Goal: Task Accomplishment & Management: Use online tool/utility

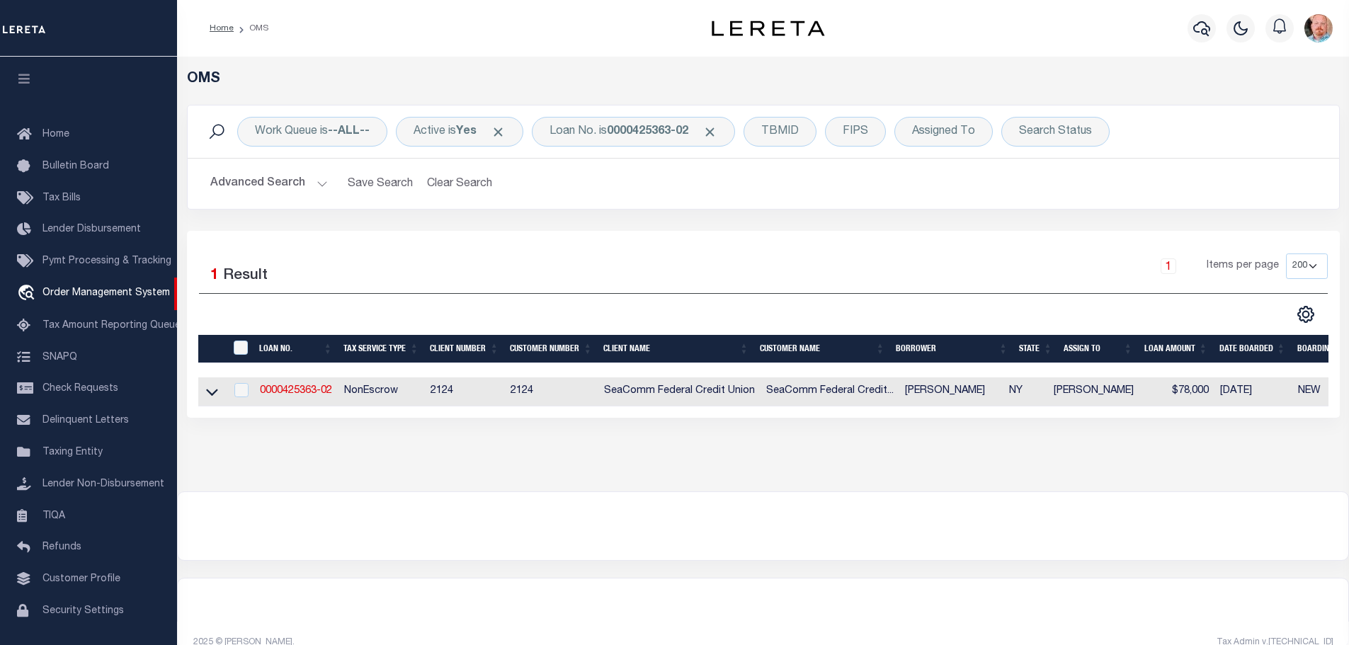
select select "200"
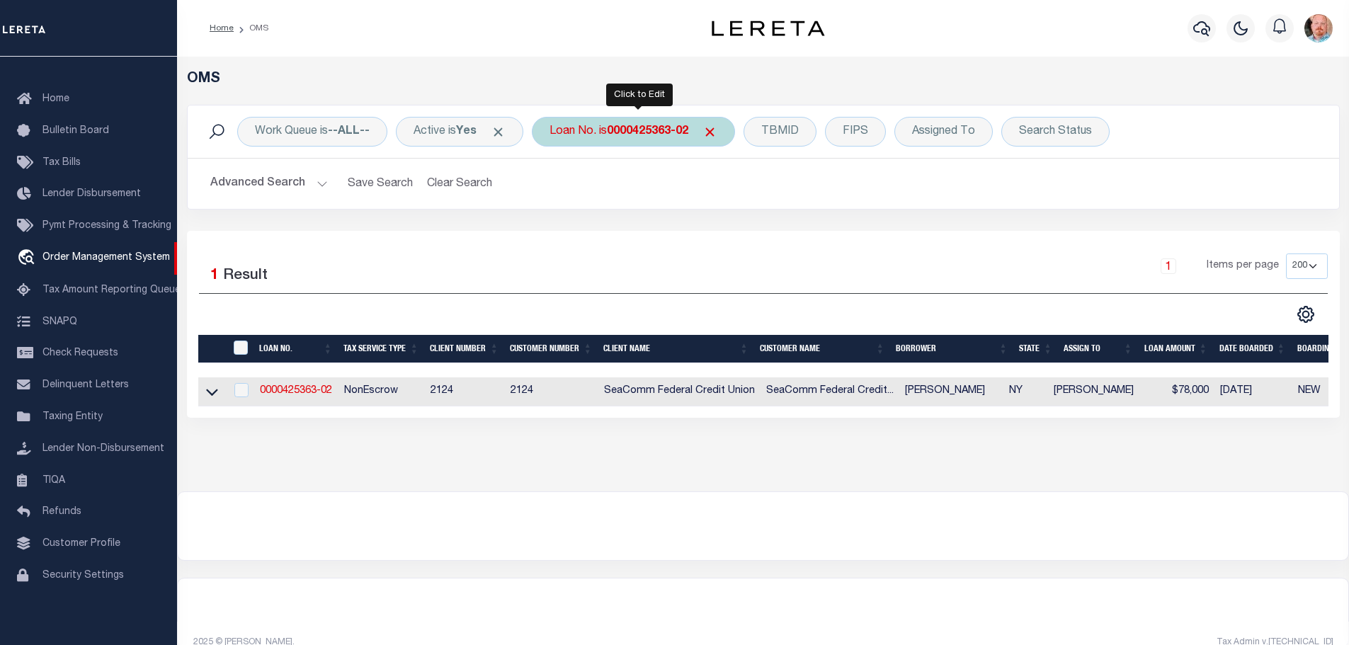
click at [652, 131] on b "0000425363-02" at bounding box center [647, 131] width 81 height 11
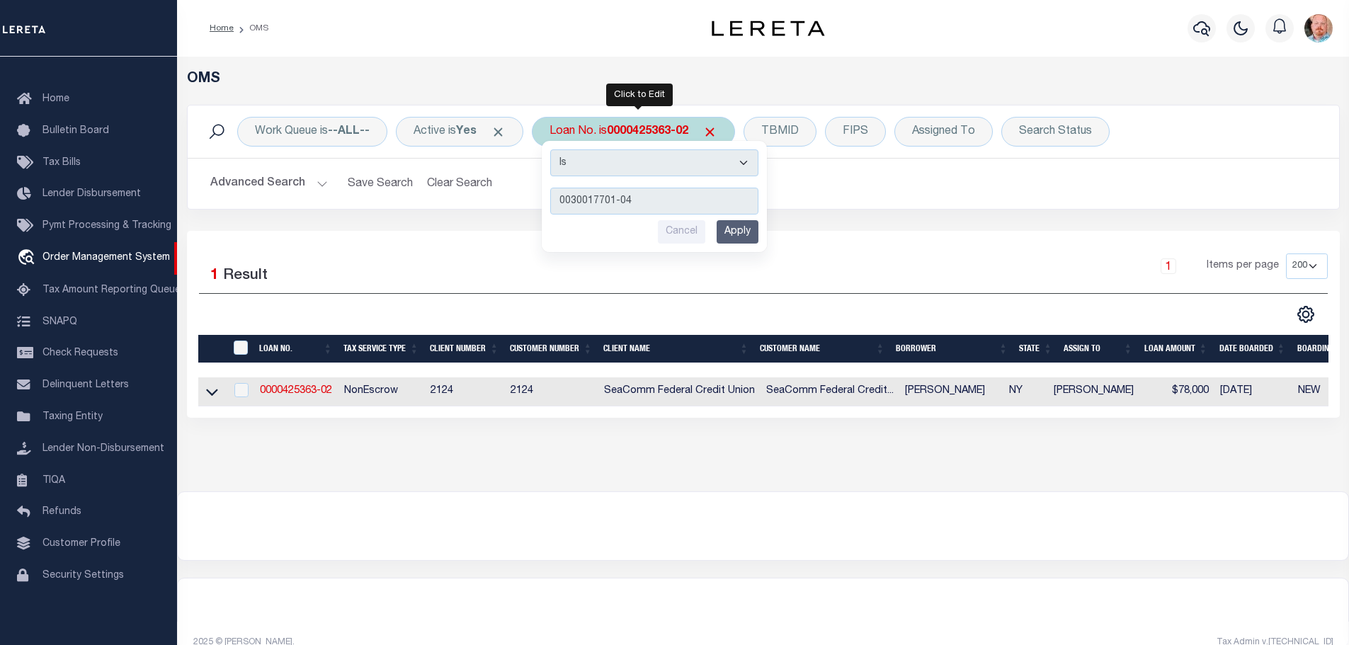
type input "0030017701-04"
click at [735, 237] on input "Apply" at bounding box center [738, 231] width 42 height 23
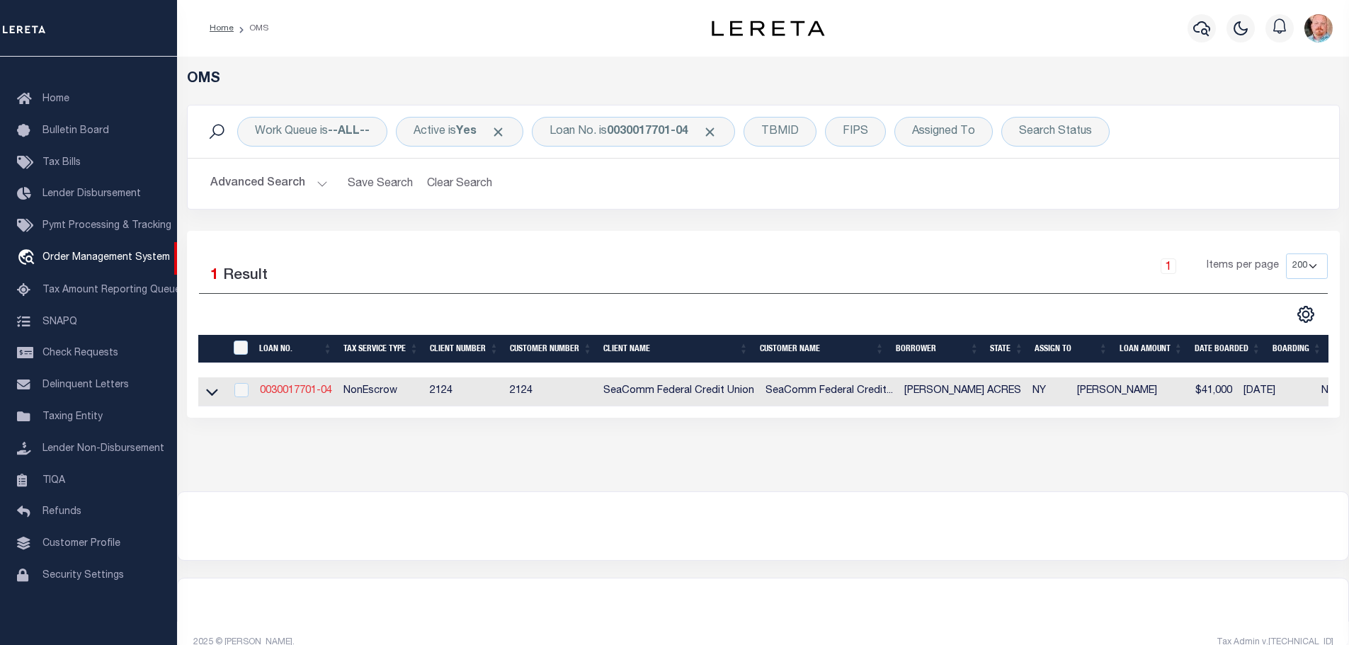
click at [314, 392] on link "0030017701-04" at bounding box center [296, 391] width 72 height 10
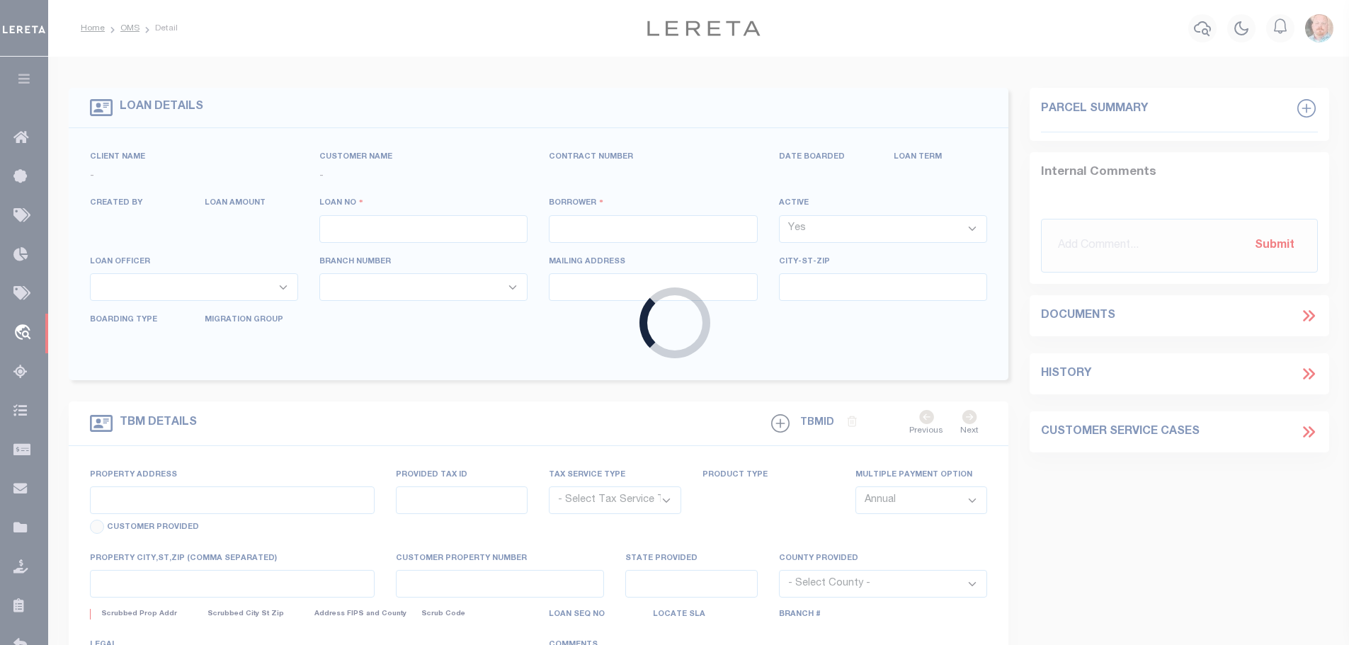
type input "0030017701-04"
type input "[PERSON_NAME] ACRES"
select select
type input "[STREET_ADDRESS]"
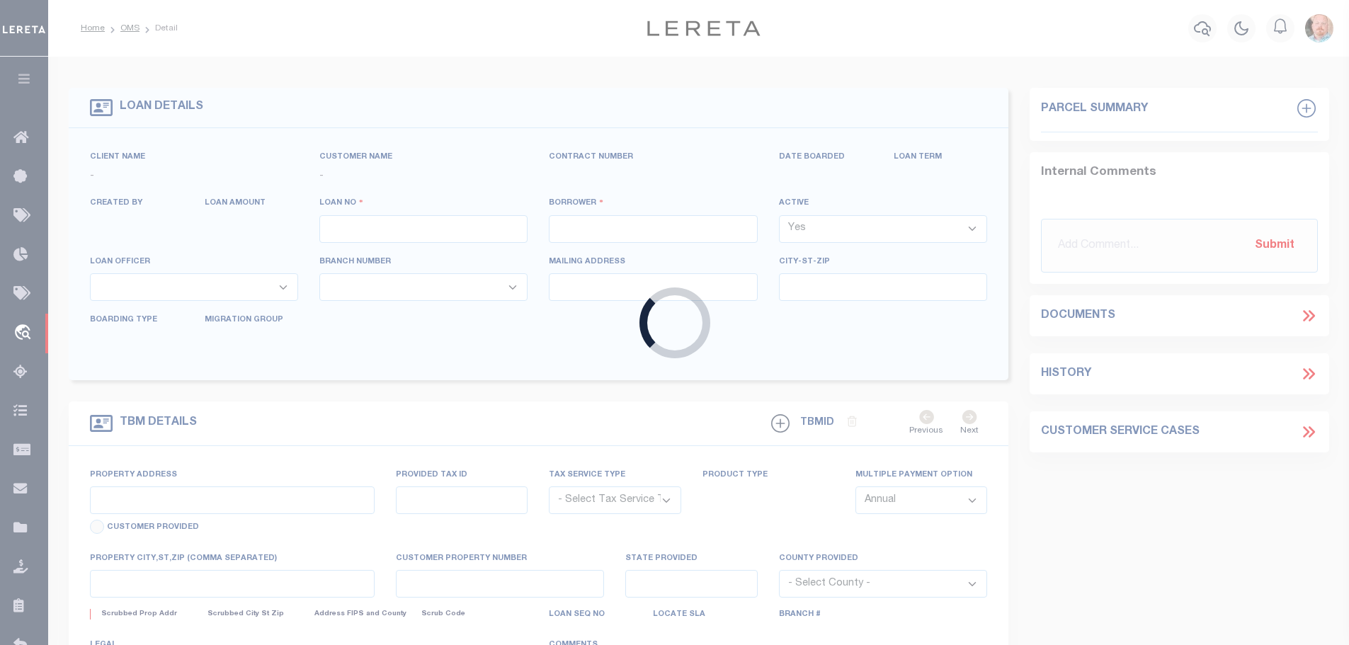
type input "[GEOGRAPHIC_DATA],[GEOGRAPHIC_DATA],13676-1610"
select select "10"
select select "NonEscrow"
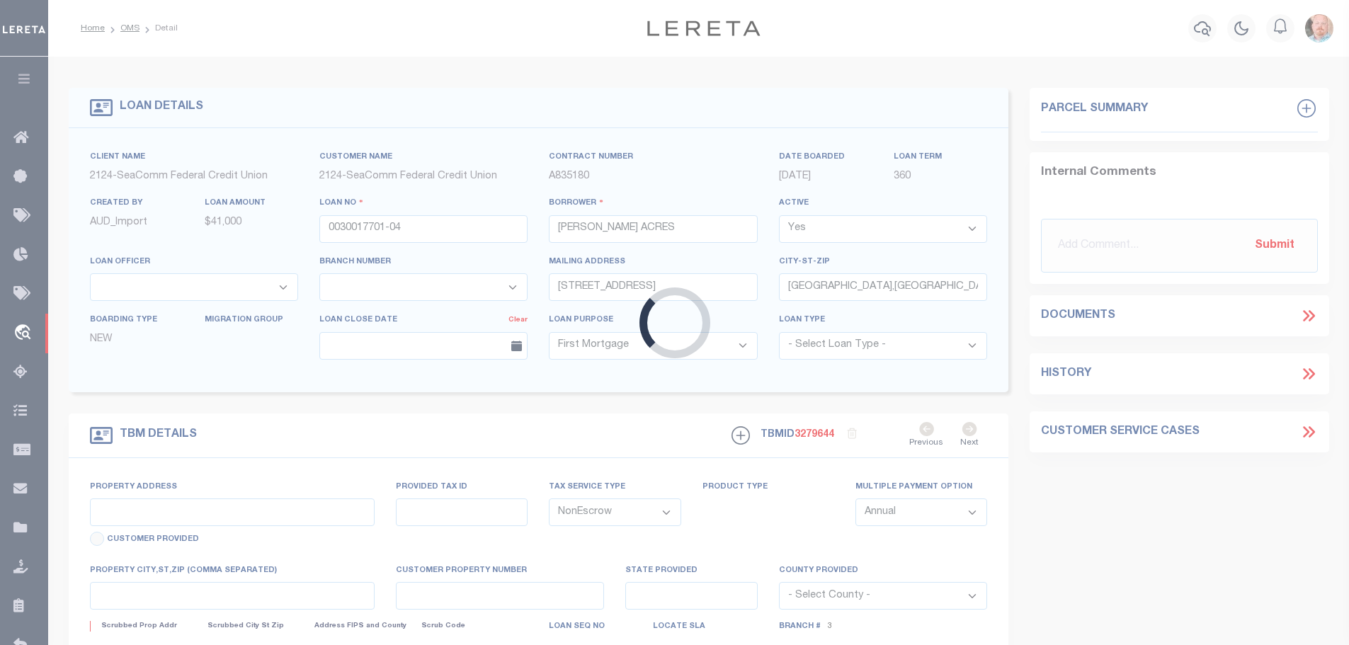
type input "[STREET_ADDRESS]"
type input "64.051-4-8"
type input "[GEOGRAPHIC_DATA],[GEOGRAPHIC_DATA],13676-1610"
type input "NY"
select select "4706"
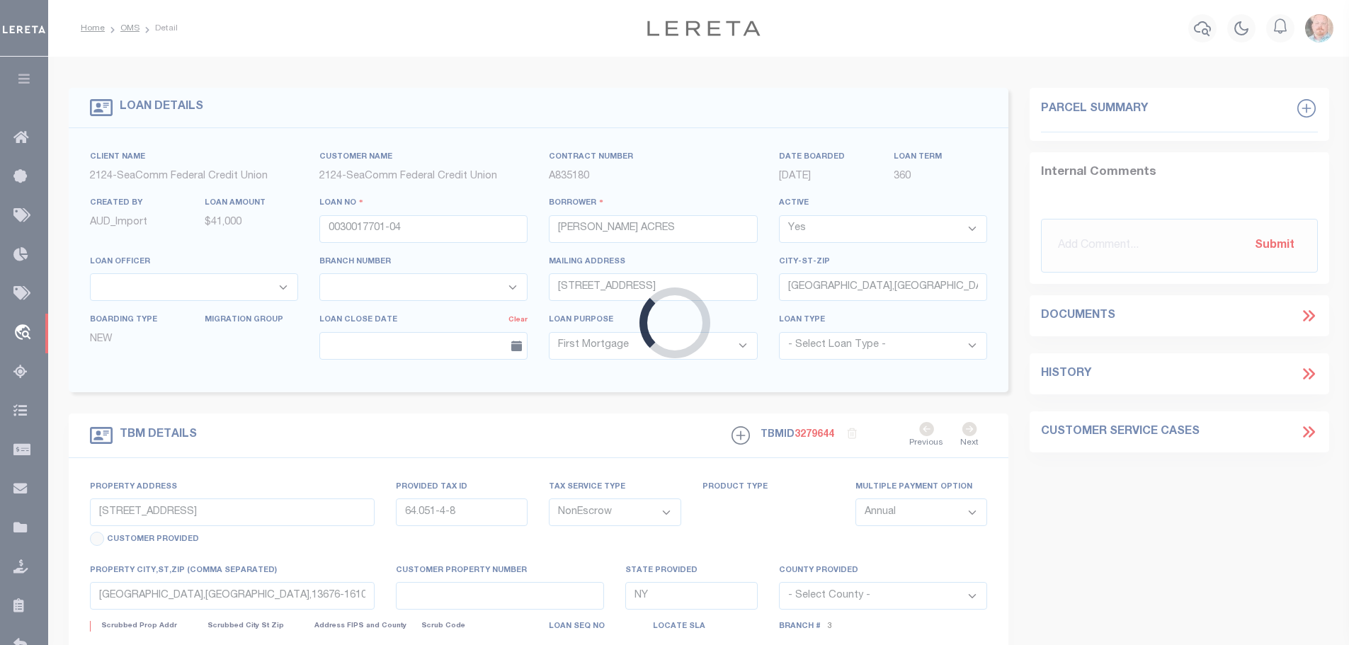
select select "2359"
select select
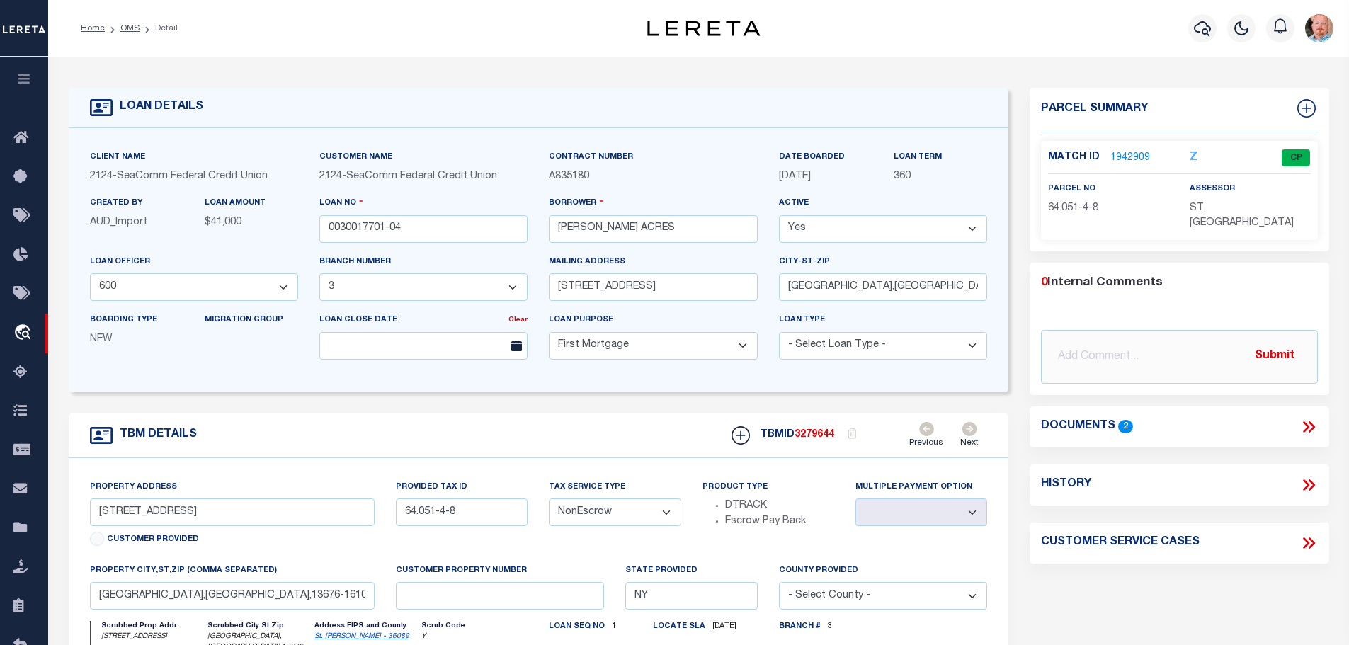
click at [1125, 152] on link "1942909" at bounding box center [1130, 158] width 40 height 15
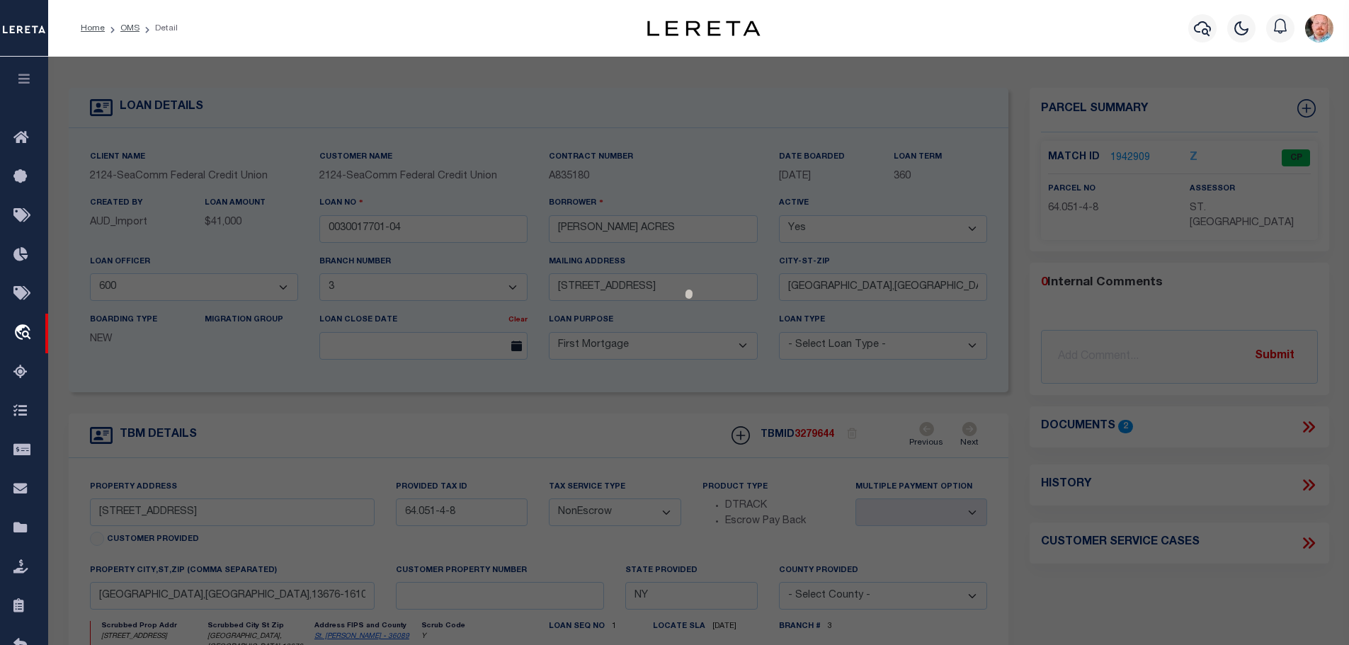
checkbox input "false"
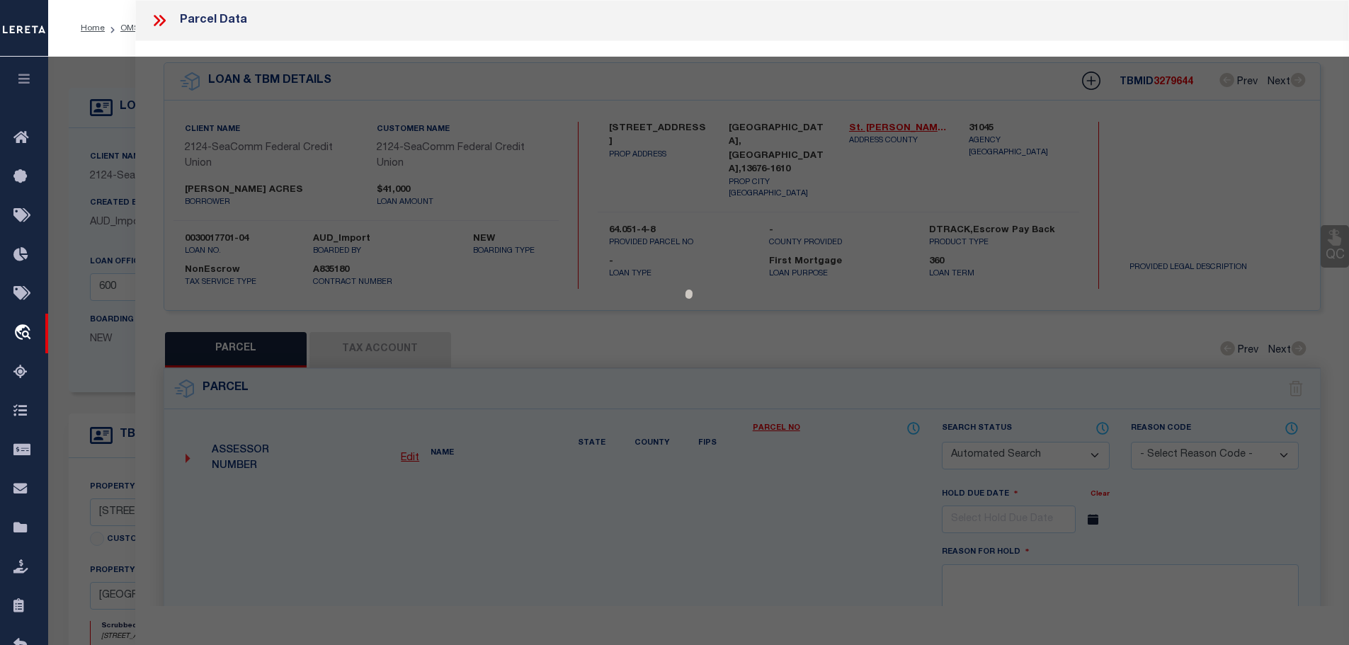
select select "CP"
type input "Acres, [PERSON_NAME]"
select select
type input "[STREET_ADDRESS]"
type input "[GEOGRAPHIC_DATA],[GEOGRAPHIC_DATA],13676"
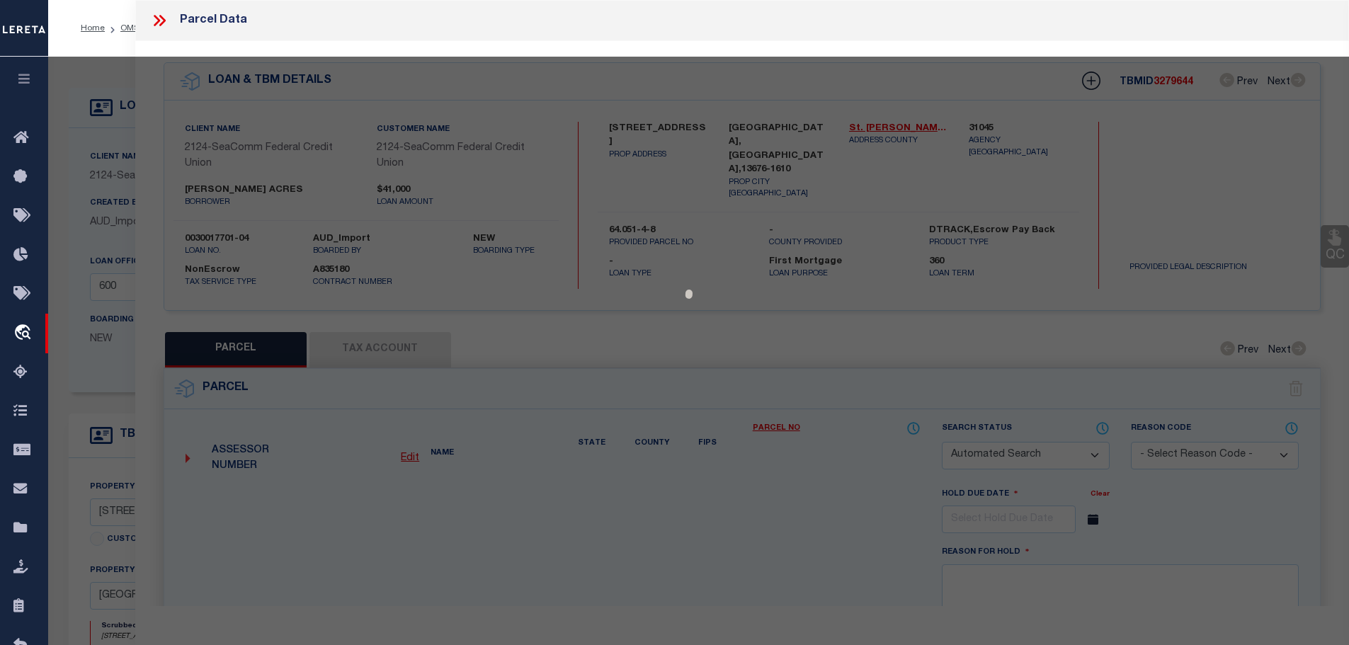
type textarea "ACRES : 0.70"
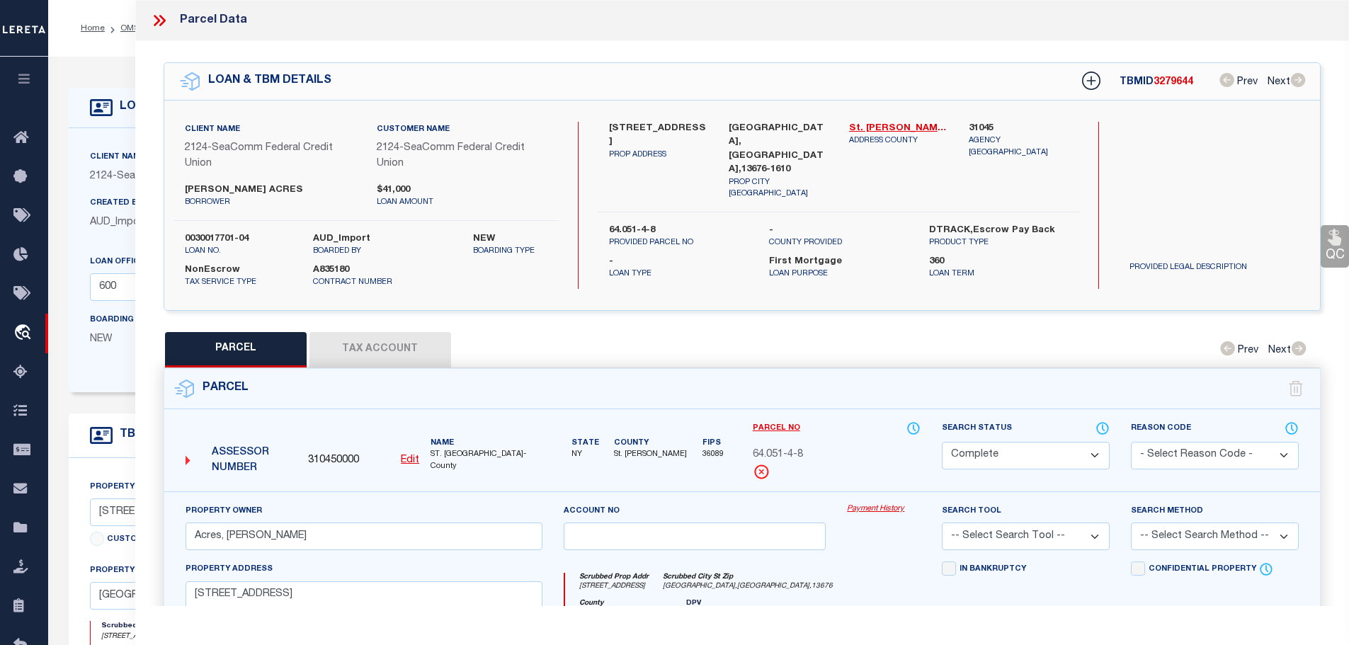
click at [400, 335] on button "Tax Account" at bounding box center [380, 349] width 142 height 35
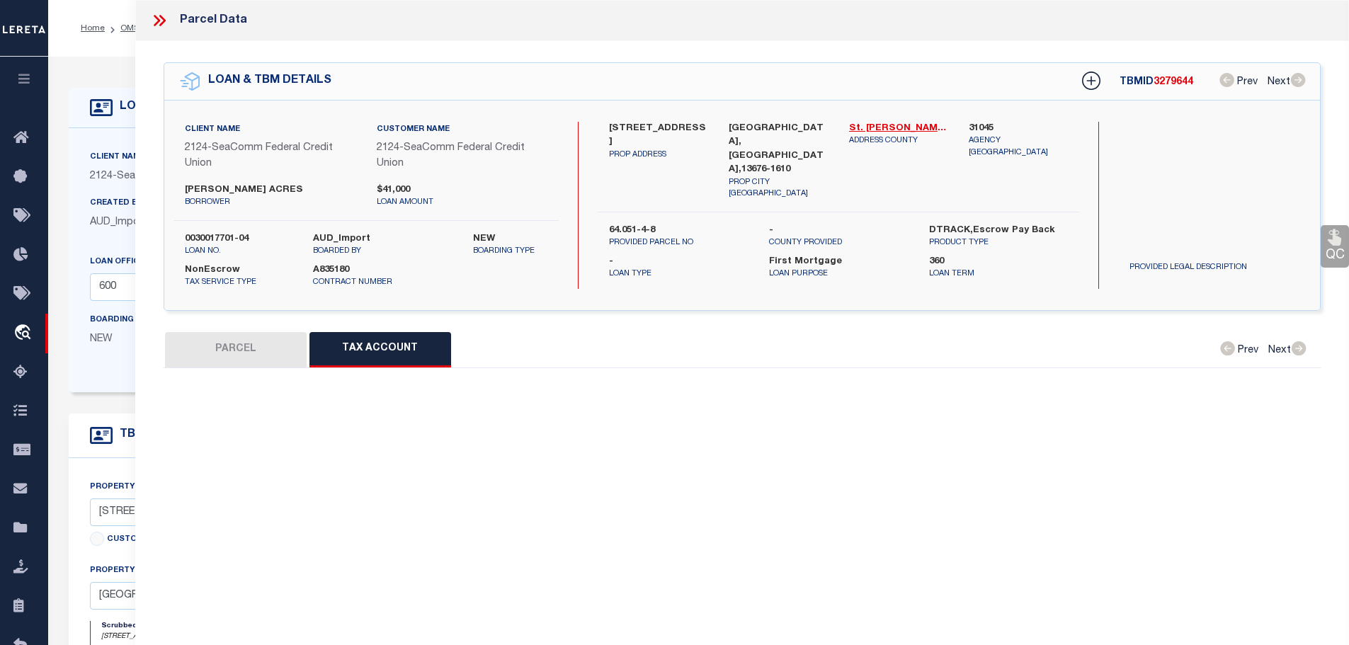
select select "100"
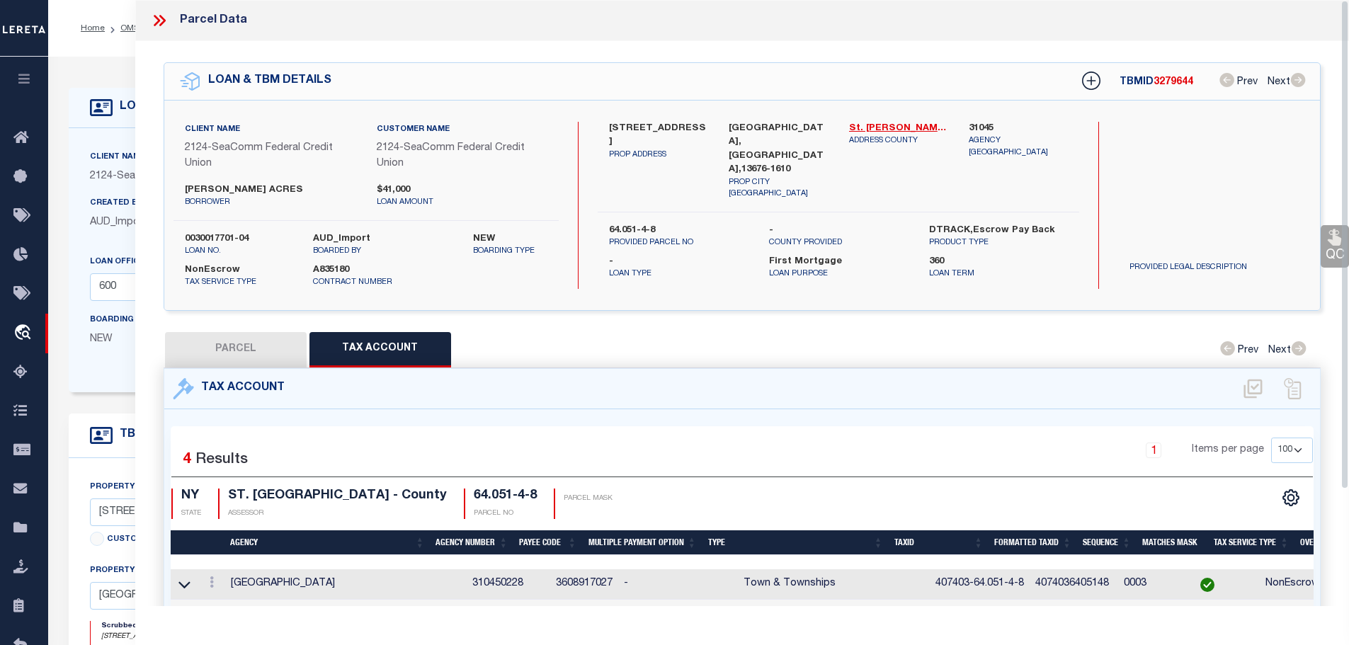
click at [152, 23] on icon at bounding box center [159, 20] width 18 height 18
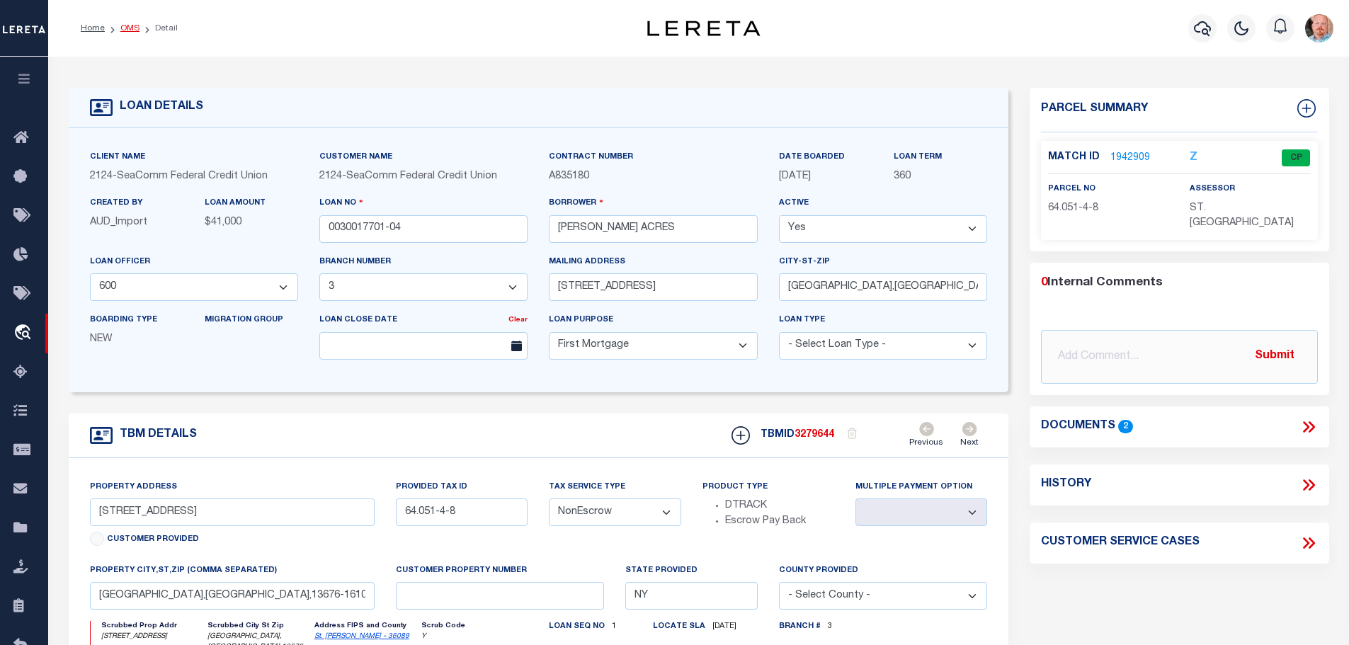
click at [126, 28] on link "OMS" at bounding box center [129, 28] width 19 height 8
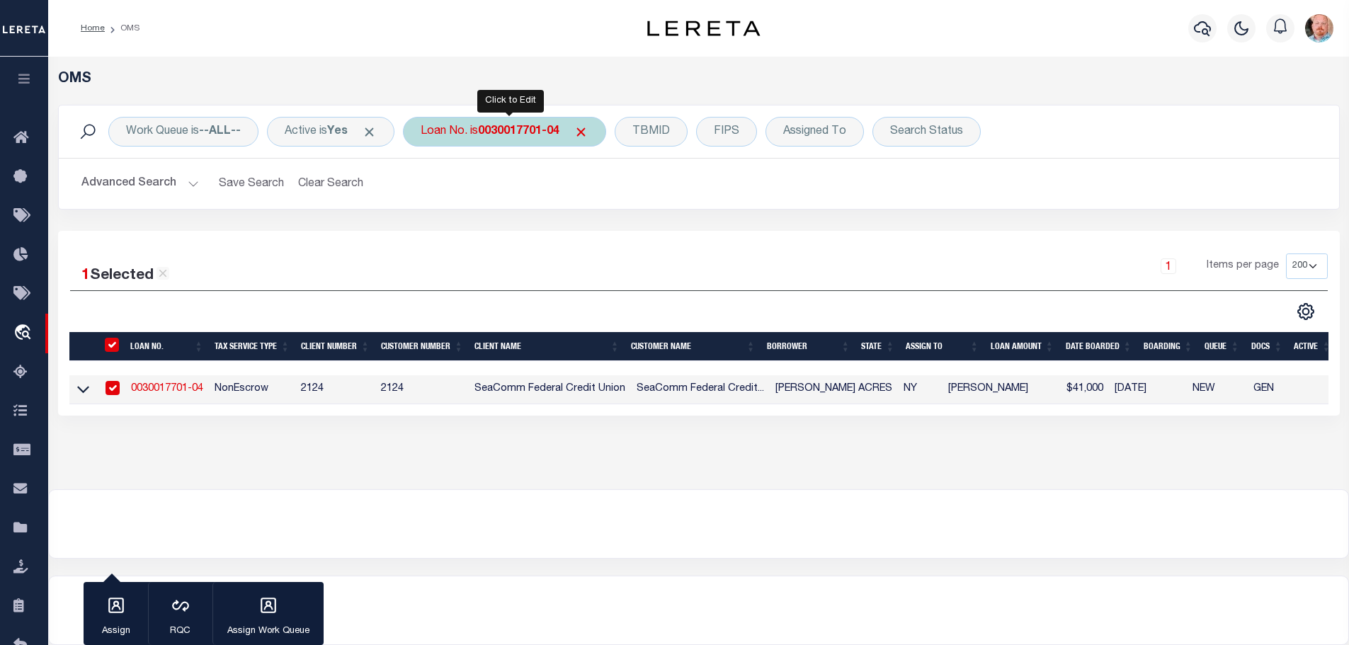
click at [520, 130] on b "0030017701-04" at bounding box center [518, 131] width 81 height 11
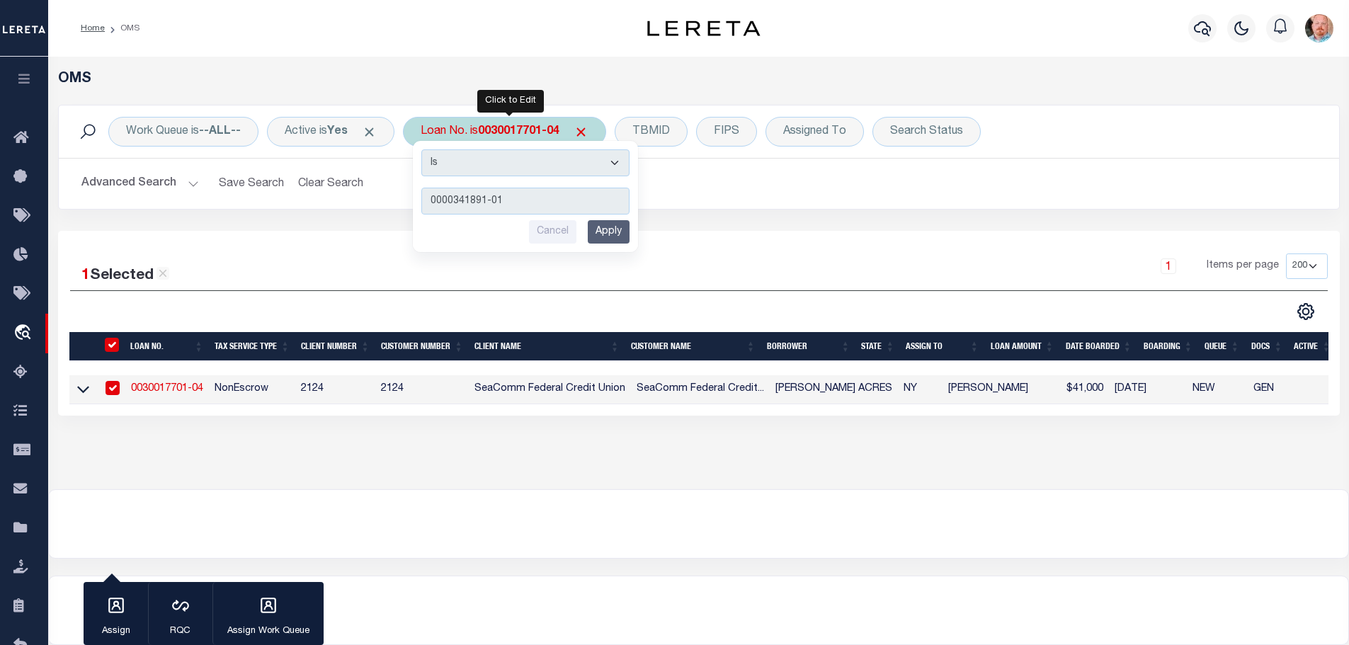
type input "0000341891-01"
click at [613, 229] on input "Apply" at bounding box center [609, 231] width 42 height 23
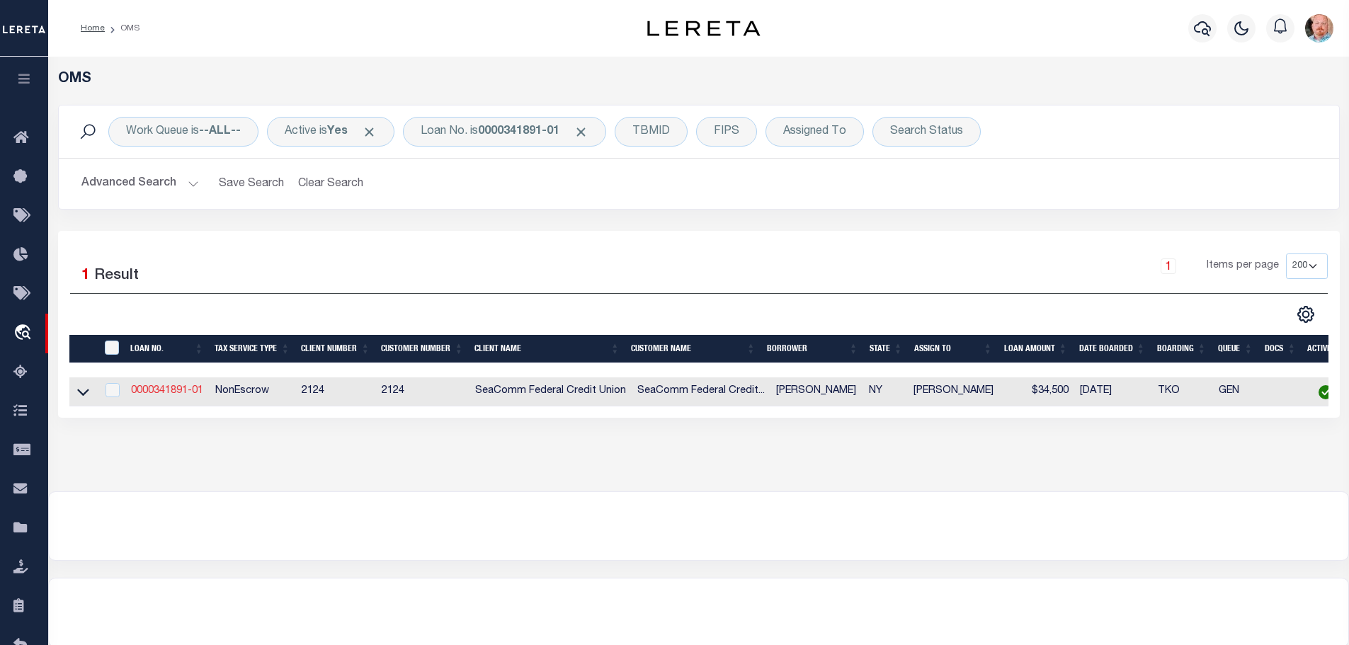
click at [170, 386] on link "0000341891-01" at bounding box center [167, 391] width 72 height 10
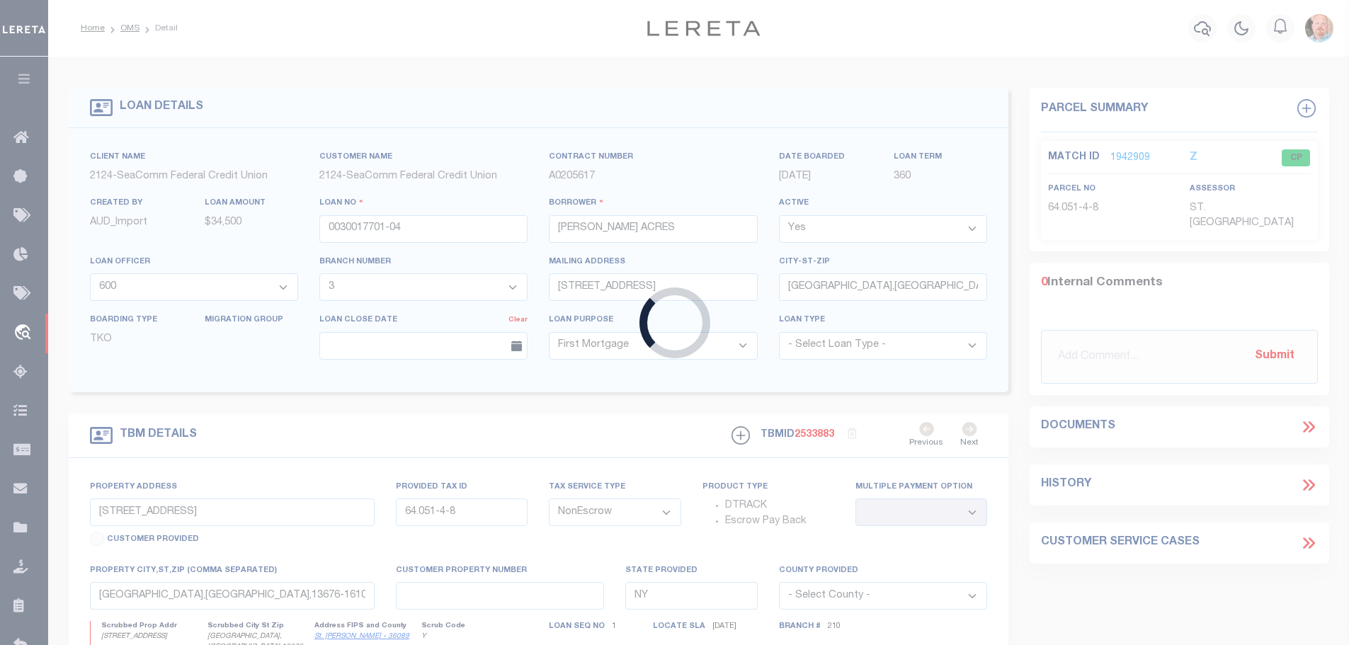
type input "0000341891-01"
type input "[PERSON_NAME]"
select select "4692"
select select "2364"
type input "[STREET_ADDRESS]"
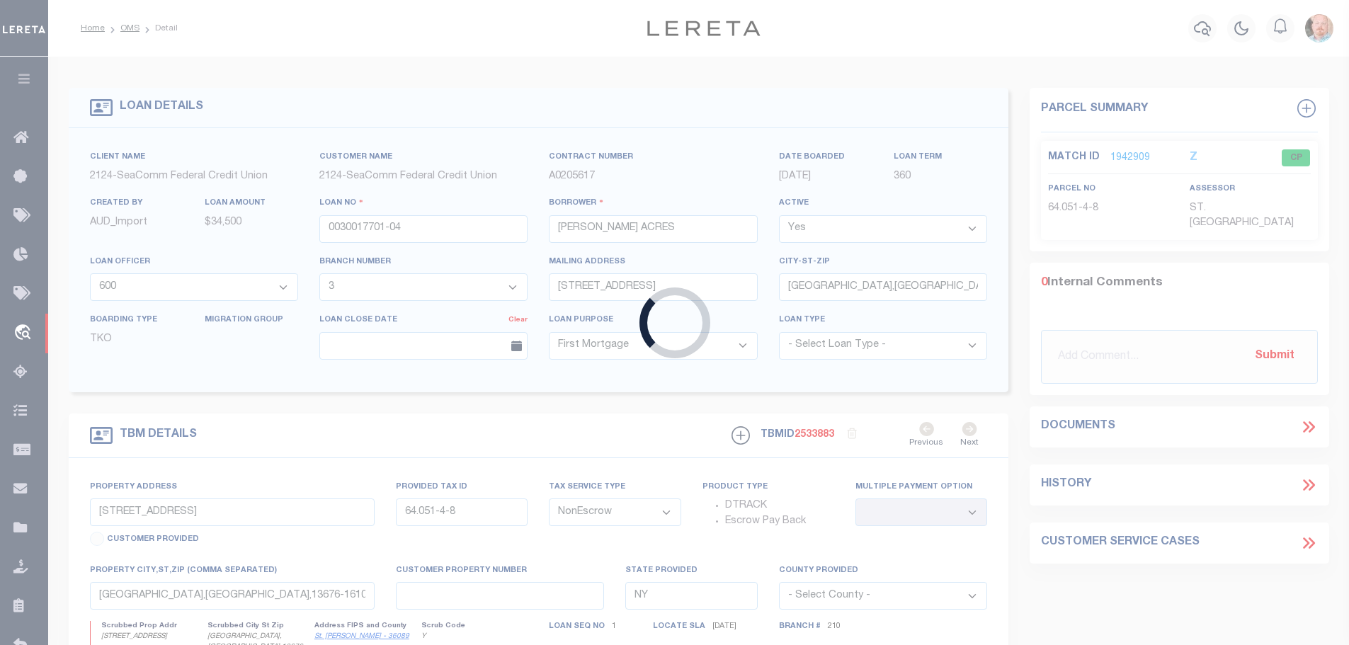
type input "[GEOGRAPHIC_DATA],[GEOGRAPHIC_DATA],13676-1134"
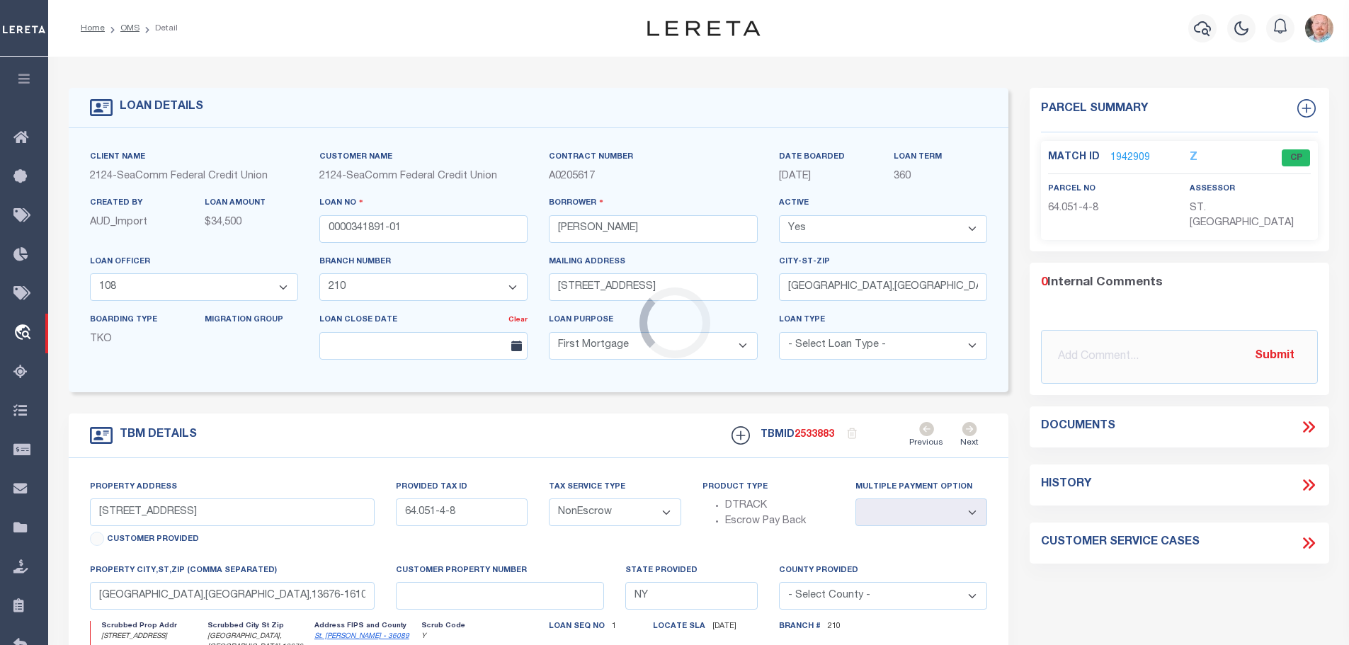
select select "4692"
select select "2364"
type input "[STREET_ADDRESS]"
type input "64.050-5-6"
type input "Potsdam [GEOGRAPHIC_DATA] 13676"
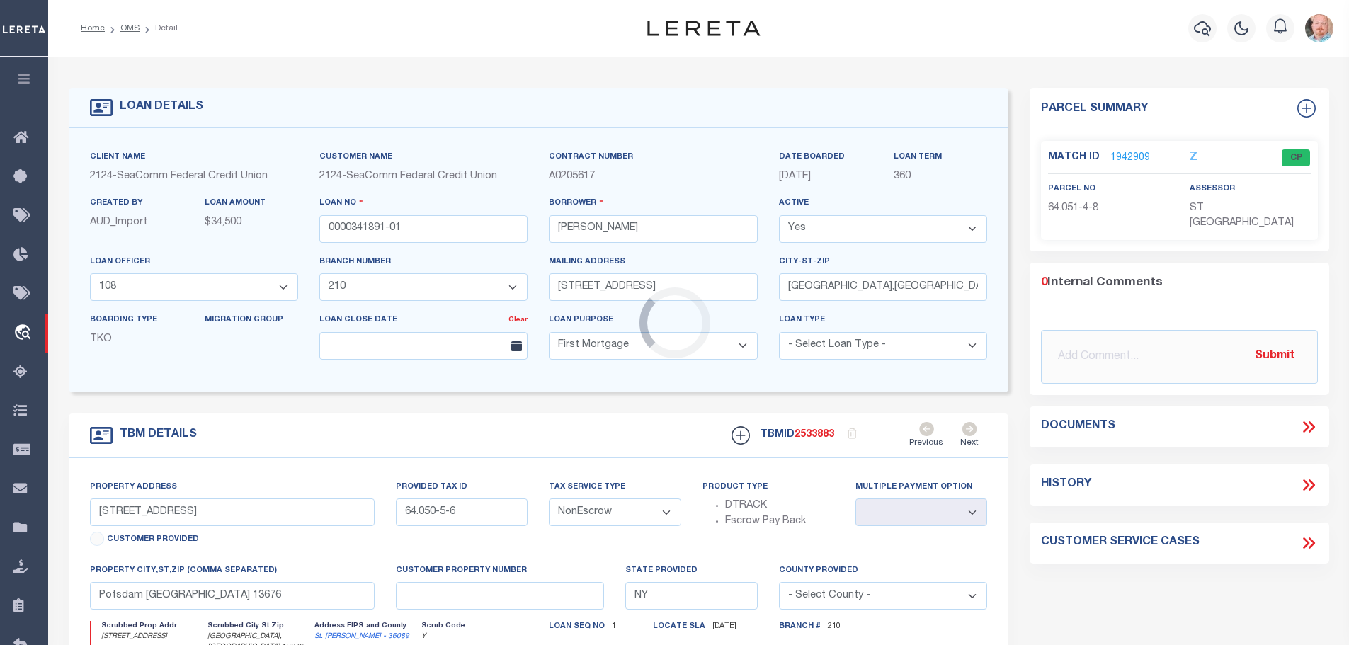
select select
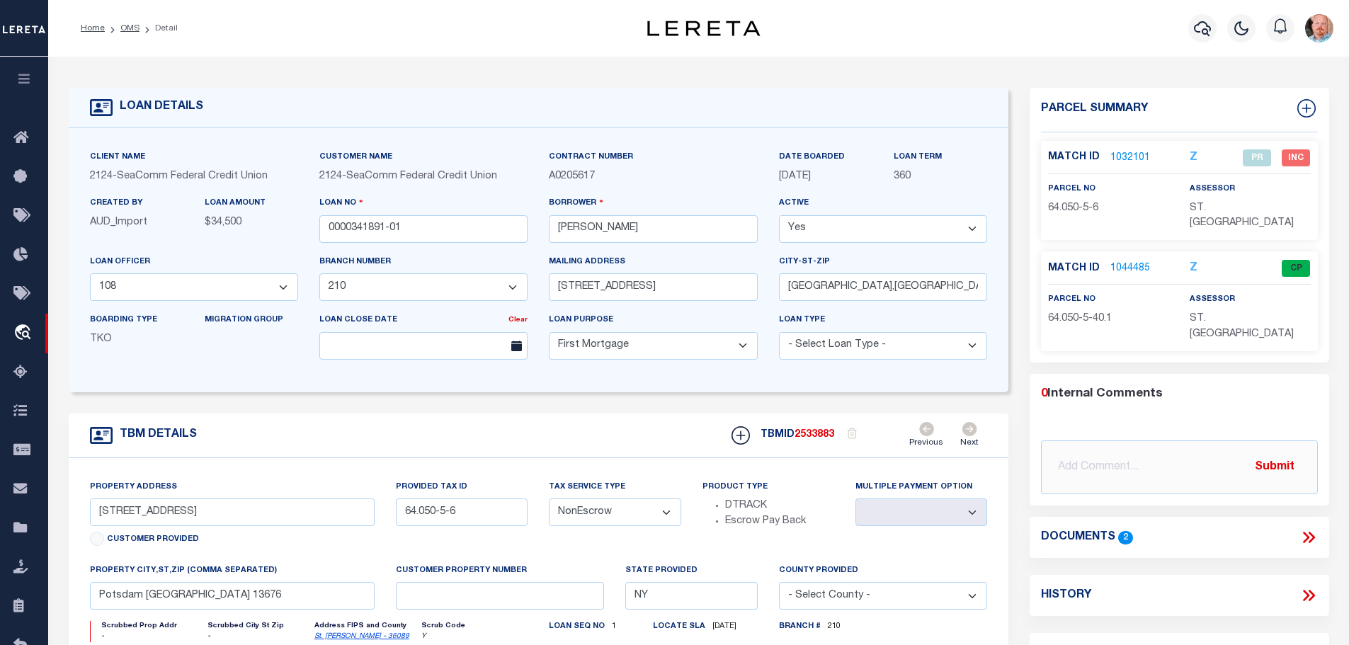
click at [1115, 261] on link "1044485" at bounding box center [1130, 268] width 40 height 15
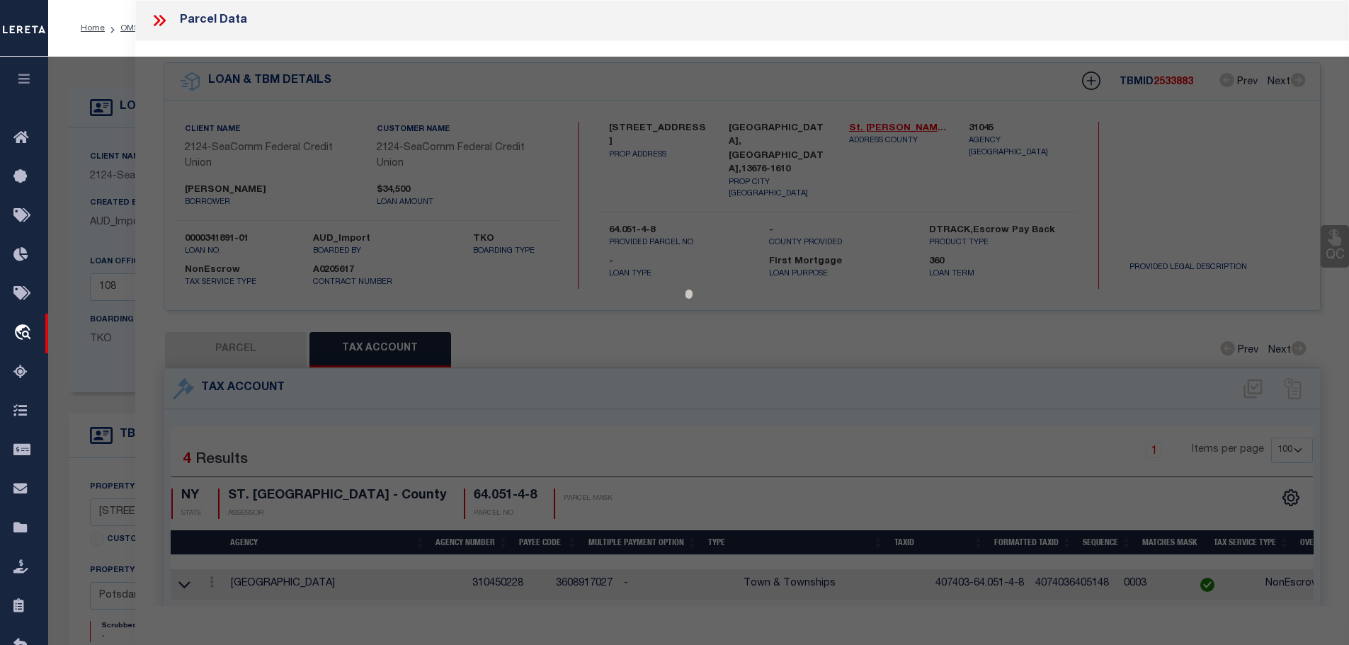
select select "AS"
checkbox input "false"
select select "CP"
type input "[PERSON_NAME] [PERSON_NAME]"
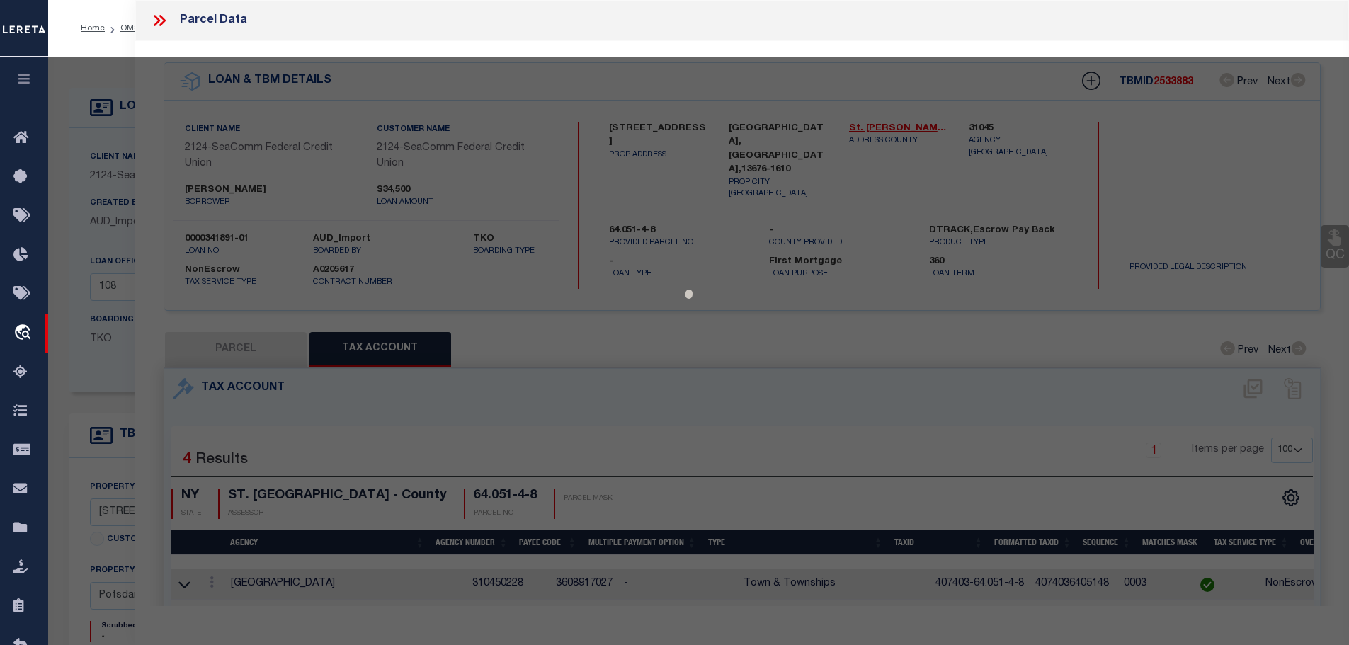
select select
type input "[STREET_ADDRESS]"
type input "POTSDAM [GEOGRAPHIC_DATA] 13676"
type textarea "Tax ID Special Project"
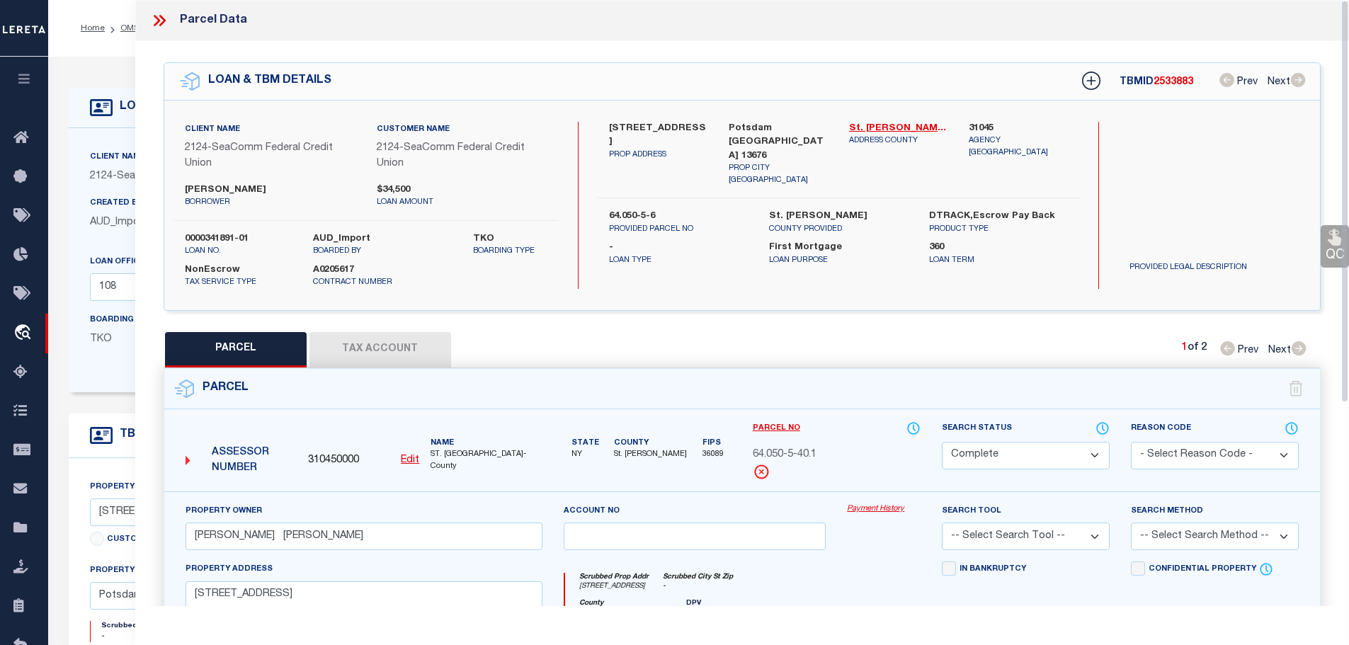
click at [382, 343] on button "Tax Account" at bounding box center [380, 349] width 142 height 35
select select "100"
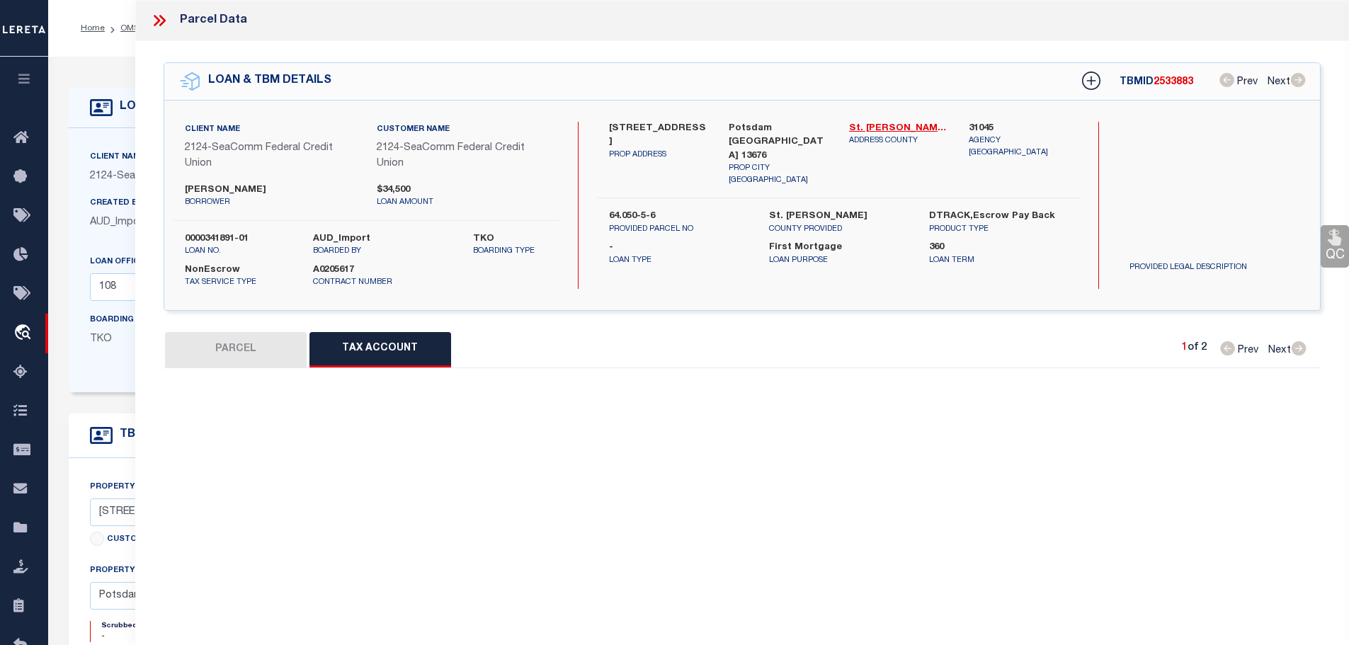
select select "100"
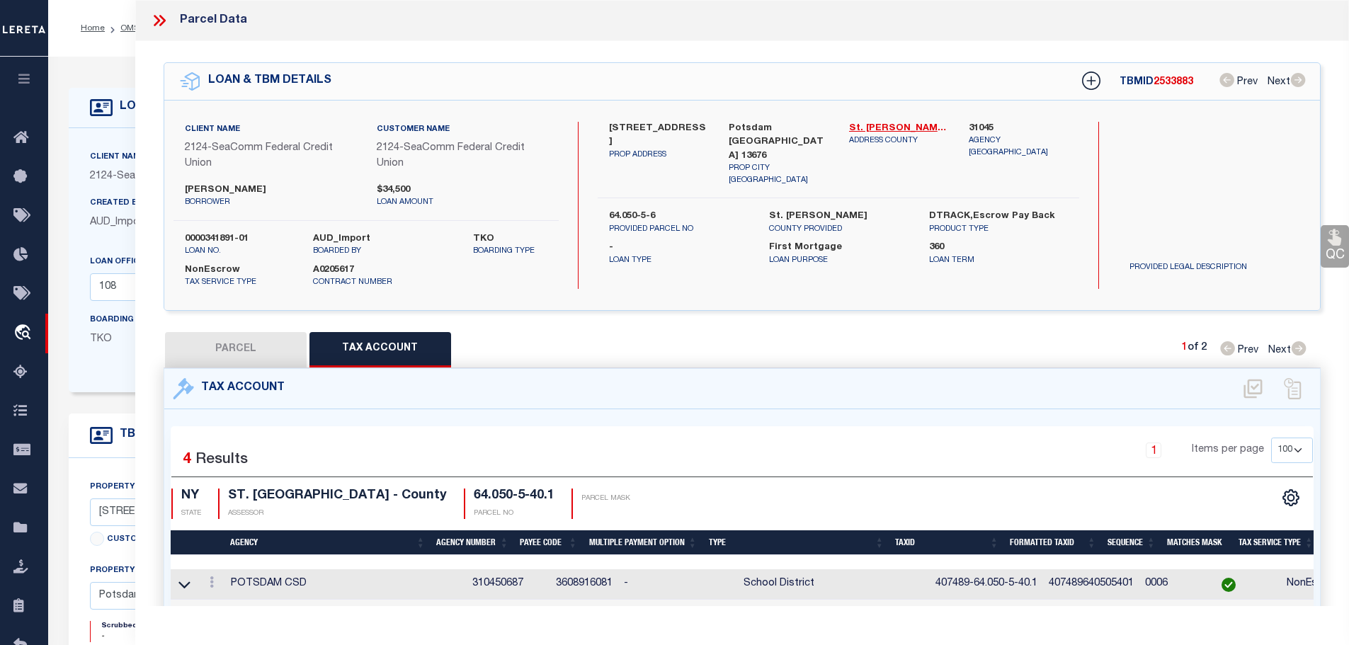
click at [155, 19] on icon at bounding box center [159, 20] width 18 height 18
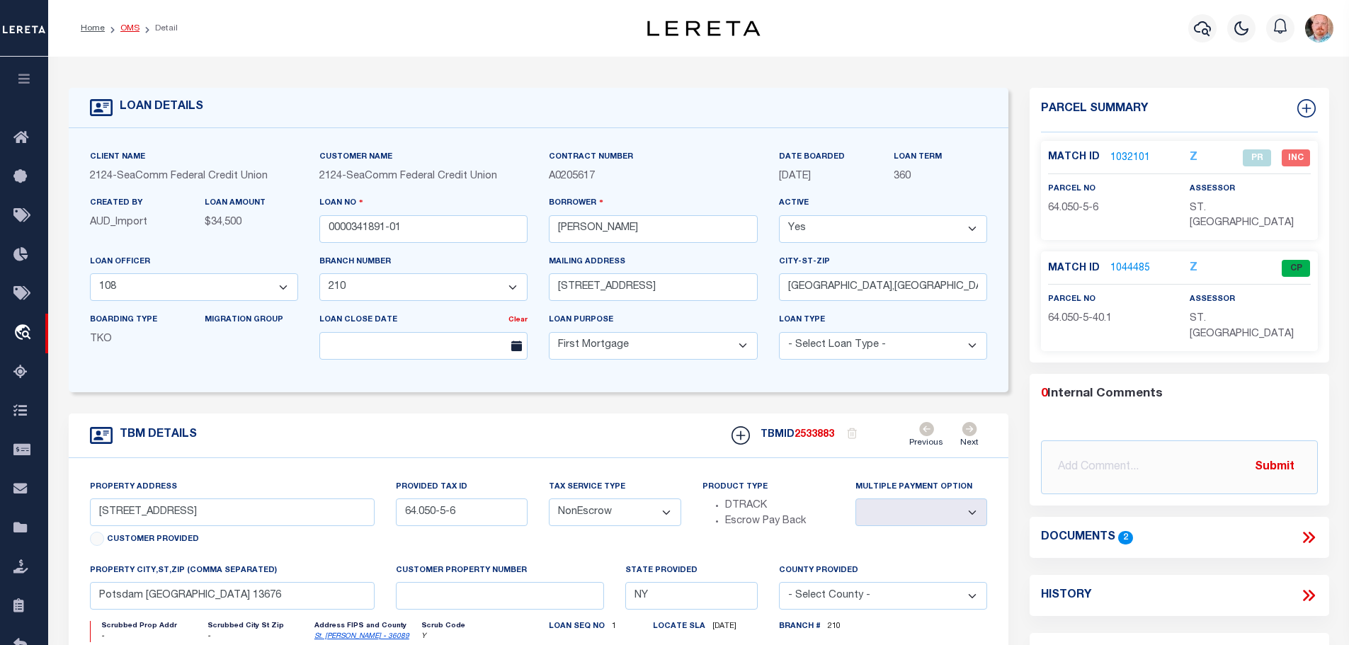
click at [123, 30] on link "OMS" at bounding box center [129, 28] width 19 height 8
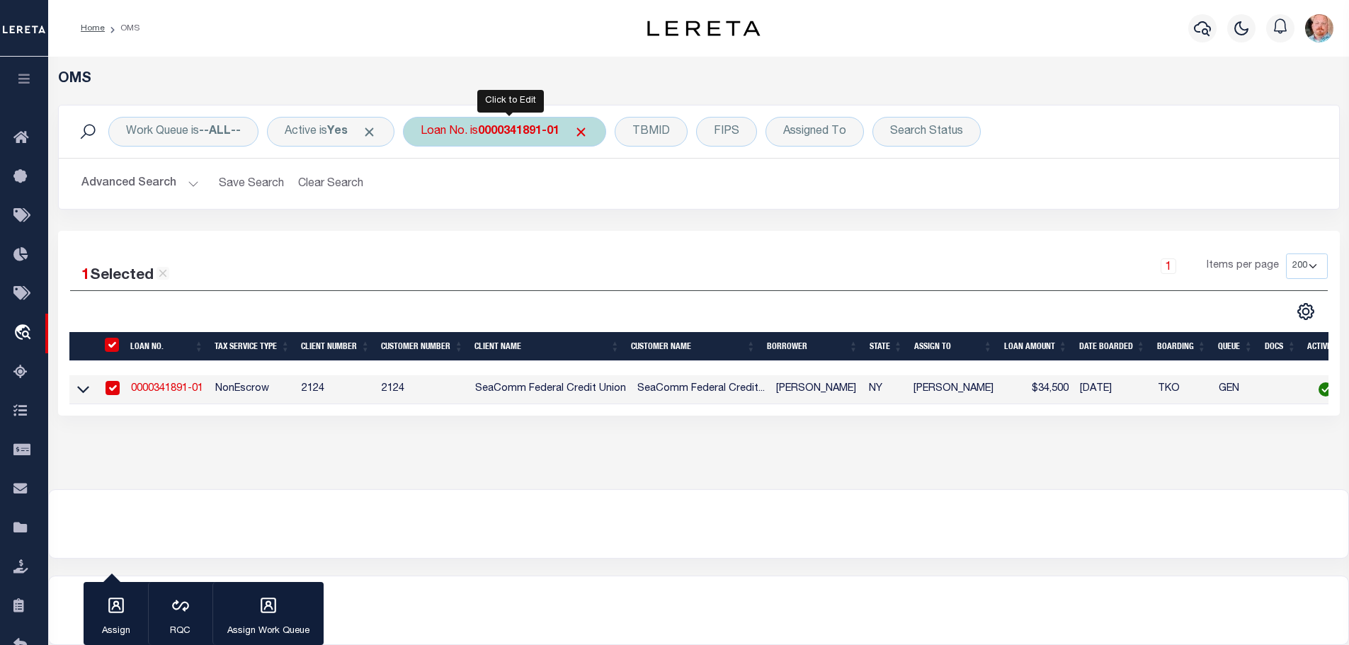
click at [510, 133] on b "0000341891-01" at bounding box center [518, 131] width 81 height 11
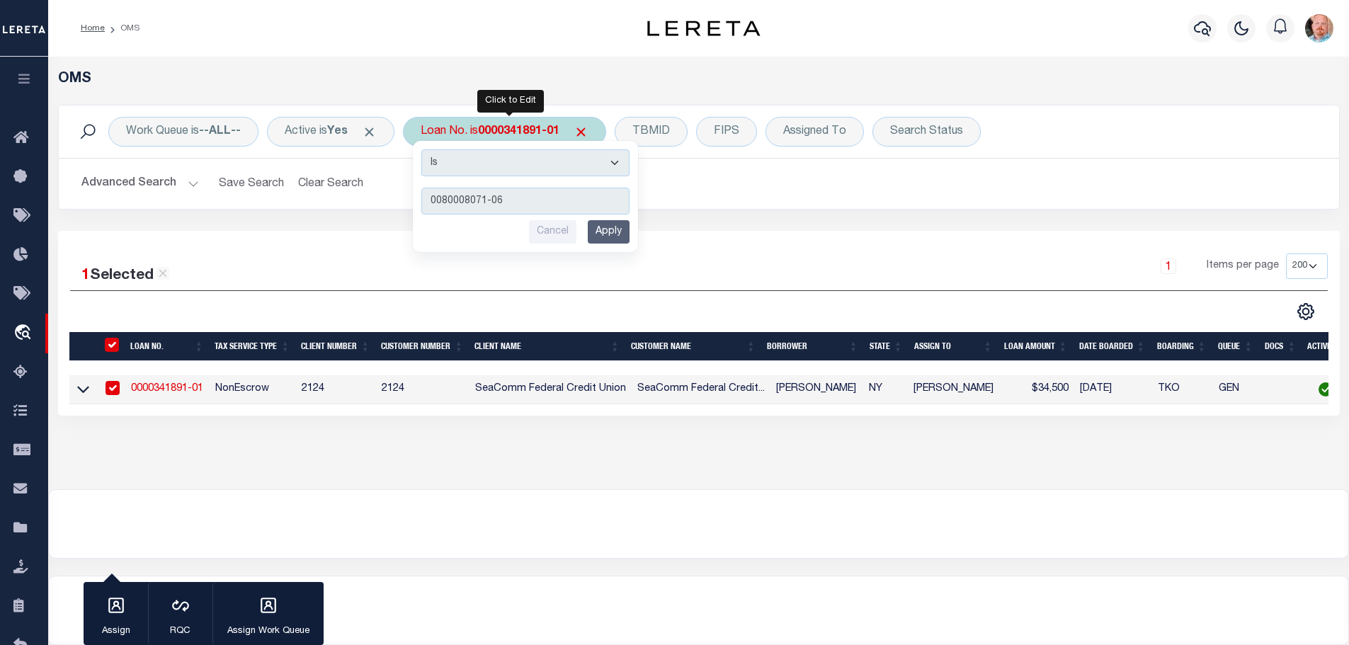
type input "0080008071-06"
click at [629, 230] on input "Apply" at bounding box center [609, 231] width 42 height 23
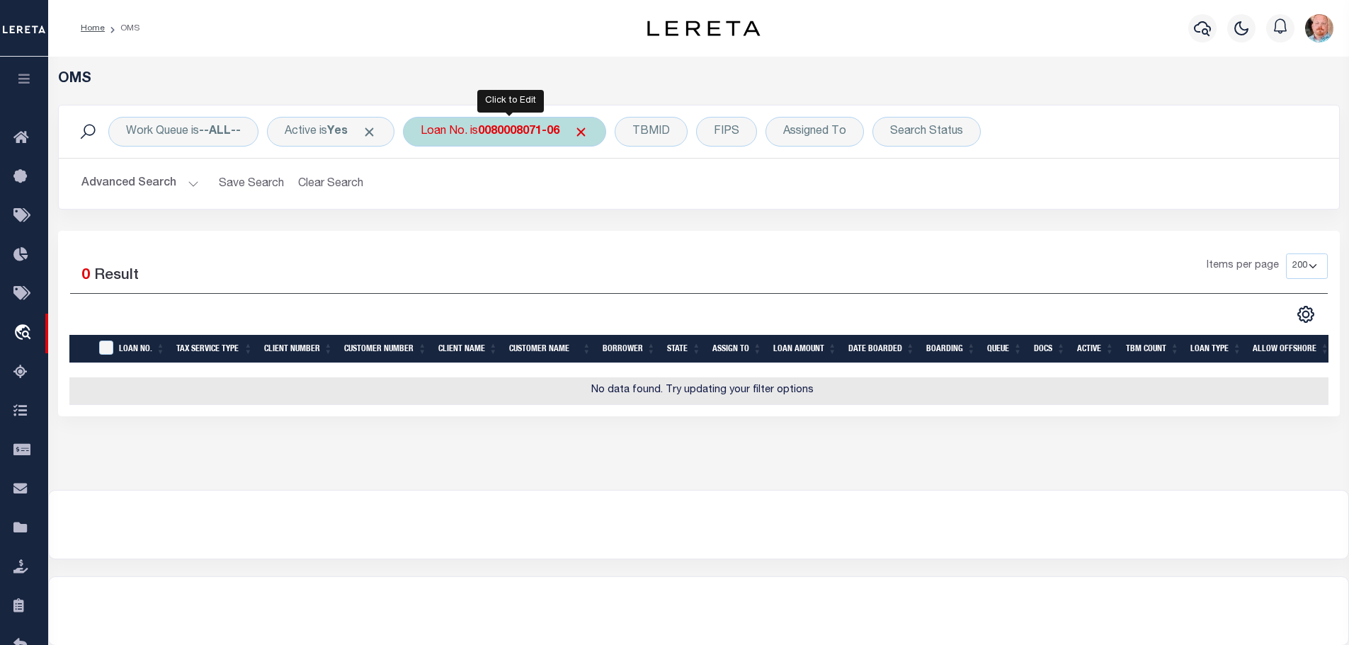
click at [531, 119] on div "Loan No. is 0080008071-06" at bounding box center [504, 132] width 203 height 30
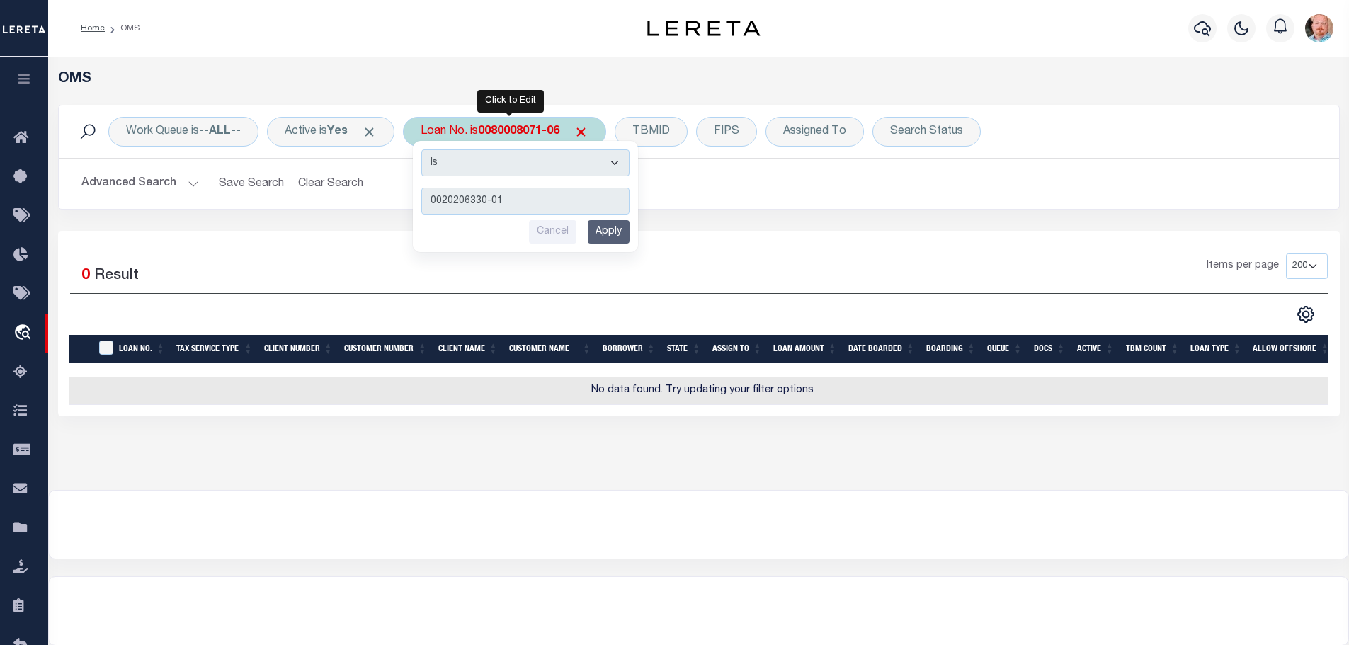
type input "0020206330-01"
click at [620, 229] on input "Apply" at bounding box center [609, 231] width 42 height 23
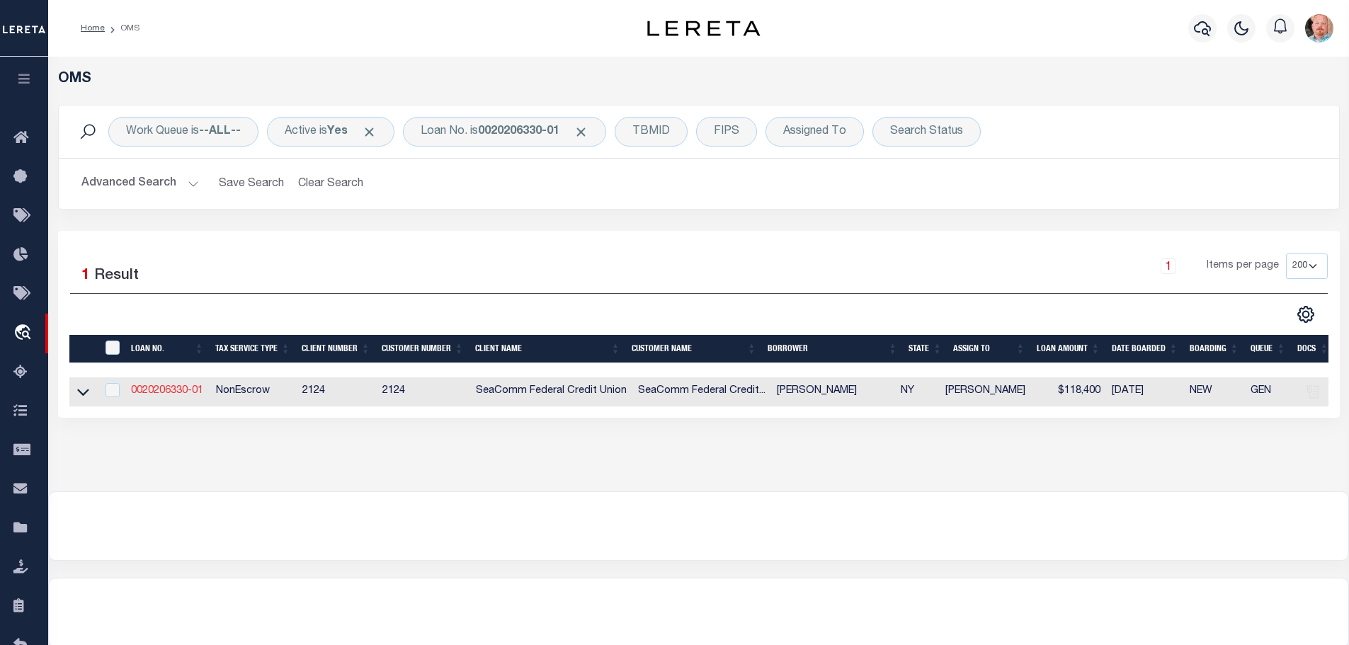
click at [166, 386] on link "0020206330-01" at bounding box center [167, 391] width 72 height 10
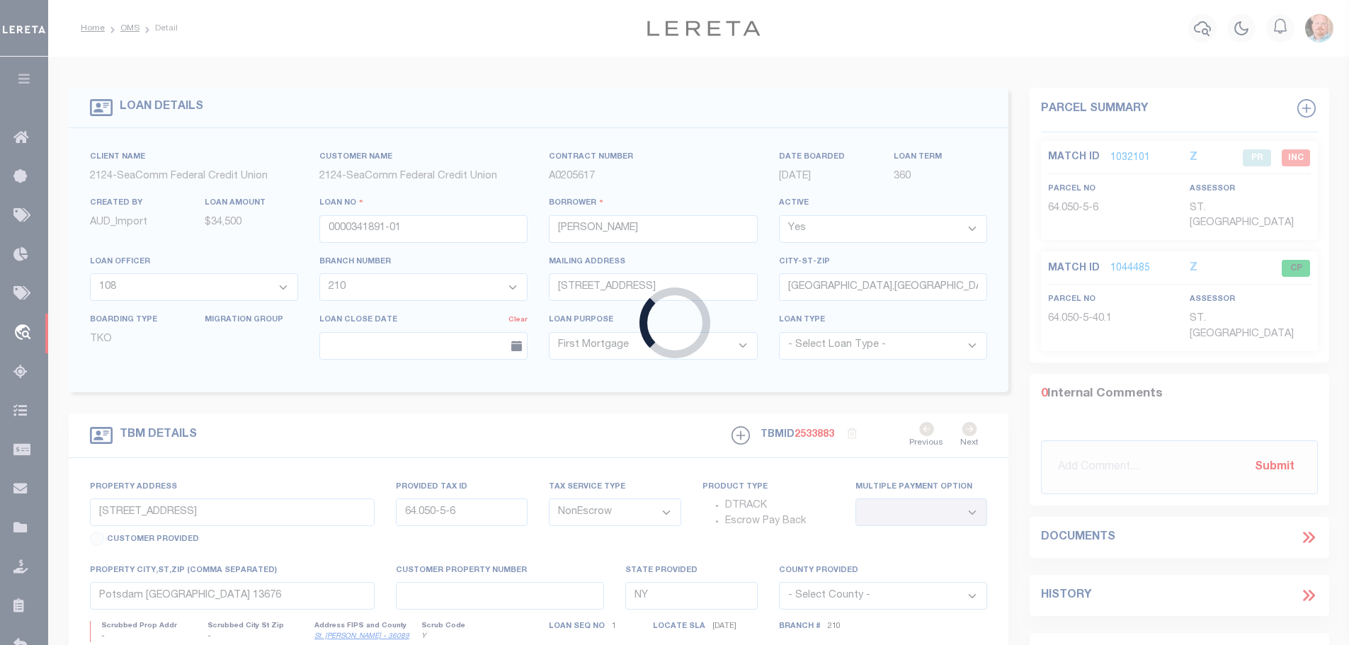
type input "0020206330-01"
type input "[PERSON_NAME]"
select select "4699"
select select "2358"
type input "[STREET_ADDRESS][PERSON_NAME]"
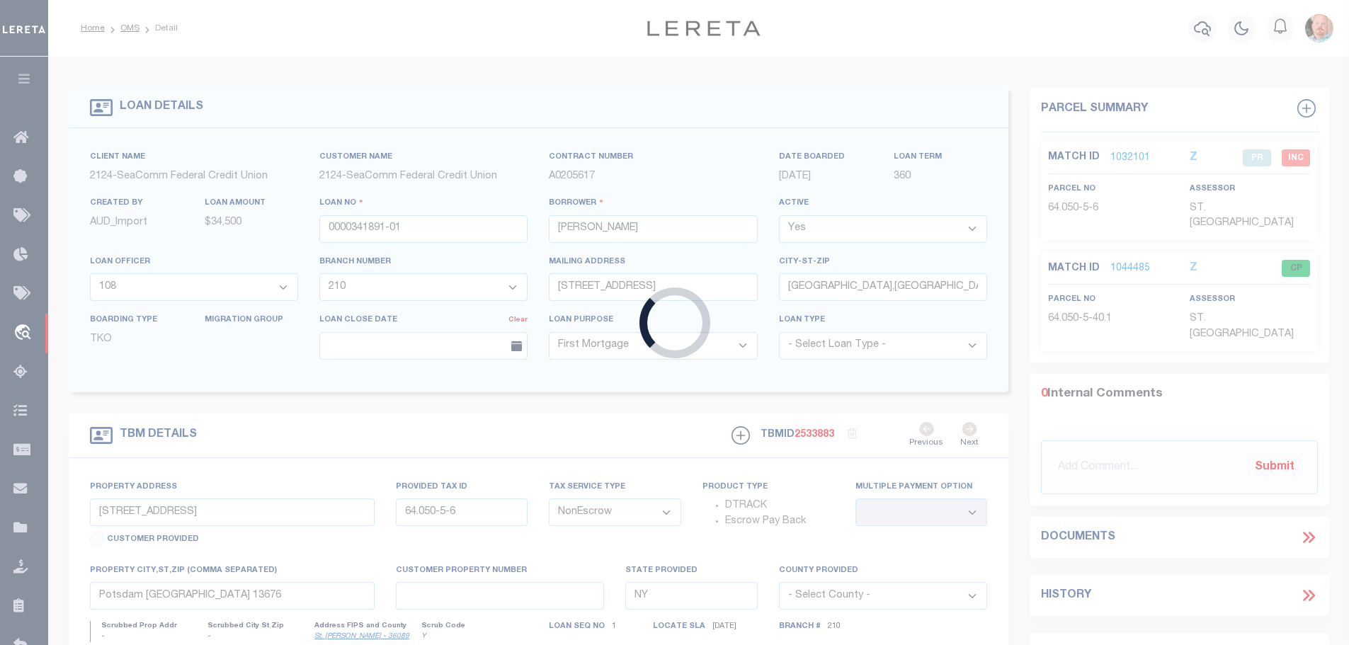
type input "[GEOGRAPHIC_DATA],[GEOGRAPHIC_DATA],13694-3"
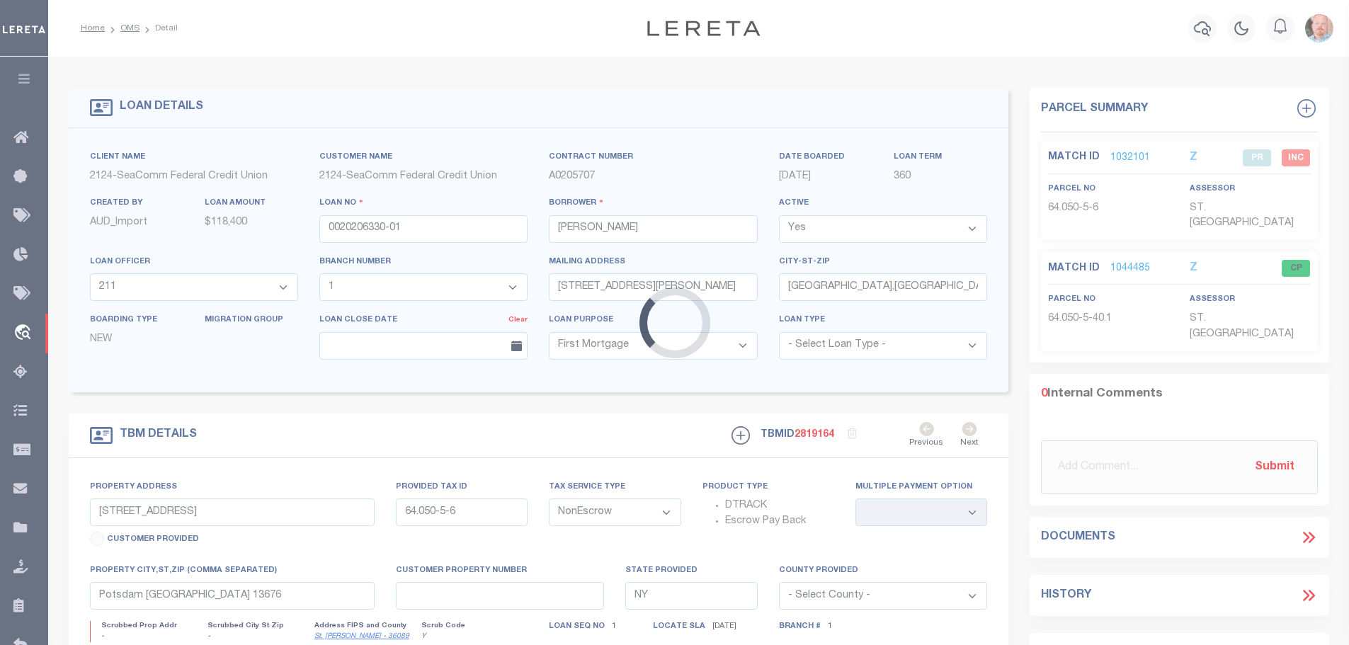
type input "[STREET_ADDRESS][PERSON_NAME]"
type input "21.004-1-29.2"
type input "[GEOGRAPHIC_DATA],[GEOGRAPHIC_DATA],13660"
select select
select select "4699"
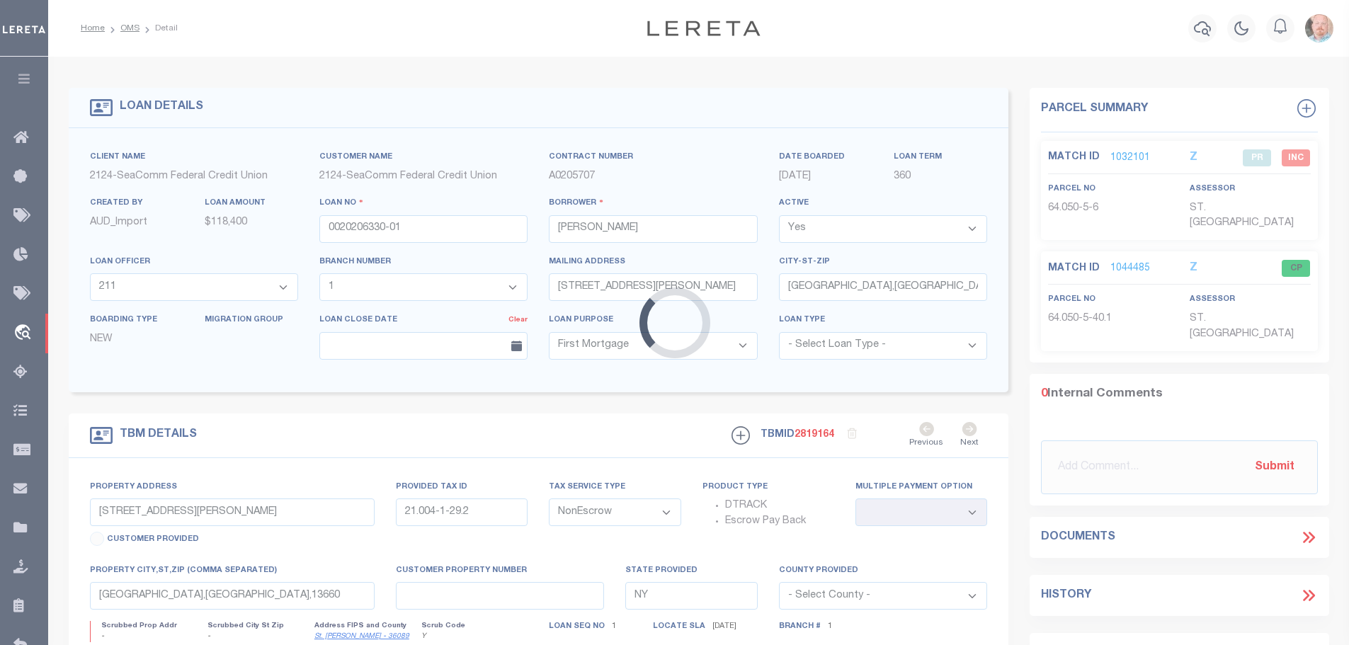
select select "2358"
select select
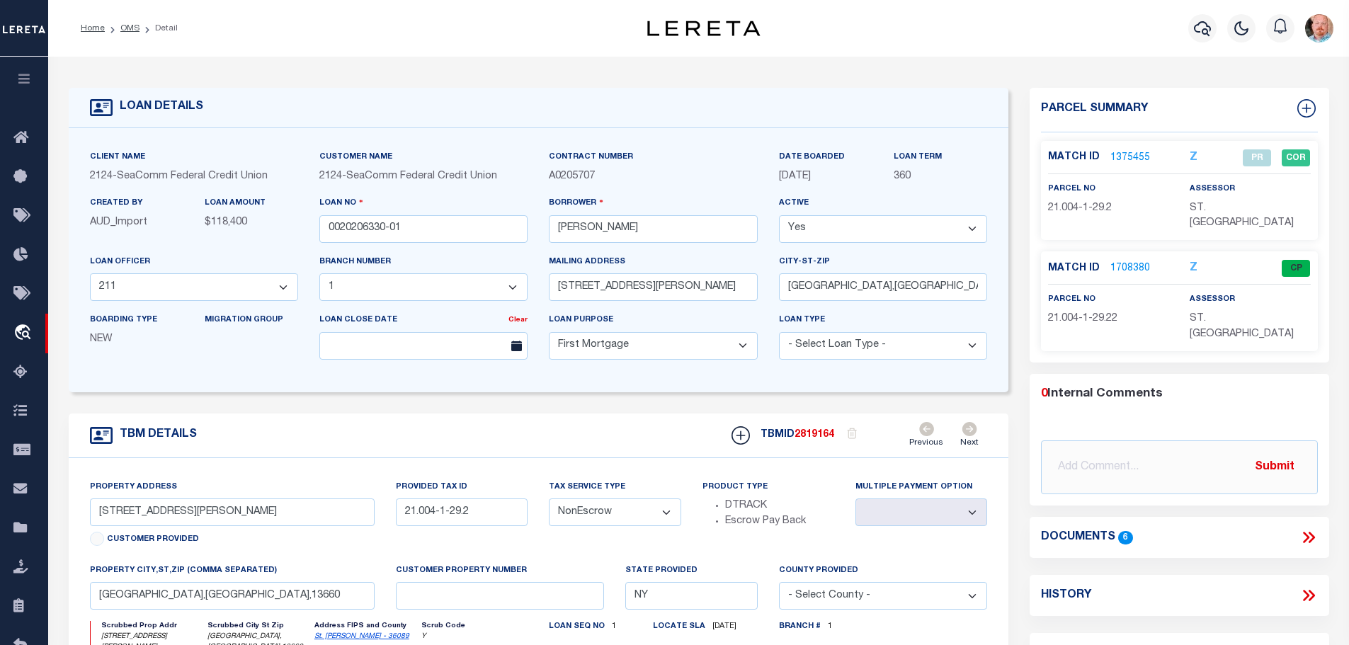
click at [1129, 261] on link "1708380" at bounding box center [1130, 268] width 40 height 15
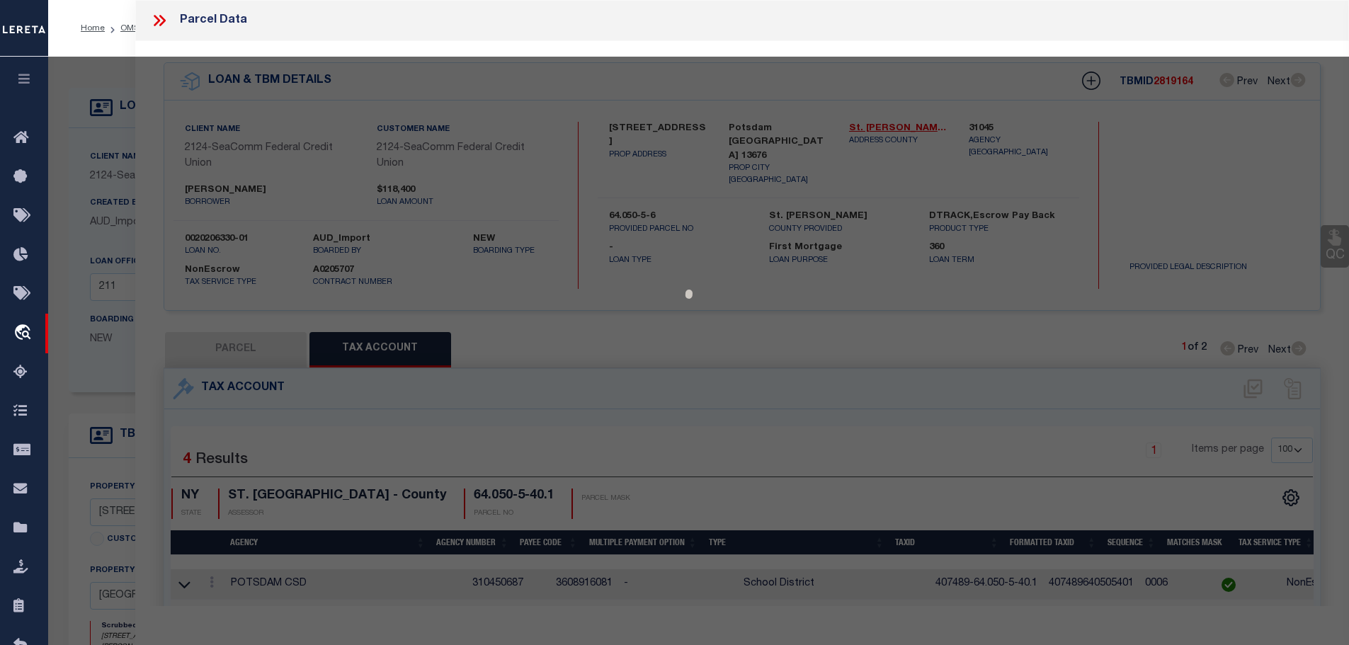
select select "AS"
checkbox input "false"
select select "CP"
type input "[PERSON_NAME]"
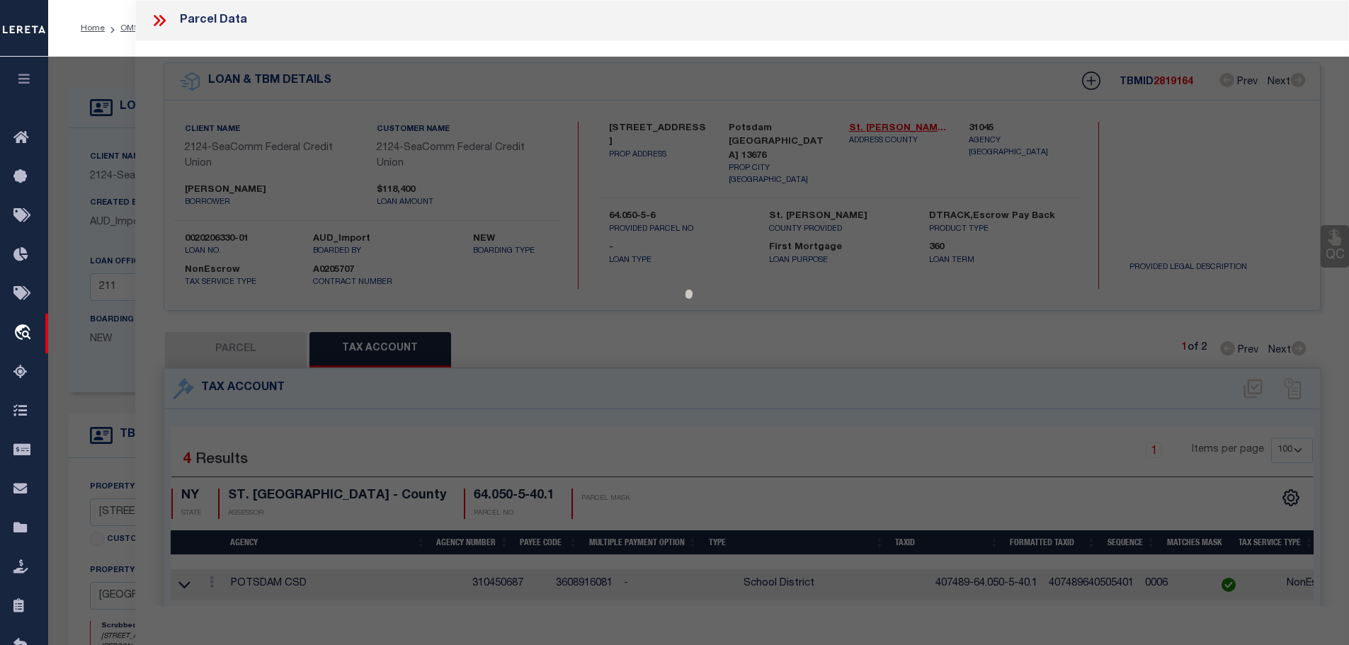
select select
type input "[STREET_ADDRESS][PERSON_NAME]"
type input "WADDINGTON NY 13694"
type textarea "CONT. 2.6 ACS"
type textarea "Tax ID Special Project"
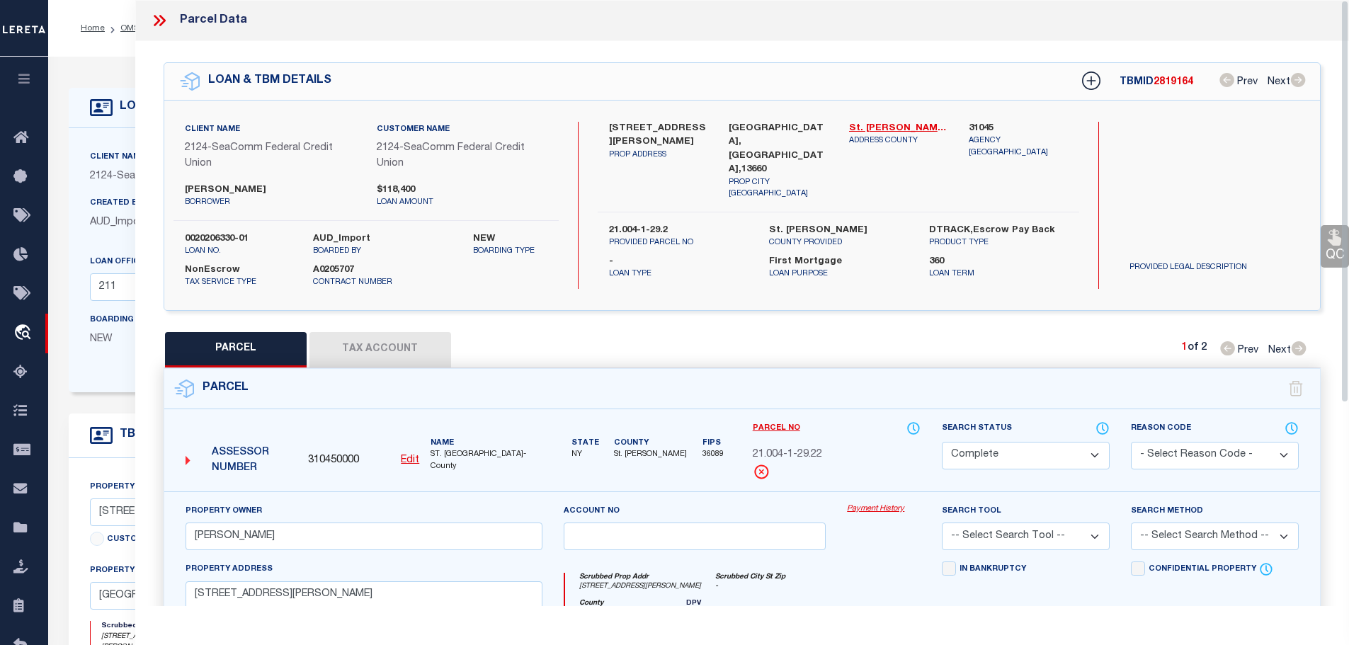
click at [382, 346] on button "Tax Account" at bounding box center [380, 349] width 142 height 35
select select "100"
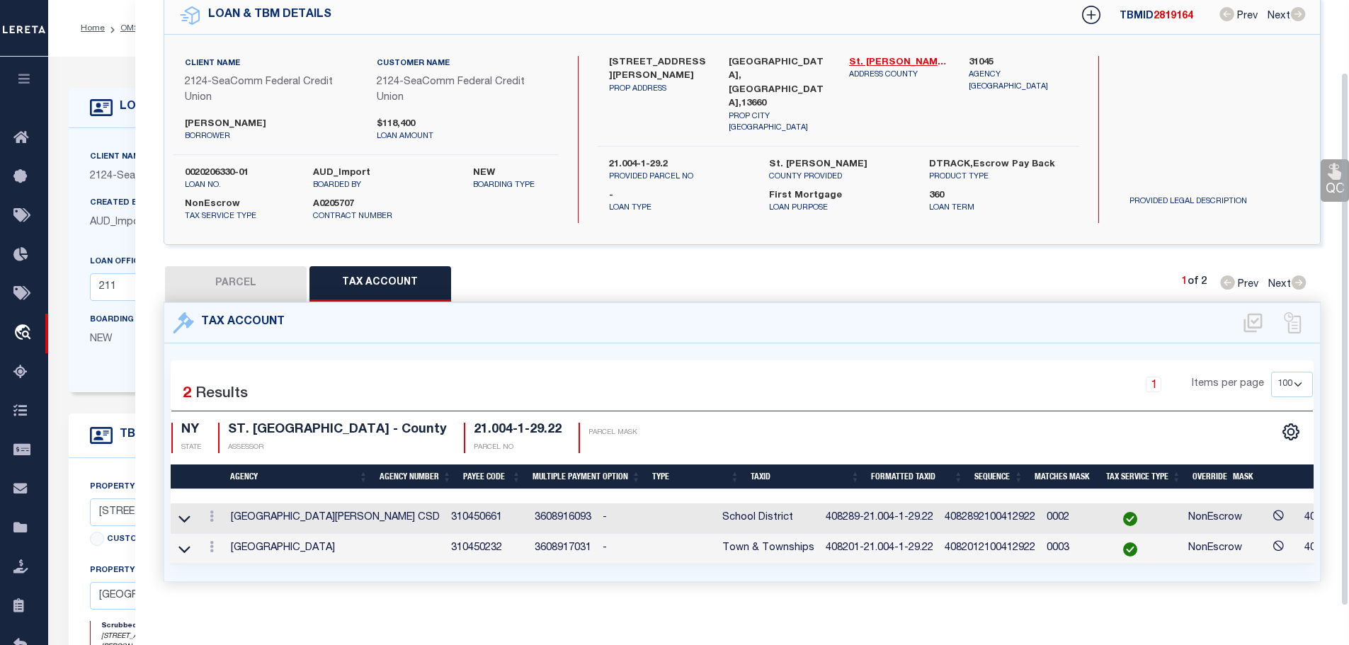
scroll to position [81, 0]
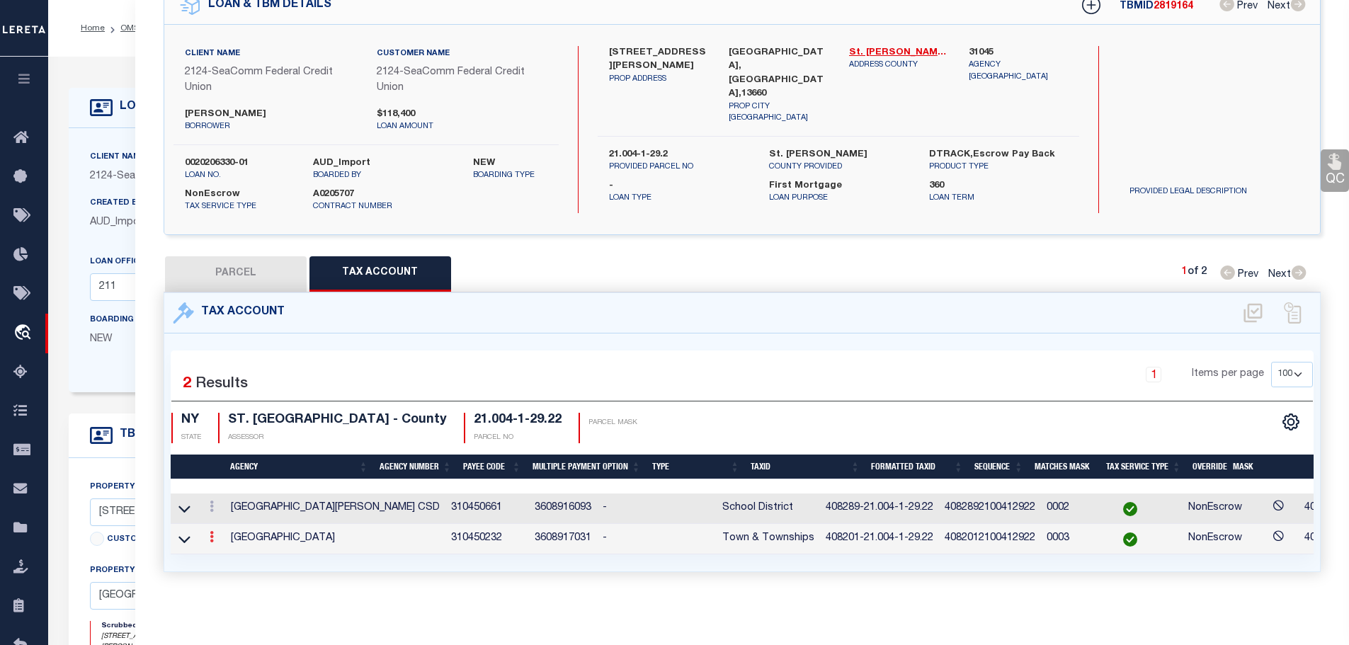
click at [213, 531] on icon at bounding box center [212, 536] width 4 height 11
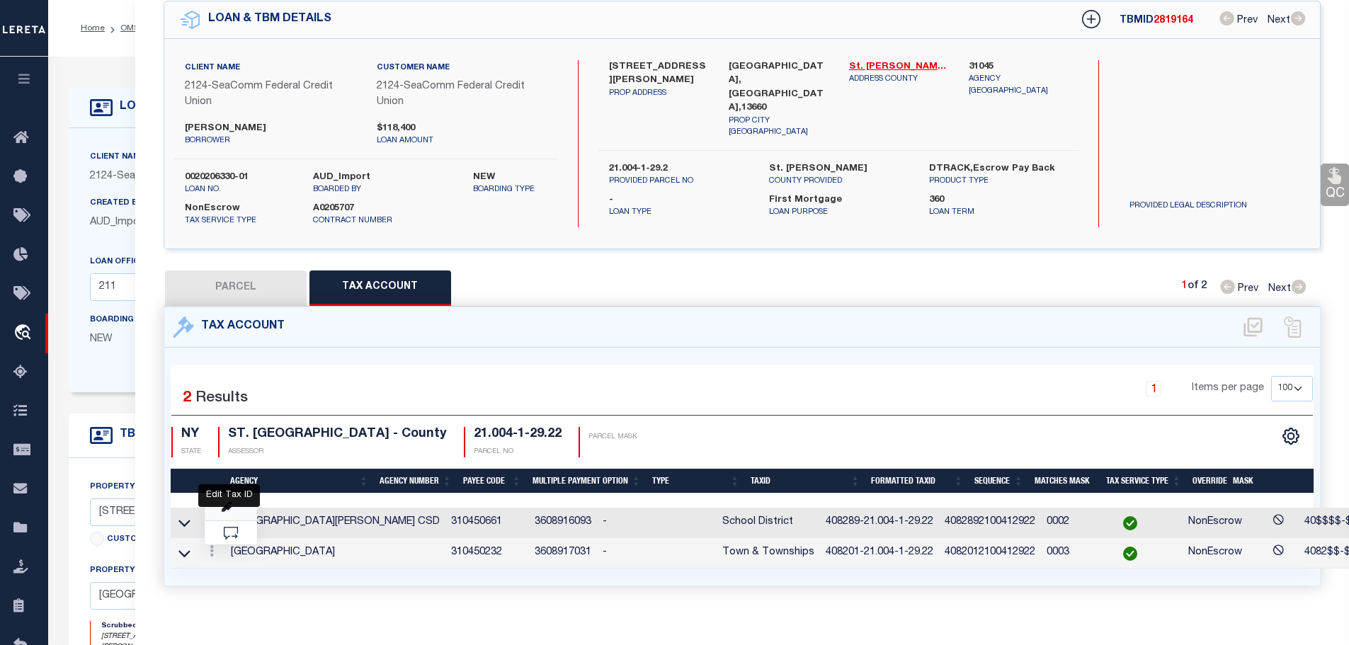
click at [227, 503] on icon "" at bounding box center [227, 507] width 11 height 11
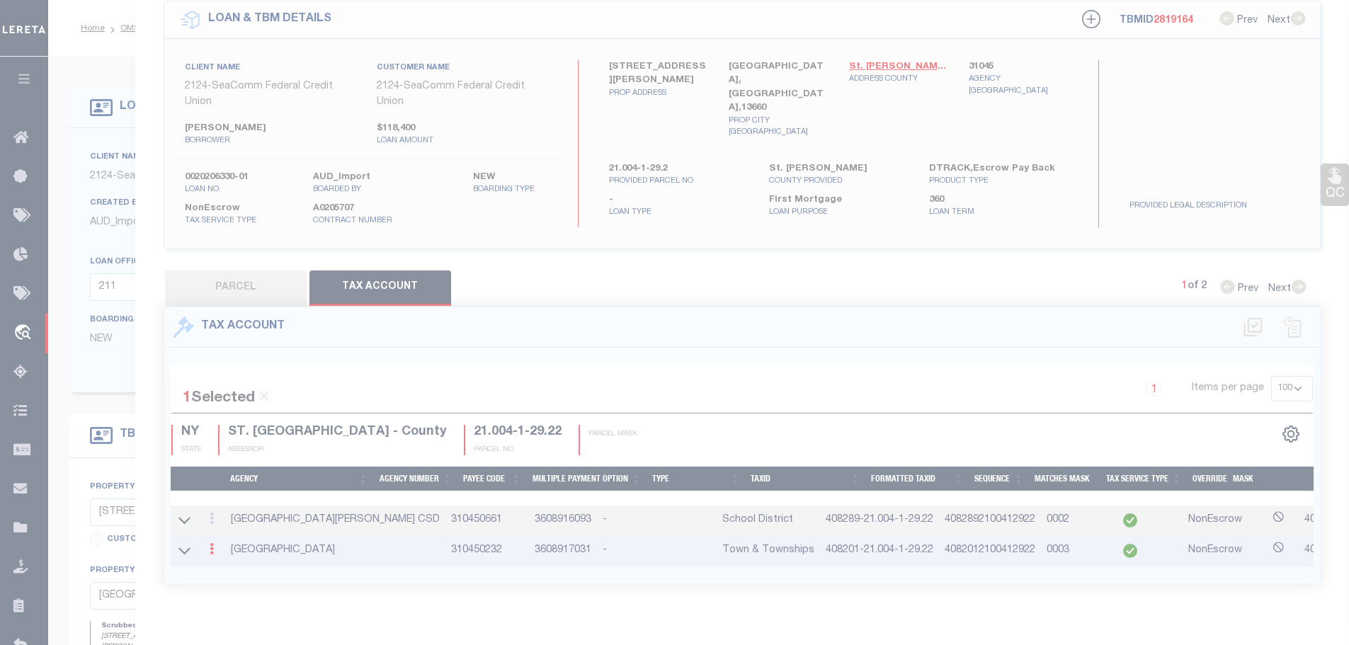
type input "408201-21.004-1-29.22"
type textarea "4082$$-$XXXXXXXXXXXXXXXXXXX"
checkbox input "true"
type input "XXXXXXXXXXXXXXXXXXXXXXXXXXX*"
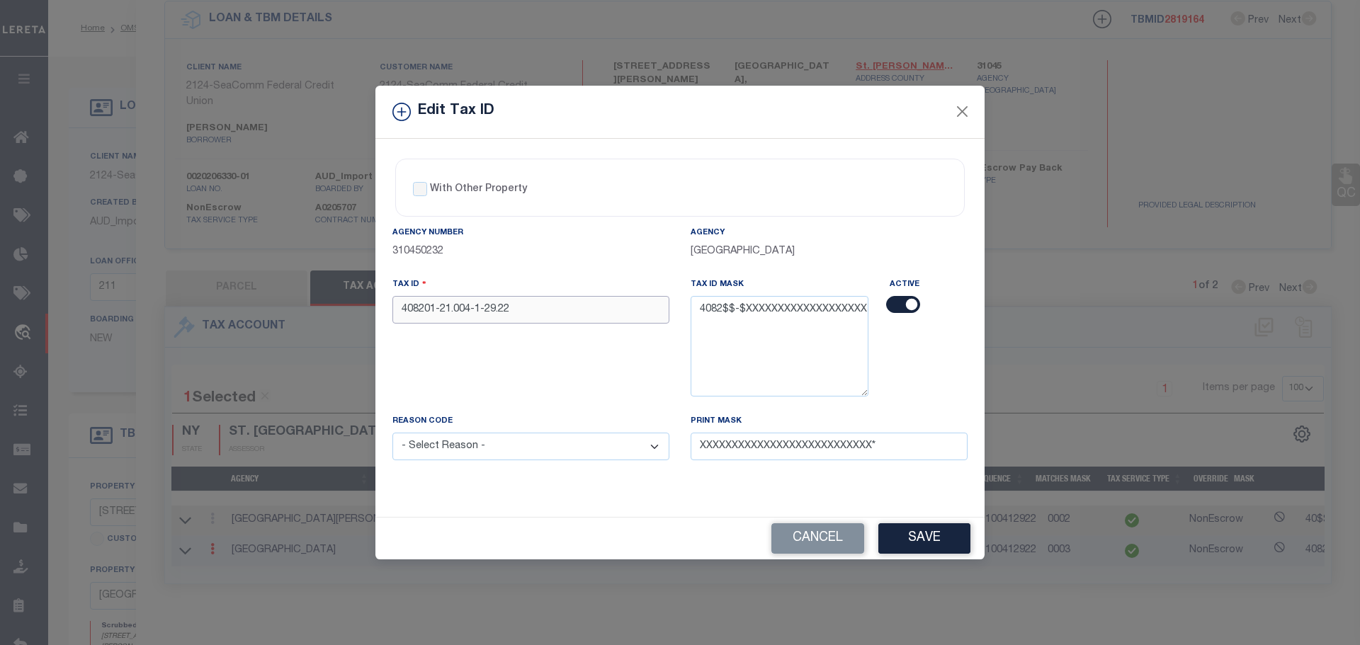
click at [563, 309] on input "408201-21.004-1-29.22" at bounding box center [530, 310] width 277 height 28
paste input "89"
type input "408289-21.004-1-29.22"
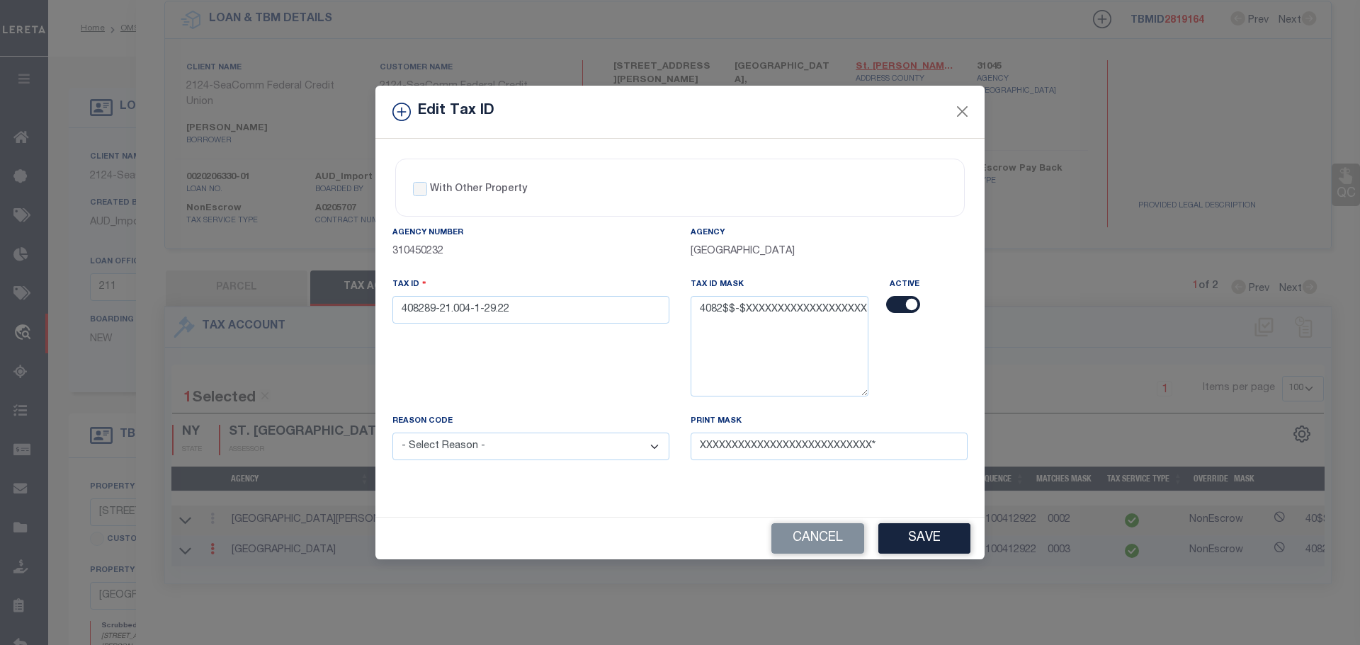
click at [620, 453] on select "- Select Reason - 099 - Other (Provide additional detail) ACT - Agency Changed …" at bounding box center [530, 447] width 277 height 28
select select "ACT"
click at [392, 433] on select "- Select Reason - 099 - Other (Provide additional detail) ACT - Agency Changed …" at bounding box center [530, 447] width 277 height 28
click at [916, 550] on button "Save" at bounding box center [924, 538] width 92 height 30
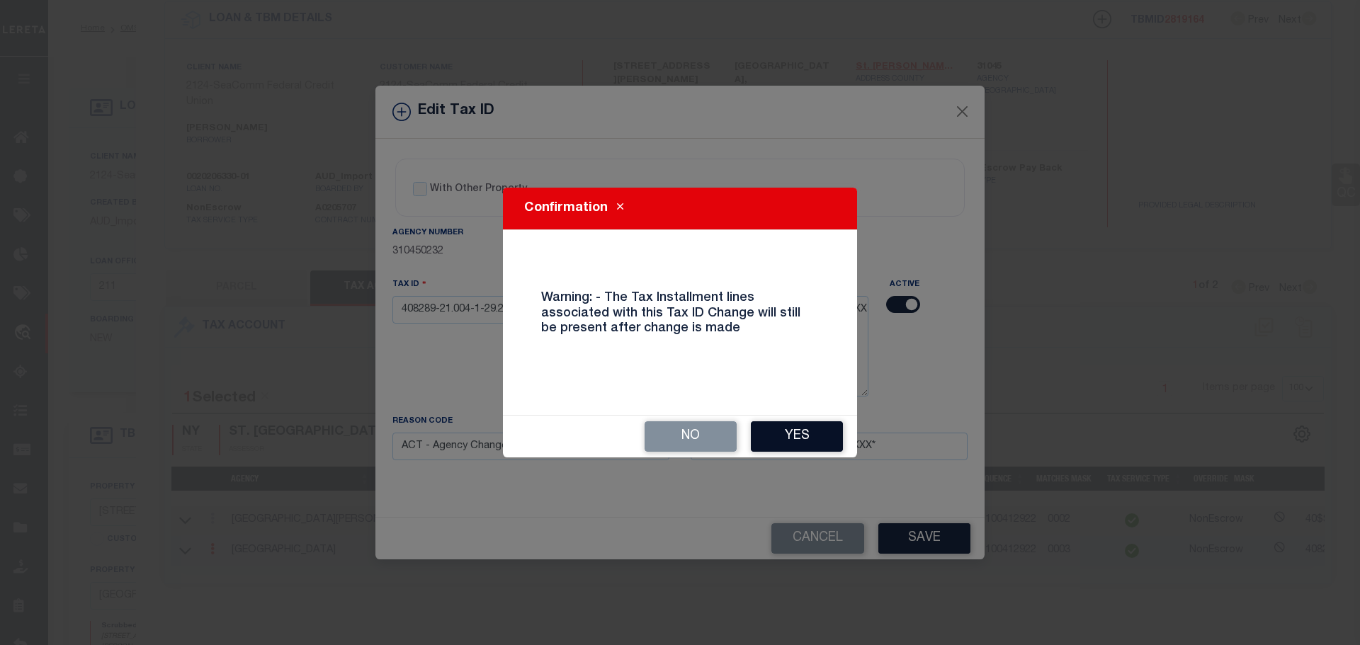
click at [831, 448] on button "Yes" at bounding box center [797, 436] width 92 height 30
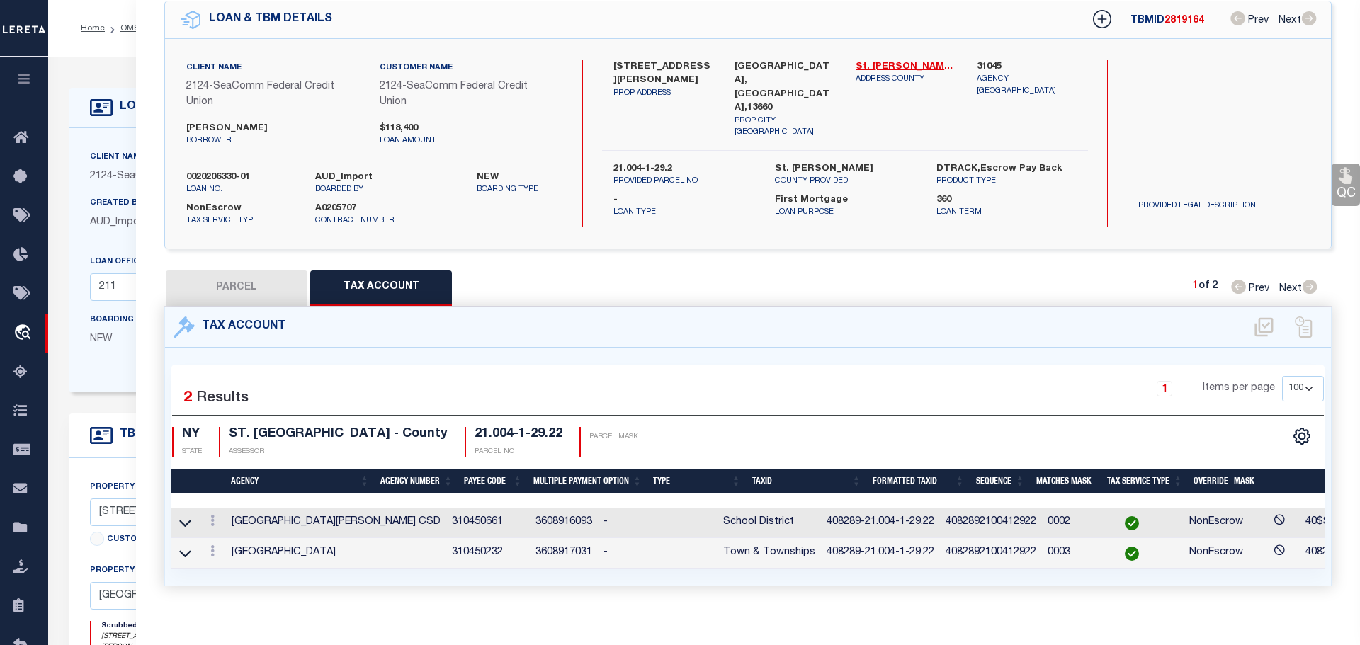
select select
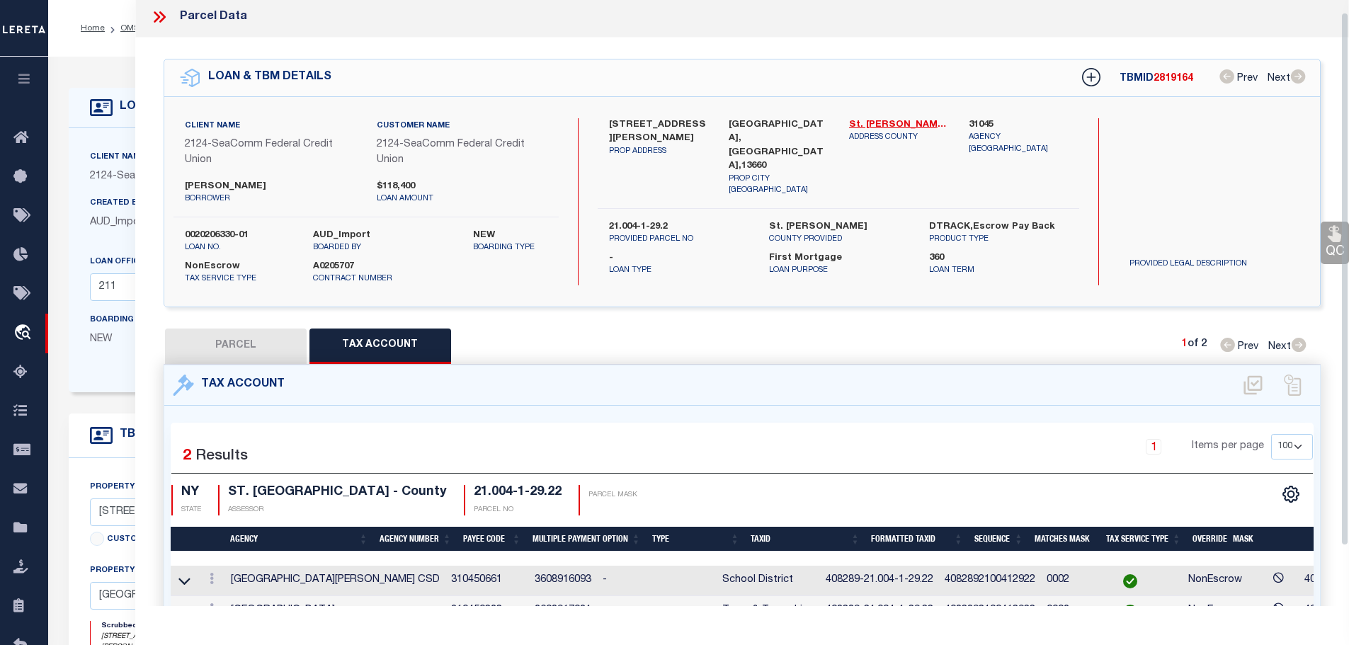
scroll to position [0, 0]
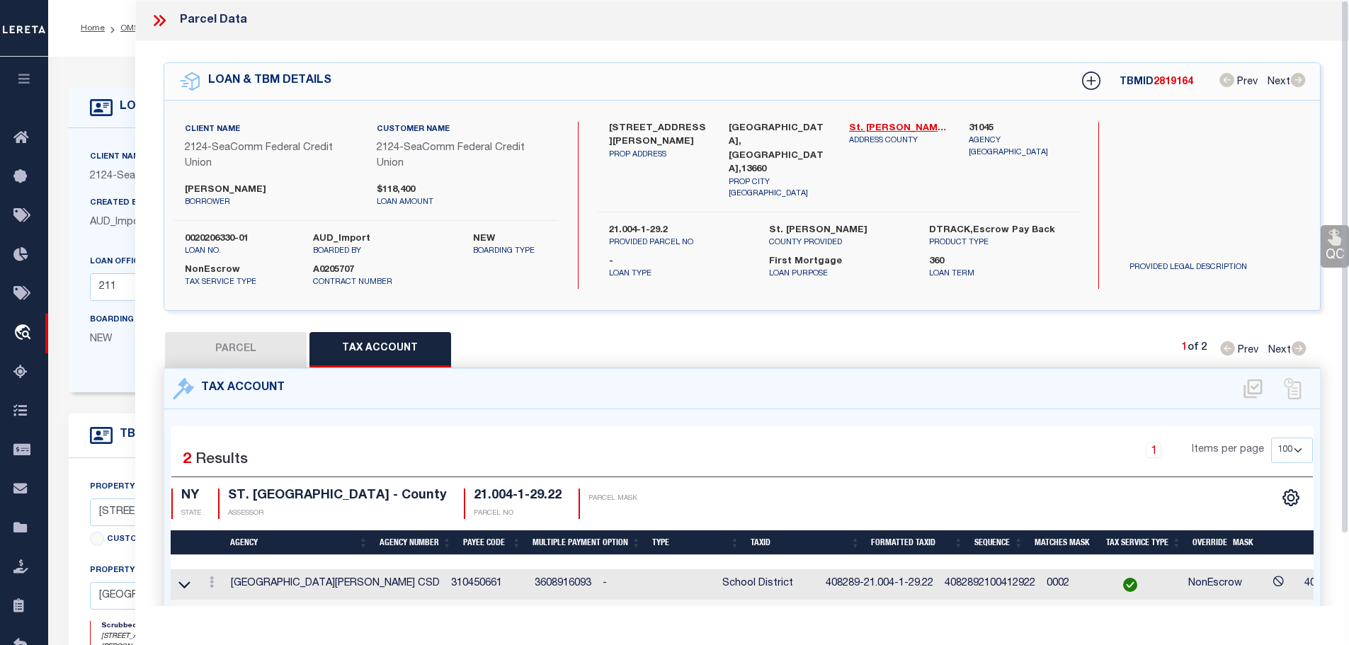
click at [159, 13] on icon at bounding box center [159, 20] width 18 height 18
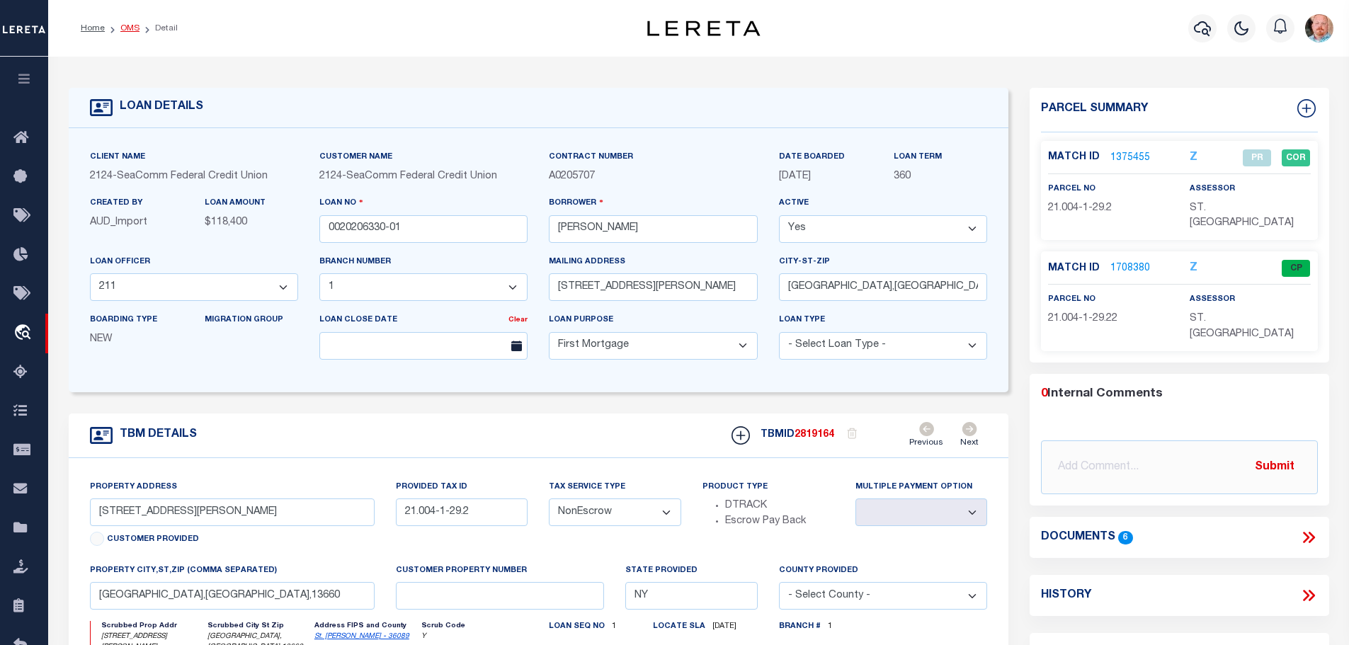
click at [125, 26] on link "OMS" at bounding box center [129, 28] width 19 height 8
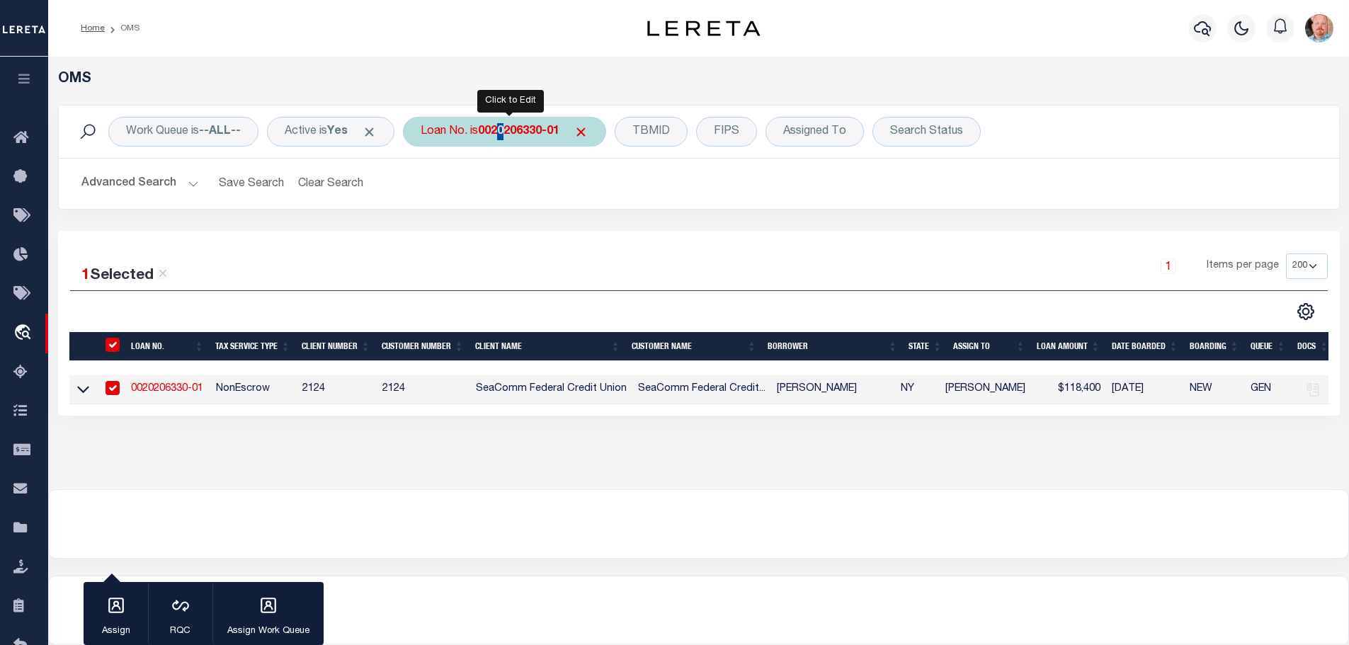
click at [509, 123] on div "Loan No. is 0020206330-01" at bounding box center [504, 132] width 203 height 30
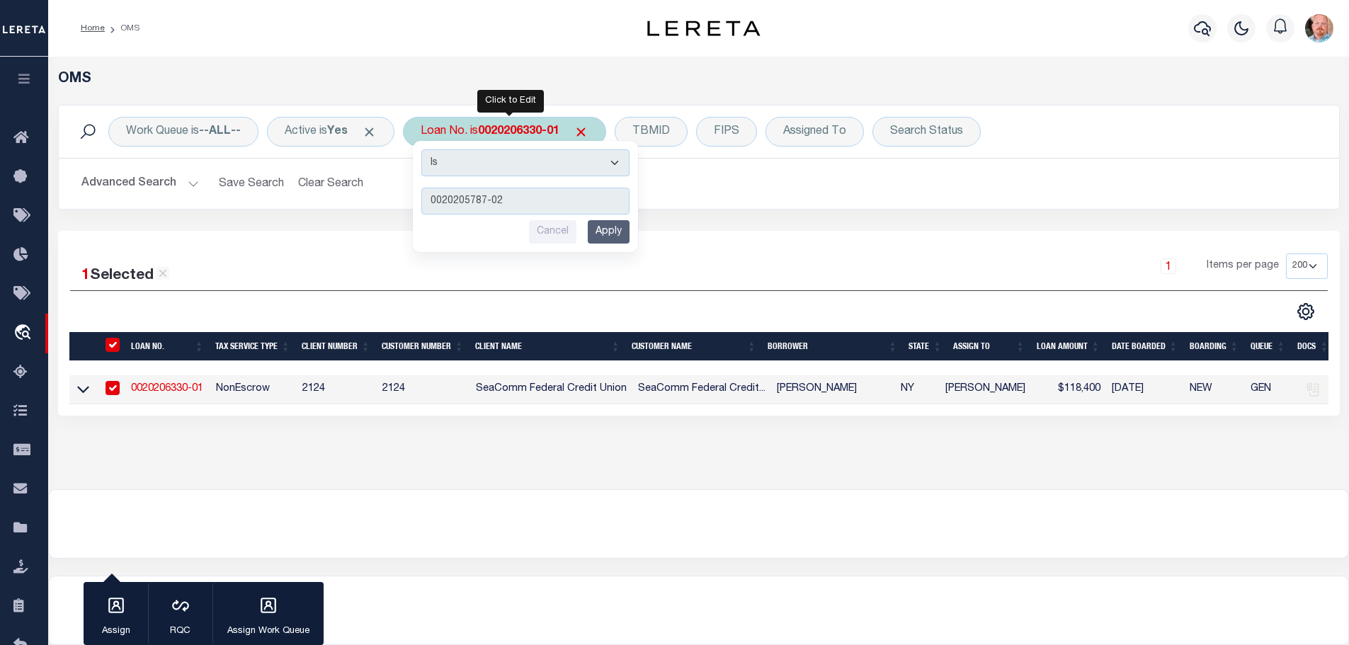
type input "0020205787-02"
click at [601, 227] on input "Apply" at bounding box center [609, 231] width 42 height 23
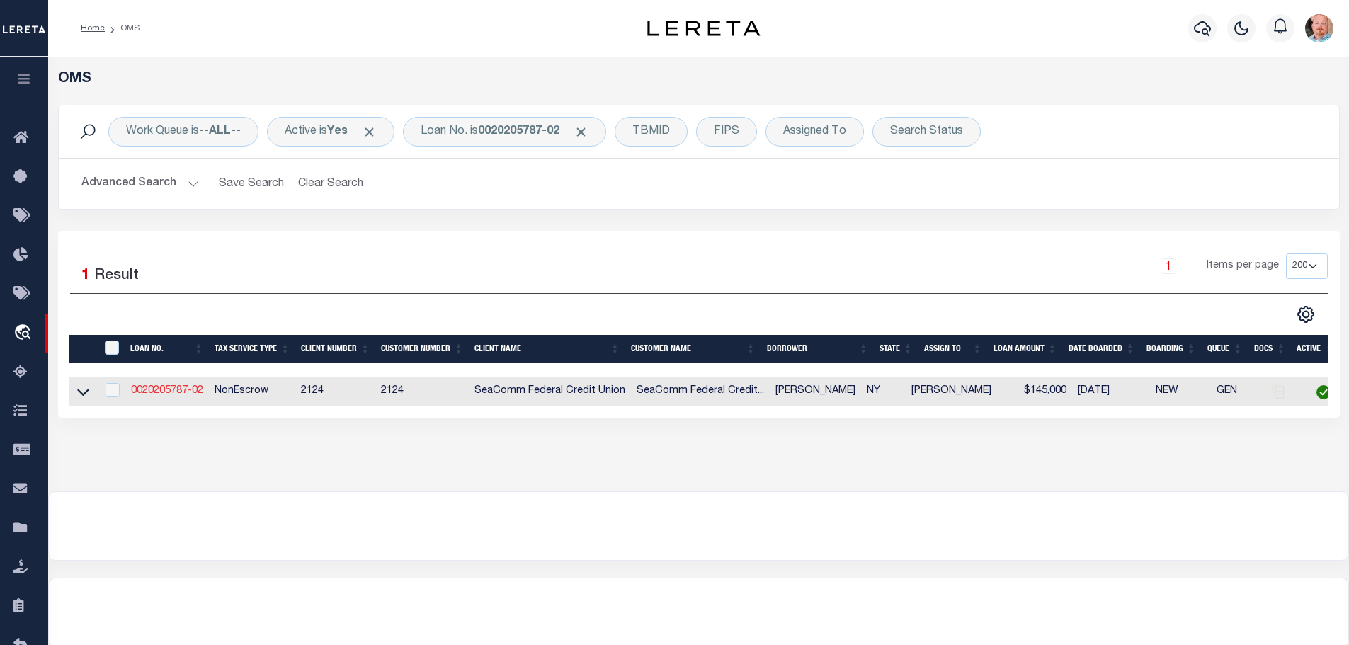
click at [159, 387] on link "0020205787-02" at bounding box center [167, 391] width 72 height 10
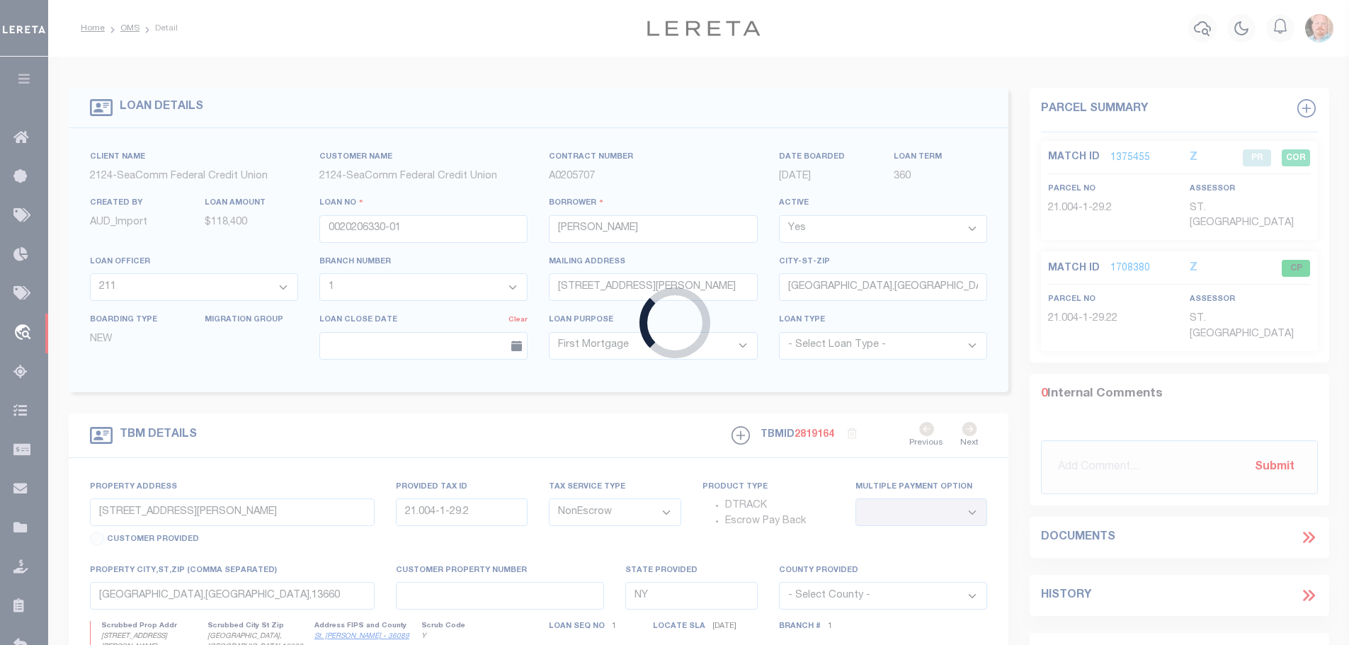
type input "0020205787-02"
type input "[PERSON_NAME]"
select select "2359"
type input "[STREET_ADDRESS]"
type input "[GEOGRAPHIC_DATA],[GEOGRAPHIC_DATA],13660-3142"
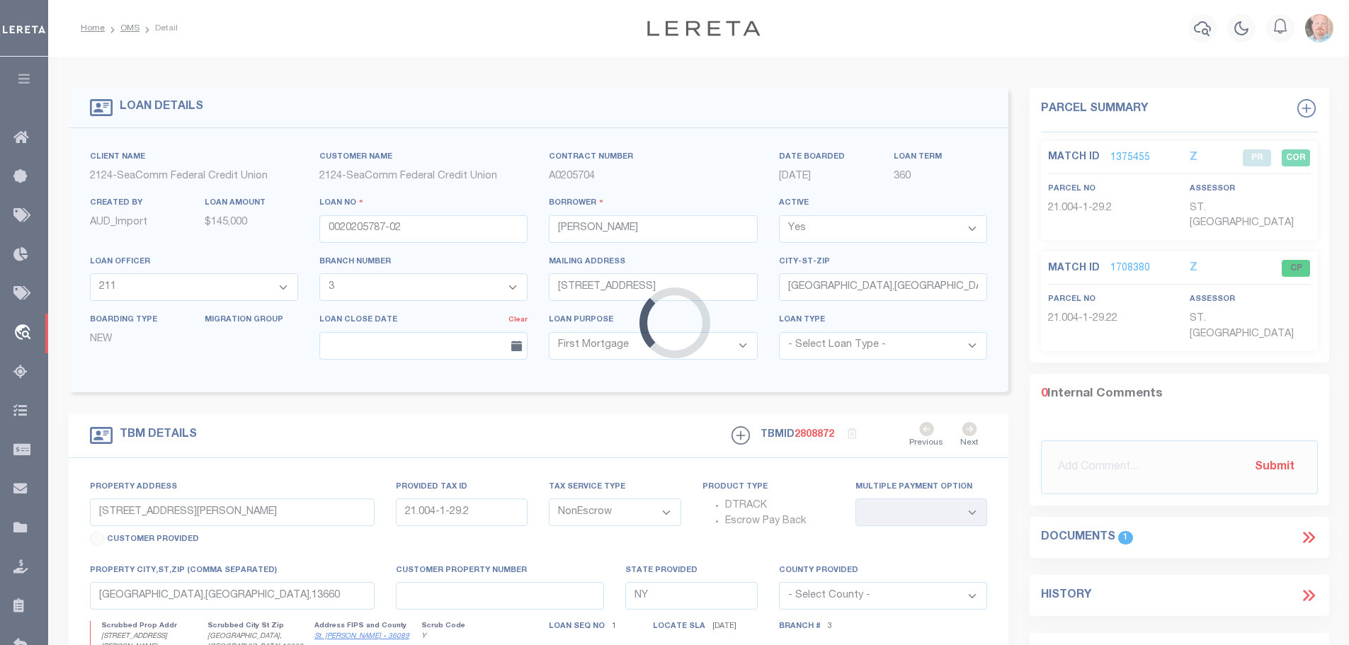
type input "[STREET_ADDRESS]"
type input "30.004-1-3.2"
type input "[GEOGRAPHIC_DATA],[GEOGRAPHIC_DATA],13660-3142"
select select
select select "4699"
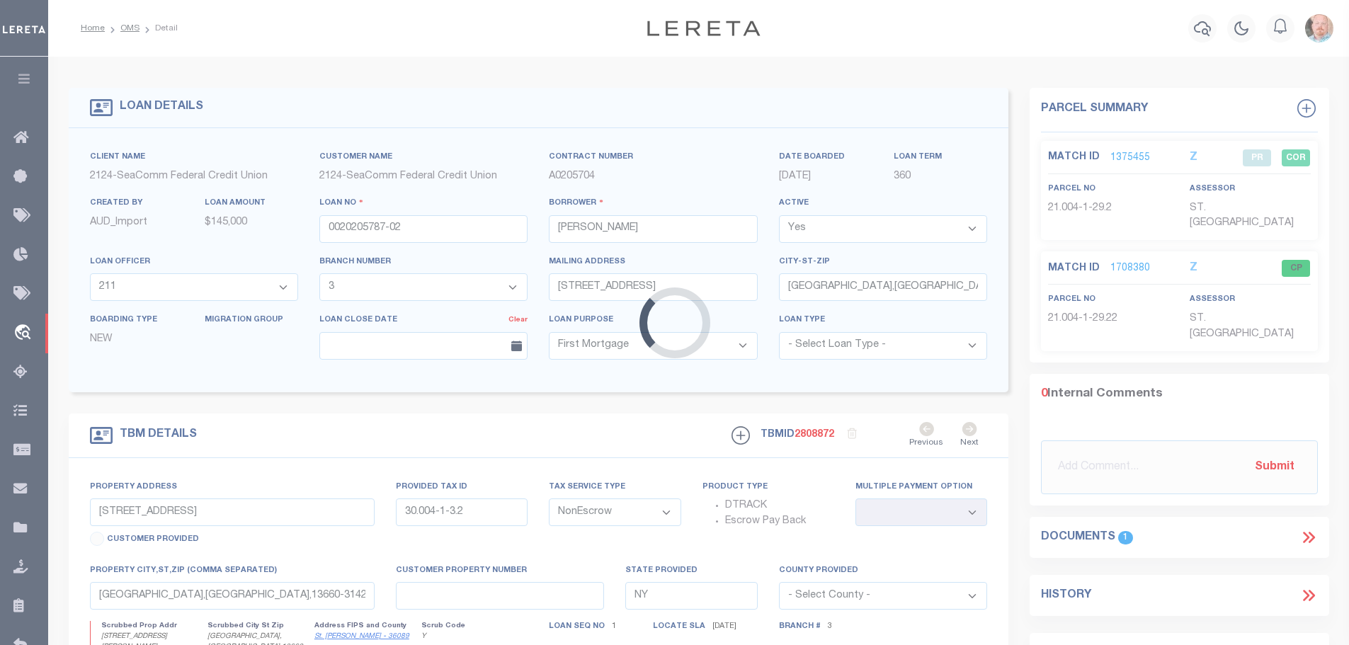
select select "2359"
select select
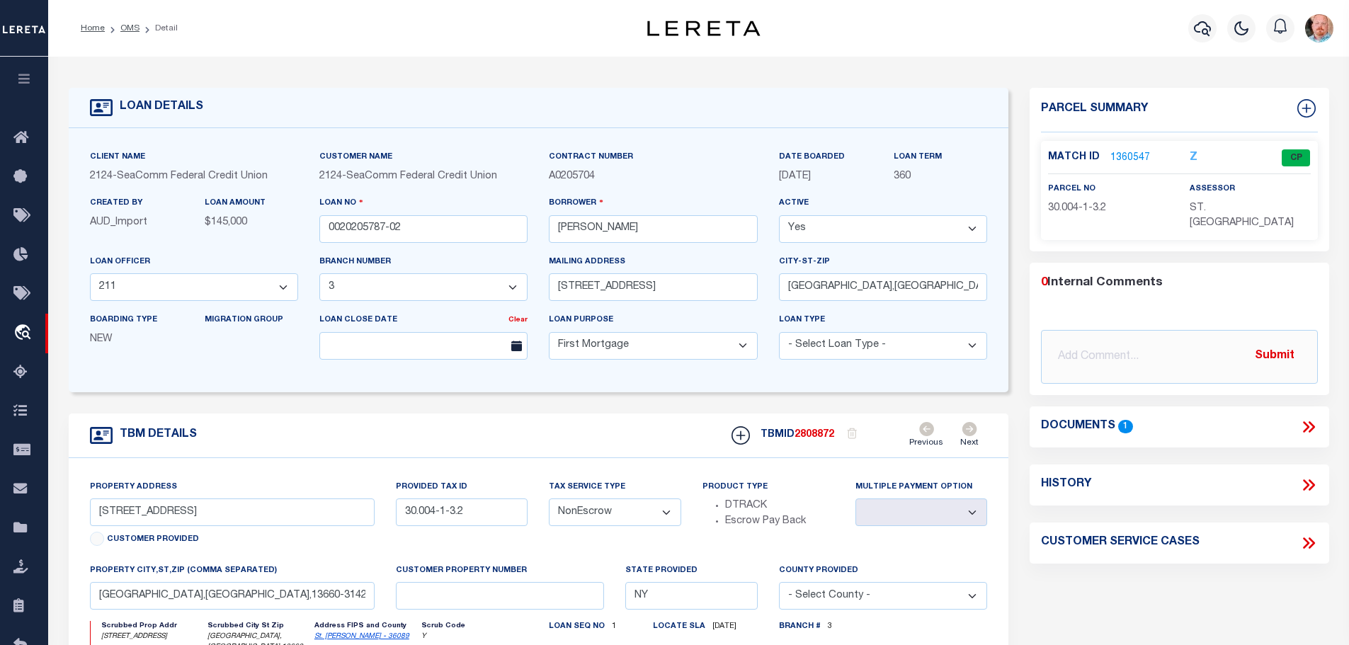
click at [1129, 159] on link "1360547" at bounding box center [1130, 158] width 40 height 15
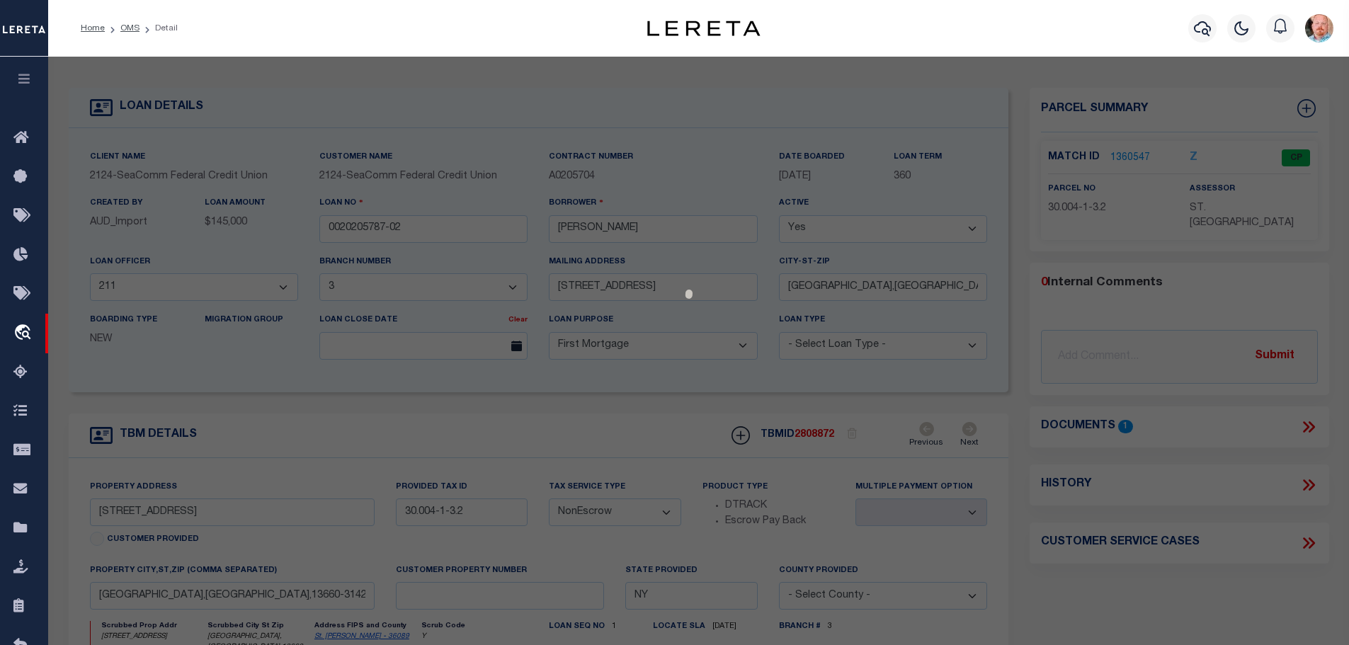
select select "AS"
checkbox input "false"
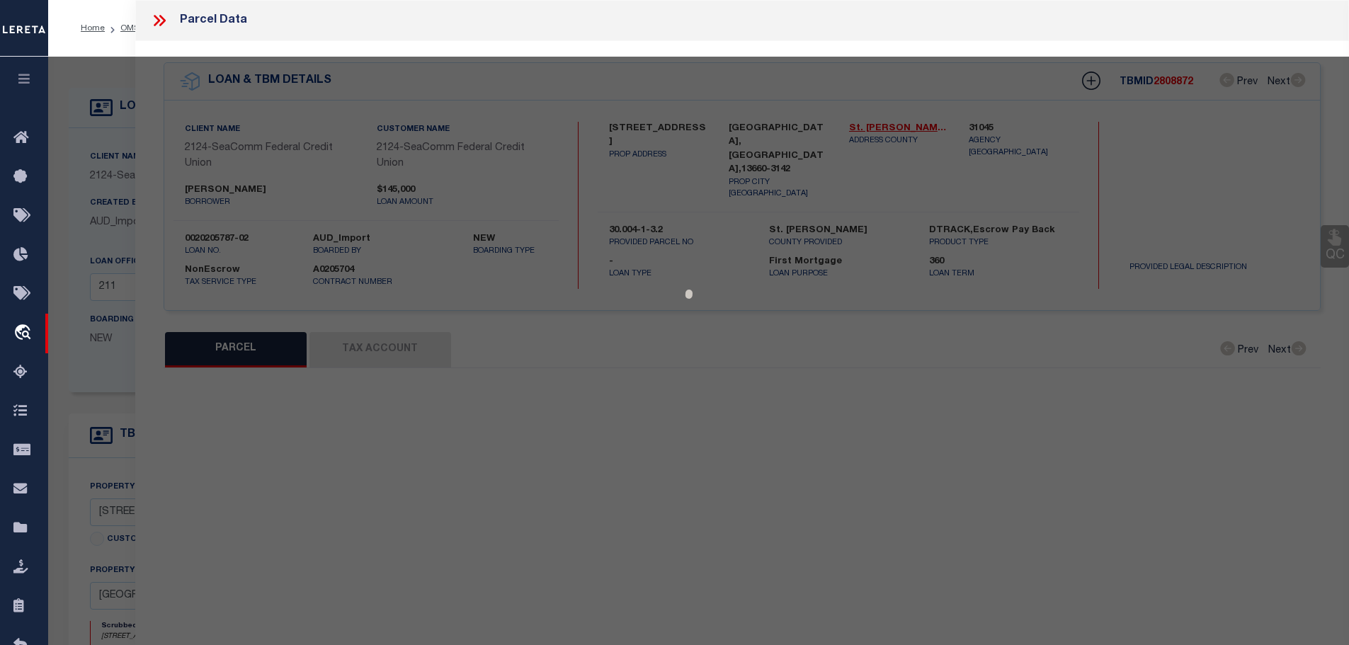
select select "CP"
type input "[PERSON_NAME]"
select select
type input "[STREET_ADDRESS]"
type input "[GEOGRAPHIC_DATA] [GEOGRAPHIC_DATA] 13660"
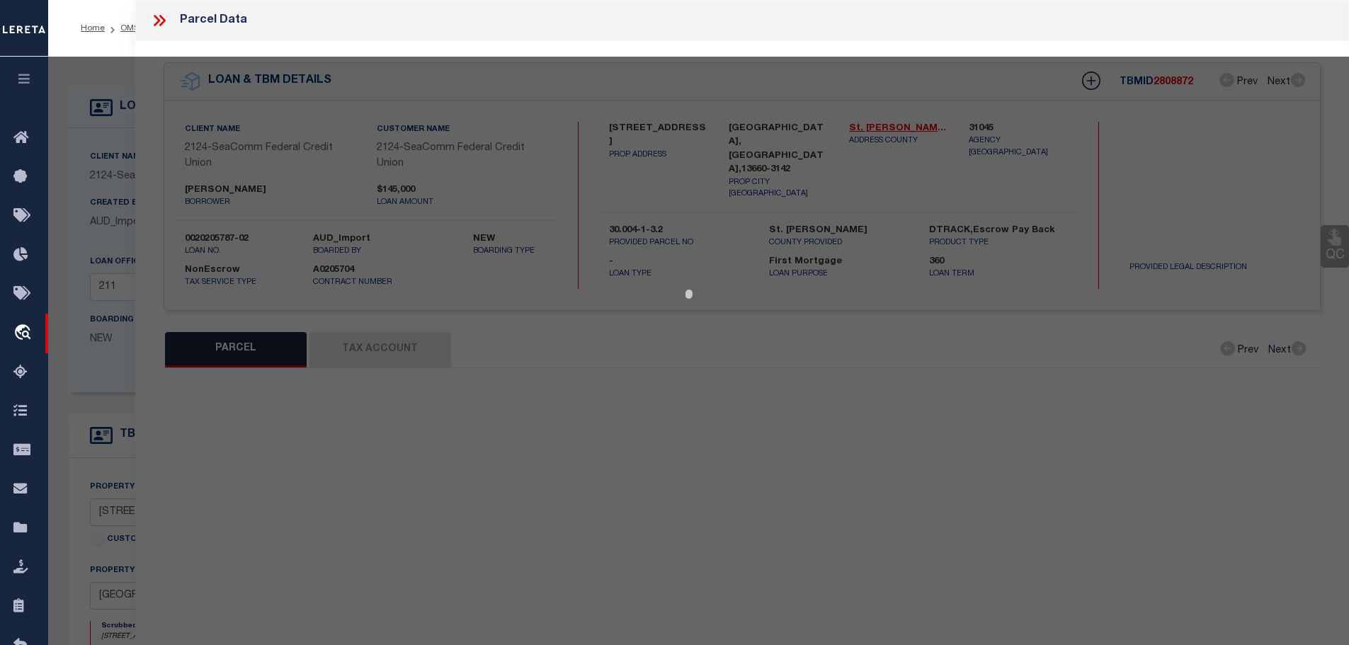
type textarea "Acres 8.70"
type textarea "Tax ID Special Project"
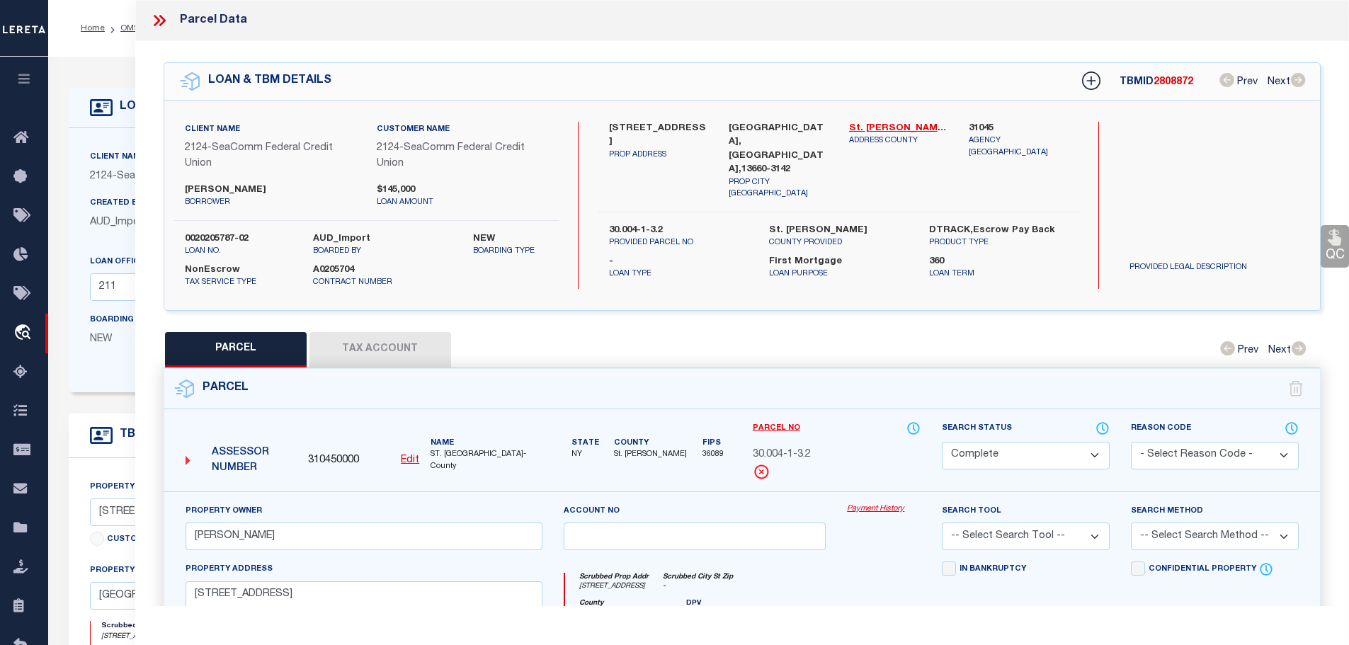
click at [355, 338] on button "Tax Account" at bounding box center [380, 349] width 142 height 35
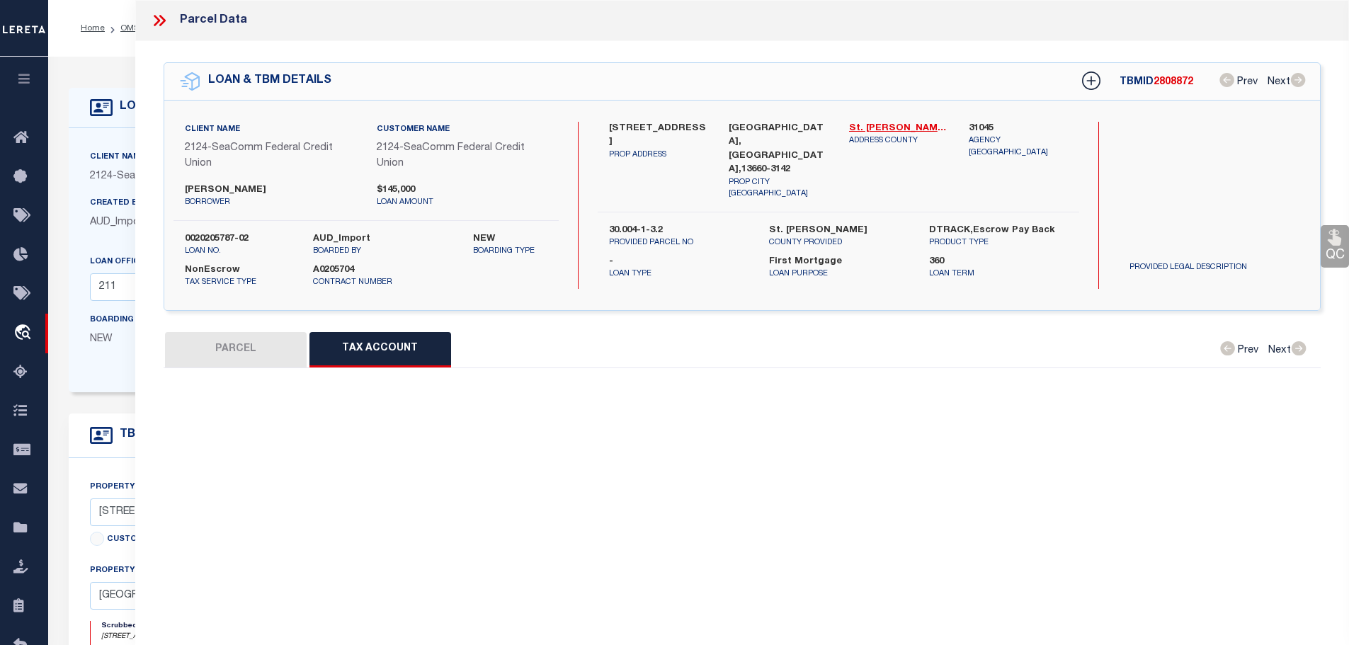
select select "100"
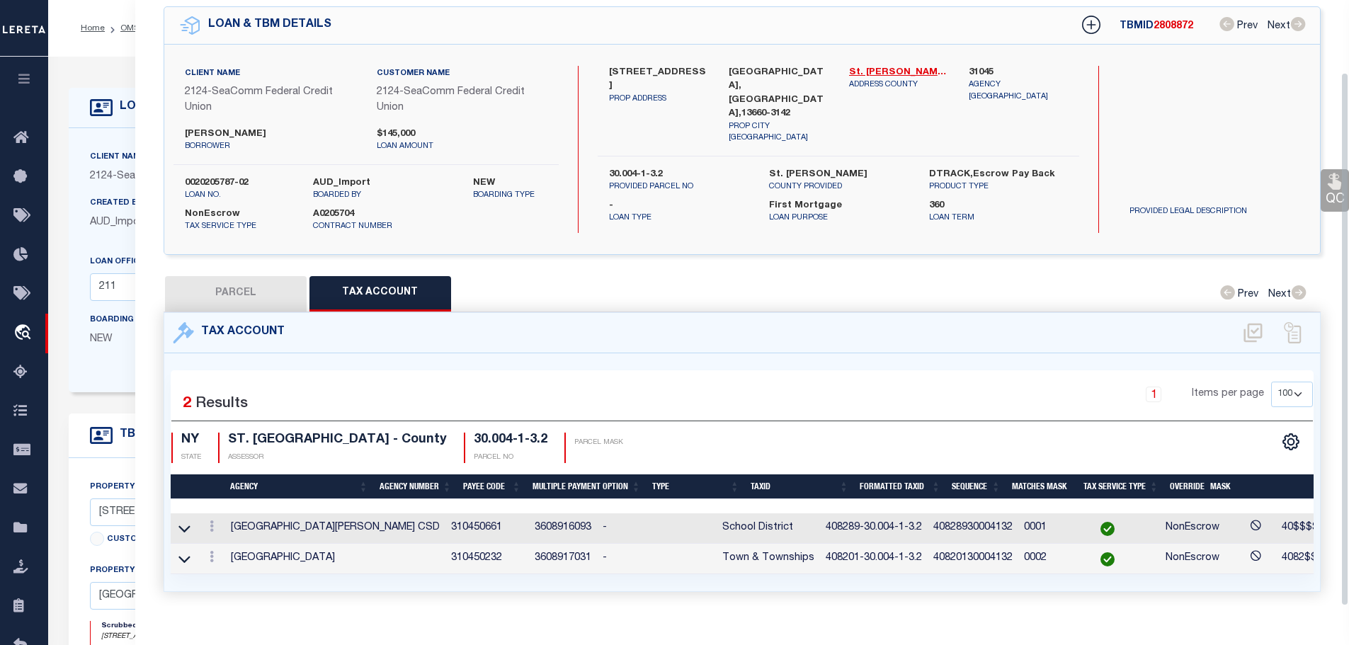
scroll to position [81, 0]
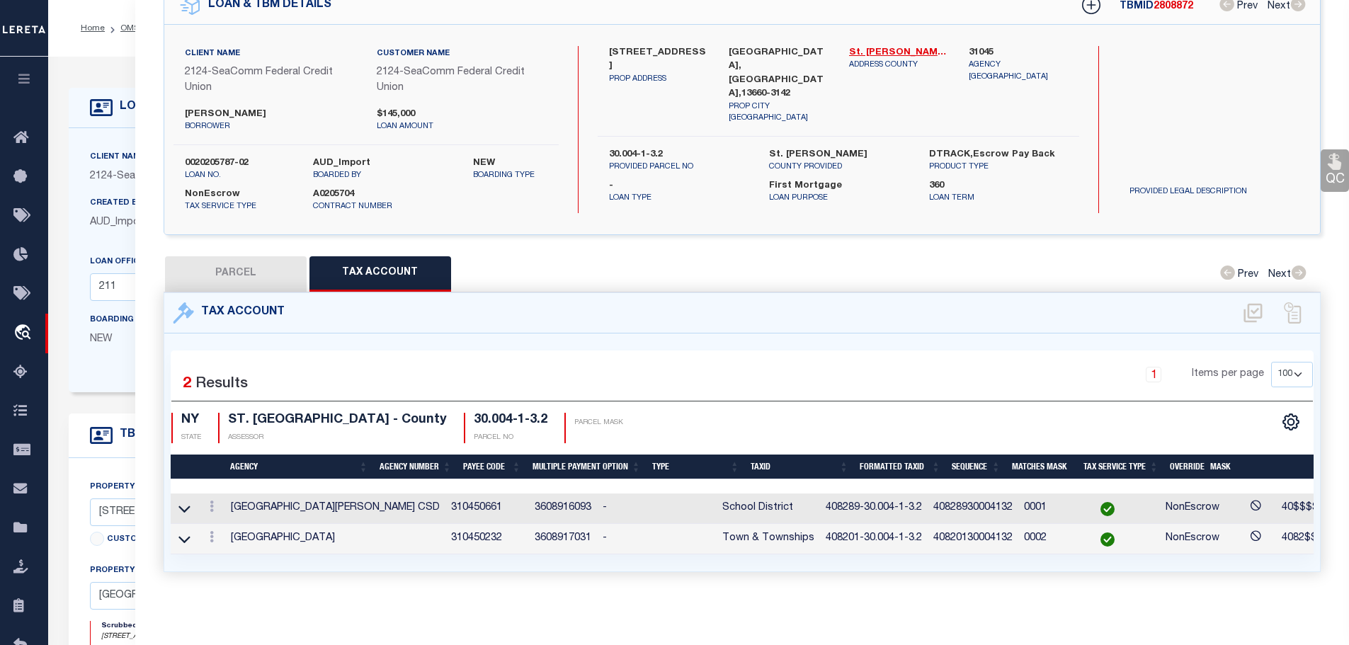
click at [214, 531] on icon at bounding box center [212, 536] width 4 height 11
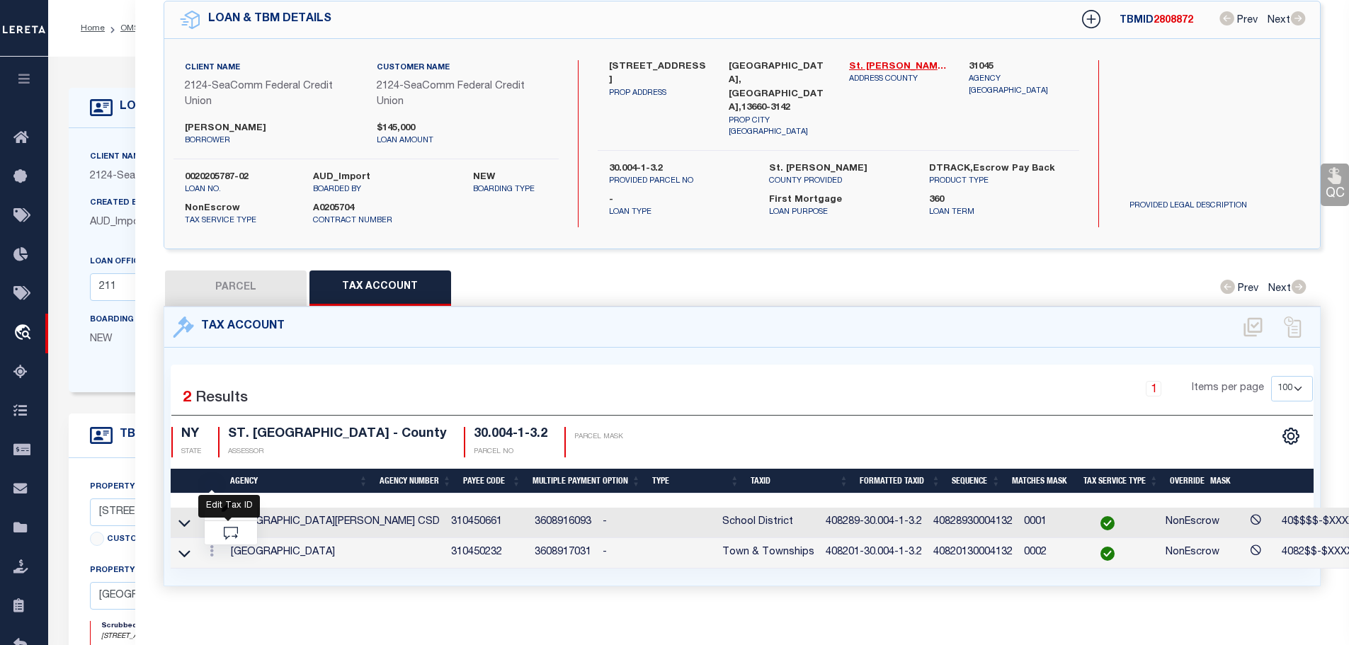
click at [223, 506] on icon "" at bounding box center [227, 507] width 11 height 11
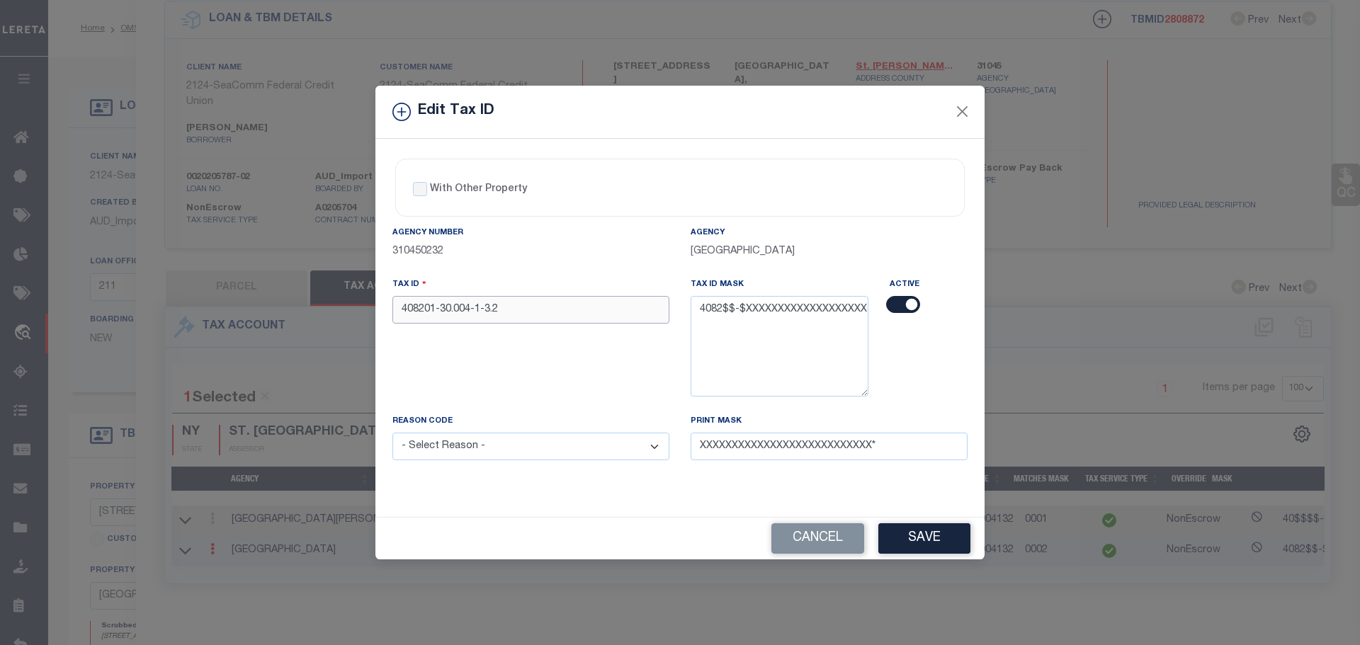
click at [587, 312] on input "408201-30.004-1-3.2" at bounding box center [530, 310] width 277 height 28
paste input "89"
type input "408289-30.004-1-3.2"
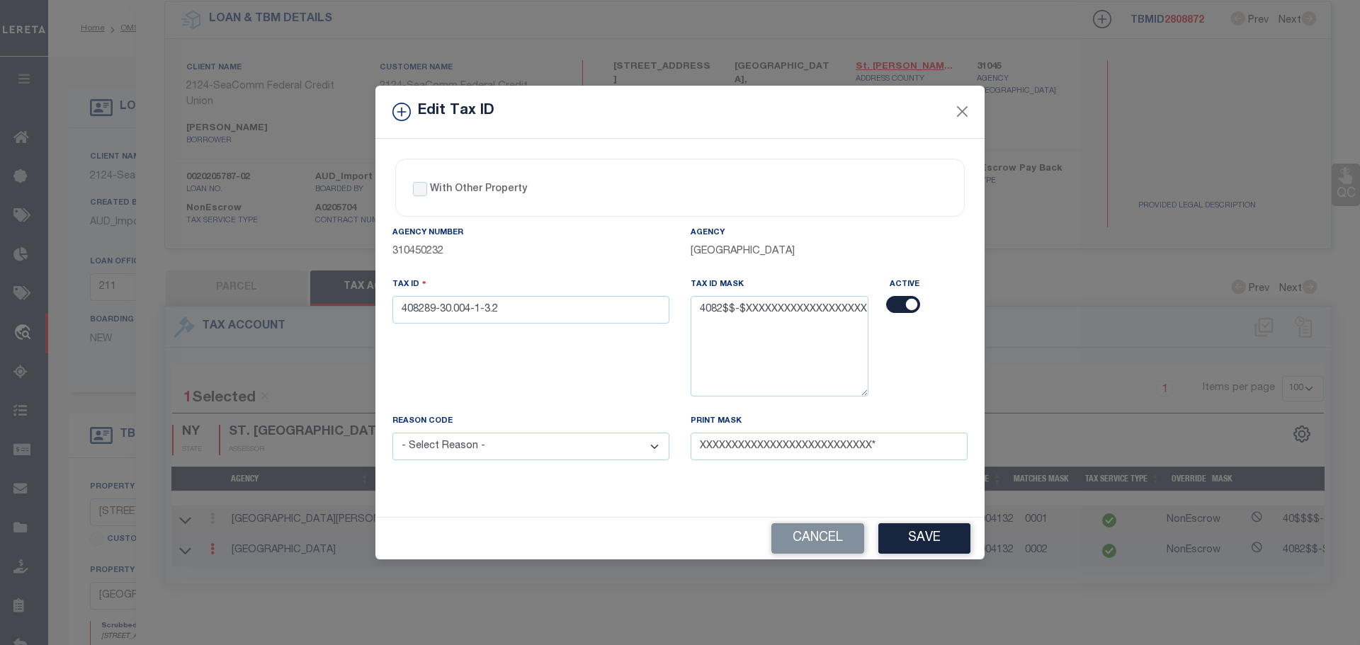
click at [525, 454] on select "- Select Reason - 099 - Other (Provide additional detail) ACT - Agency Changed …" at bounding box center [530, 447] width 277 height 28
select select "ACT"
click at [392, 433] on select "- Select Reason - 099 - Other (Provide additional detail) ACT - Agency Changed …" at bounding box center [530, 447] width 277 height 28
click at [955, 537] on button "Save" at bounding box center [924, 538] width 92 height 30
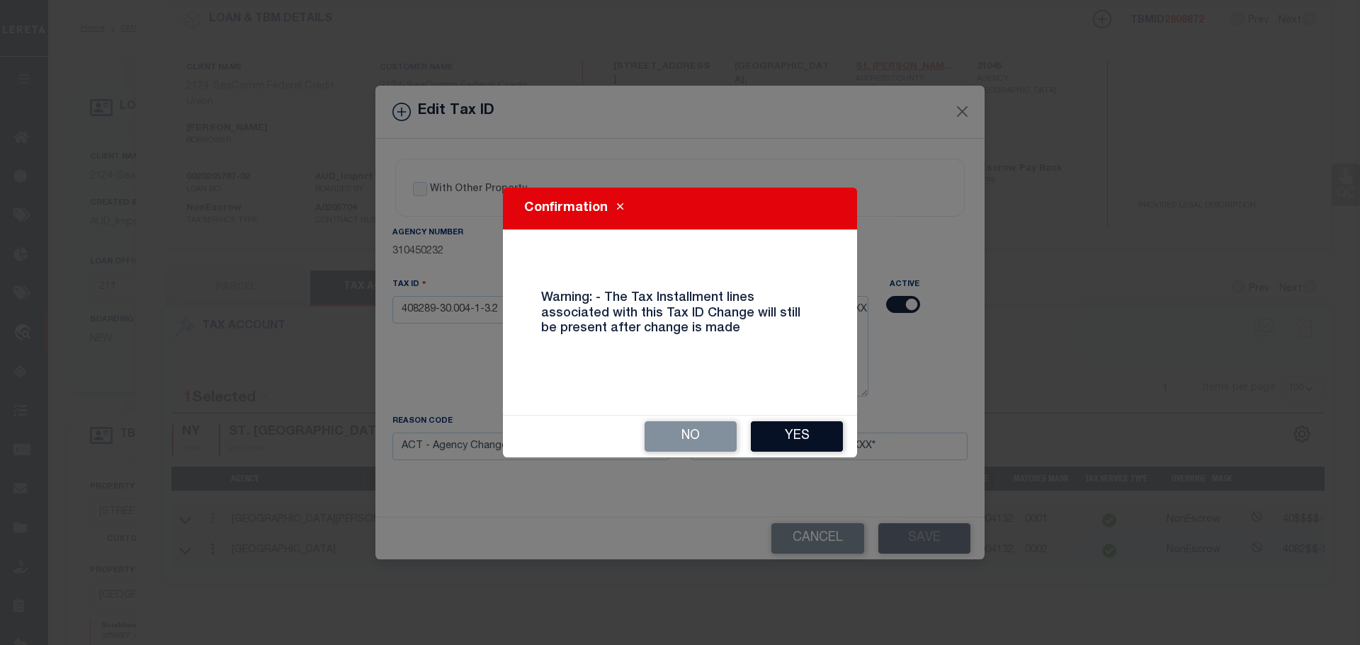
click at [795, 432] on button "Yes" at bounding box center [797, 436] width 92 height 30
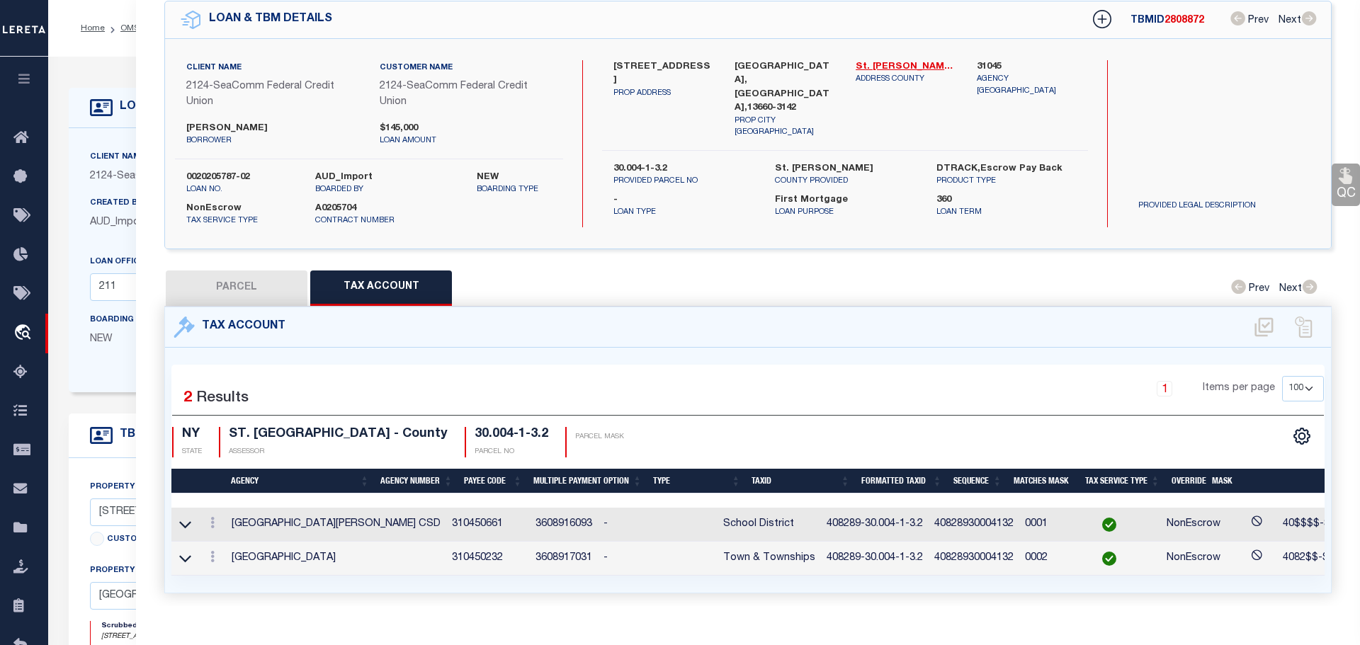
select select
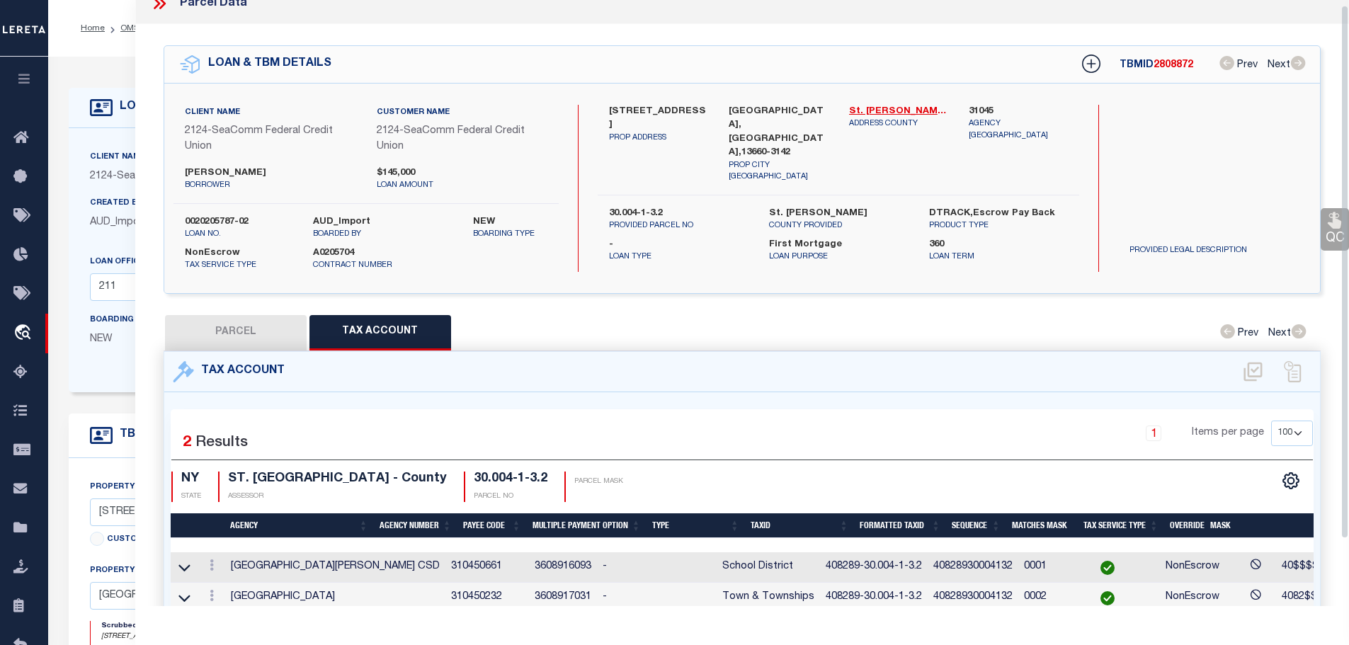
scroll to position [0, 0]
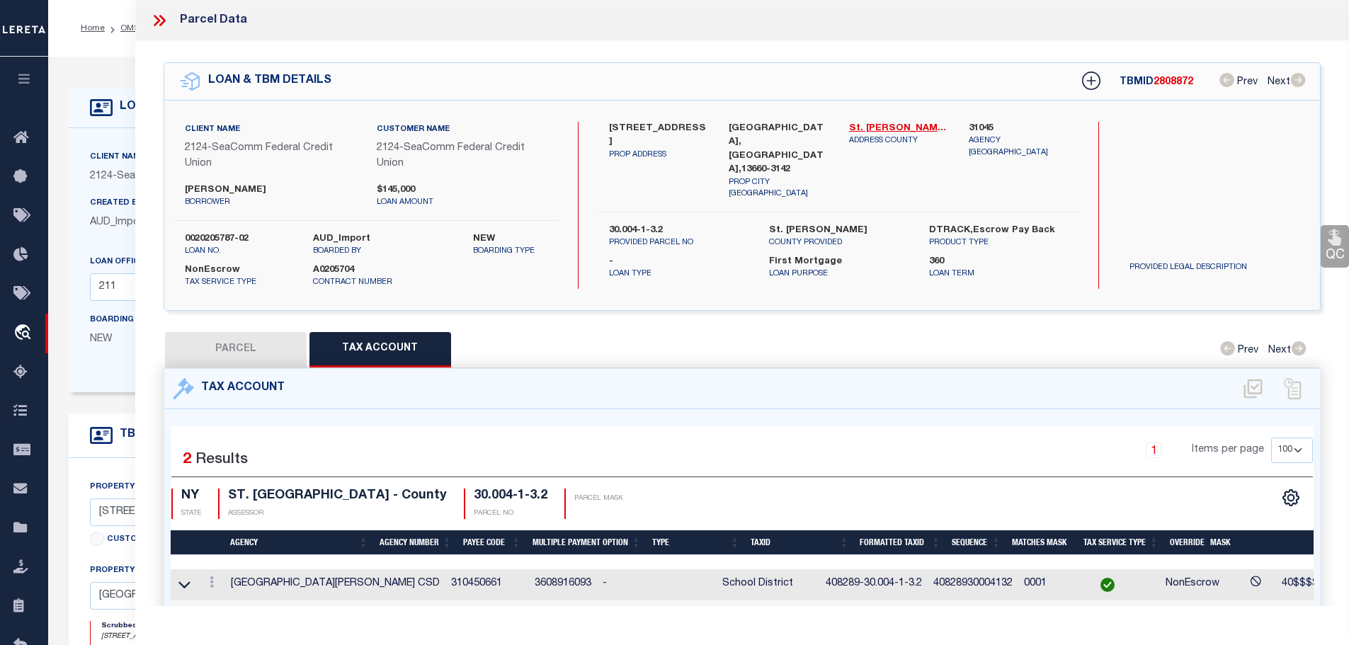
click at [154, 20] on icon at bounding box center [159, 20] width 18 height 18
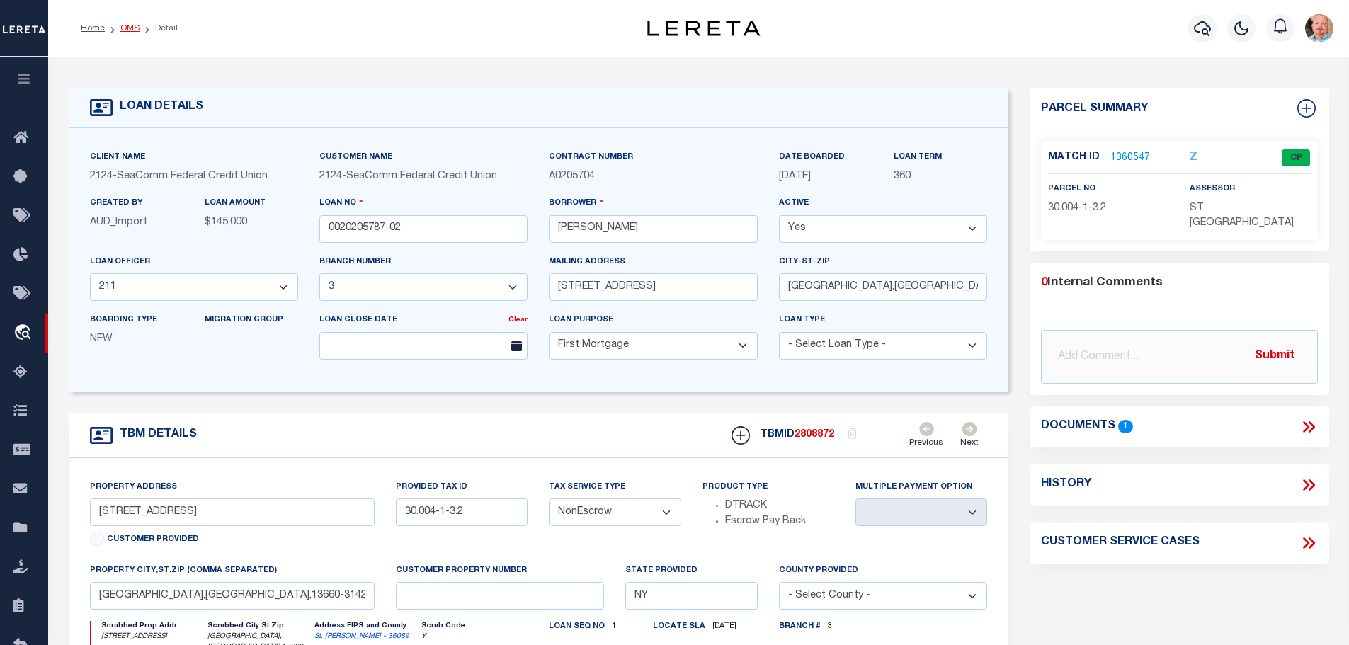
click at [123, 28] on link "OMS" at bounding box center [129, 28] width 19 height 8
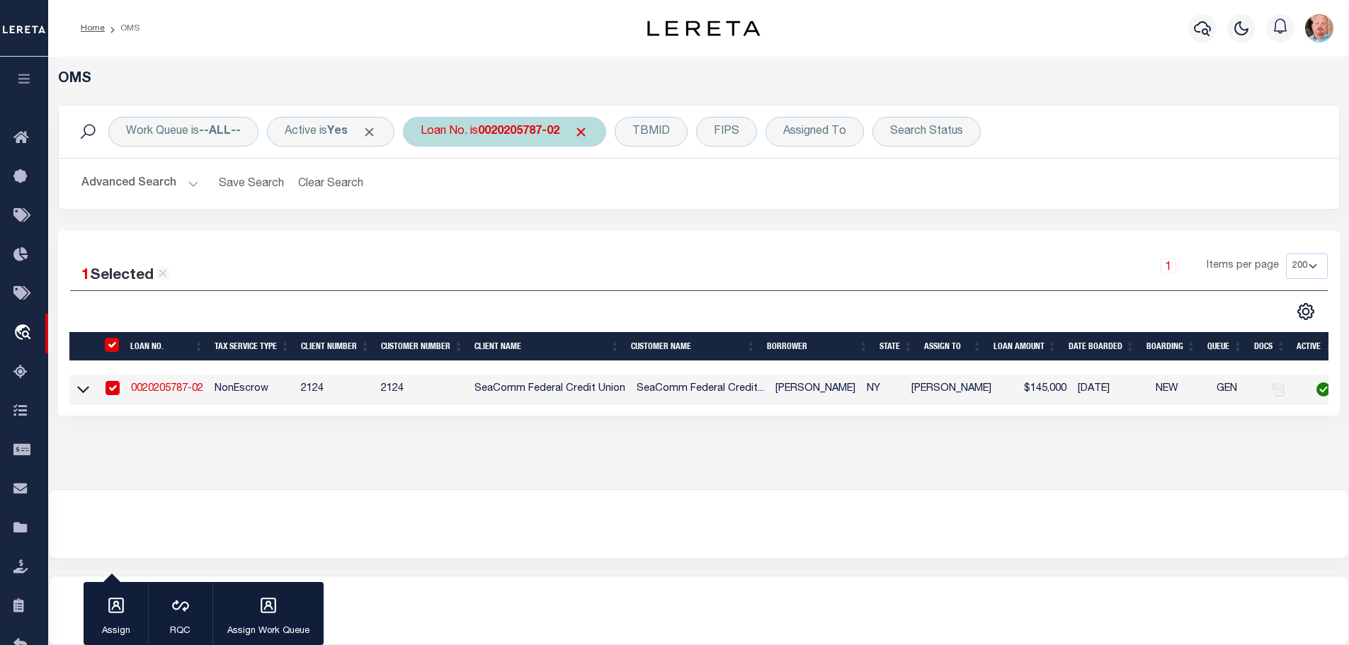
click at [497, 137] on div "Loan No. is 0020205787-02" at bounding box center [504, 132] width 203 height 30
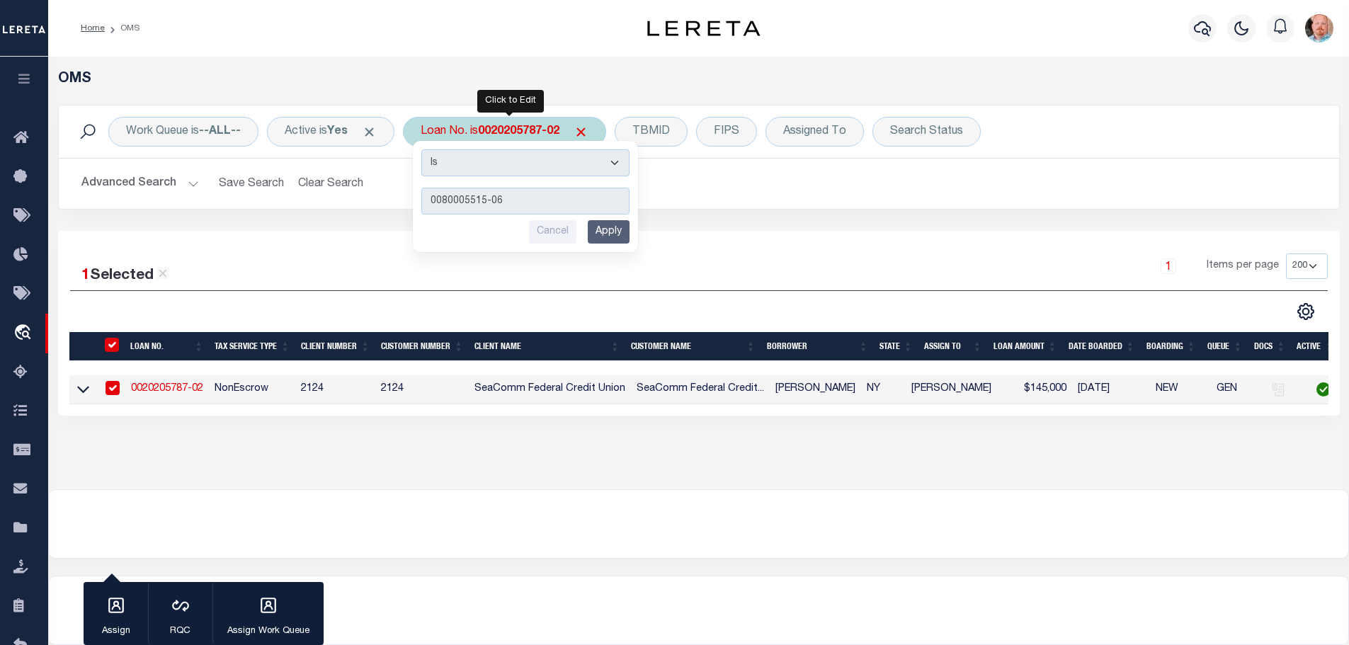
type input "0080005515-06"
click at [616, 237] on input "Apply" at bounding box center [609, 231] width 42 height 23
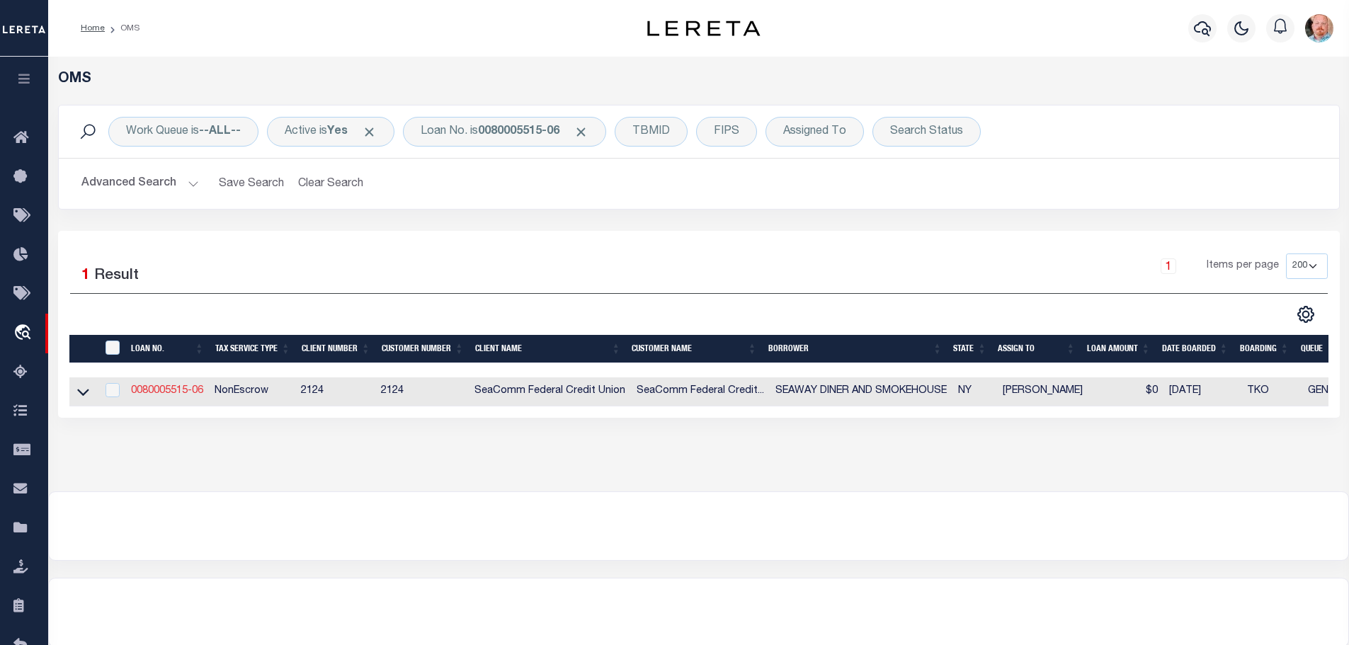
click at [182, 389] on link "0080005515-06" at bounding box center [167, 391] width 72 height 10
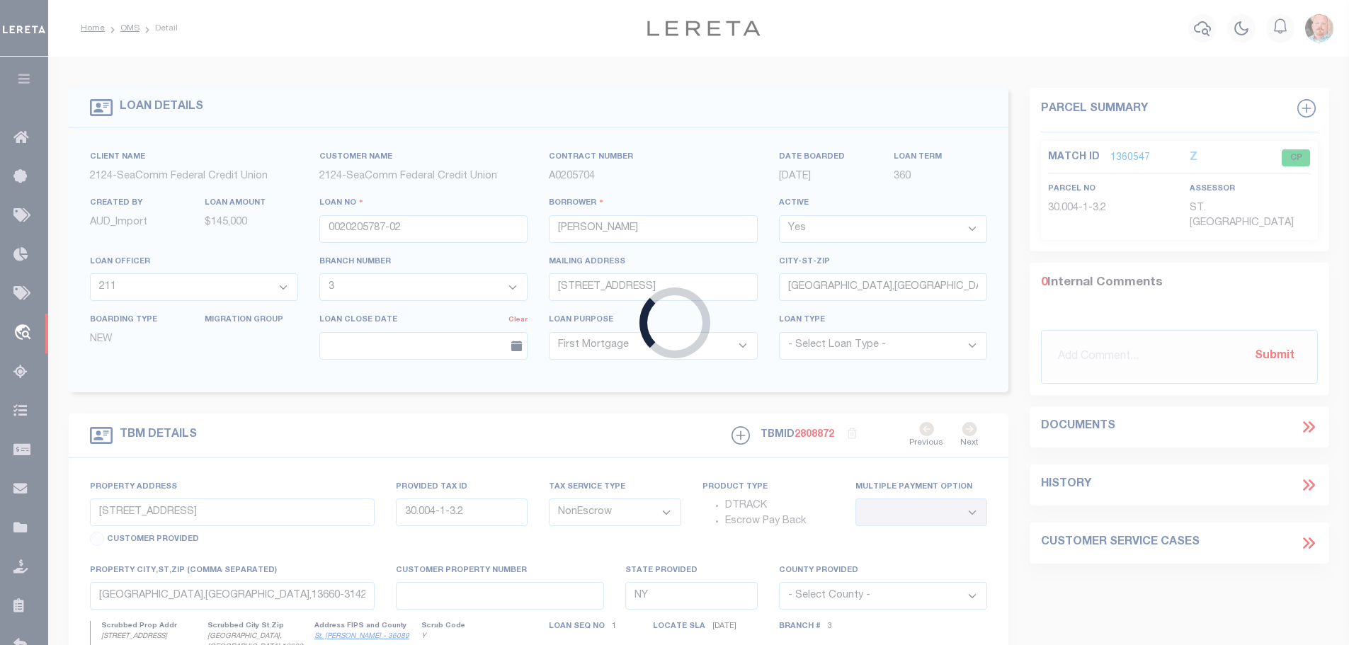
type input "0080005515-06"
type input "SEAWAY DINER AND SMOKEHOUSE"
select select "4684"
select select "2364"
type input "11421 STATE HIGHWAY 37"
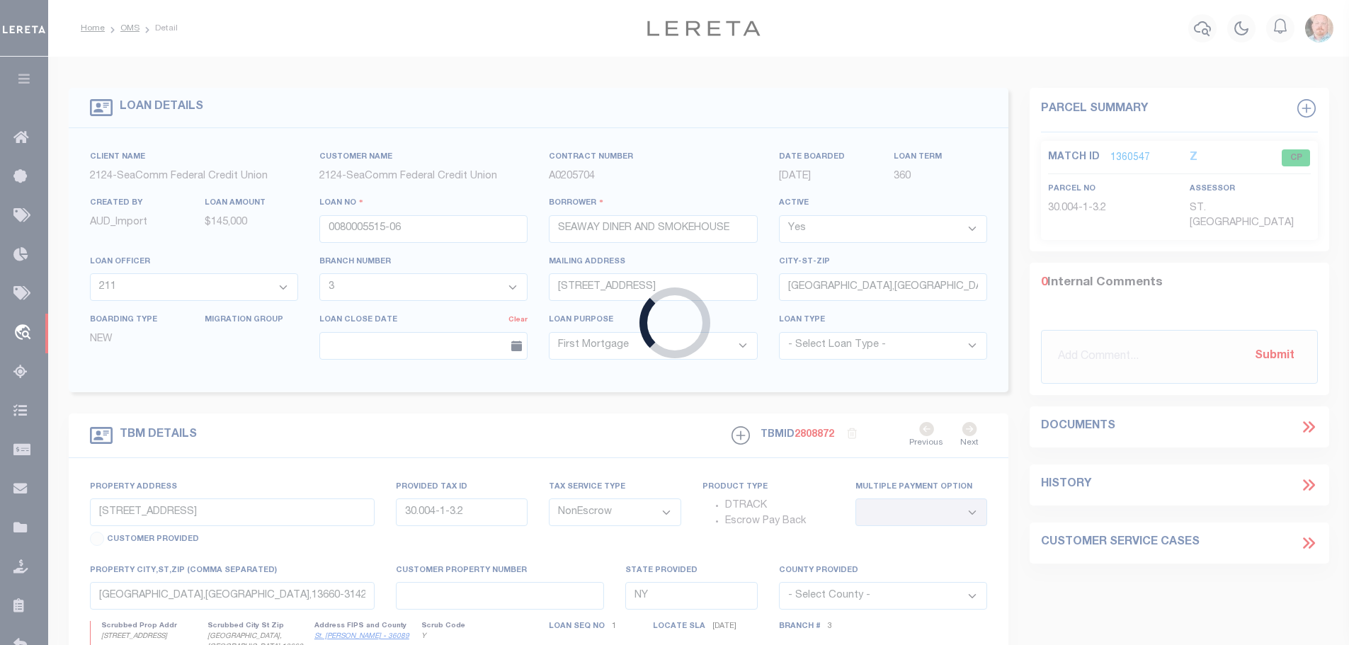
type input "[GEOGRAPHIC_DATA],[GEOGRAPHIC_DATA],13658-3240"
type input "[STREET_ADDRESS]"
type input "20.004-1-21"
type input "[GEOGRAPHIC_DATA] [GEOGRAPHIC_DATA] 13658"
select select
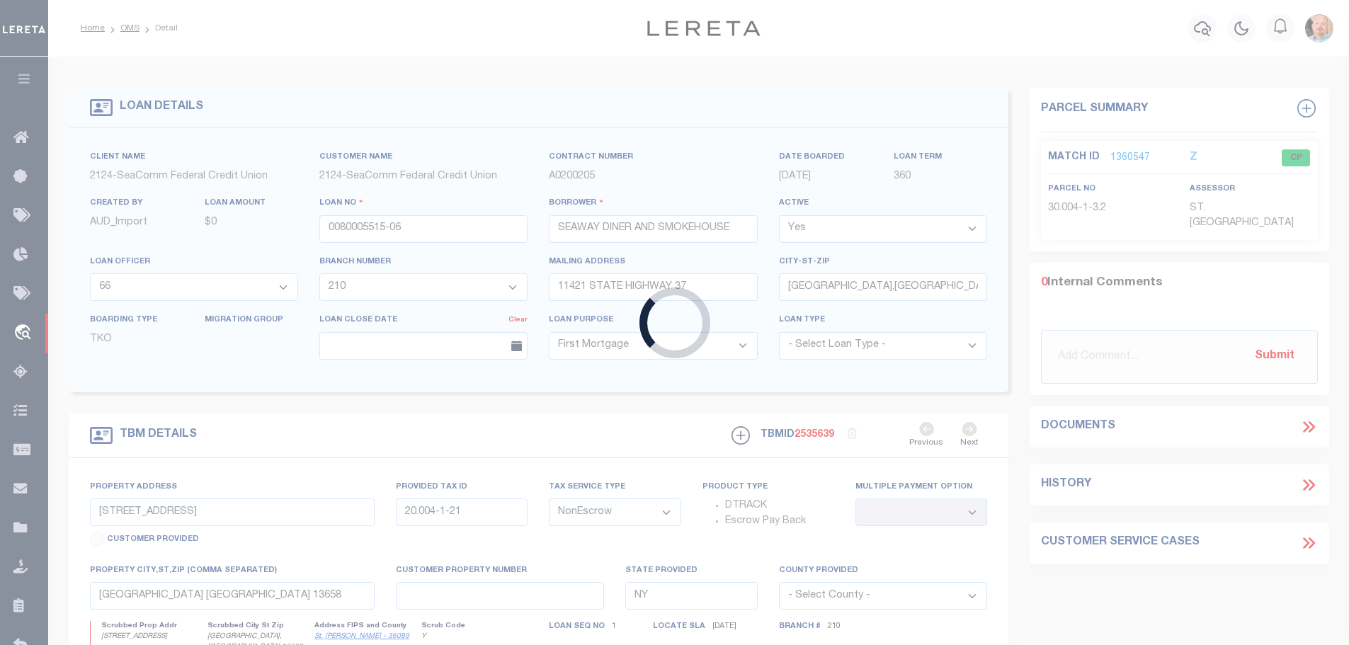
select select "4684"
select select "2364"
select select
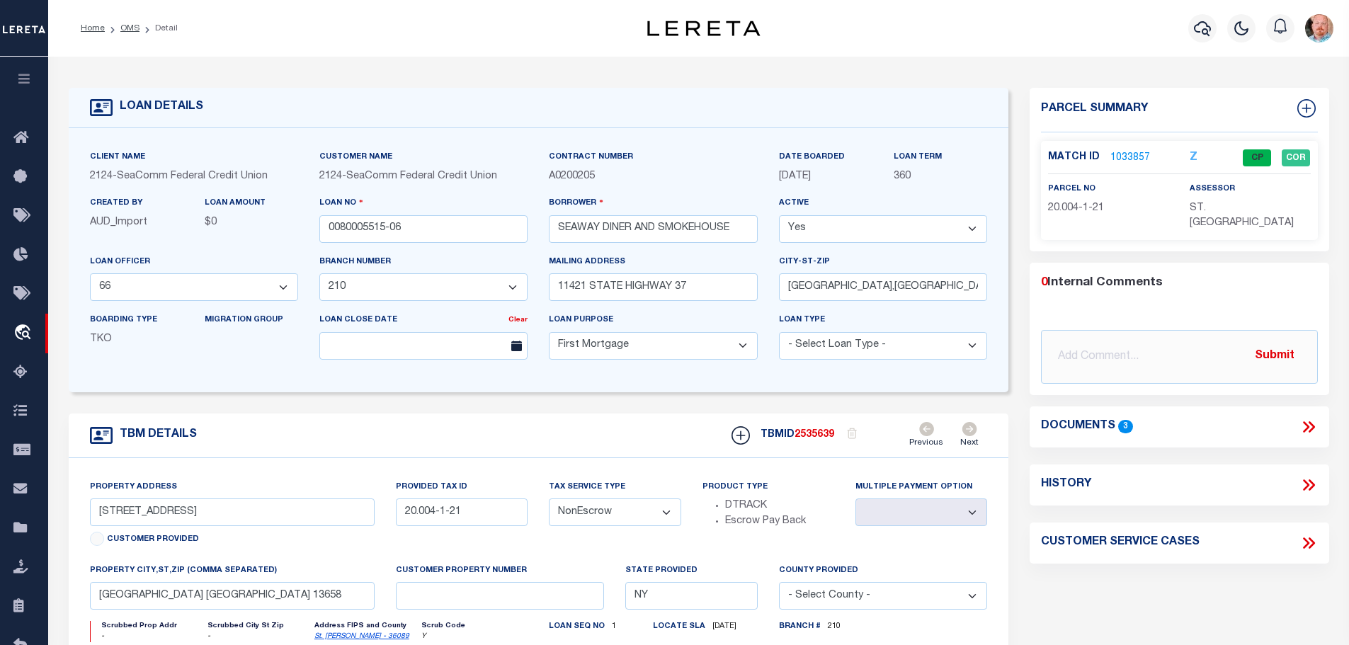
click at [1122, 149] on div "Match ID 1033857 Z CP COR parcel no assessor" at bounding box center [1179, 190] width 277 height 99
click at [1122, 156] on link "1033857" at bounding box center [1130, 158] width 40 height 15
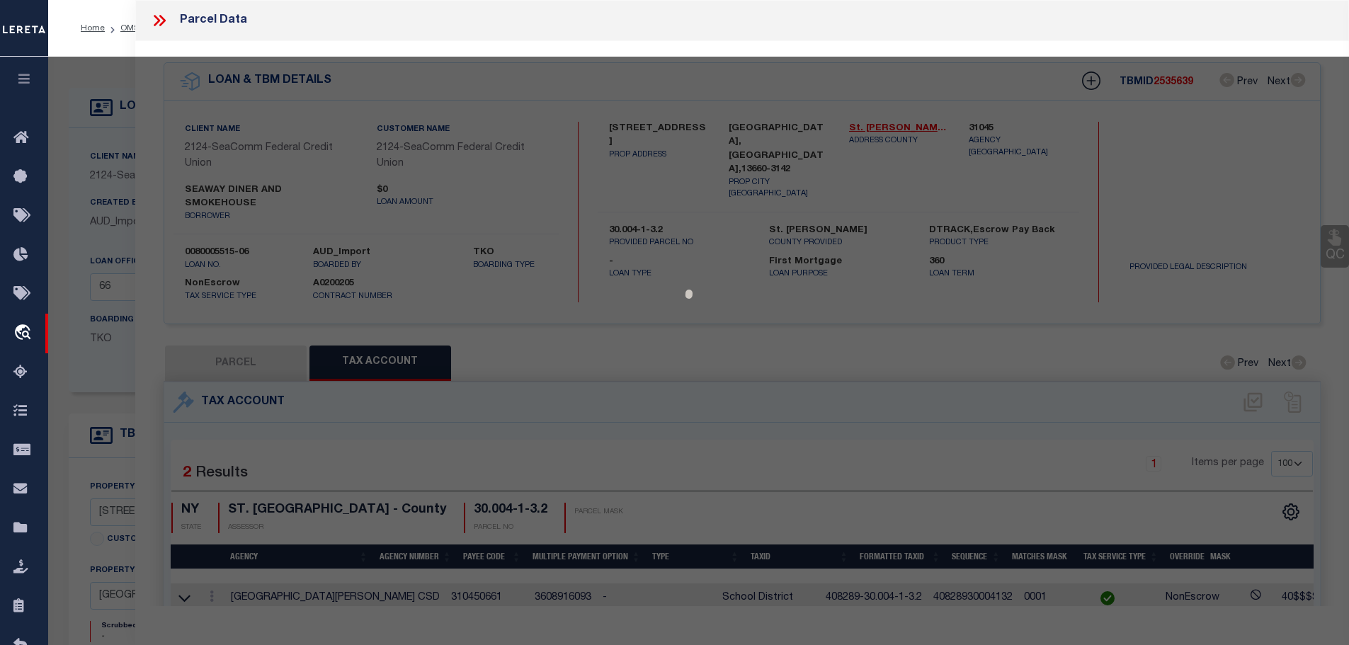
select select "AS"
checkbox input "false"
select select "CP"
type input "[PERSON_NAME], [PERSON_NAME]"
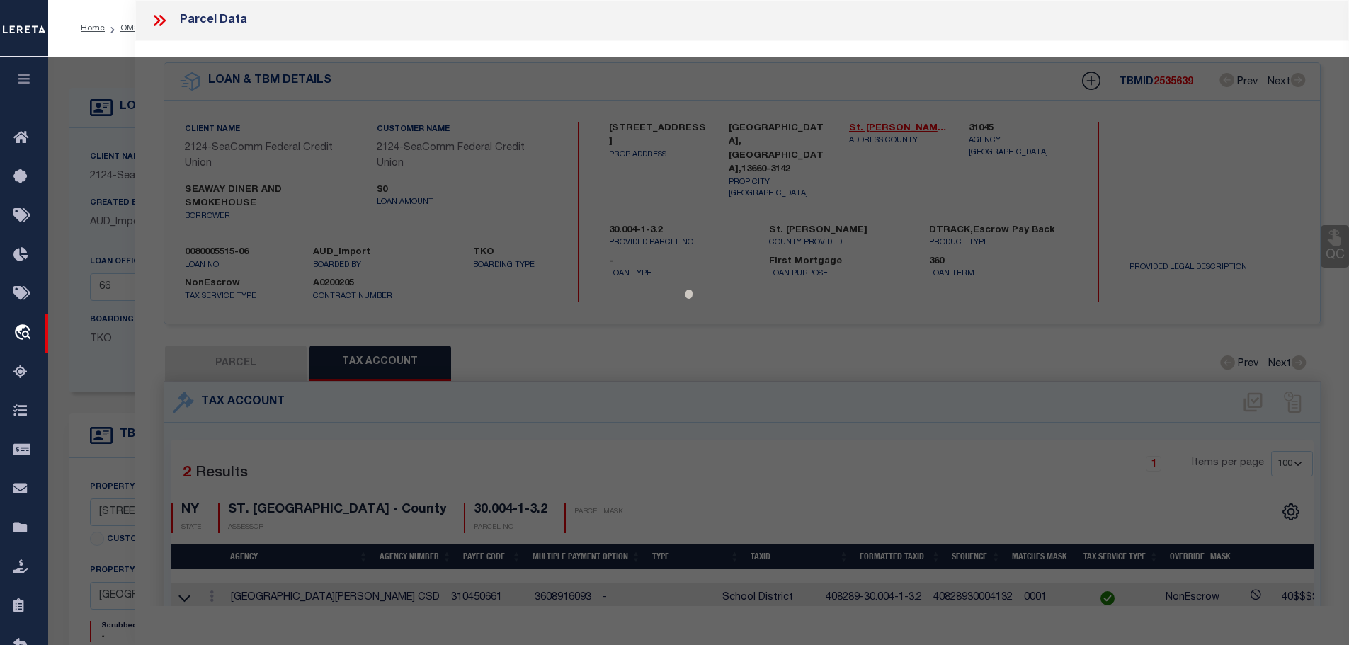
select select
type input "11421 SH 37"
checkbox input "false"
type input "[GEOGRAPHIC_DATA] [GEOGRAPHIC_DATA] 13658"
type textarea "Tax ID Special Project"
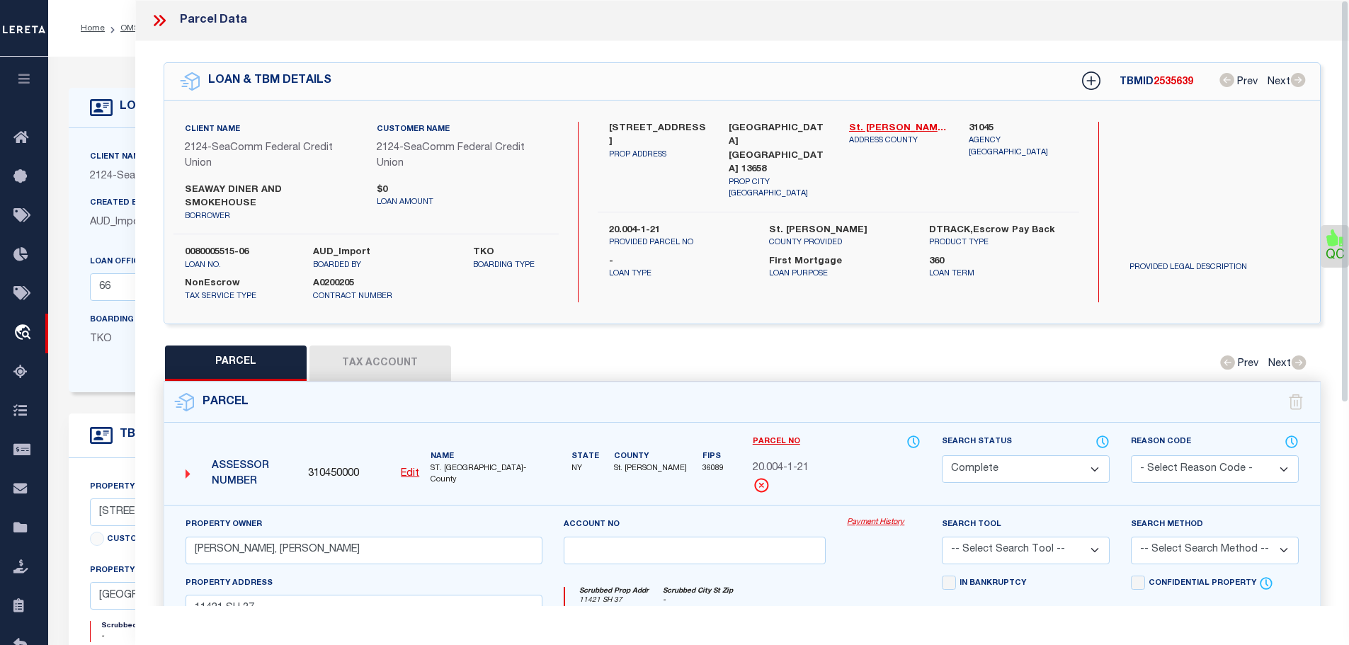
click at [327, 353] on button "Tax Account" at bounding box center [380, 363] width 142 height 35
select select "100"
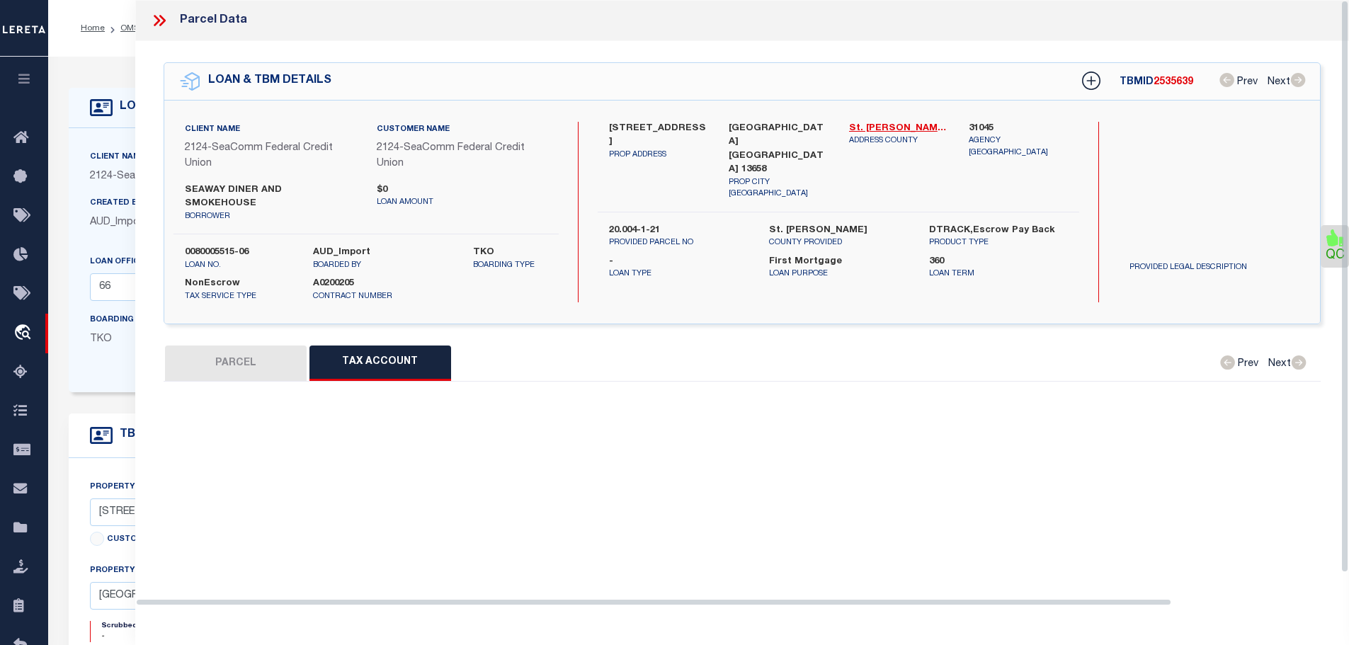
select select "100"
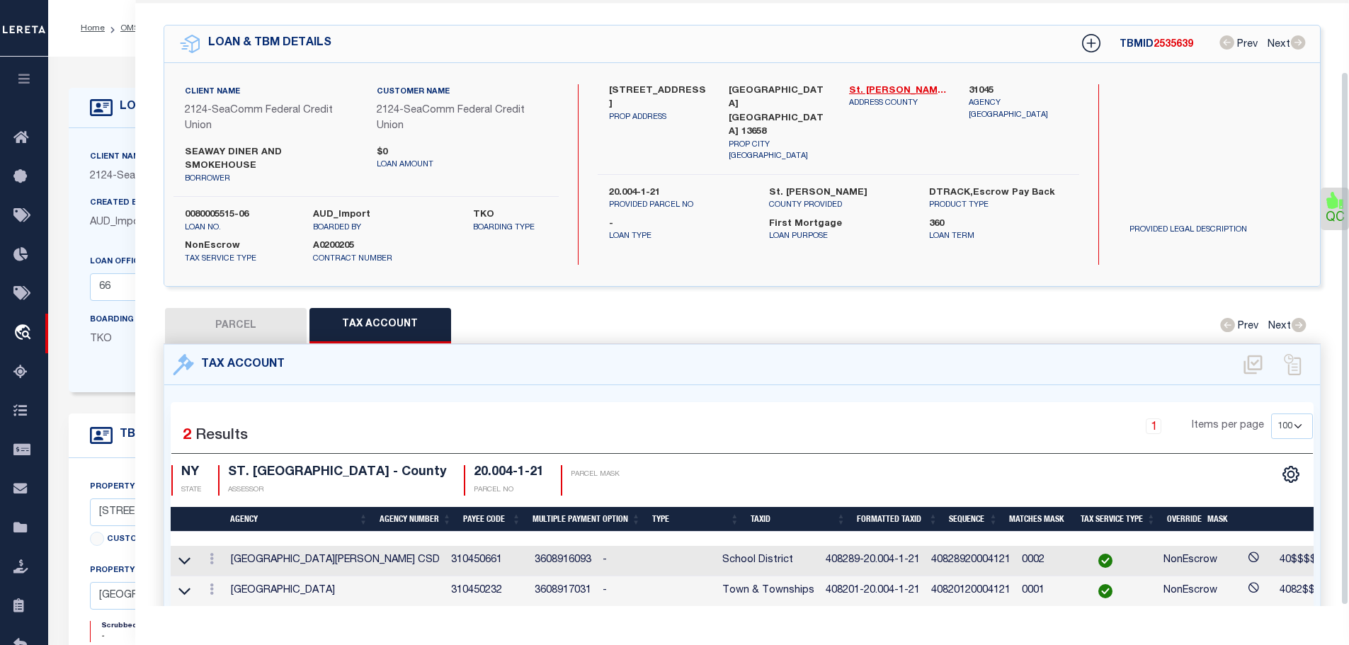
scroll to position [81, 0]
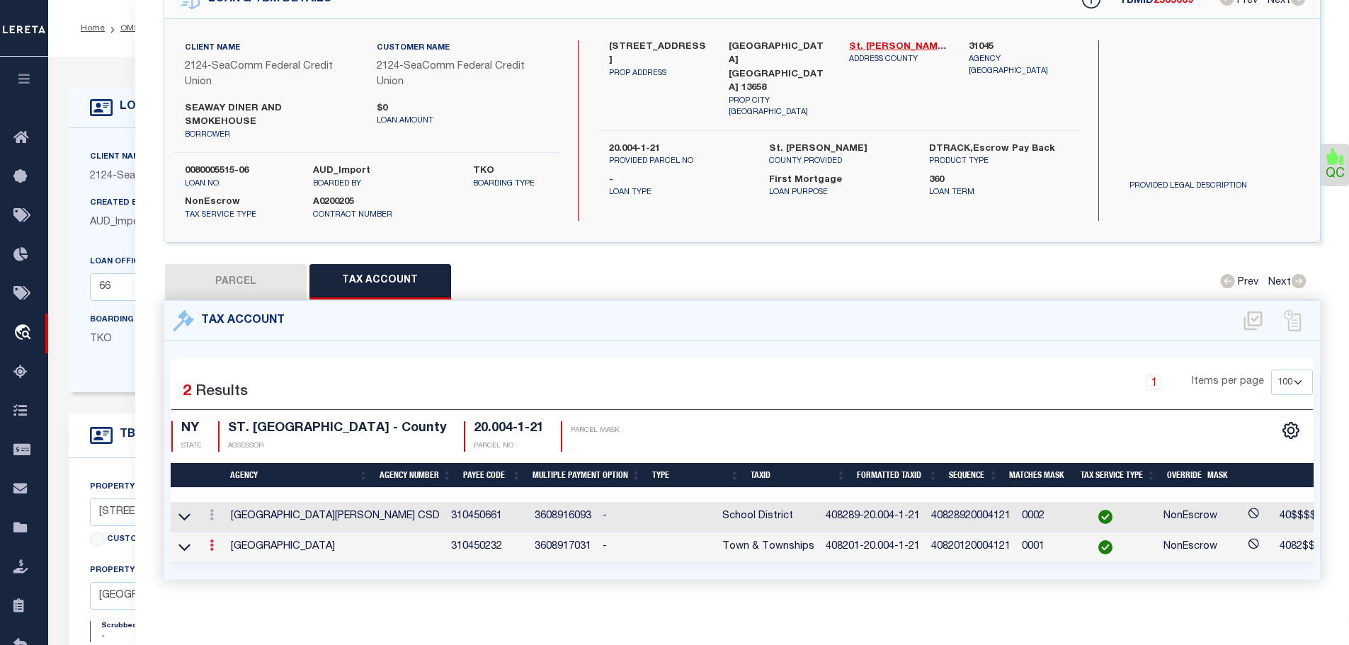
click at [210, 542] on link at bounding box center [212, 547] width 16 height 11
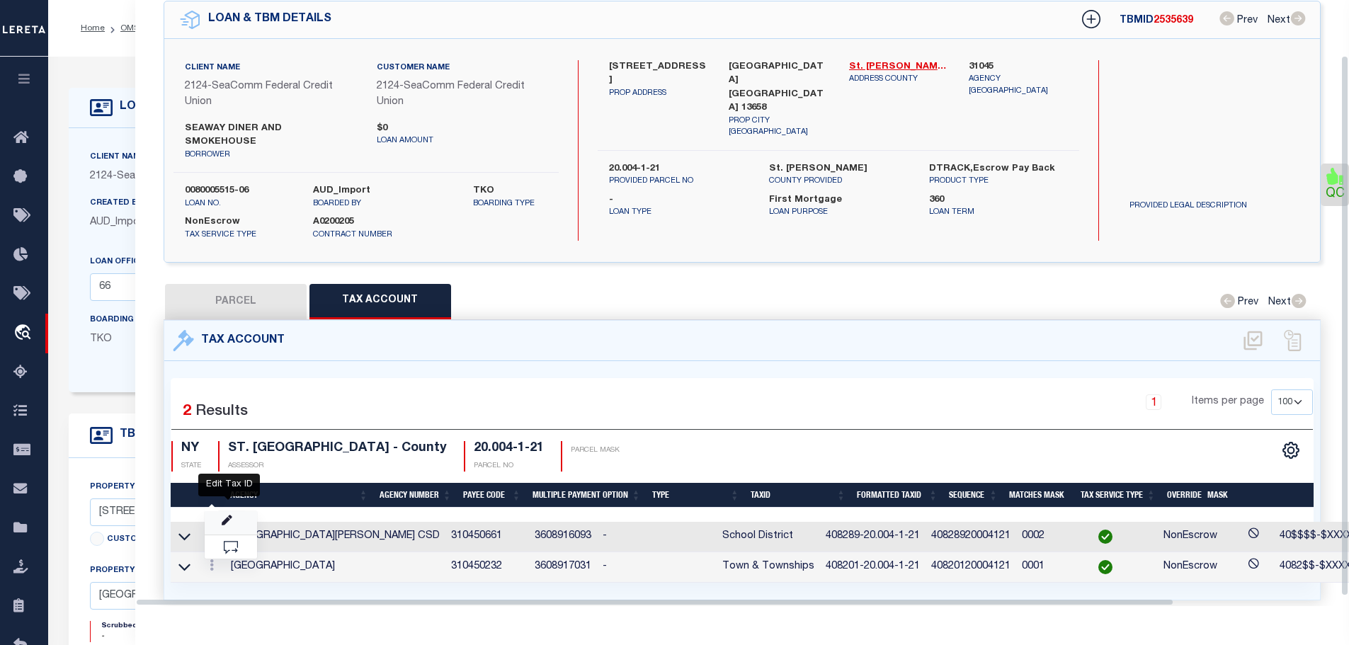
click at [224, 516] on icon "" at bounding box center [227, 521] width 11 height 11
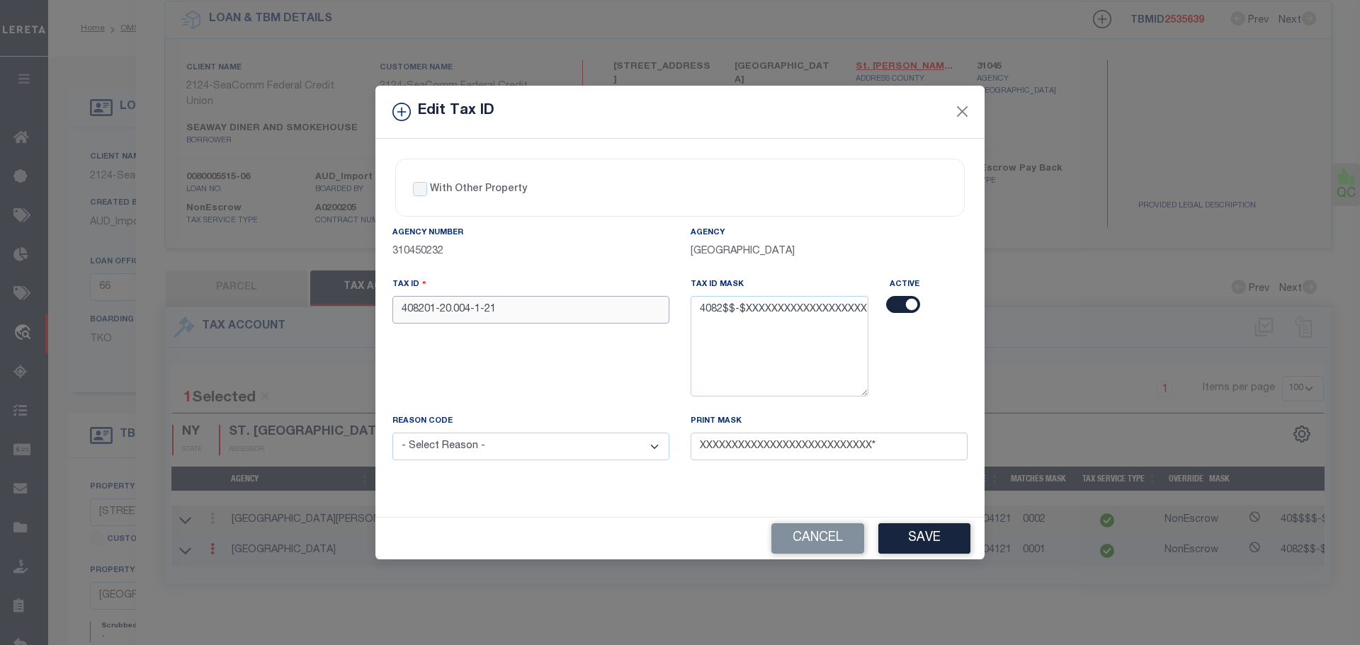
click at [511, 316] on input "408201-20.004-1-21" at bounding box center [530, 310] width 277 height 28
paste input "89"
type input "408289-20.004-1-21"
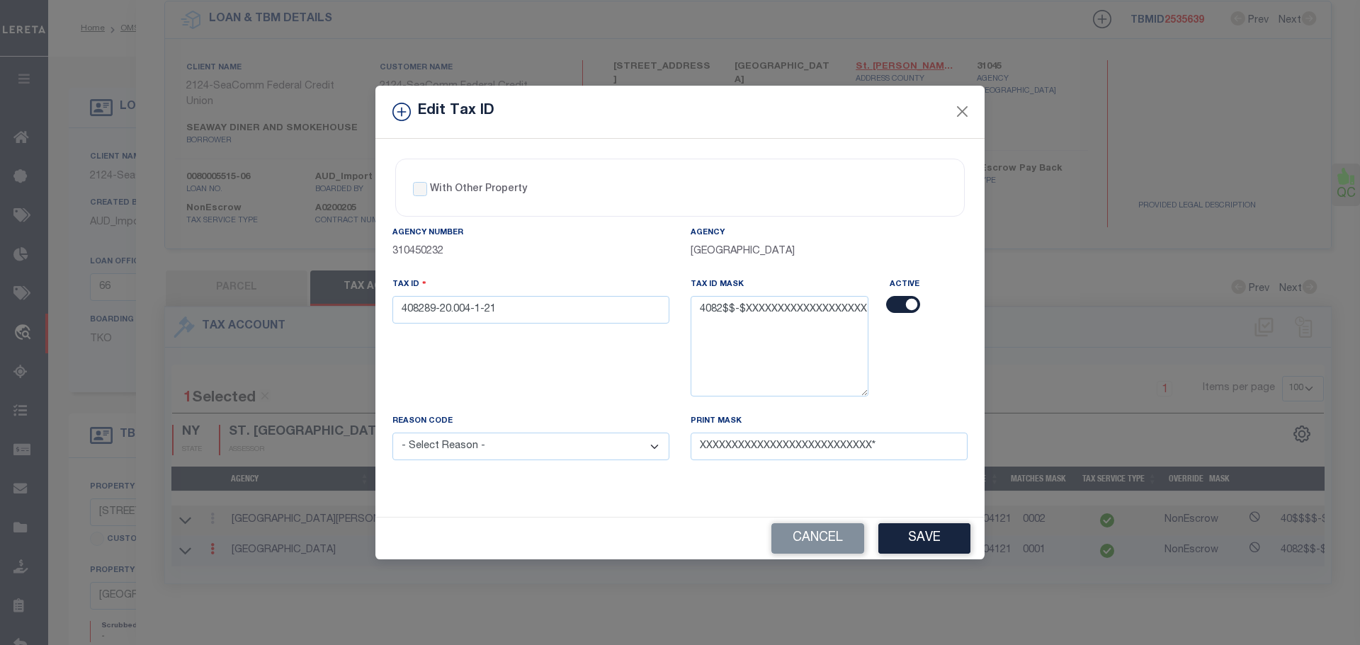
click at [511, 447] on select "- Select Reason - 099 - Other (Provide additional detail) ACT - Agency Changed …" at bounding box center [530, 447] width 277 height 28
select select "ACT"
click at [392, 433] on select "- Select Reason - 099 - Other (Provide additional detail) ACT - Agency Changed …" at bounding box center [530, 447] width 277 height 28
click at [987, 543] on div "Edit Tax ID With Other Property With Other Property Type Temporary" at bounding box center [680, 322] width 1360 height 645
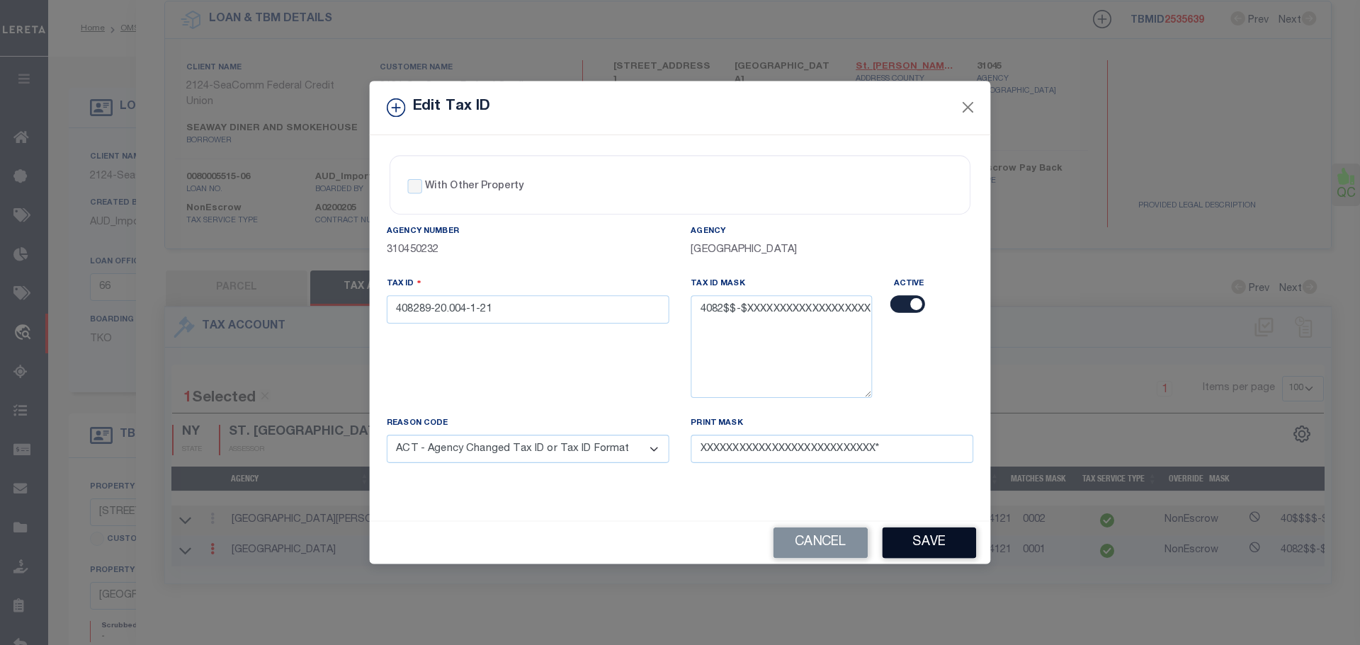
click at [923, 542] on button "Save" at bounding box center [929, 543] width 94 height 31
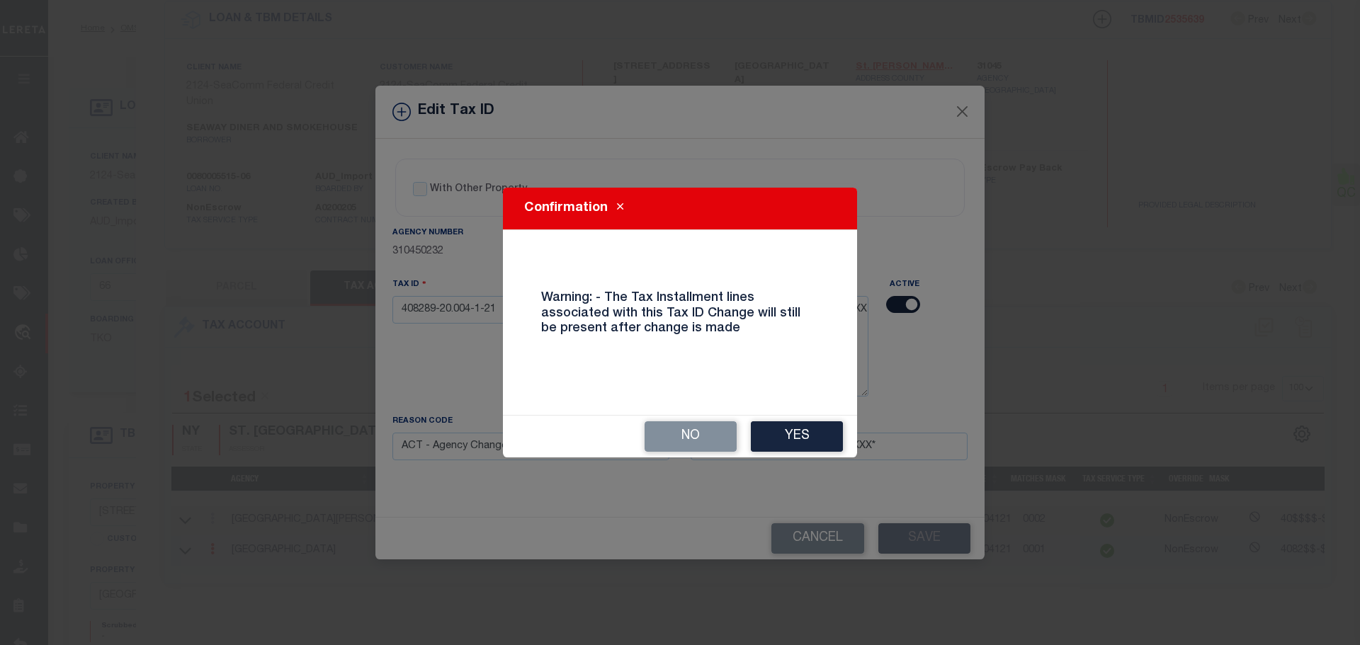
click at [822, 440] on button "Yes" at bounding box center [797, 436] width 92 height 30
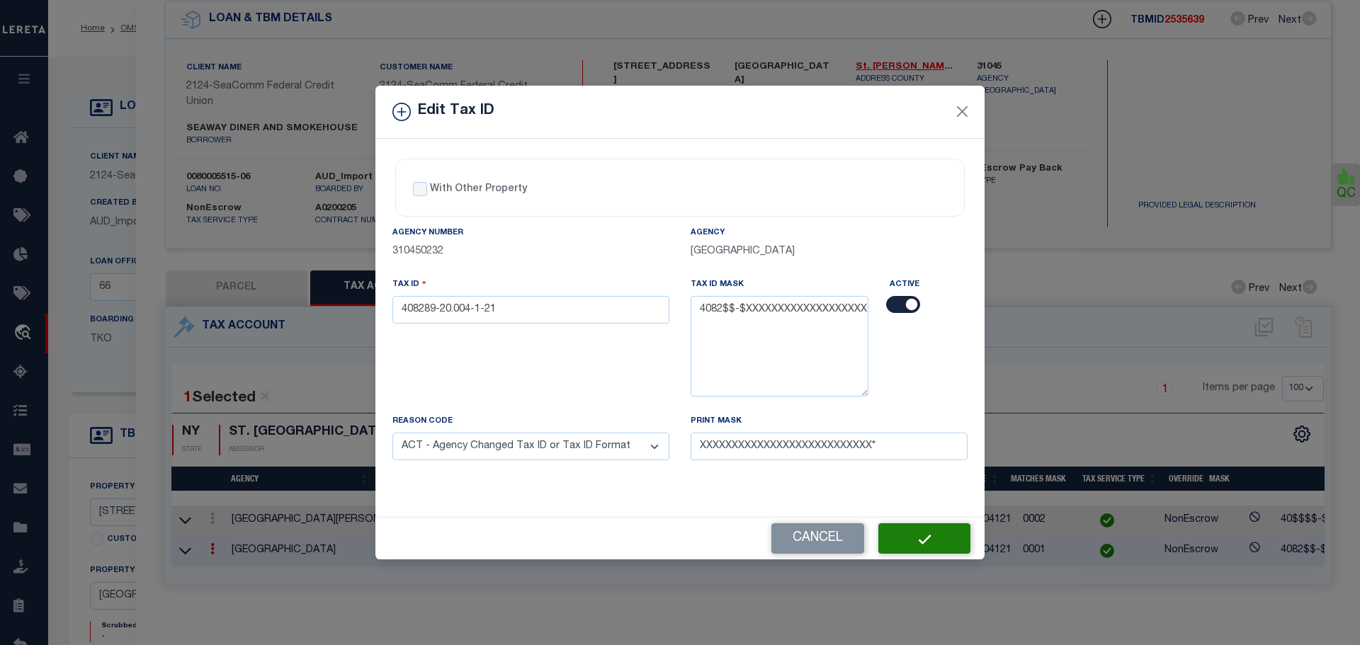
select select
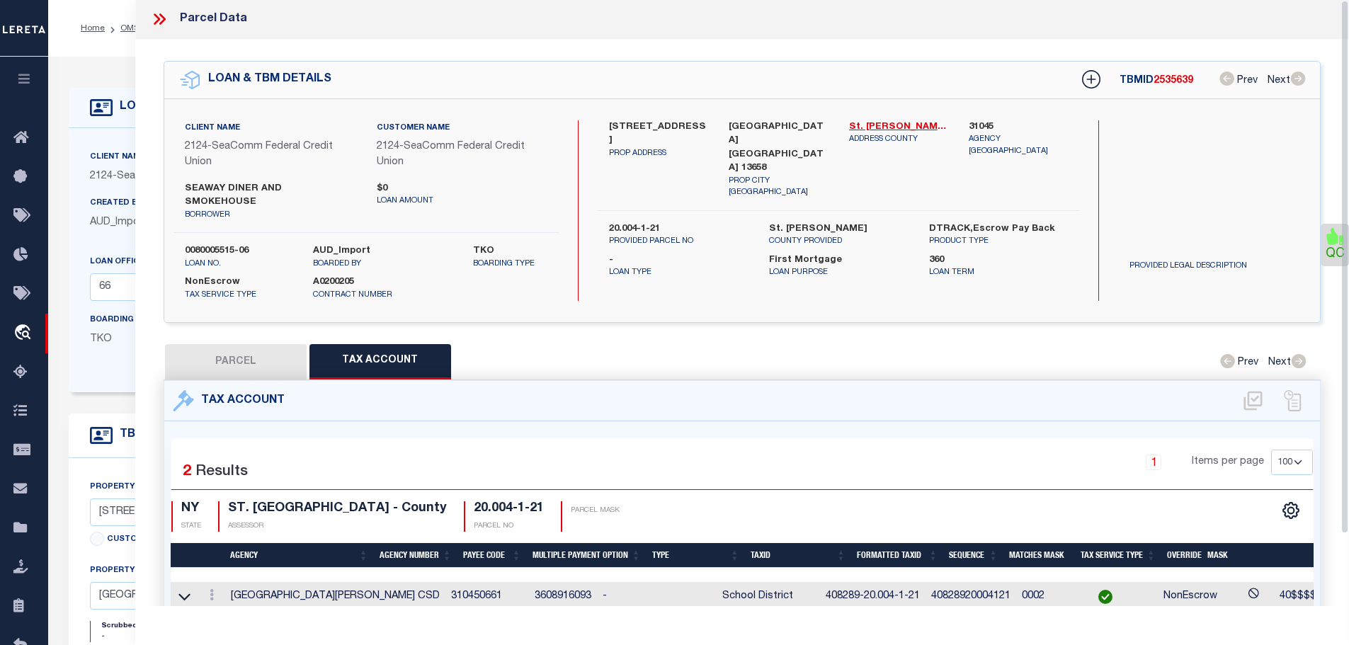
scroll to position [0, 0]
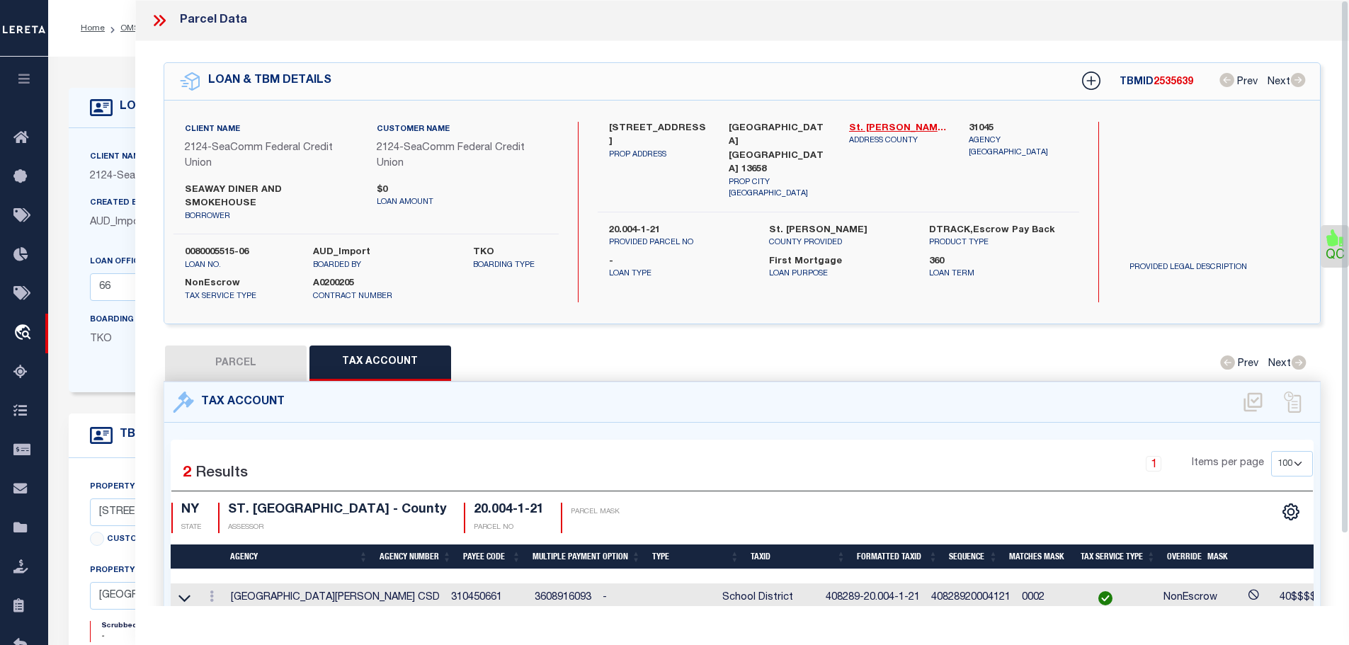
click at [155, 17] on icon at bounding box center [159, 20] width 18 height 18
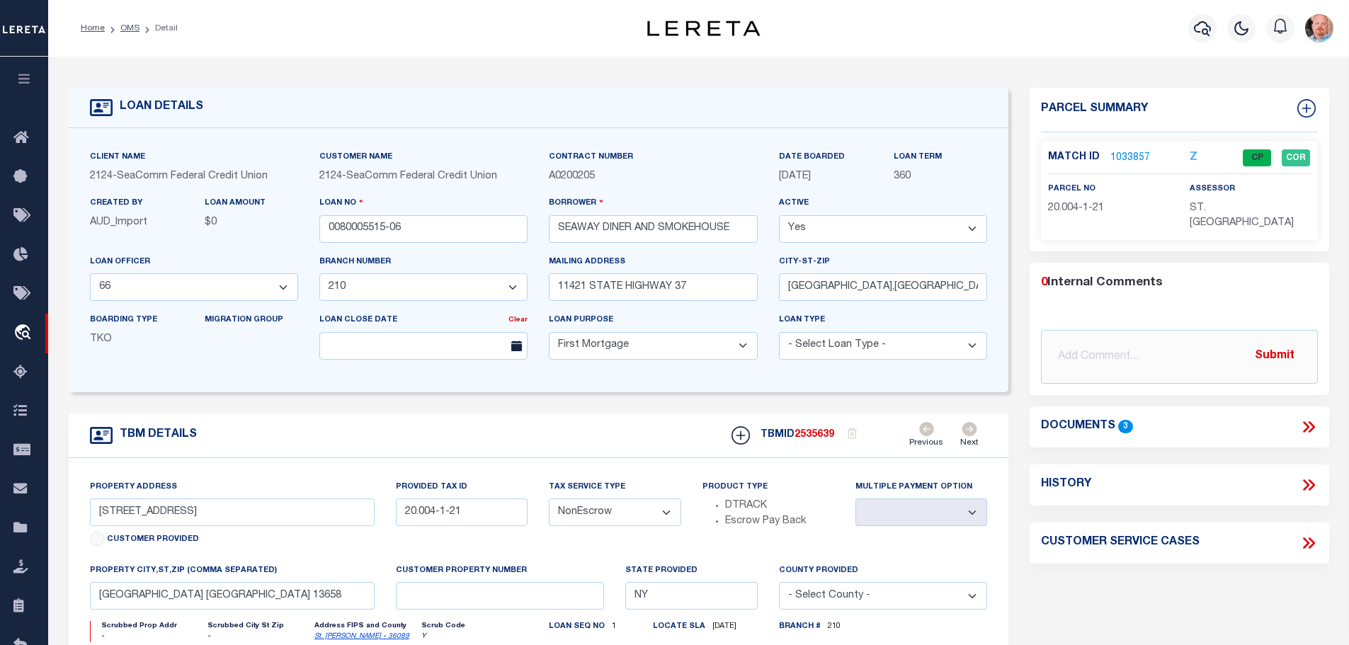
click at [120, 23] on li "OMS" at bounding box center [122, 28] width 35 height 13
click at [120, 28] on link "OMS" at bounding box center [129, 28] width 19 height 8
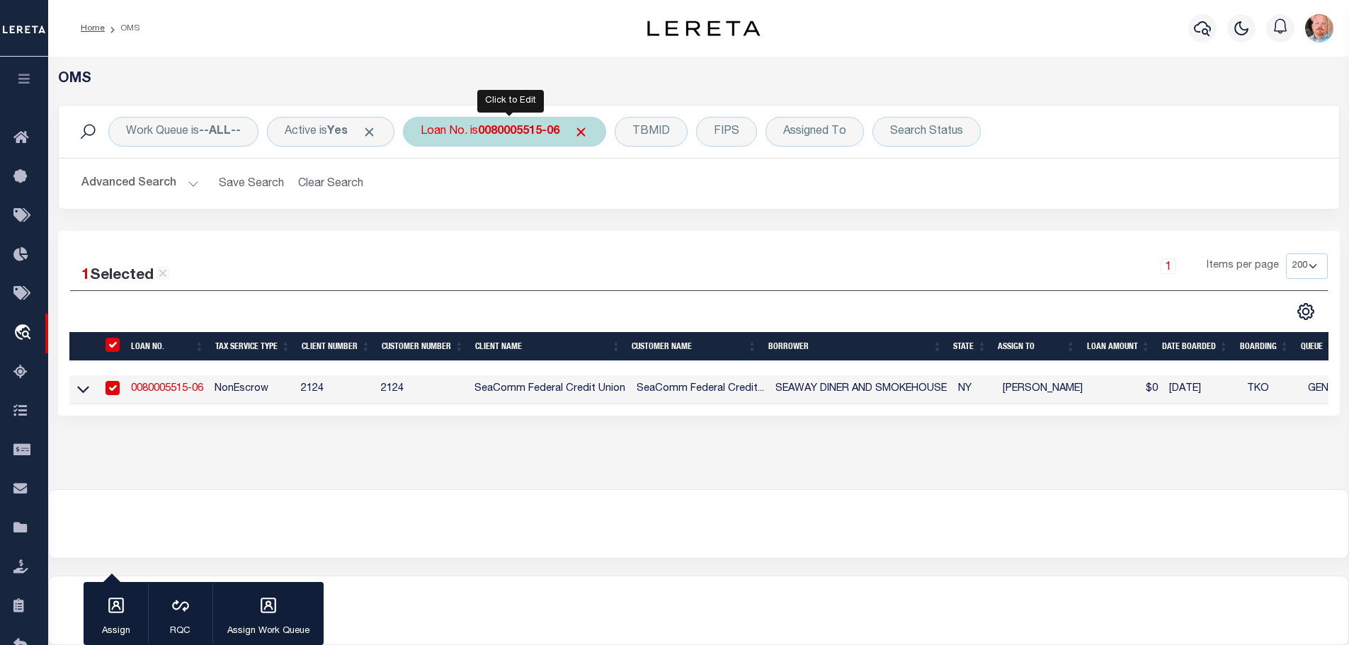
click at [488, 135] on b "0080005515-06" at bounding box center [518, 131] width 81 height 11
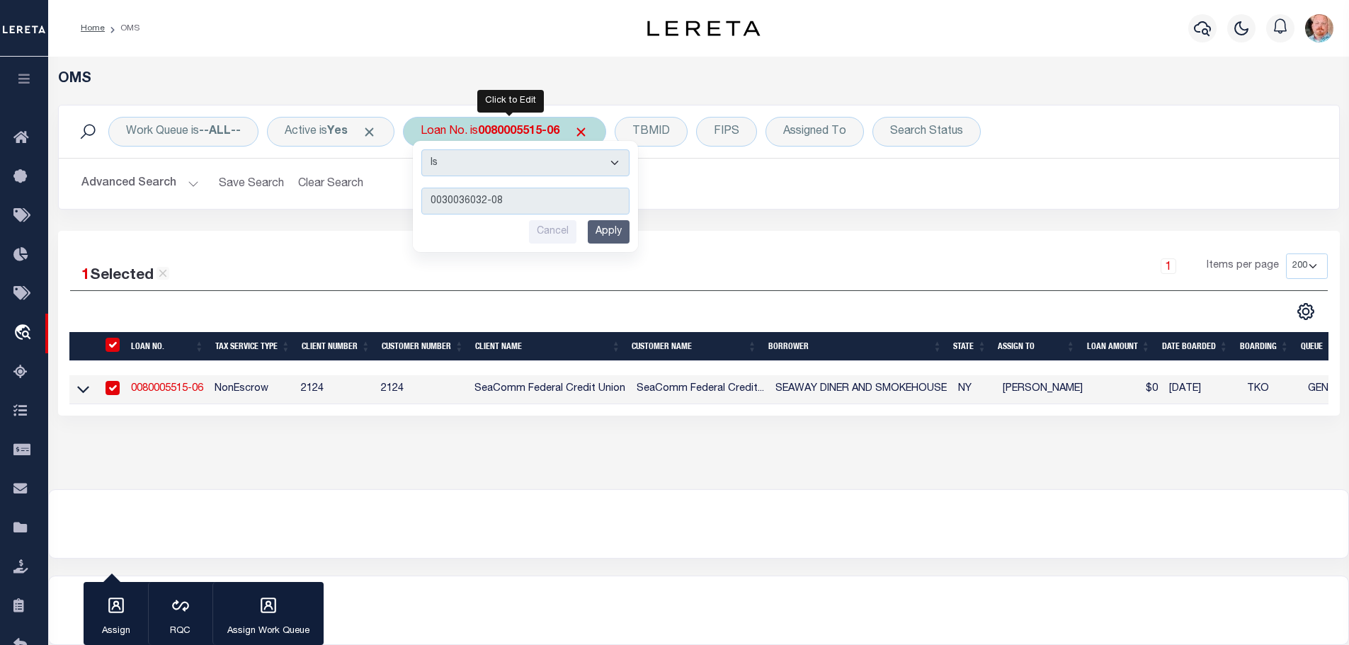
type input "0030036032-08"
click at [623, 240] on input "Apply" at bounding box center [609, 231] width 42 height 23
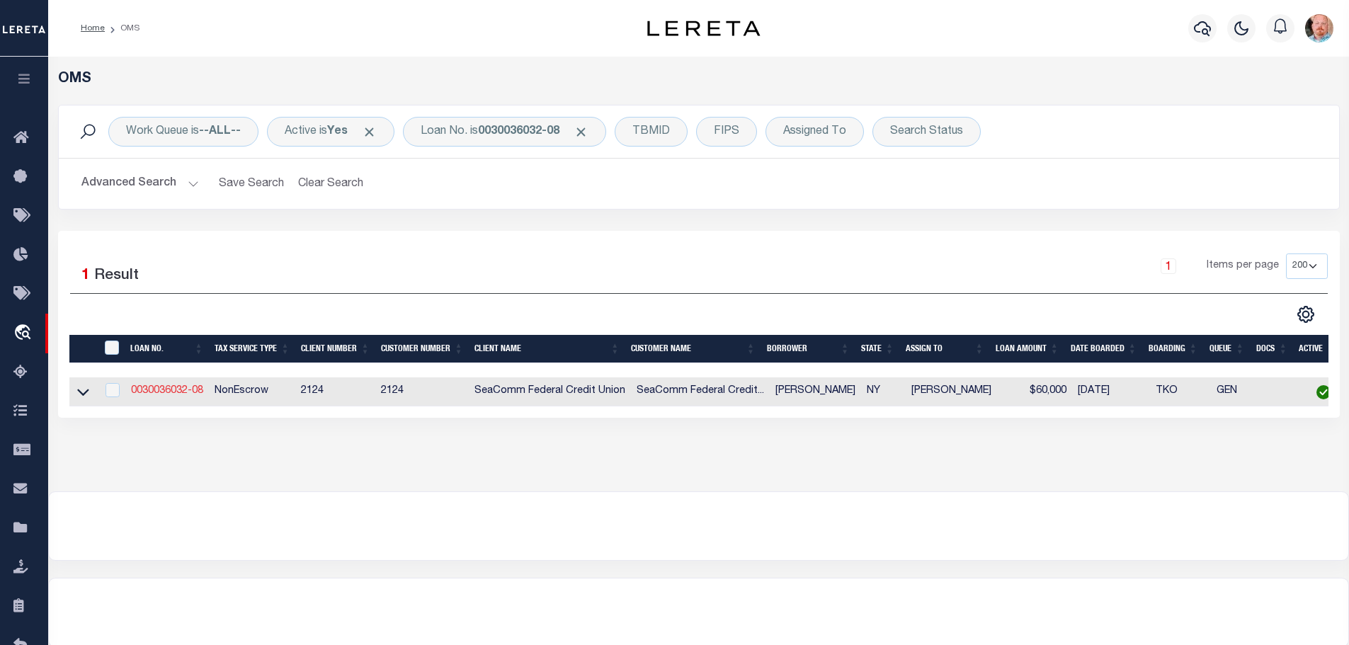
click at [179, 392] on link "0030036032-08" at bounding box center [167, 391] width 72 height 10
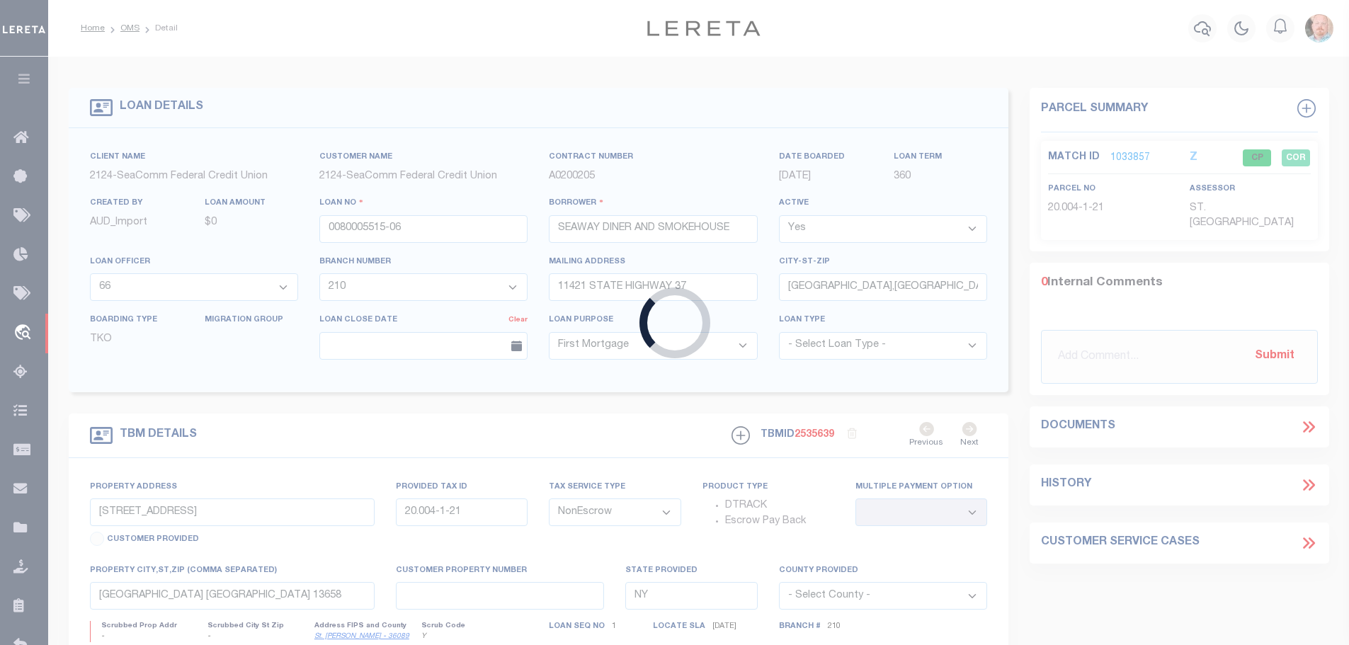
type input "0030036032-08"
type input "[PERSON_NAME]"
select select "4706"
select select "2358"
type input "[STREET_ADDRESS][PERSON_NAME]"
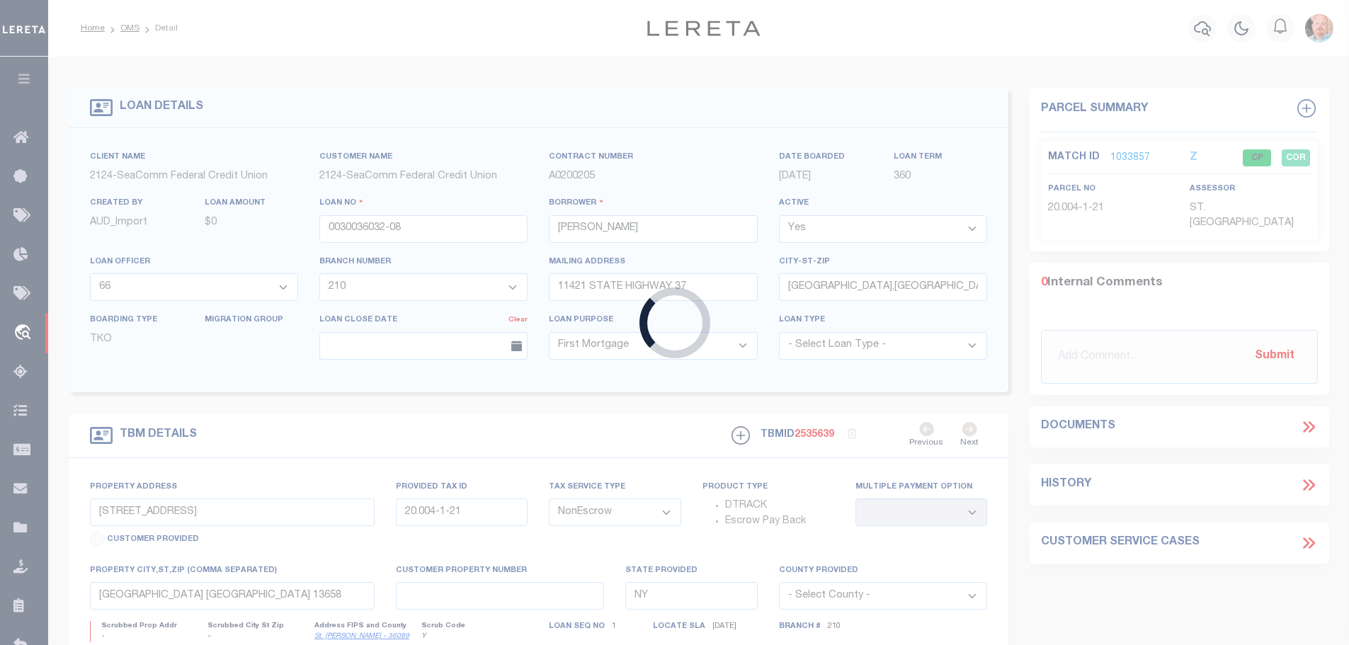
type input "[GEOGRAPHIC_DATA],[GEOGRAPHIC_DATA],13694-3"
type input "[STREET_ADDRESS][PERSON_NAME]"
type input "30.002-1-17.1"
type input "Waddington [GEOGRAPHIC_DATA] 13694-3138"
select select
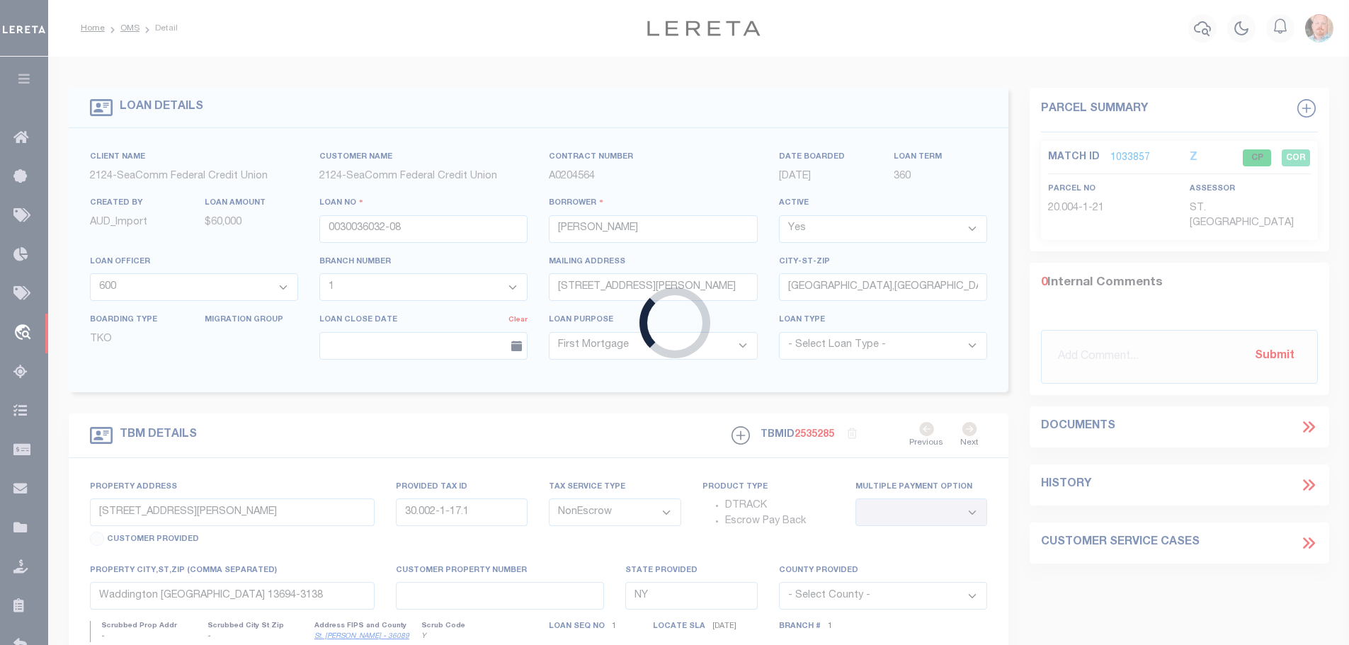
select select "4706"
select select "2358"
select select
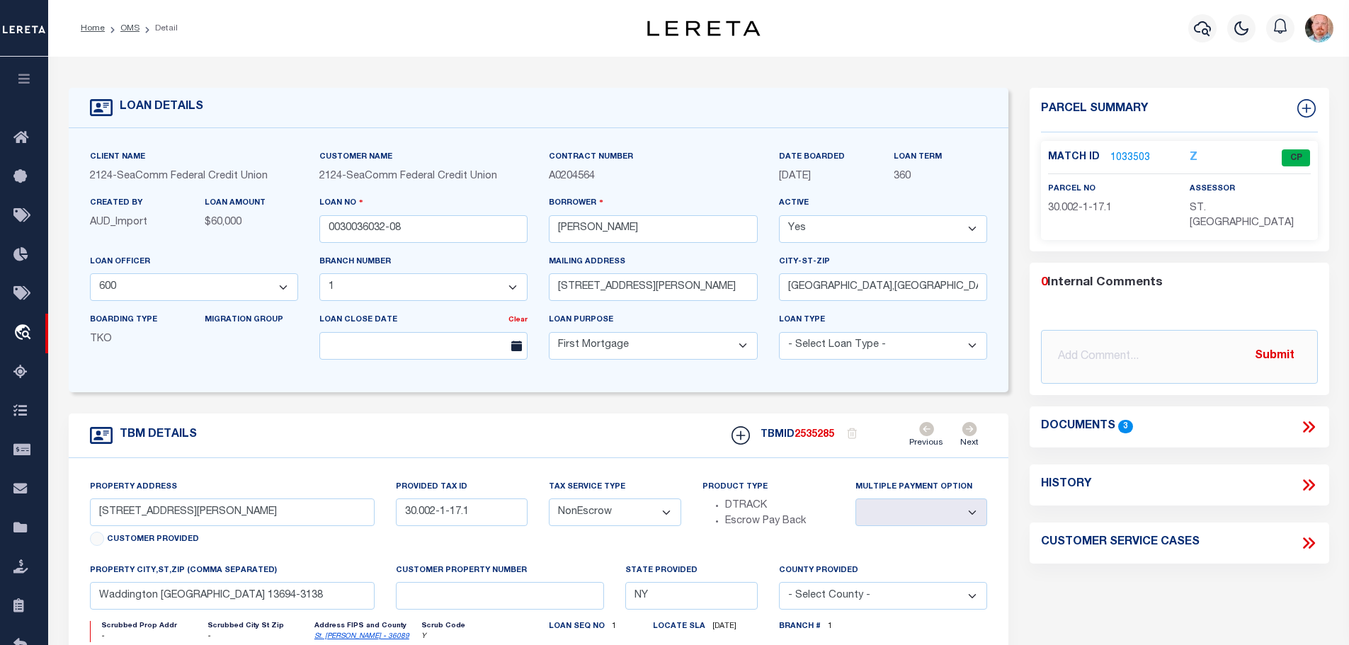
click at [1132, 152] on link "1033503" at bounding box center [1130, 158] width 40 height 15
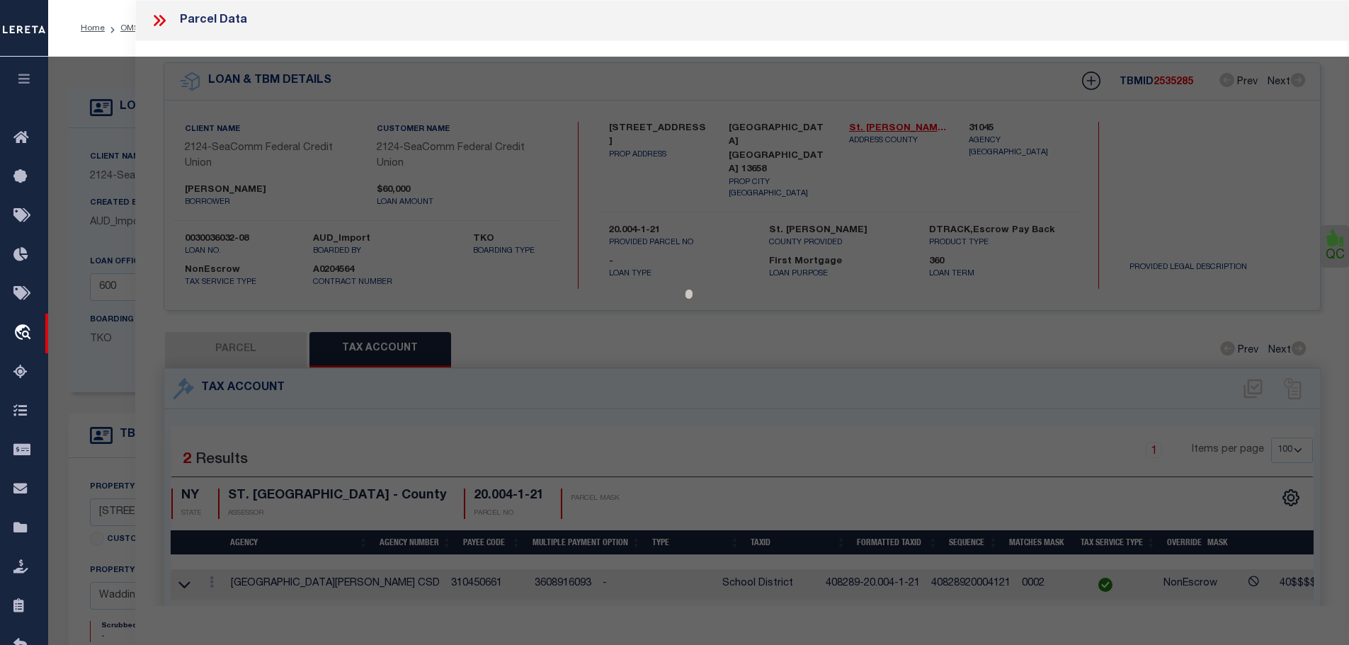
select select "AS"
checkbox input "false"
select select "CP"
type input "[PERSON_NAME]"
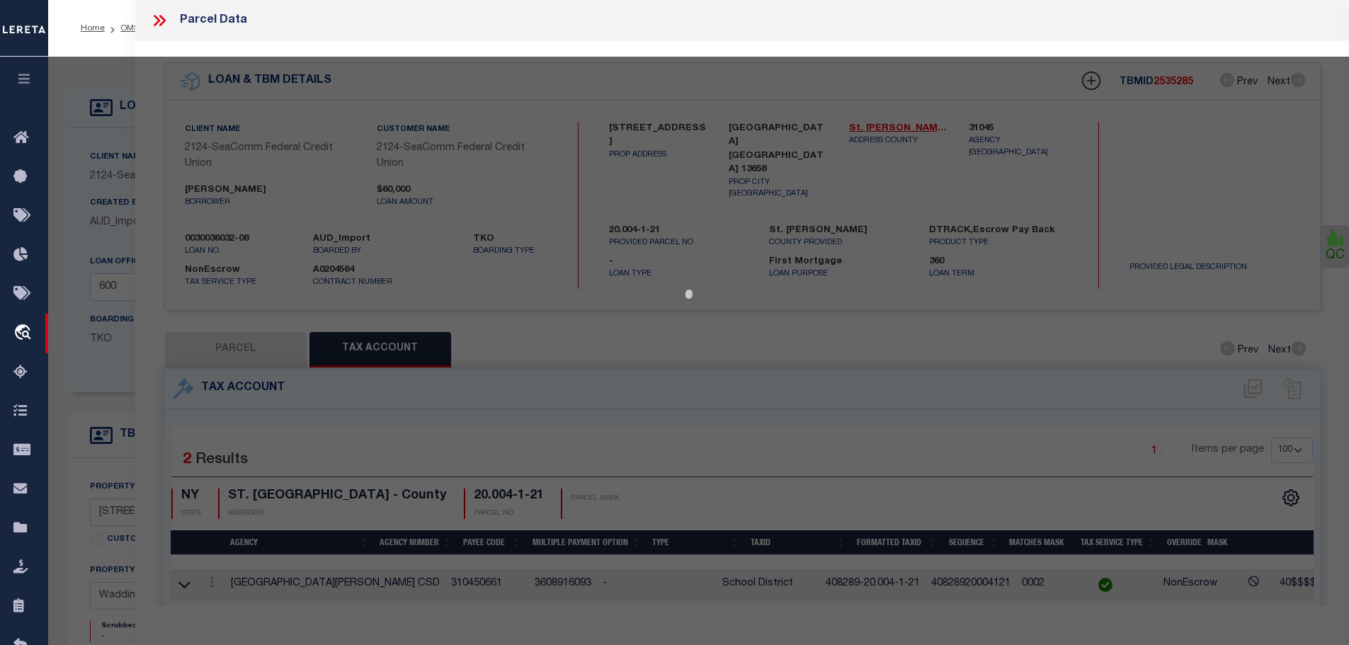
select select
type input "[STREET_ADDRESS][PERSON_NAME]"
type input "WADDINGTON NY 13694"
type textarea "Tax ID Special Project"
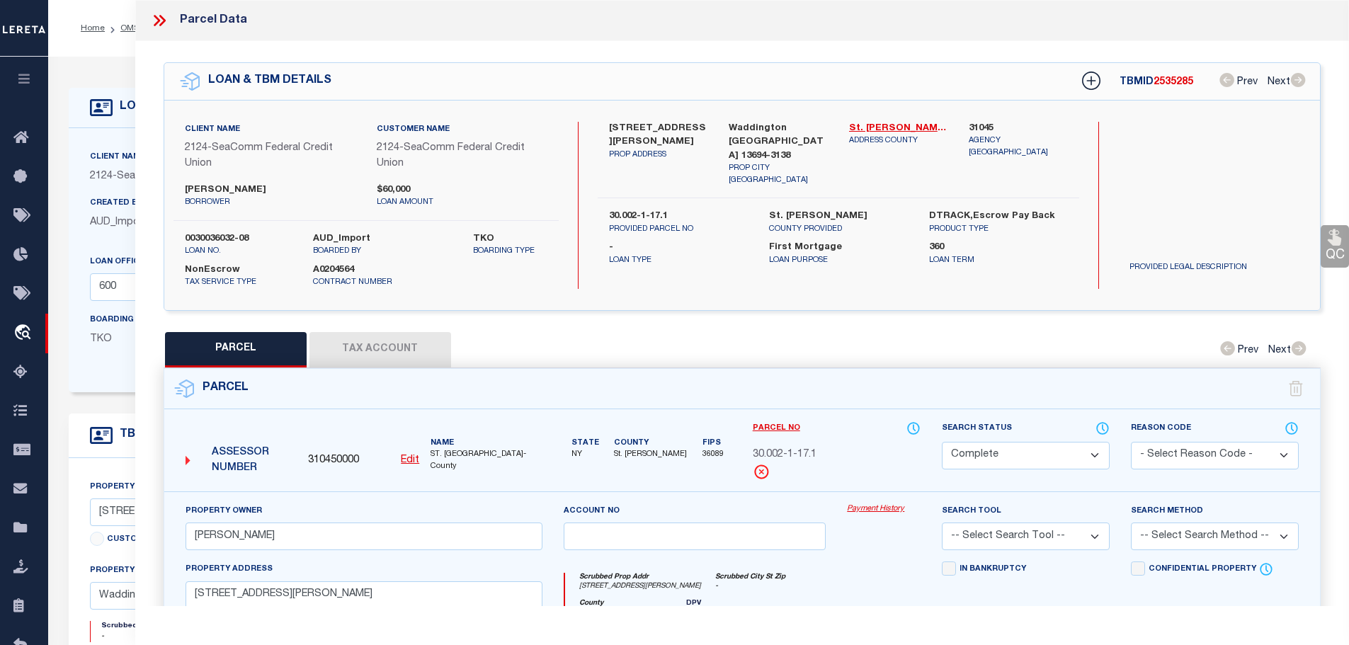
click at [409, 340] on button "Tax Account" at bounding box center [380, 349] width 142 height 35
select select "100"
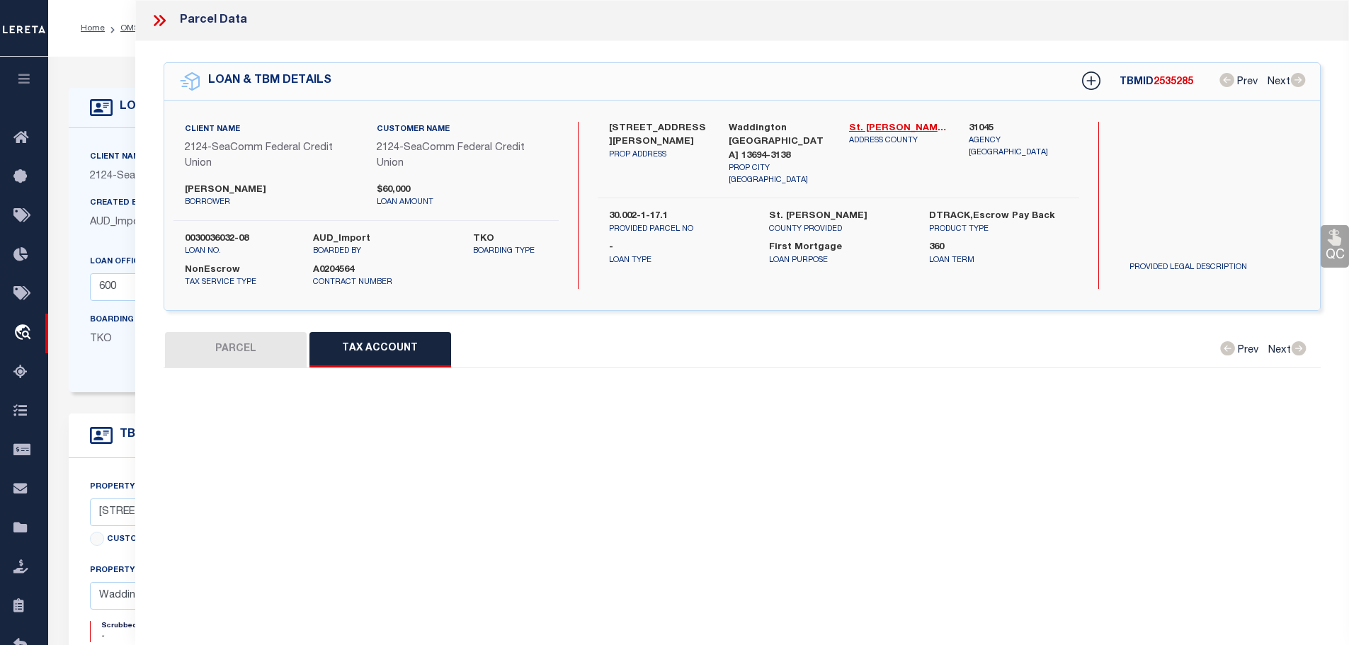
select select "100"
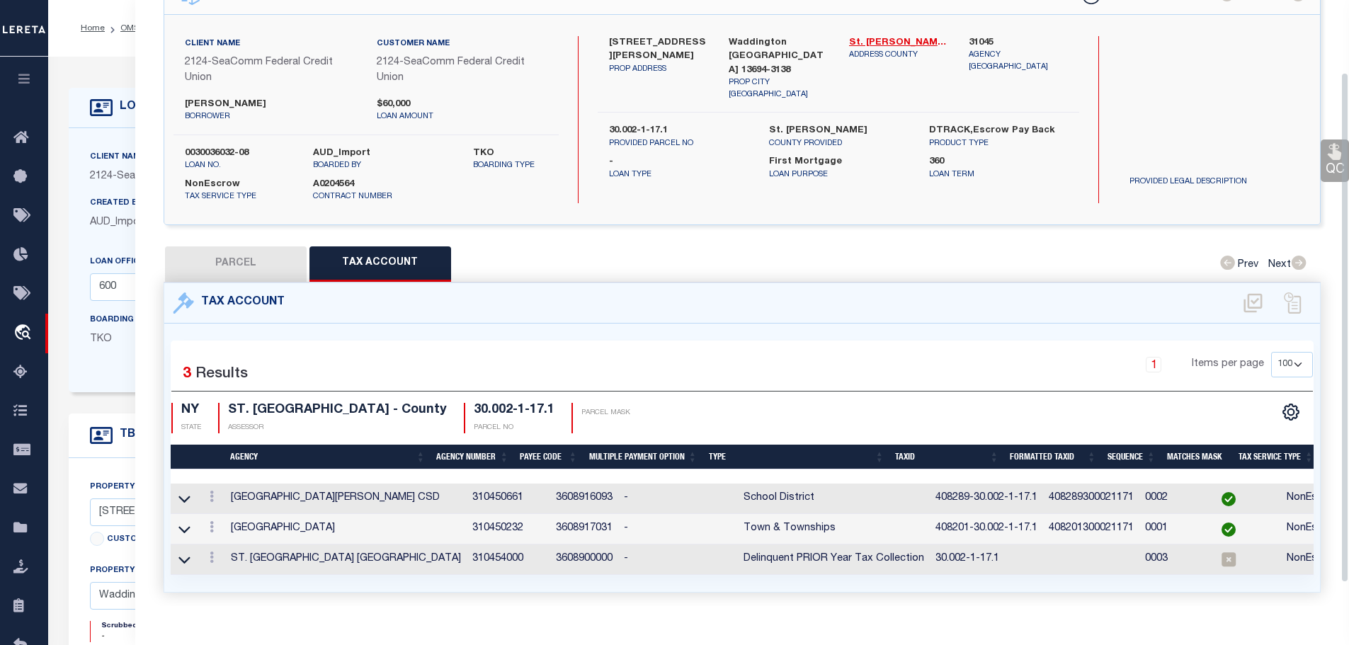
scroll to position [113, 0]
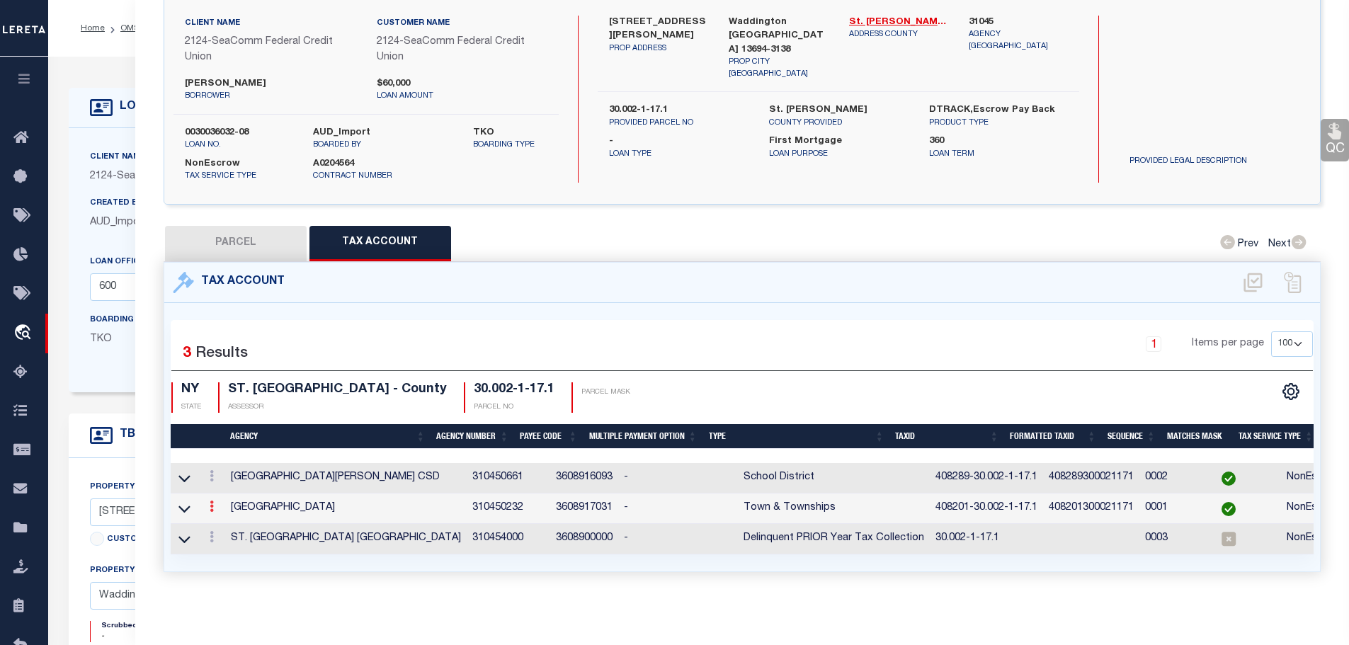
click at [212, 501] on icon at bounding box center [212, 506] width 4 height 11
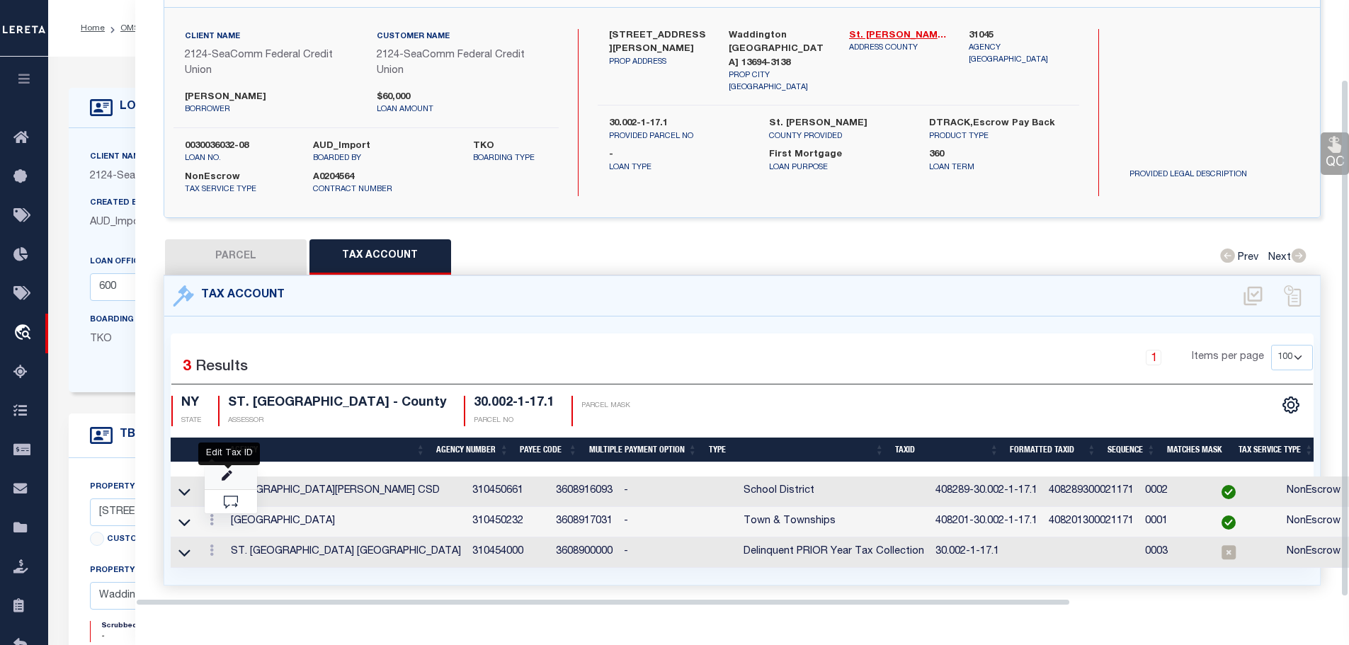
click at [232, 471] on icon "" at bounding box center [227, 476] width 11 height 11
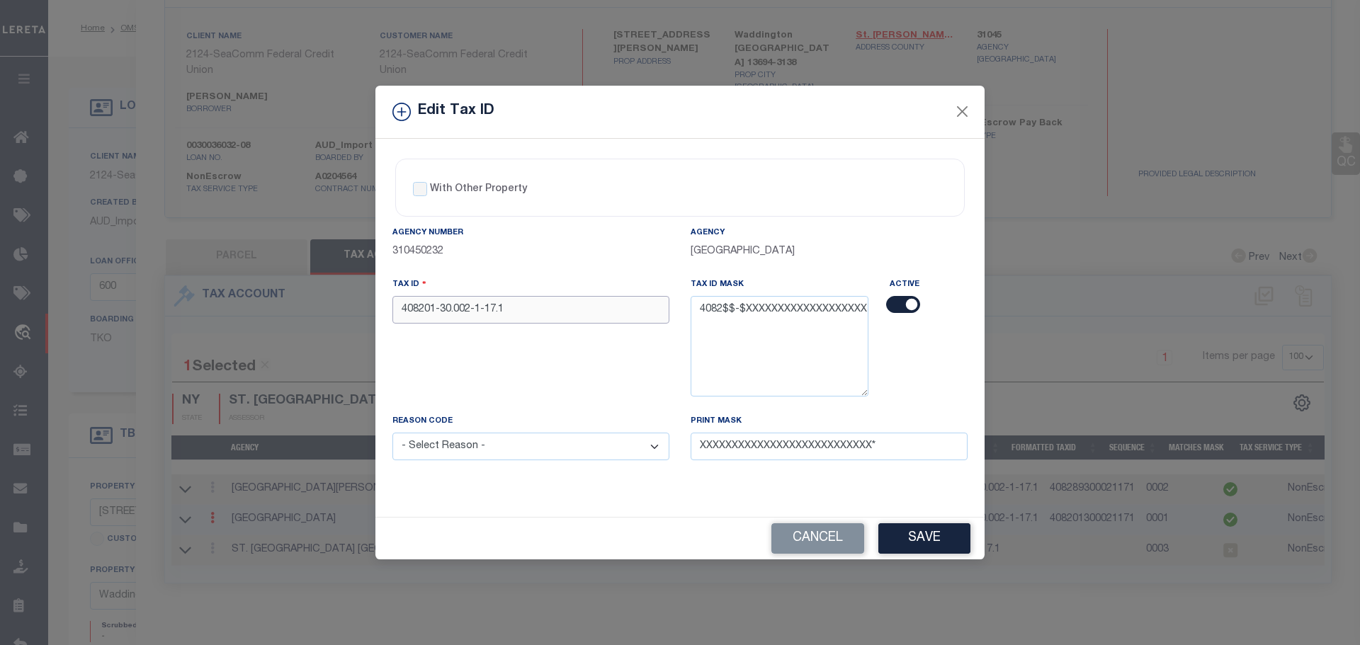
click at [515, 300] on input "408201-30.002-1-17.1" at bounding box center [530, 310] width 277 height 28
paste input "89"
type input "408289-30.002-1-17.1"
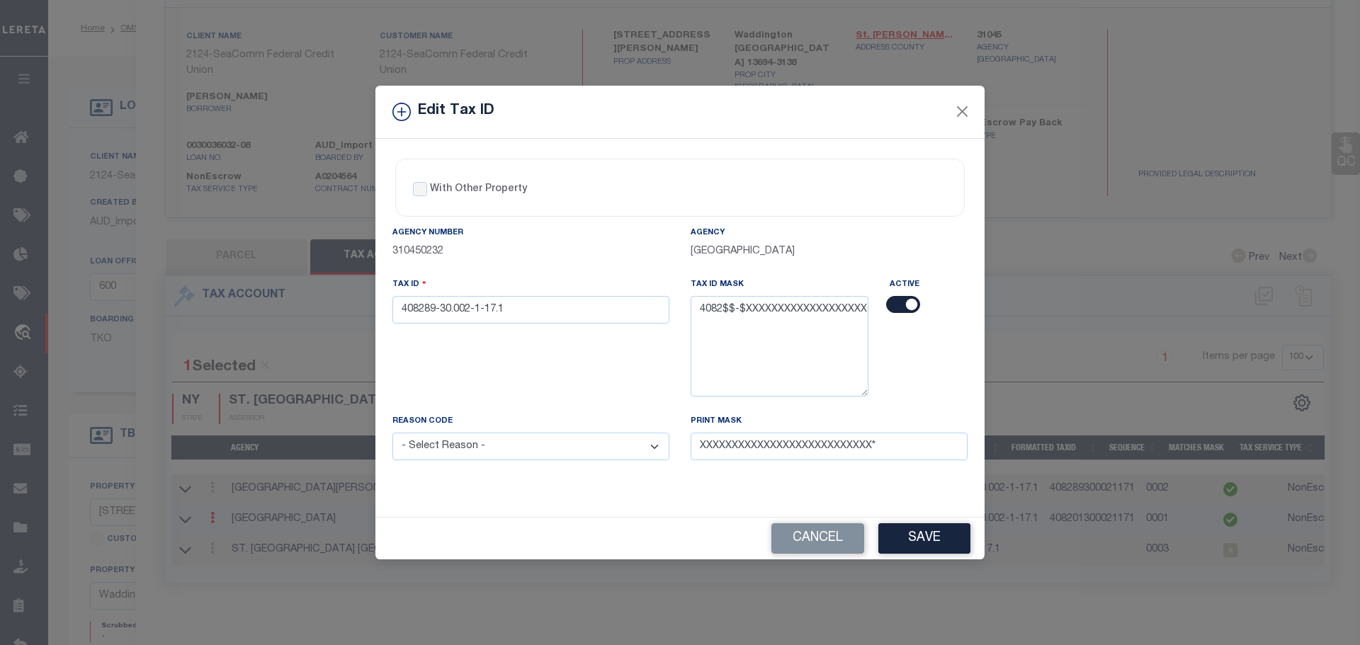
click at [528, 443] on select "- Select Reason - 099 - Other (Provide additional detail) ACT - Agency Changed …" at bounding box center [530, 447] width 277 height 28
select select "ACT"
click at [392, 433] on select "- Select Reason - 099 - Other (Provide additional detail) ACT - Agency Changed …" at bounding box center [530, 447] width 277 height 28
click at [922, 539] on button "Save" at bounding box center [924, 538] width 92 height 30
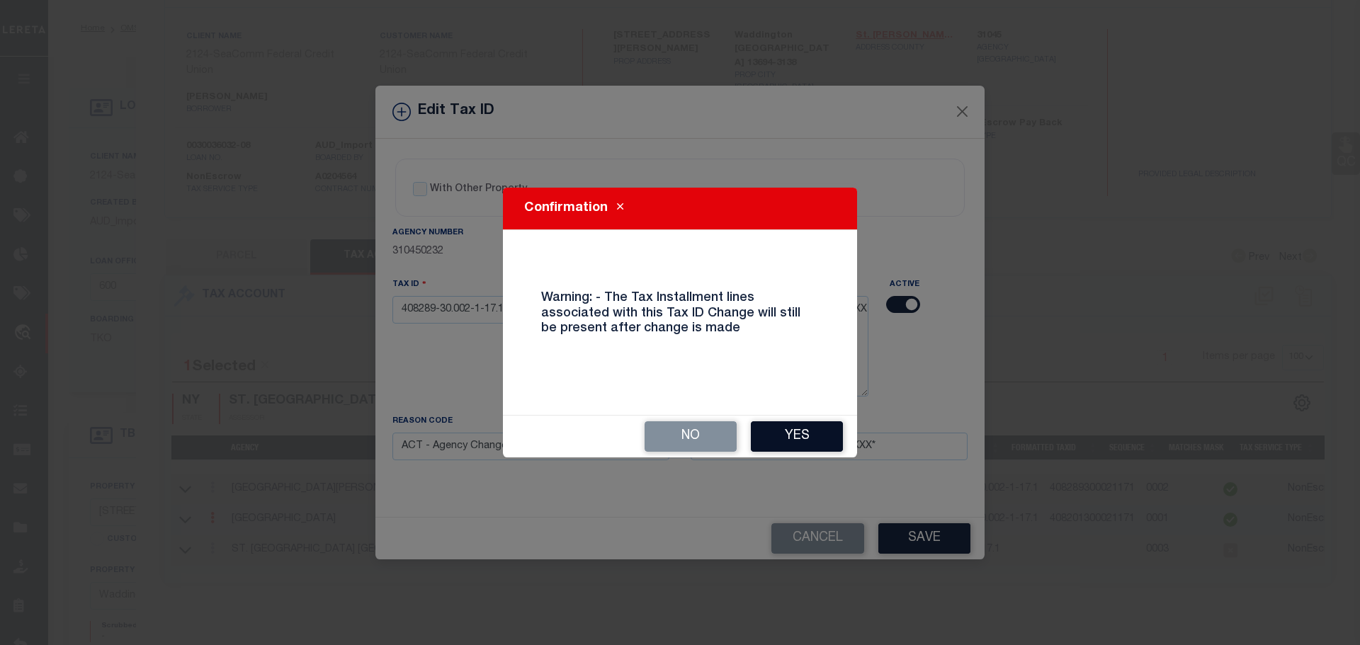
click at [800, 435] on button "Yes" at bounding box center [797, 436] width 92 height 30
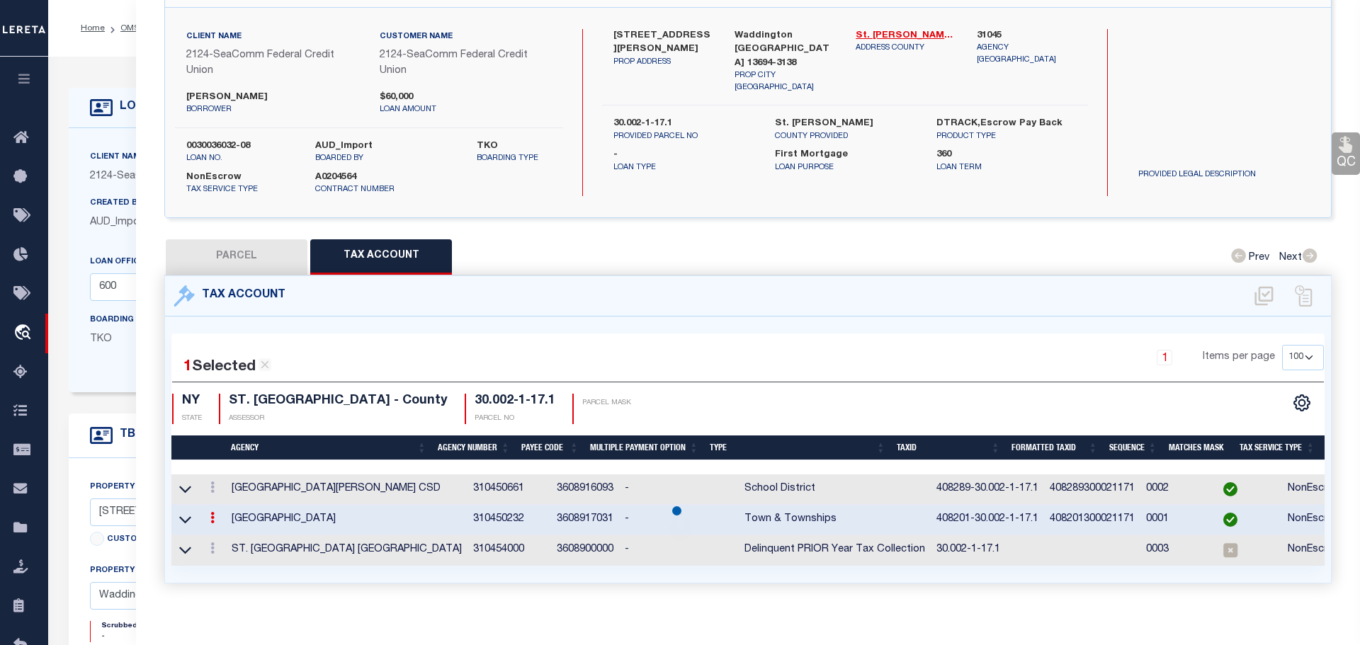
select select
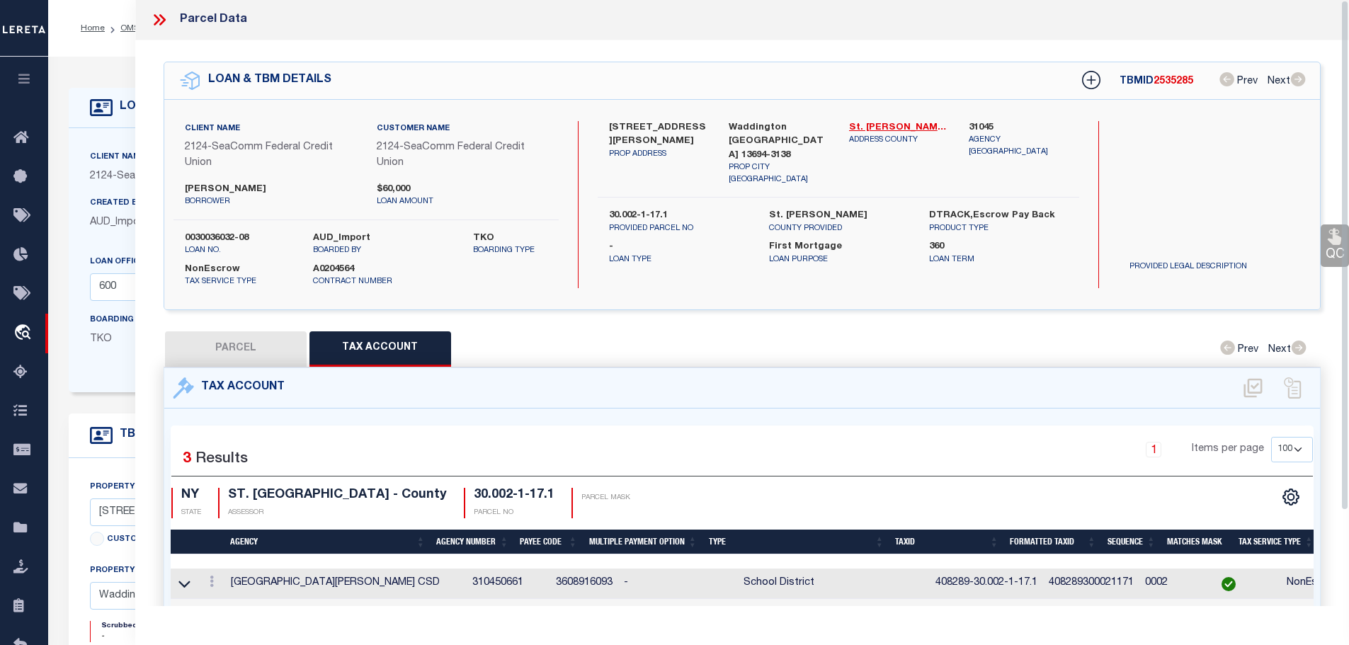
scroll to position [0, 0]
click at [159, 14] on icon at bounding box center [159, 20] width 18 height 18
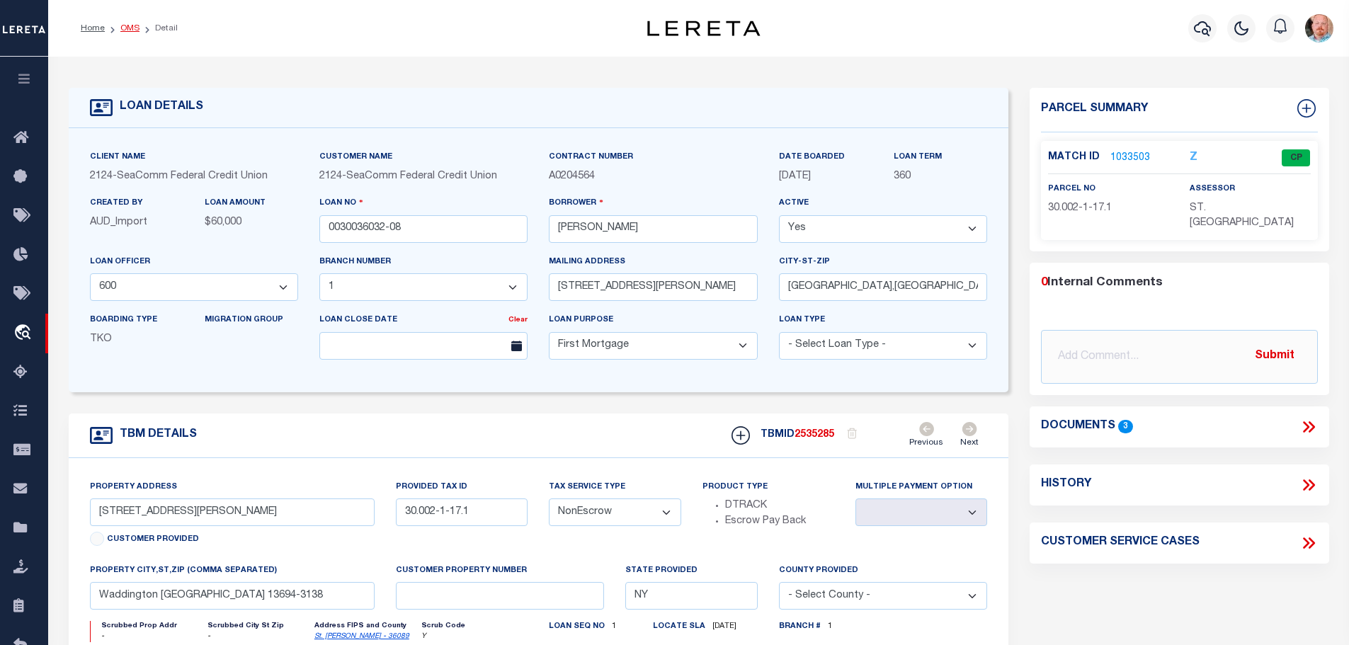
click at [127, 25] on link "OMS" at bounding box center [129, 28] width 19 height 8
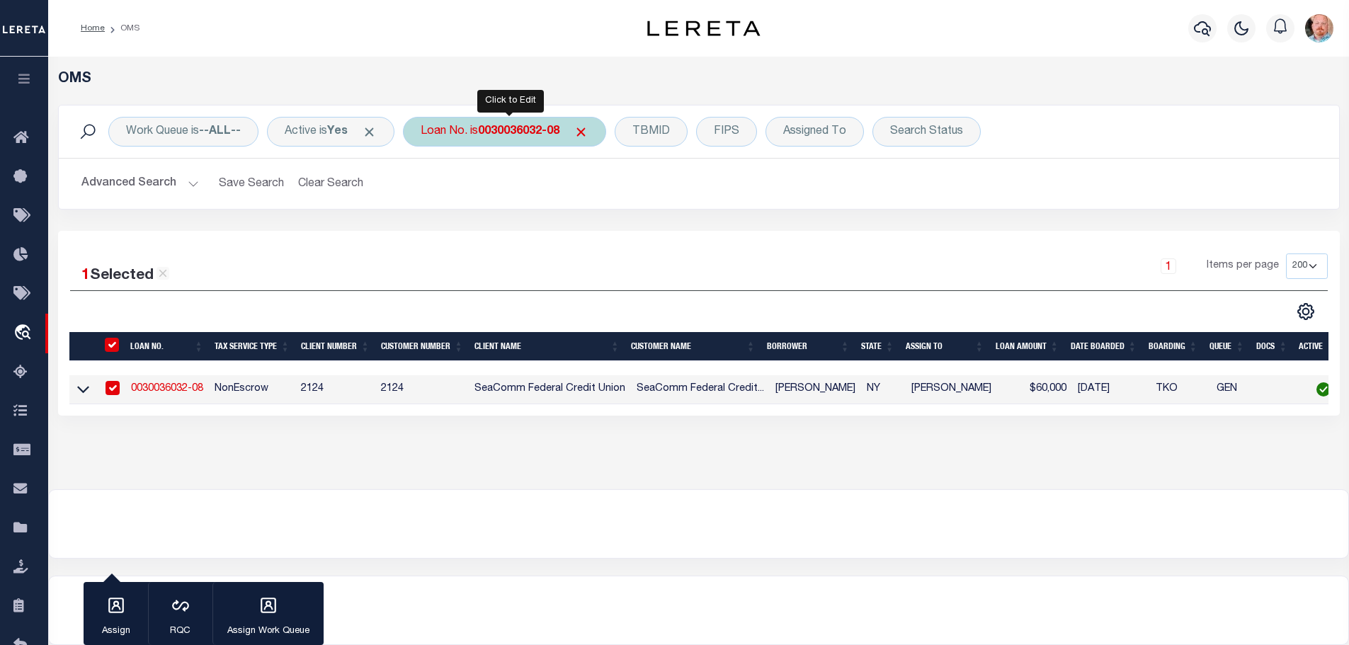
click at [531, 137] on b "0030036032-08" at bounding box center [518, 131] width 81 height 11
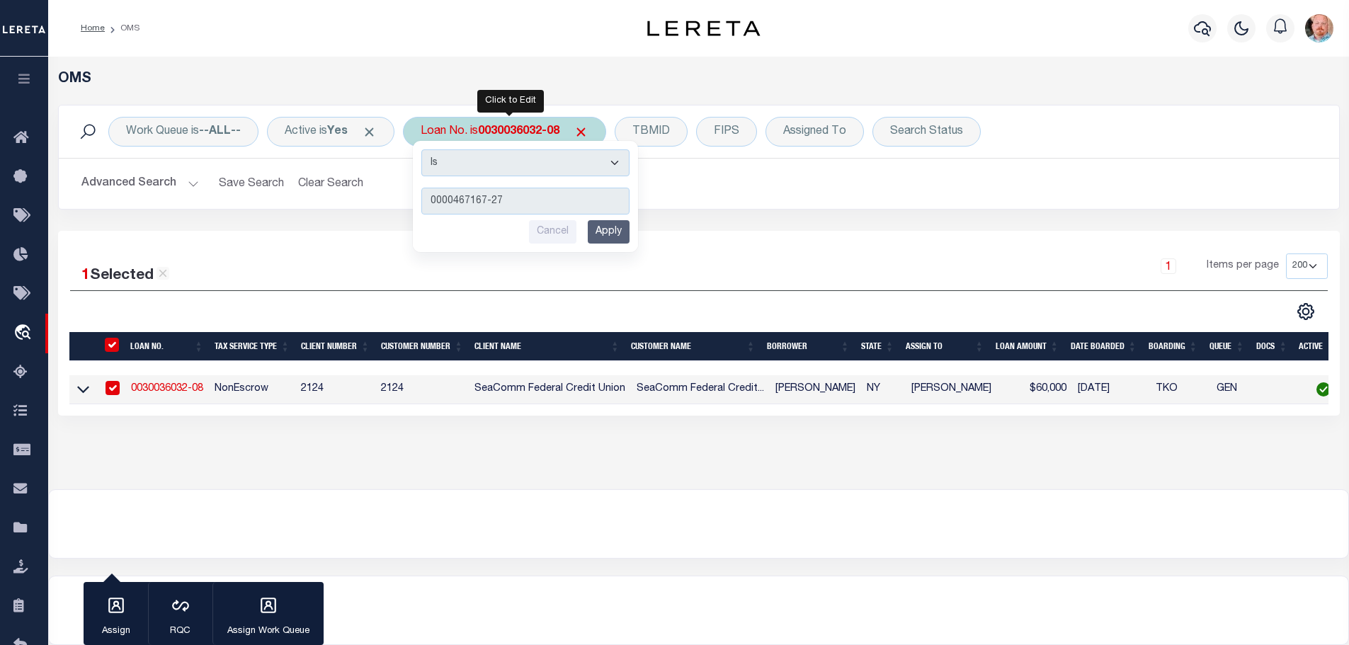
type input "0000467167-27"
click at [626, 232] on input "Apply" at bounding box center [609, 231] width 42 height 23
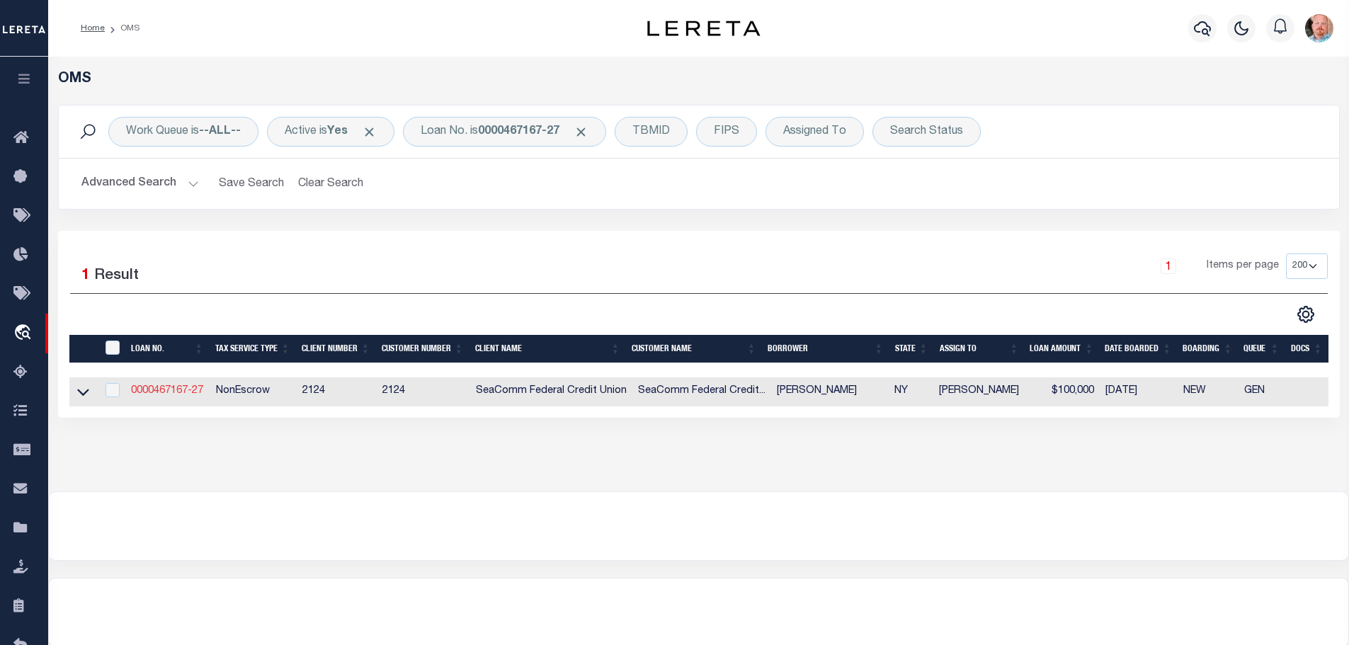
click at [155, 389] on link "0000467167-27" at bounding box center [167, 391] width 72 height 10
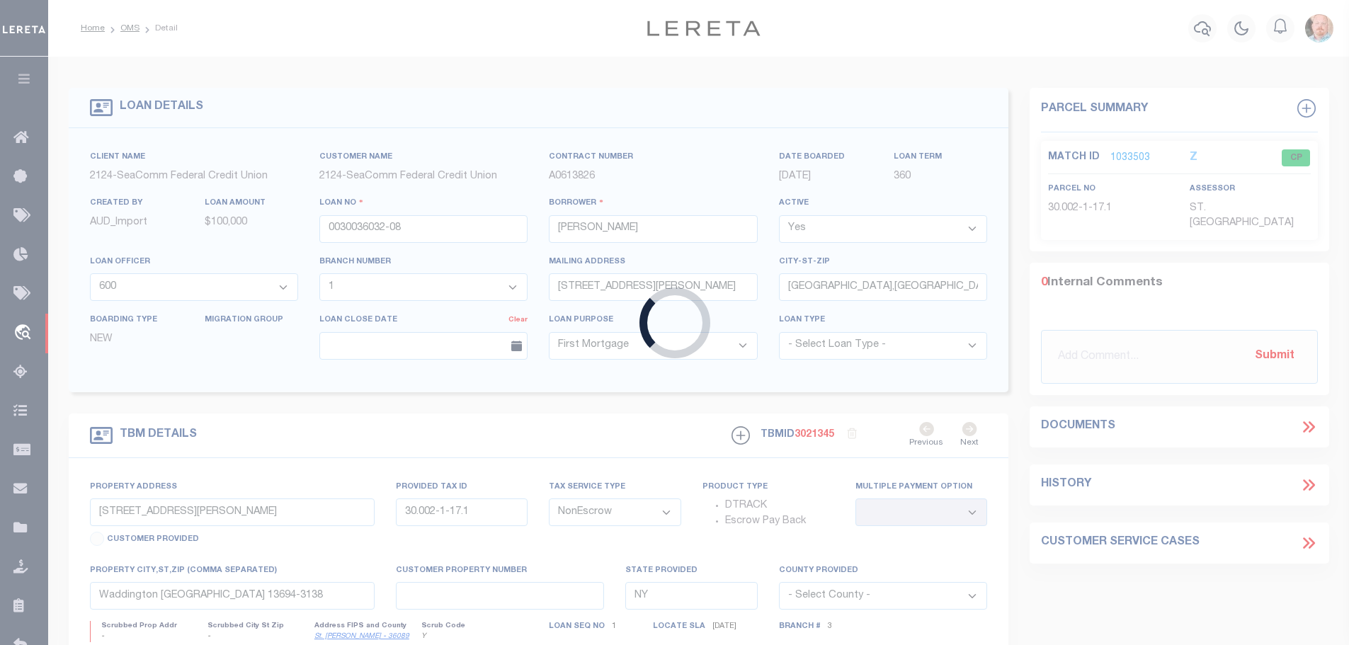
type input "0000467167-27"
type input "[PERSON_NAME]"
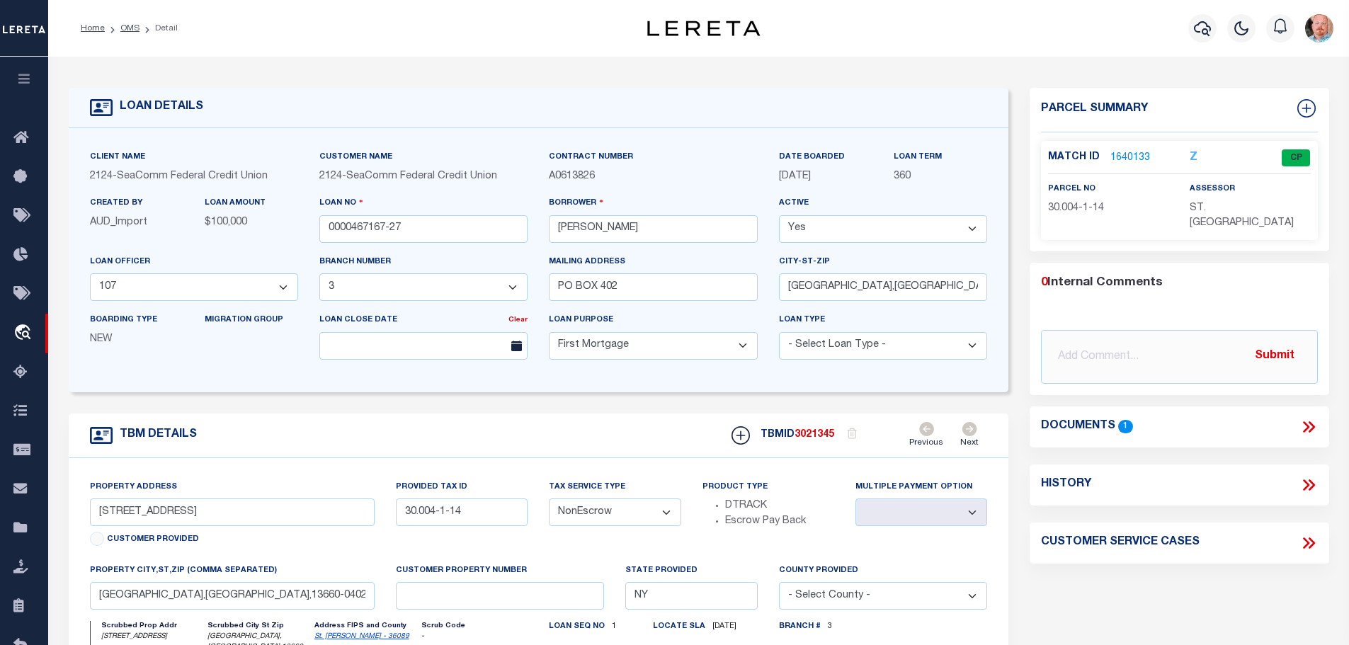
click at [1125, 151] on link "1640133" at bounding box center [1130, 158] width 40 height 15
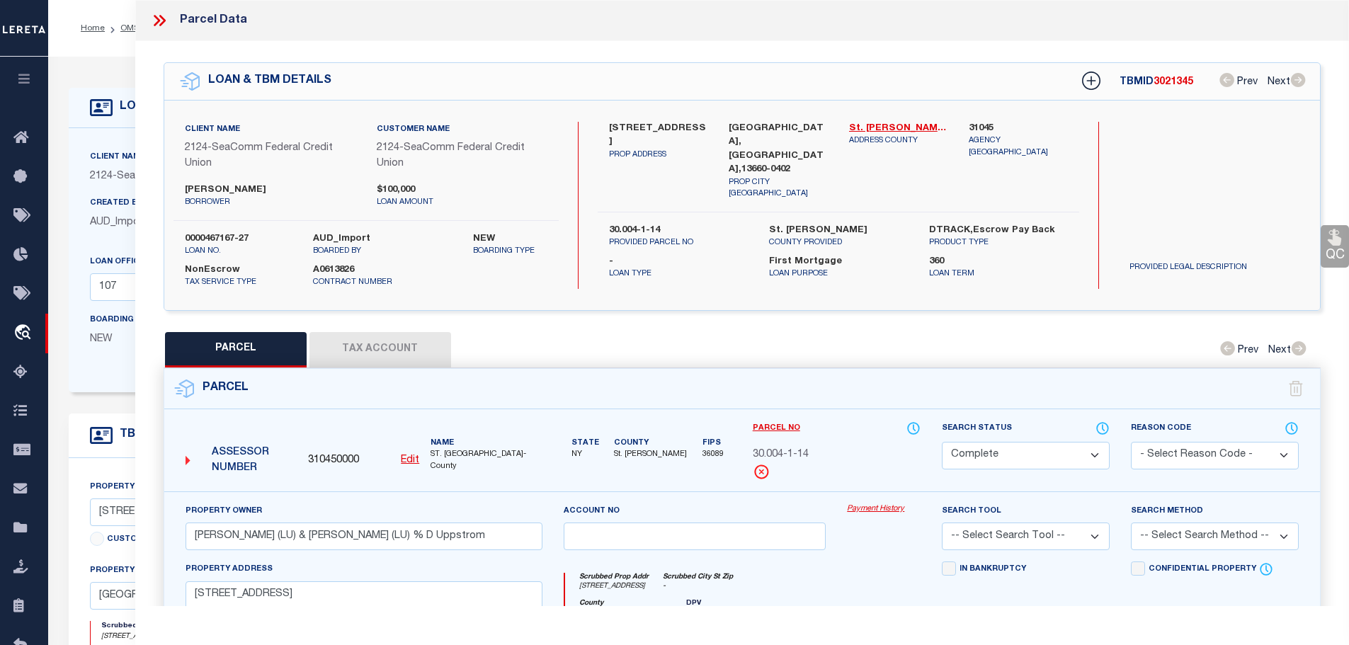
click at [377, 338] on button "Tax Account" at bounding box center [380, 349] width 142 height 35
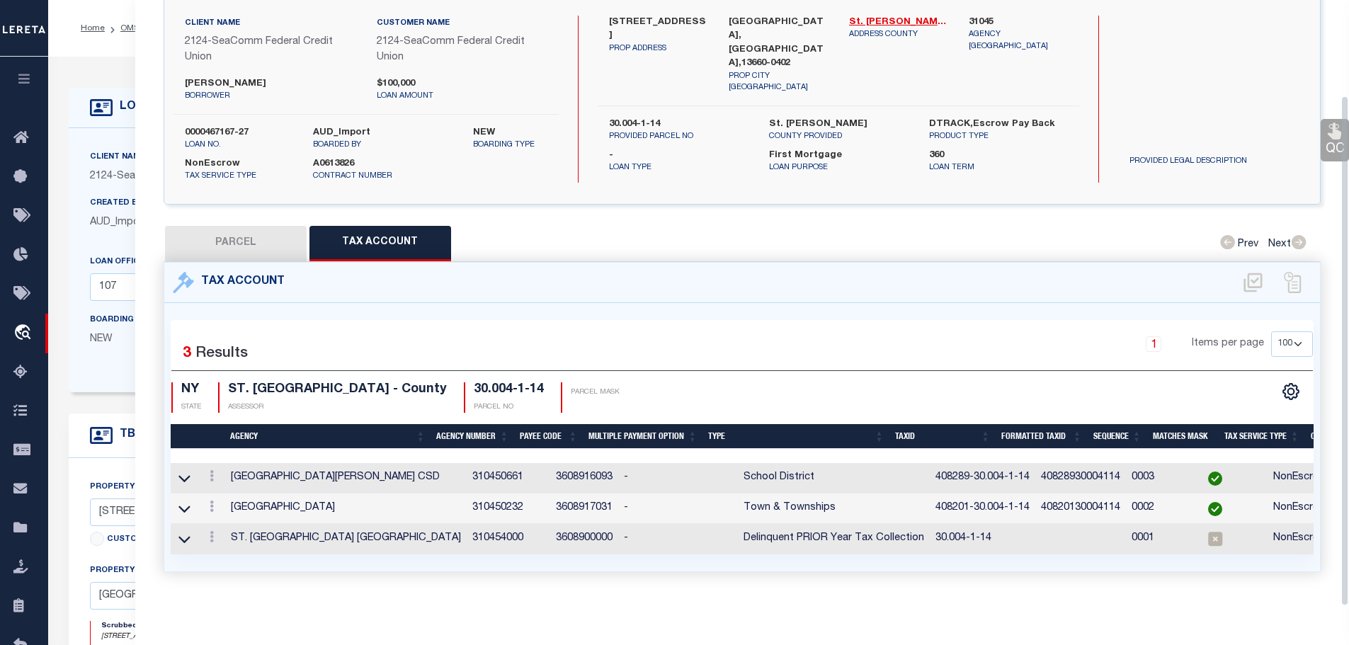
scroll to position [113, 0]
click at [211, 501] on icon at bounding box center [212, 506] width 4 height 11
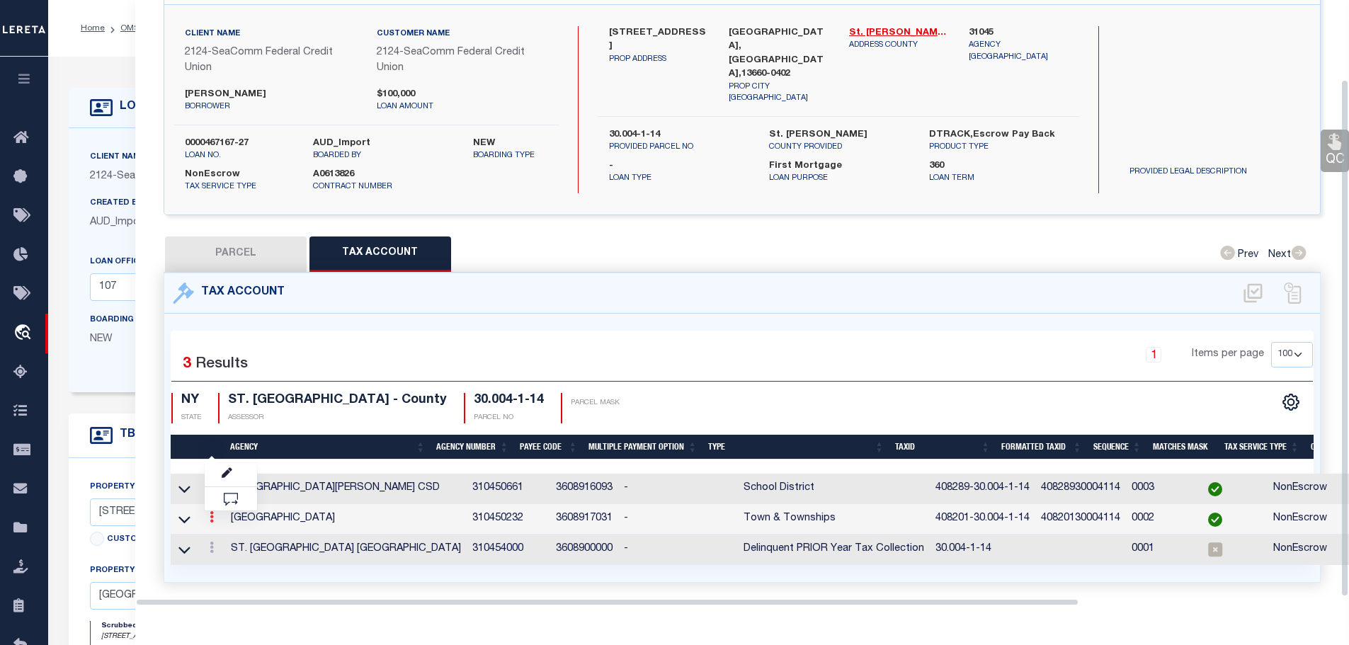
scroll to position [93, 0]
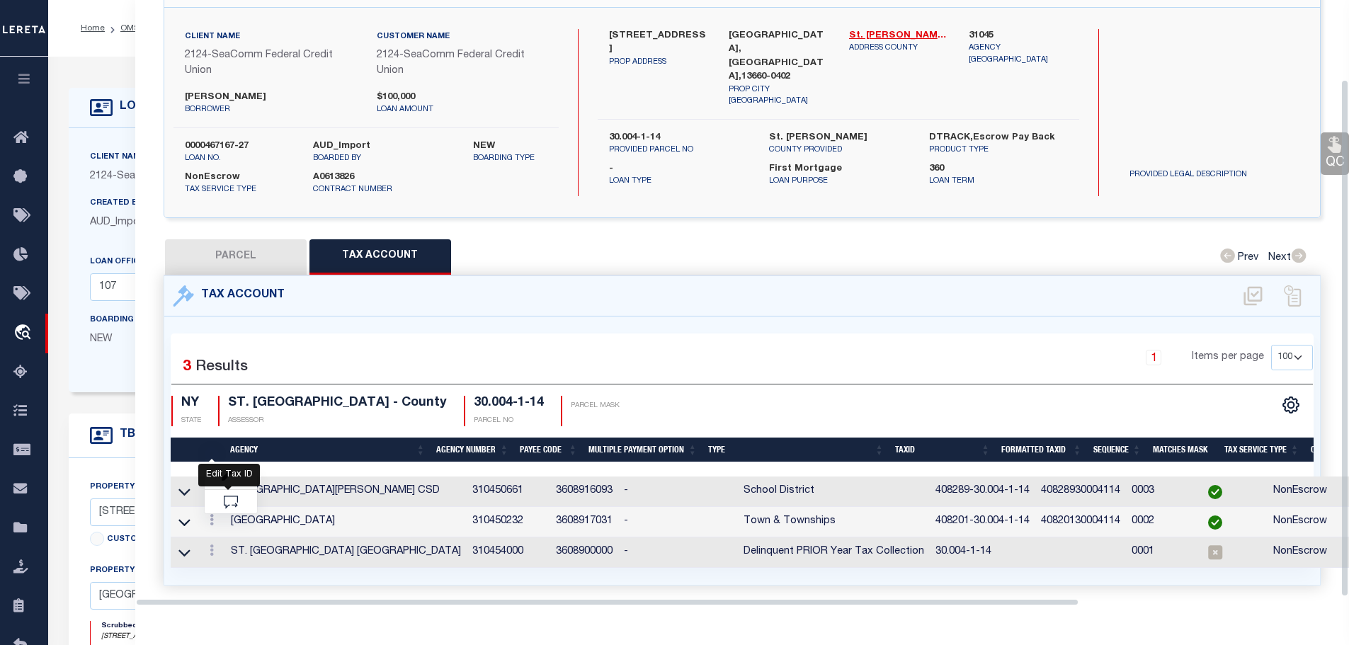
click at [232, 476] on icon "" at bounding box center [227, 476] width 11 height 11
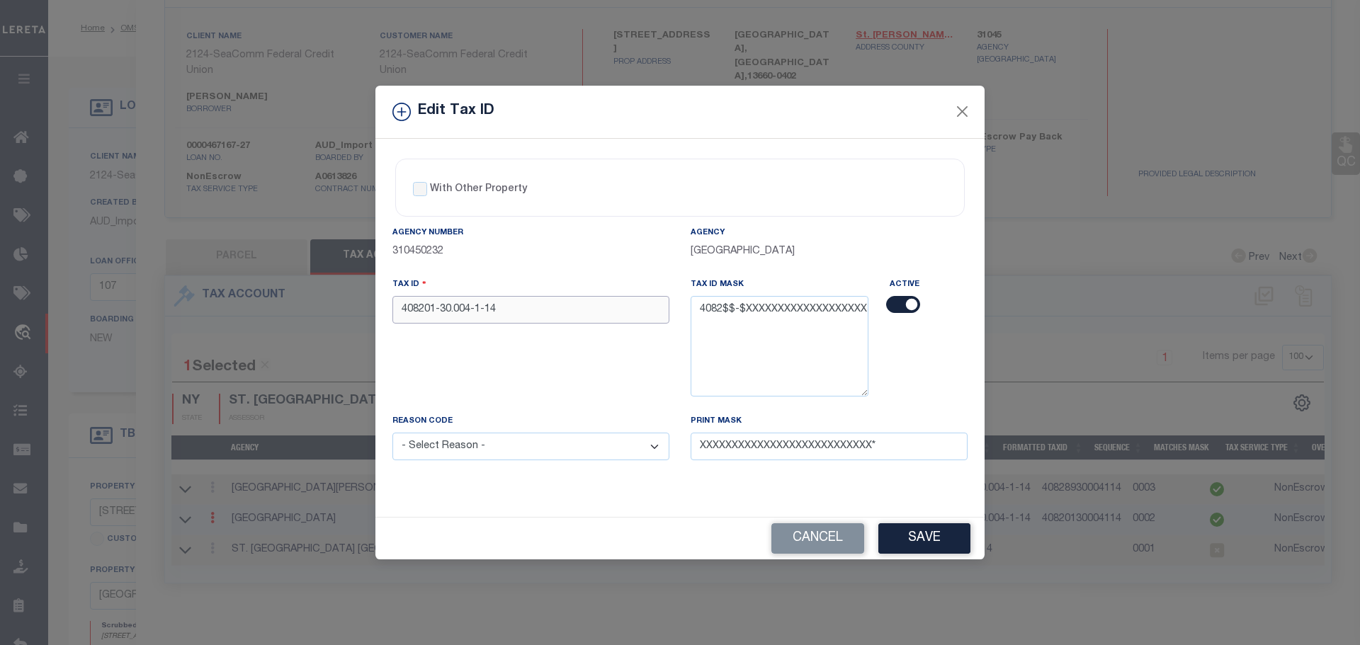
click at [554, 312] on input "408201-30.004-1-14" at bounding box center [530, 310] width 277 height 28
paste input "89"
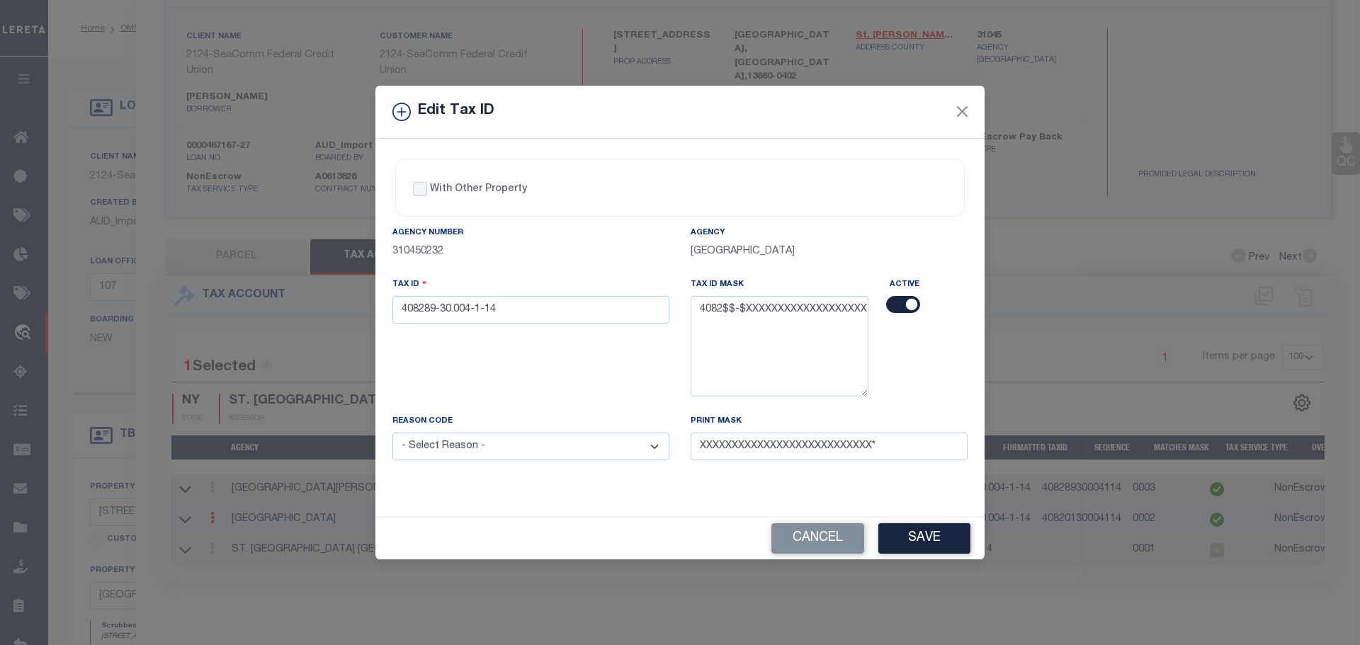
click at [559, 454] on select "- Select Reason - 099 - Other (Provide additional detail) ACT - Agency Changed …" at bounding box center [530, 447] width 277 height 28
click at [392, 433] on select "- Select Reason - 099 - Other (Provide additional detail) ACT - Agency Changed …" at bounding box center [530, 447] width 277 height 28
click at [914, 538] on button "Save" at bounding box center [924, 538] width 92 height 30
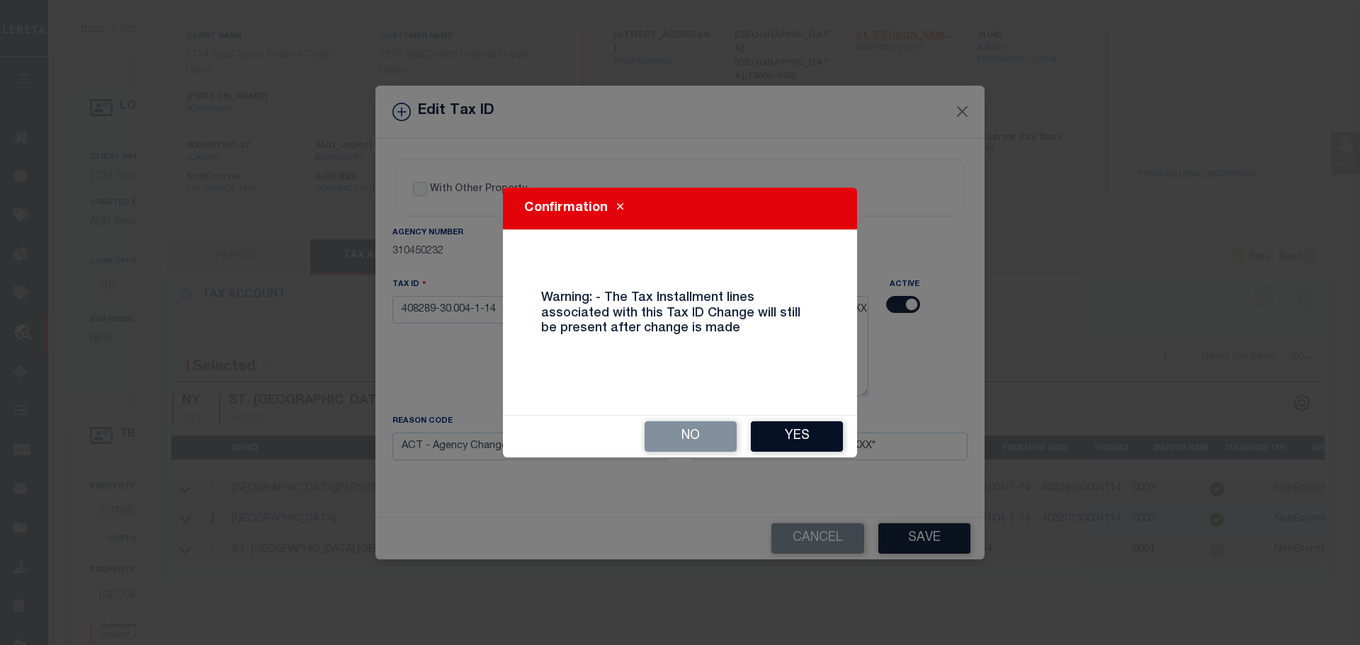
click at [807, 445] on button "Yes" at bounding box center [797, 436] width 92 height 30
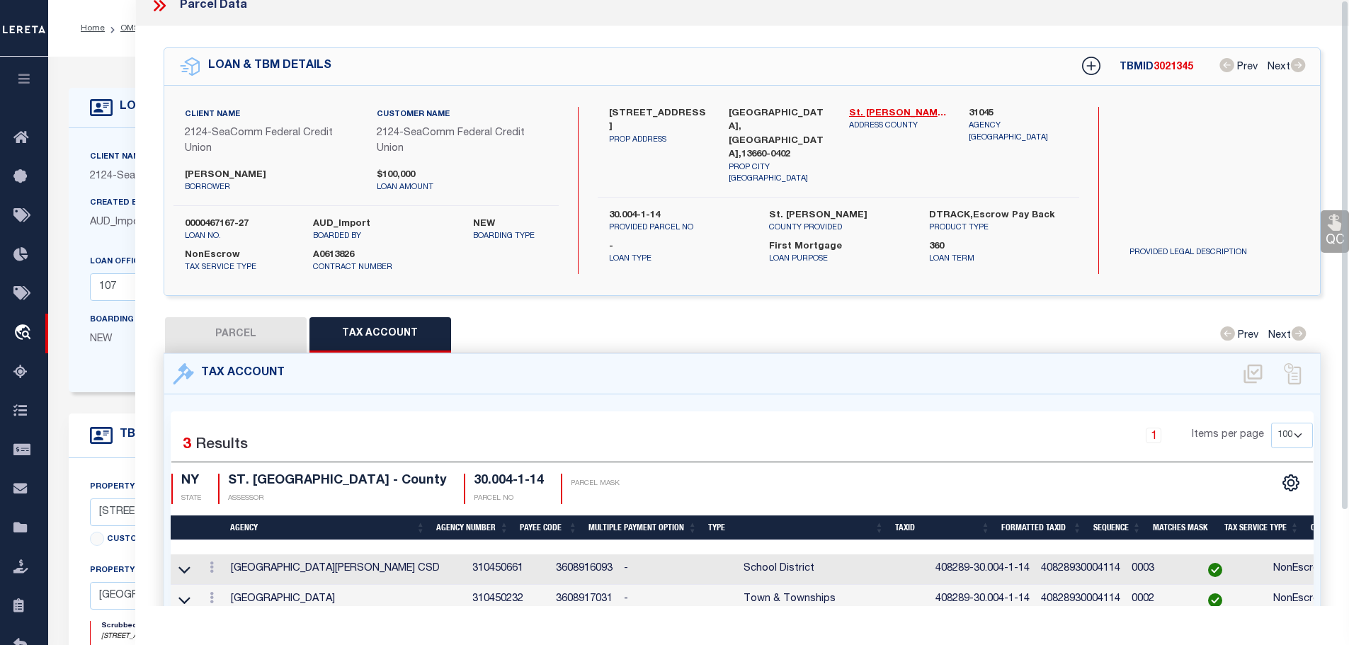
scroll to position [0, 0]
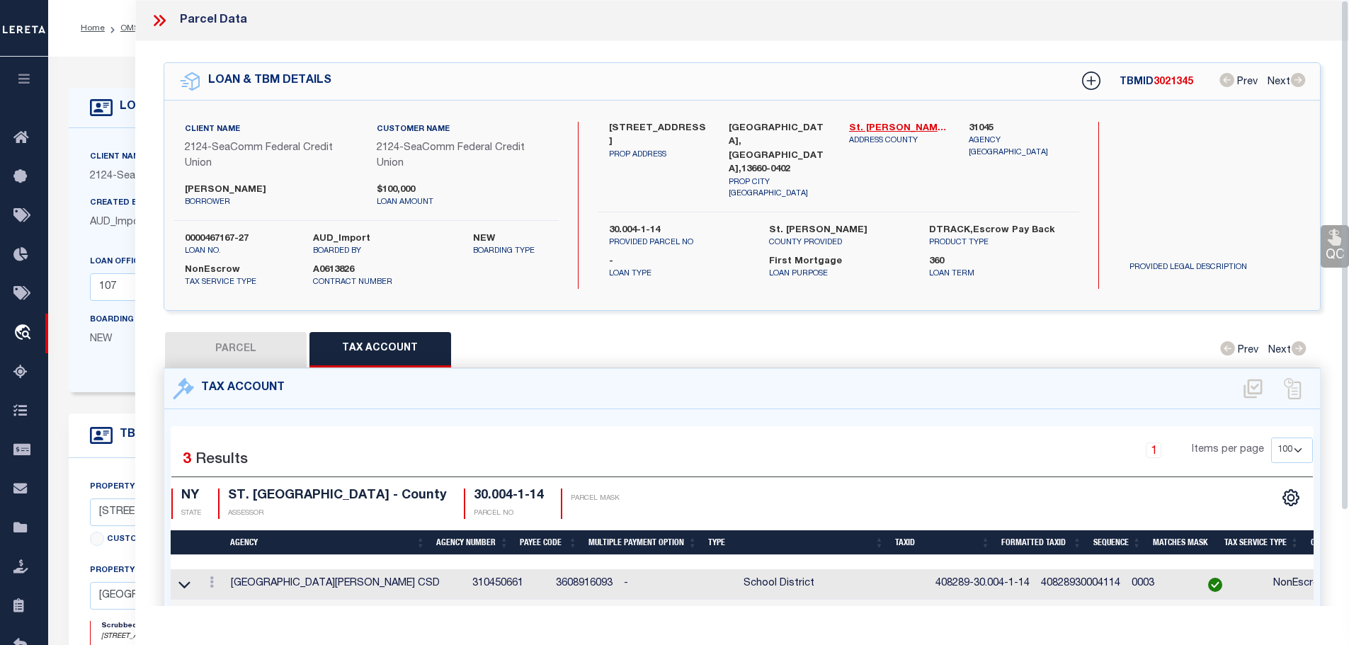
click at [163, 14] on icon at bounding box center [159, 20] width 18 height 18
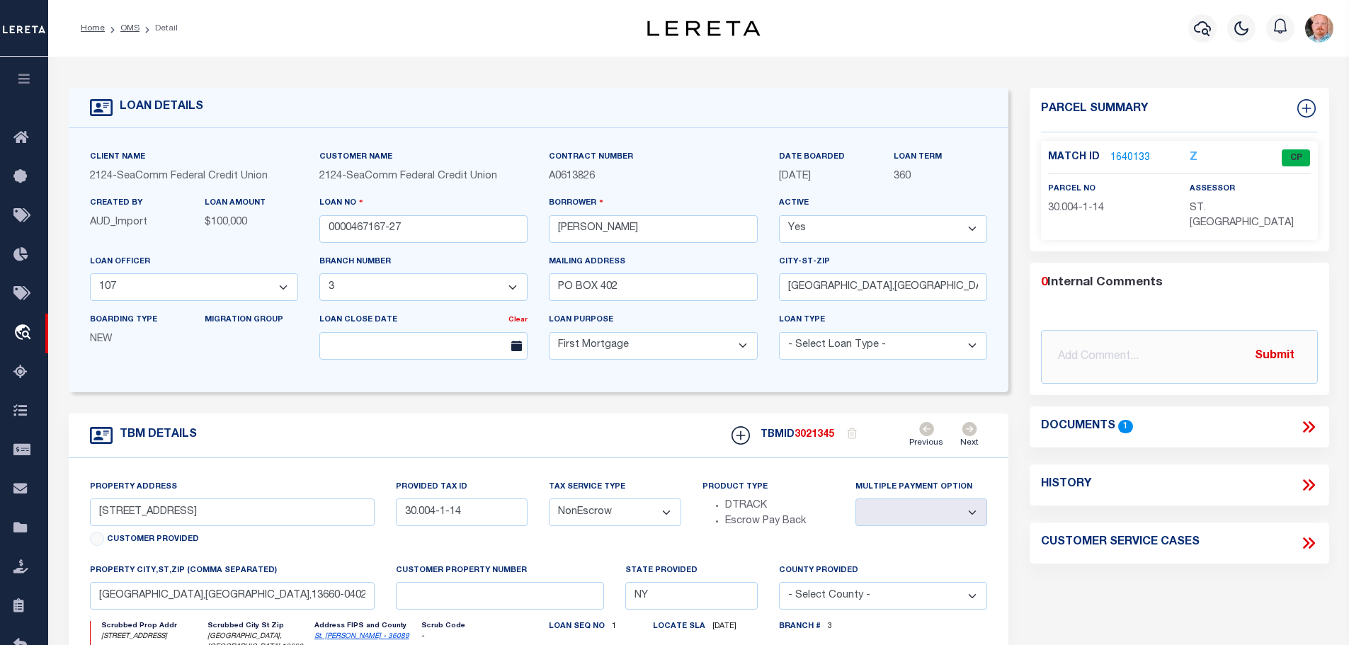
click at [115, 25] on li "OMS" at bounding box center [122, 28] width 35 height 13
click at [127, 27] on link "OMS" at bounding box center [129, 28] width 19 height 8
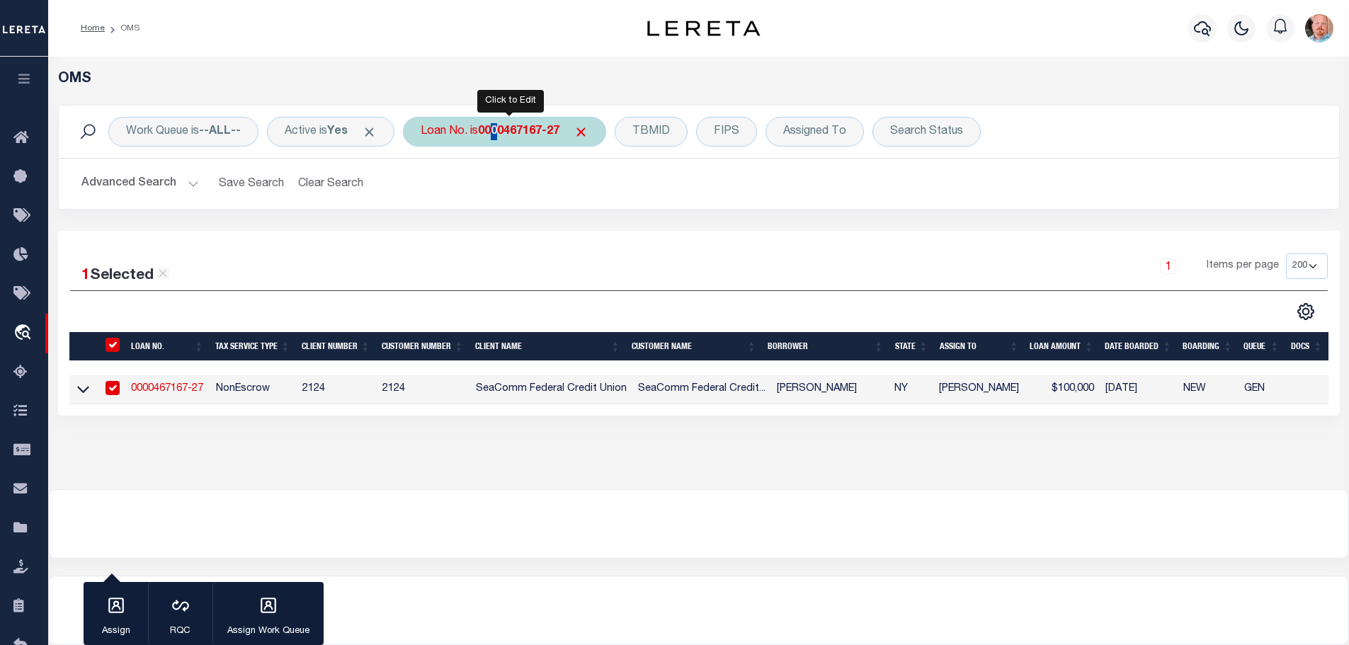
click at [504, 126] on b "0000467167-27" at bounding box center [518, 131] width 81 height 11
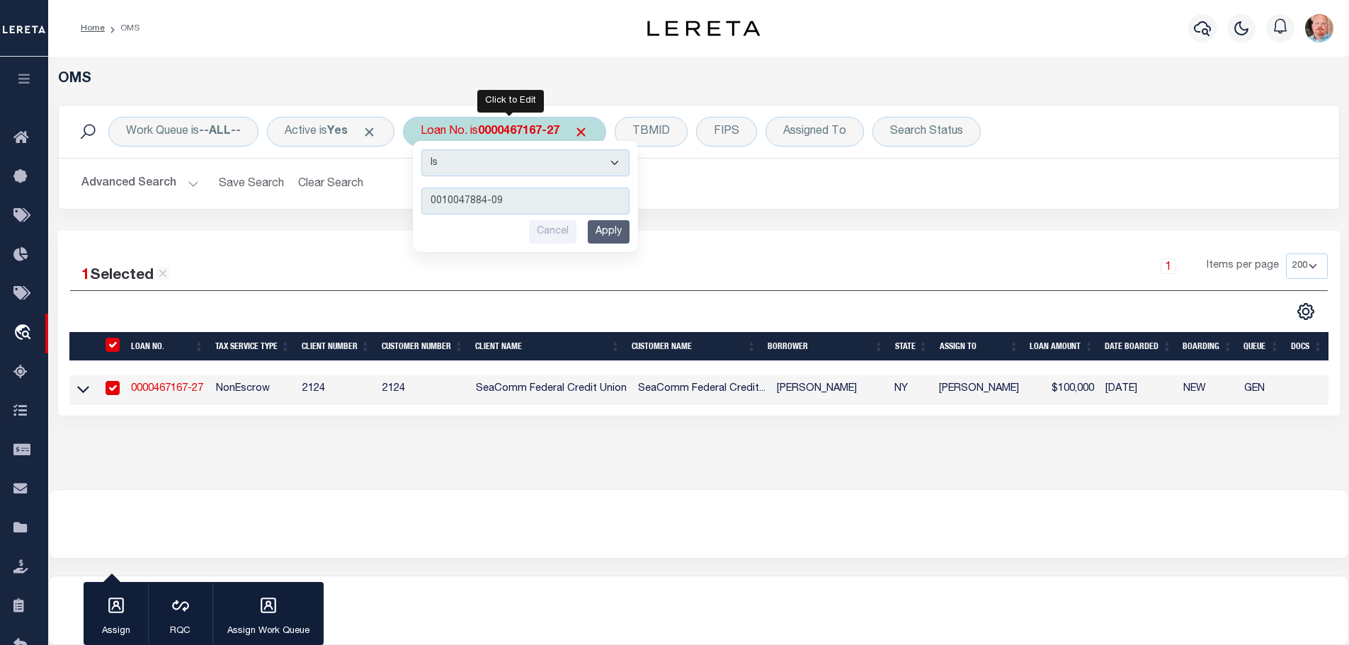
click at [605, 235] on input "Apply" at bounding box center [609, 231] width 42 height 23
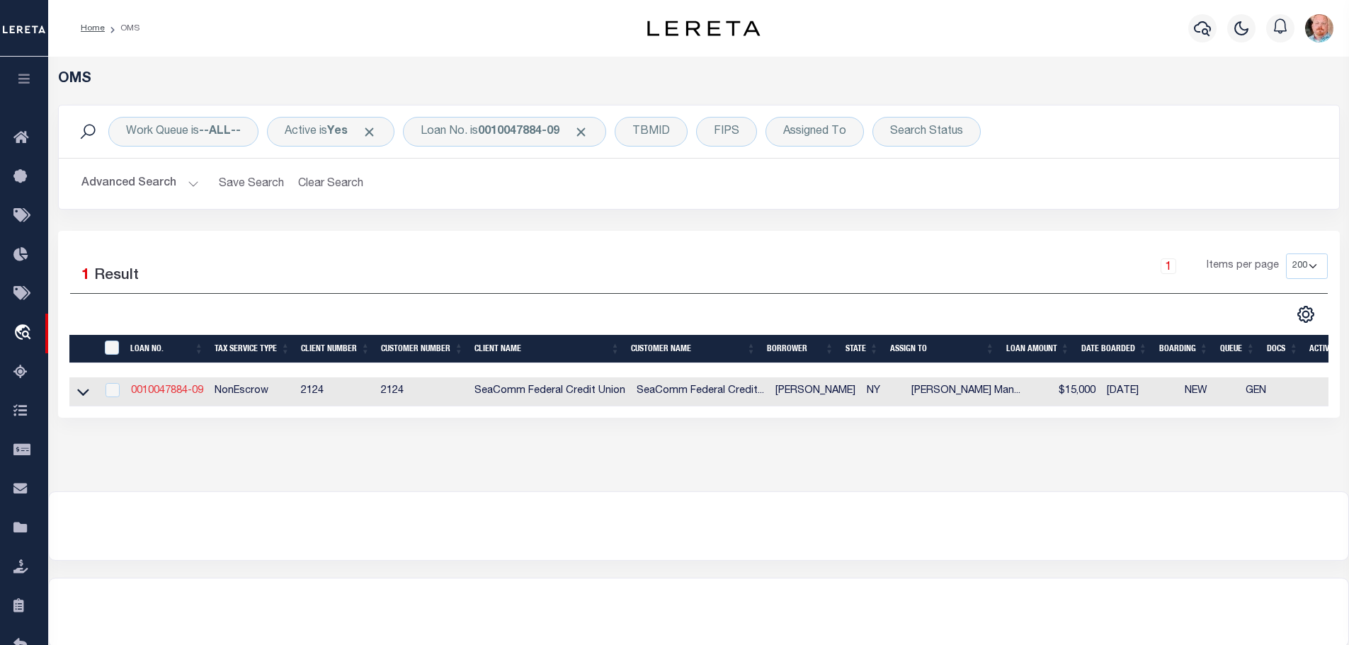
click at [163, 388] on link "0010047884-09" at bounding box center [167, 391] width 72 height 10
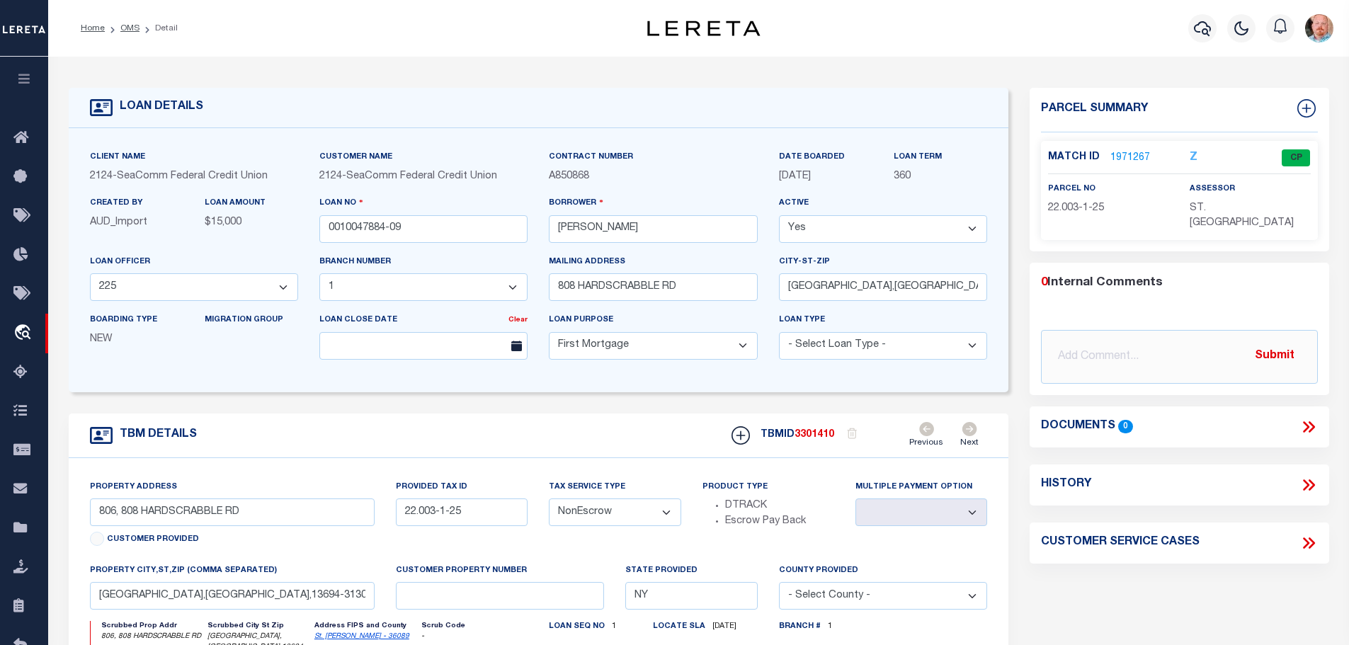
click at [1124, 152] on link "1971267" at bounding box center [1130, 158] width 40 height 15
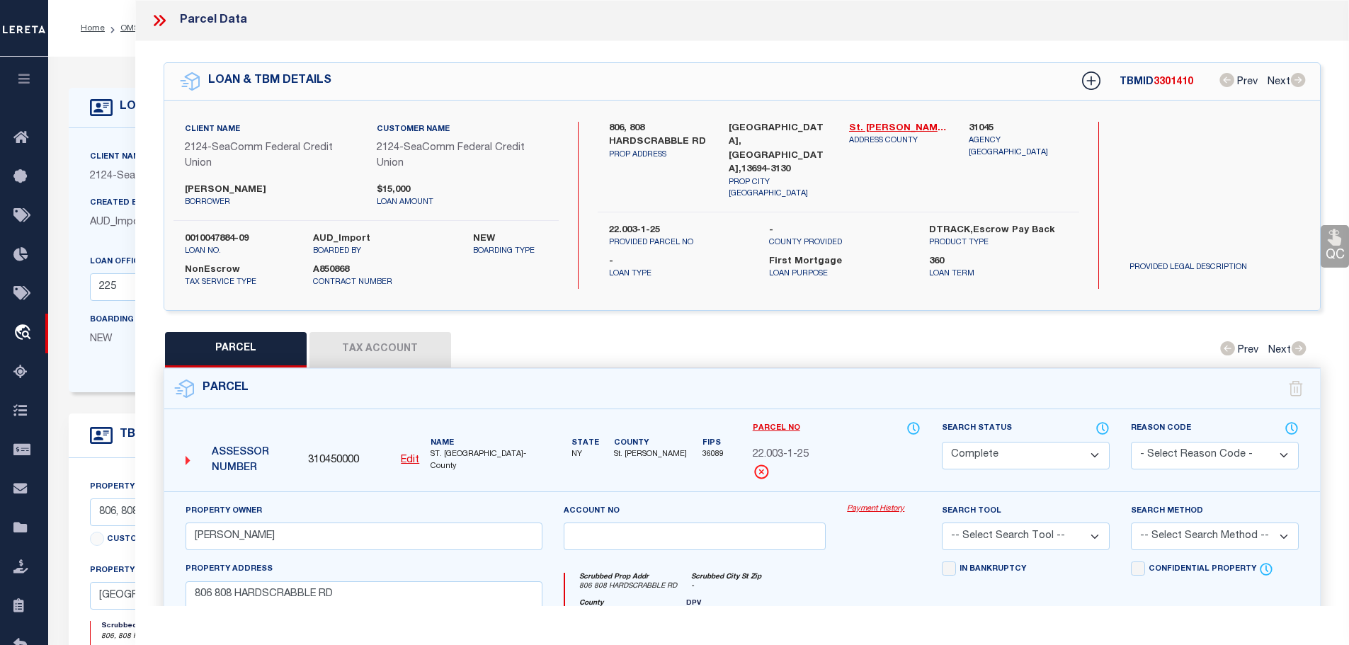
click at [374, 334] on button "Tax Account" at bounding box center [380, 349] width 142 height 35
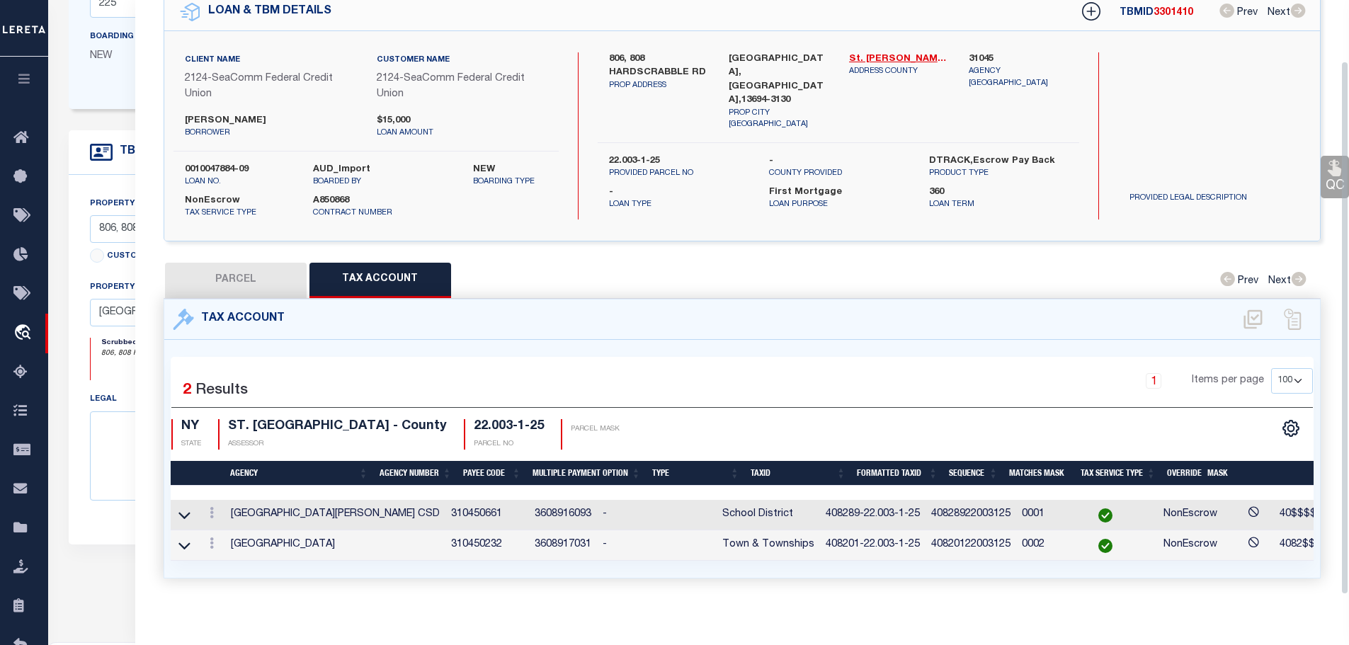
scroll to position [81, 0]
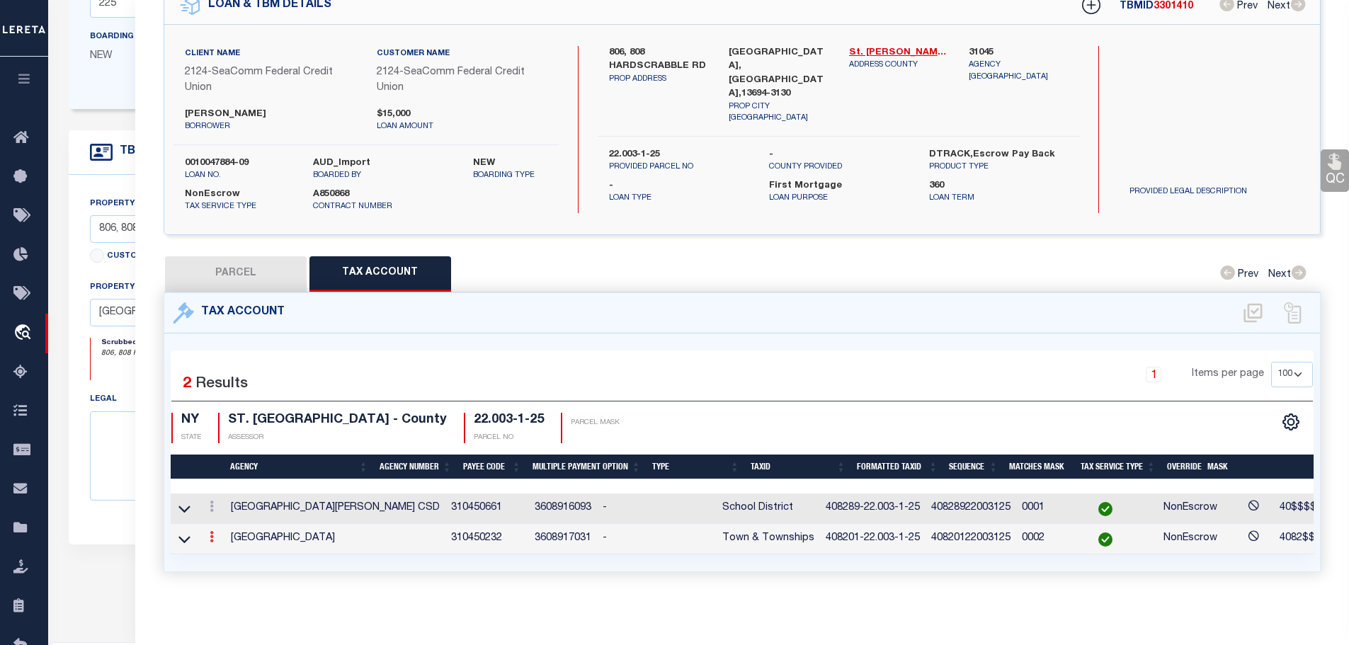
click at [210, 533] on link at bounding box center [212, 538] width 16 height 11
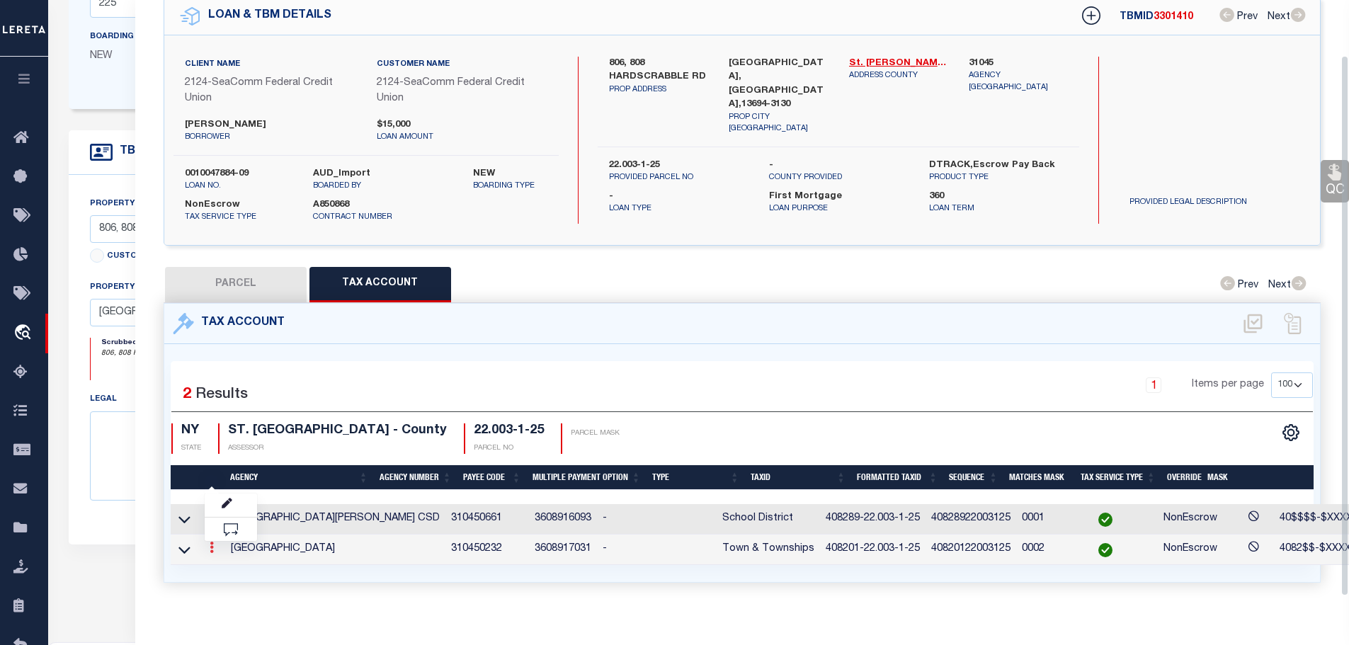
scroll to position [62, 0]
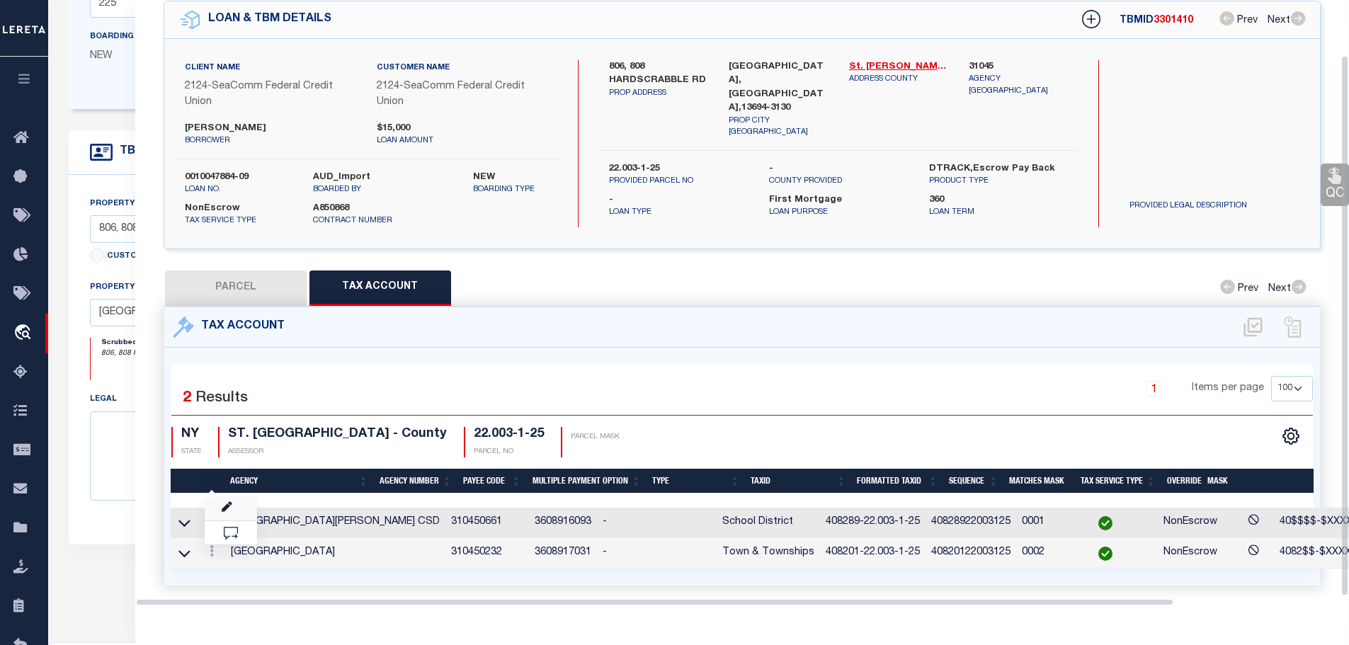
click at [222, 501] on link at bounding box center [231, 508] width 52 height 23
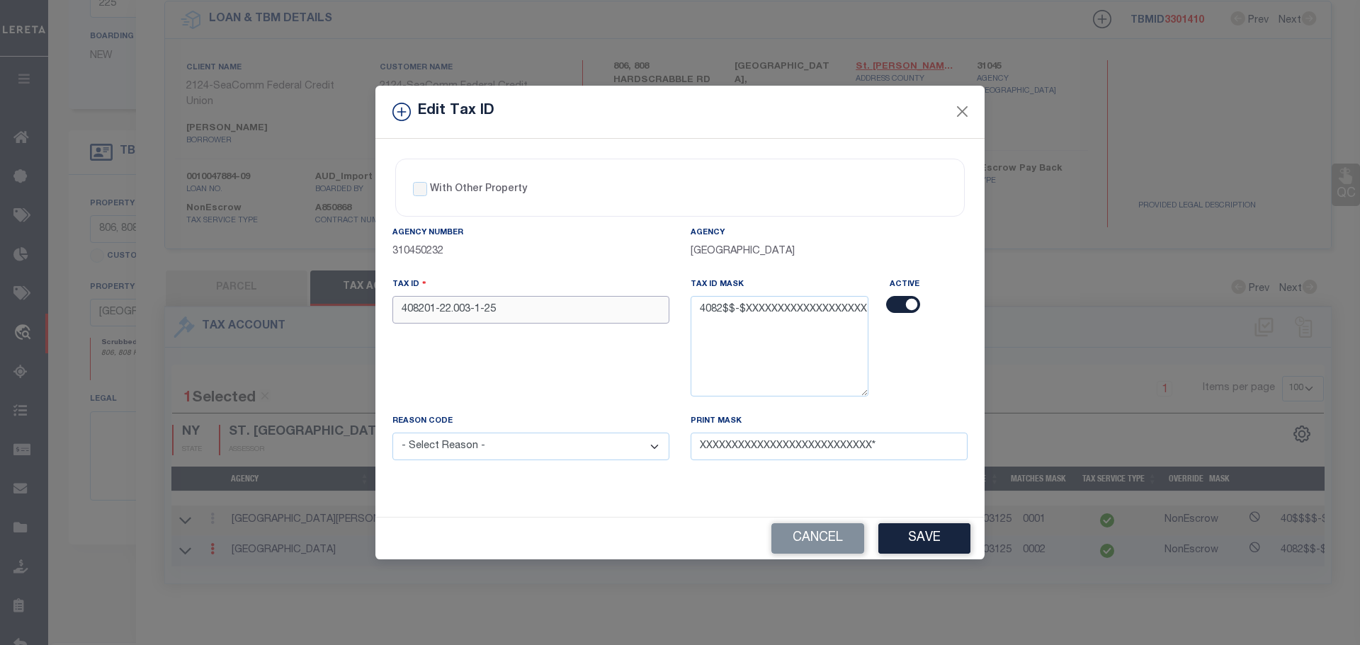
click at [491, 312] on input "408201-22.003-1-25" at bounding box center [530, 310] width 277 height 28
paste input "0010047884-09"
click at [520, 314] on input "0010047884-09" at bounding box center [530, 310] width 277 height 28
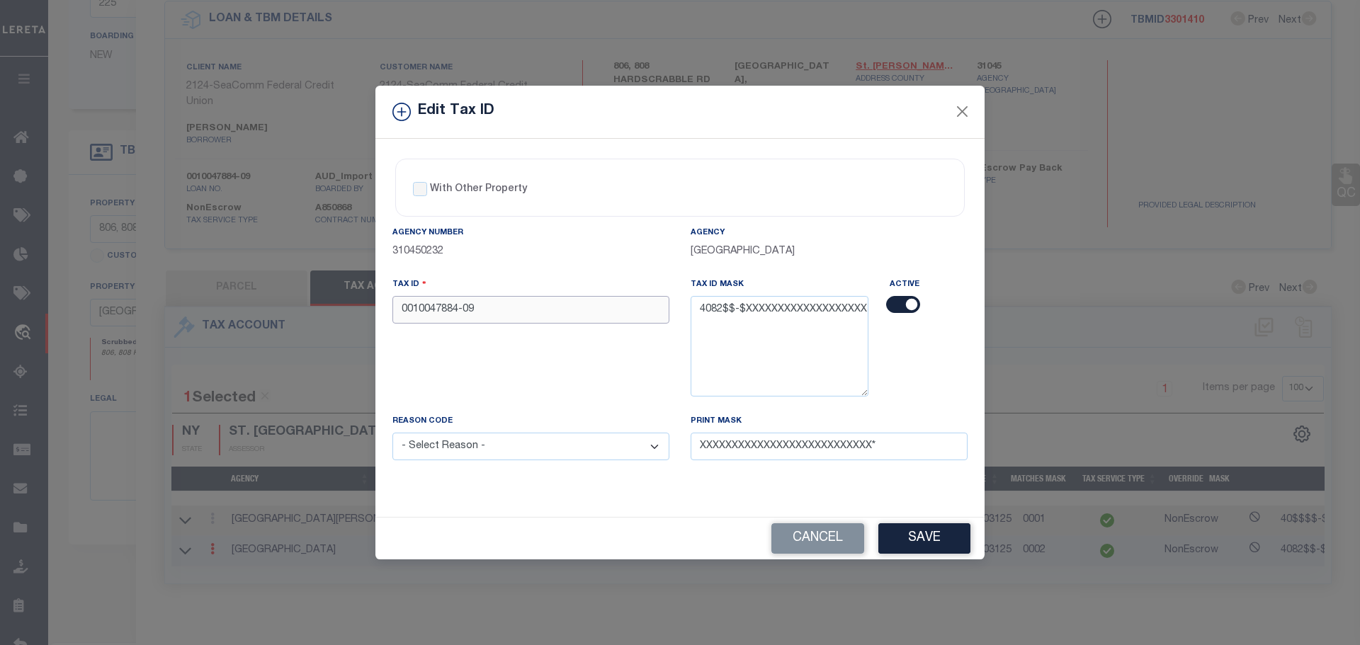
click at [520, 314] on input "0010047884-09" at bounding box center [530, 310] width 277 height 28
paste input "408289-22.003-1-25"
click at [511, 459] on select "- Select Reason - 099 - Other (Provide additional detail) ACT - Agency Changed …" at bounding box center [530, 447] width 277 height 28
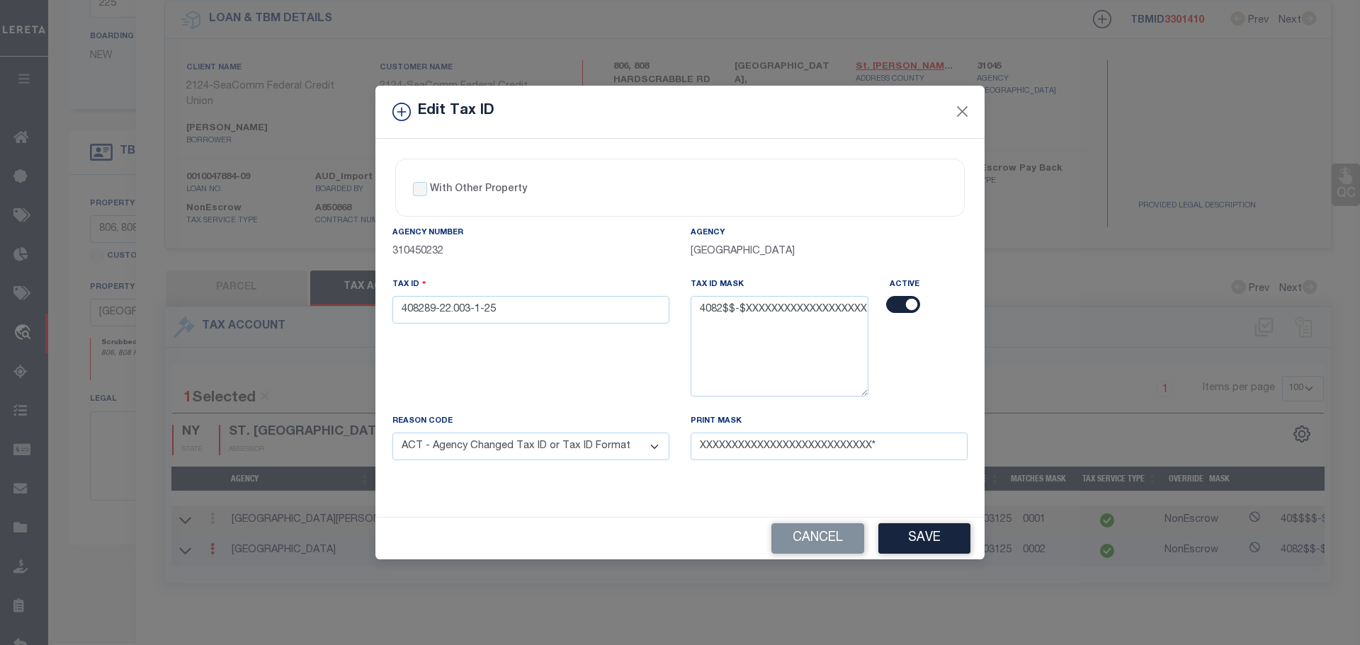
click at [392, 433] on select "- Select Reason - 099 - Other (Provide additional detail) ACT - Agency Changed …" at bounding box center [530, 447] width 277 height 28
click at [916, 542] on button "Save" at bounding box center [924, 538] width 92 height 30
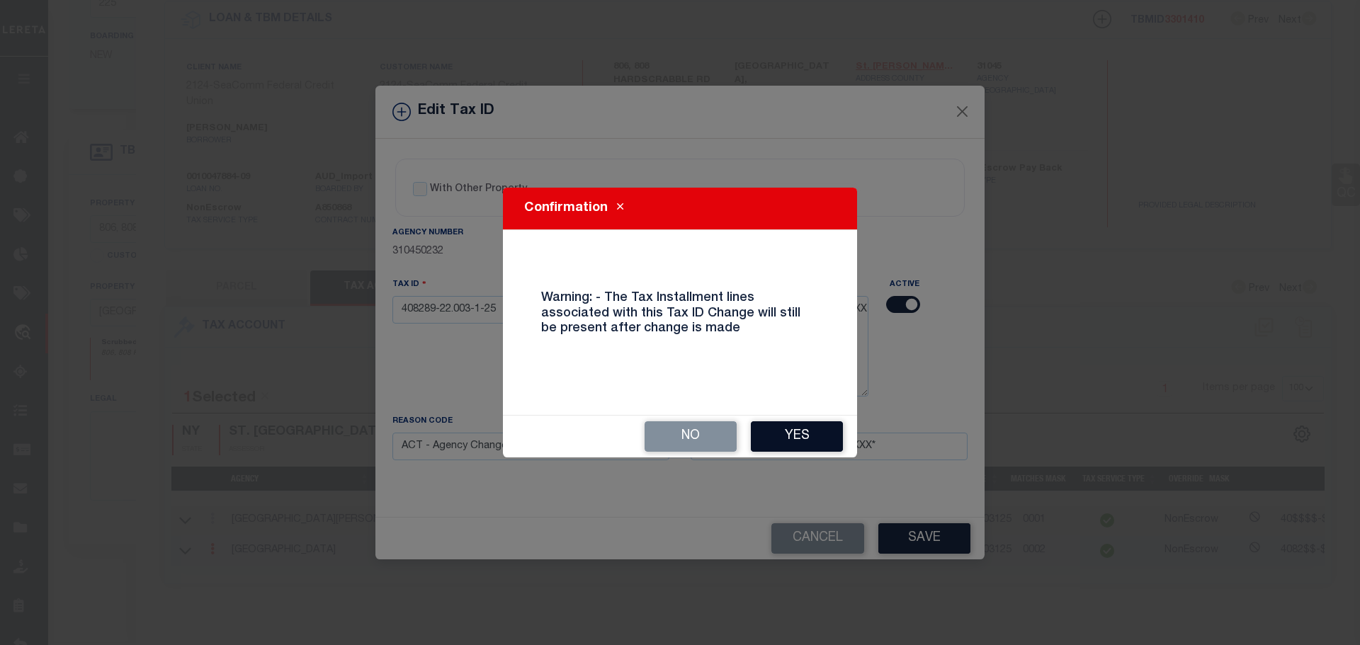
click at [812, 443] on button "Yes" at bounding box center [797, 436] width 92 height 30
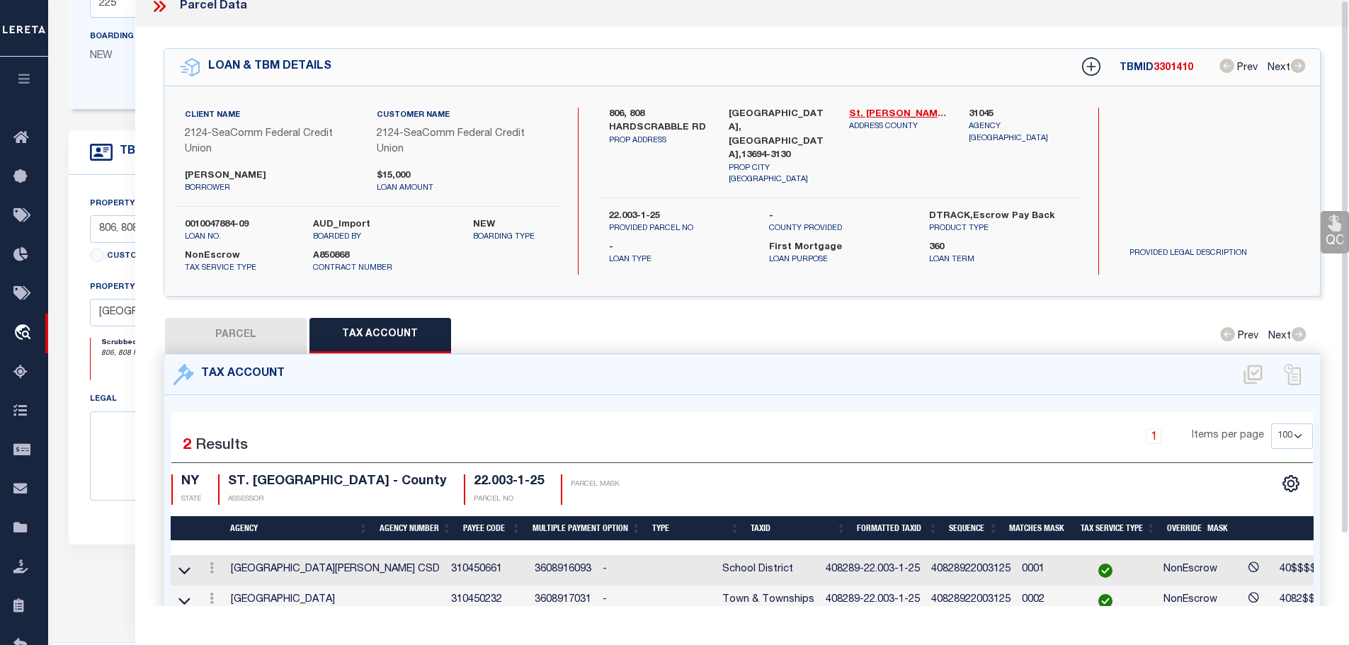
scroll to position [0, 0]
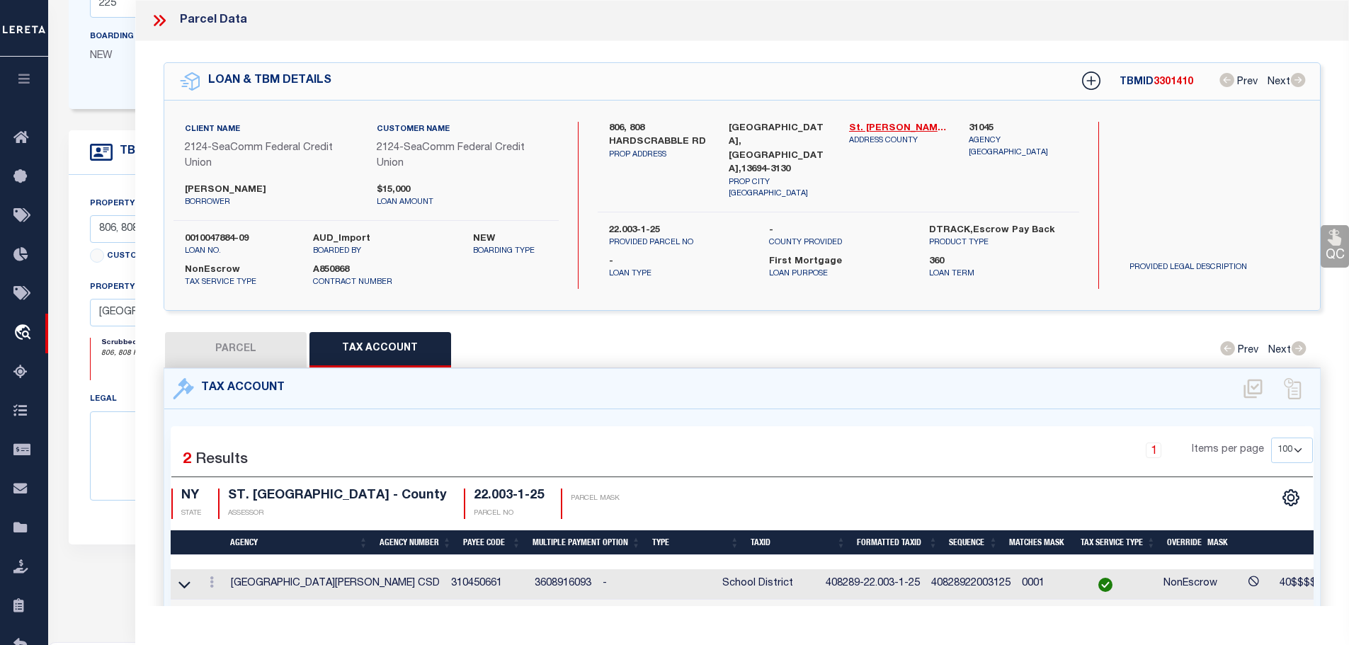
click at [156, 19] on icon at bounding box center [157, 20] width 6 height 11
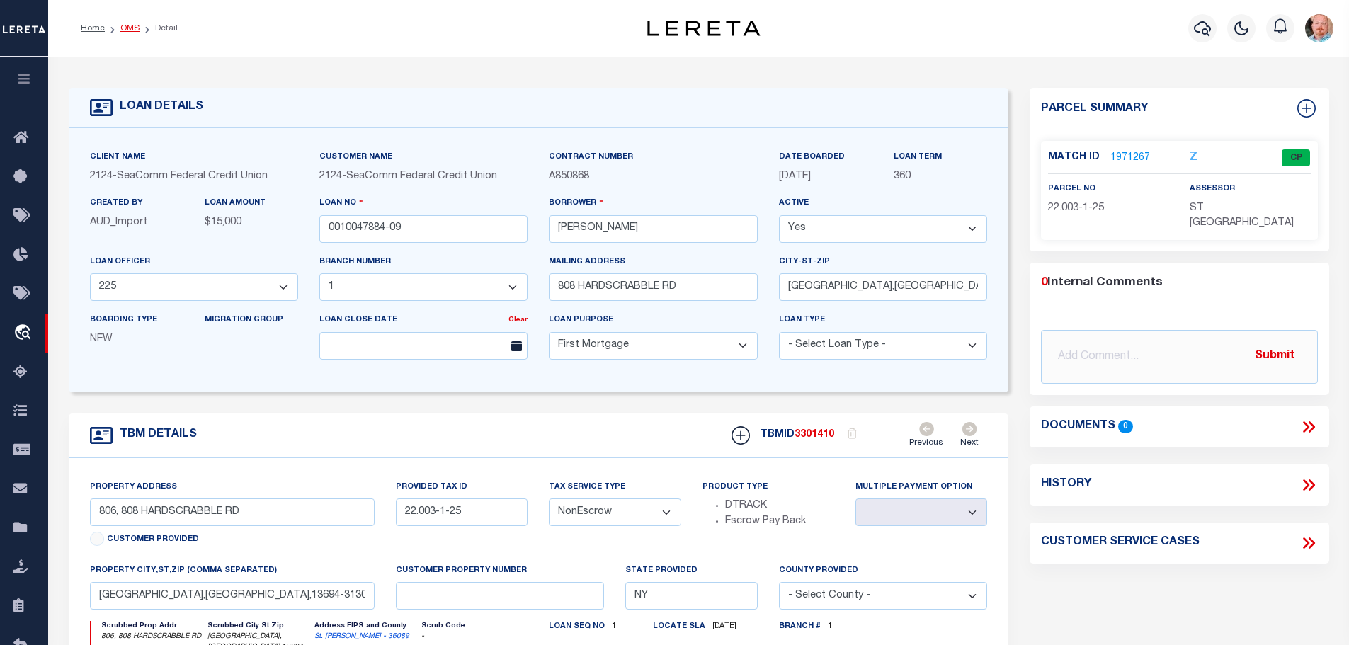
click at [120, 27] on link "OMS" at bounding box center [129, 28] width 19 height 8
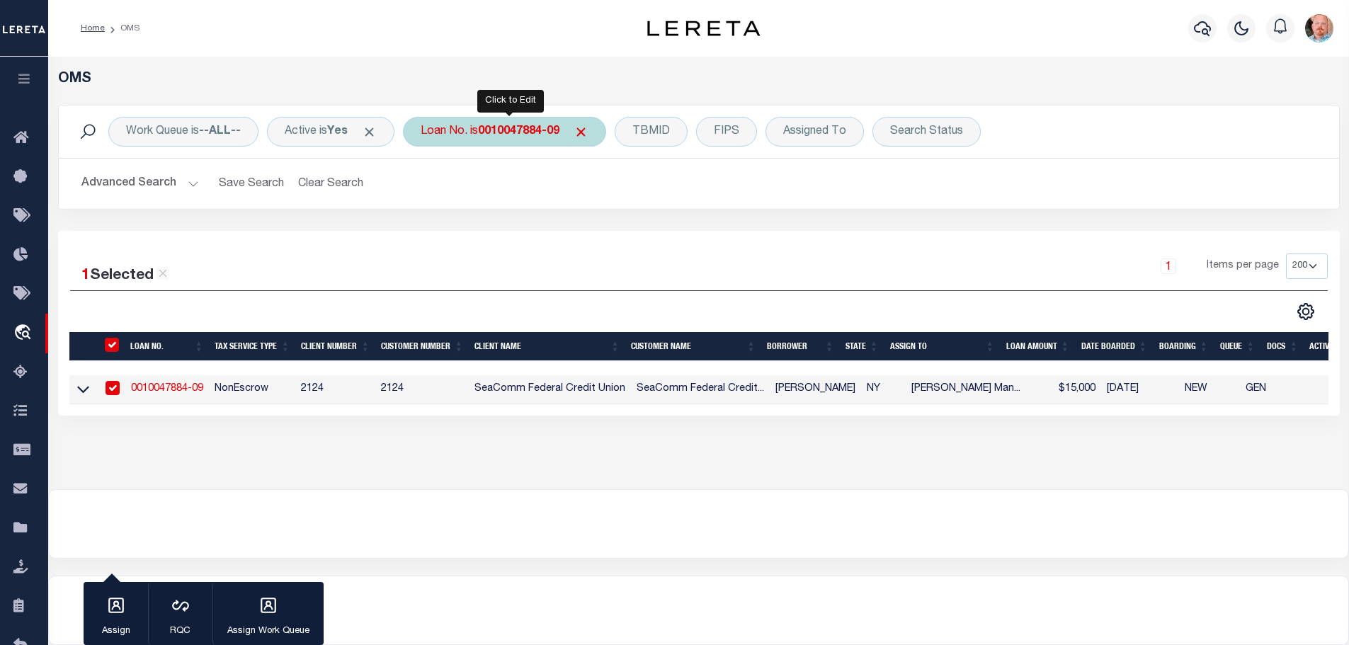
click at [501, 129] on b "0010047884-09" at bounding box center [518, 131] width 81 height 11
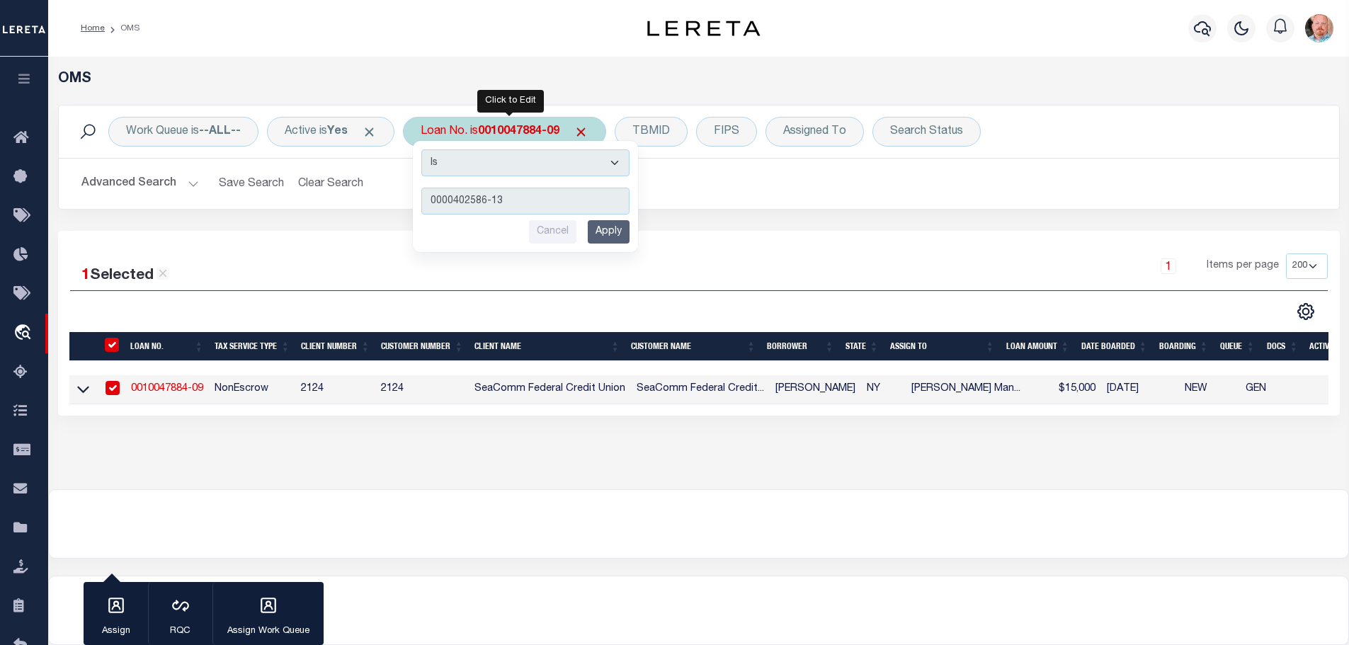
click at [613, 229] on input "Apply" at bounding box center [609, 231] width 42 height 23
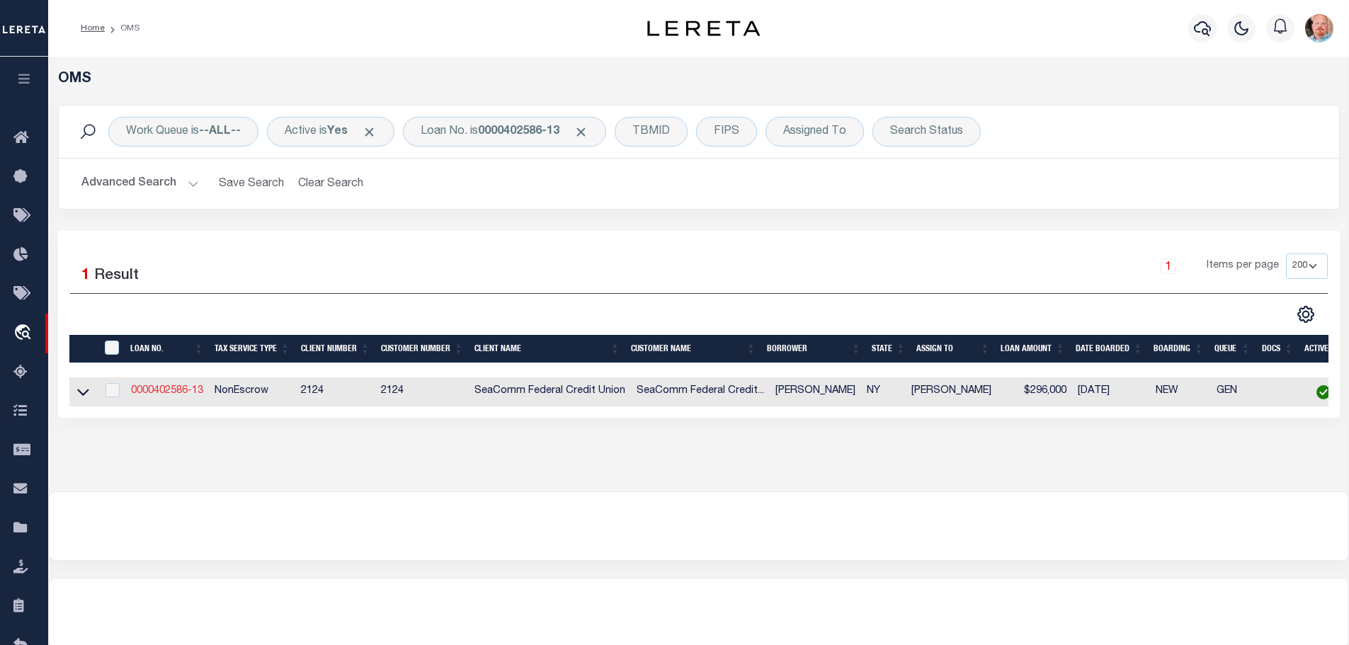
click at [161, 386] on link "0000402586-13" at bounding box center [167, 391] width 72 height 10
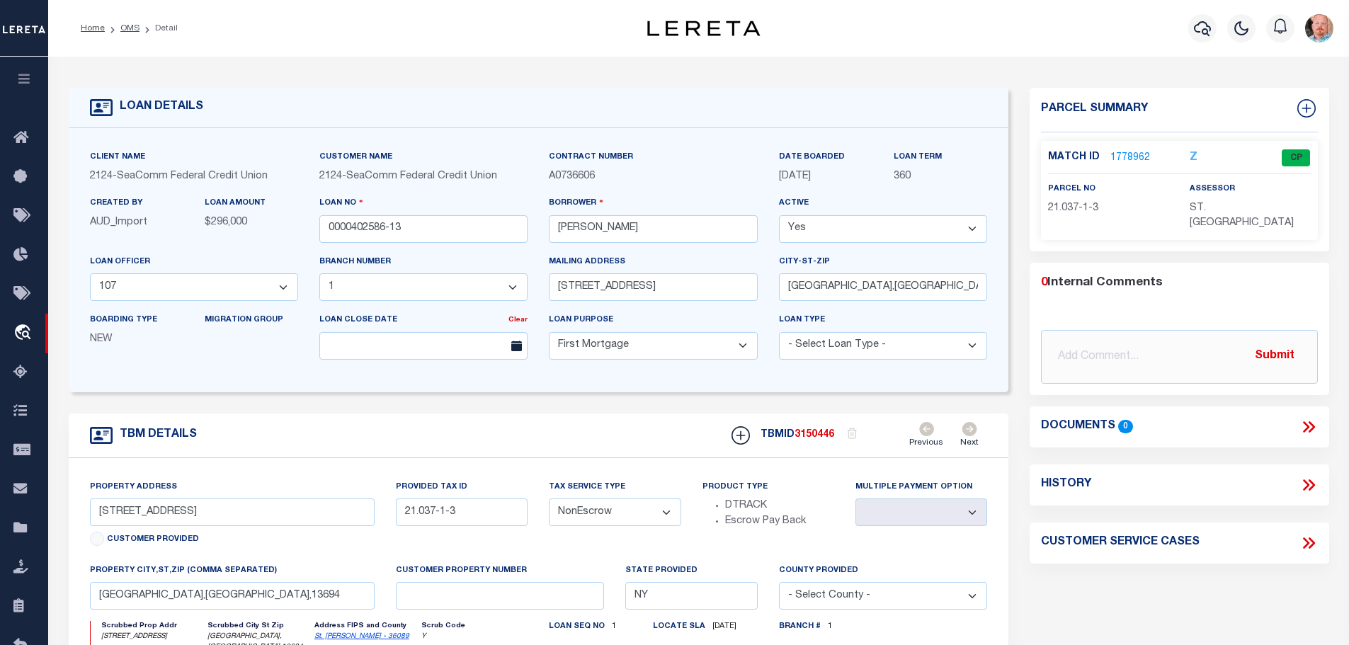
click at [1116, 153] on link "1778962" at bounding box center [1130, 158] width 40 height 15
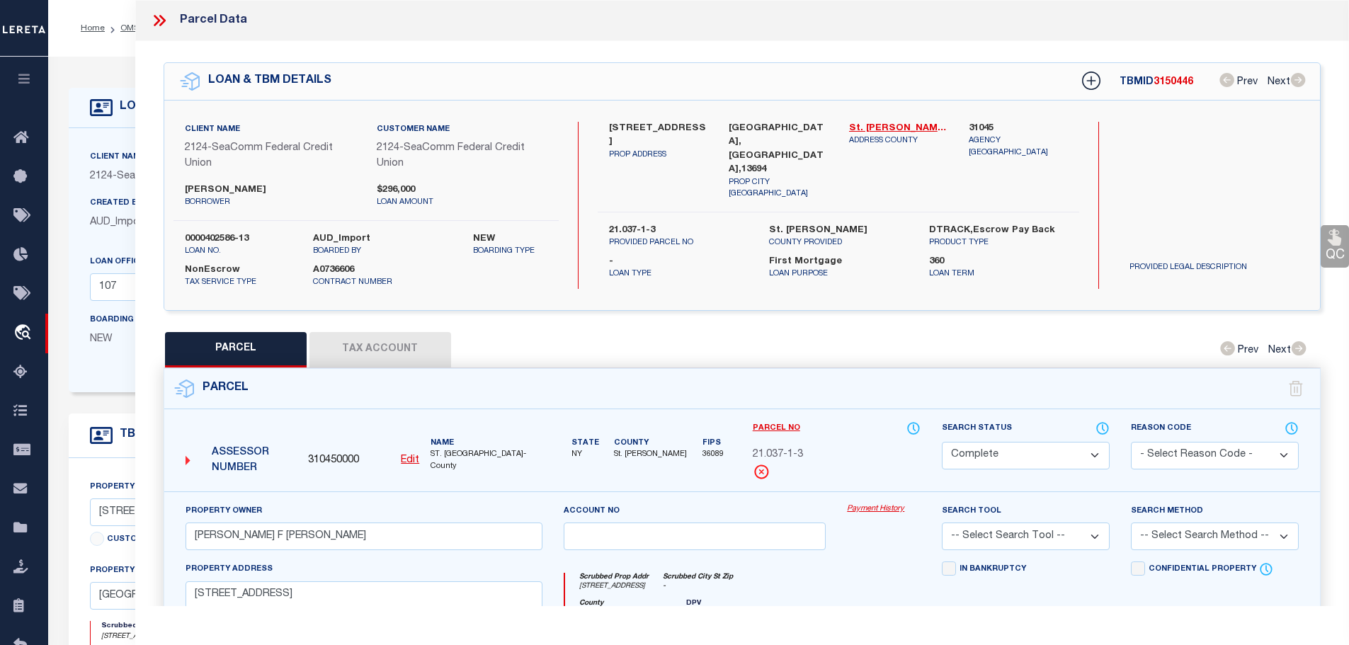
click at [385, 343] on button "Tax Account" at bounding box center [380, 349] width 142 height 35
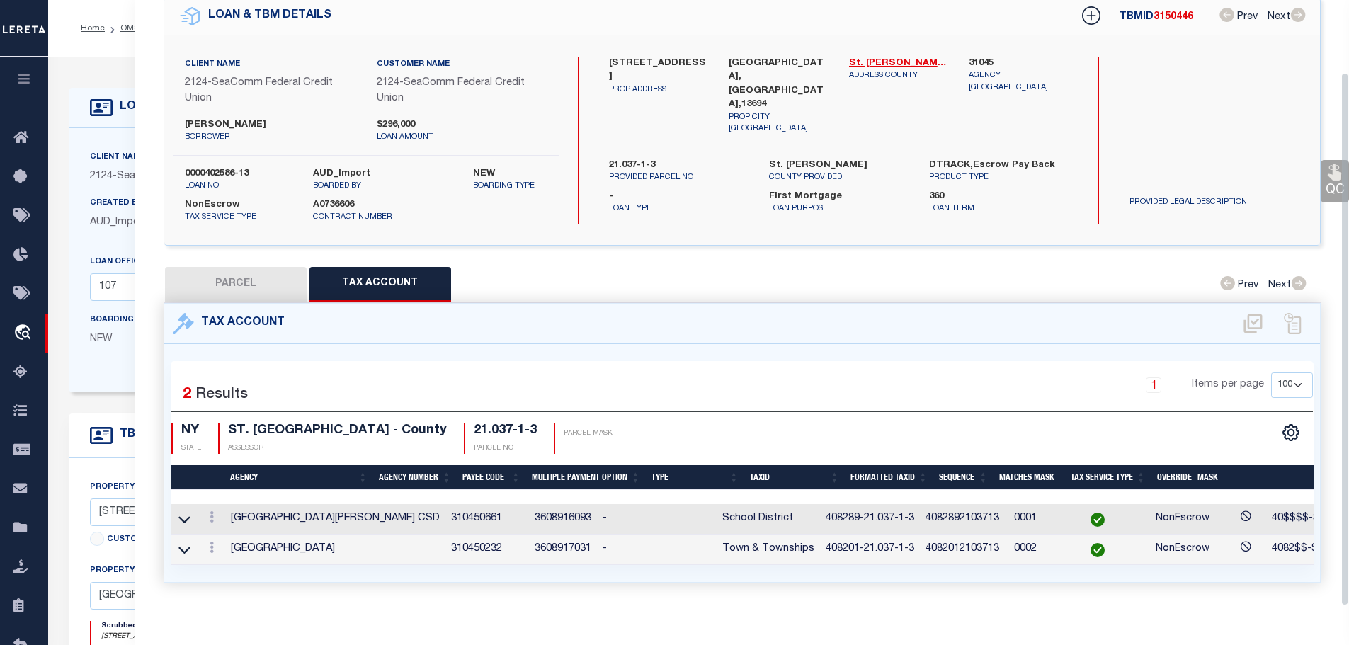
scroll to position [81, 0]
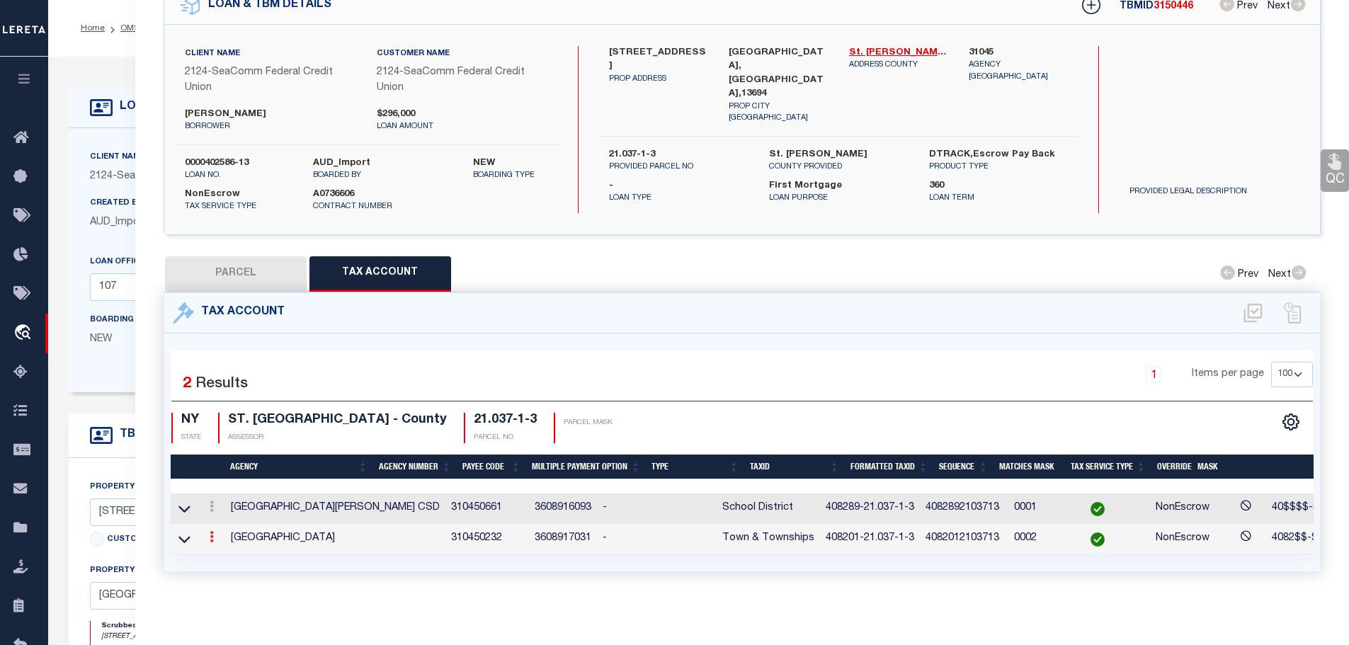
click at [216, 533] on link at bounding box center [212, 538] width 16 height 11
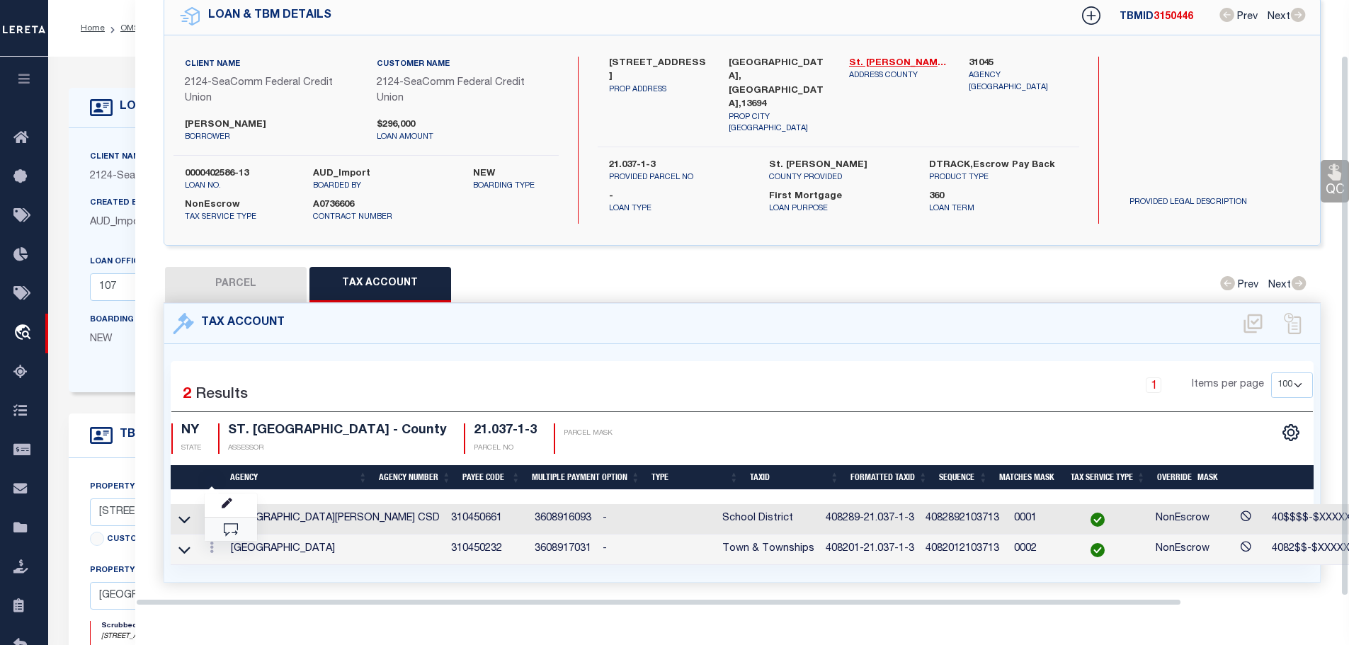
scroll to position [62, 0]
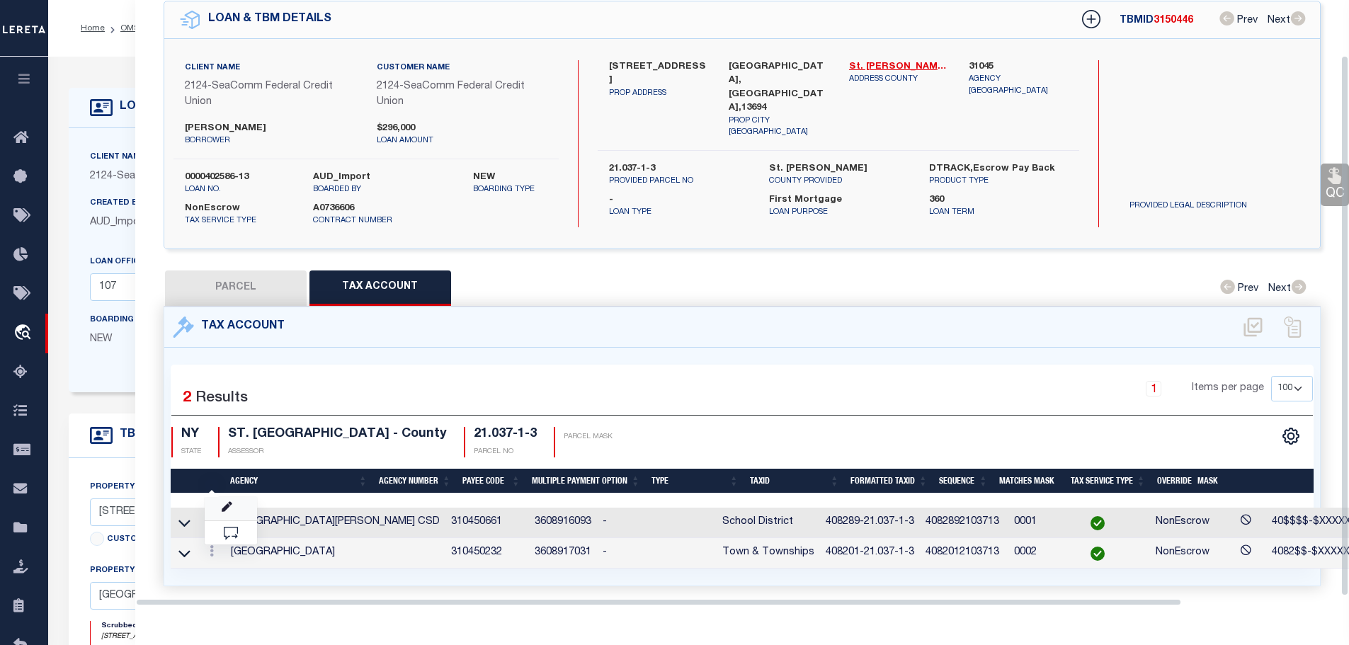
click at [228, 497] on link at bounding box center [231, 508] width 52 height 23
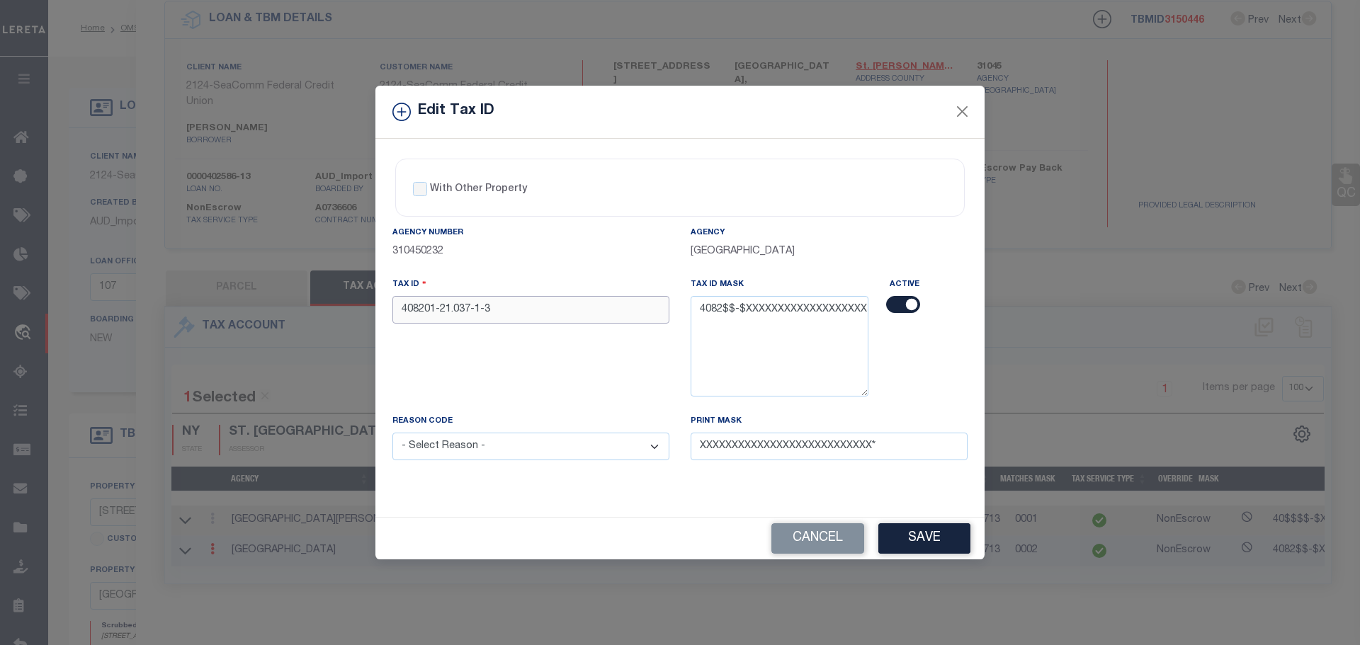
click at [502, 300] on input "408201-21.037-1-3" at bounding box center [530, 310] width 277 height 28
paste input "89"
click at [528, 451] on select "- Select Reason - 099 - Other (Provide additional detail) ACT - Agency Changed …" at bounding box center [530, 447] width 277 height 28
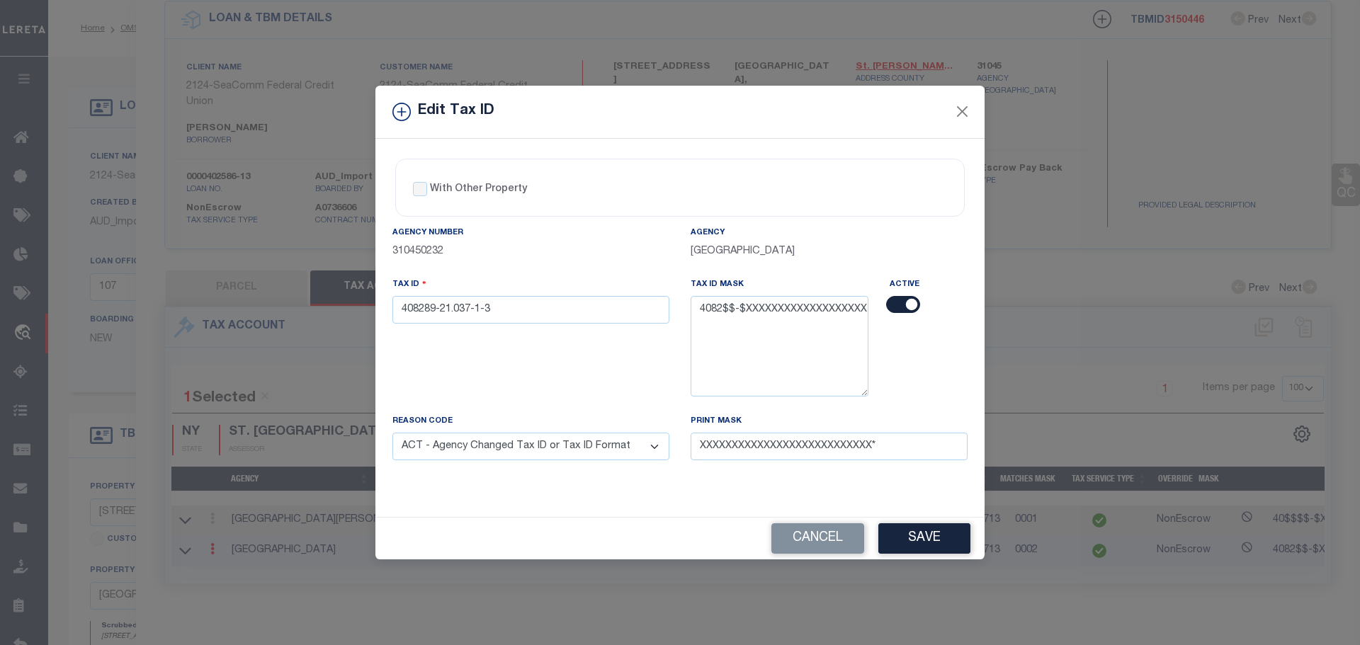
click at [392, 433] on select "- Select Reason - 099 - Other (Provide additional detail) ACT - Agency Changed …" at bounding box center [530, 447] width 277 height 28
click at [944, 541] on button "Save" at bounding box center [924, 538] width 92 height 30
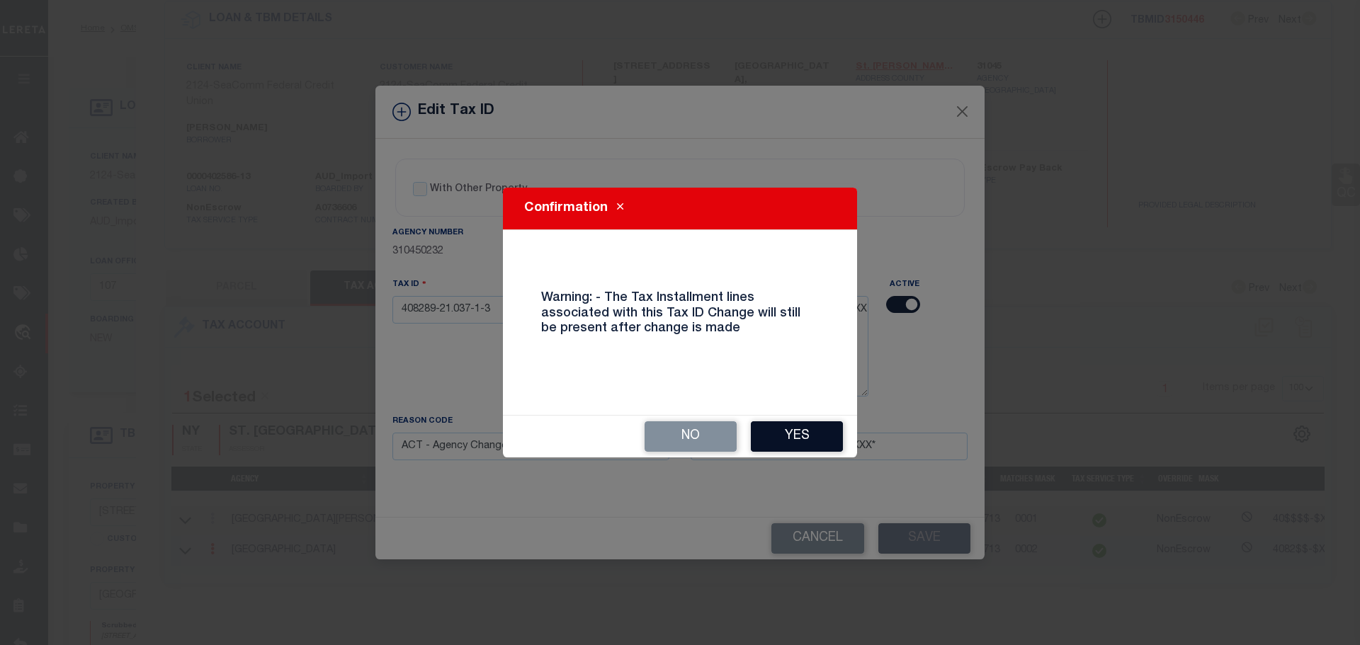
click at [806, 430] on button "Yes" at bounding box center [797, 436] width 92 height 30
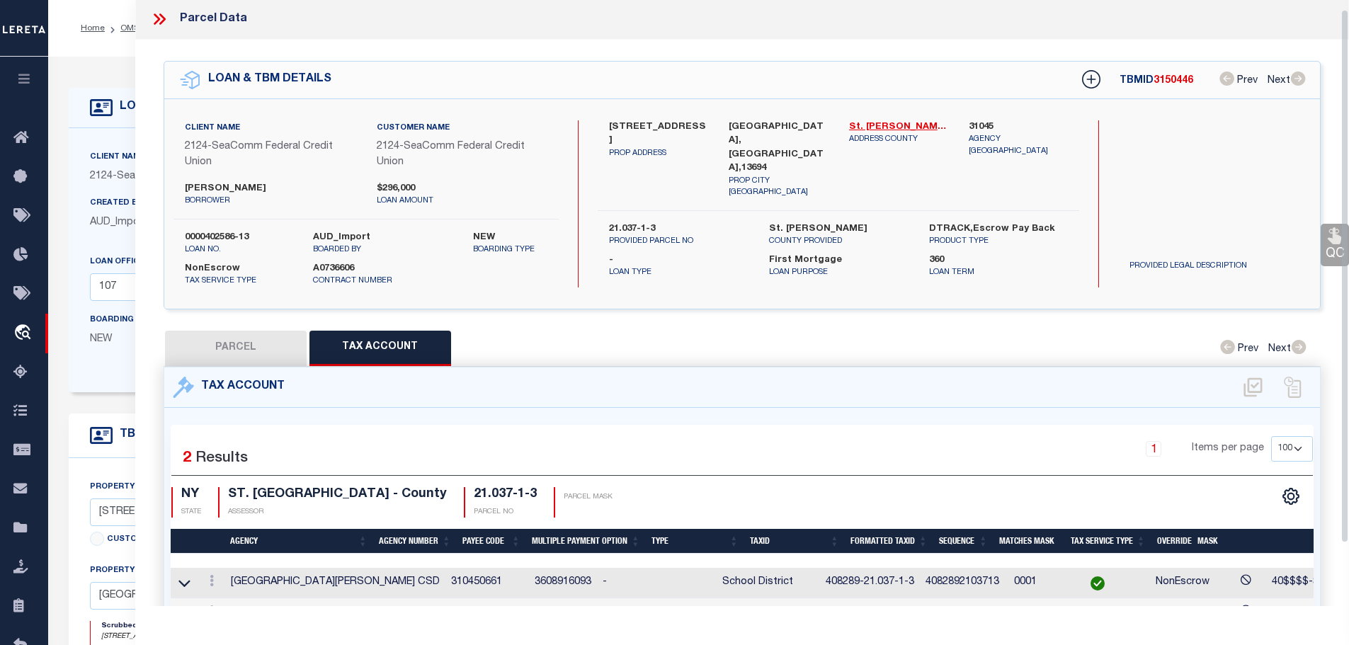
scroll to position [0, 0]
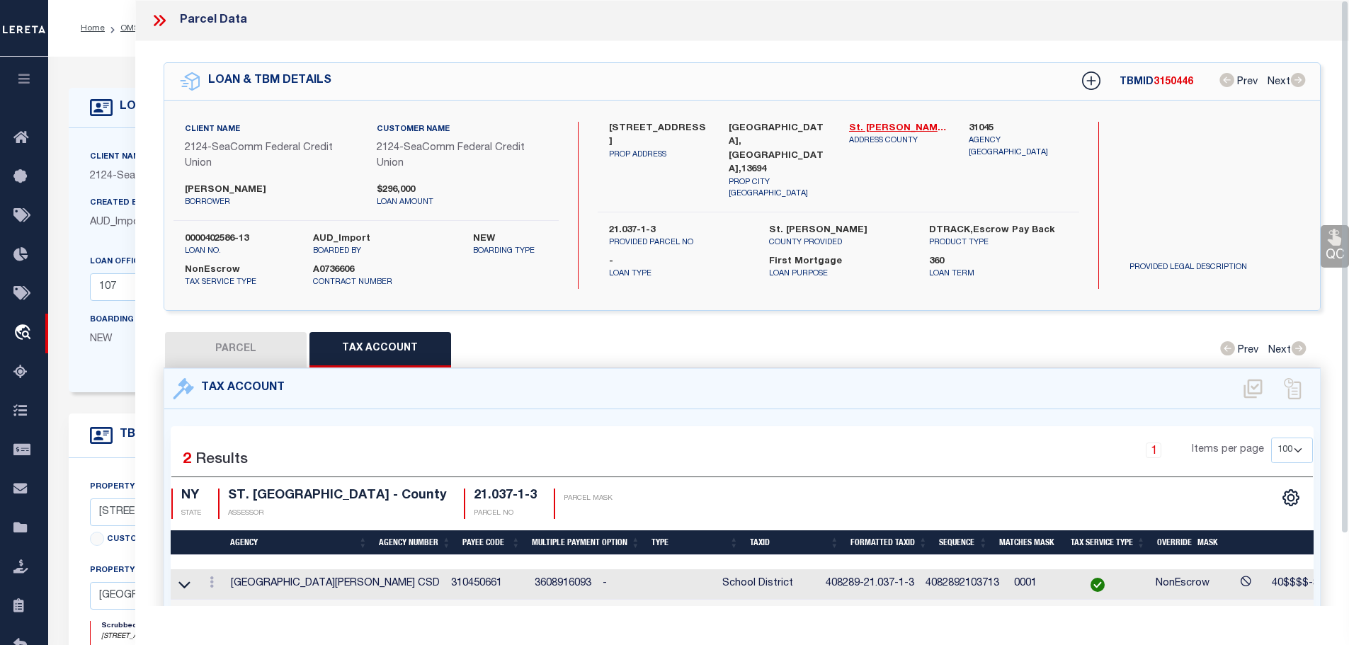
click at [154, 19] on icon at bounding box center [159, 20] width 18 height 18
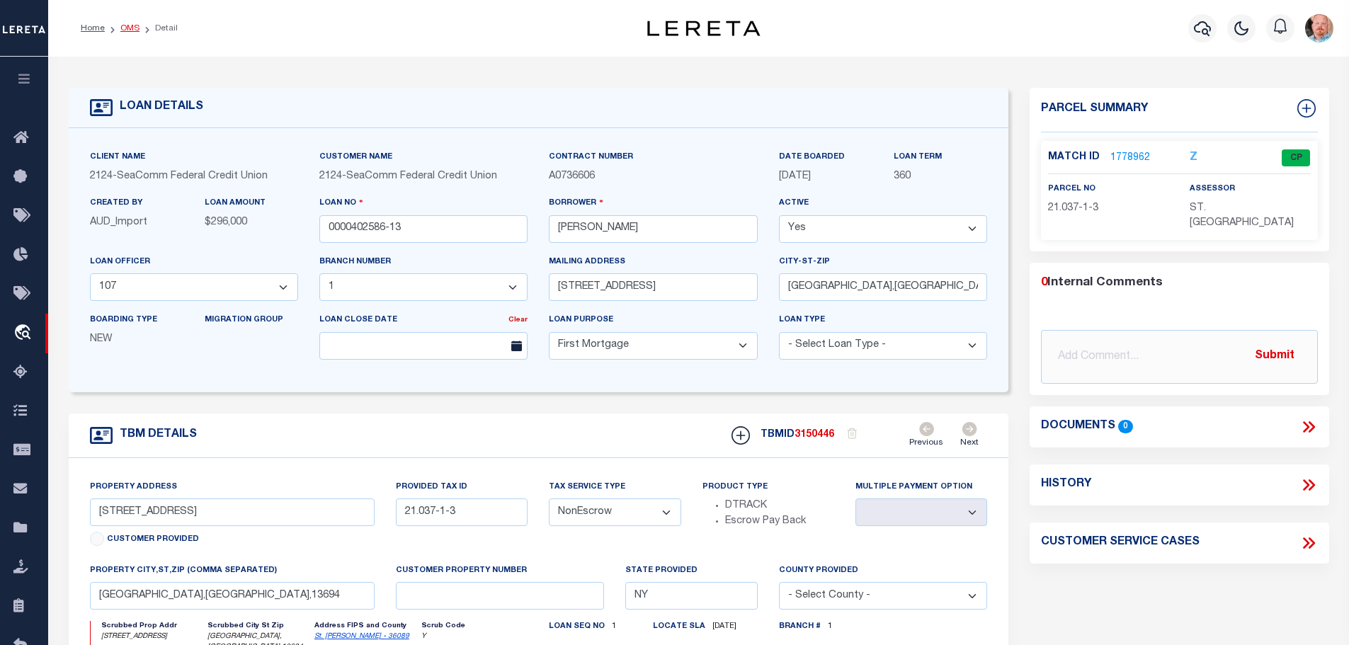
click at [127, 29] on link "OMS" at bounding box center [129, 28] width 19 height 8
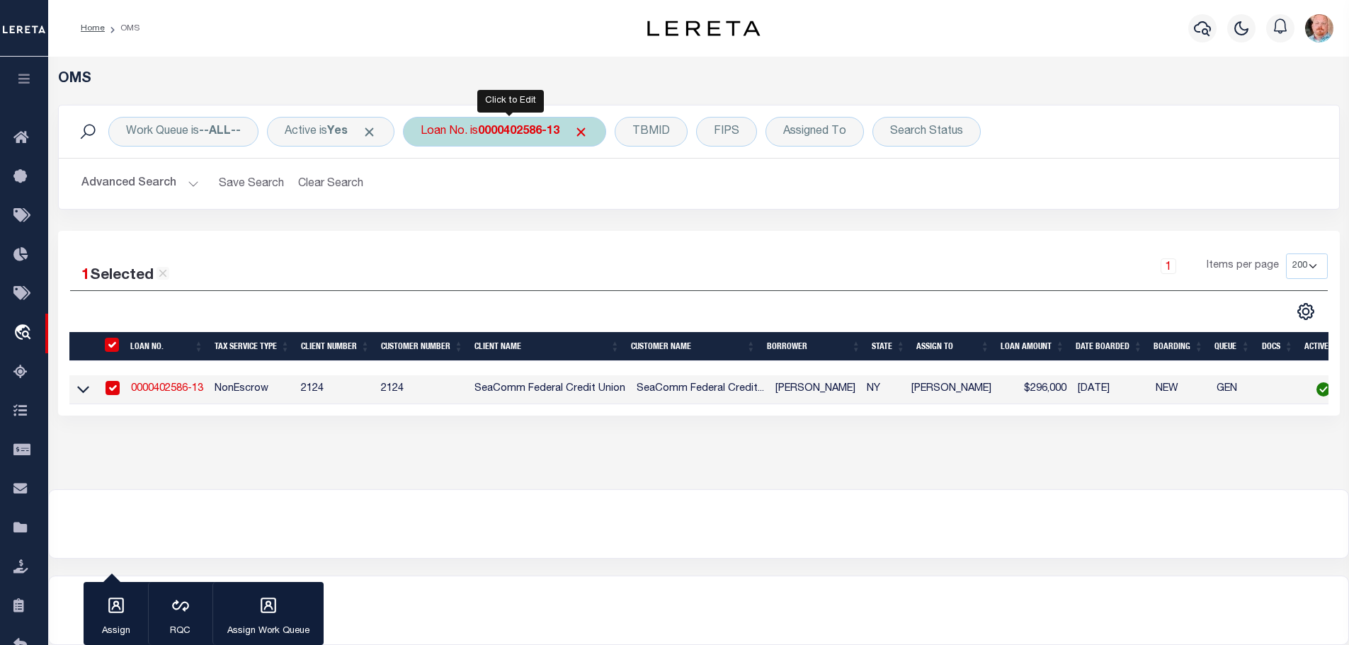
click at [500, 134] on b "0000402586-13" at bounding box center [518, 131] width 81 height 11
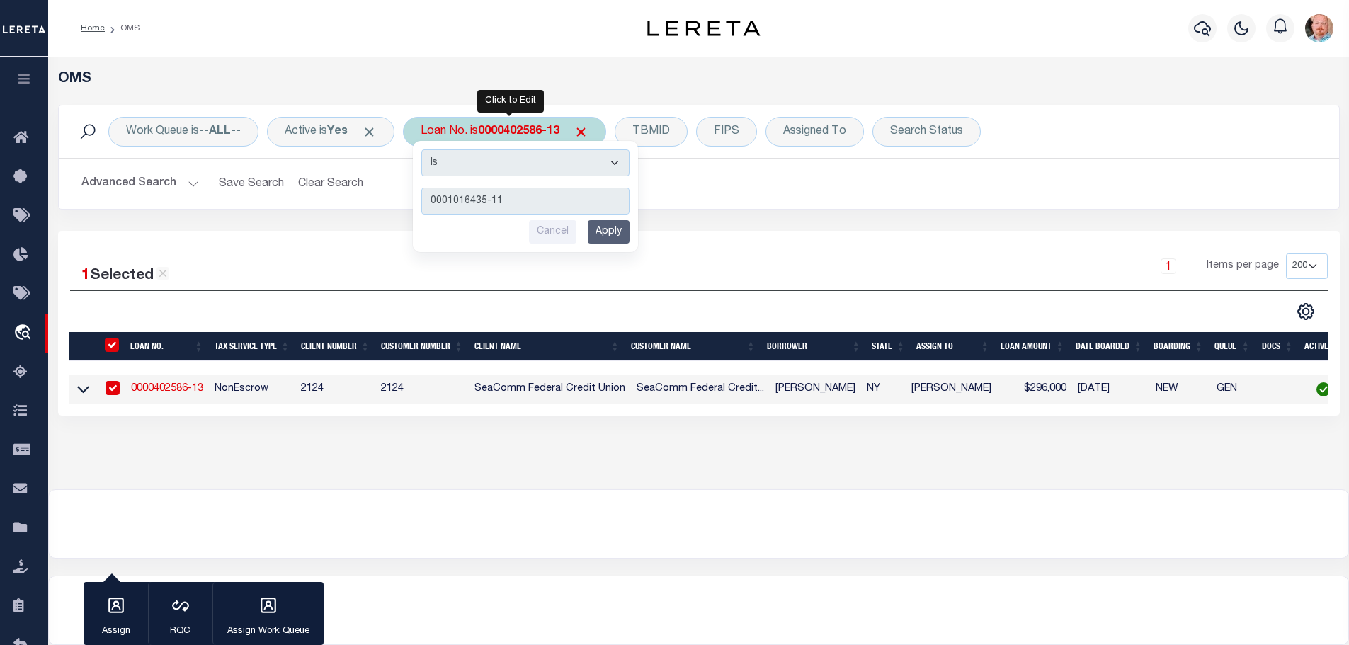
click at [615, 233] on input "Apply" at bounding box center [609, 231] width 42 height 23
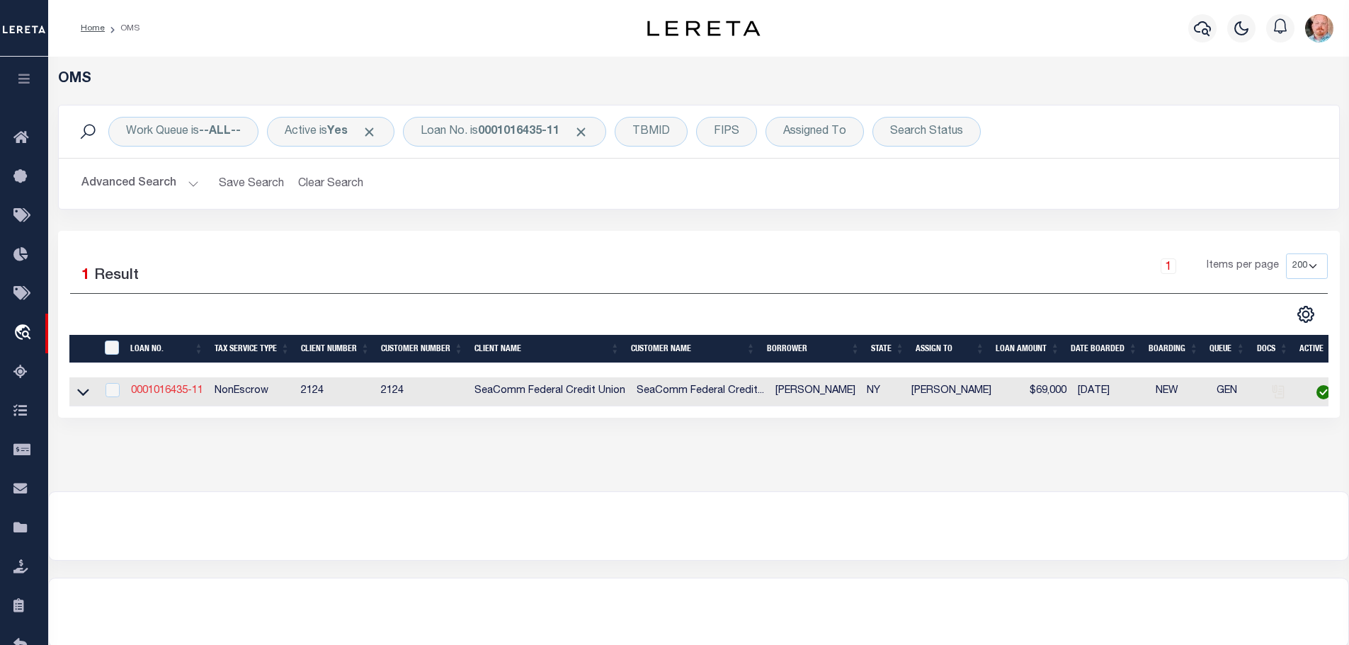
click at [178, 388] on link "0001016435-11" at bounding box center [167, 391] width 72 height 10
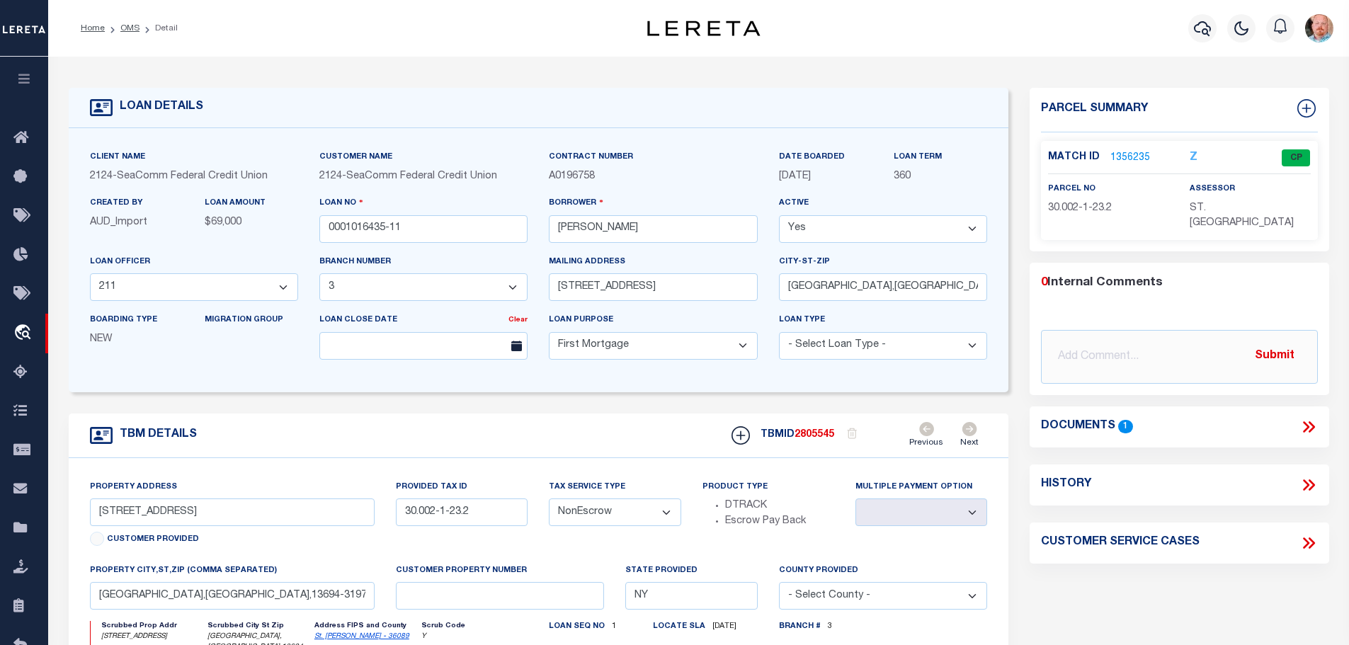
click at [1122, 153] on link "1356235" at bounding box center [1130, 158] width 40 height 15
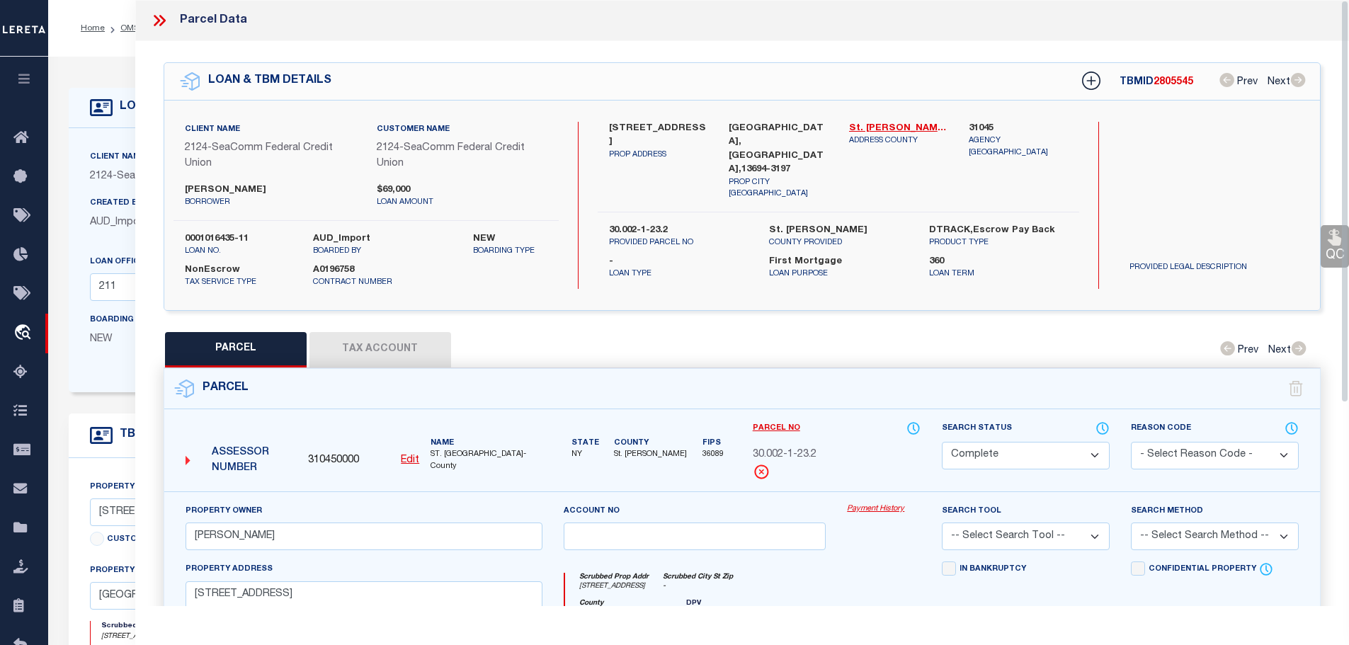
click at [384, 348] on button "Tax Account" at bounding box center [380, 349] width 142 height 35
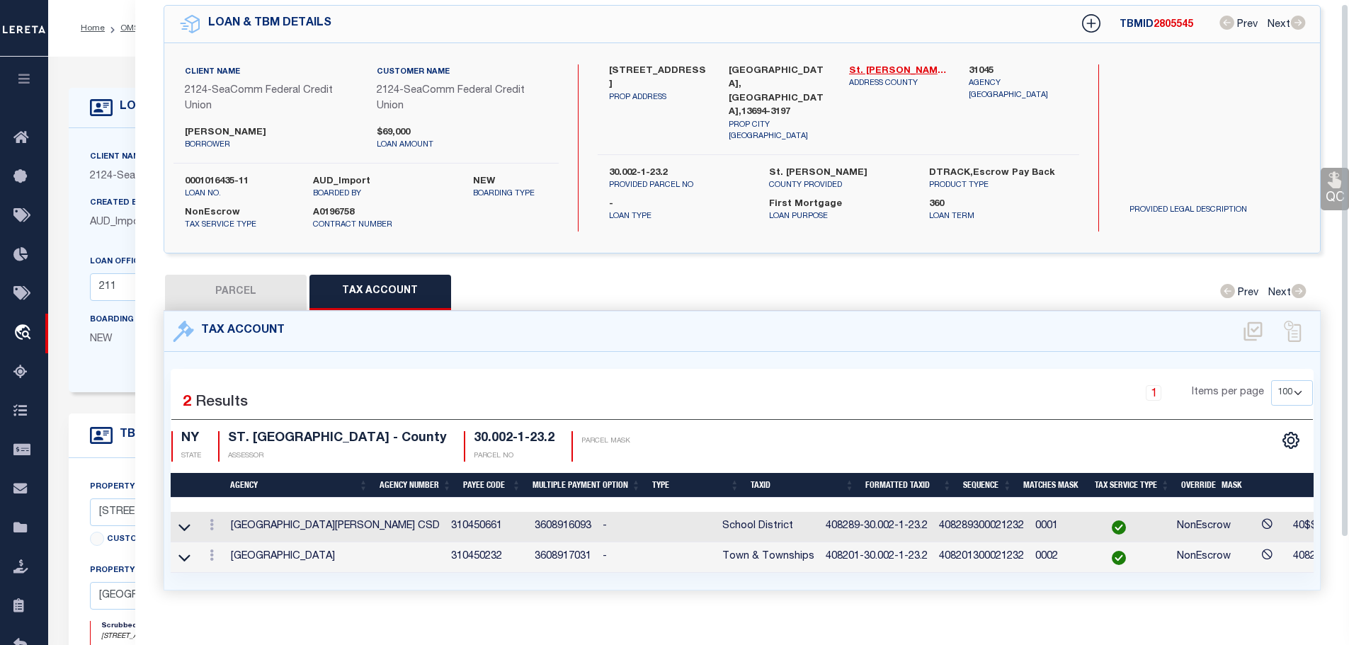
scroll to position [81, 0]
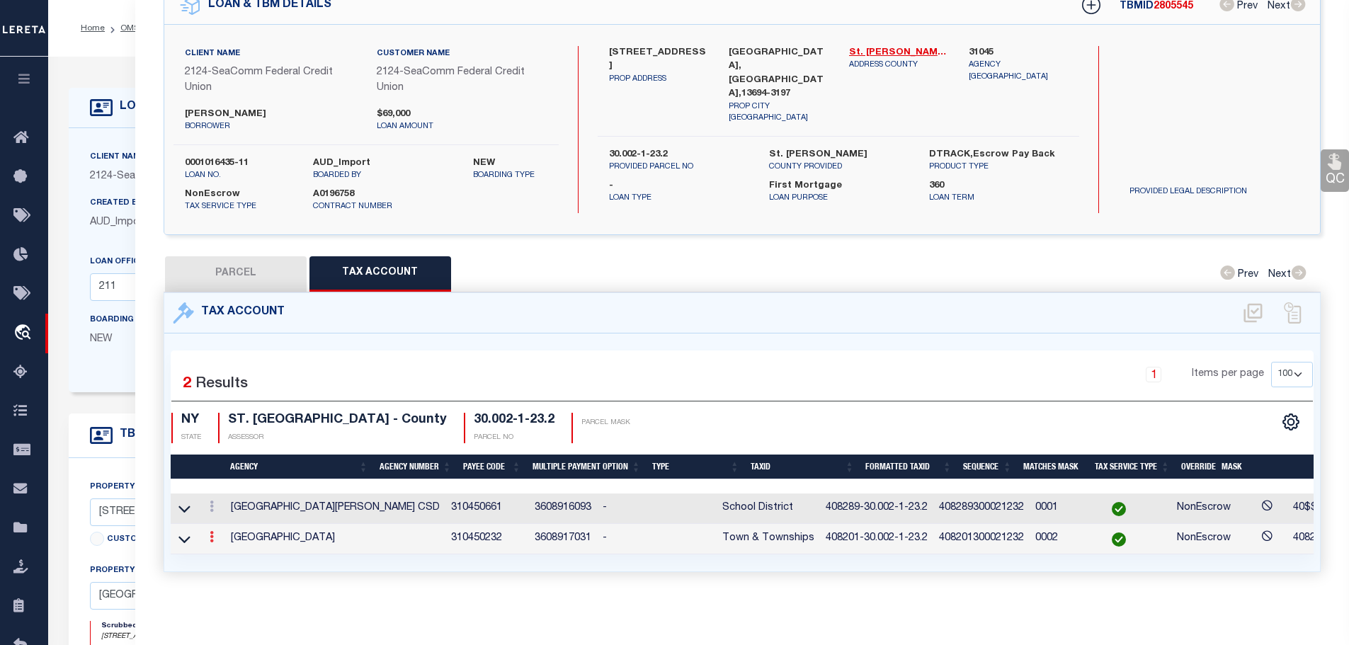
click at [212, 531] on icon at bounding box center [212, 536] width 4 height 11
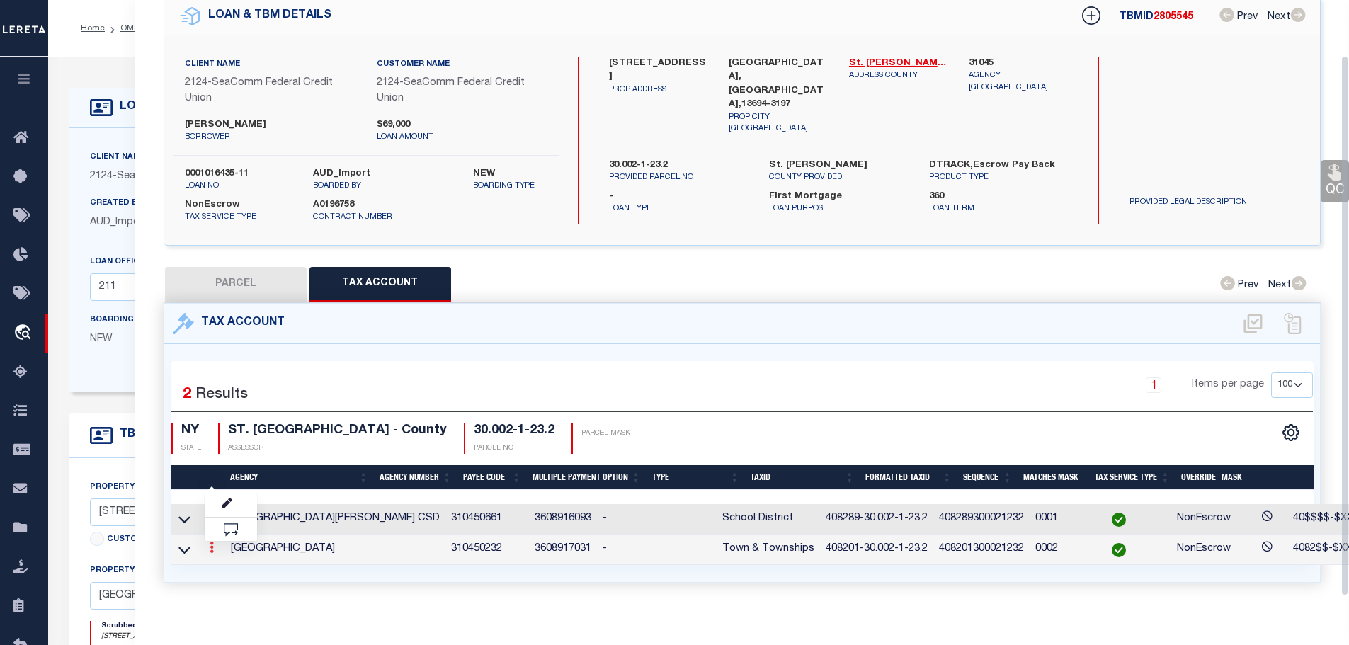
scroll to position [62, 0]
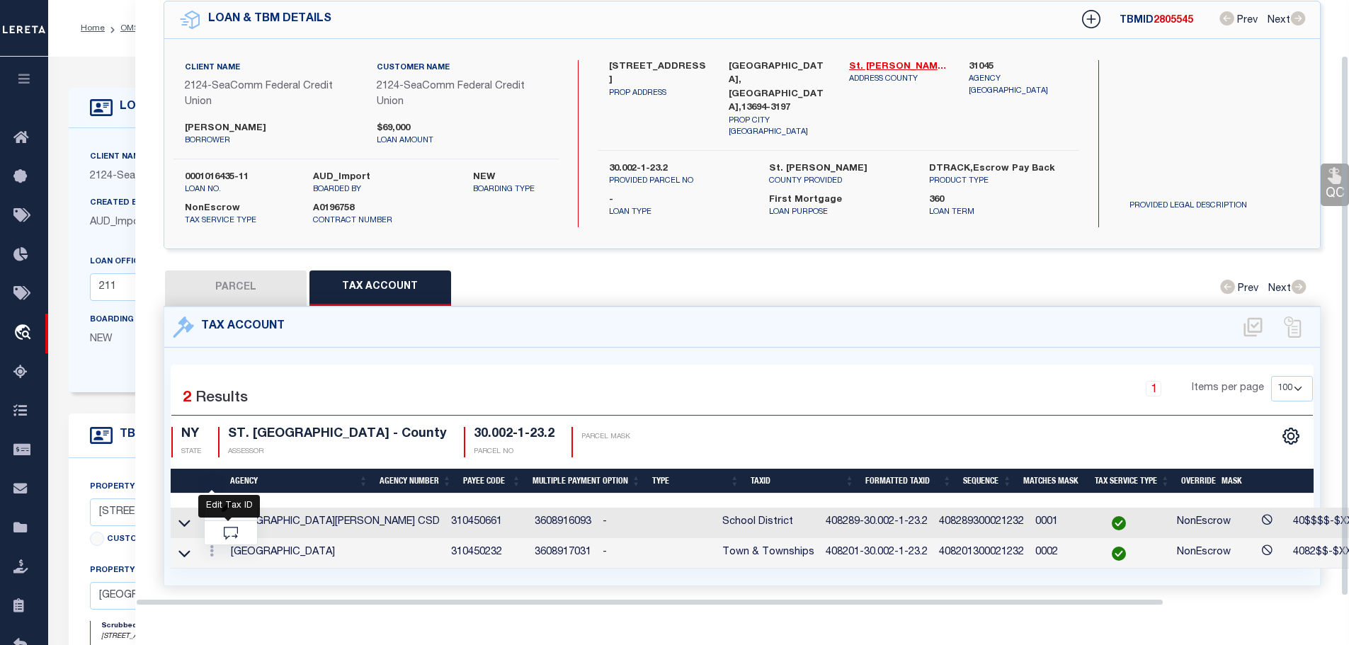
click at [224, 502] on icon "" at bounding box center [227, 507] width 11 height 11
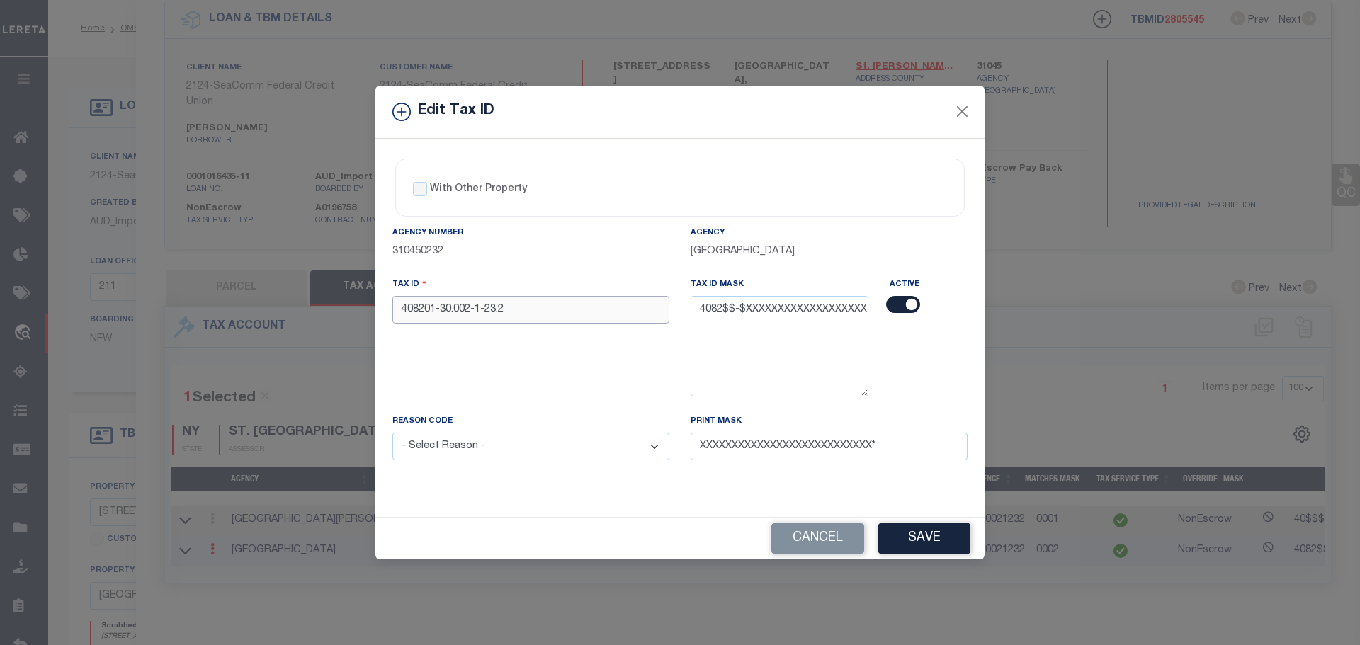
click at [491, 318] on input "408201-30.002-1-23.2" at bounding box center [530, 310] width 277 height 28
paste input "89"
click at [501, 450] on select "- Select Reason - 099 - Other (Provide additional detail) ACT - Agency Changed …" at bounding box center [530, 447] width 277 height 28
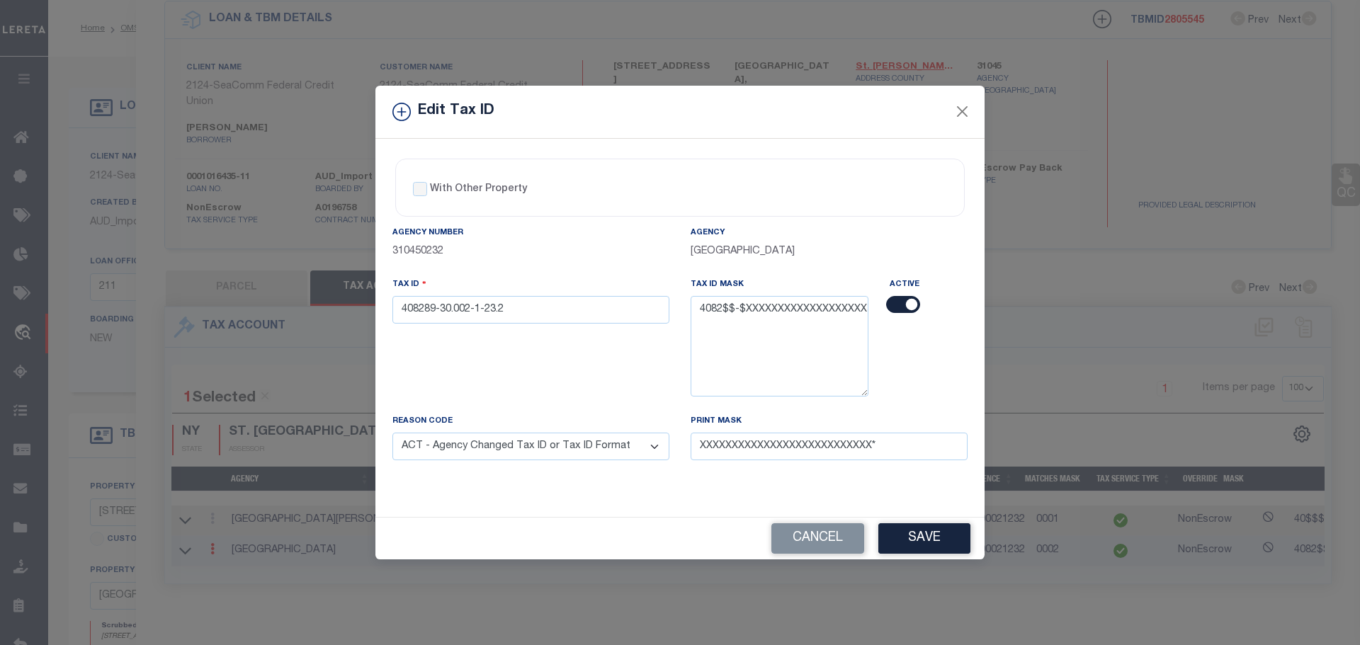
click at [392, 433] on select "- Select Reason - 099 - Other (Provide additional detail) ACT - Agency Changed …" at bounding box center [530, 447] width 277 height 28
click at [933, 535] on button "Save" at bounding box center [924, 538] width 92 height 30
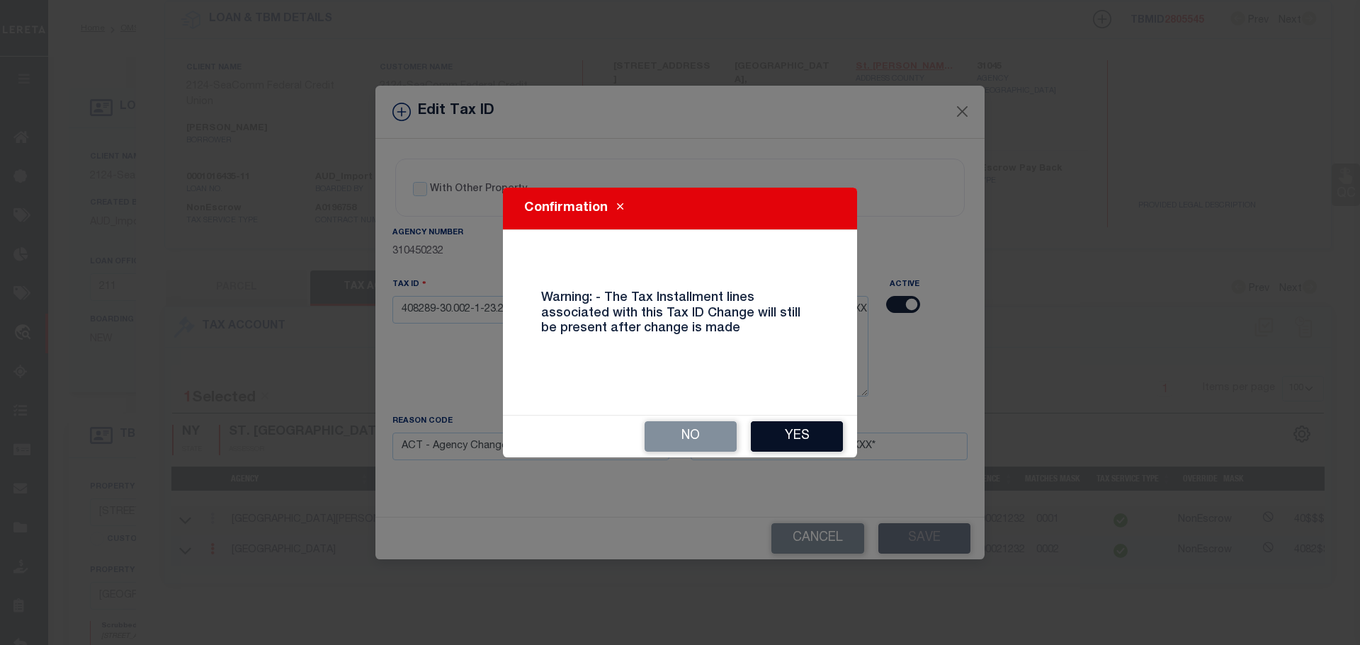
click at [797, 433] on button "Yes" at bounding box center [797, 436] width 92 height 30
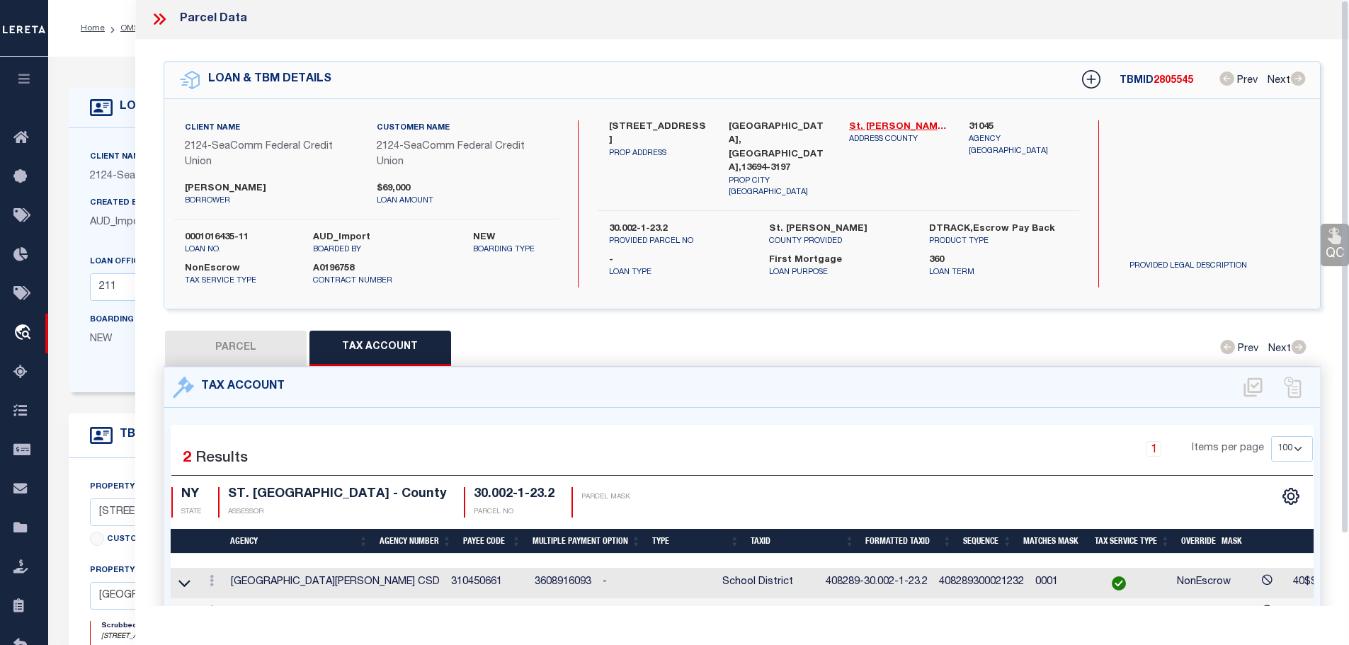
scroll to position [0, 0]
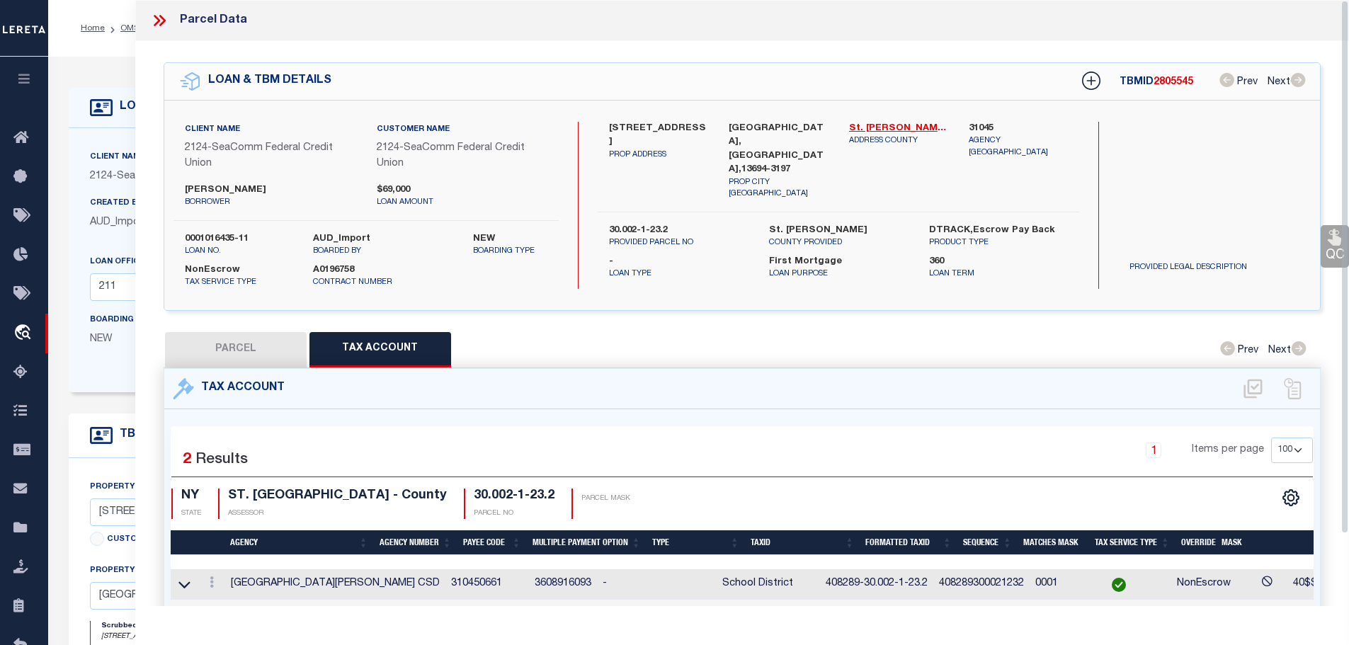
click at [161, 22] on icon at bounding box center [159, 20] width 18 height 18
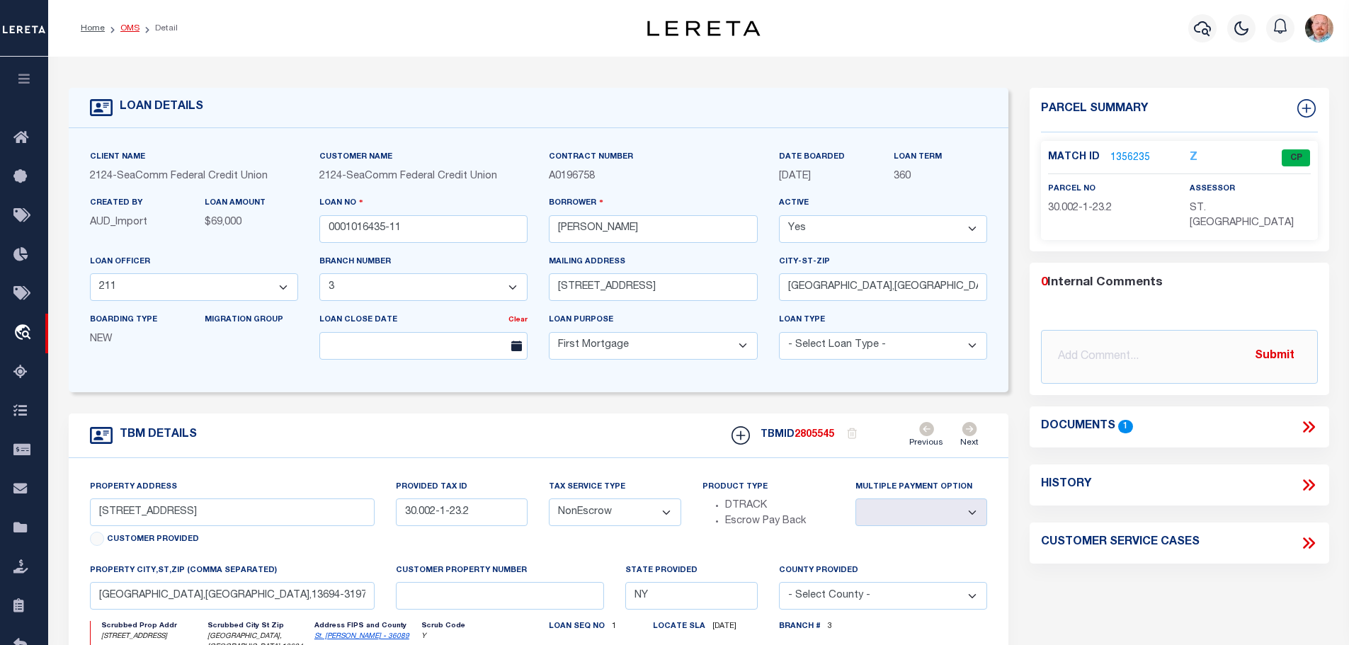
click at [123, 31] on link "OMS" at bounding box center [129, 28] width 19 height 8
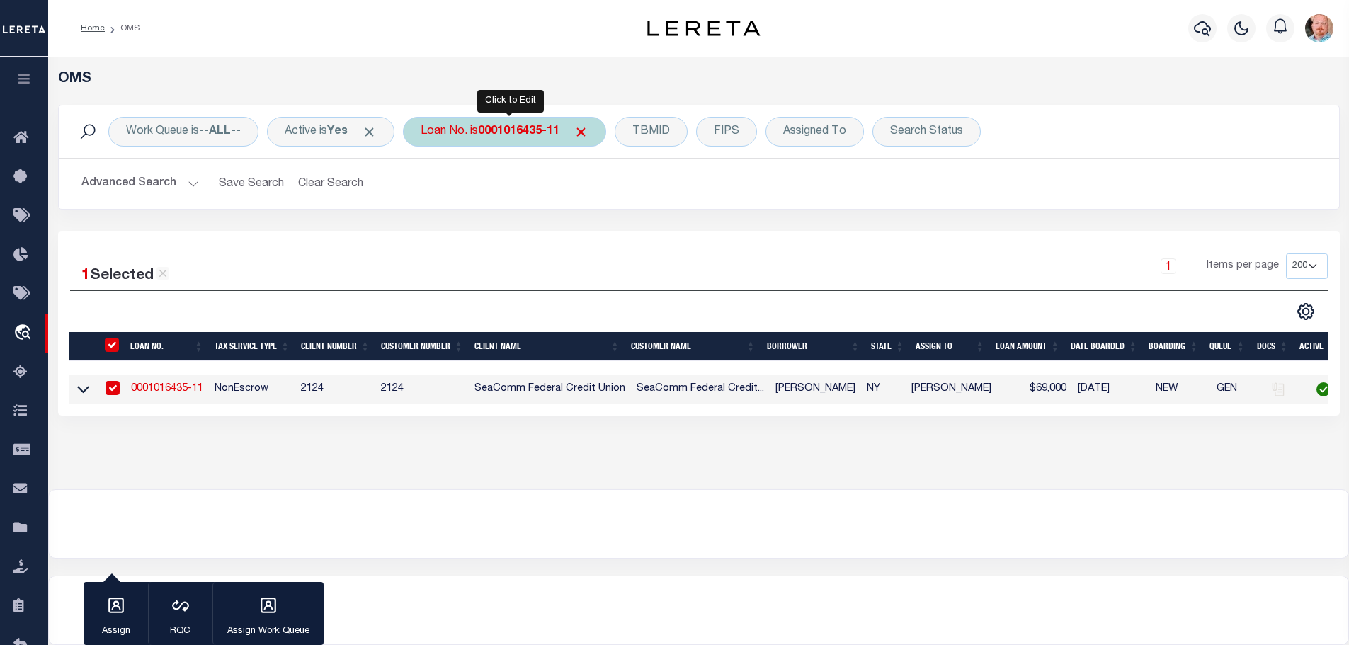
click at [519, 123] on div "Loan No. is 0001016435-11" at bounding box center [504, 132] width 203 height 30
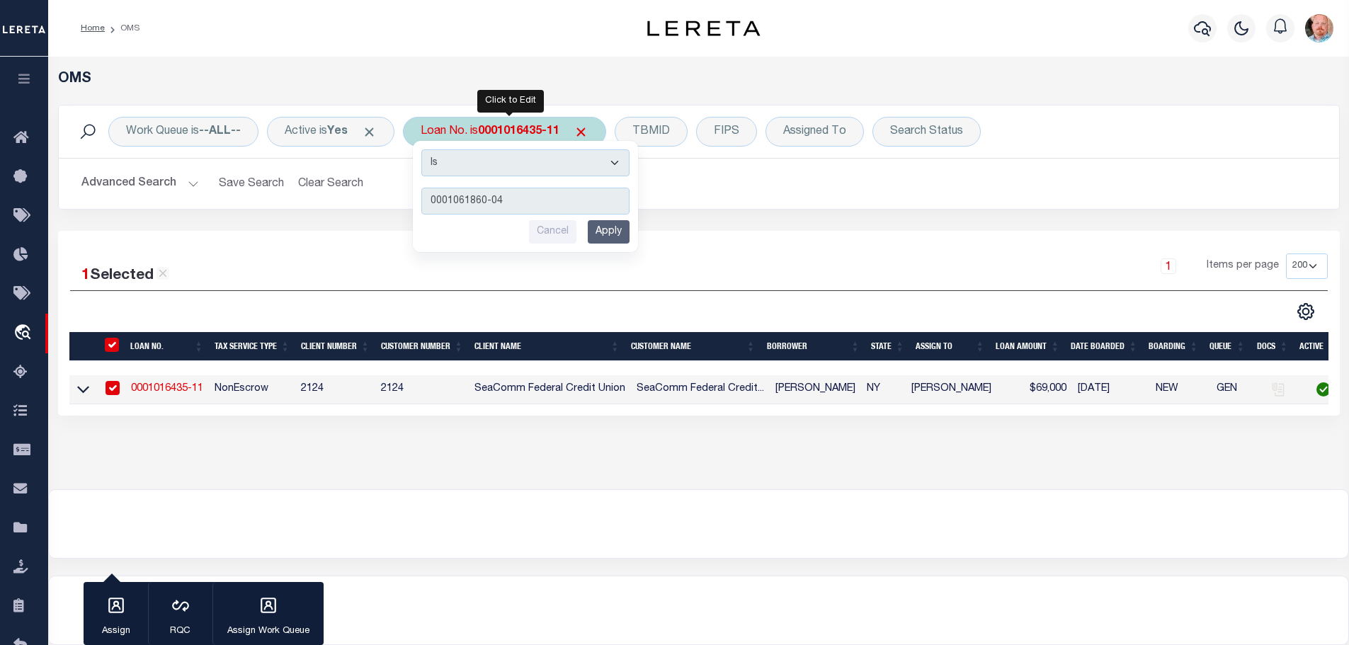
click at [625, 237] on input "Apply" at bounding box center [609, 231] width 42 height 23
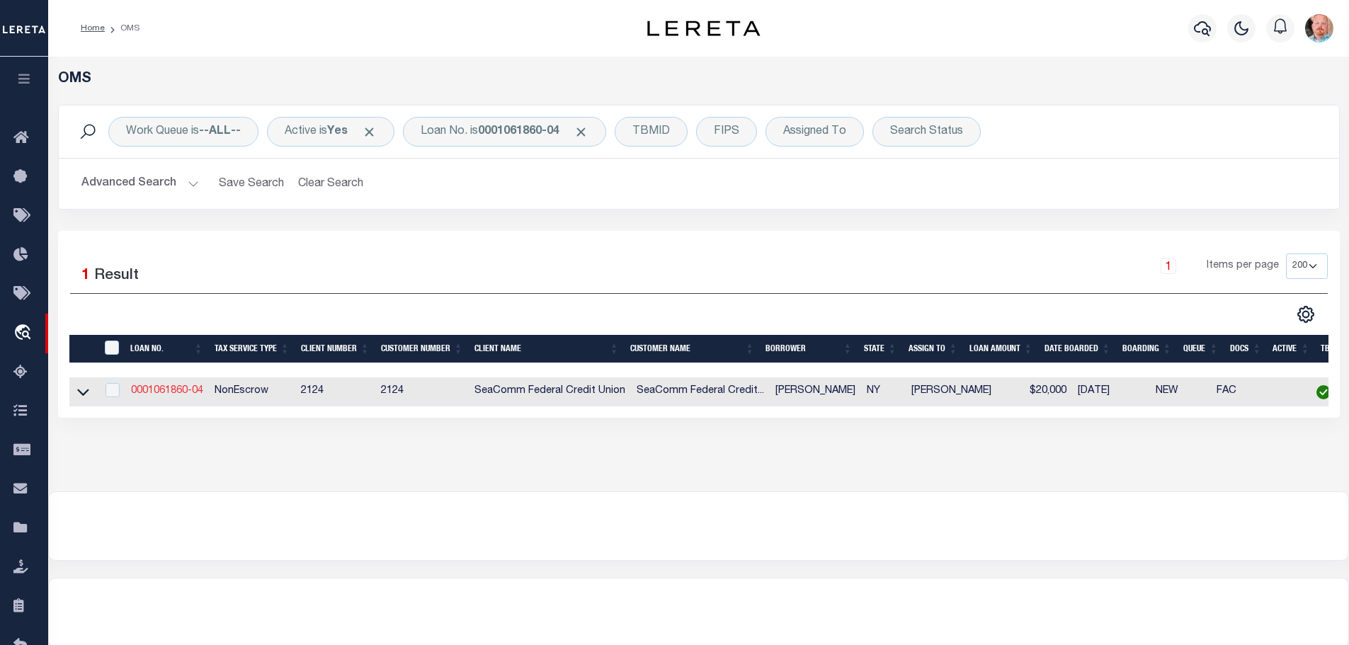
click at [172, 389] on link "0001061860-04" at bounding box center [167, 391] width 72 height 10
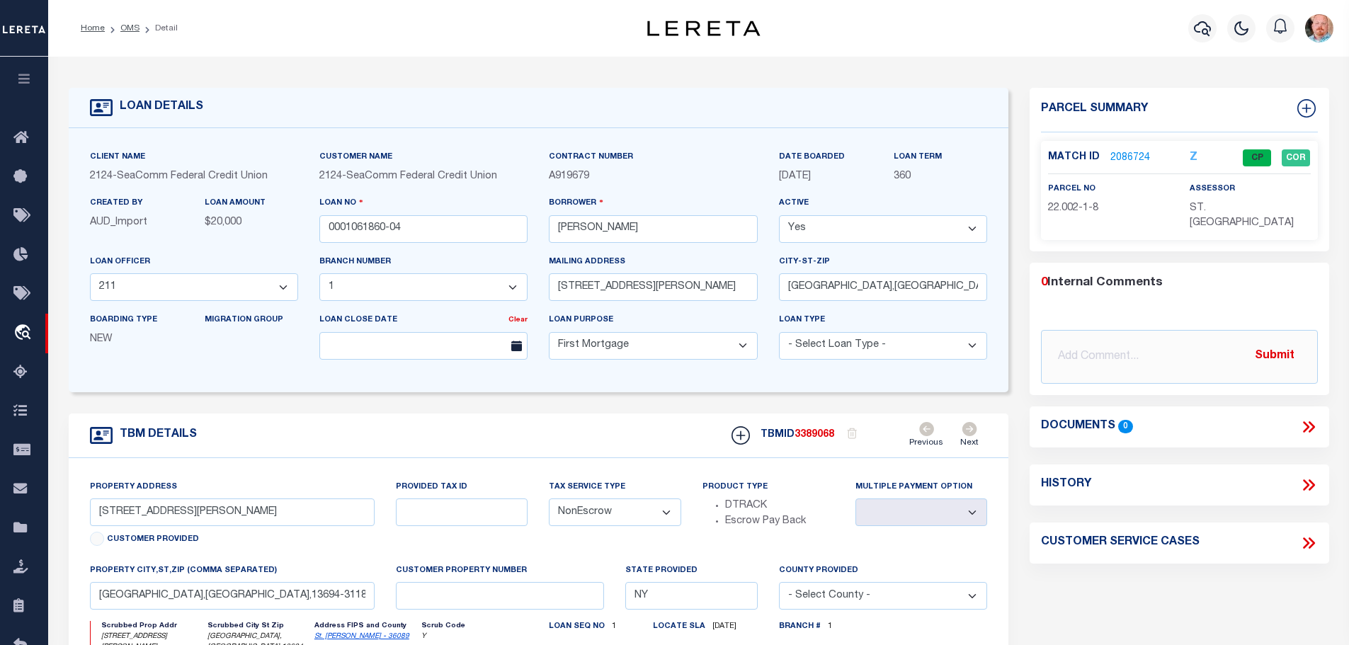
click at [1131, 151] on link "2086724" at bounding box center [1130, 158] width 40 height 15
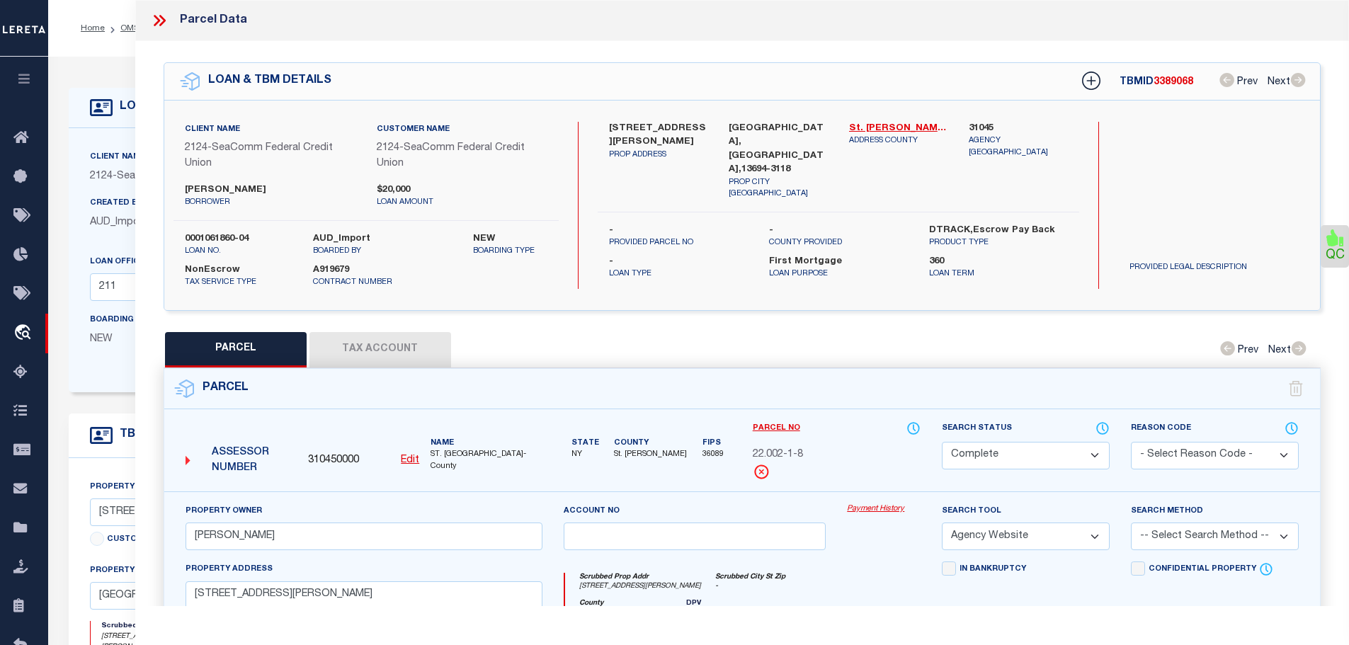
click at [370, 351] on button "Tax Account" at bounding box center [380, 349] width 142 height 35
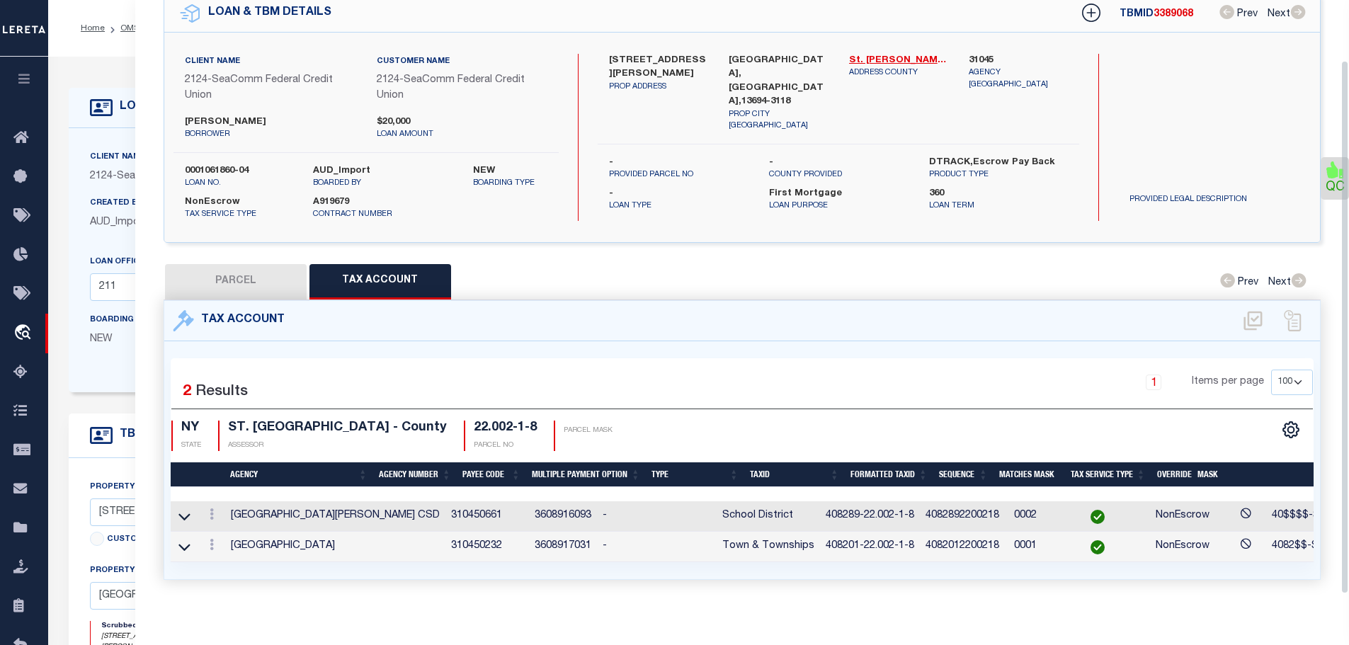
scroll to position [81, 0]
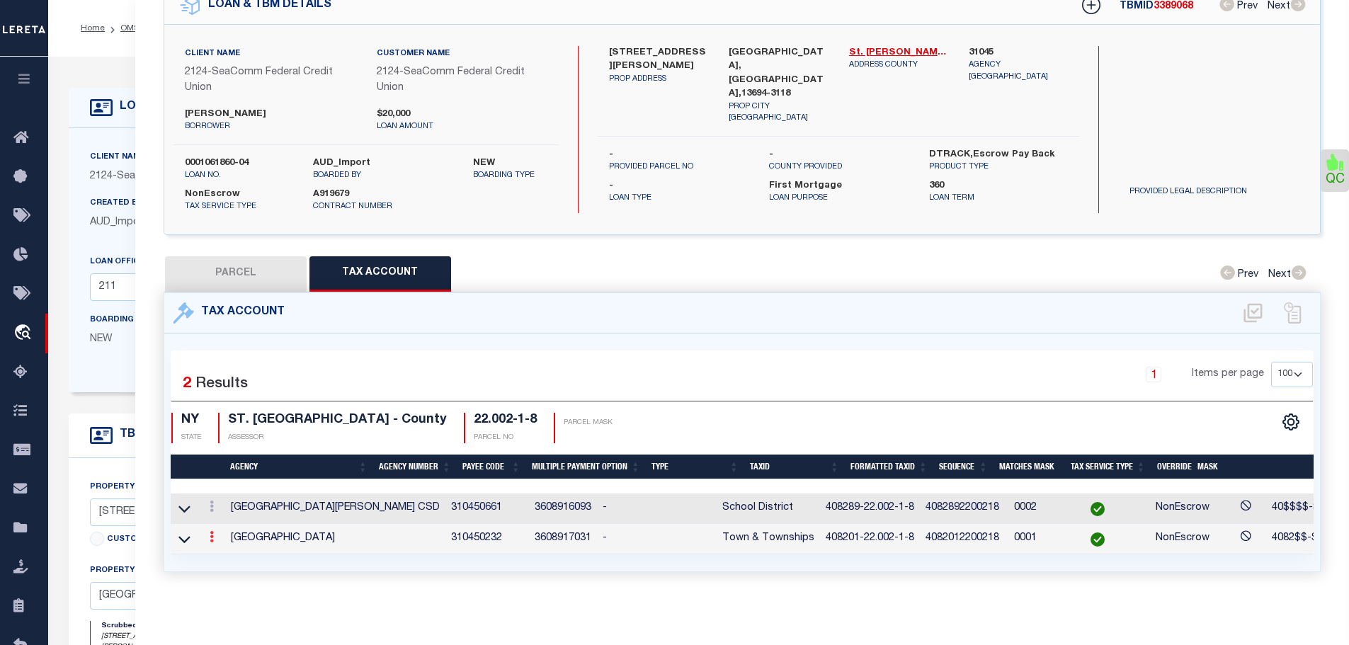
click at [212, 531] on icon at bounding box center [212, 536] width 4 height 11
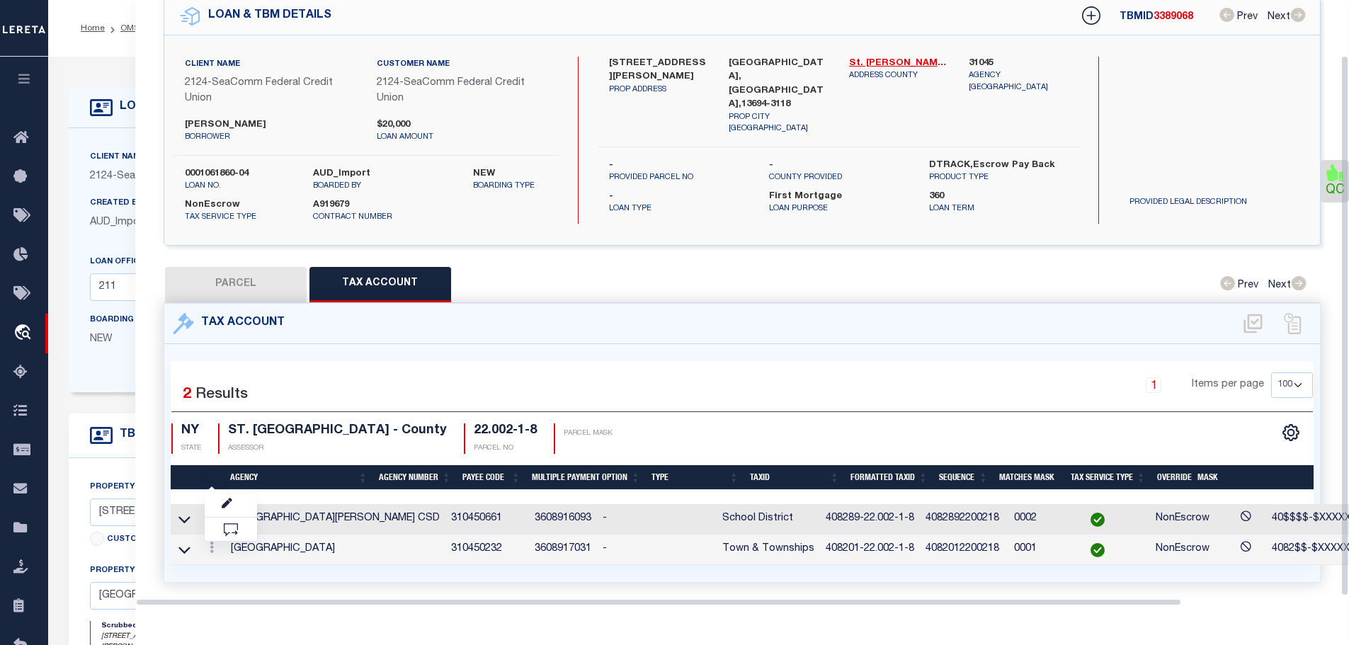
scroll to position [62, 0]
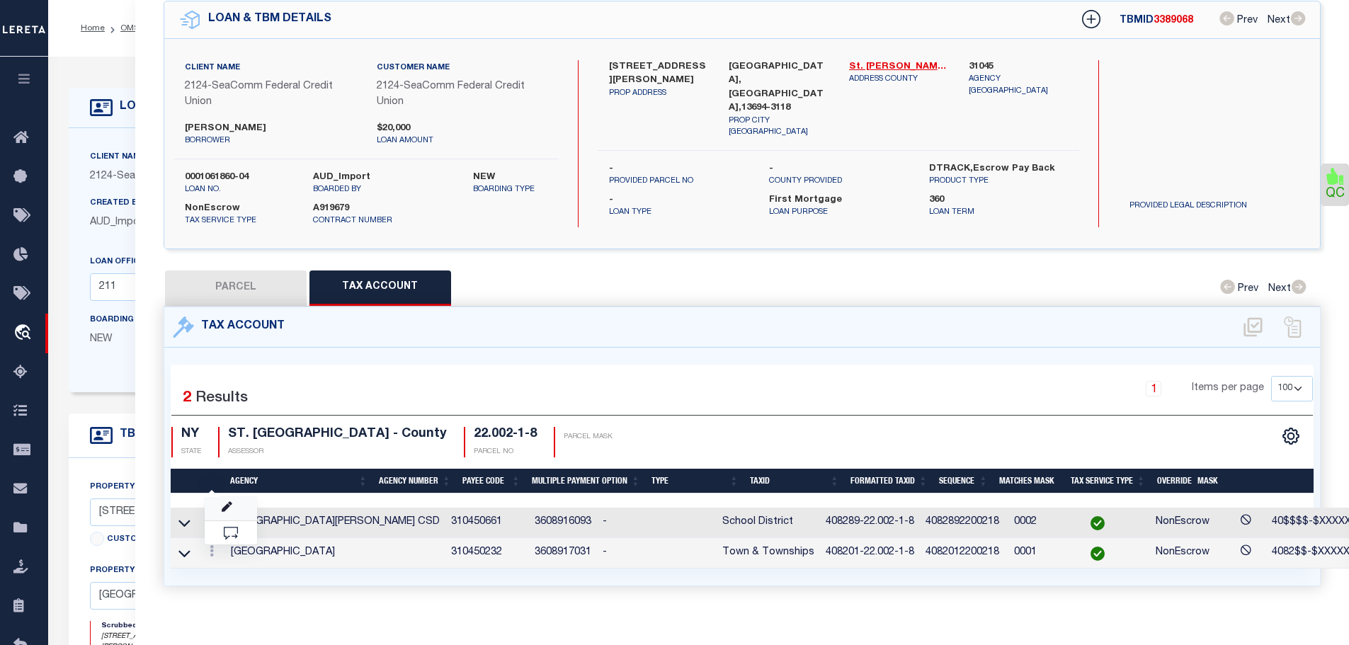
click at [222, 503] on link at bounding box center [231, 508] width 52 height 23
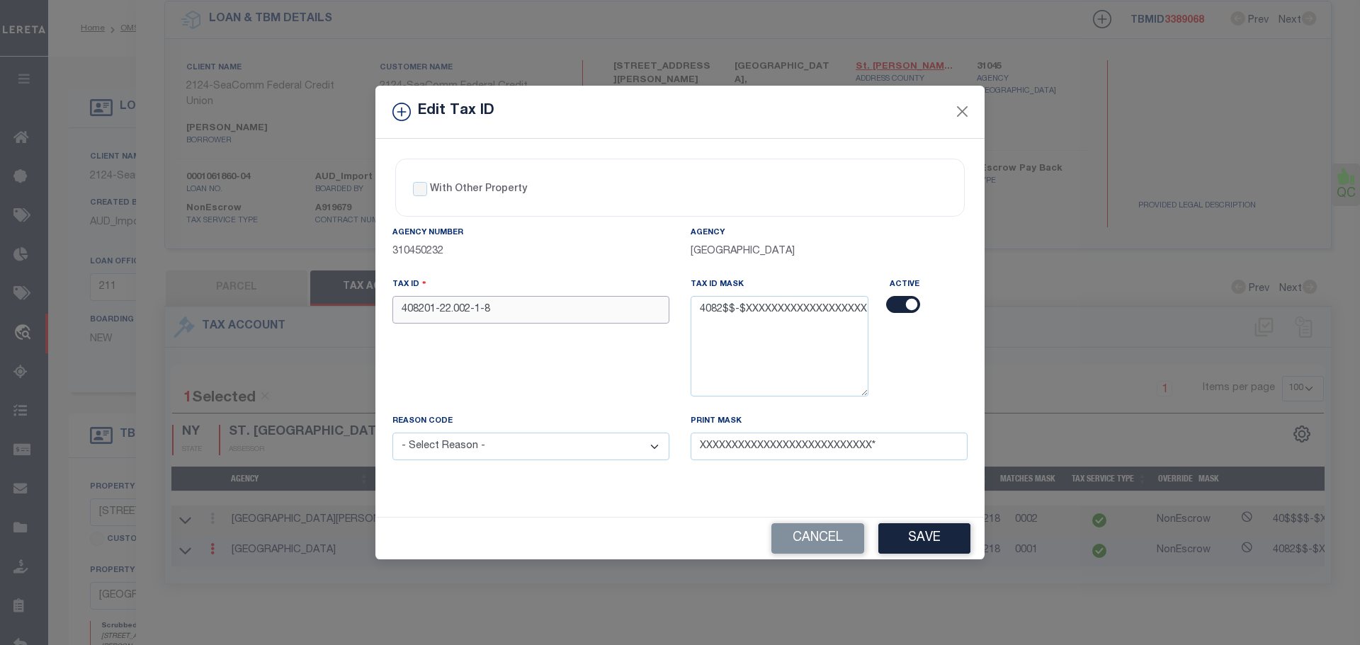
click at [495, 321] on input "408201-22.002-1-8" at bounding box center [530, 310] width 277 height 28
paste input "89"
click at [514, 451] on select "- Select Reason - 099 - Other (Provide additional detail) ACT - Agency Changed …" at bounding box center [530, 447] width 277 height 28
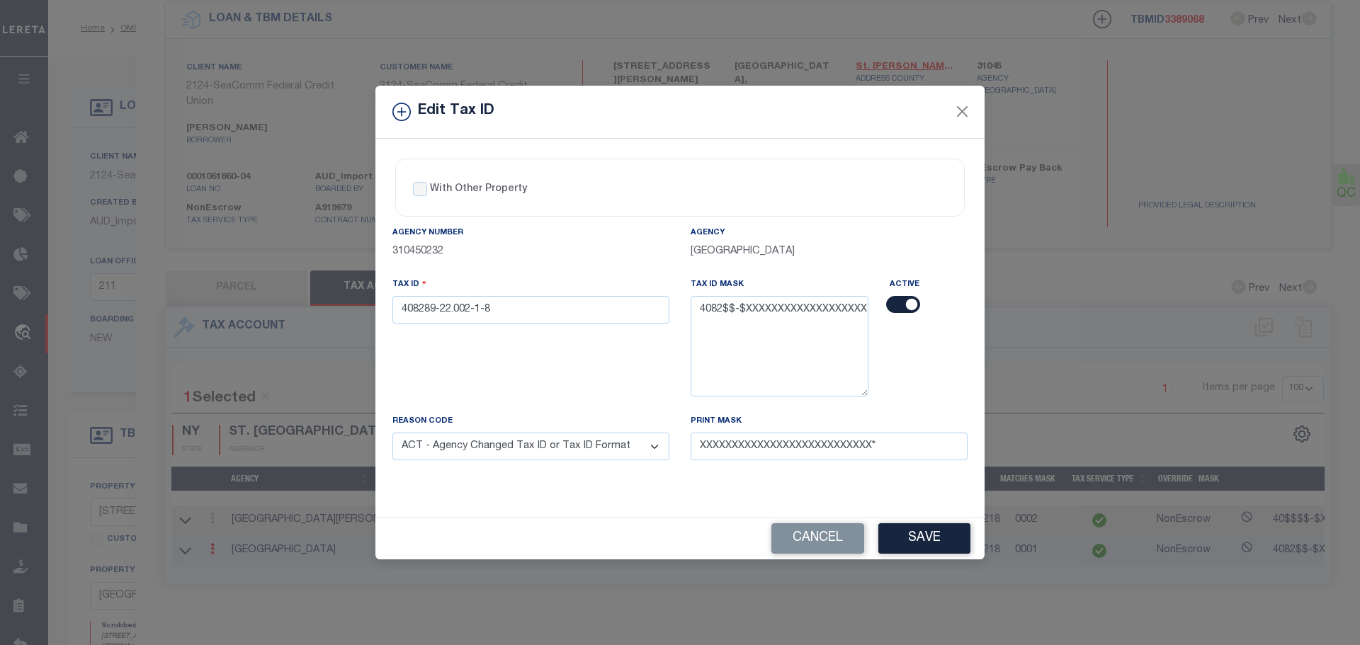
click at [392, 433] on select "- Select Reason - 099 - Other (Provide additional detail) ACT - Agency Changed …" at bounding box center [530, 447] width 277 height 28
click at [913, 538] on button "Save" at bounding box center [924, 538] width 92 height 30
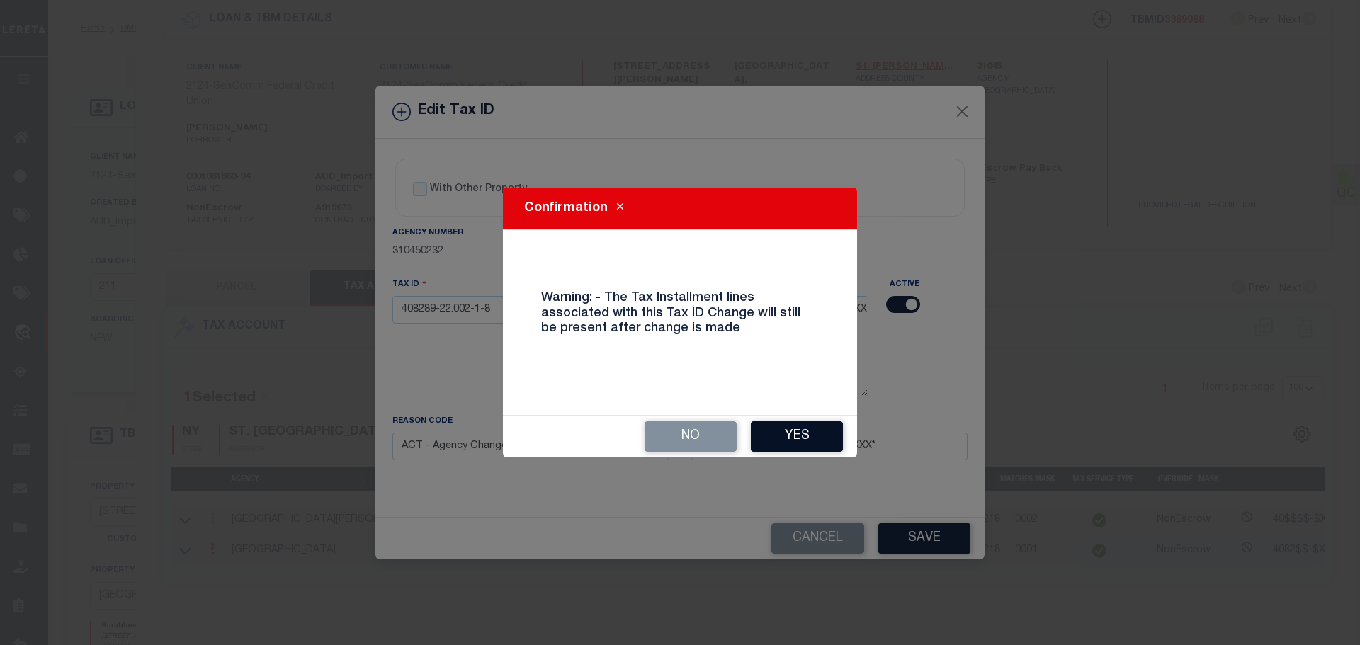
click at [799, 435] on button "Yes" at bounding box center [797, 436] width 92 height 30
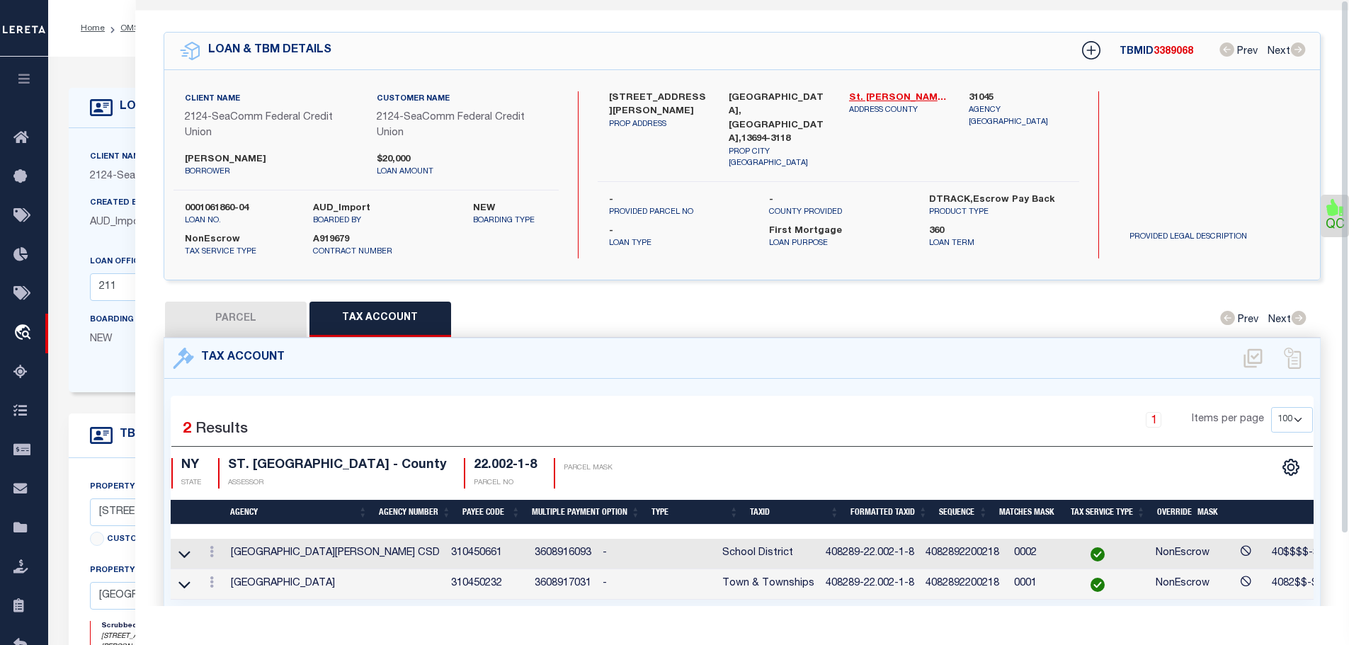
scroll to position [0, 0]
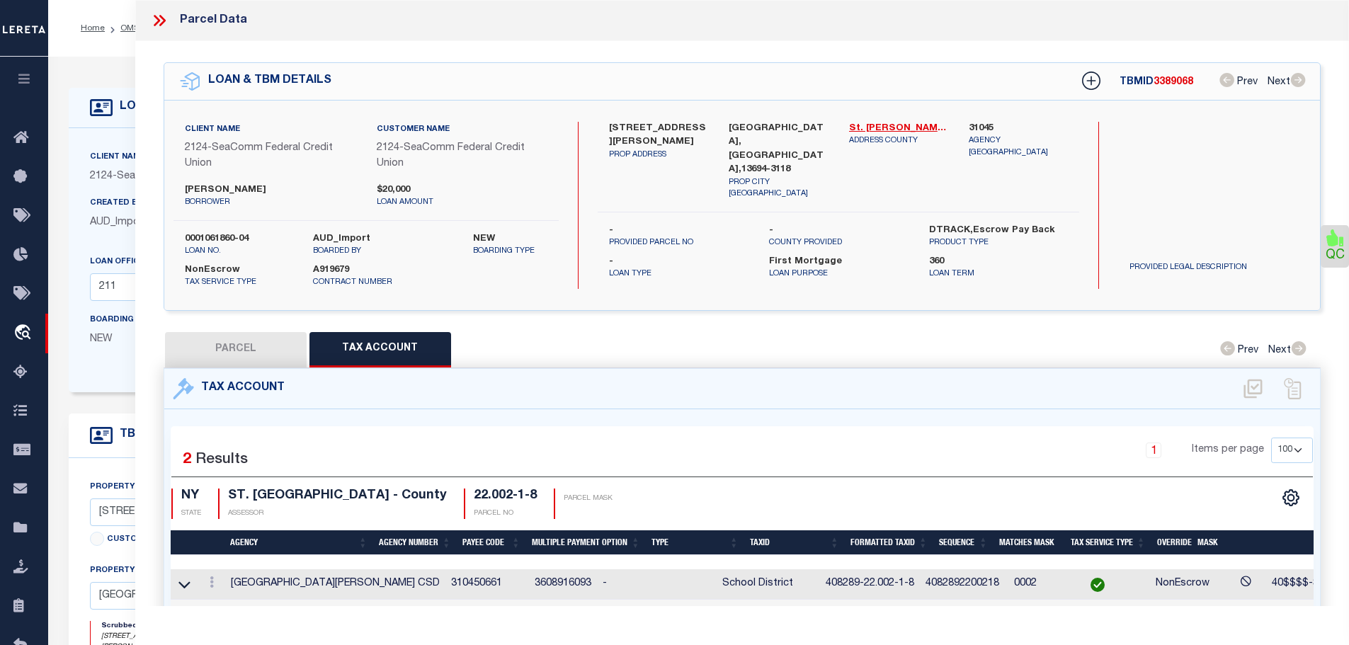
click at [156, 19] on icon at bounding box center [157, 20] width 6 height 11
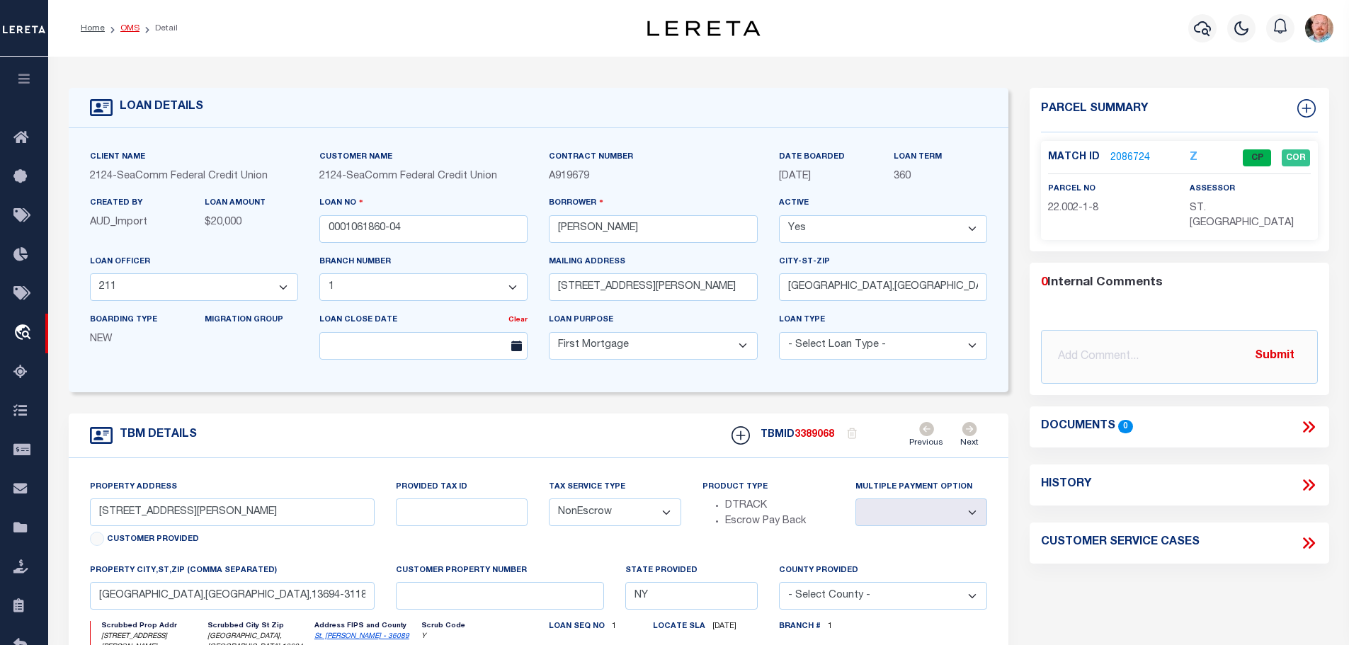
click at [125, 28] on link "OMS" at bounding box center [129, 28] width 19 height 8
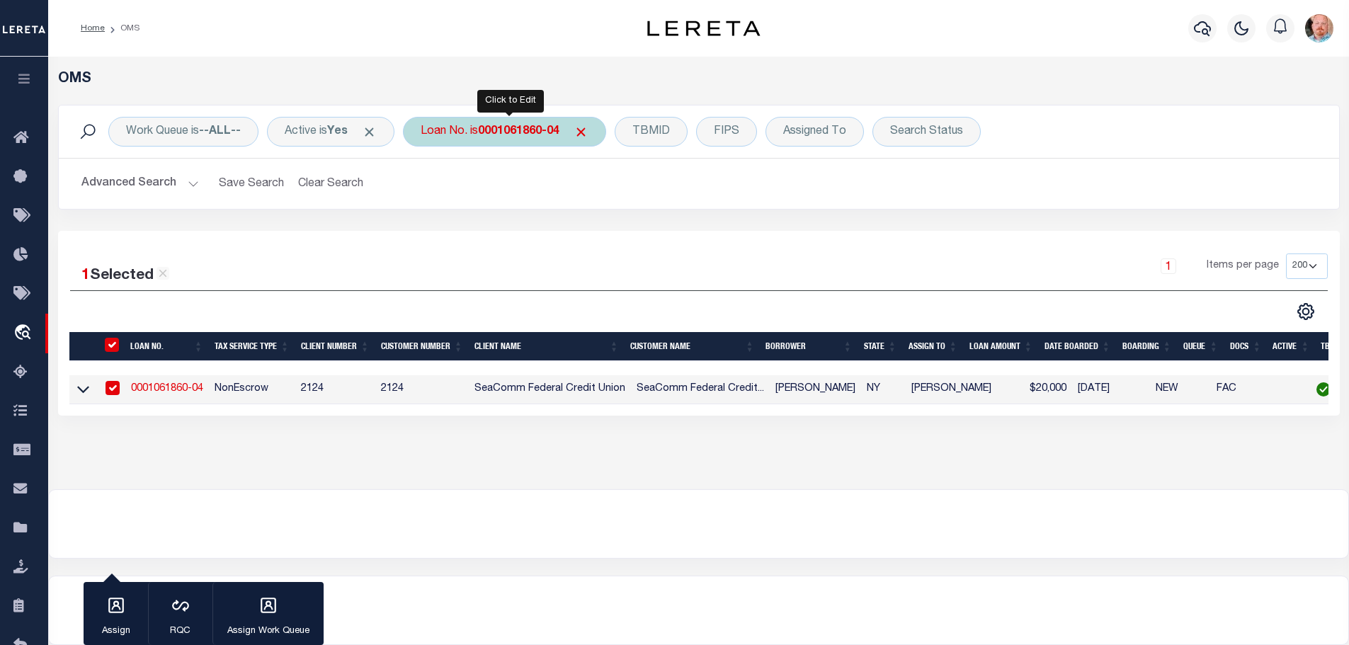
click at [523, 124] on div "Loan No. is 0001061860-04" at bounding box center [504, 132] width 203 height 30
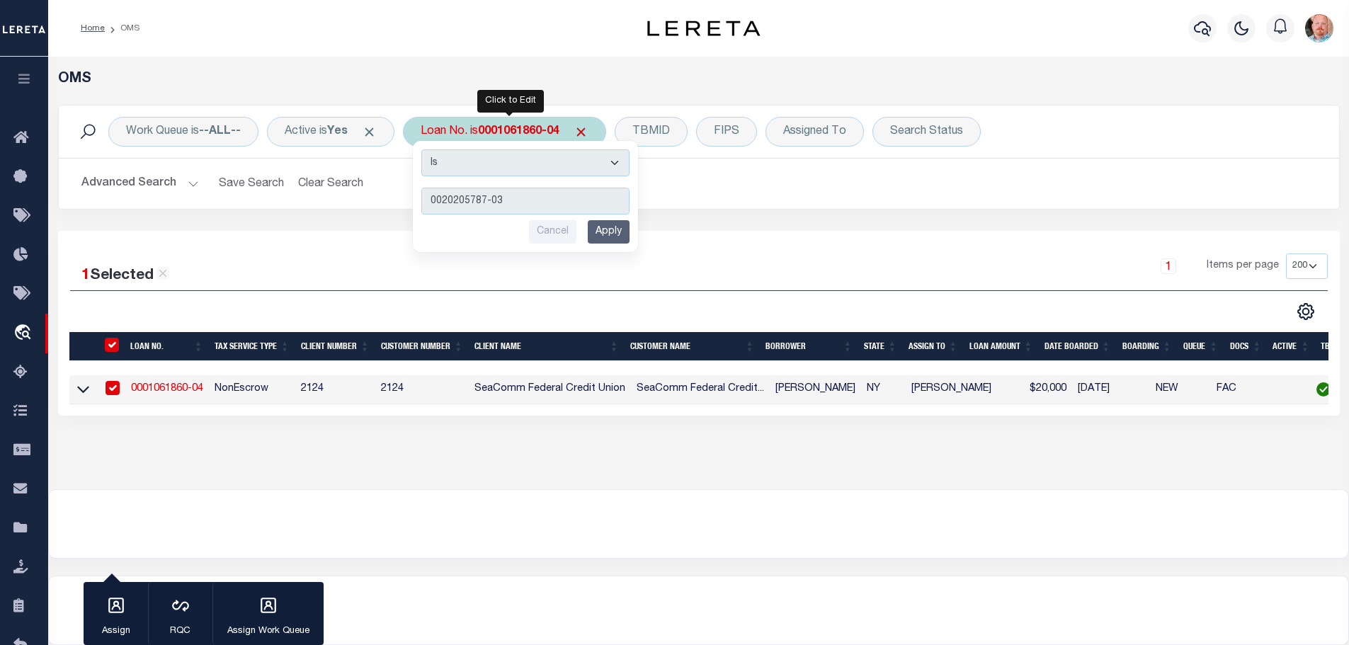
click at [603, 238] on input "Apply" at bounding box center [609, 231] width 42 height 23
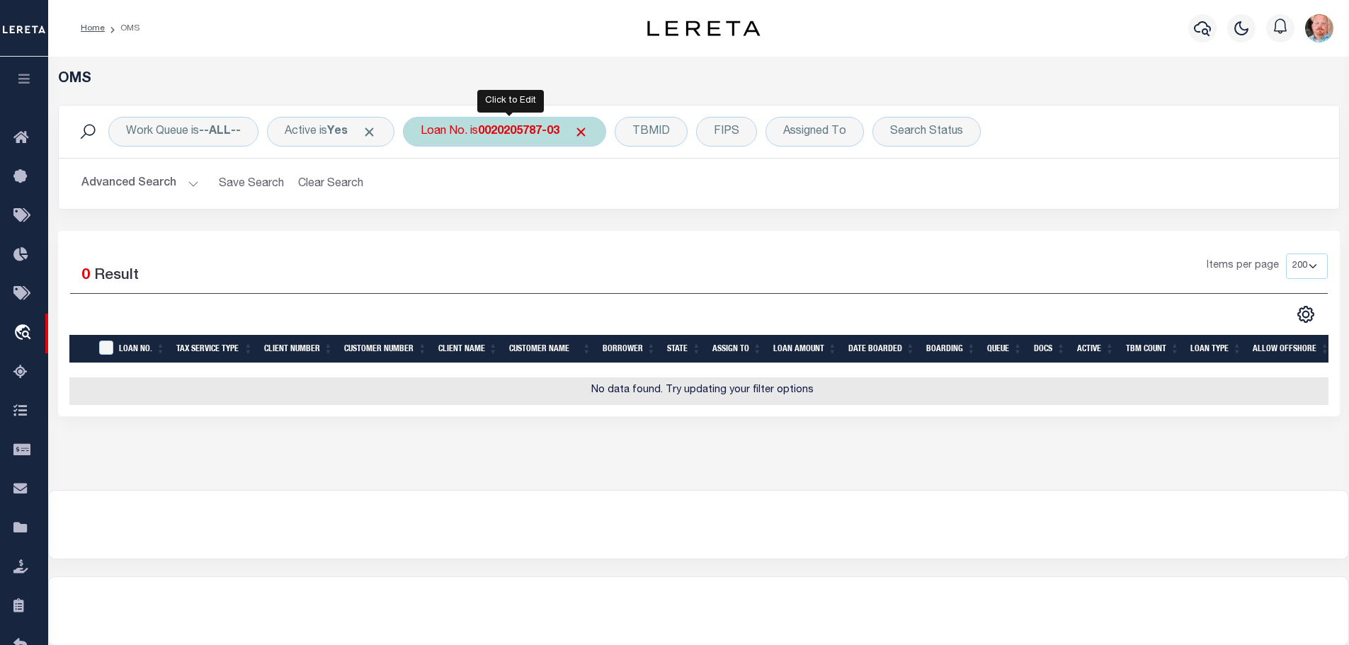
click at [508, 136] on b "0020205787-03" at bounding box center [518, 131] width 81 height 11
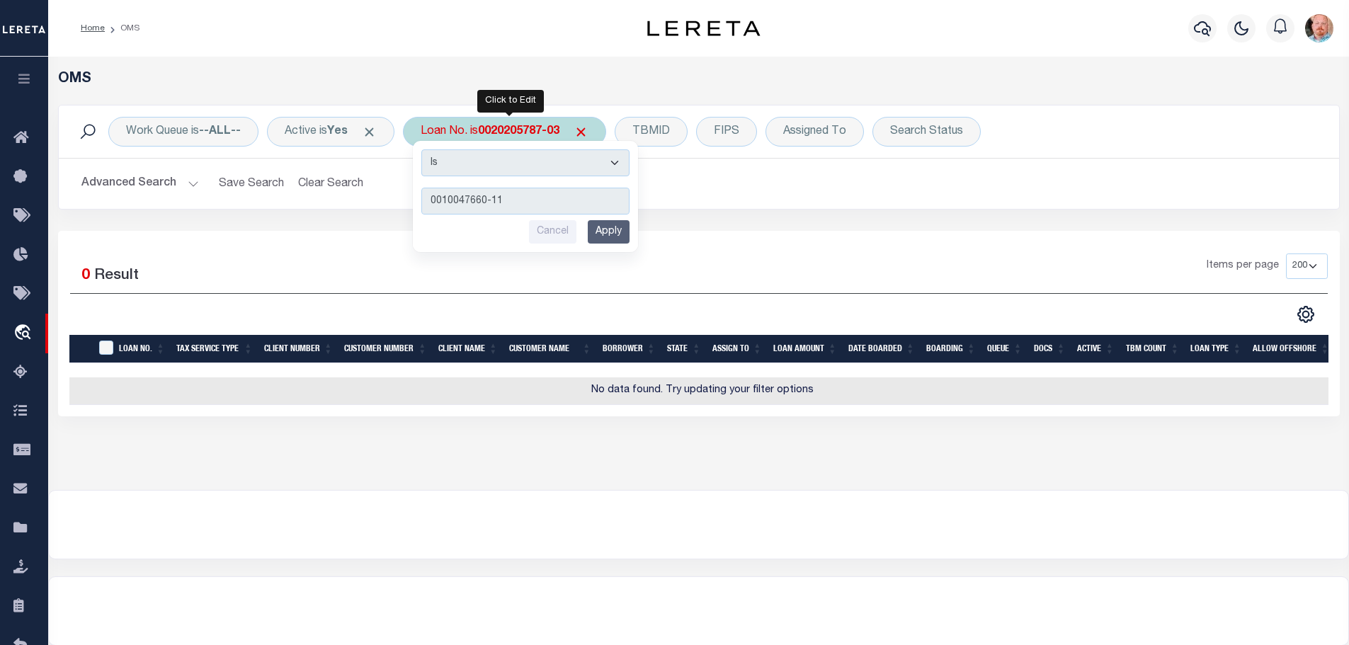
click at [620, 241] on input "Apply" at bounding box center [609, 231] width 42 height 23
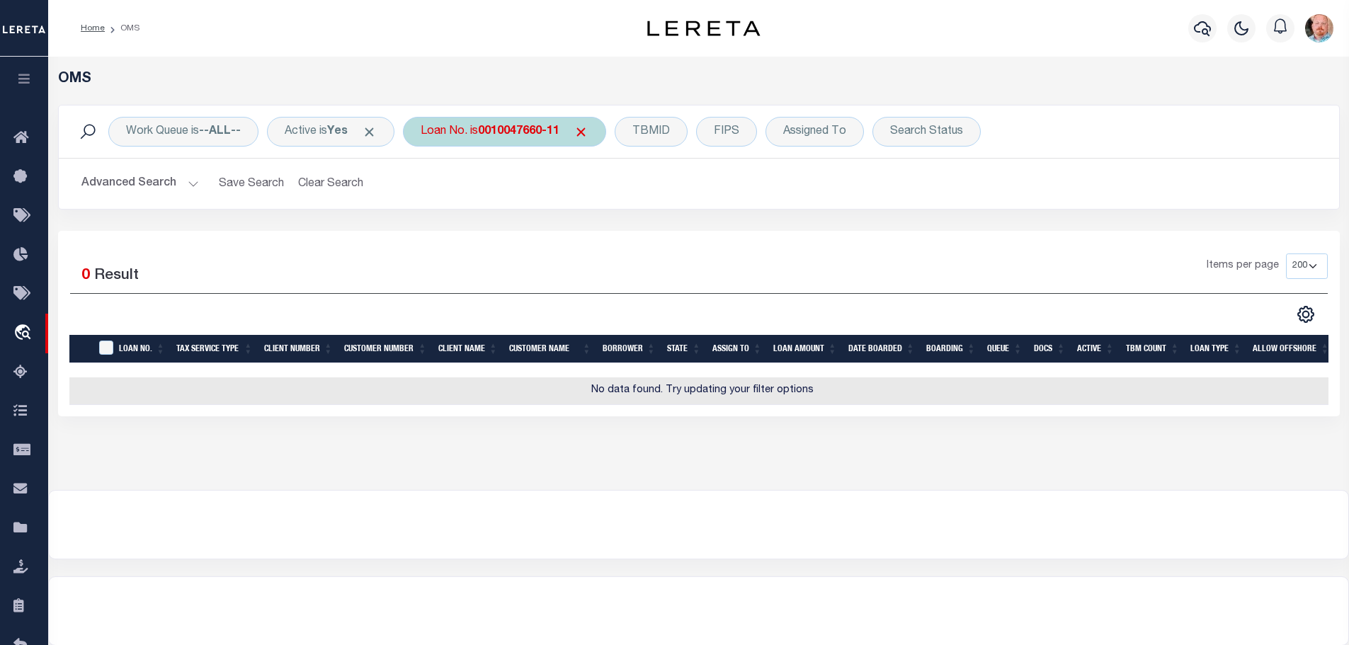
click at [564, 138] on div "Loan No. is 0010047660-11" at bounding box center [504, 132] width 203 height 30
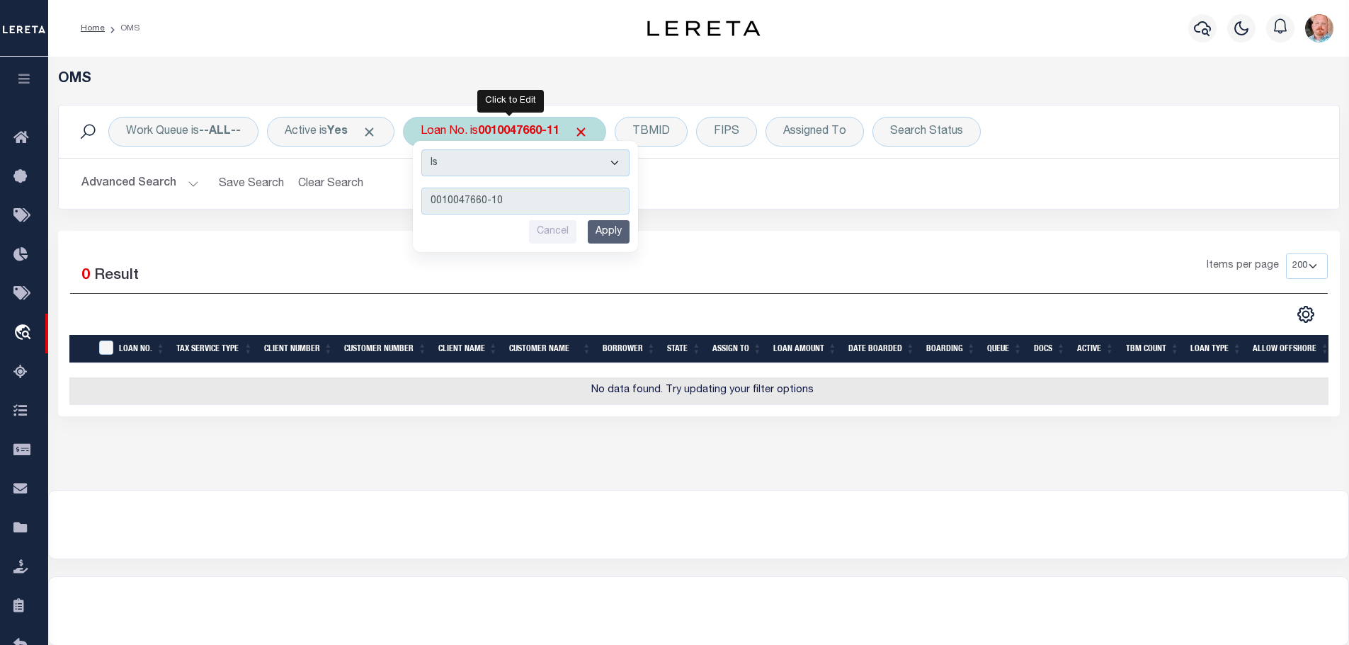
click at [620, 235] on input "Apply" at bounding box center [609, 231] width 42 height 23
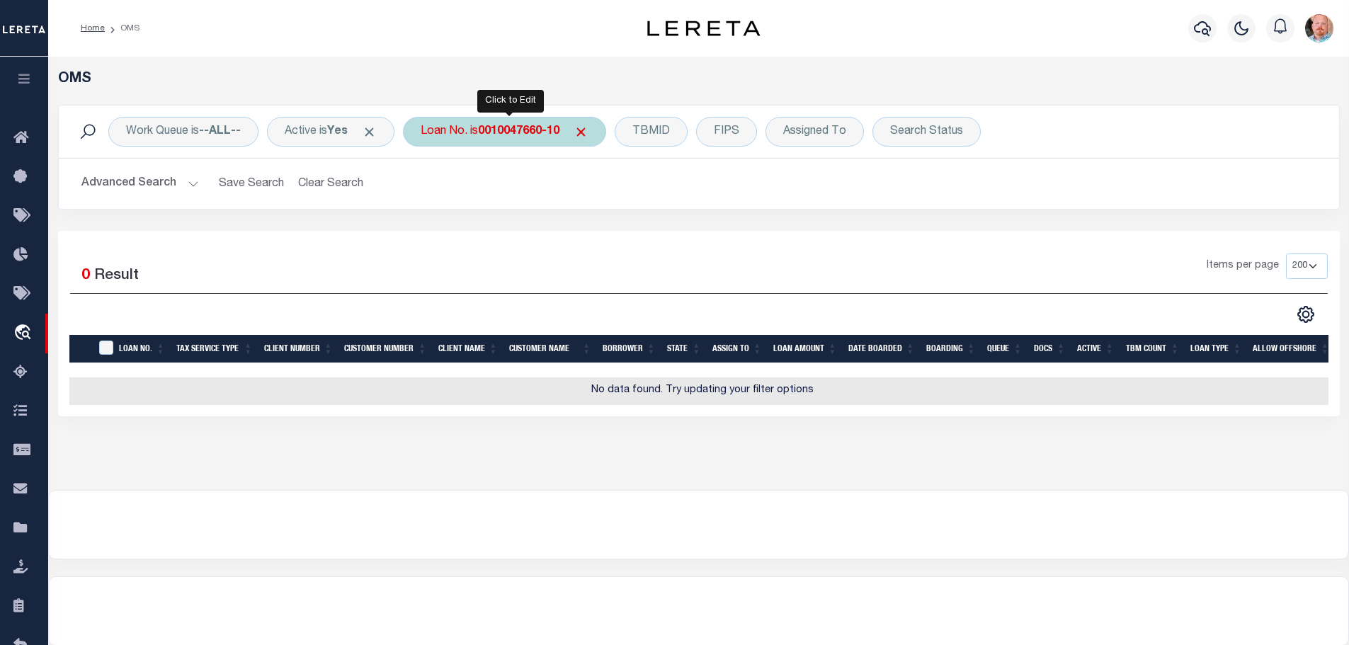
click at [508, 122] on div "Loan No. is 0010047660-10" at bounding box center [504, 132] width 203 height 30
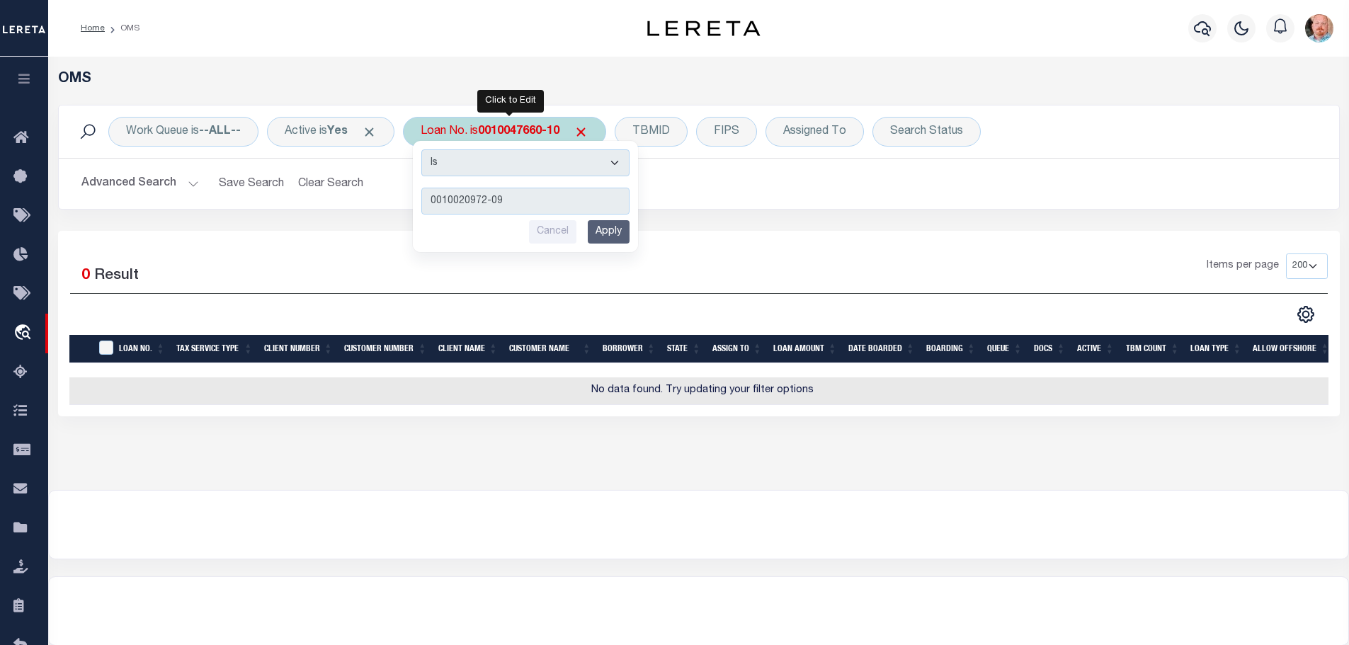
click at [624, 234] on input "Apply" at bounding box center [609, 231] width 42 height 23
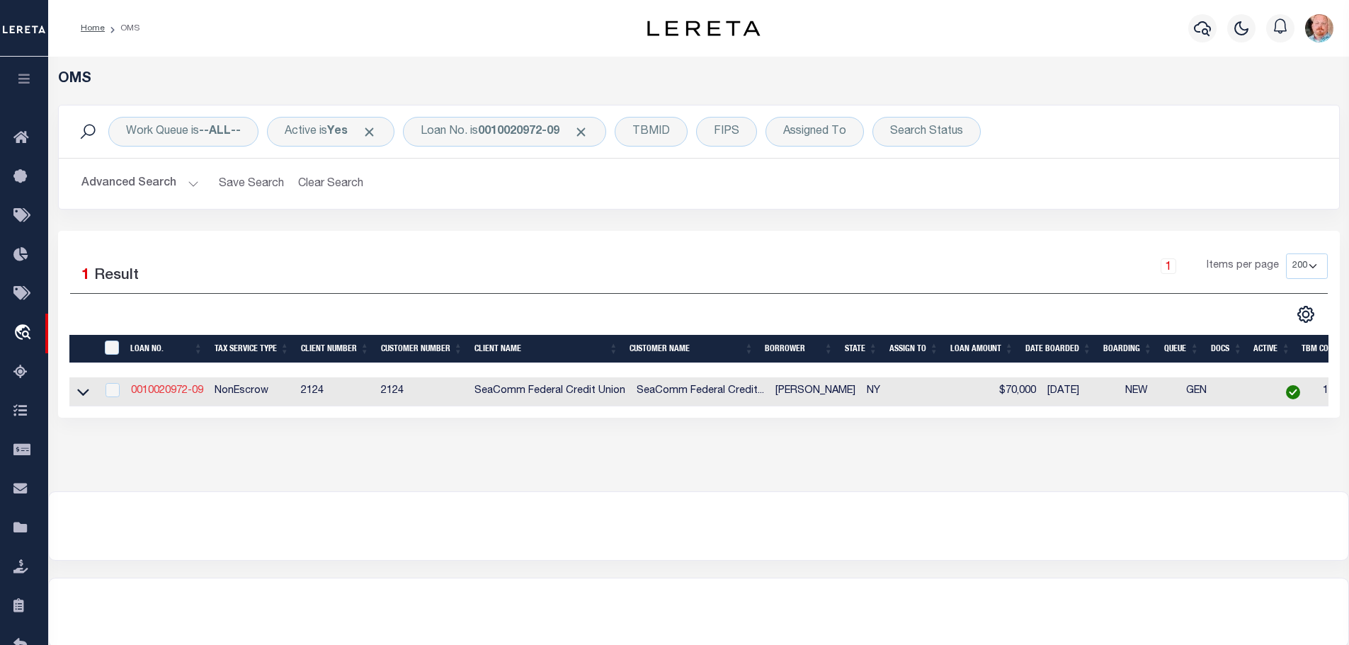
click at [176, 388] on link "0010020972-09" at bounding box center [167, 391] width 72 height 10
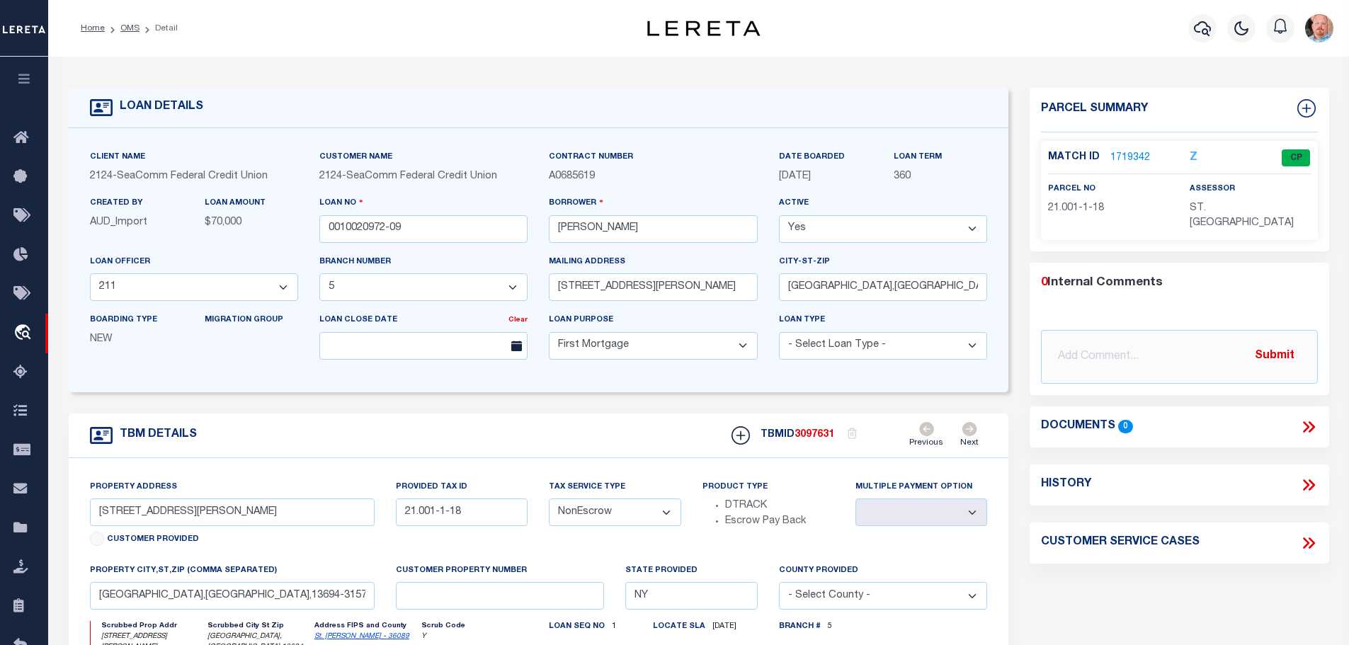
click at [1125, 155] on link "1719342" at bounding box center [1130, 158] width 40 height 15
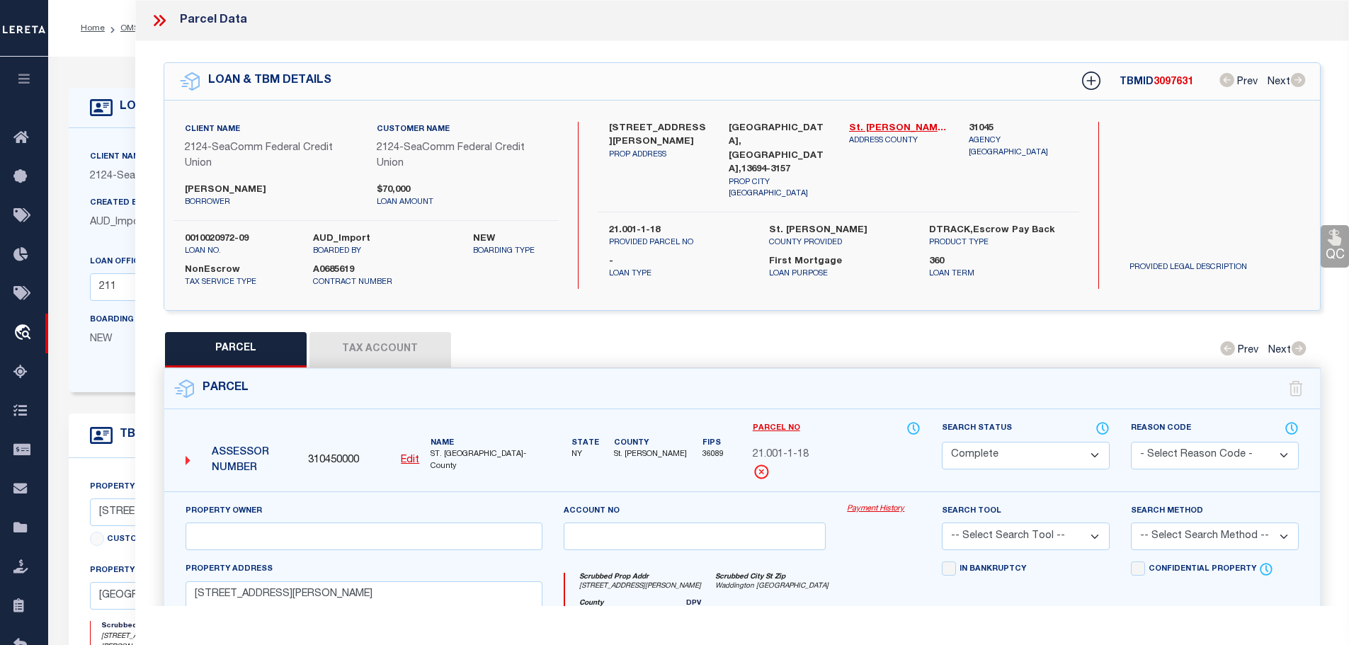
click at [345, 353] on button "Tax Account" at bounding box center [380, 349] width 142 height 35
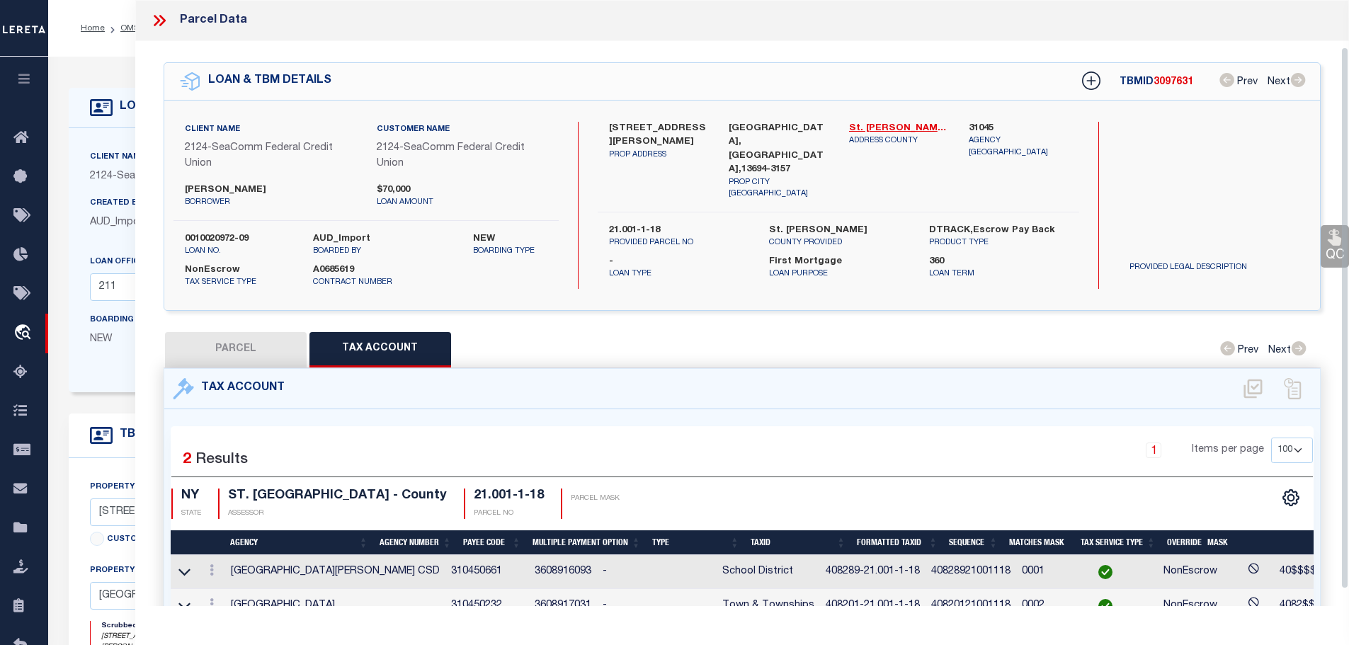
scroll to position [71, 0]
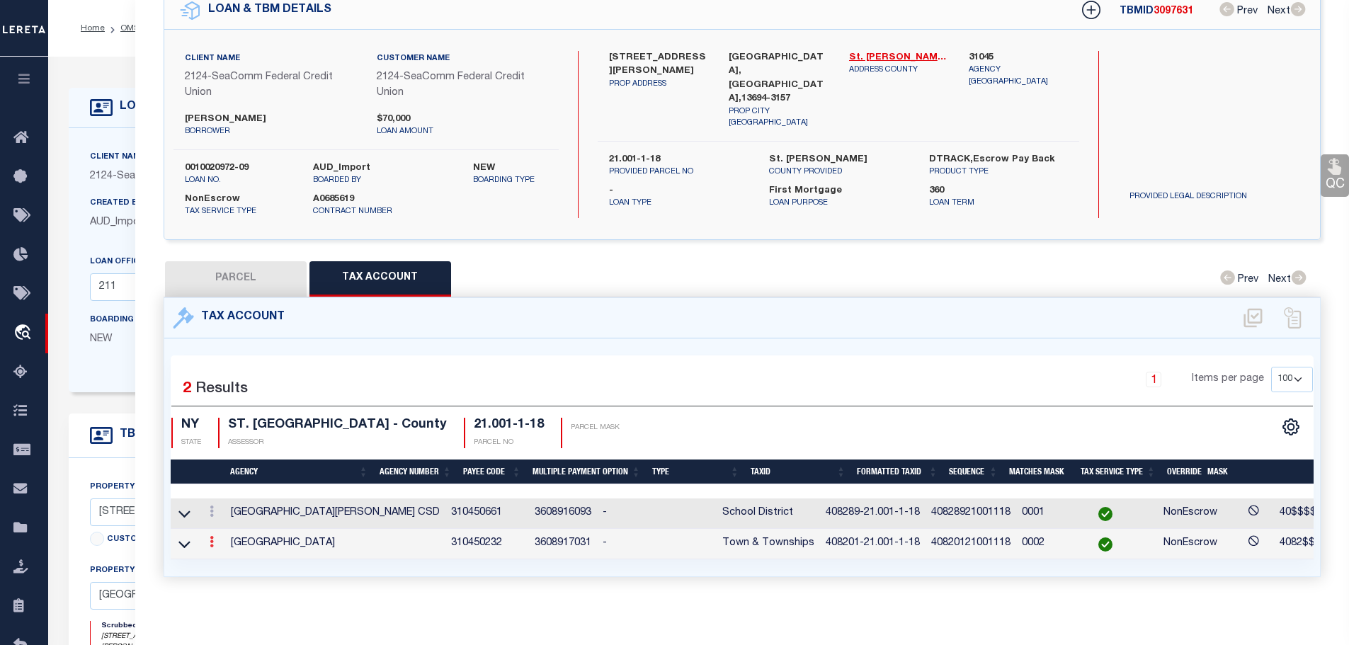
click at [214, 541] on icon at bounding box center [212, 541] width 4 height 11
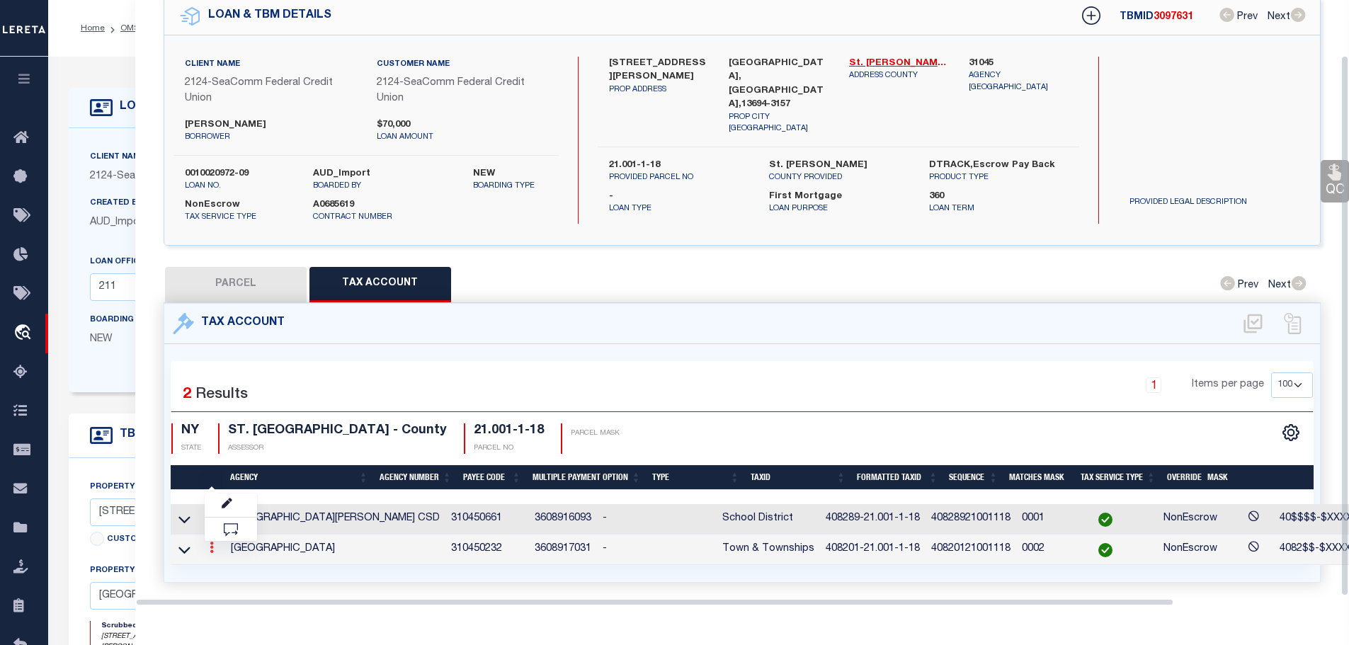
scroll to position [62, 0]
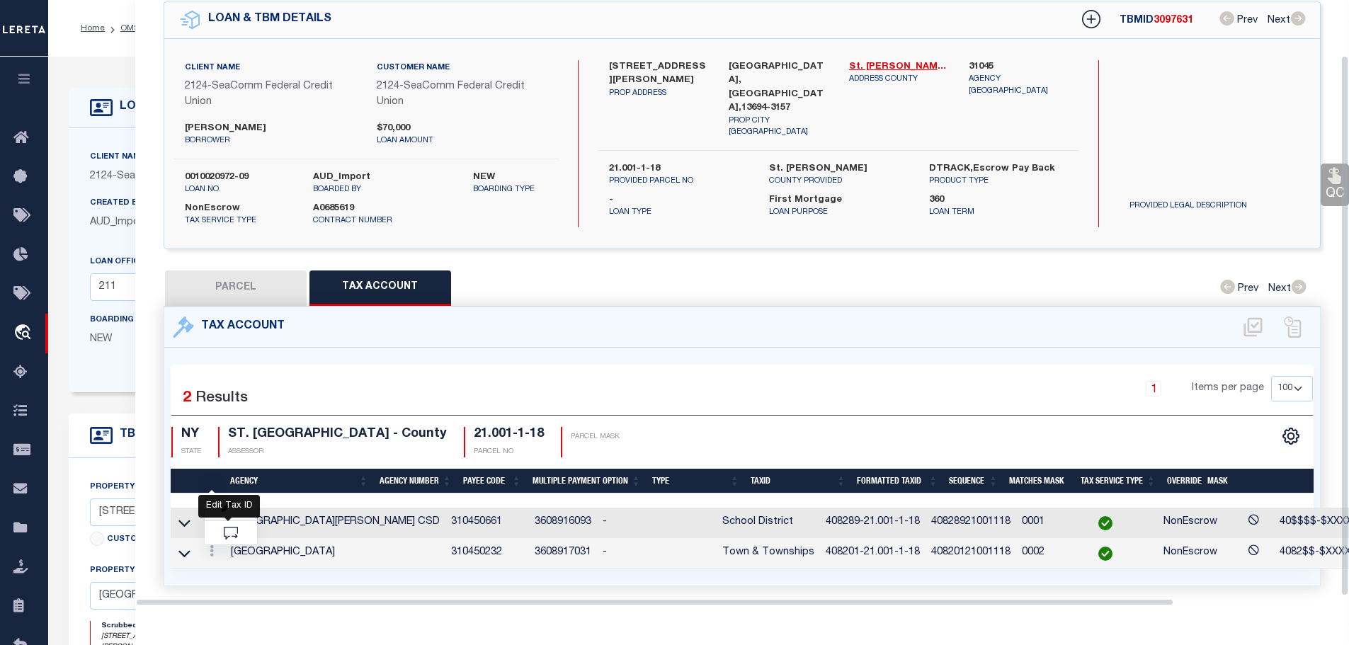
click at [227, 502] on icon "" at bounding box center [227, 507] width 11 height 11
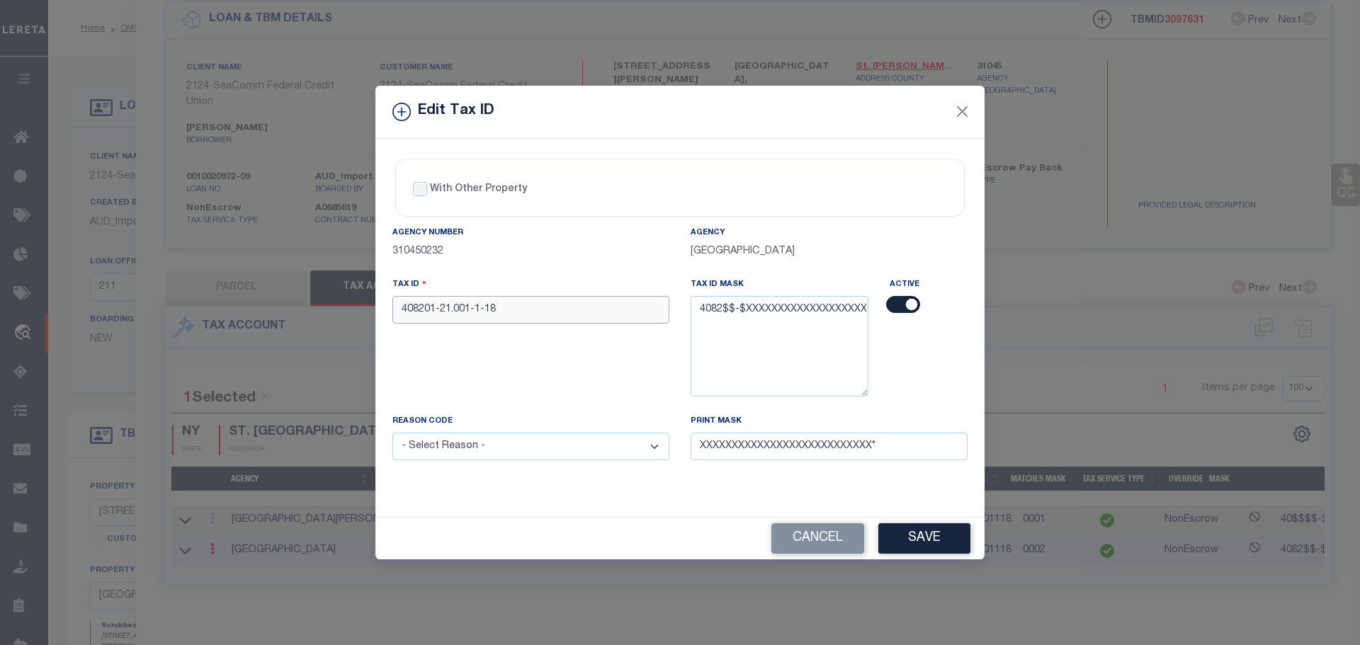
click at [525, 307] on input "408201-21.001-1-18" at bounding box center [530, 310] width 277 height 28
paste input "89"
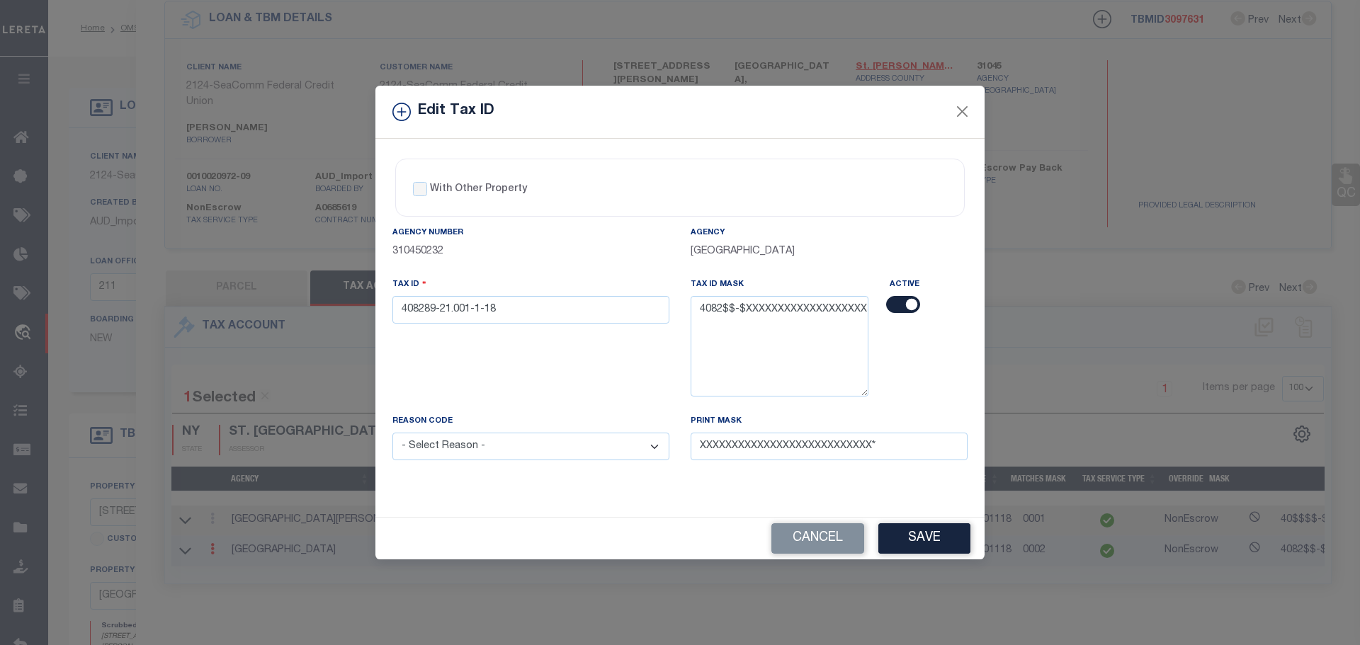
click at [535, 459] on select "- Select Reason - 099 - Other (Provide additional detail) ACT - Agency Changed …" at bounding box center [530, 447] width 277 height 28
click at [392, 433] on select "- Select Reason - 099 - Other (Provide additional detail) ACT - Agency Changed …" at bounding box center [530, 447] width 277 height 28
click at [927, 535] on button "Save" at bounding box center [924, 538] width 92 height 30
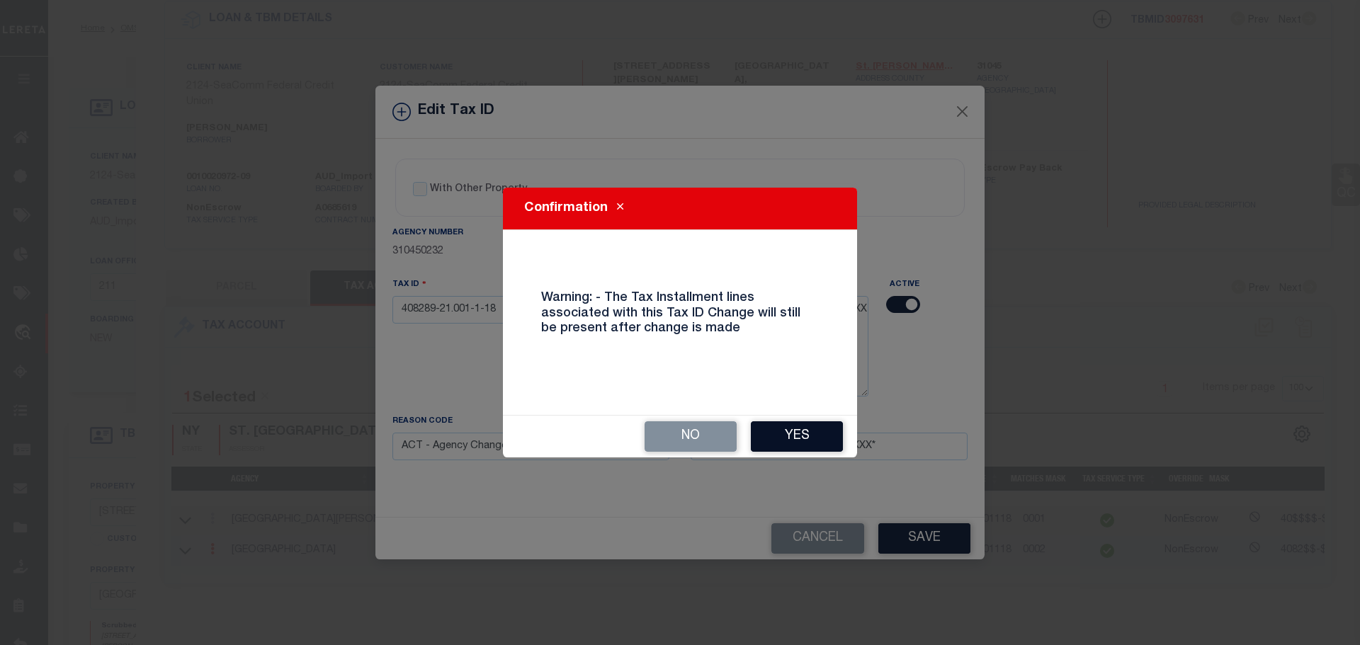
click at [788, 434] on button "Yes" at bounding box center [797, 436] width 92 height 30
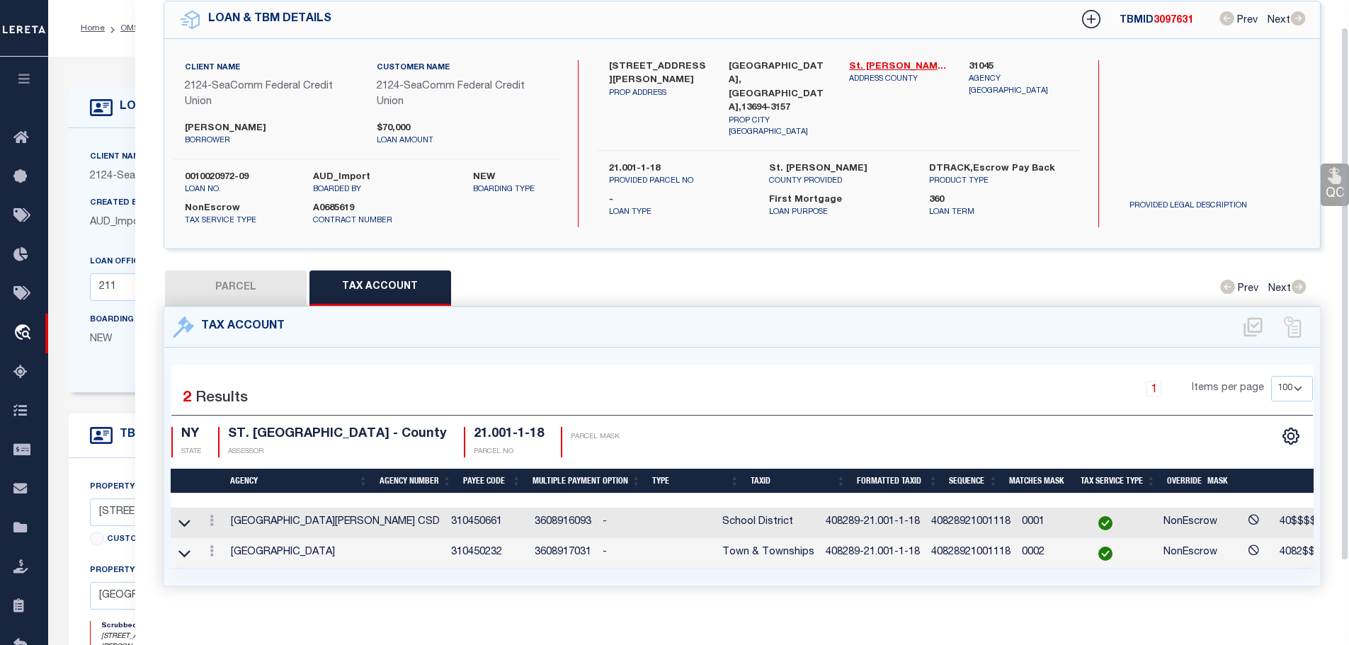
scroll to position [0, 0]
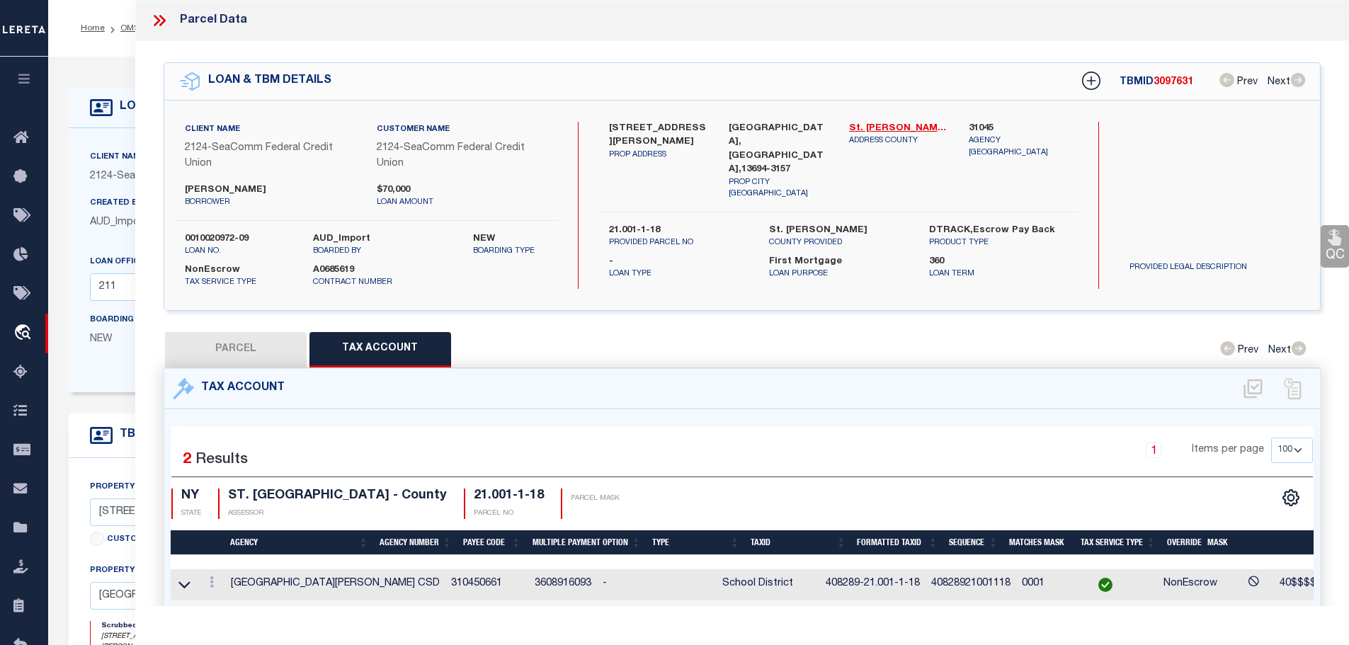
click at [158, 22] on icon at bounding box center [157, 20] width 6 height 11
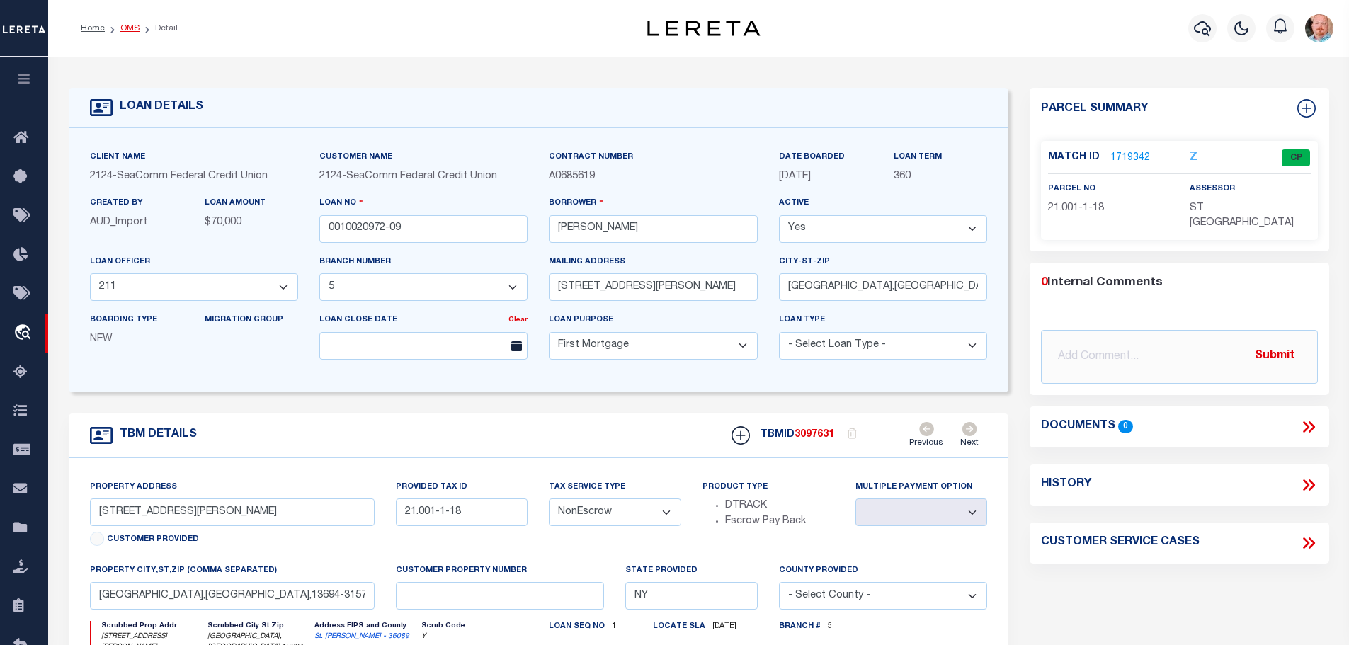
click at [123, 30] on link "OMS" at bounding box center [129, 28] width 19 height 8
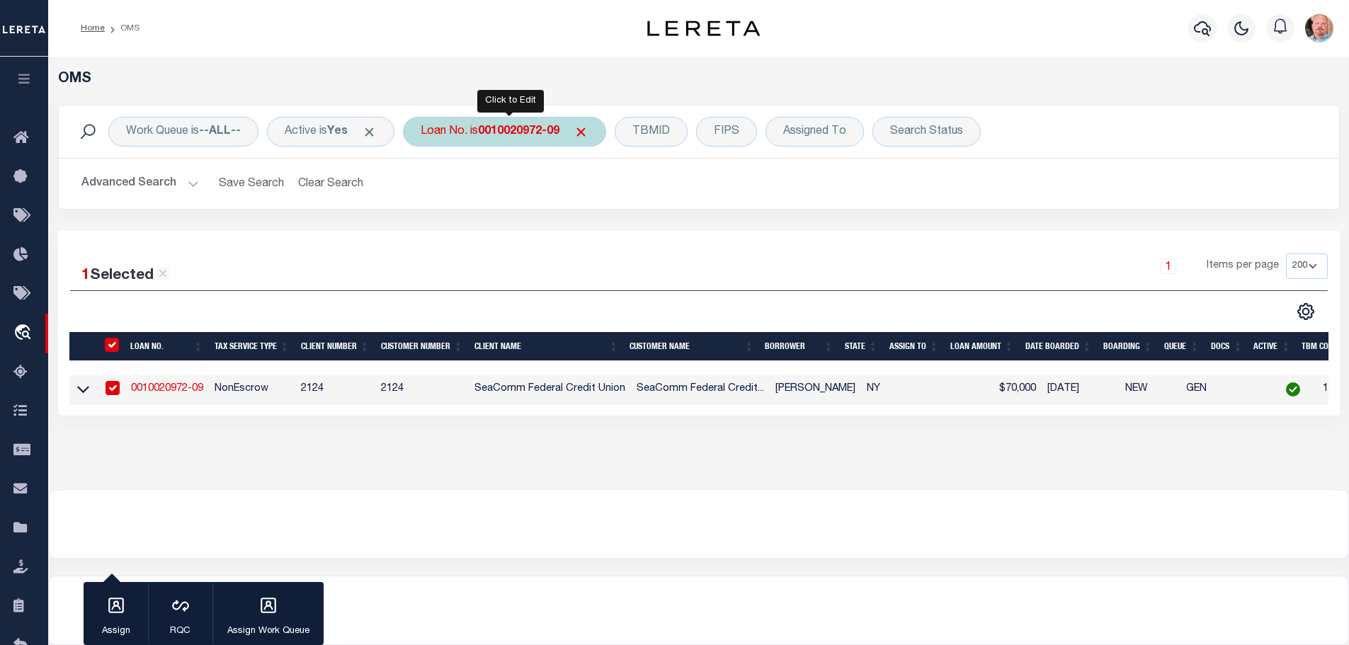
click at [502, 119] on div "Loan No. is 0010020972-09" at bounding box center [504, 132] width 203 height 30
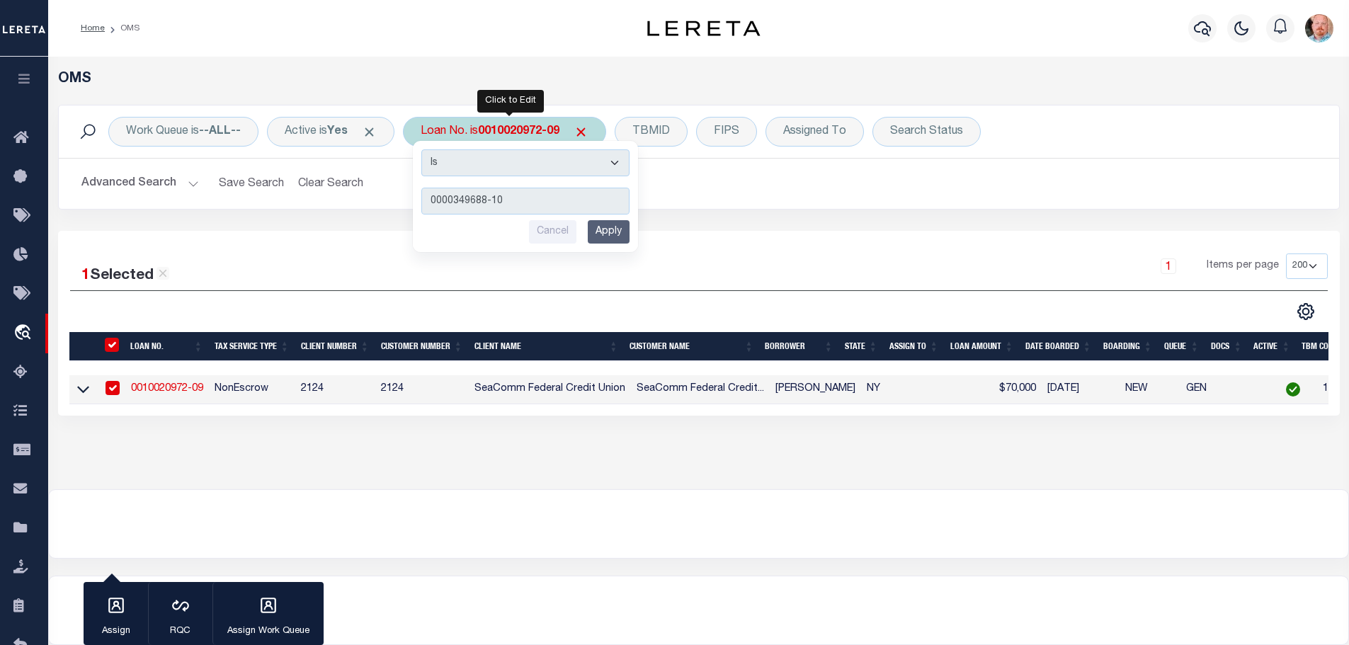
click at [630, 239] on input "Apply" at bounding box center [609, 231] width 42 height 23
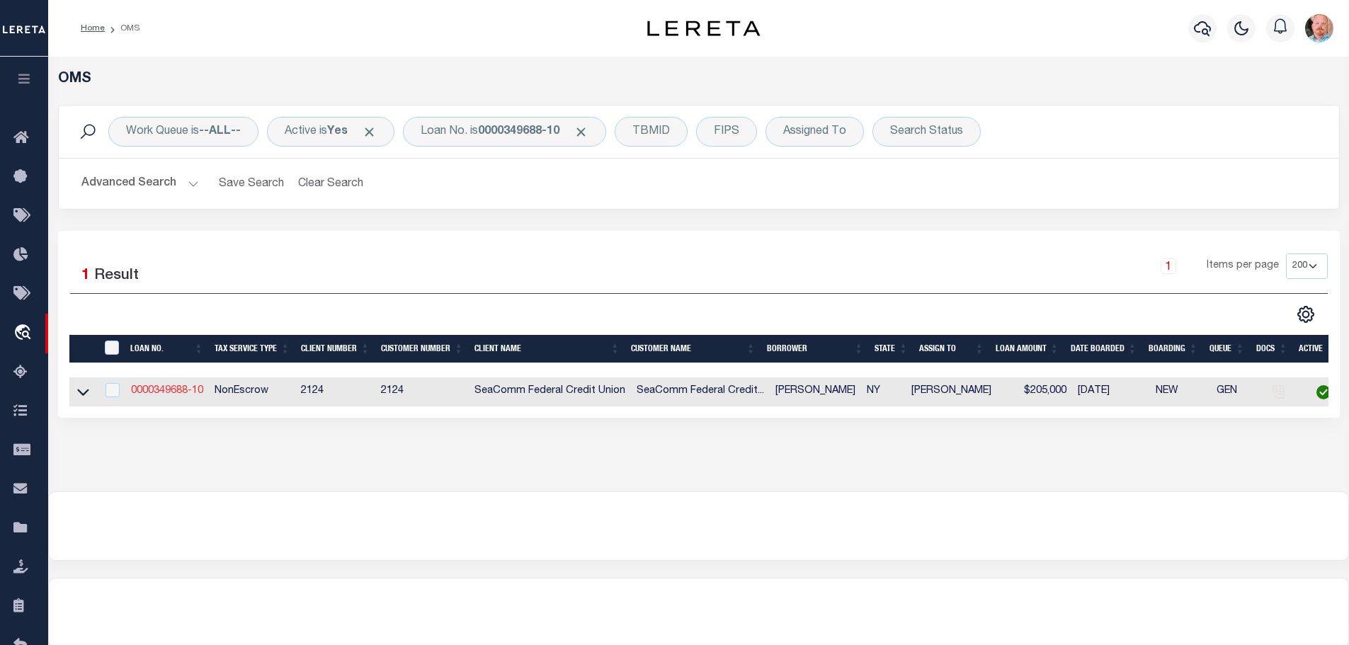
click at [178, 388] on link "0000349688-10" at bounding box center [167, 391] width 72 height 10
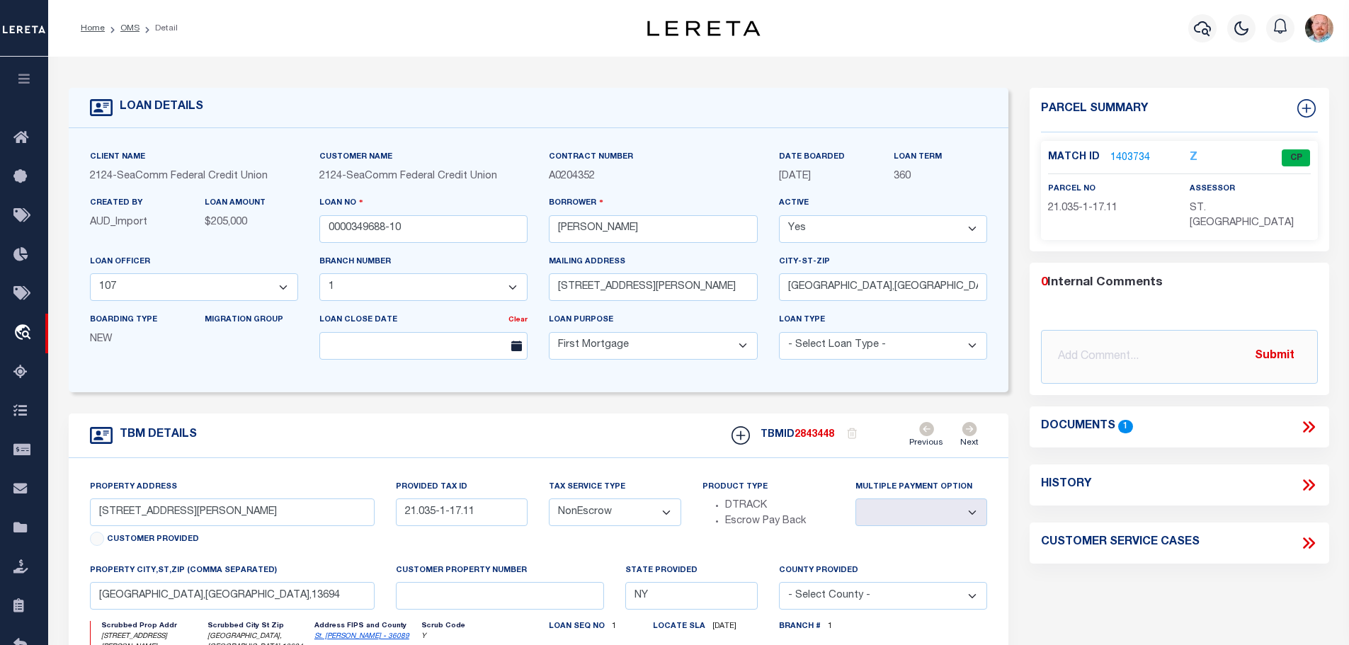
click at [1132, 154] on link "1403734" at bounding box center [1130, 158] width 40 height 15
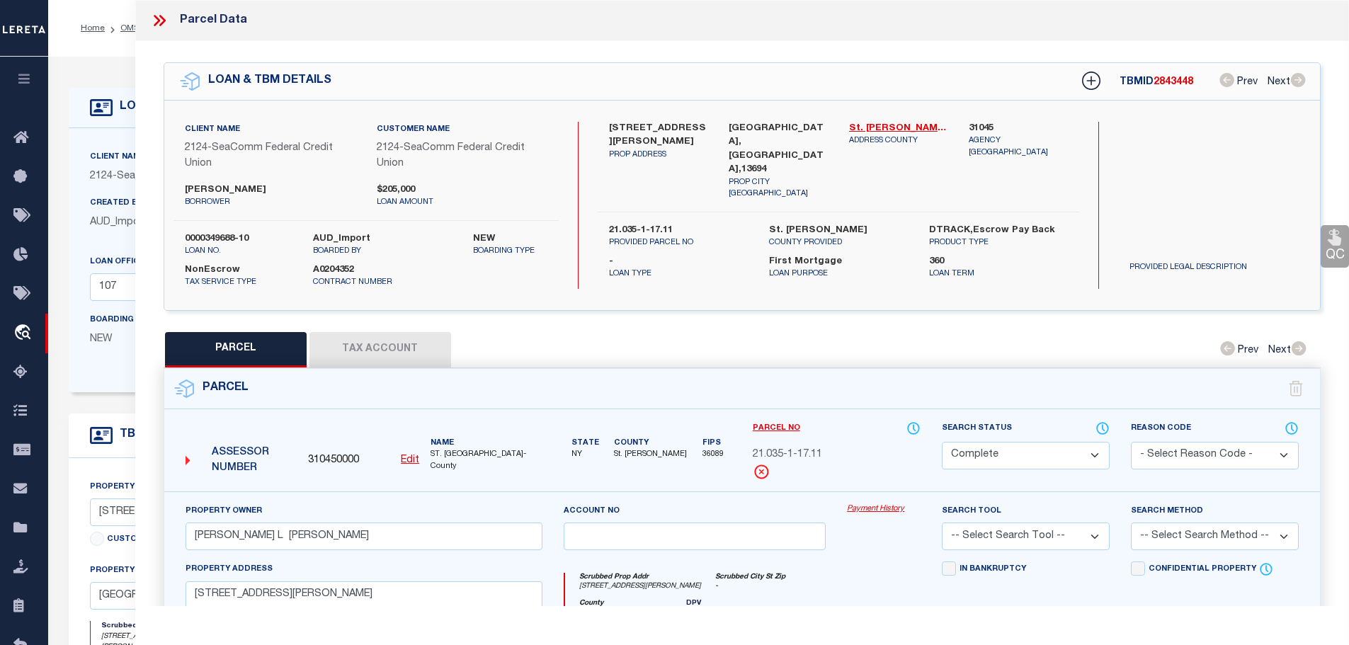
click at [377, 348] on button "Tax Account" at bounding box center [380, 349] width 142 height 35
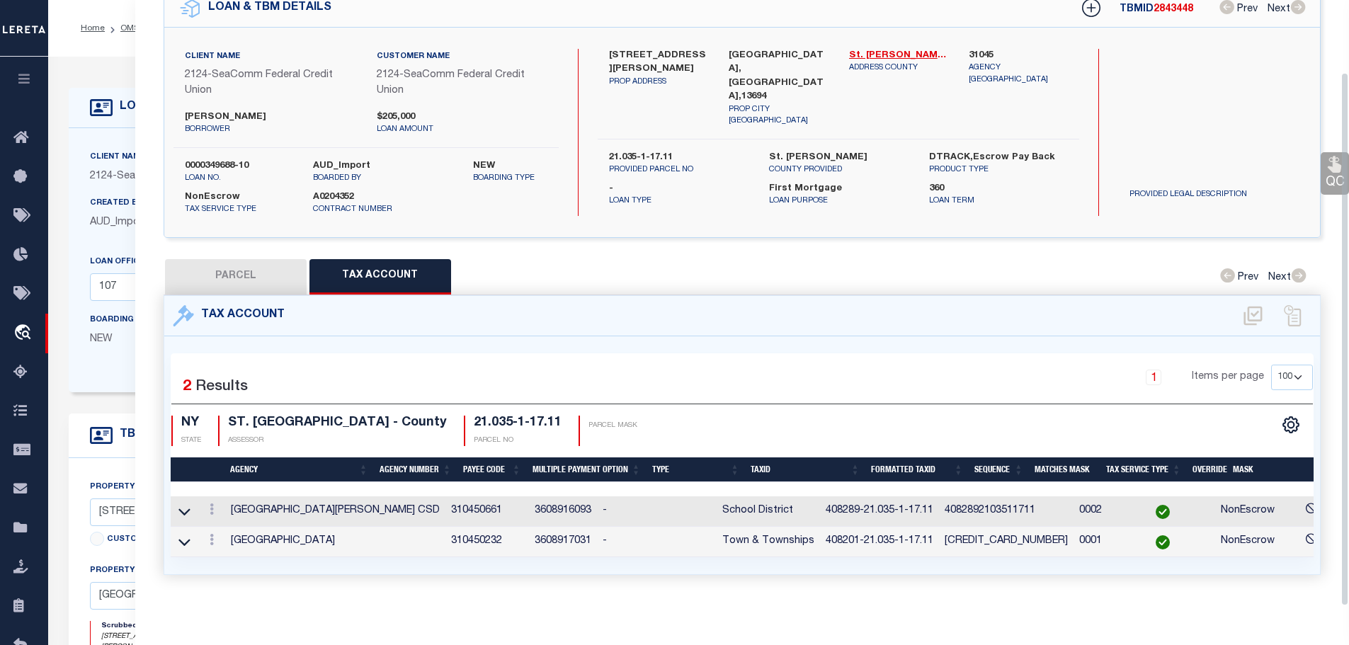
scroll to position [81, 0]
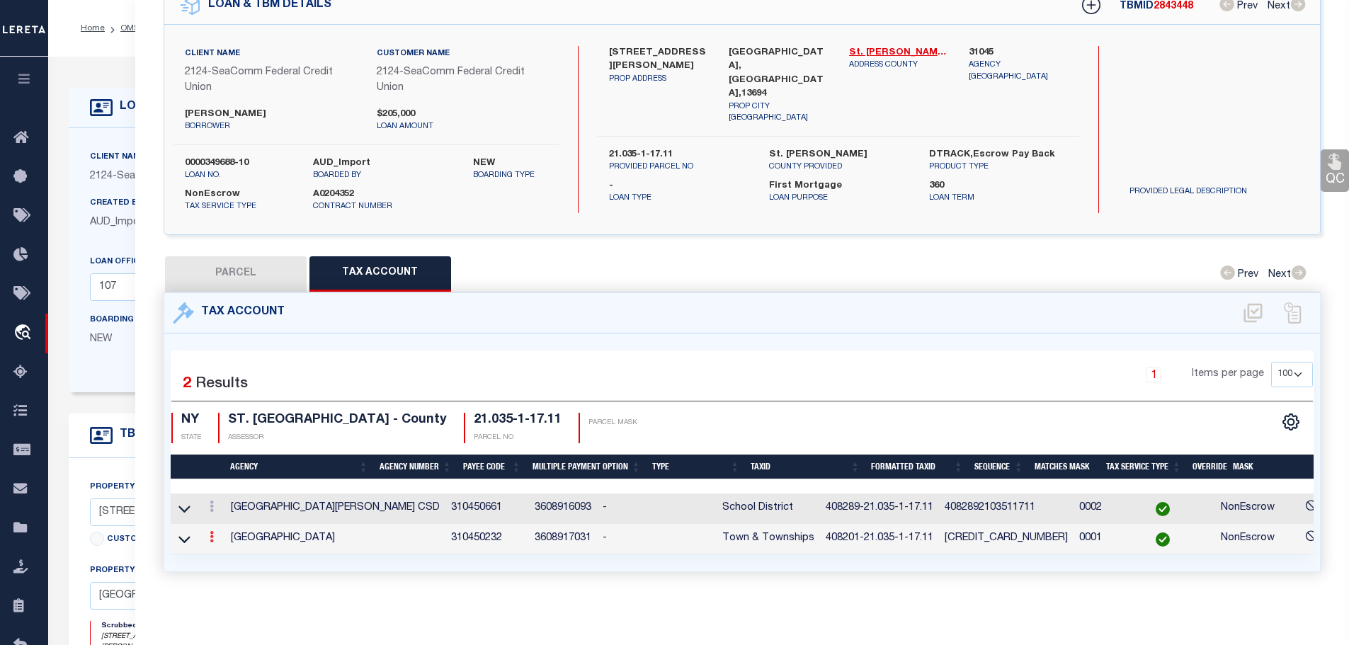
click at [209, 533] on link at bounding box center [212, 538] width 16 height 11
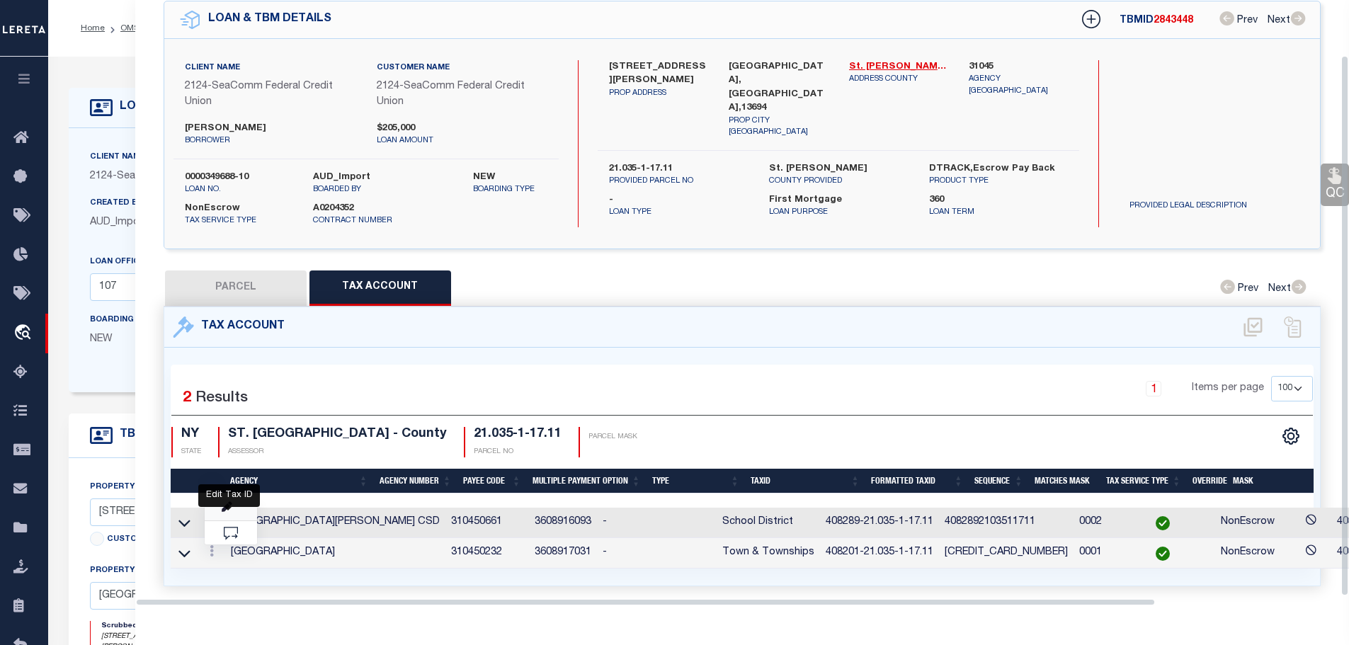
click at [227, 502] on icon "" at bounding box center [227, 507] width 11 height 11
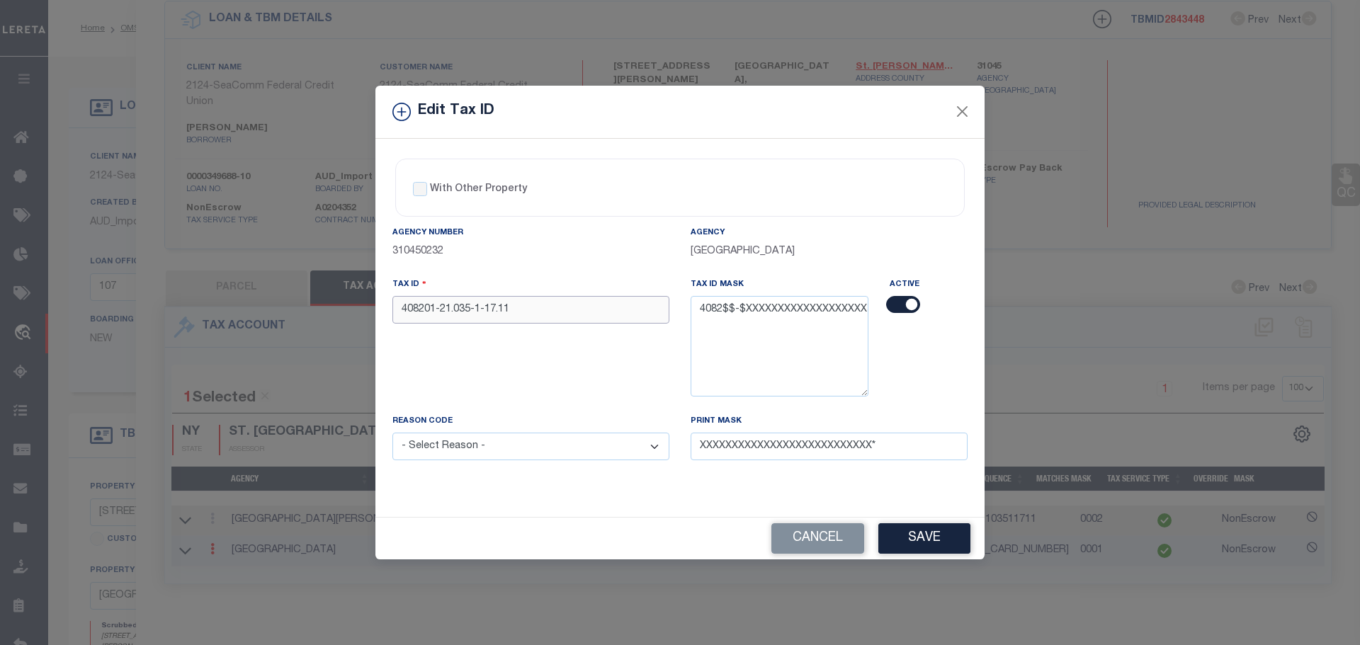
click at [519, 308] on input "408201-21.035-1-17.11" at bounding box center [530, 310] width 277 height 28
paste input "89"
click at [542, 455] on select "- Select Reason - 099 - Other (Provide additional detail) ACT - Agency Changed …" at bounding box center [530, 447] width 277 height 28
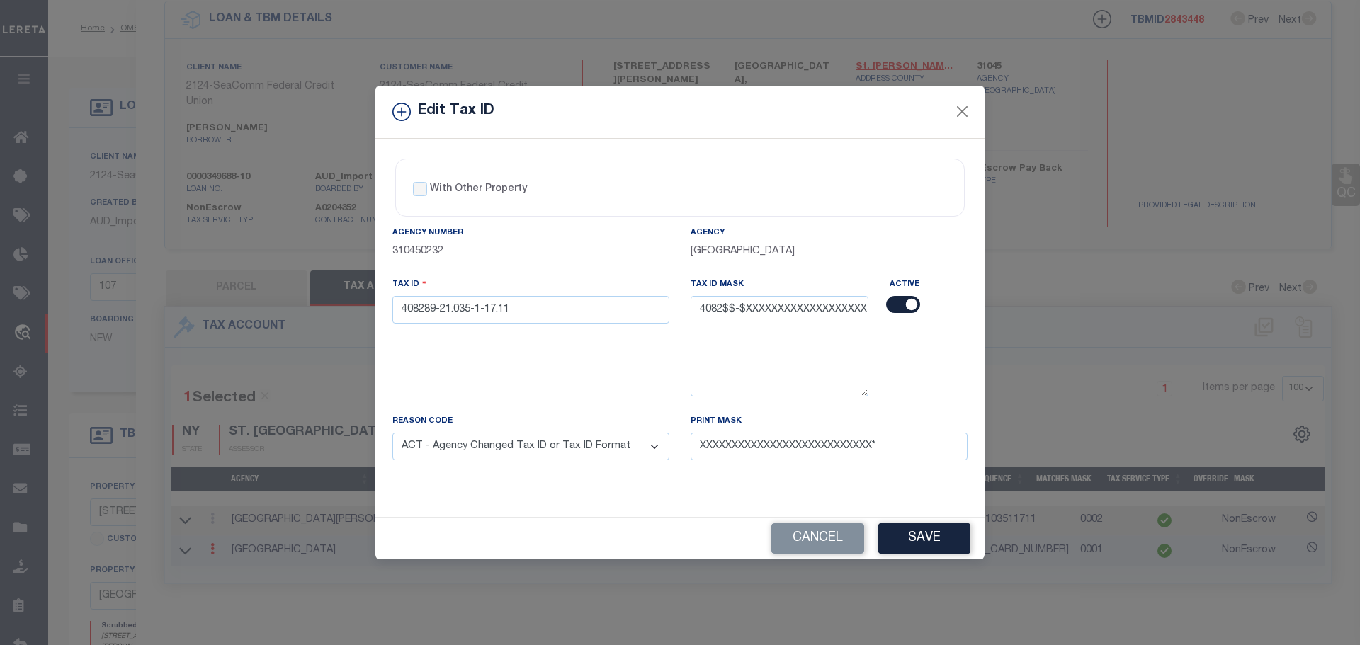
click at [392, 433] on select "- Select Reason - 099 - Other (Provide additional detail) ACT - Agency Changed …" at bounding box center [530, 447] width 277 height 28
click at [921, 536] on button "Save" at bounding box center [924, 538] width 92 height 30
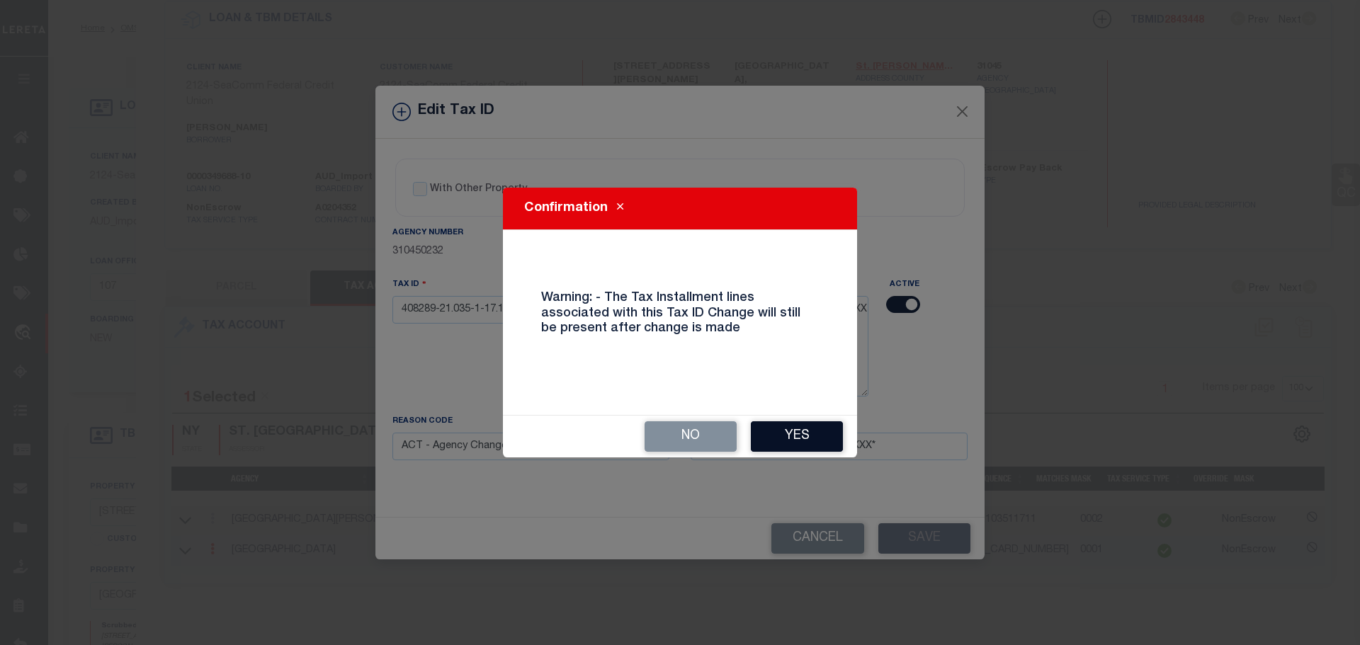
click at [811, 438] on button "Yes" at bounding box center [797, 436] width 92 height 30
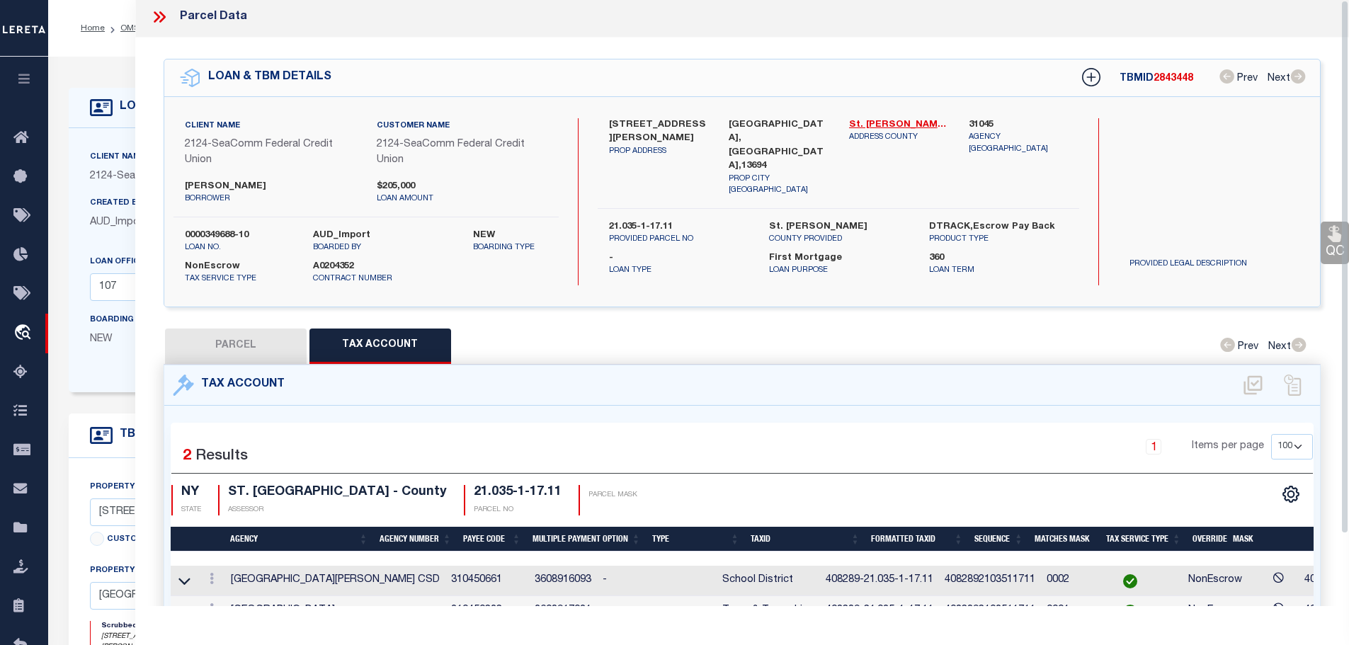
scroll to position [0, 0]
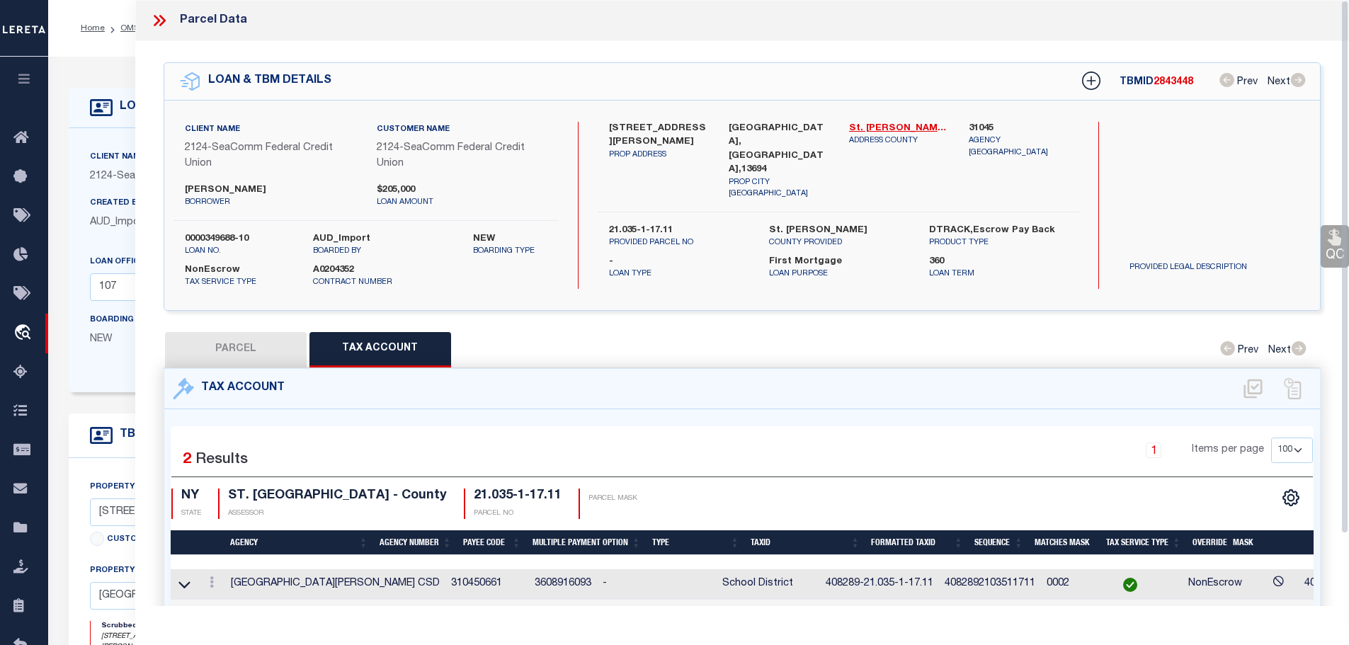
click at [162, 17] on icon at bounding box center [162, 20] width 6 height 11
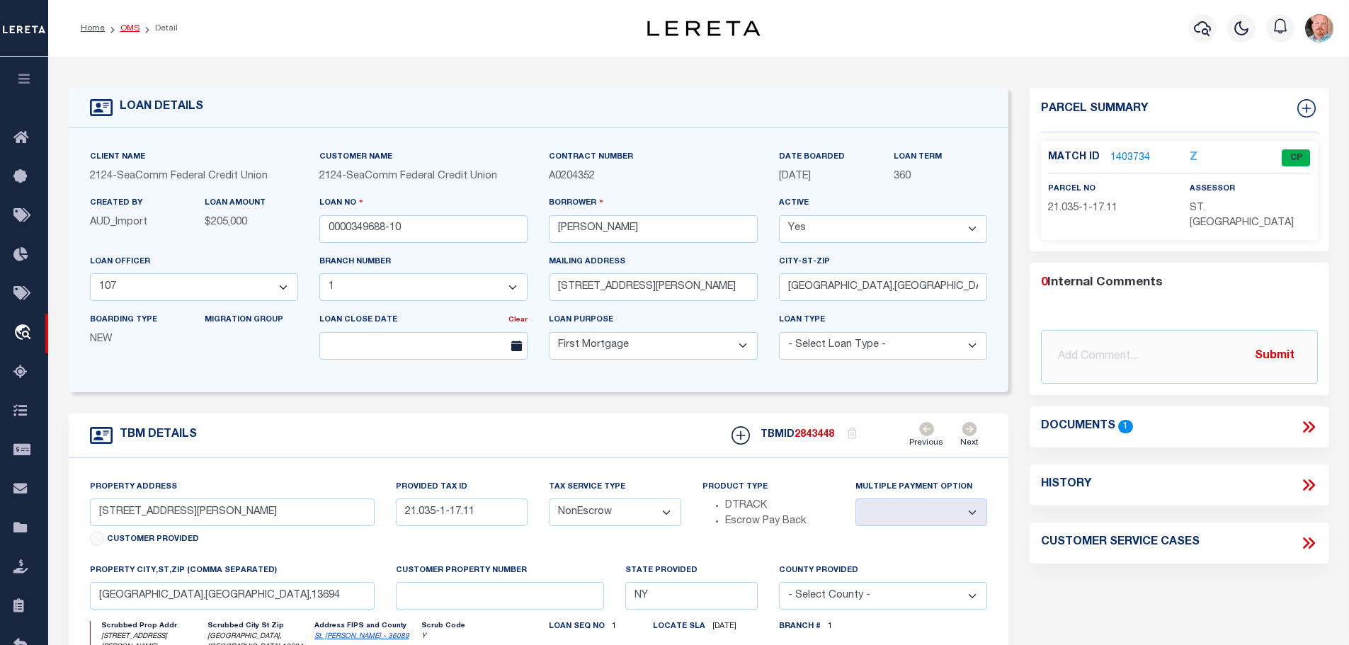
click at [127, 28] on link "OMS" at bounding box center [129, 28] width 19 height 8
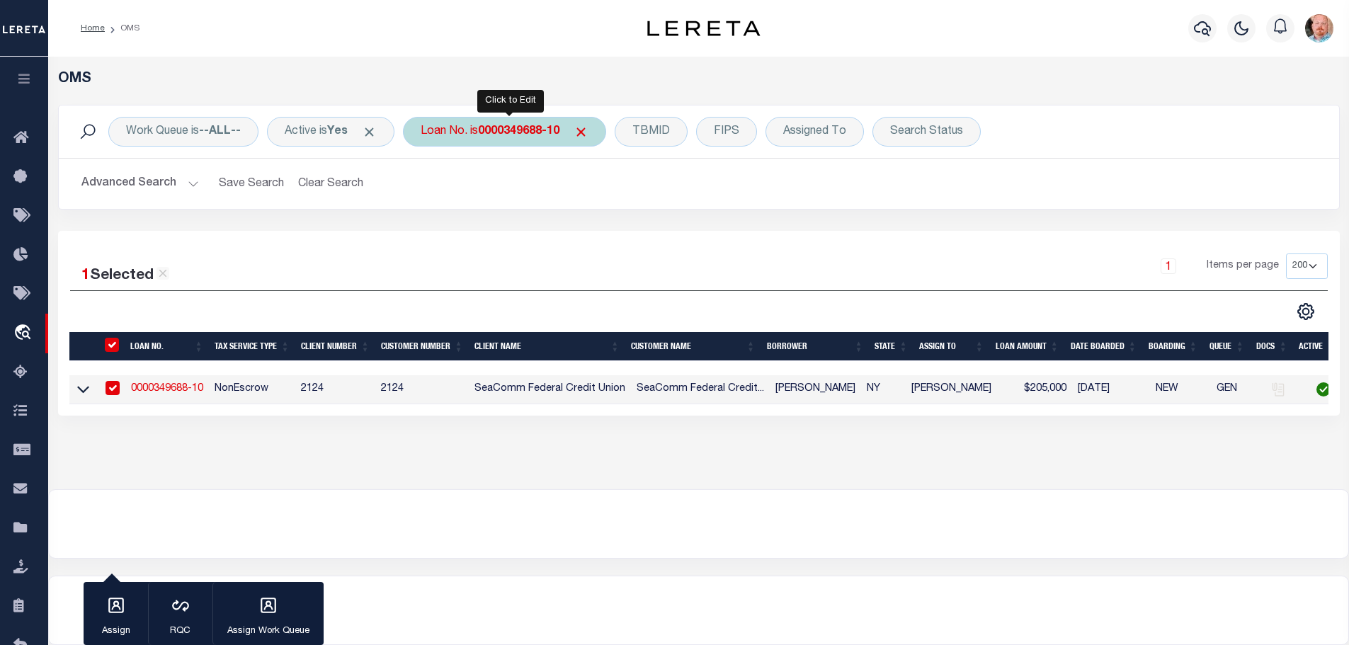
click at [530, 129] on b "0000349688-10" at bounding box center [518, 131] width 81 height 11
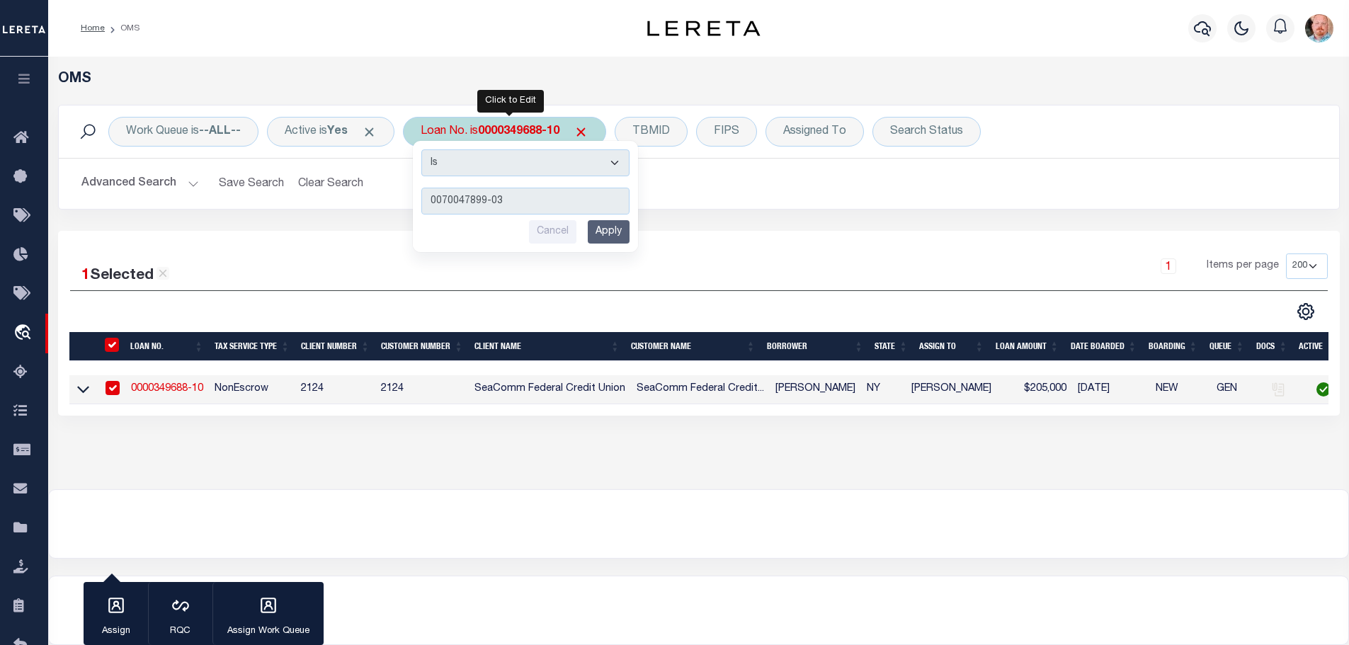
click at [617, 234] on input "Apply" at bounding box center [609, 231] width 42 height 23
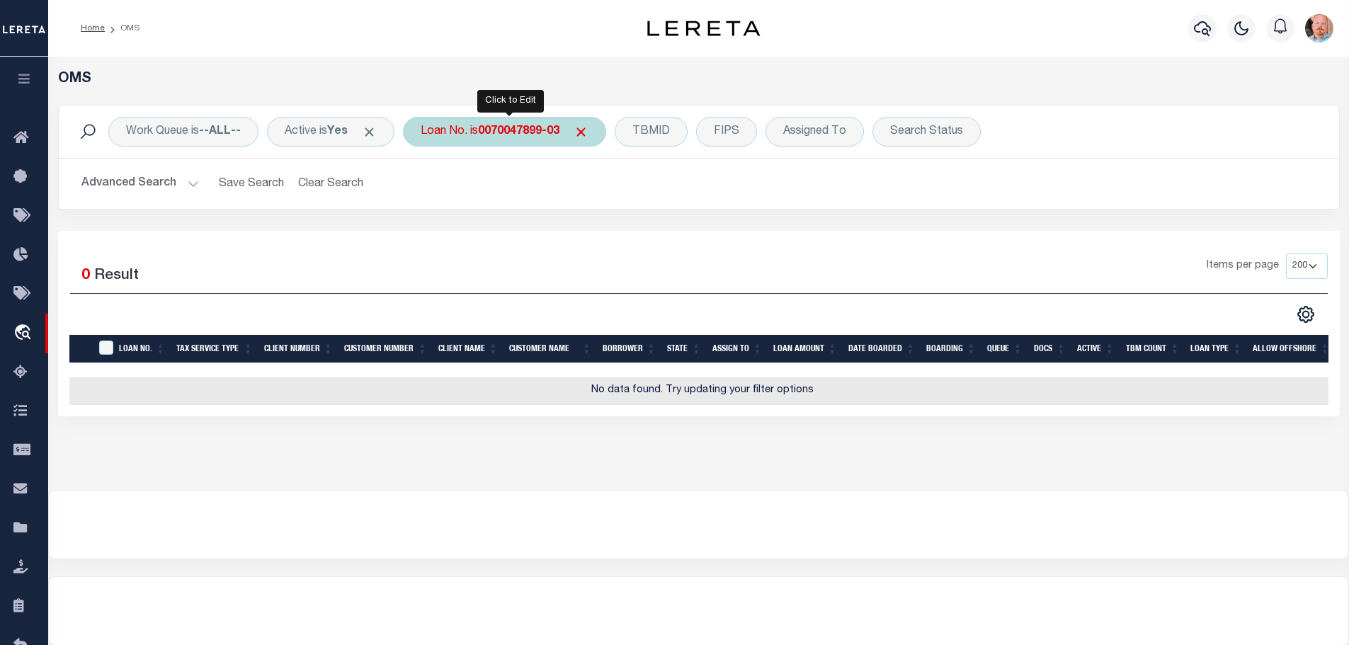
click at [524, 129] on b "0070047899-03" at bounding box center [518, 131] width 81 height 11
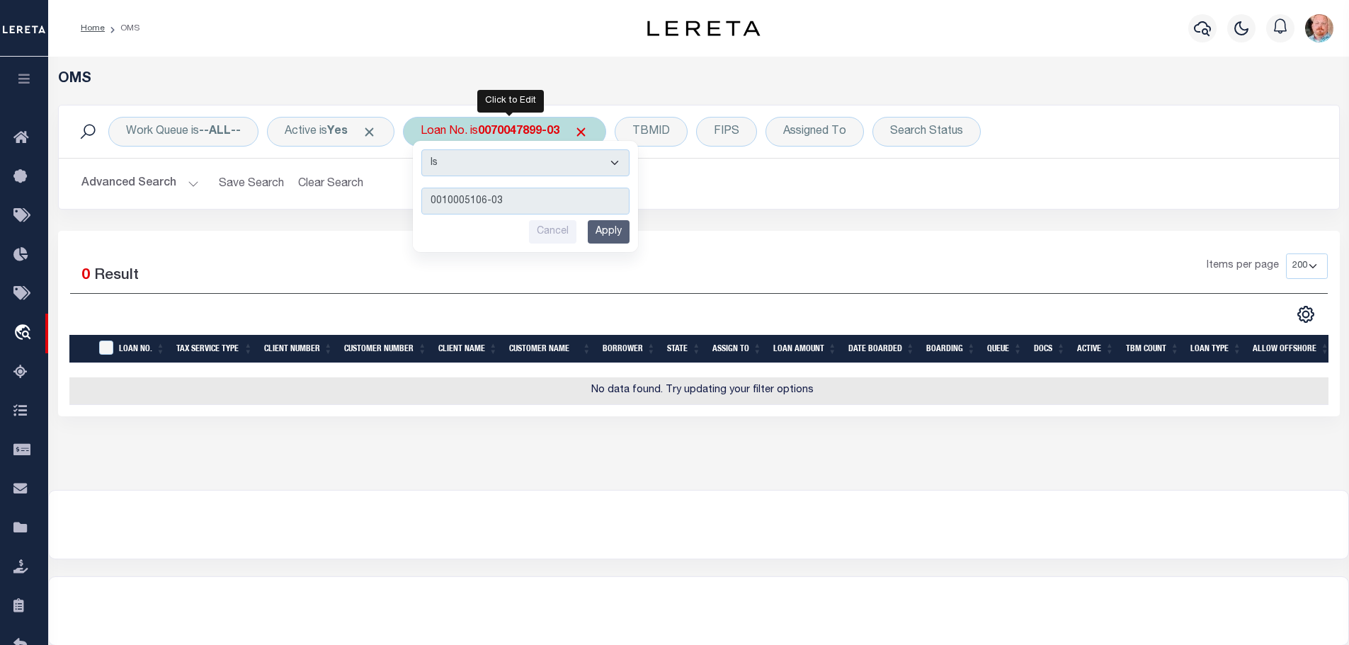
click at [615, 237] on input "Apply" at bounding box center [609, 231] width 42 height 23
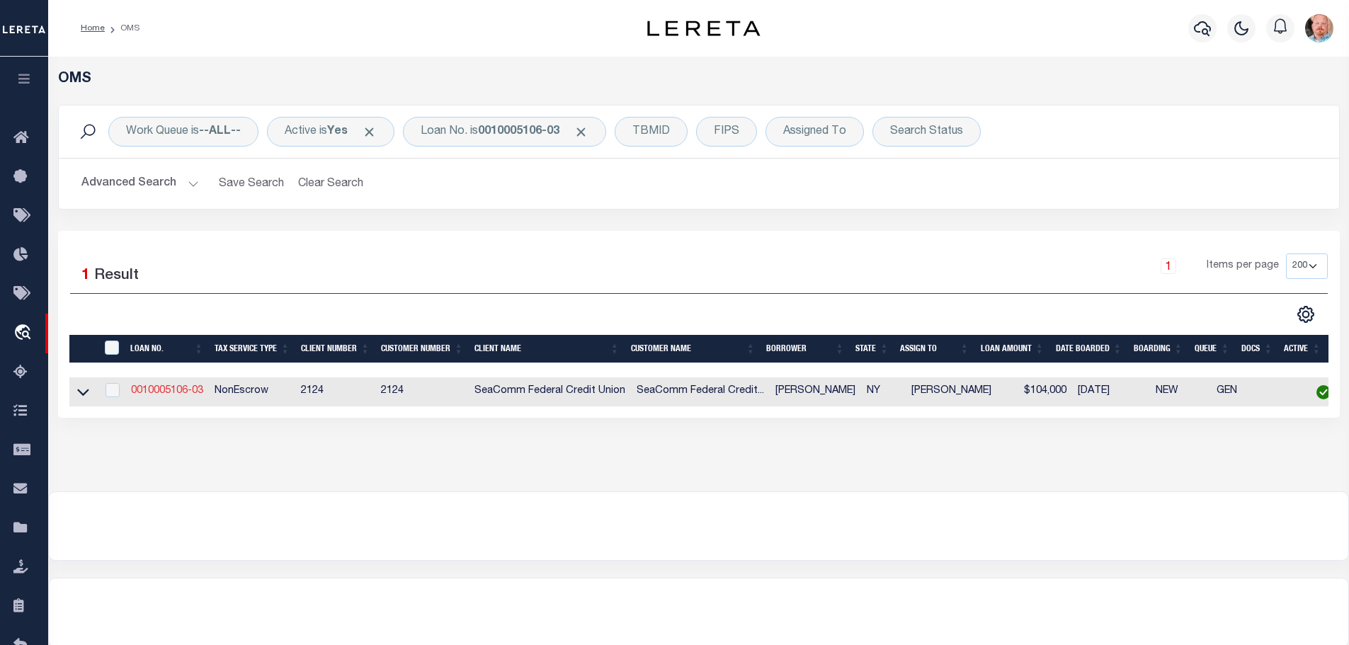
click at [167, 389] on link "0010005106-03" at bounding box center [167, 391] width 72 height 10
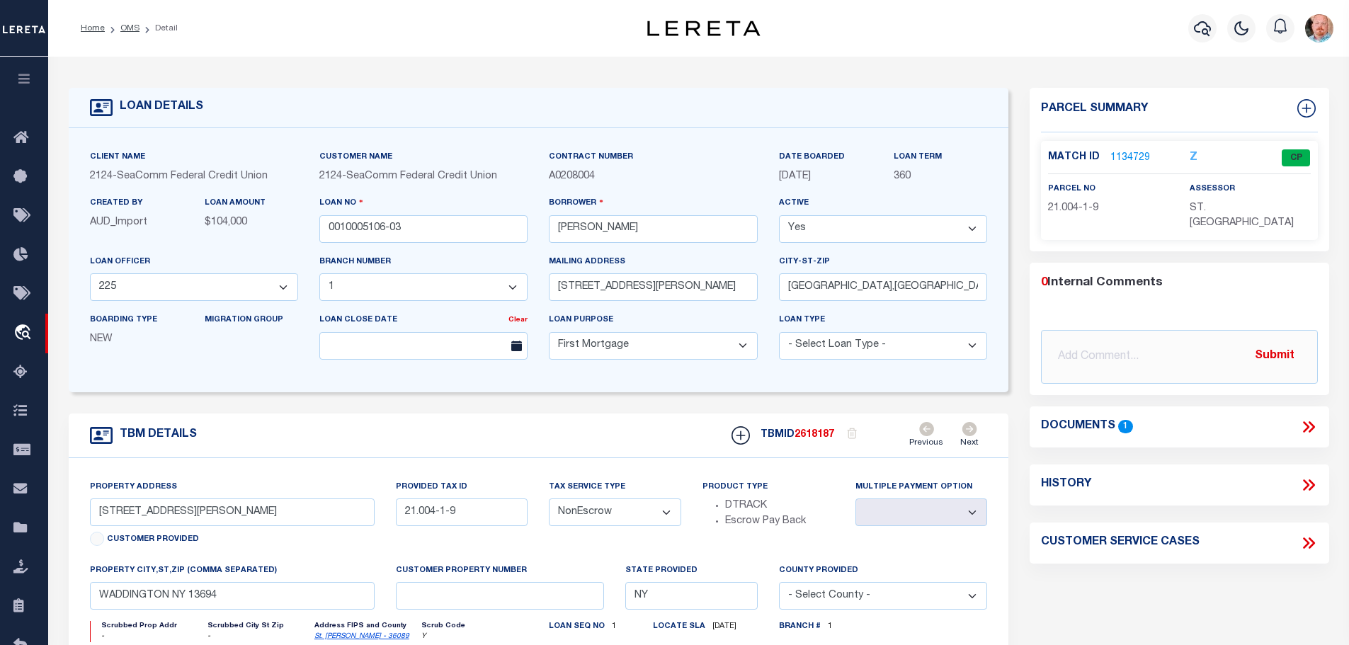
click at [1124, 157] on link "1134729" at bounding box center [1130, 158] width 40 height 15
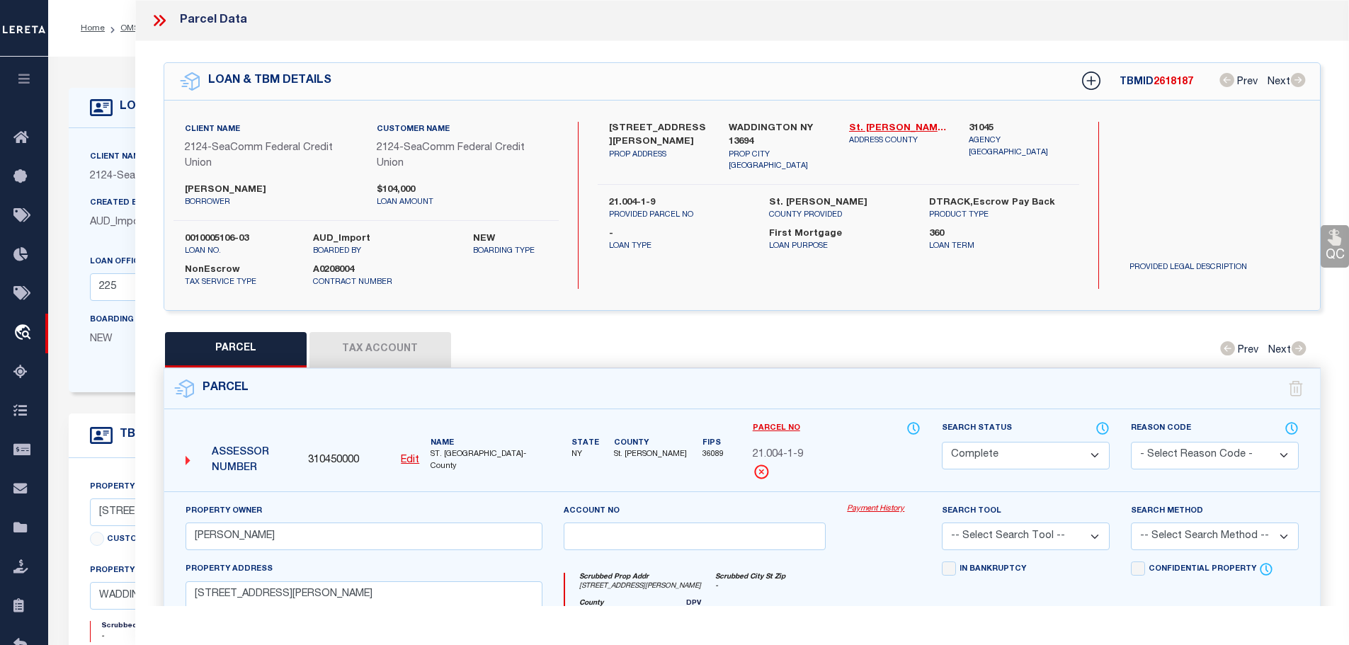
click at [351, 341] on button "Tax Account" at bounding box center [380, 349] width 142 height 35
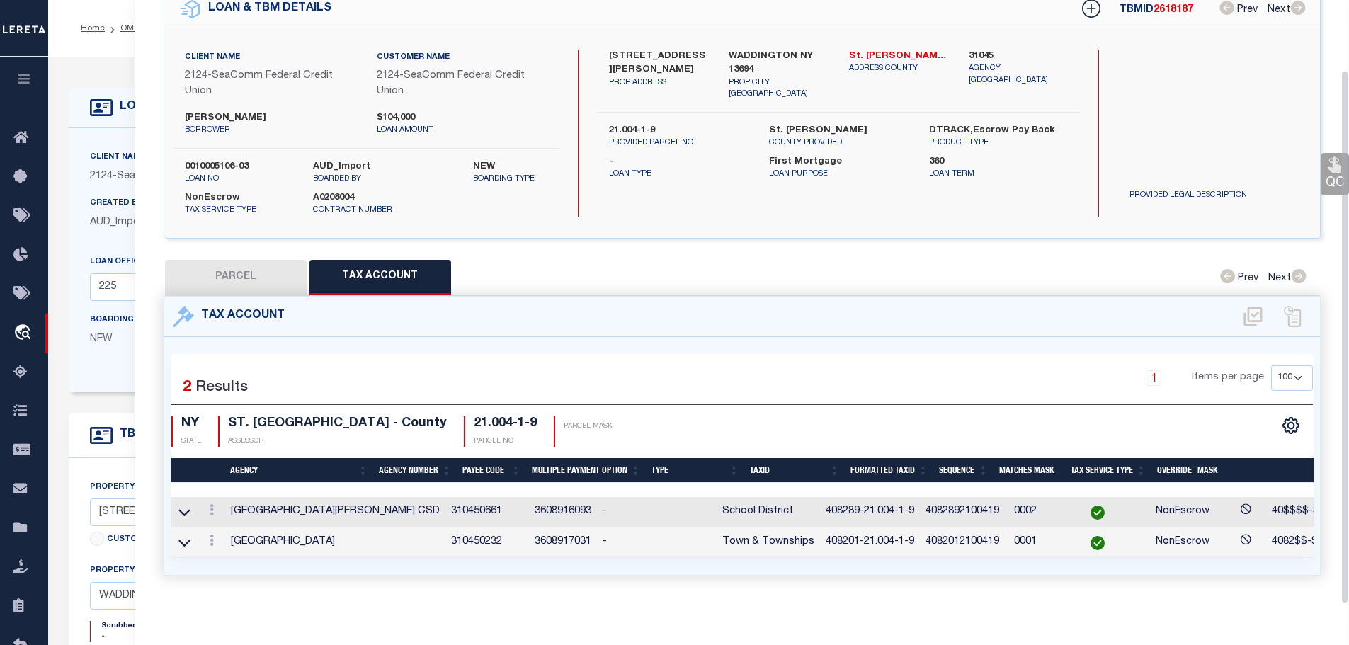
scroll to position [81, 0]
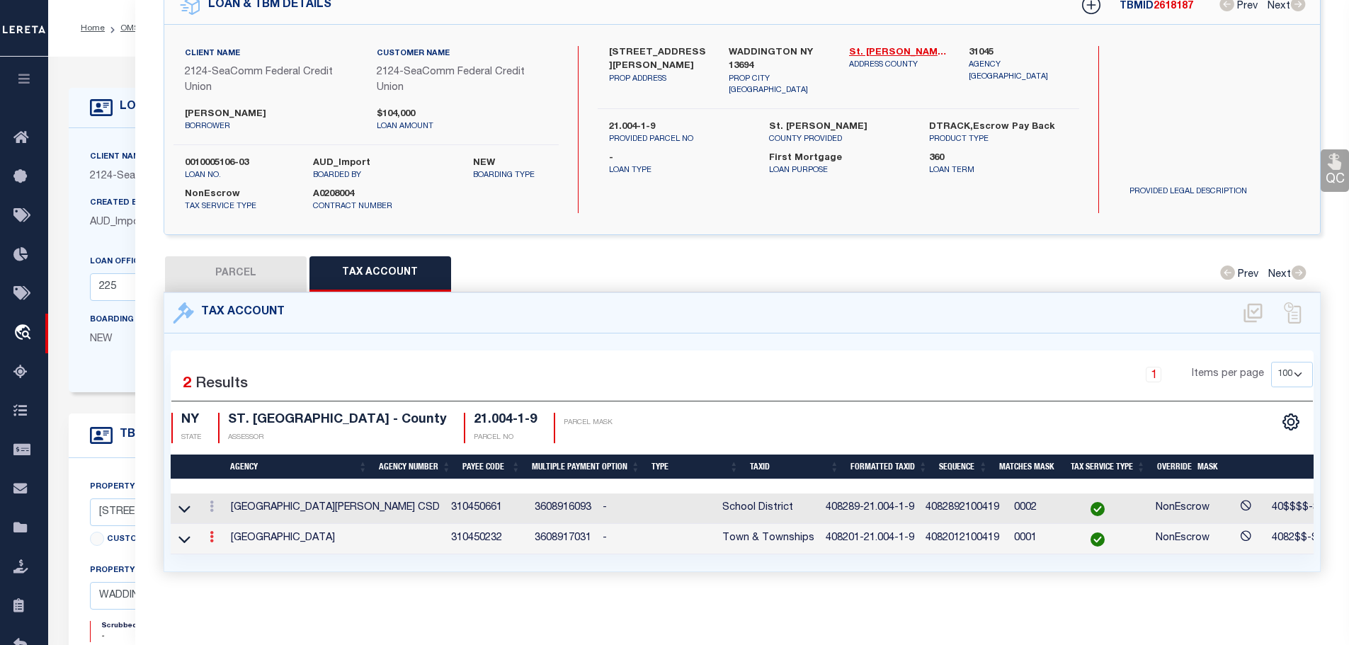
click at [212, 531] on icon at bounding box center [212, 536] width 4 height 11
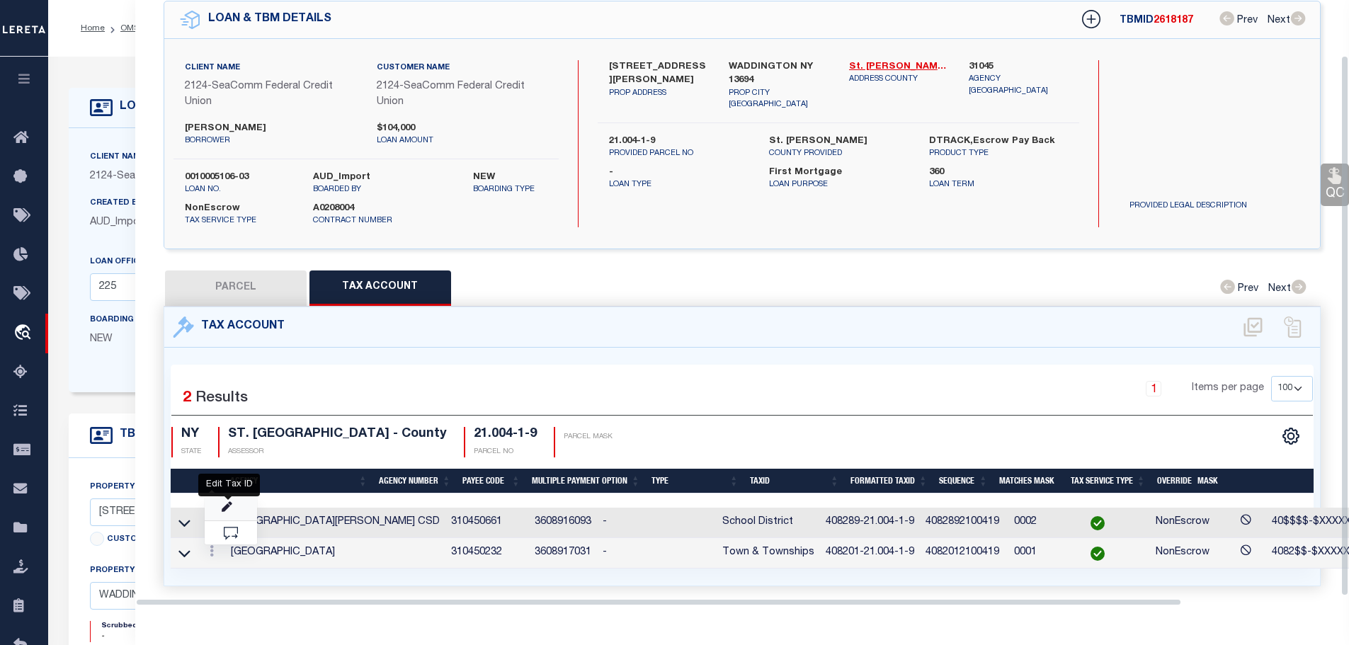
click at [226, 502] on icon "" at bounding box center [227, 507] width 11 height 11
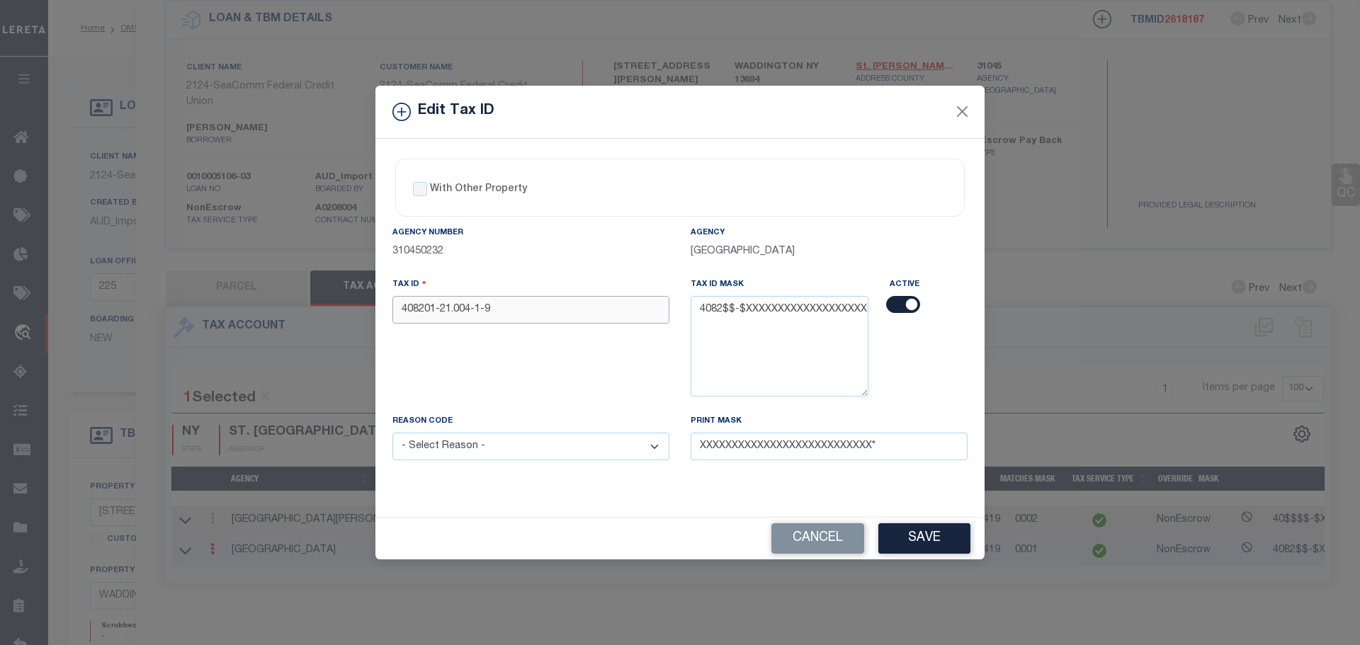
click at [485, 321] on input "408201-21.004-1-9" at bounding box center [530, 310] width 277 height 28
click at [481, 324] on div "Tax ID 408201-21.004-1-9" at bounding box center [531, 345] width 298 height 137
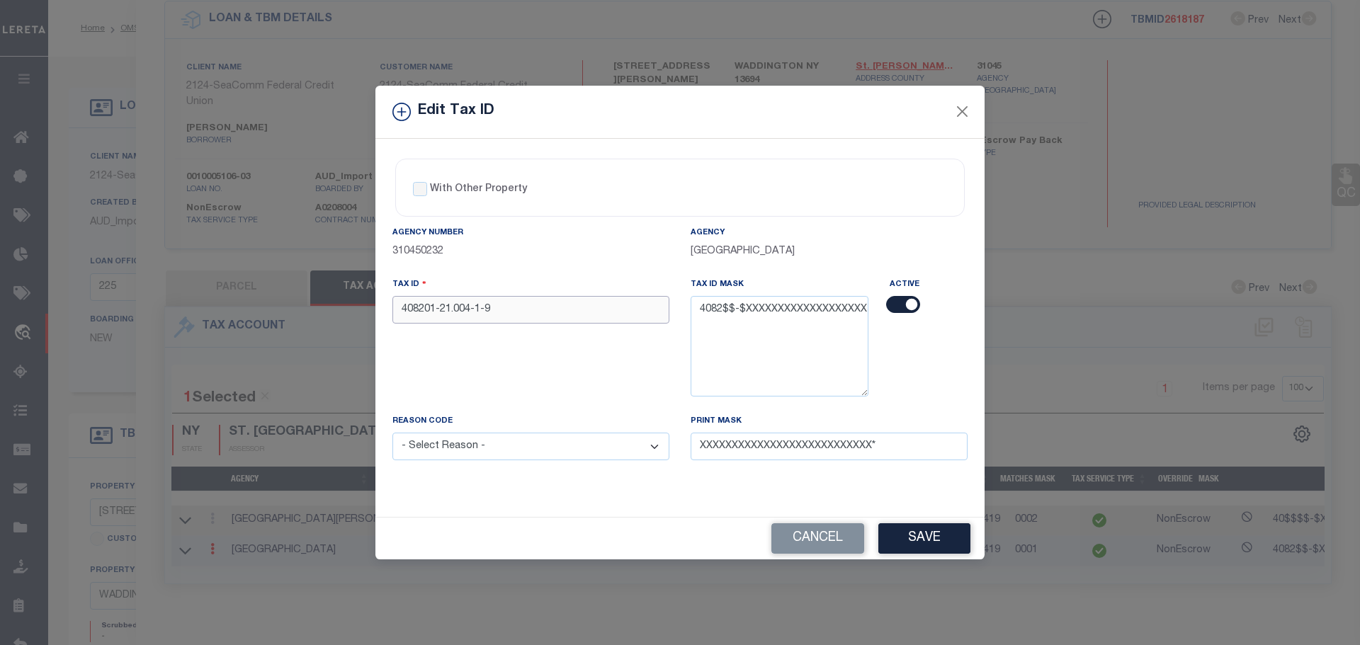
click at [482, 302] on input "408201-21.004-1-9" at bounding box center [530, 310] width 277 height 28
paste input "89"
click at [497, 448] on select "- Select Reason - 099 - Other (Provide additional detail) ACT - Agency Changed …" at bounding box center [530, 447] width 277 height 28
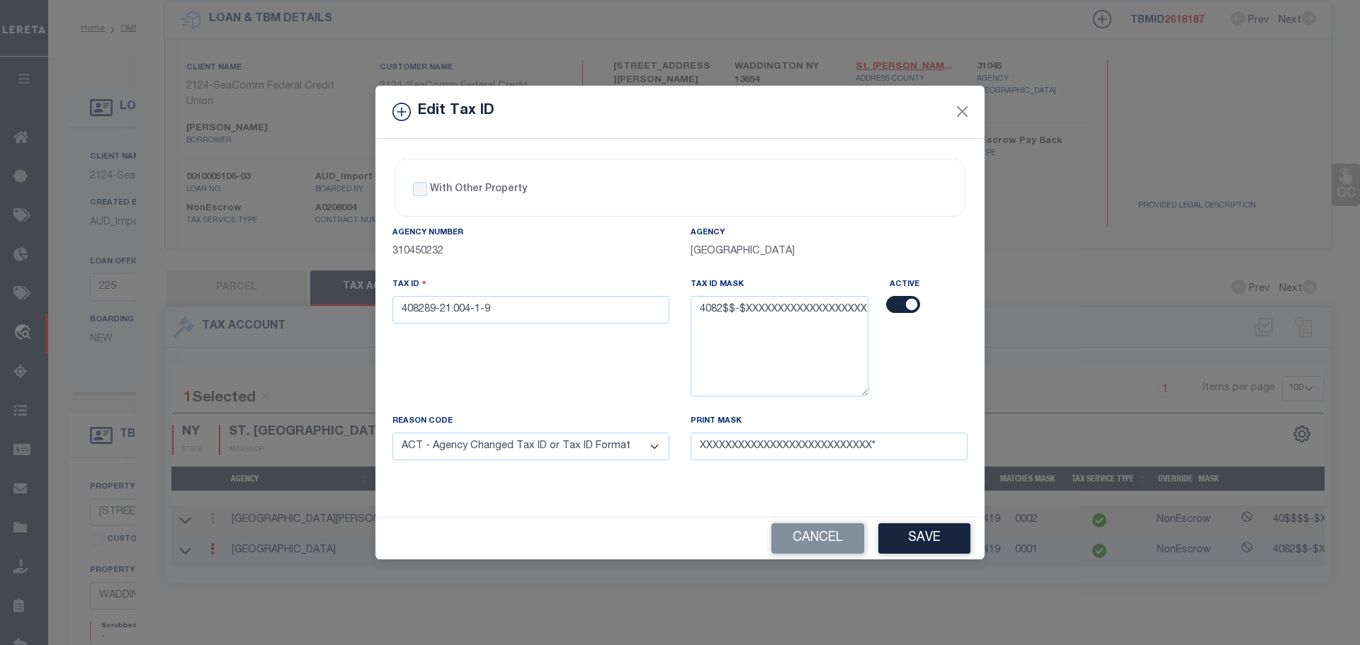
click at [392, 433] on select "- Select Reason - 099 - Other (Provide additional detail) ACT - Agency Changed …" at bounding box center [530, 447] width 277 height 28
click at [932, 540] on button "Save" at bounding box center [924, 538] width 92 height 30
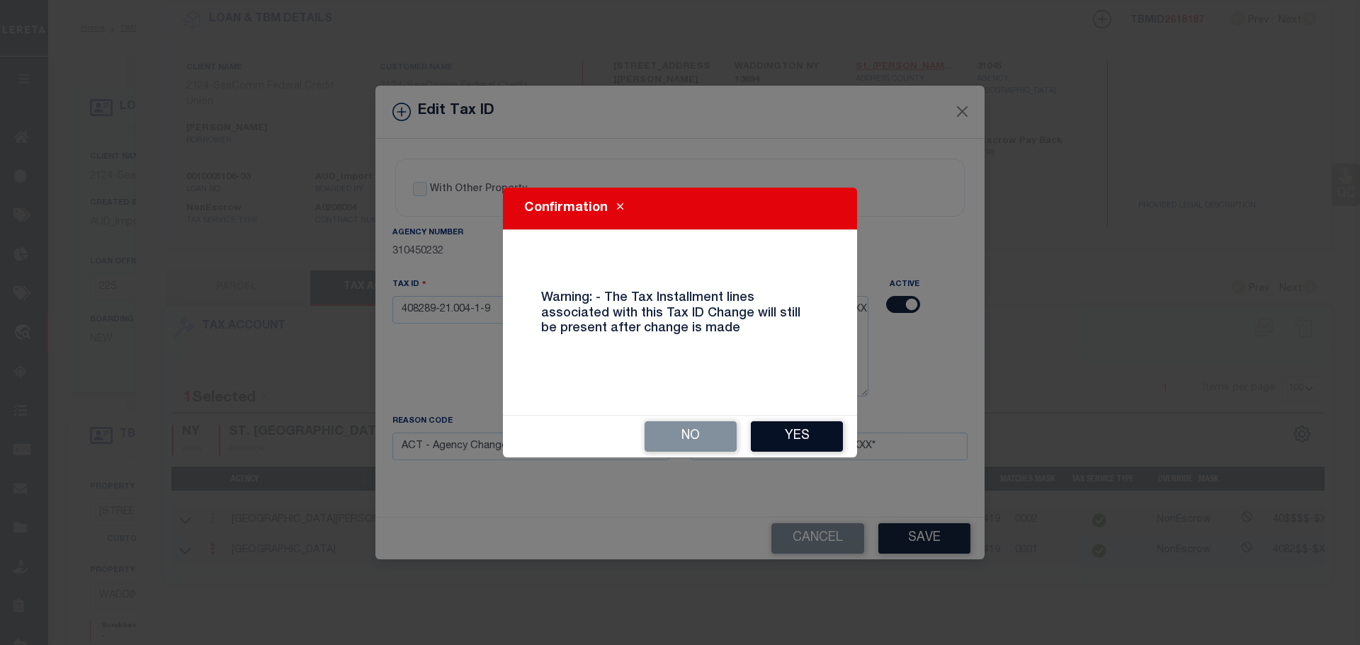
click at [799, 433] on button "Yes" at bounding box center [797, 436] width 92 height 30
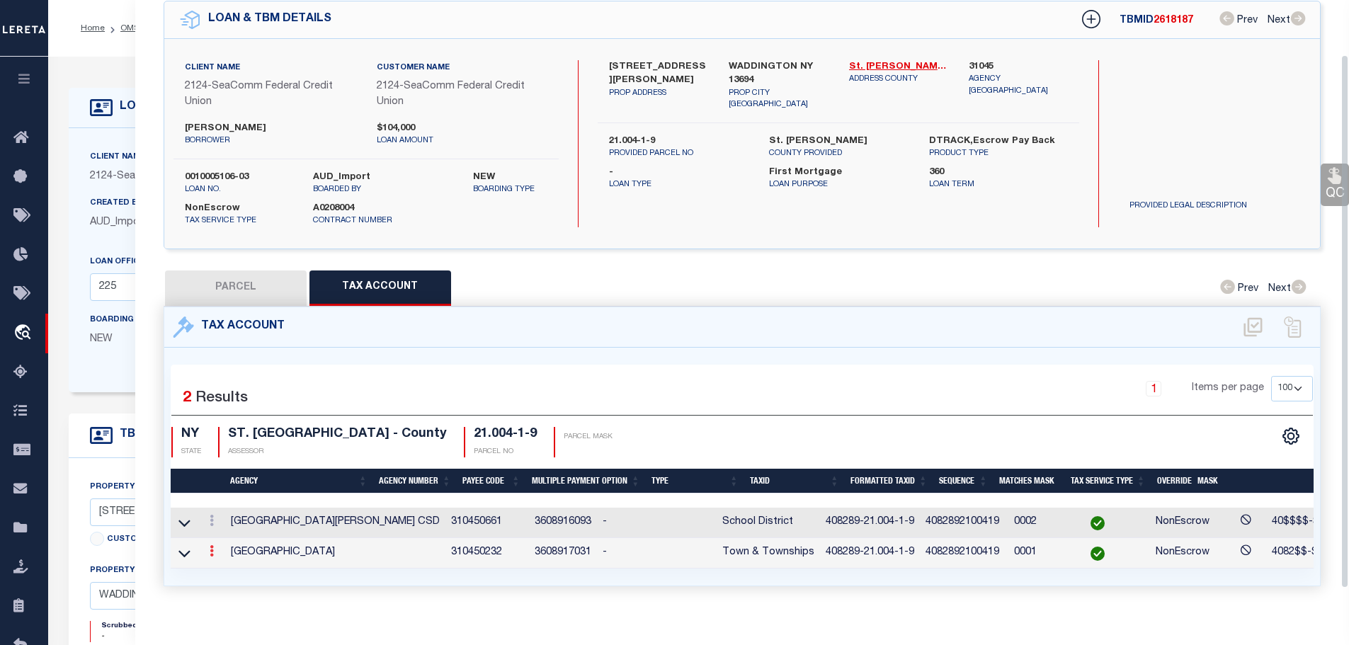
click at [210, 551] on link at bounding box center [212, 552] width 16 height 11
click at [231, 570] on icon at bounding box center [227, 572] width 11 height 11
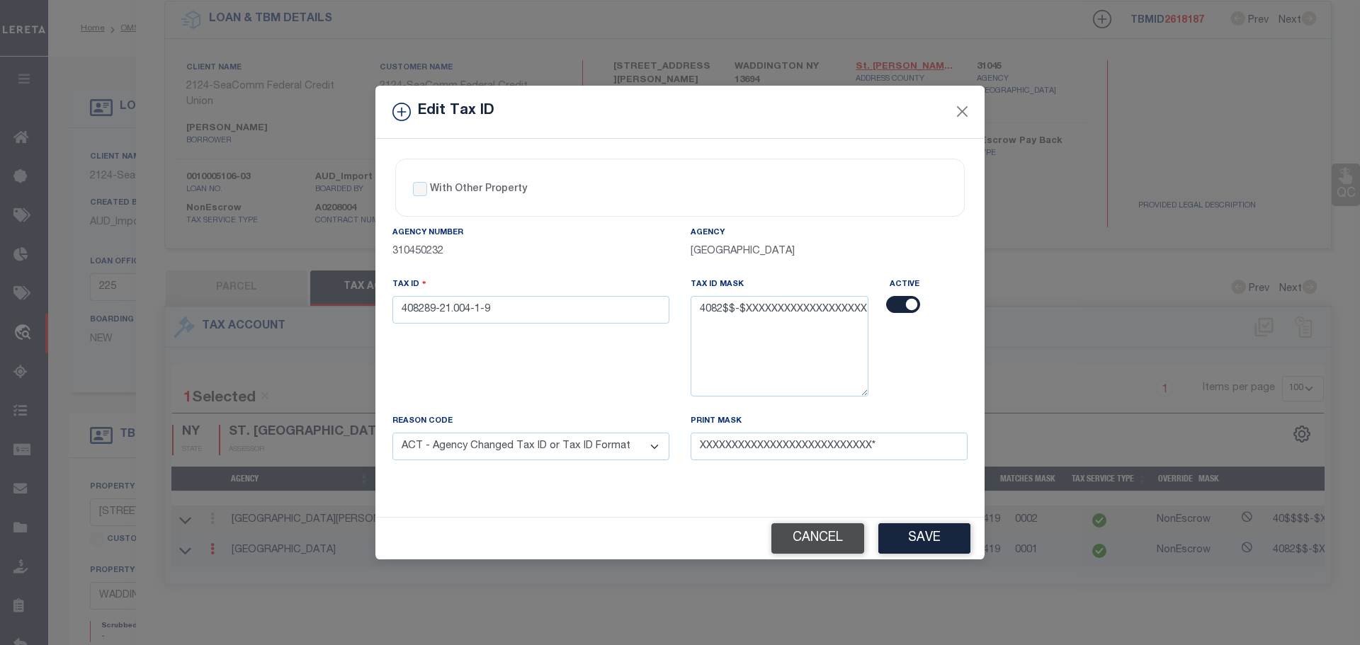
click at [833, 545] on button "Cancel" at bounding box center [817, 538] width 93 height 30
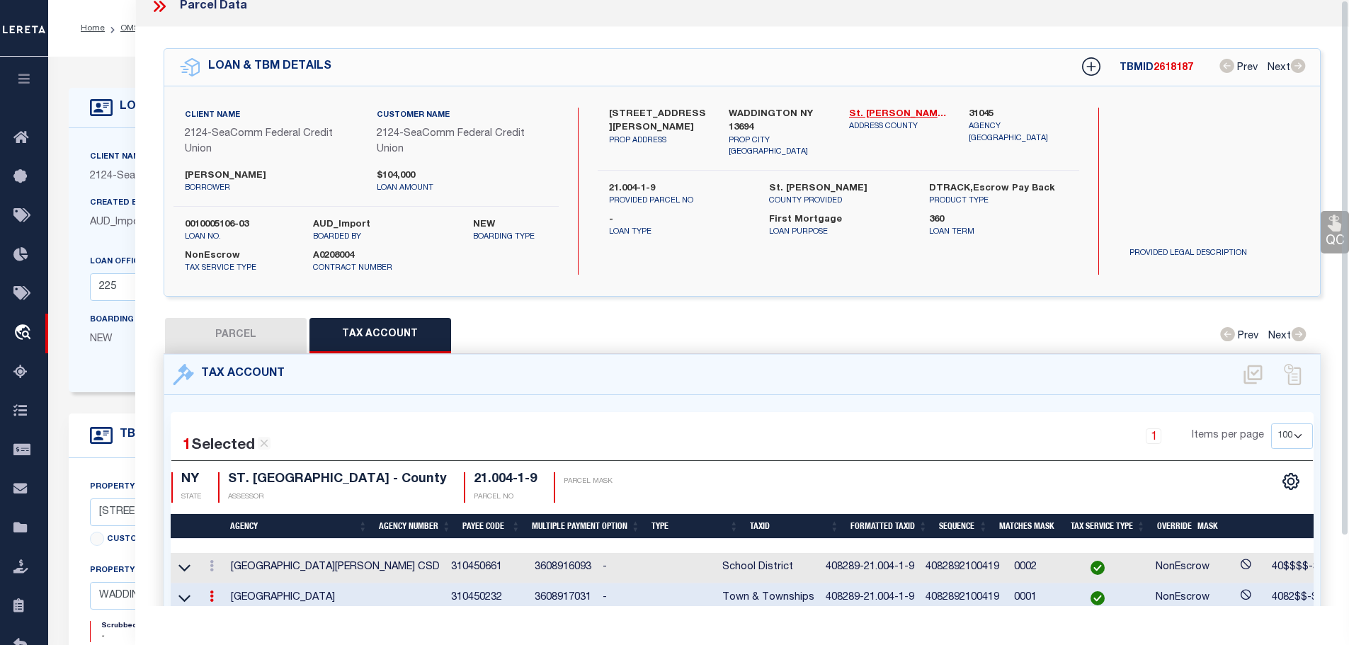
scroll to position [0, 0]
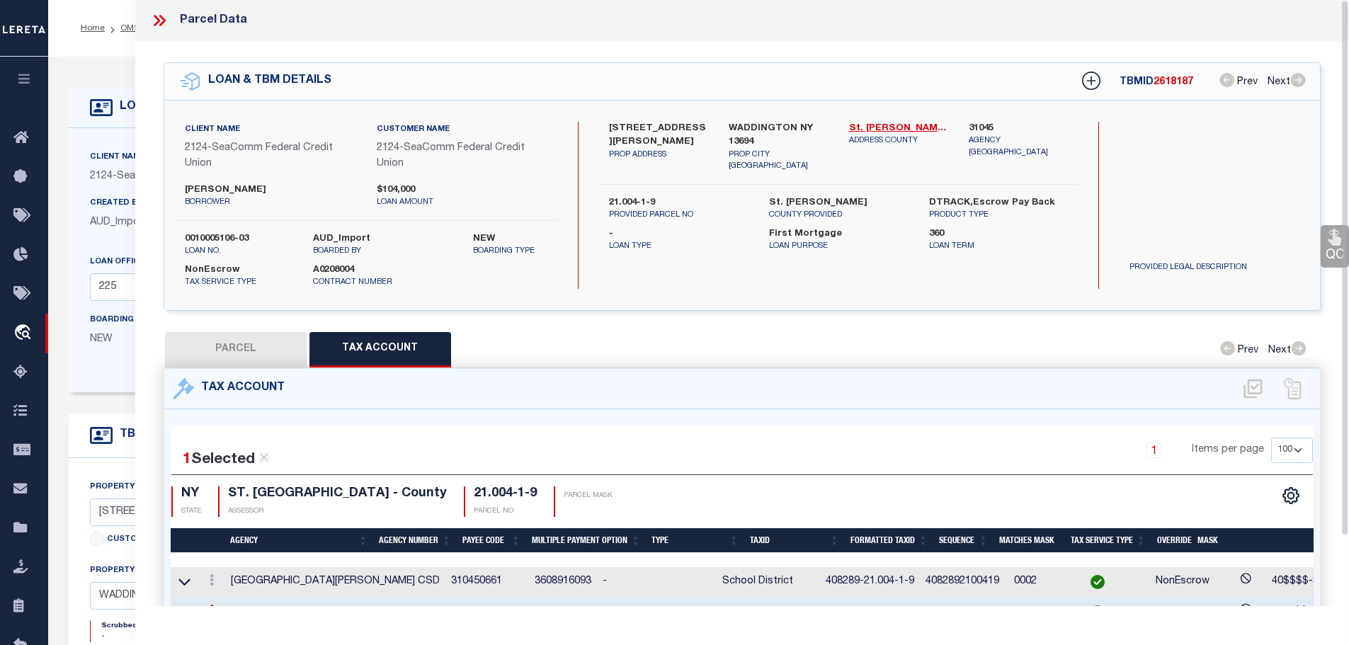
click at [153, 18] on icon at bounding box center [159, 20] width 18 height 18
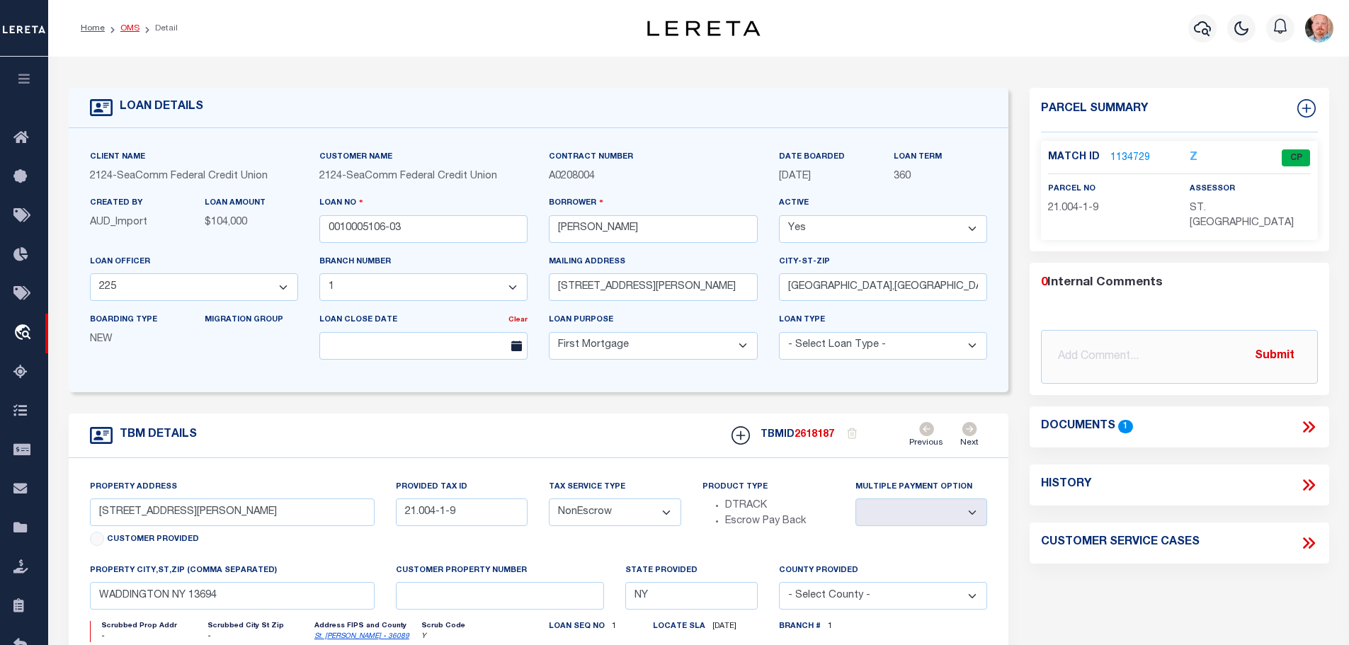
click at [121, 24] on link "OMS" at bounding box center [129, 28] width 19 height 8
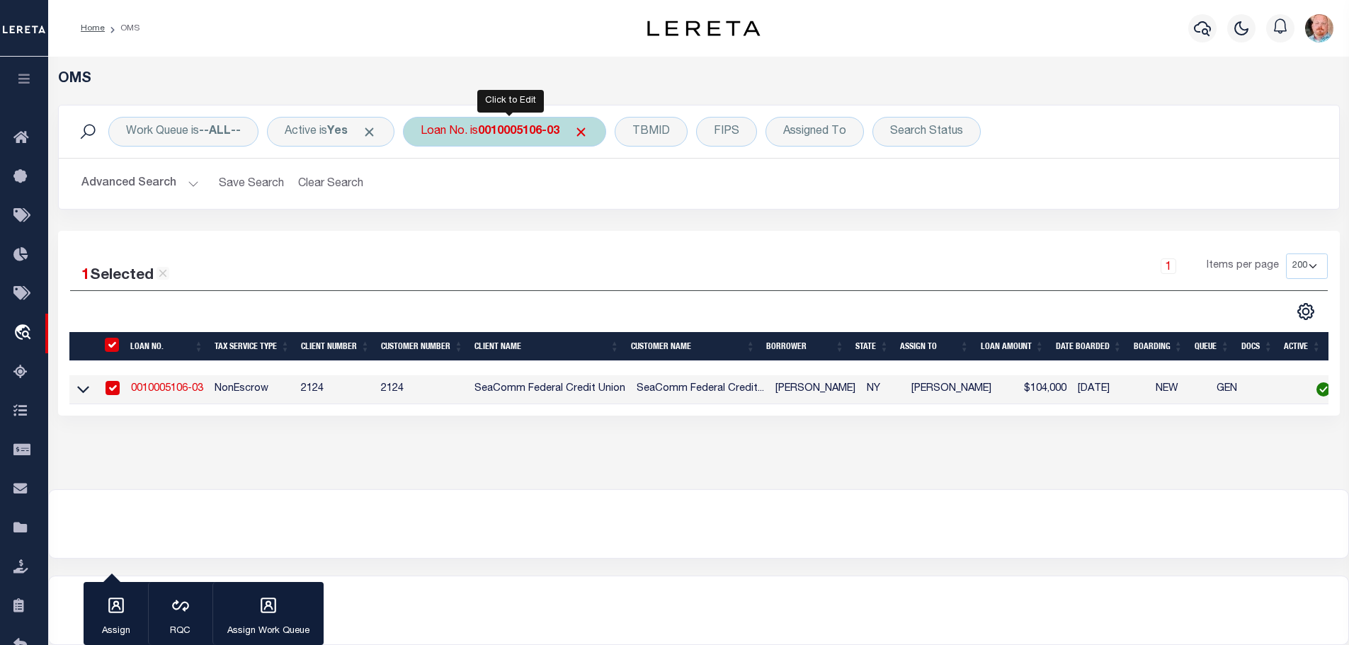
click at [517, 137] on b "0010005106-03" at bounding box center [518, 131] width 81 height 11
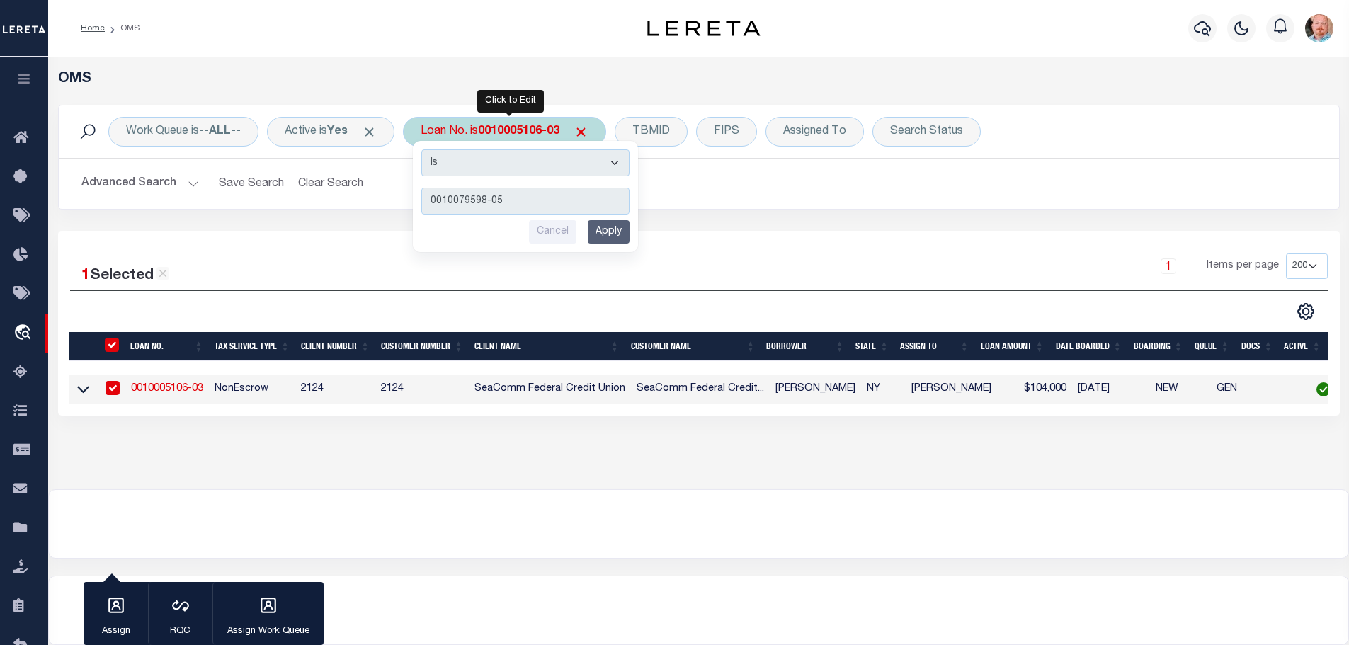
click at [613, 234] on input "Apply" at bounding box center [609, 231] width 42 height 23
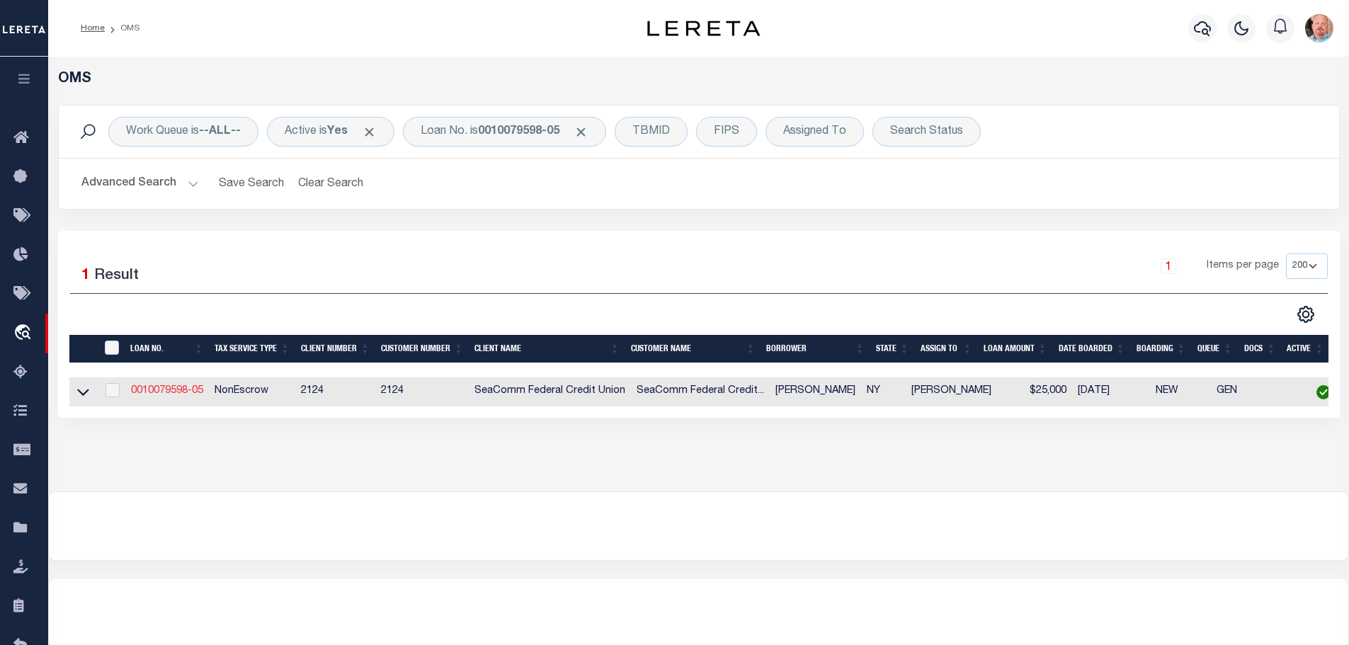
click at [166, 390] on link "0010079598-05" at bounding box center [167, 391] width 72 height 10
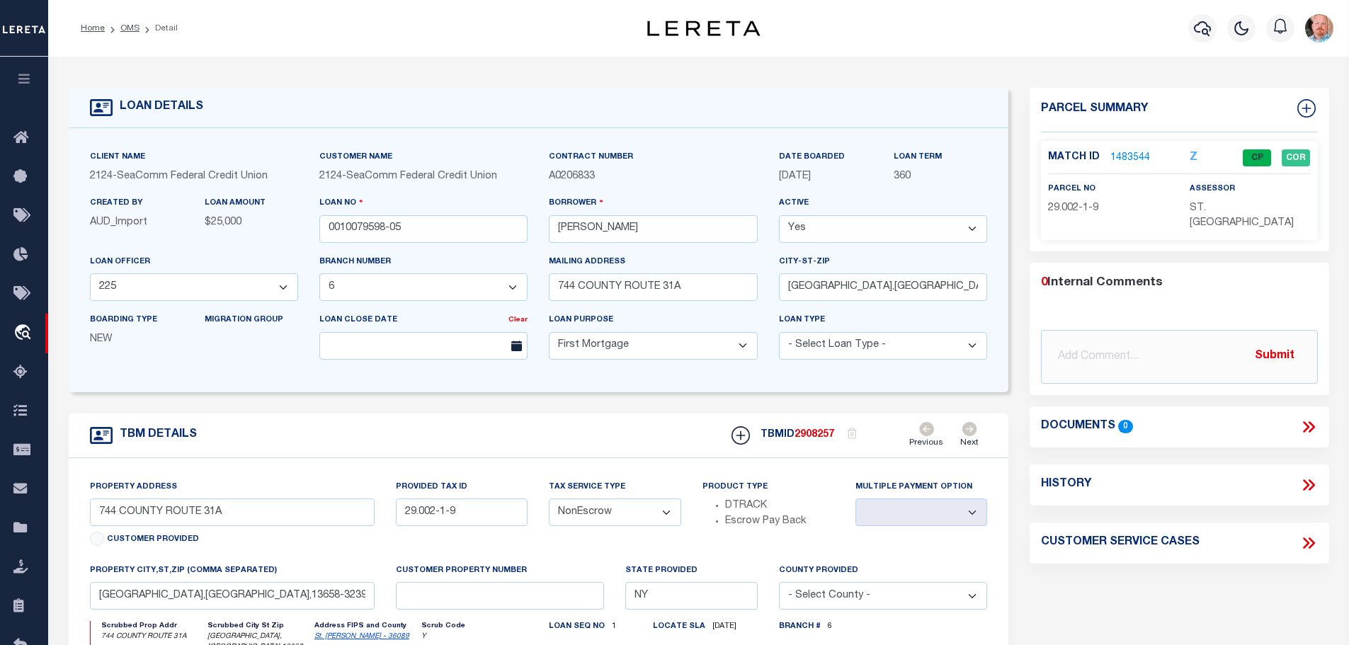
click at [1124, 157] on link "1483544" at bounding box center [1130, 158] width 40 height 15
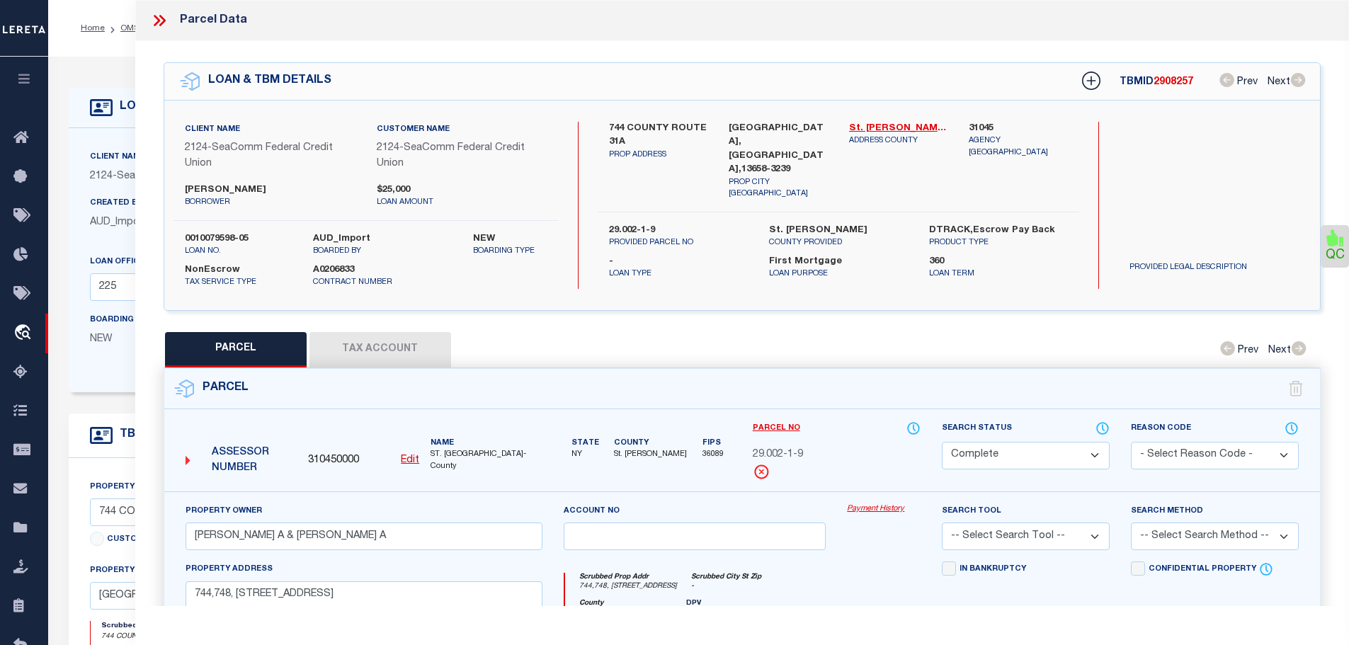
click at [351, 332] on button "Tax Account" at bounding box center [380, 349] width 142 height 35
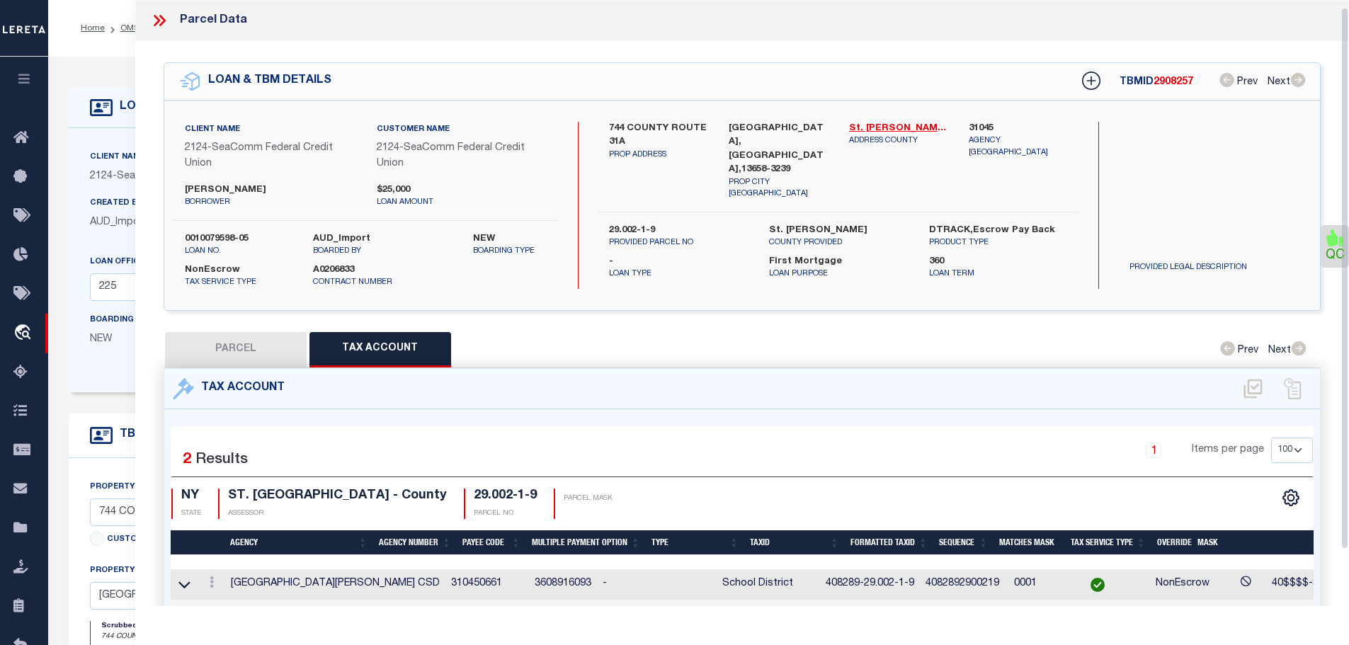
scroll to position [71, 0]
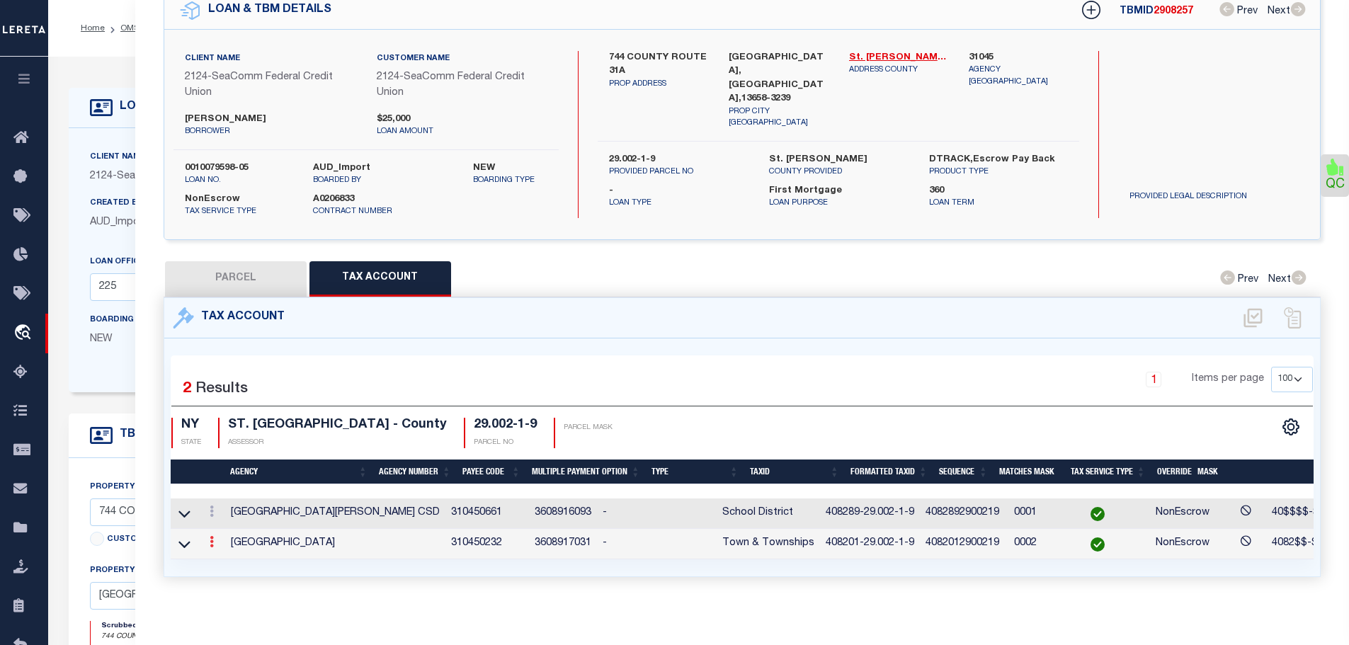
click at [213, 539] on icon at bounding box center [212, 541] width 4 height 11
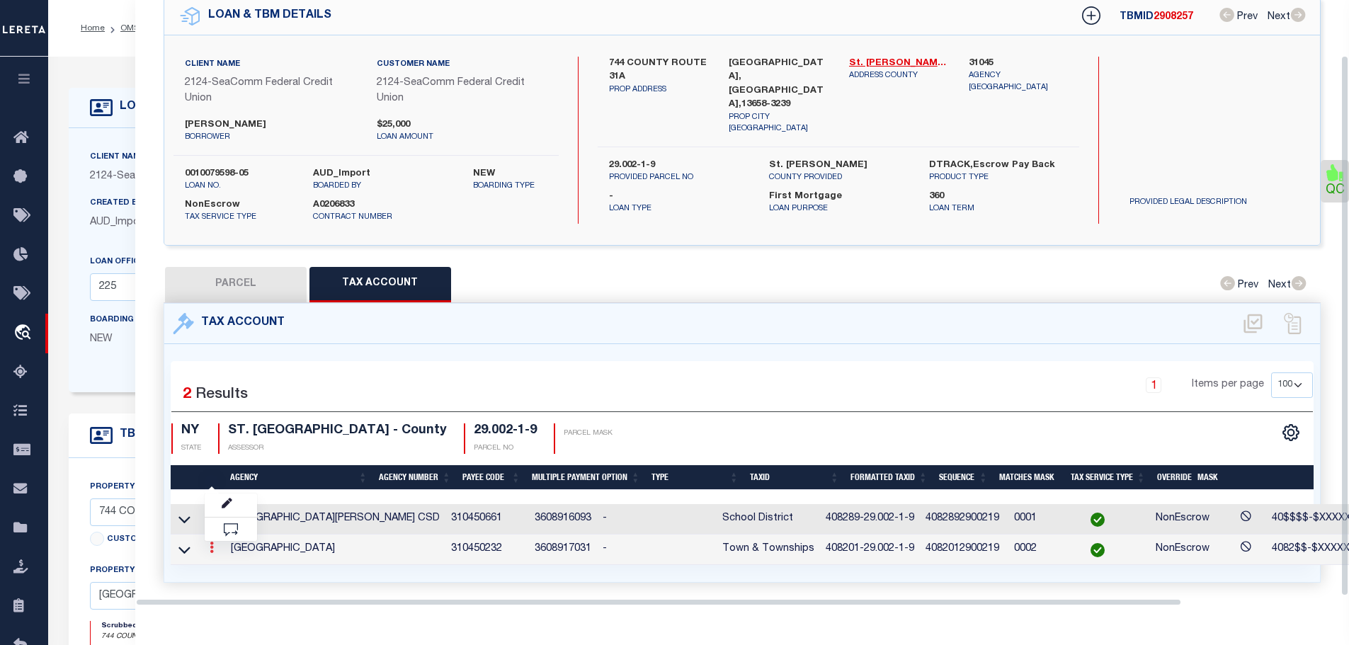
scroll to position [62, 0]
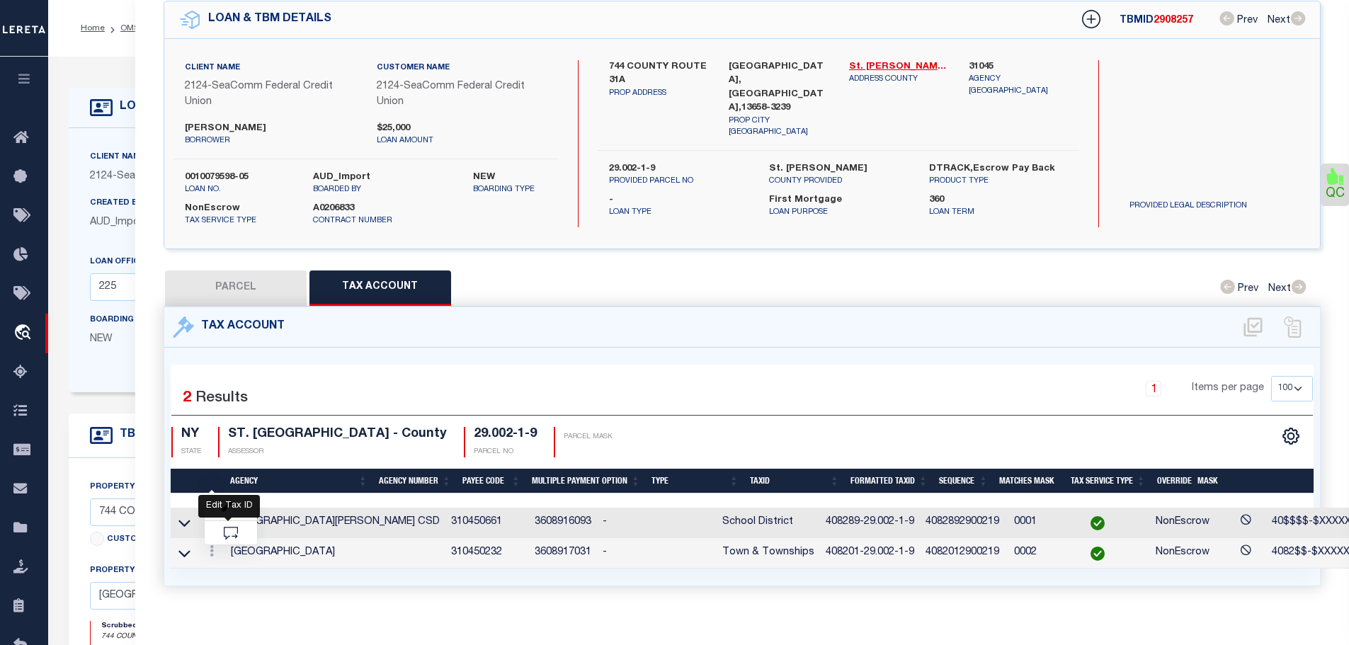
click at [229, 502] on icon "" at bounding box center [227, 507] width 11 height 11
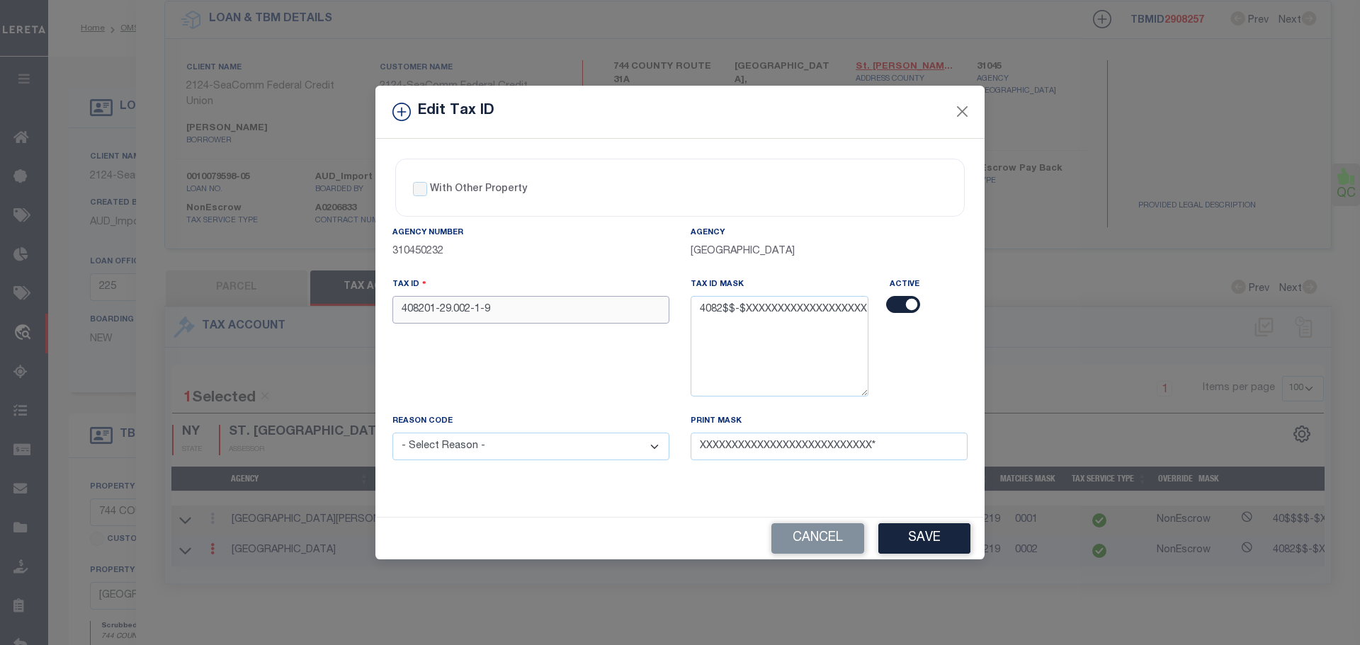
drag, startPoint x: 428, startPoint y: 314, endPoint x: 436, endPoint y: 317, distance: 9.2
click at [436, 317] on input "408201-29.002-1-9" at bounding box center [530, 310] width 277 height 28
drag, startPoint x: 426, startPoint y: 315, endPoint x: 434, endPoint y: 317, distance: 8.8
click at [434, 317] on input "408201-29.002-1-9" at bounding box center [530, 310] width 277 height 28
click at [511, 448] on select "- Select Reason - 099 - Other (Provide additional detail) ACT - Agency Changed …" at bounding box center [530, 447] width 277 height 28
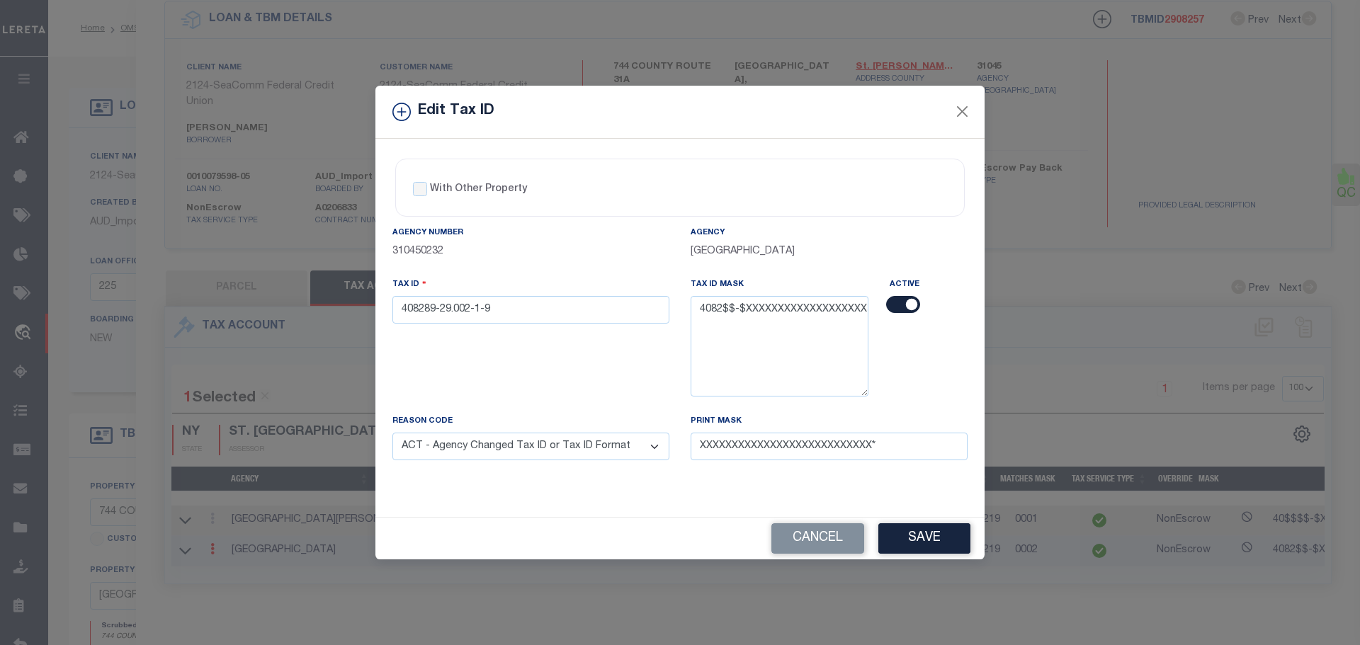
click at [392, 433] on select "- Select Reason - 099 - Other (Provide additional detail) ACT - Agency Changed …" at bounding box center [530, 447] width 277 height 28
click at [923, 547] on button "Save" at bounding box center [924, 538] width 92 height 30
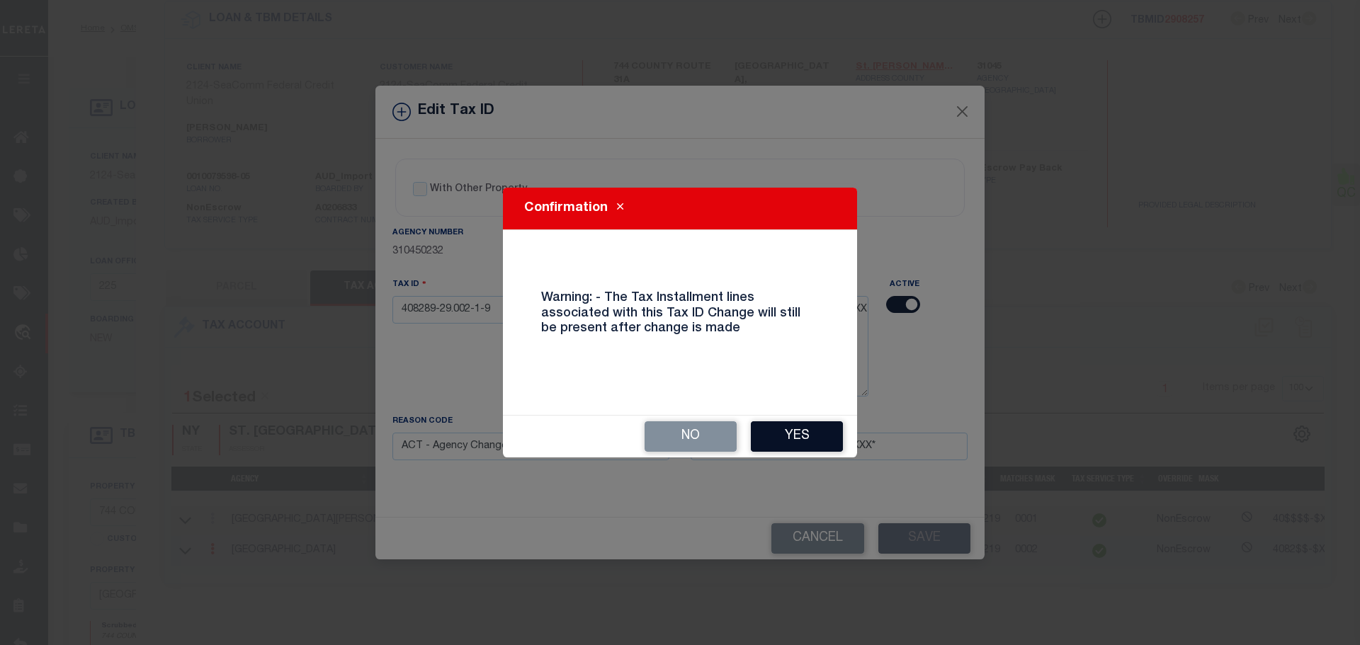
click at [821, 429] on button "Yes" at bounding box center [797, 436] width 92 height 30
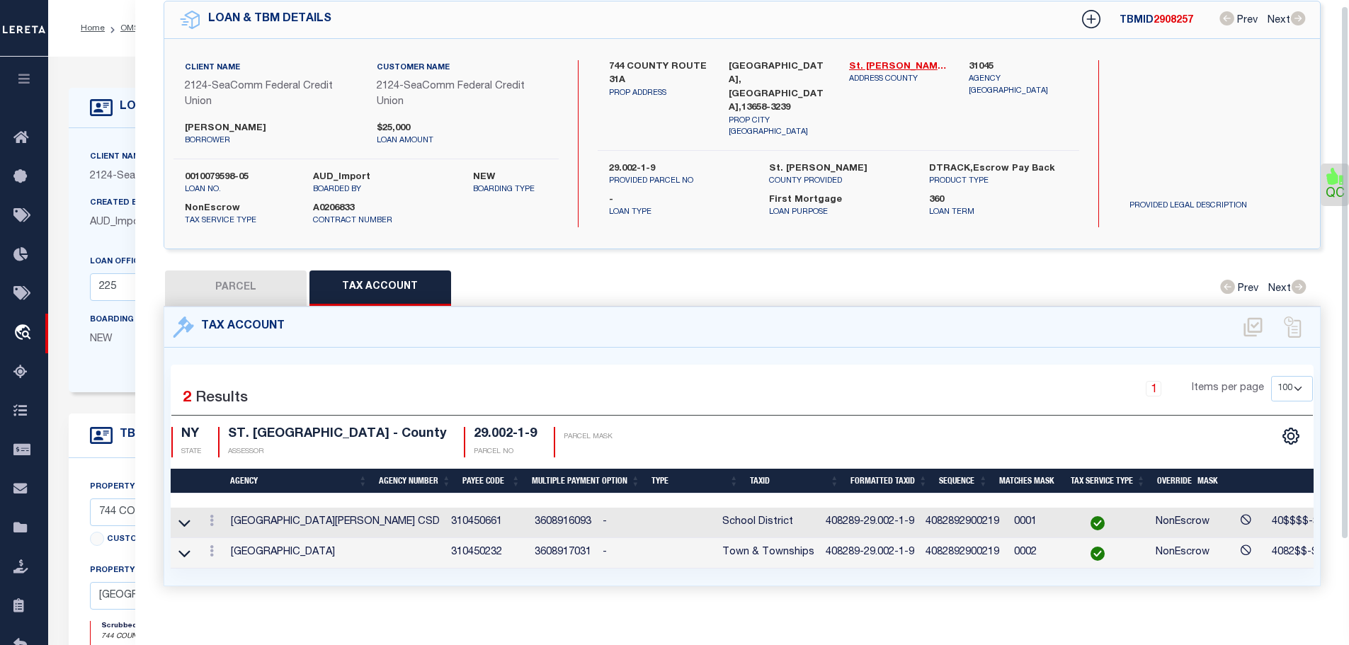
scroll to position [0, 0]
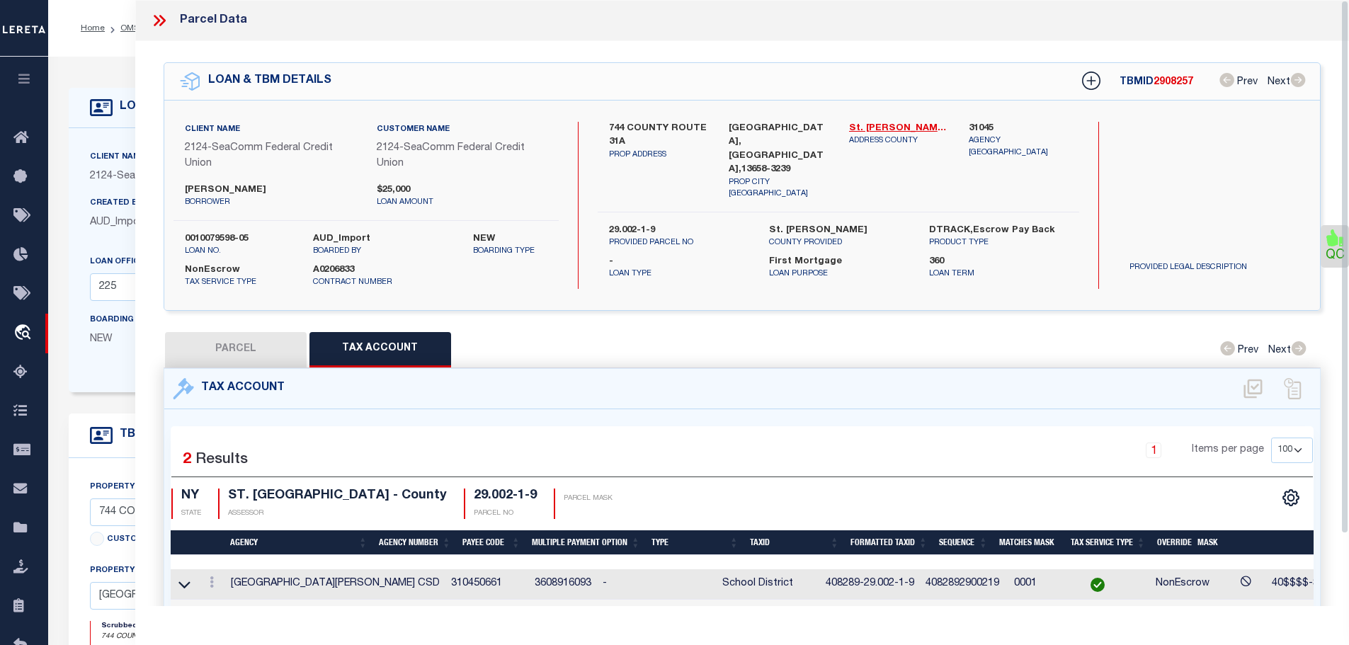
click at [158, 20] on icon at bounding box center [157, 20] width 6 height 11
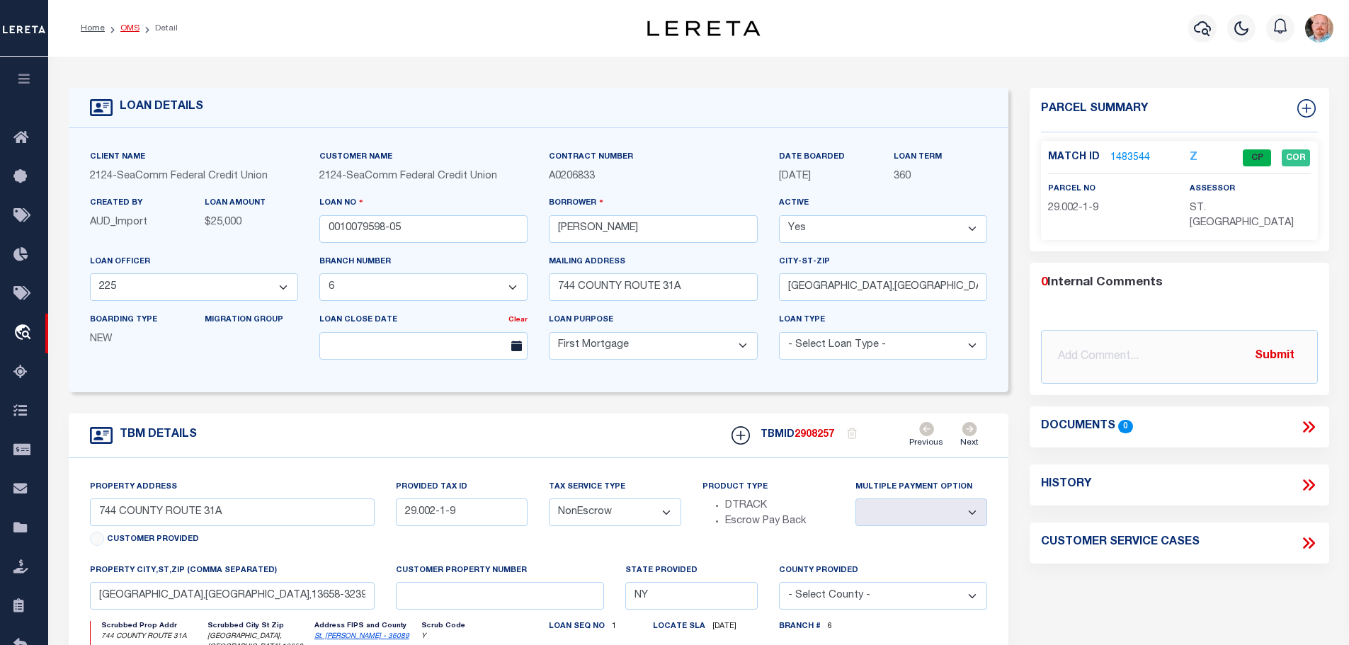
click at [123, 25] on link "OMS" at bounding box center [129, 28] width 19 height 8
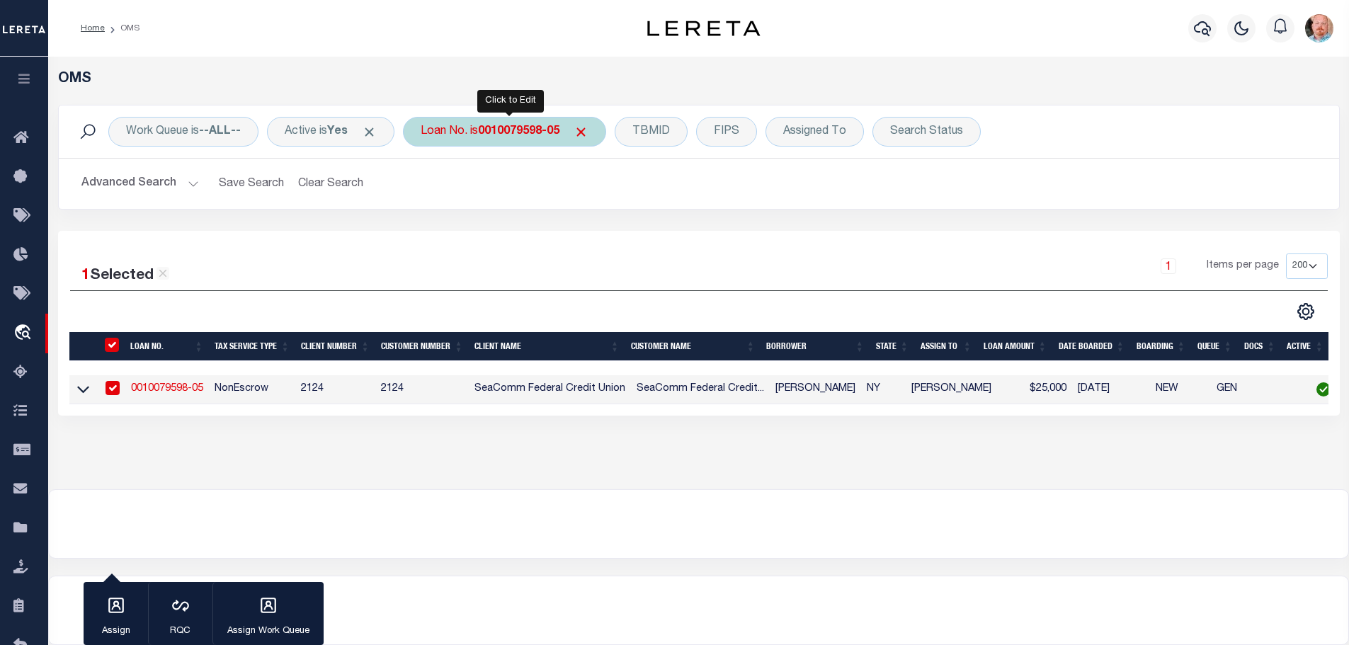
click at [436, 140] on div "Loan No. is 0010079598-05" at bounding box center [504, 132] width 203 height 30
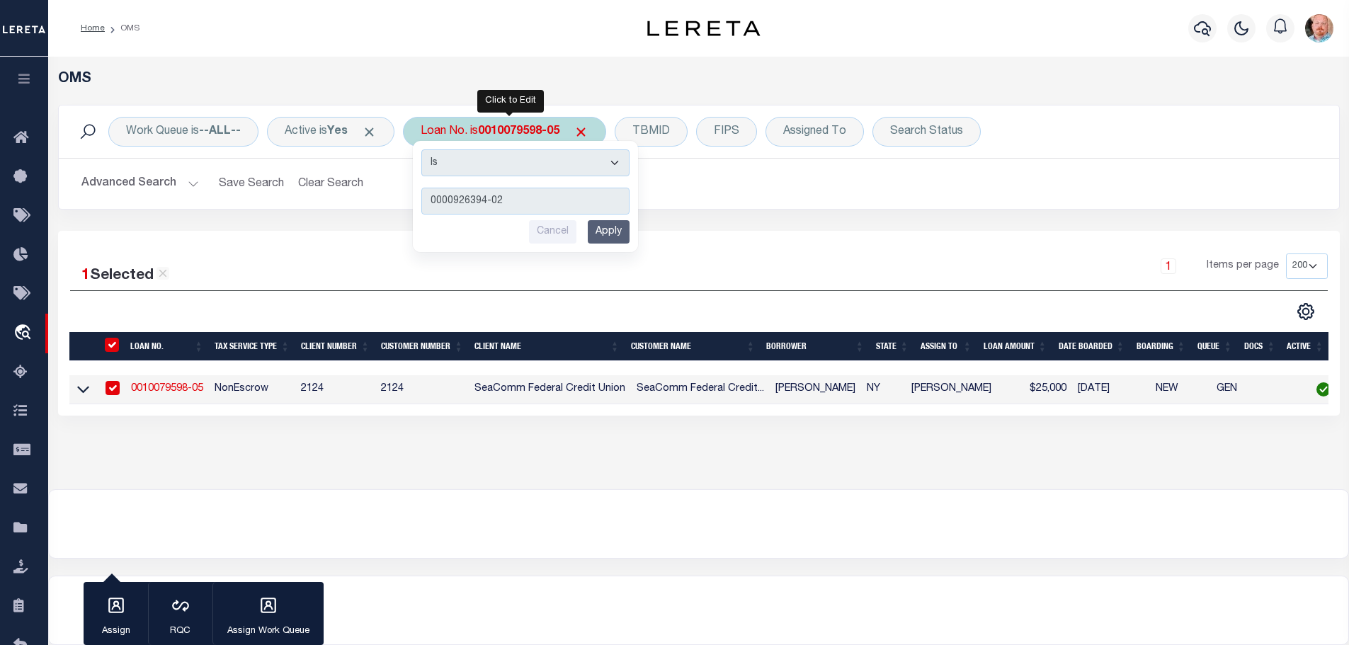
click at [607, 239] on input "Apply" at bounding box center [609, 231] width 42 height 23
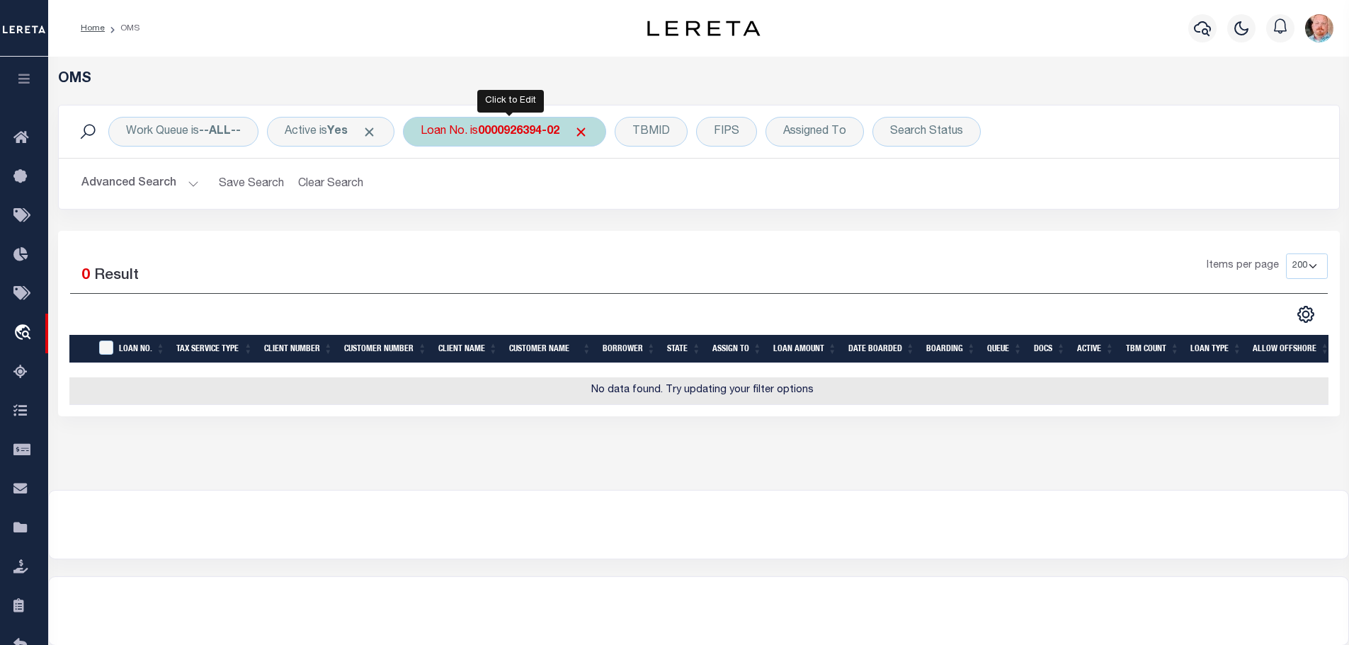
click at [499, 137] on b "0000926394-02" at bounding box center [518, 131] width 81 height 11
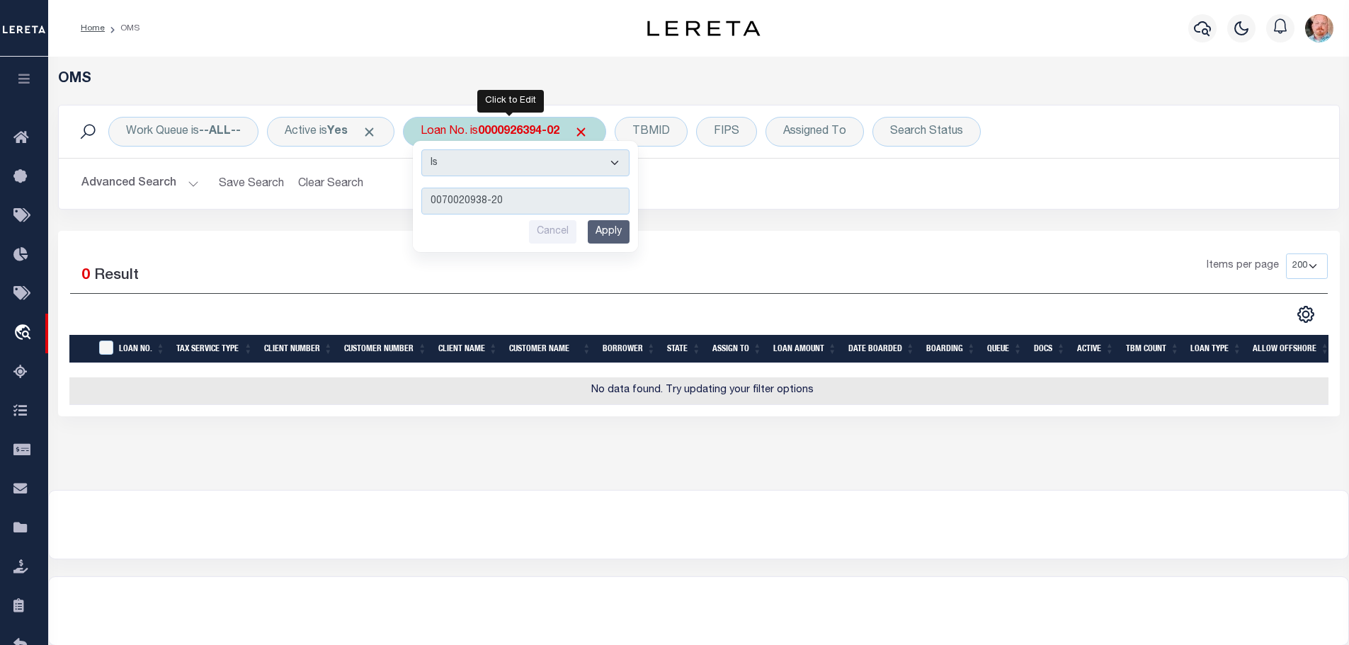
click at [601, 227] on input "Apply" at bounding box center [609, 231] width 42 height 23
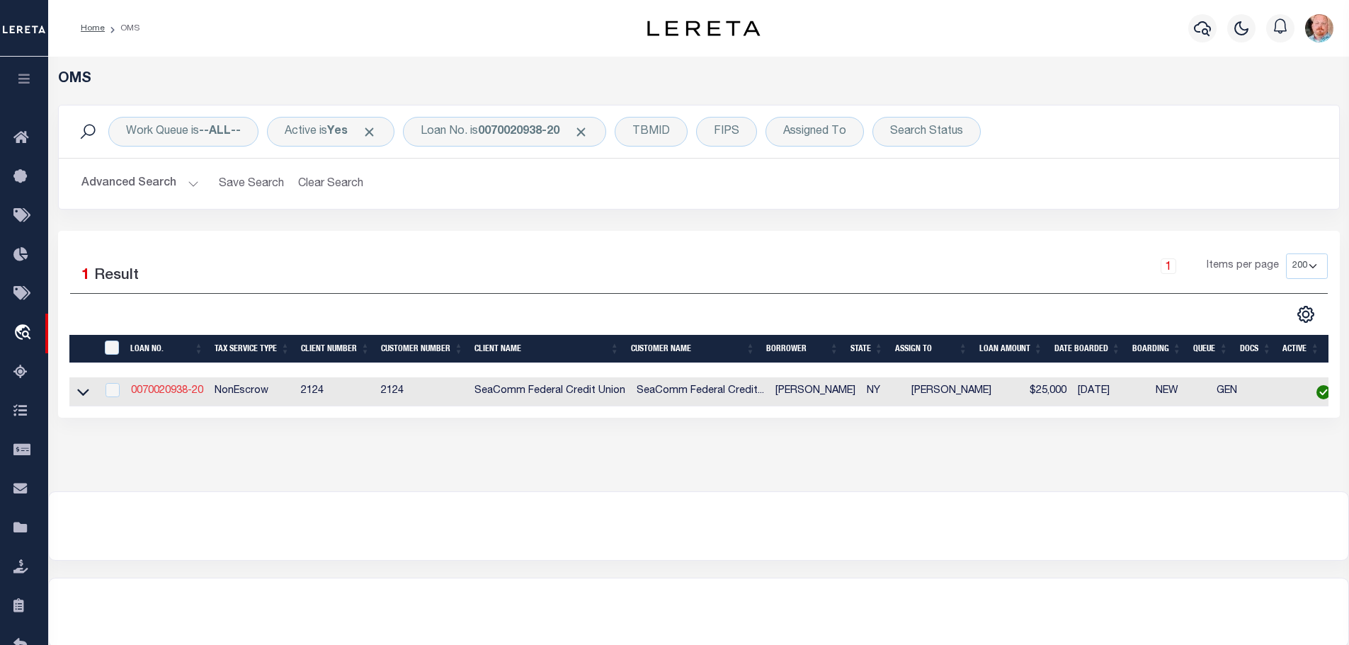
click at [159, 388] on link "0070020938-20" at bounding box center [167, 391] width 72 height 10
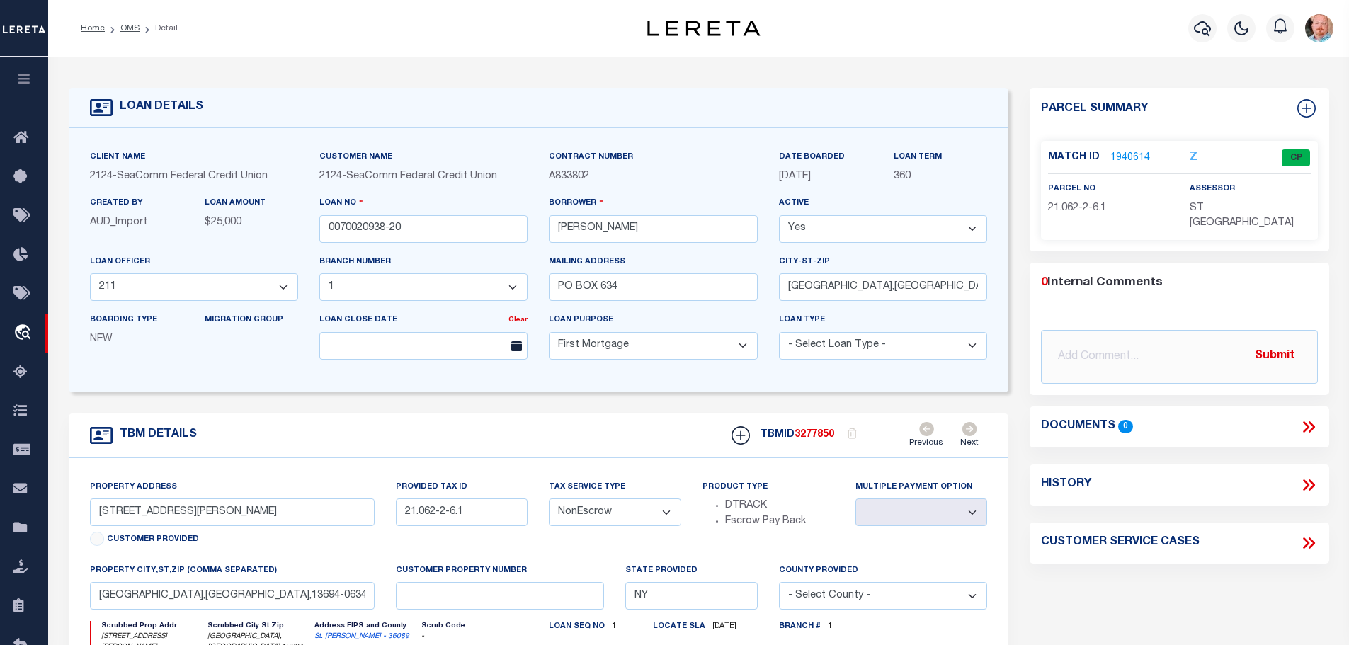
click at [1131, 155] on link "1940614" at bounding box center [1130, 158] width 40 height 15
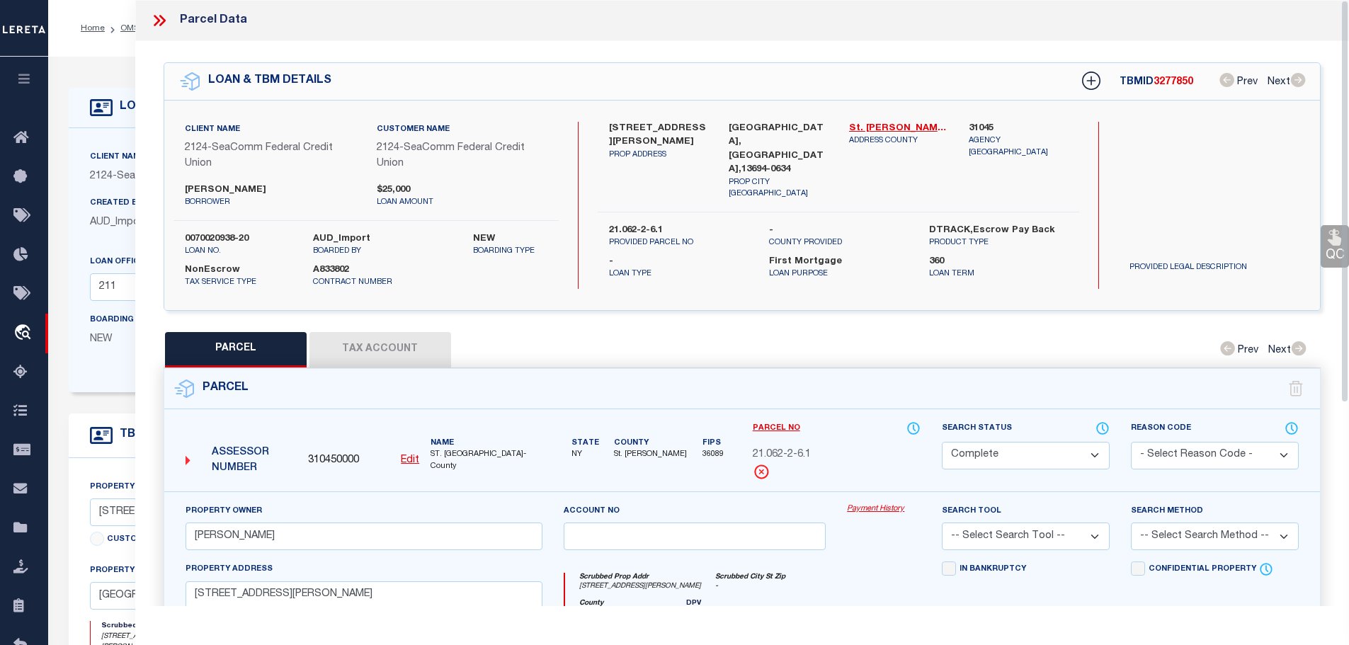
click at [361, 337] on button "Tax Account" at bounding box center [380, 349] width 142 height 35
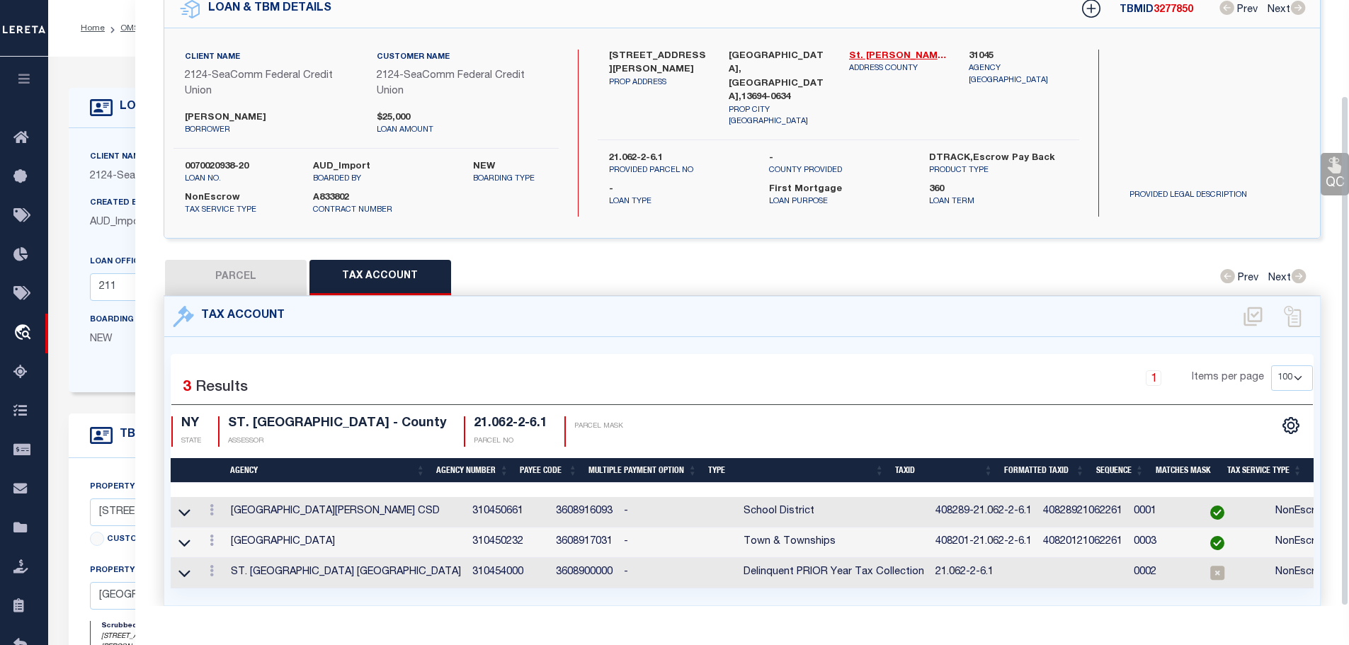
scroll to position [113, 0]
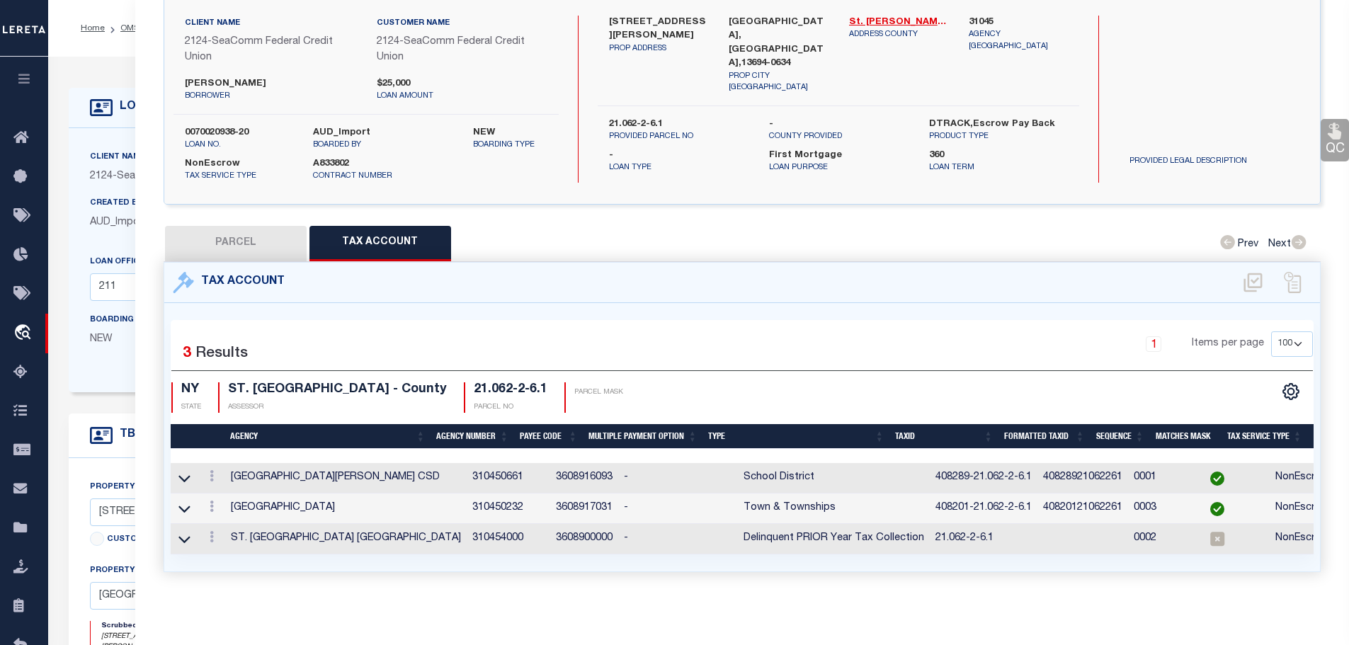
click at [213, 501] on icon at bounding box center [212, 506] width 4 height 11
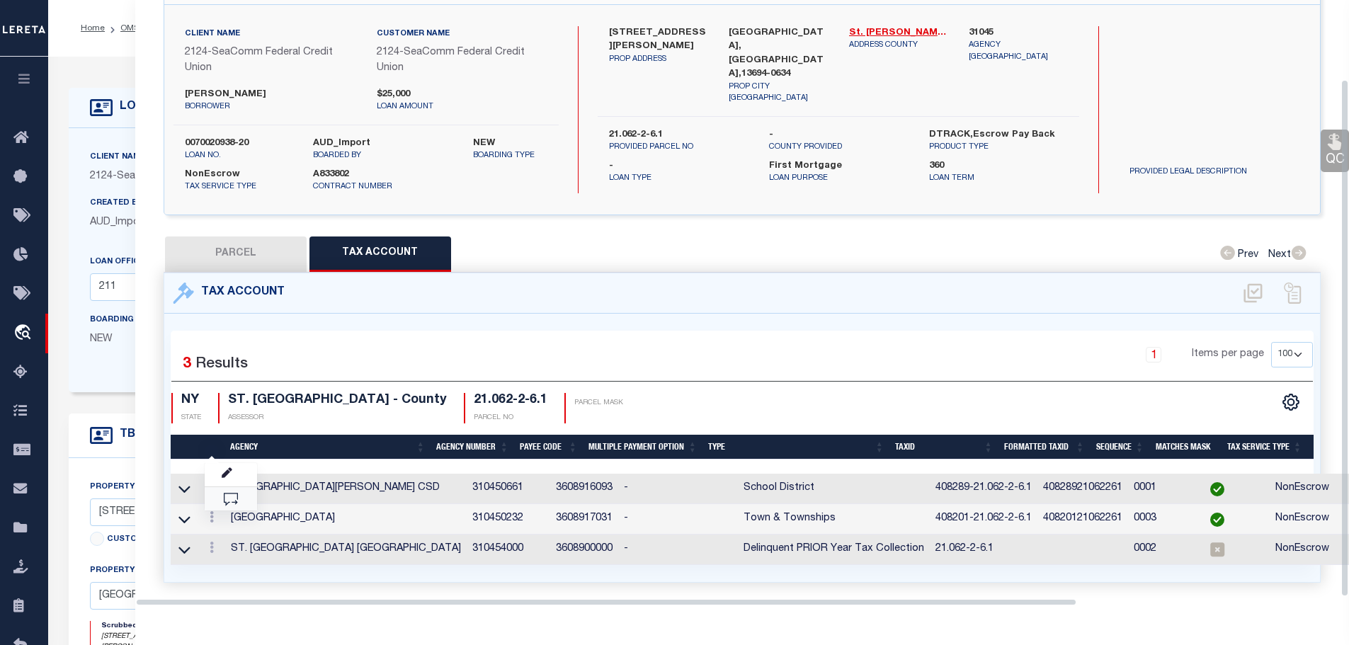
scroll to position [93, 0]
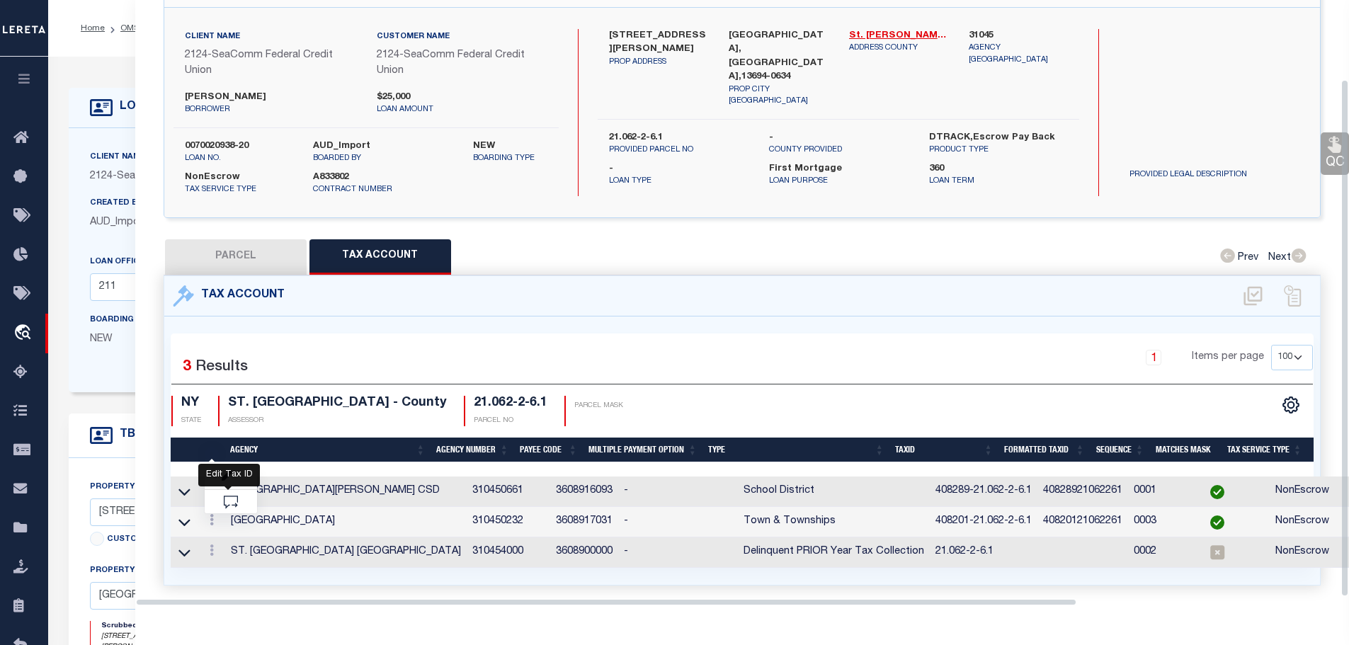
click at [229, 473] on icon "" at bounding box center [227, 476] width 11 height 11
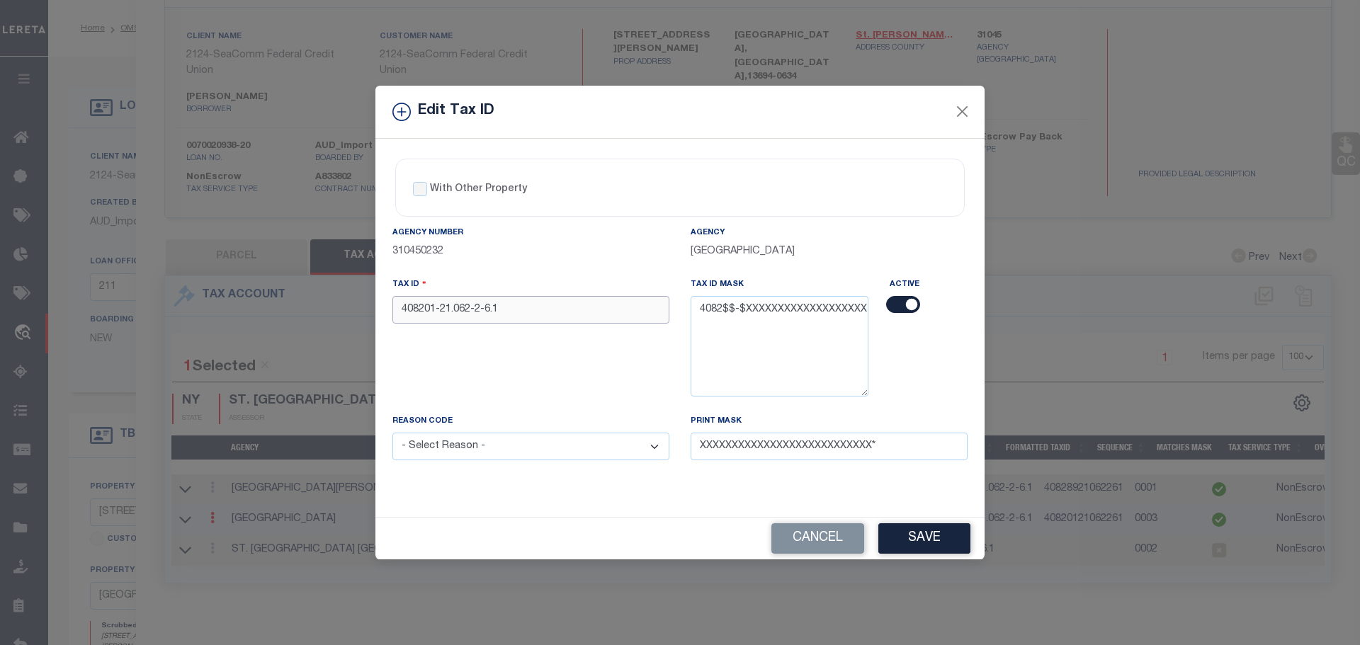
drag, startPoint x: 426, startPoint y: 309, endPoint x: 435, endPoint y: 320, distance: 13.6
click at [435, 320] on input "408201-21.062-2-6.1" at bounding box center [530, 310] width 277 height 28
click at [590, 450] on select "- Select Reason - 099 - Other (Provide additional detail) ACT - Agency Changed …" at bounding box center [530, 447] width 277 height 28
click at [392, 433] on select "- Select Reason - 099 - Other (Provide additional detail) ACT - Agency Changed …" at bounding box center [530, 447] width 277 height 28
click at [914, 541] on button "Save" at bounding box center [924, 538] width 92 height 30
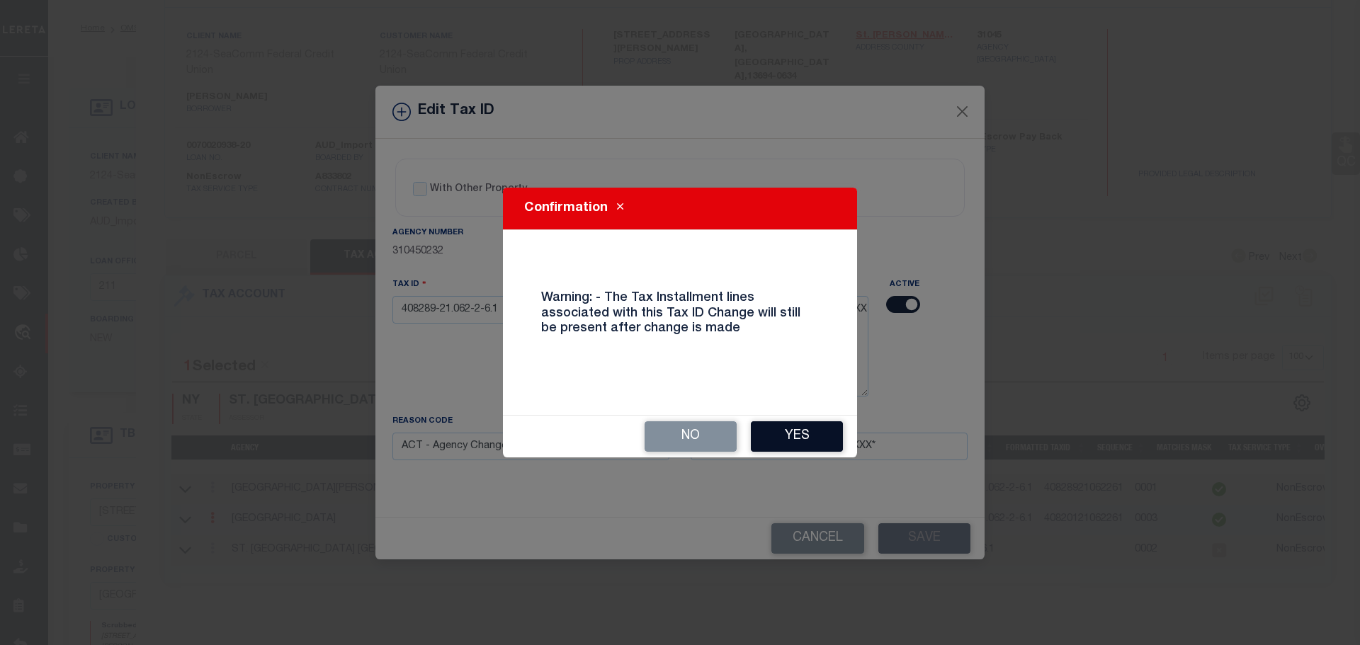
click at [791, 439] on button "Yes" at bounding box center [797, 436] width 92 height 30
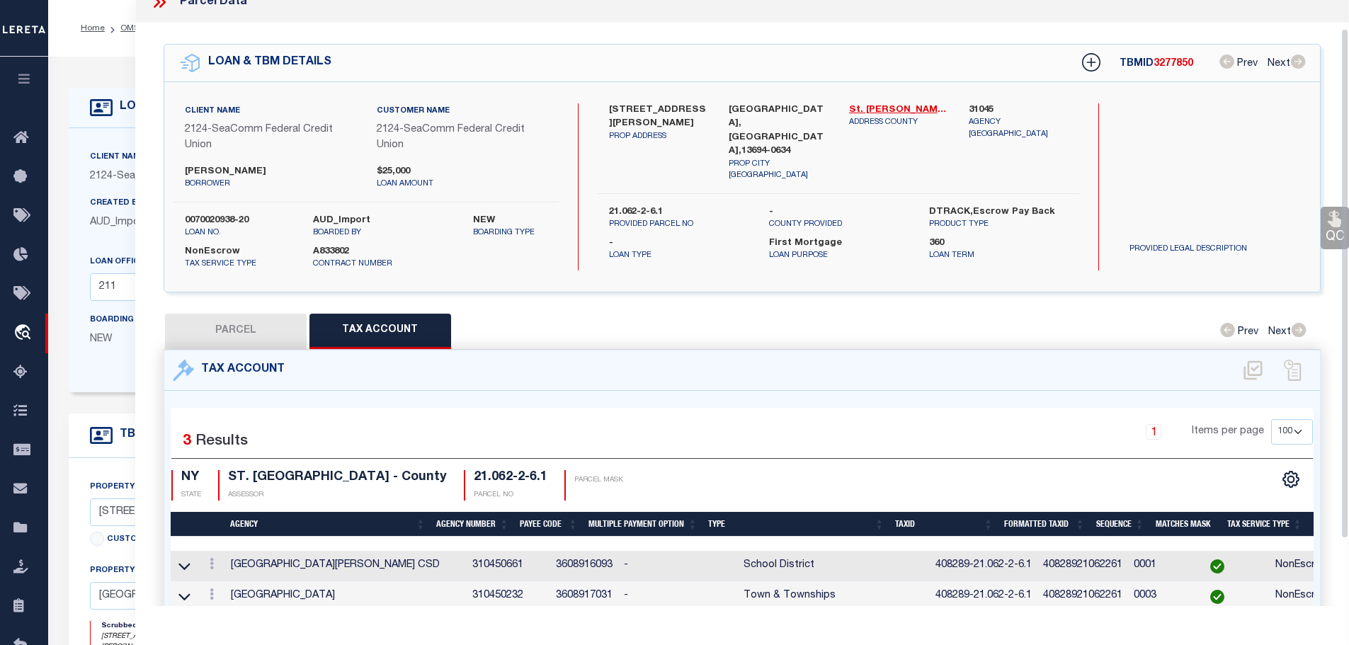
scroll to position [0, 0]
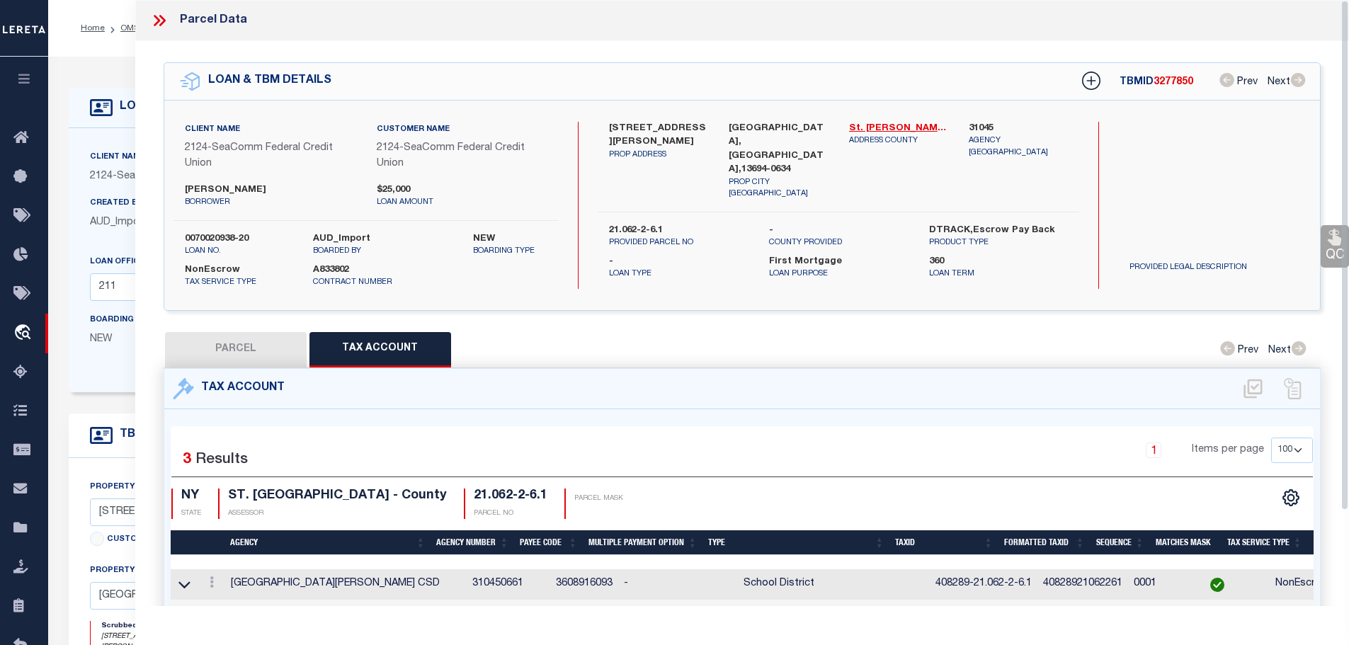
click at [160, 19] on icon at bounding box center [159, 20] width 18 height 18
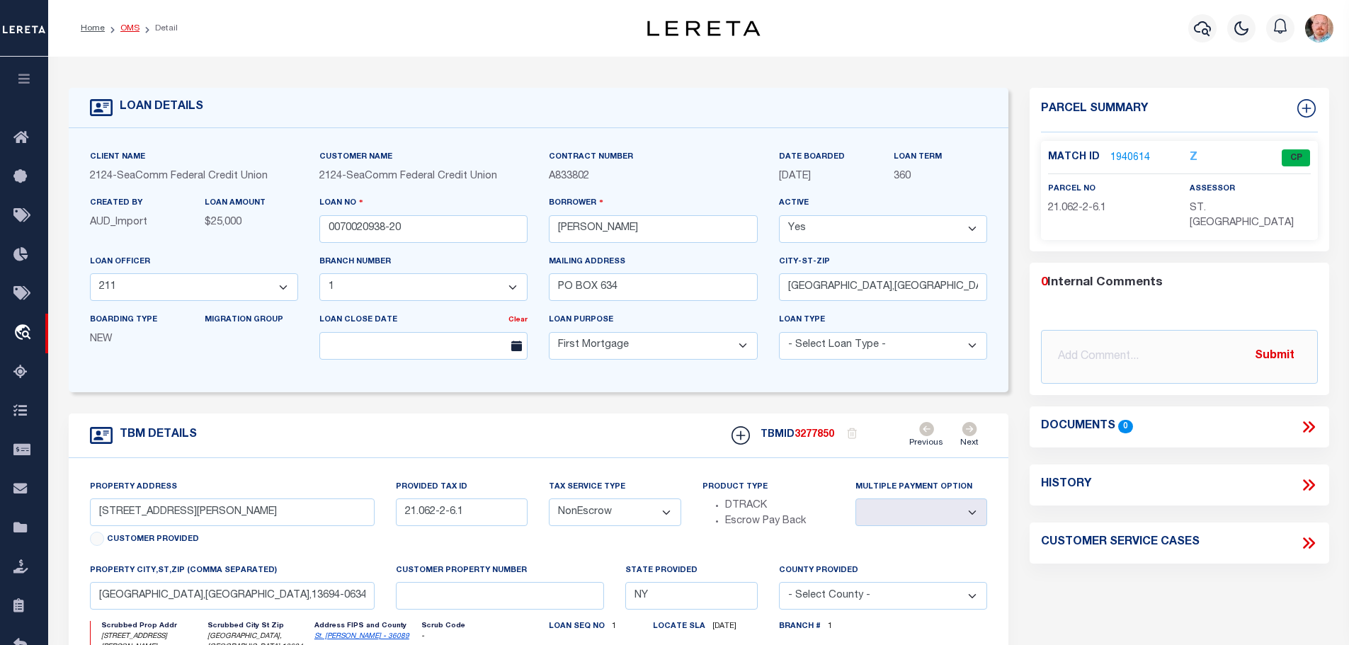
click at [121, 24] on link "OMS" at bounding box center [129, 28] width 19 height 8
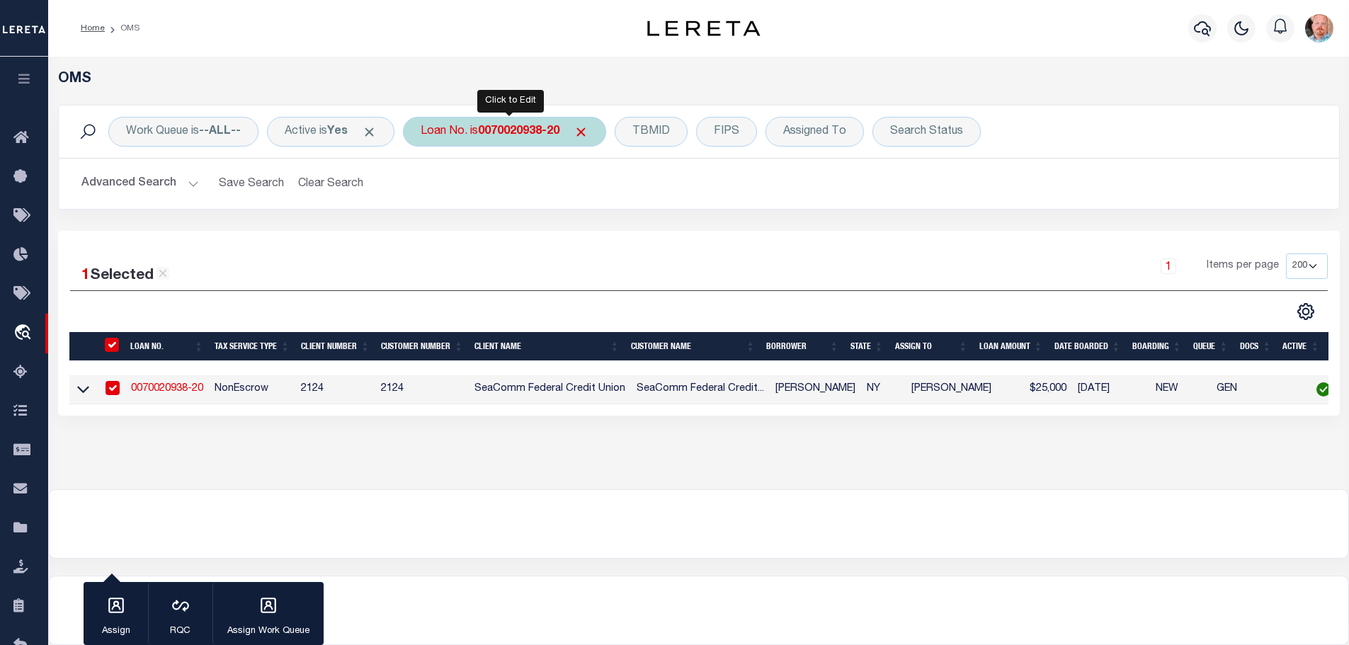
click at [524, 133] on b "0070020938-20" at bounding box center [518, 131] width 81 height 11
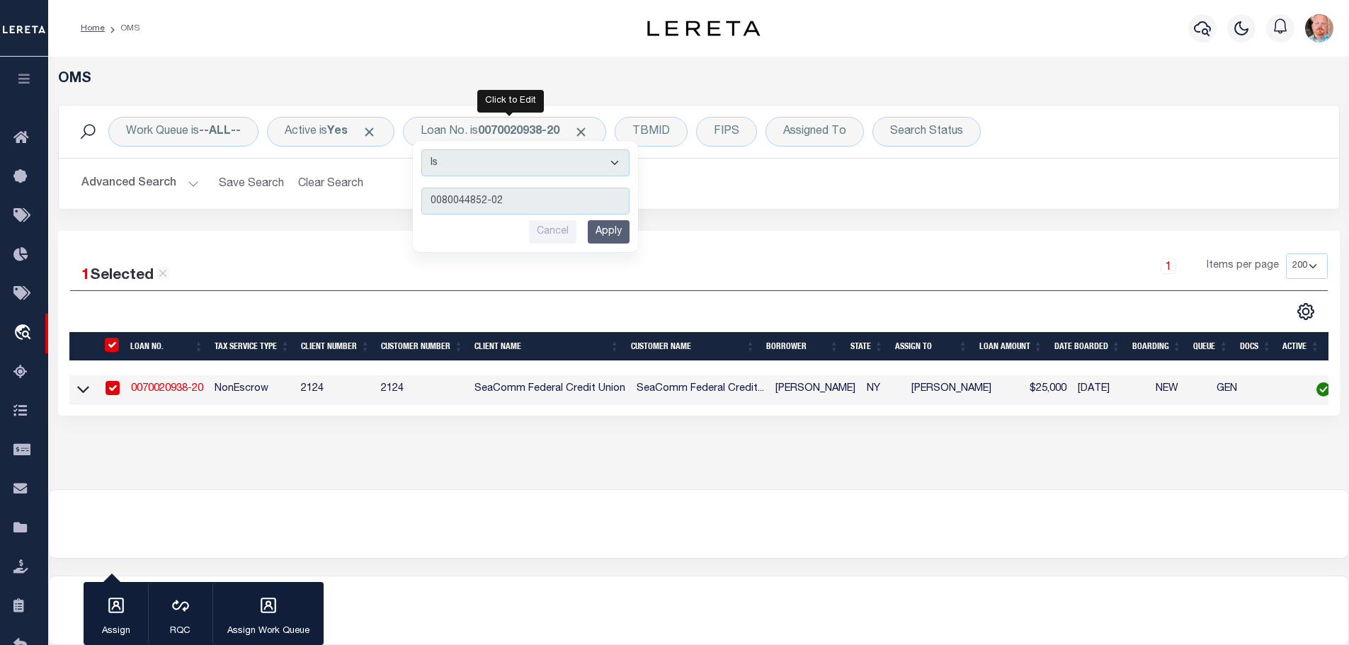
click at [626, 235] on input "Apply" at bounding box center [609, 231] width 42 height 23
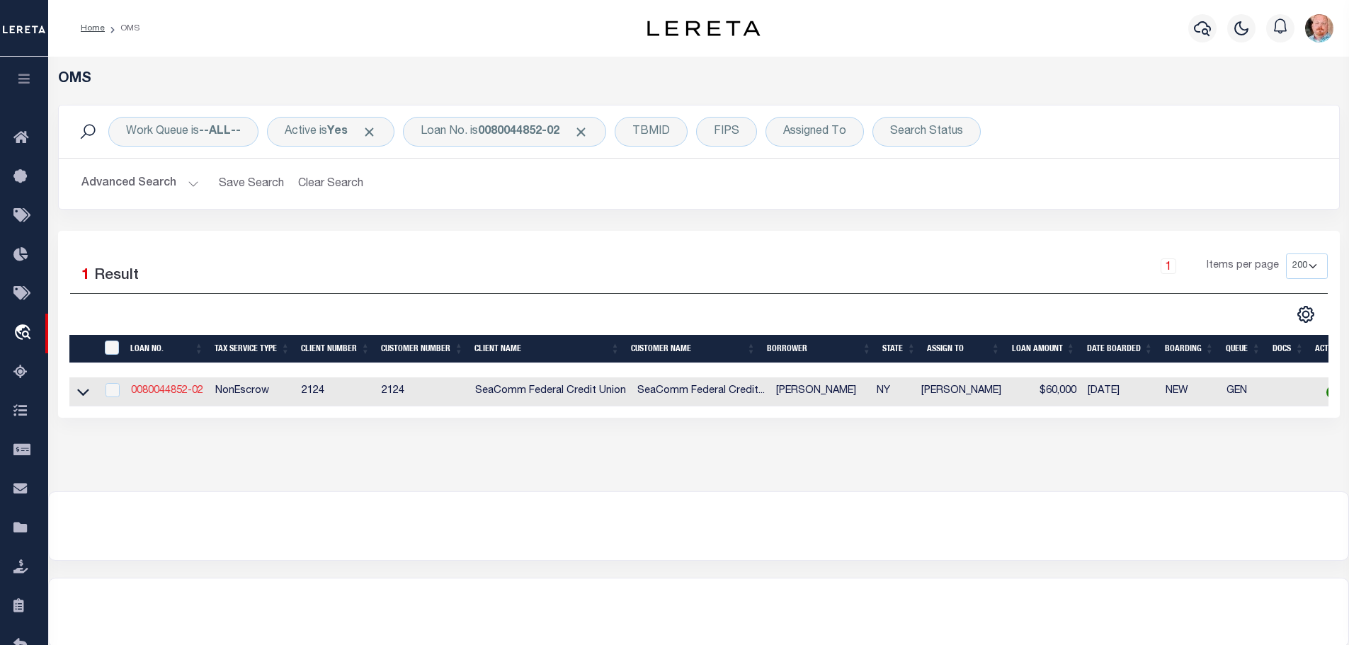
click at [171, 387] on link "0080044852-02" at bounding box center [167, 391] width 72 height 10
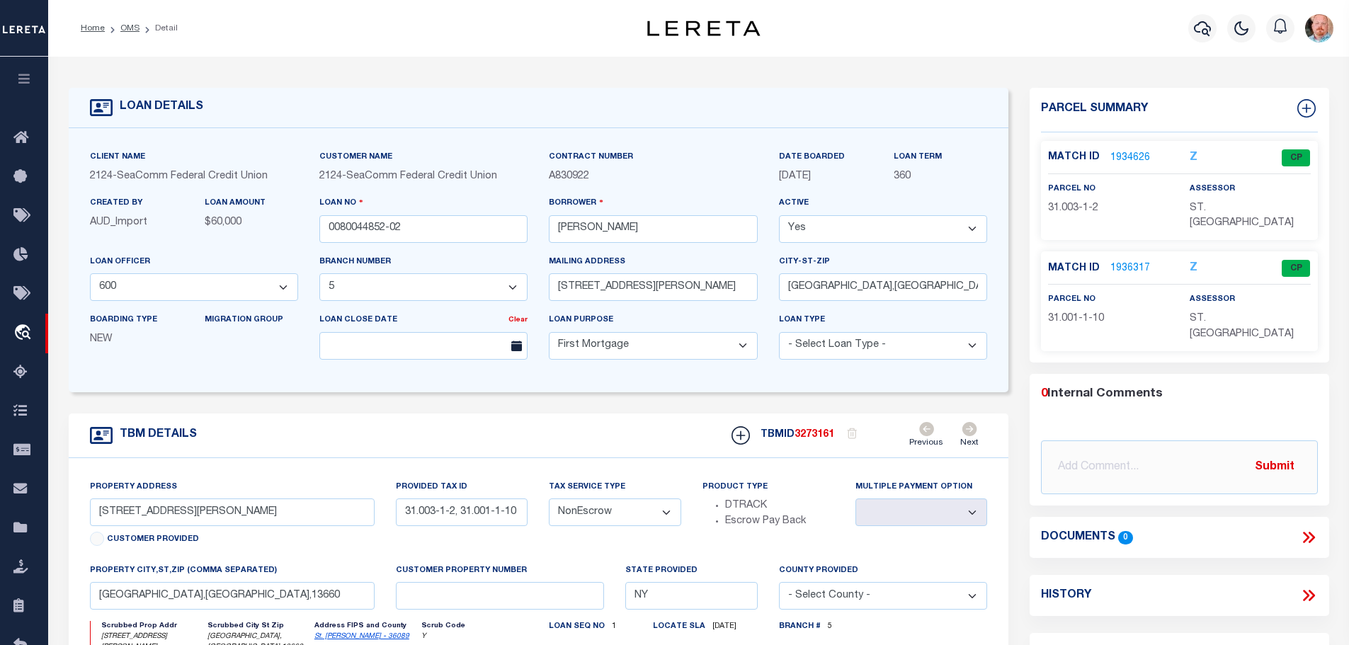
click at [1127, 261] on link "1936317" at bounding box center [1130, 268] width 40 height 15
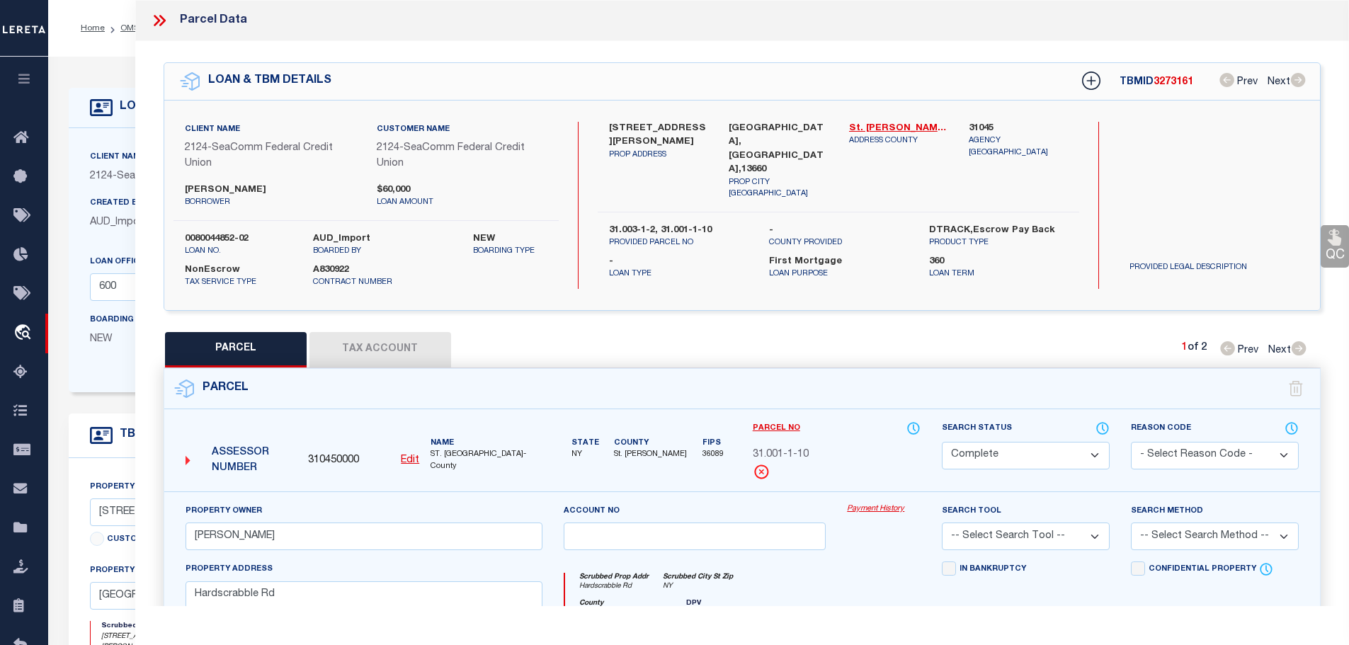
click at [399, 342] on button "Tax Account" at bounding box center [380, 349] width 142 height 35
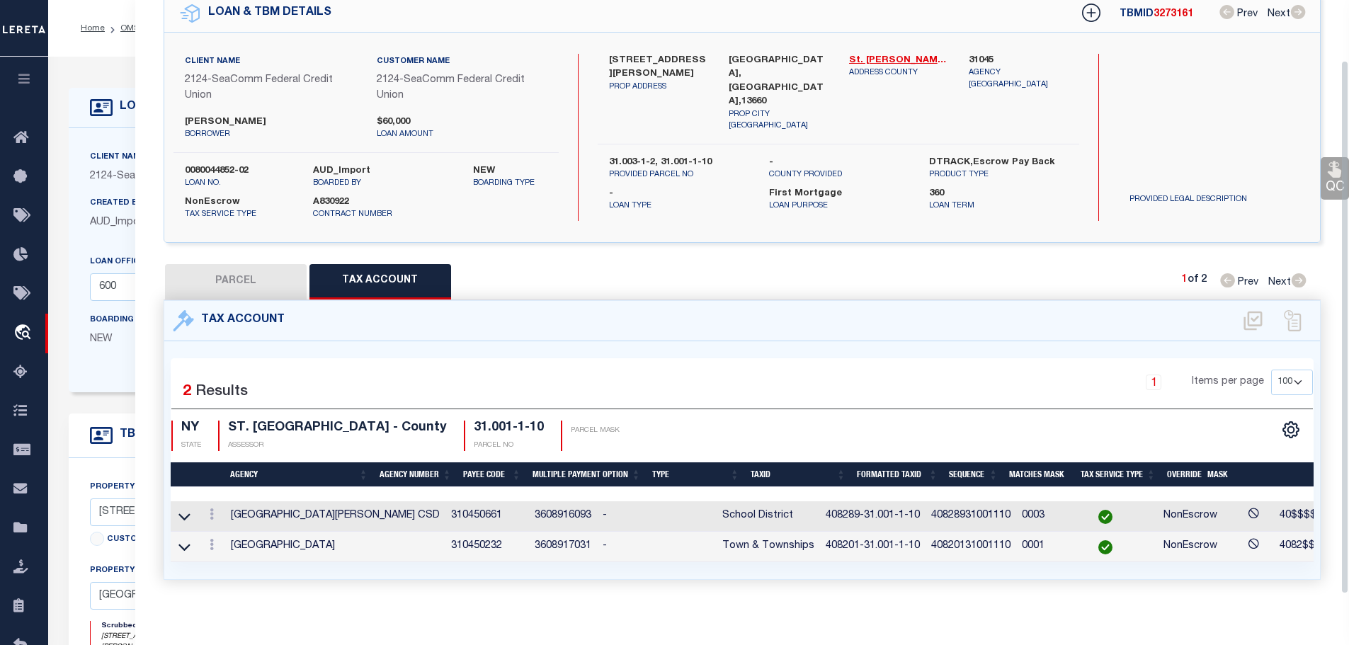
scroll to position [81, 0]
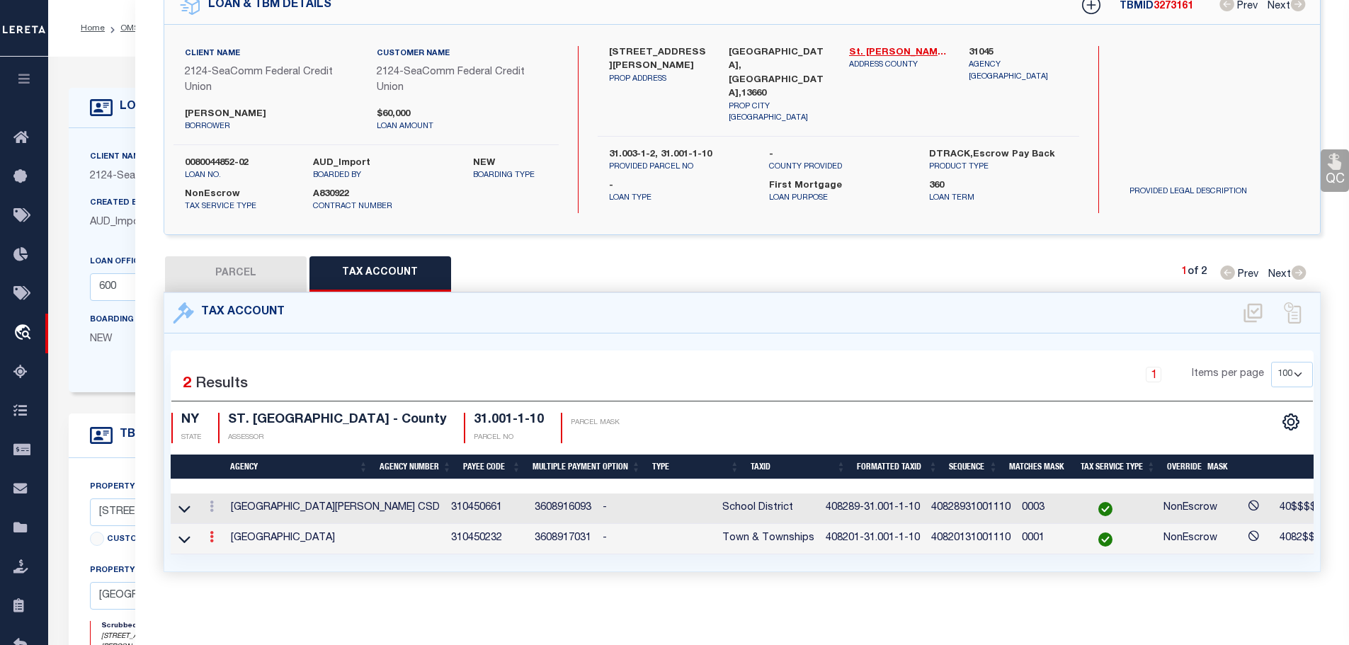
click at [214, 531] on icon at bounding box center [212, 536] width 4 height 11
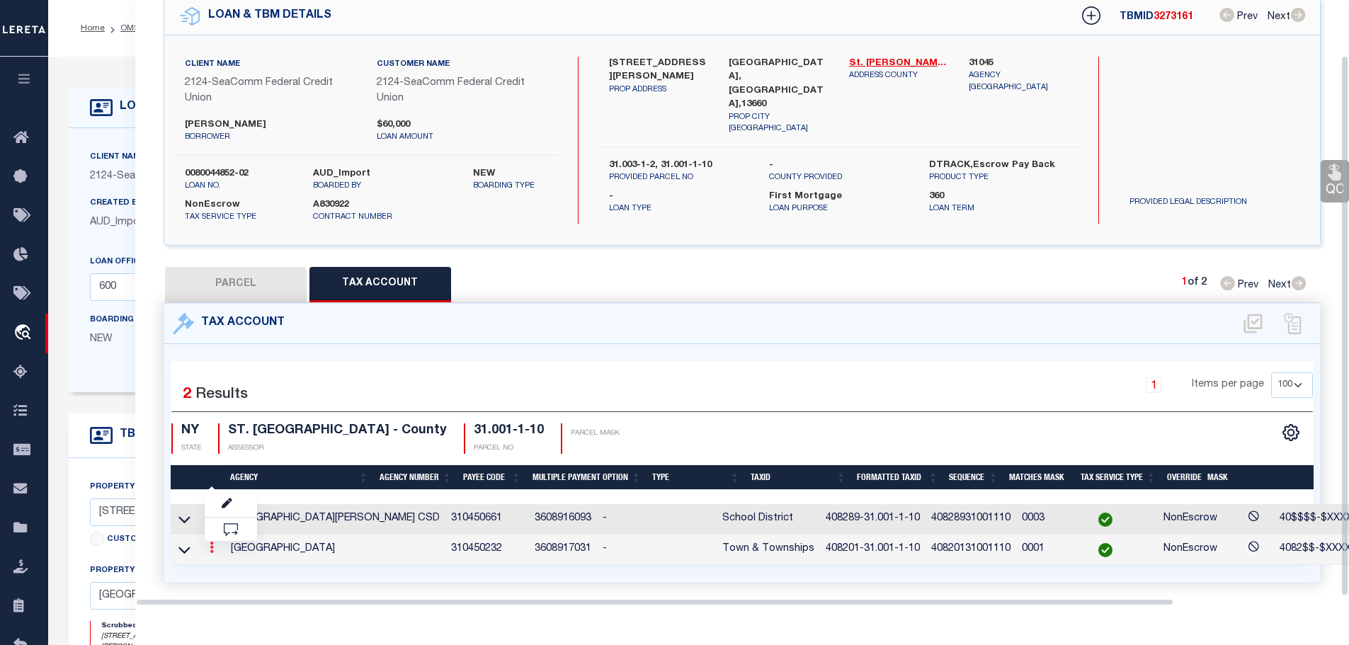
scroll to position [62, 0]
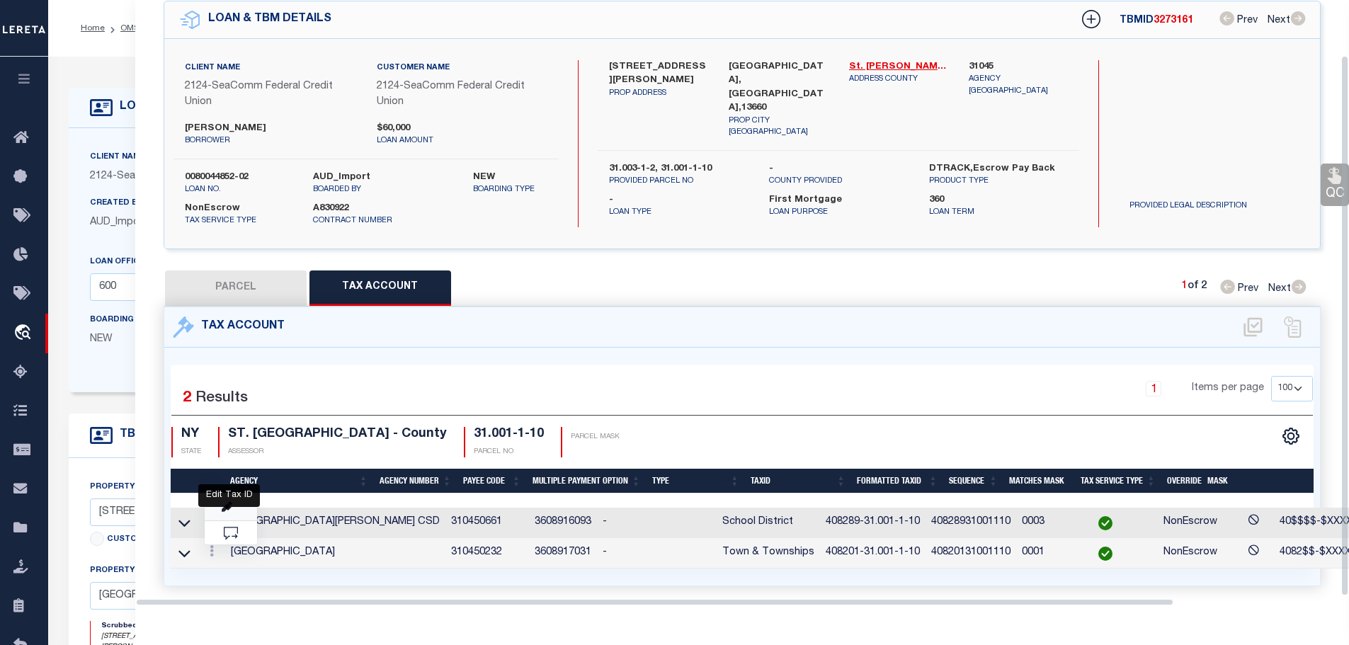
click at [229, 502] on icon "" at bounding box center [227, 507] width 11 height 11
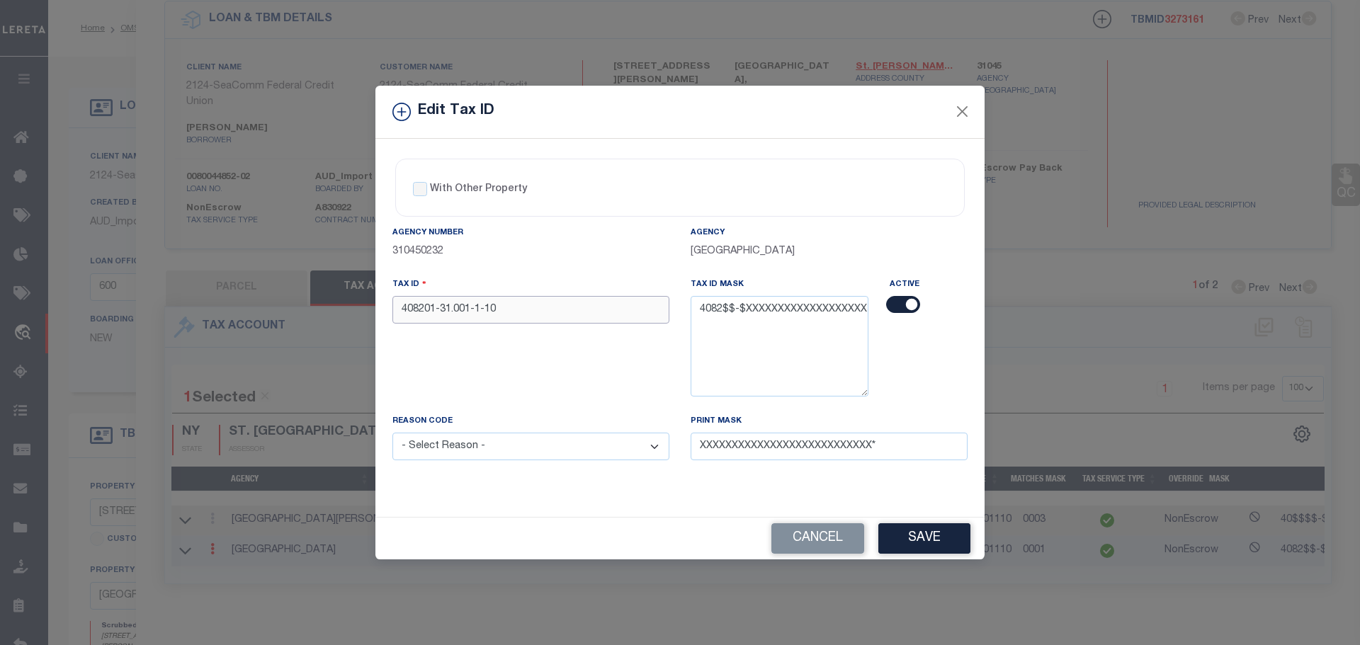
click at [428, 313] on input "408201-31.001-1-10" at bounding box center [530, 310] width 277 height 28
drag, startPoint x: 423, startPoint y: 312, endPoint x: 434, endPoint y: 318, distance: 12.0
click at [434, 318] on input "408201-31.001-1-10" at bounding box center [530, 310] width 277 height 28
click at [547, 456] on select "- Select Reason - 099 - Other (Provide additional detail) ACT - Agency Changed …" at bounding box center [530, 447] width 277 height 28
click at [392, 433] on select "- Select Reason - 099 - Other (Provide additional detail) ACT - Agency Changed …" at bounding box center [530, 447] width 277 height 28
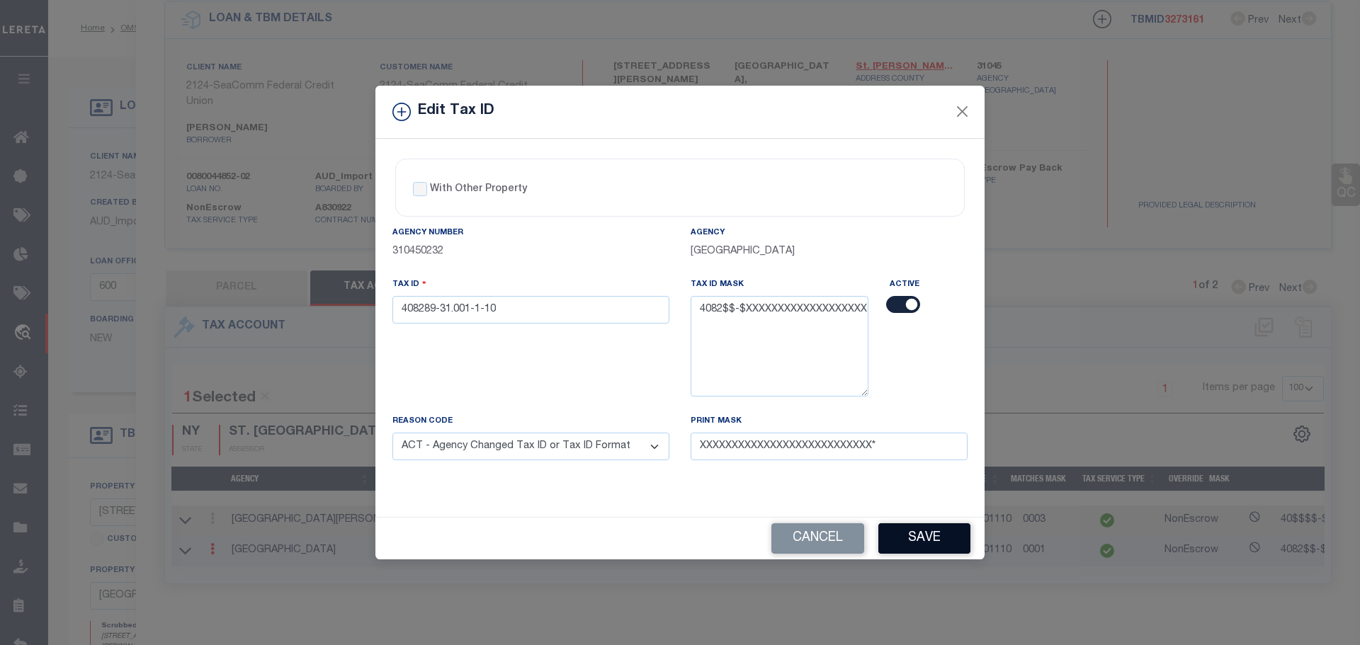
click at [918, 537] on button "Save" at bounding box center [924, 538] width 92 height 30
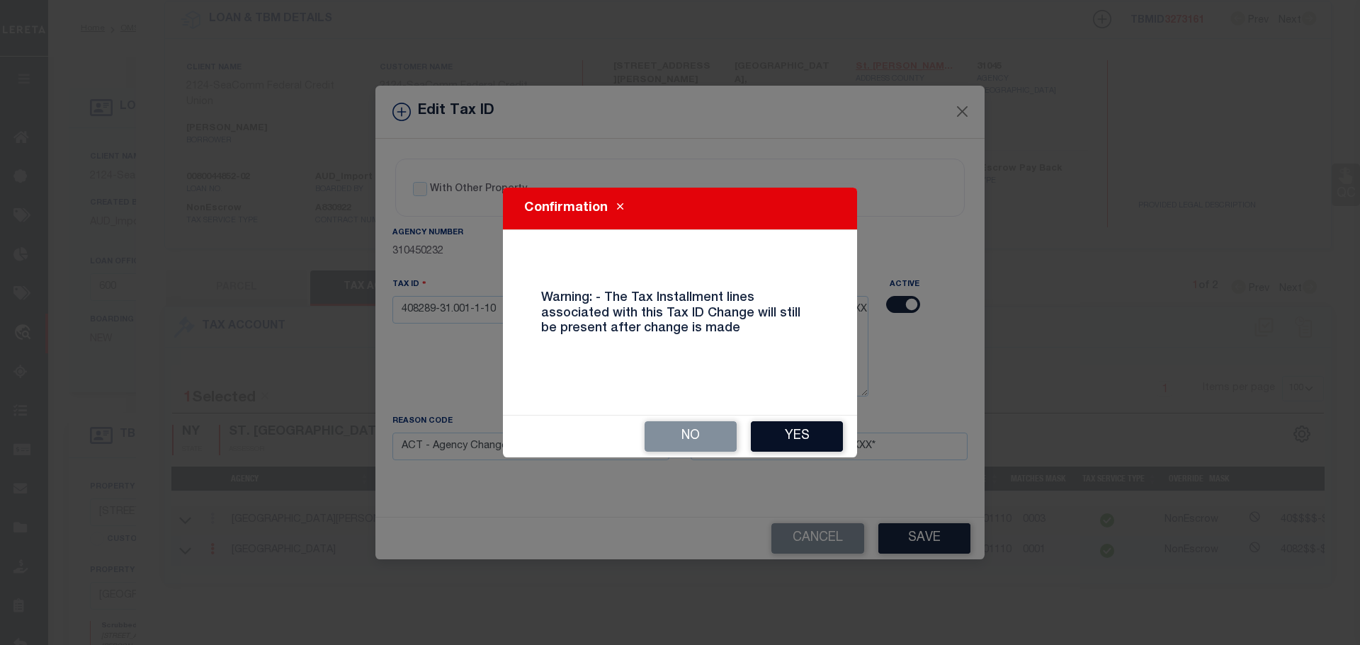
click at [807, 433] on button "Yes" at bounding box center [797, 436] width 92 height 30
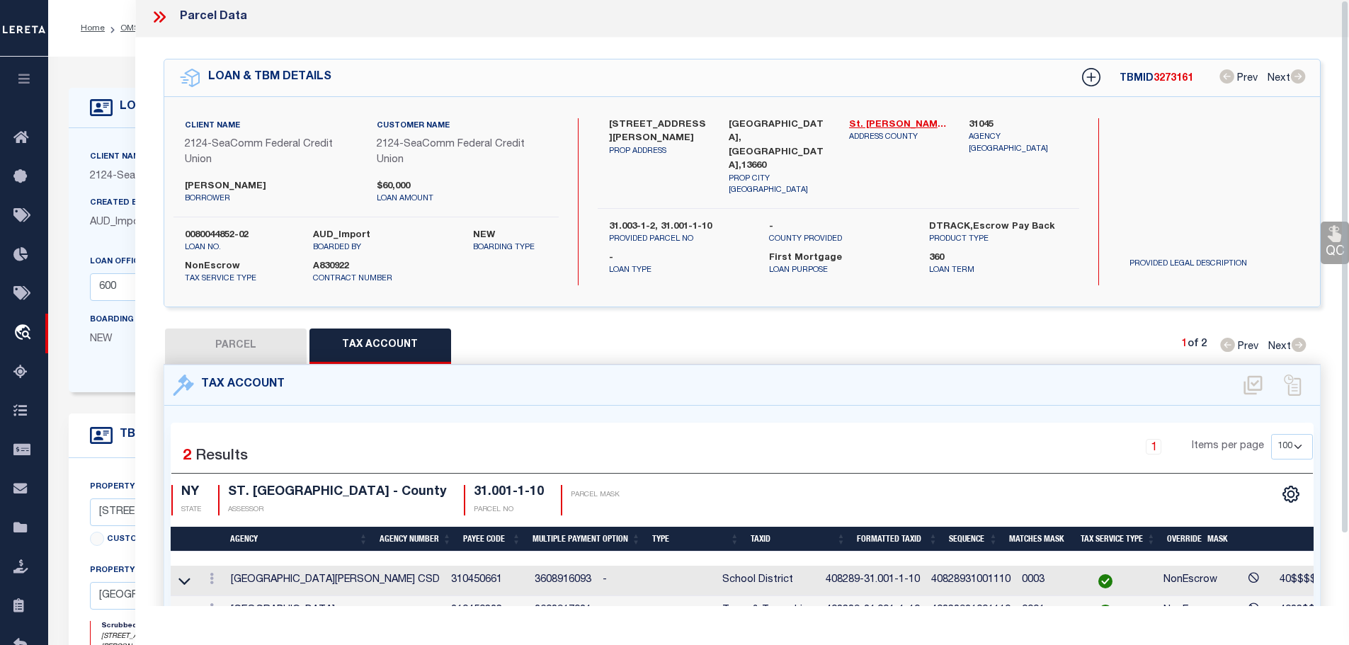
scroll to position [0, 0]
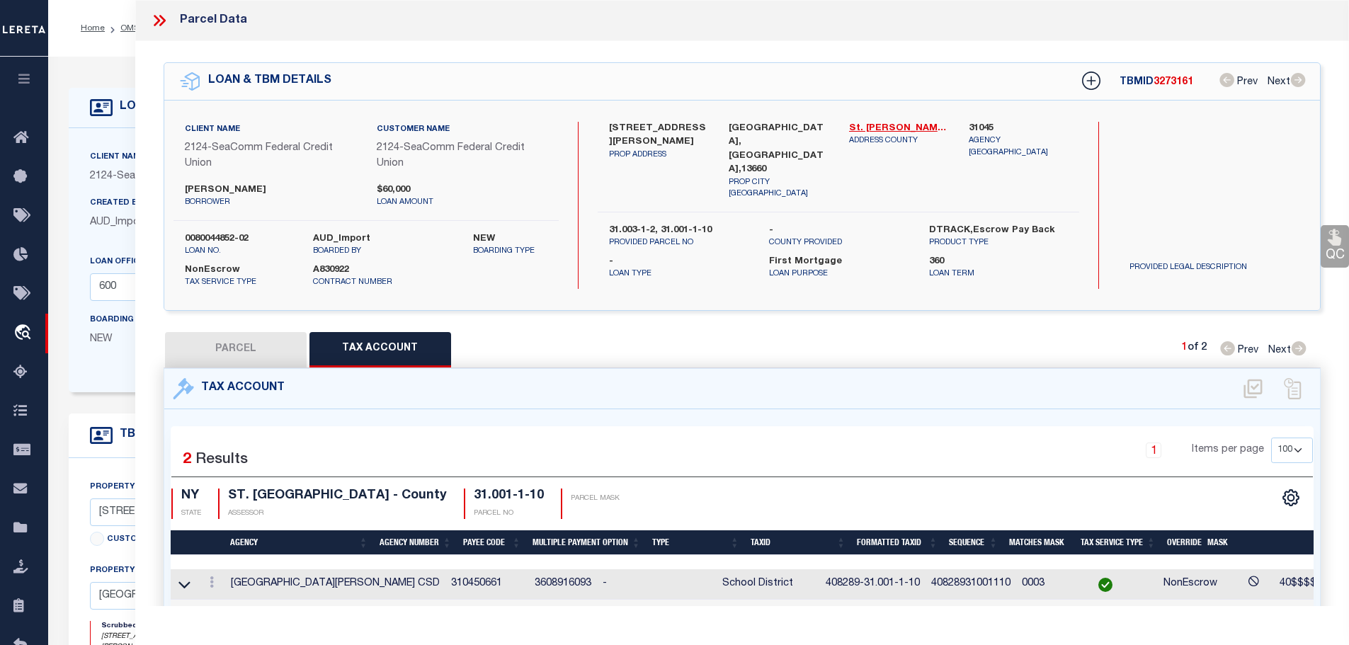
click at [159, 21] on icon at bounding box center [157, 20] width 6 height 11
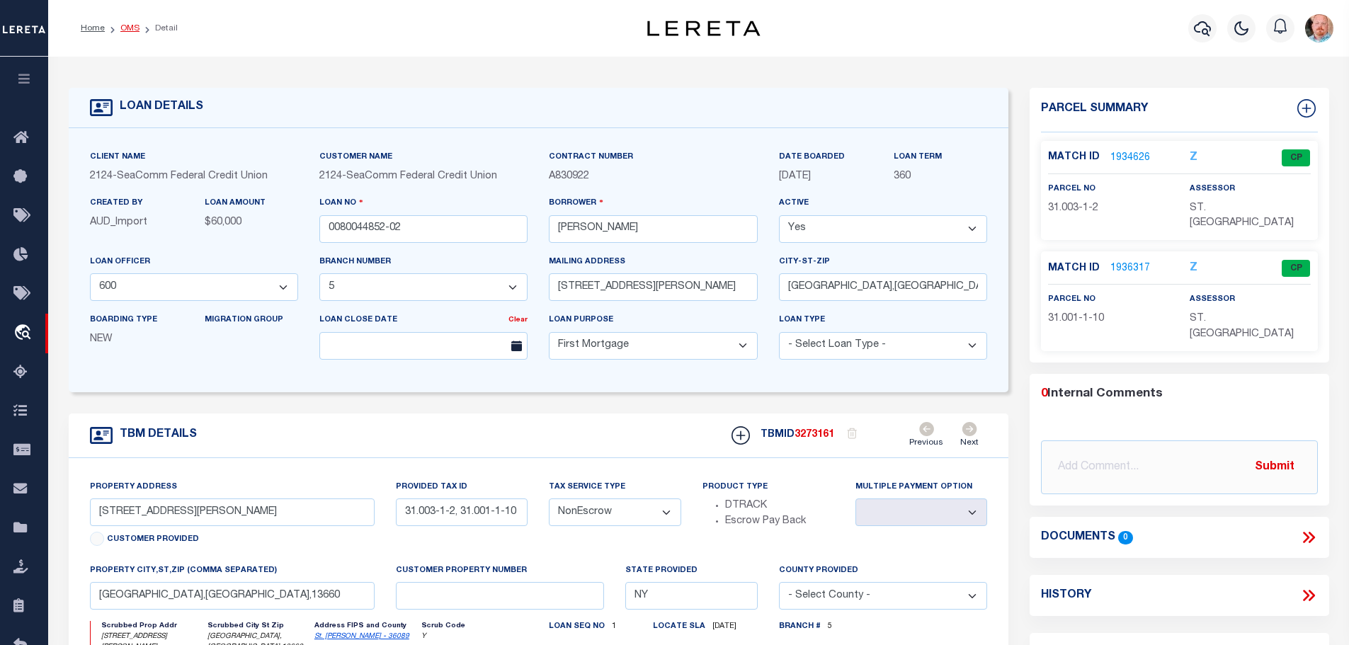
click at [125, 26] on link "OMS" at bounding box center [129, 28] width 19 height 8
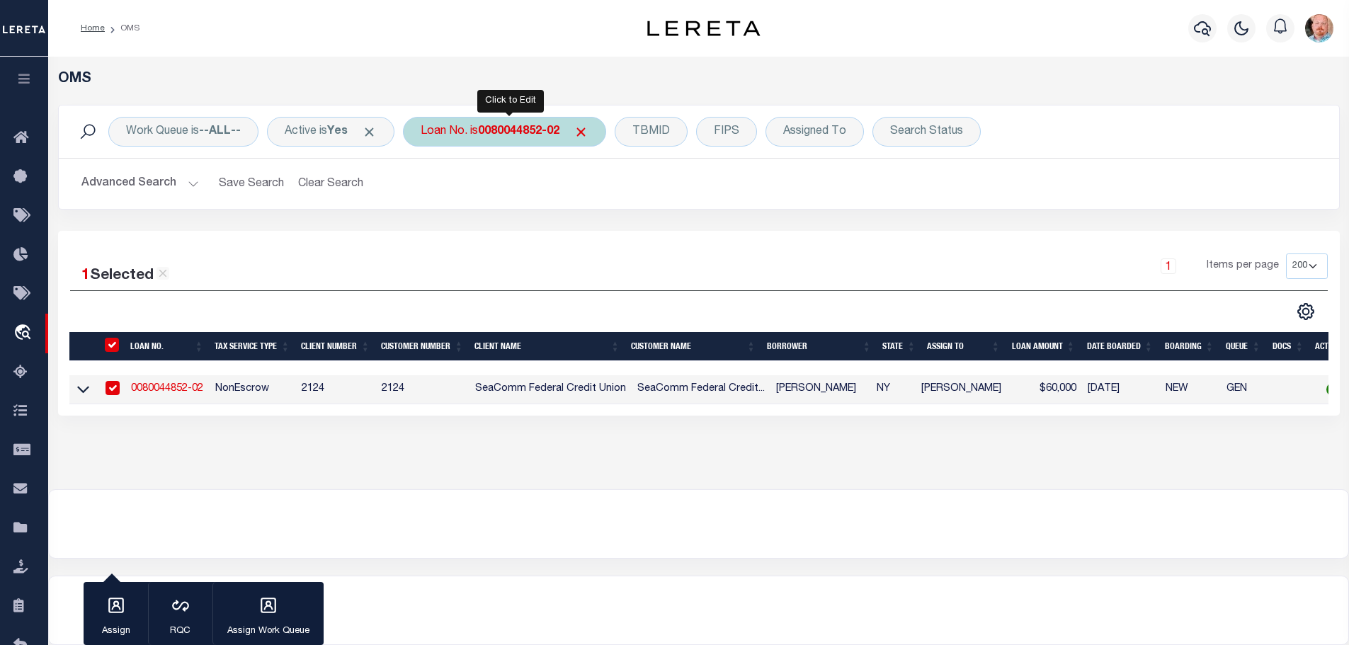
click at [507, 128] on b "0080044852-02" at bounding box center [518, 131] width 81 height 11
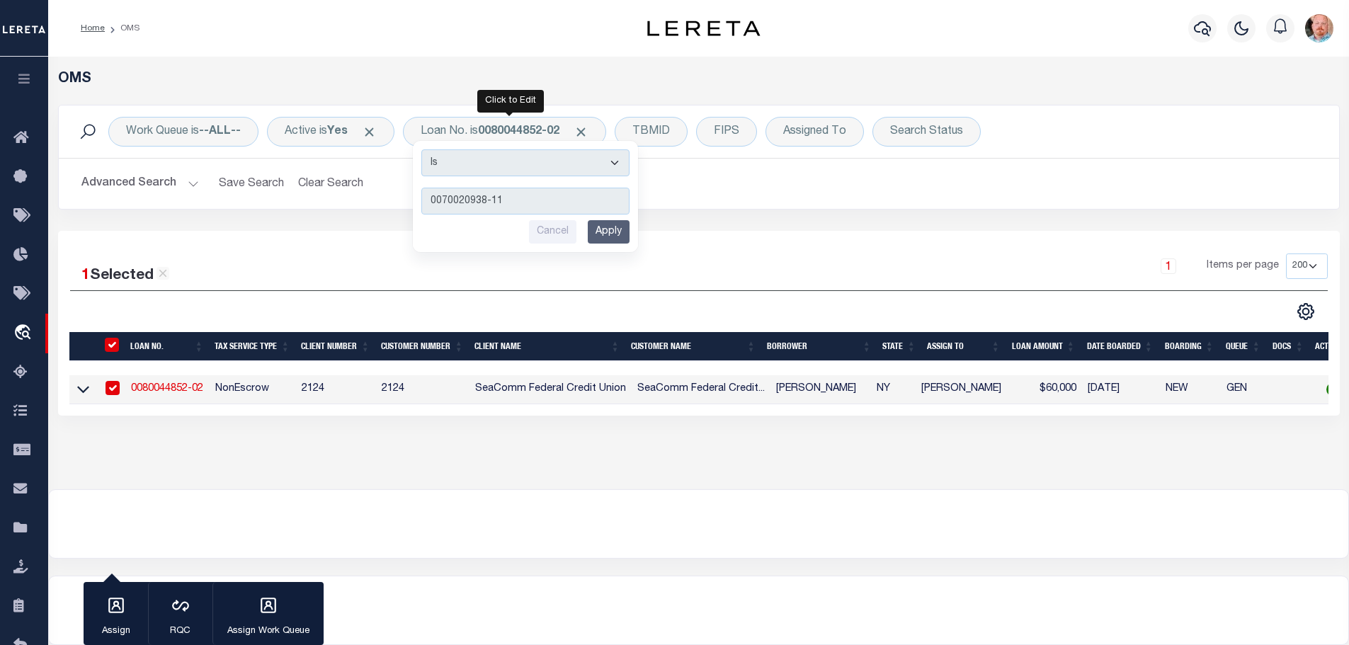
click at [612, 241] on input "Apply" at bounding box center [609, 231] width 42 height 23
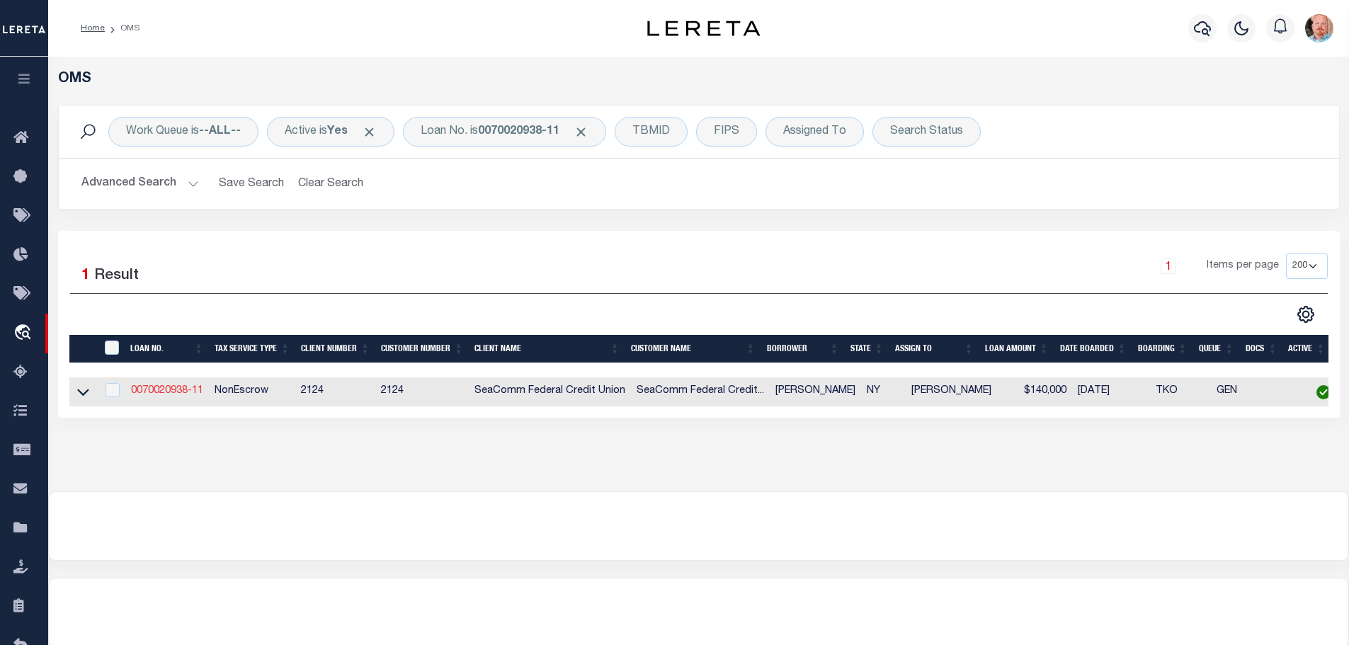
click at [181, 387] on link "0070020938-11" at bounding box center [167, 391] width 72 height 10
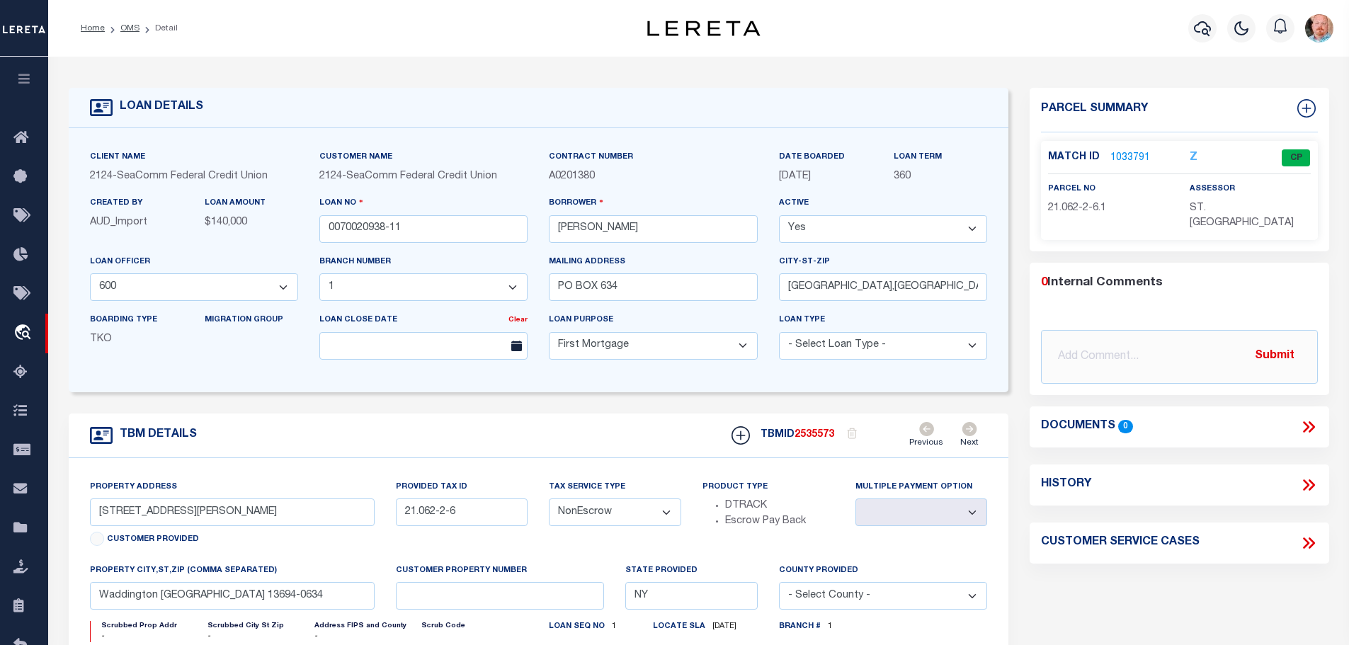
click at [1133, 152] on link "1033791" at bounding box center [1130, 158] width 40 height 15
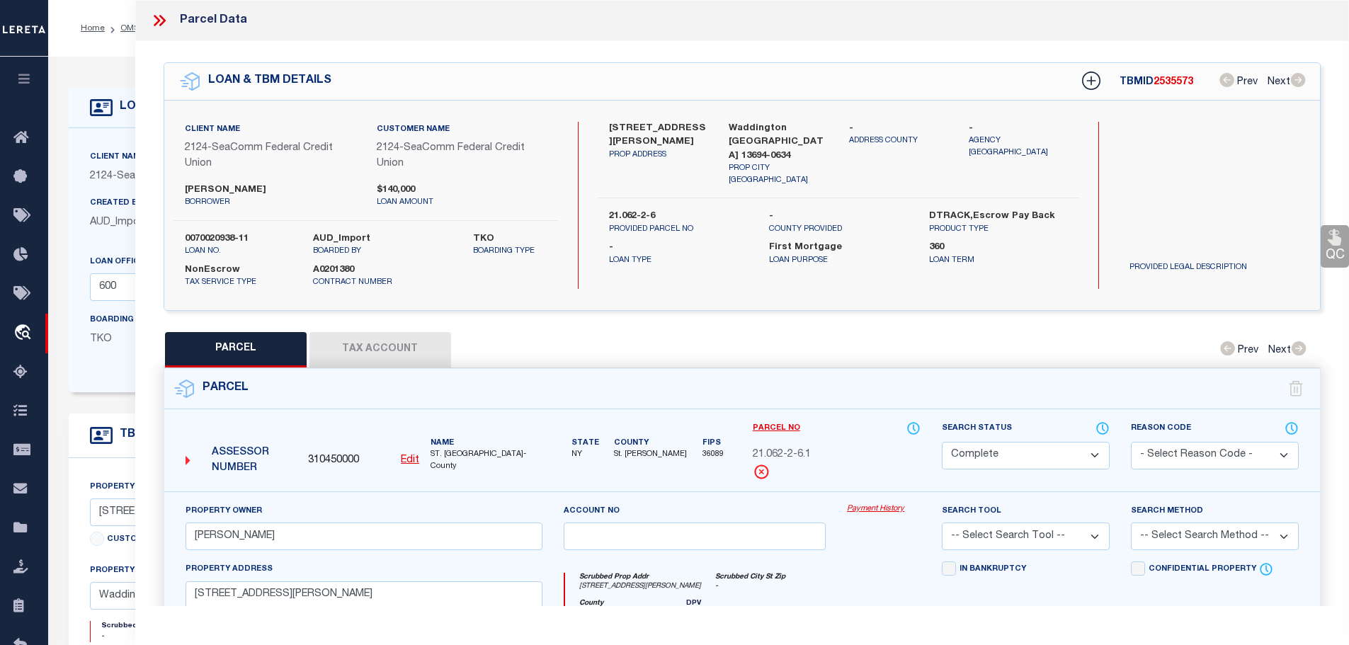
click at [385, 338] on button "Tax Account" at bounding box center [380, 349] width 142 height 35
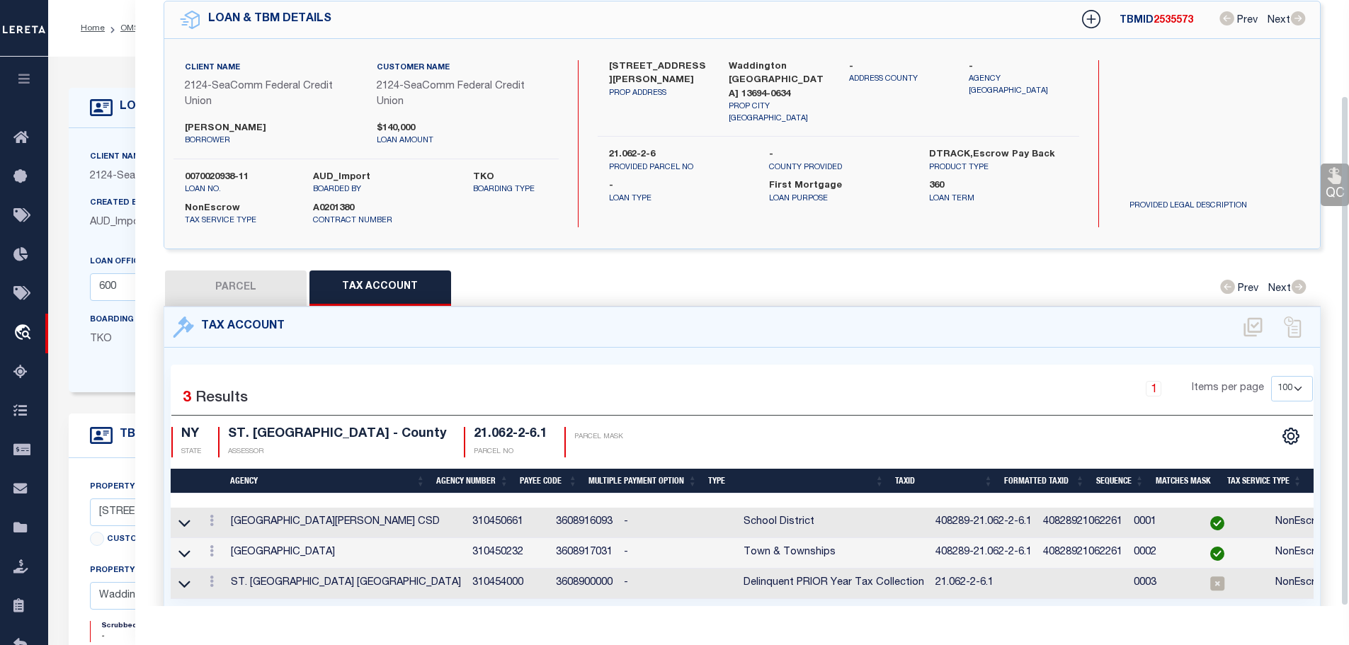
scroll to position [113, 0]
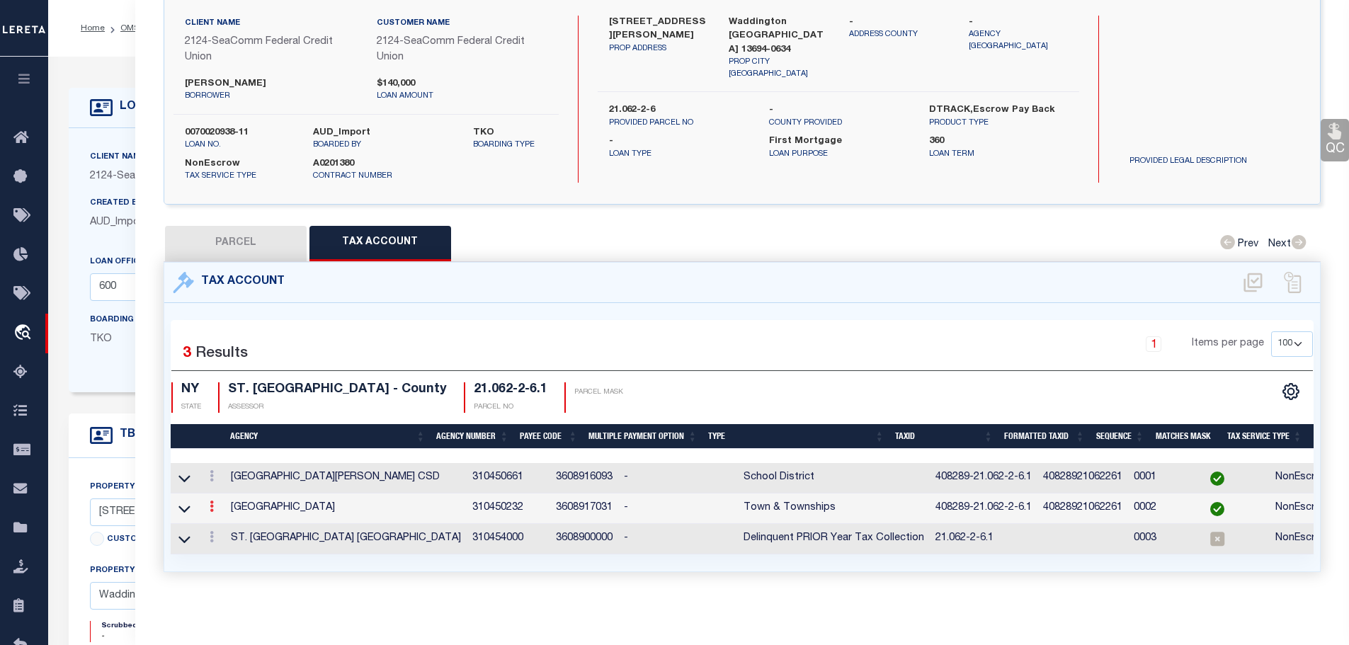
click at [209, 503] on link at bounding box center [212, 508] width 16 height 11
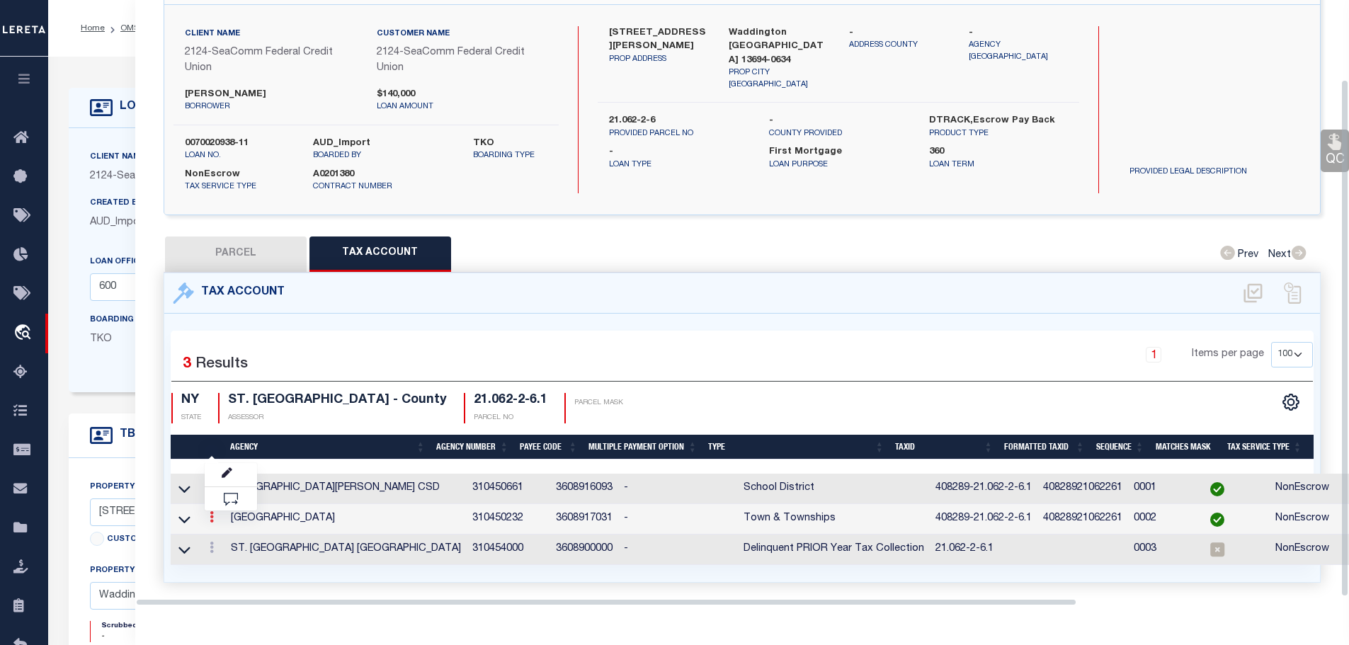
scroll to position [93, 0]
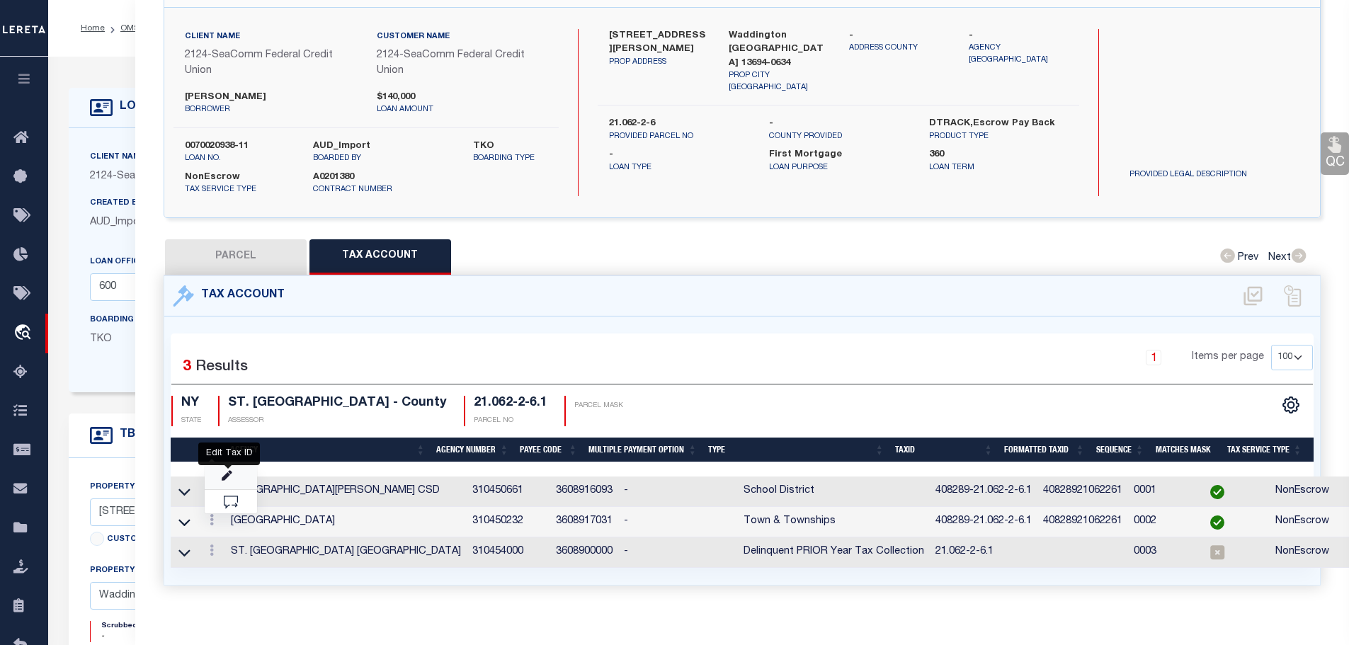
click at [229, 471] on icon "" at bounding box center [227, 476] width 11 height 11
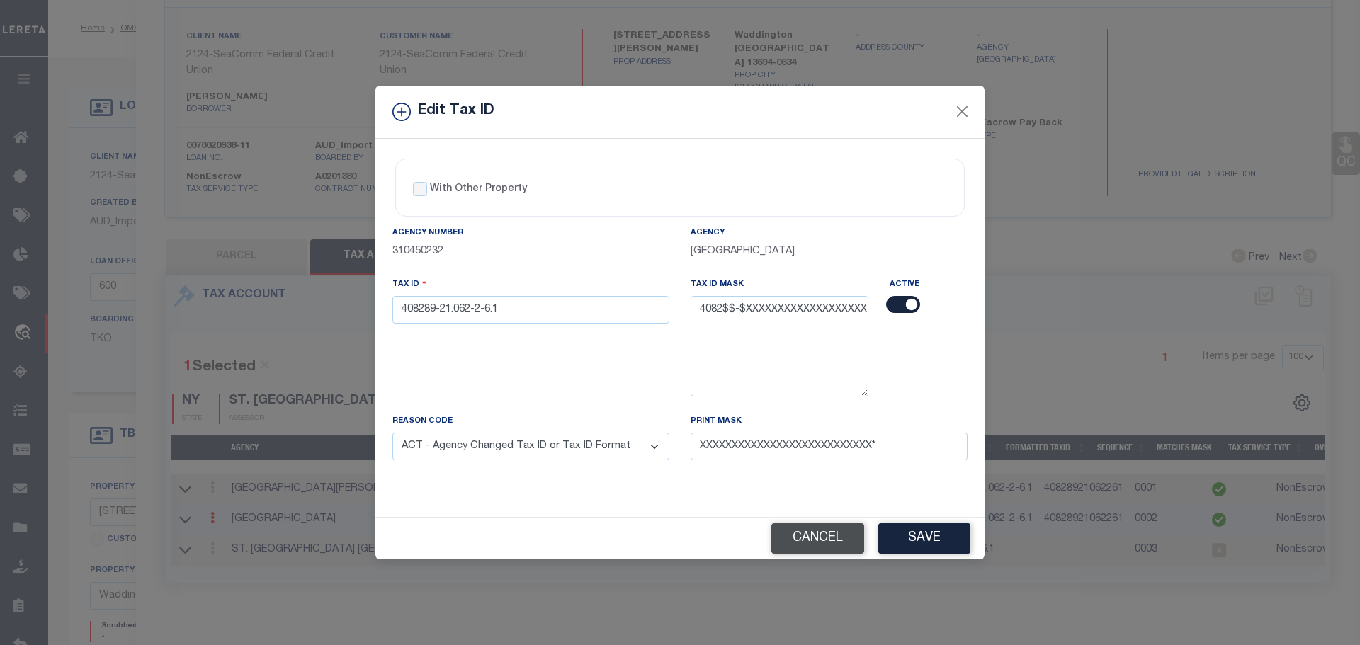
drag, startPoint x: 808, startPoint y: 531, endPoint x: 799, endPoint y: 536, distance: 9.8
click at [799, 536] on button "Cancel" at bounding box center [817, 538] width 93 height 30
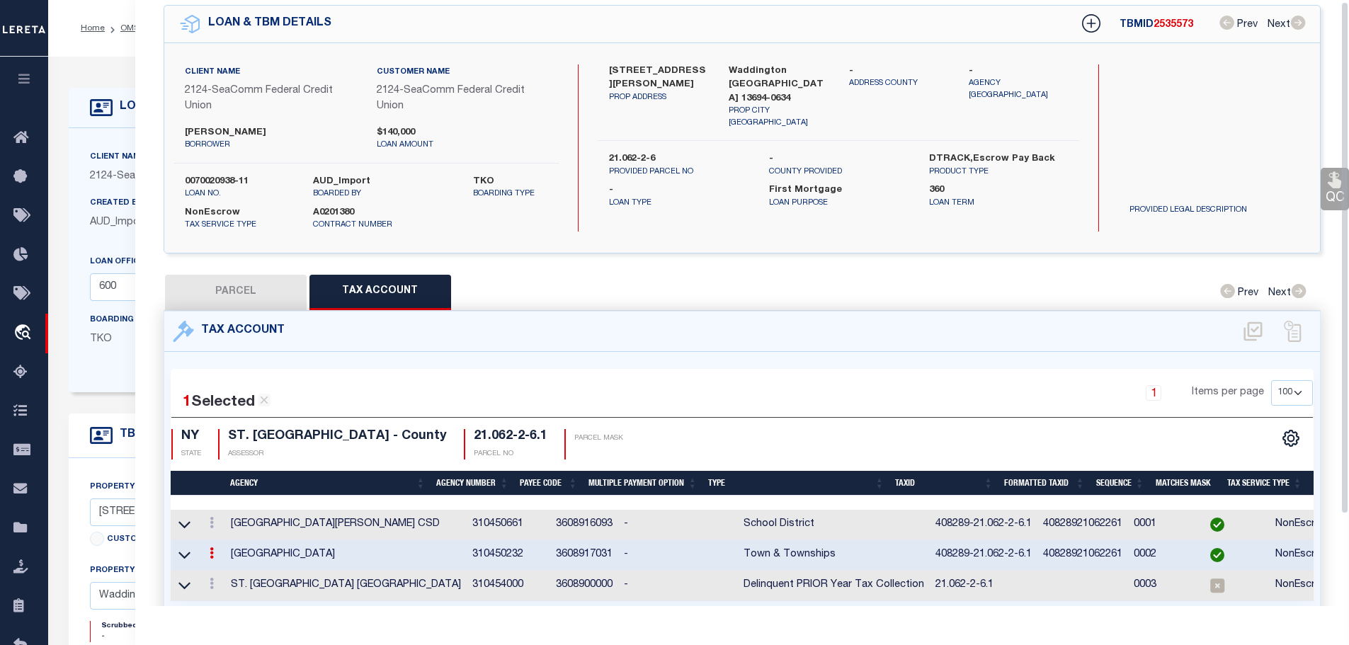
scroll to position [0, 0]
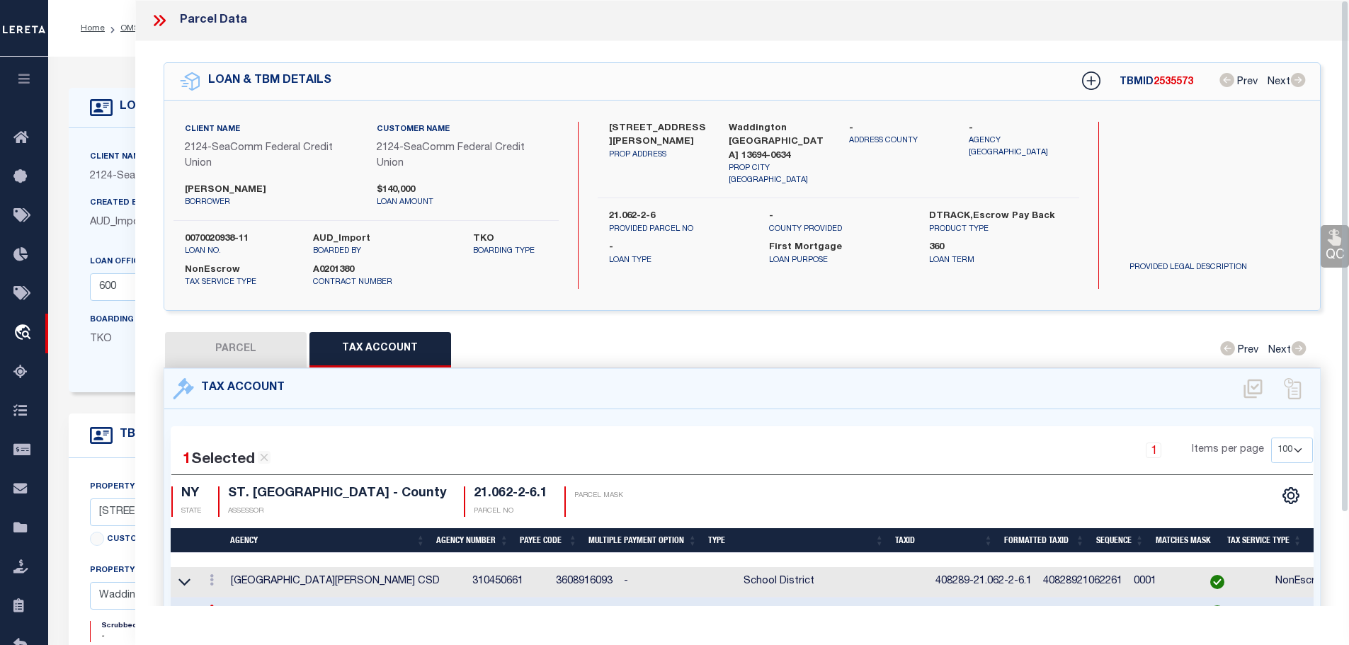
click at [157, 19] on icon at bounding box center [157, 20] width 6 height 11
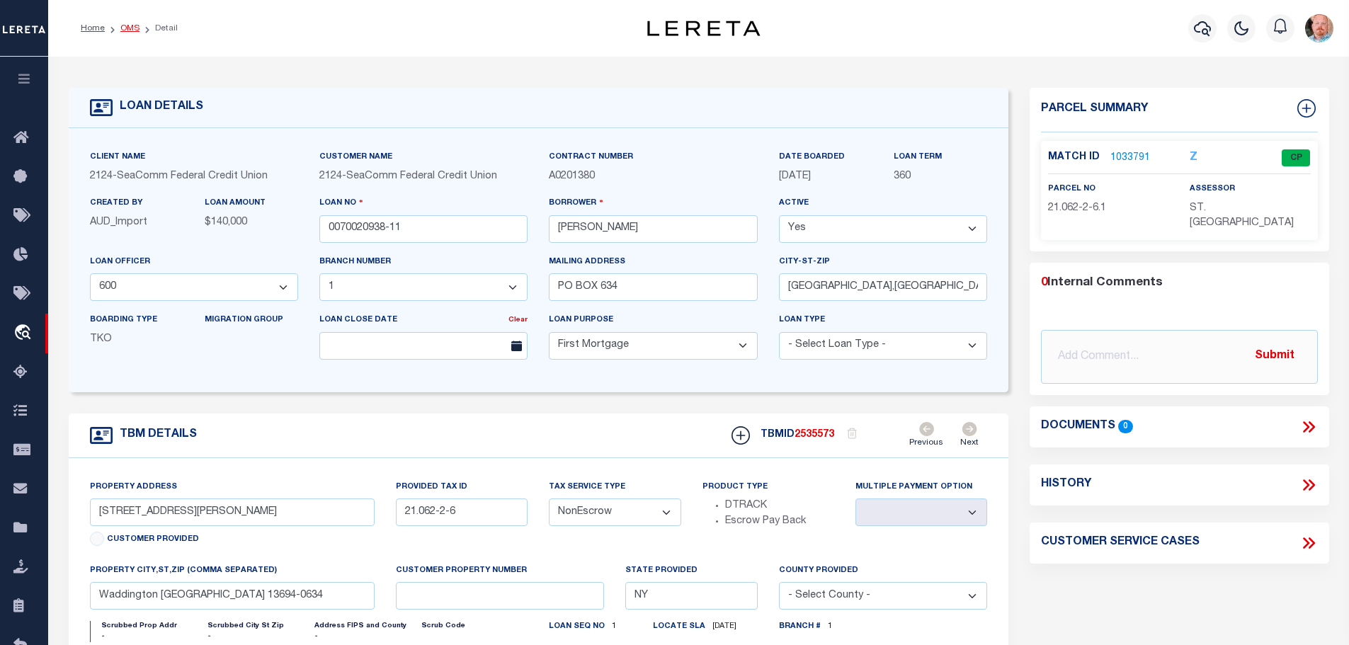
click at [121, 26] on link "OMS" at bounding box center [129, 28] width 19 height 8
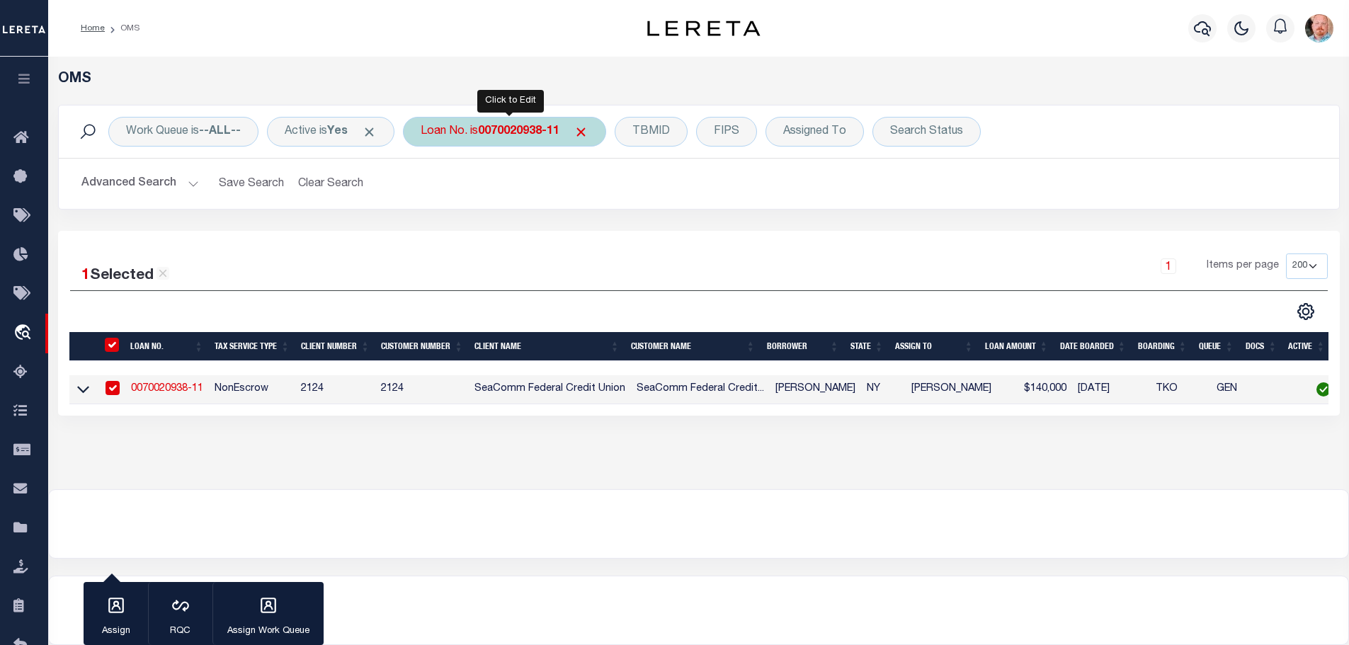
click at [495, 129] on b "0070020938-11" at bounding box center [518, 131] width 81 height 11
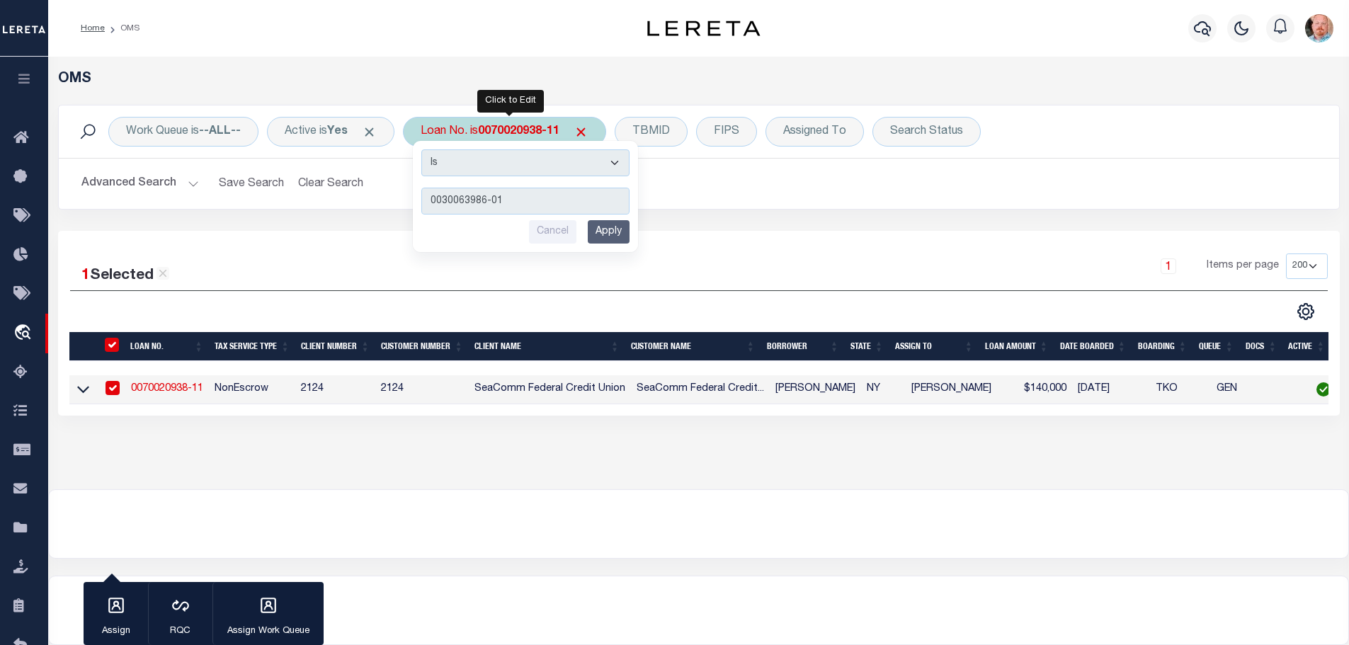
click at [616, 224] on input "Apply" at bounding box center [609, 231] width 42 height 23
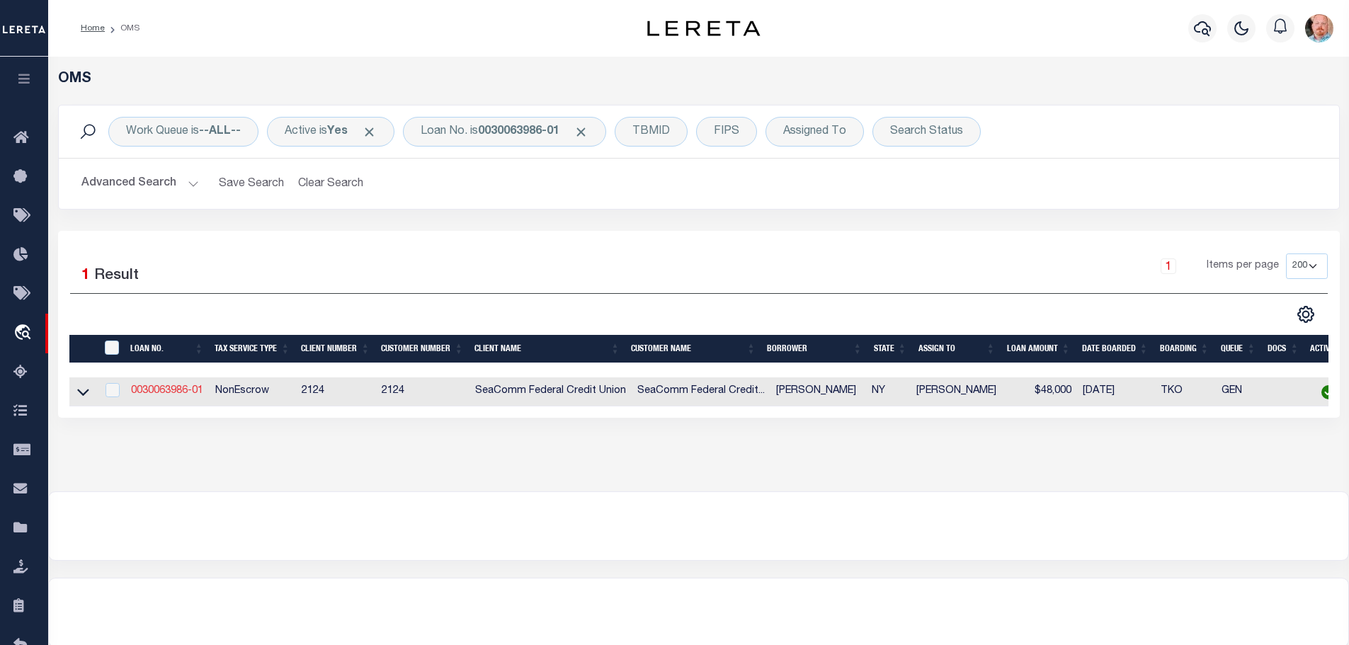
click at [176, 387] on link "0030063986-01" at bounding box center [167, 391] width 72 height 10
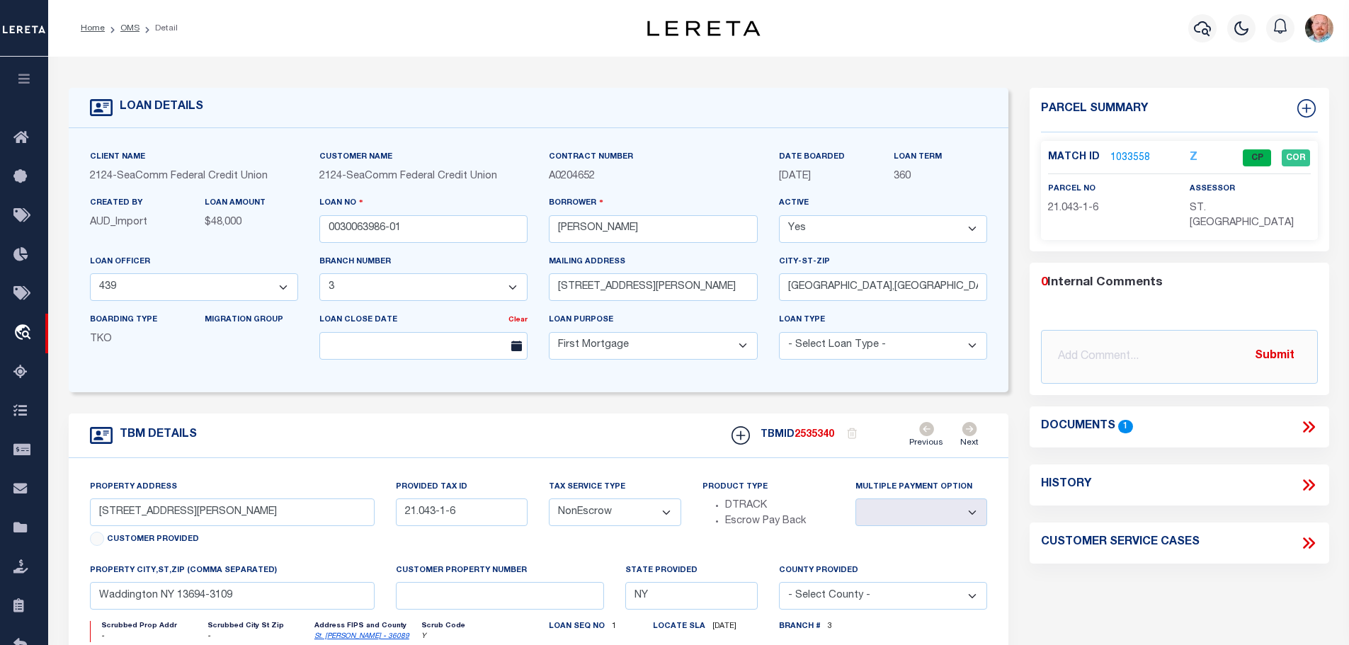
click at [1132, 155] on link "1033558" at bounding box center [1130, 158] width 40 height 15
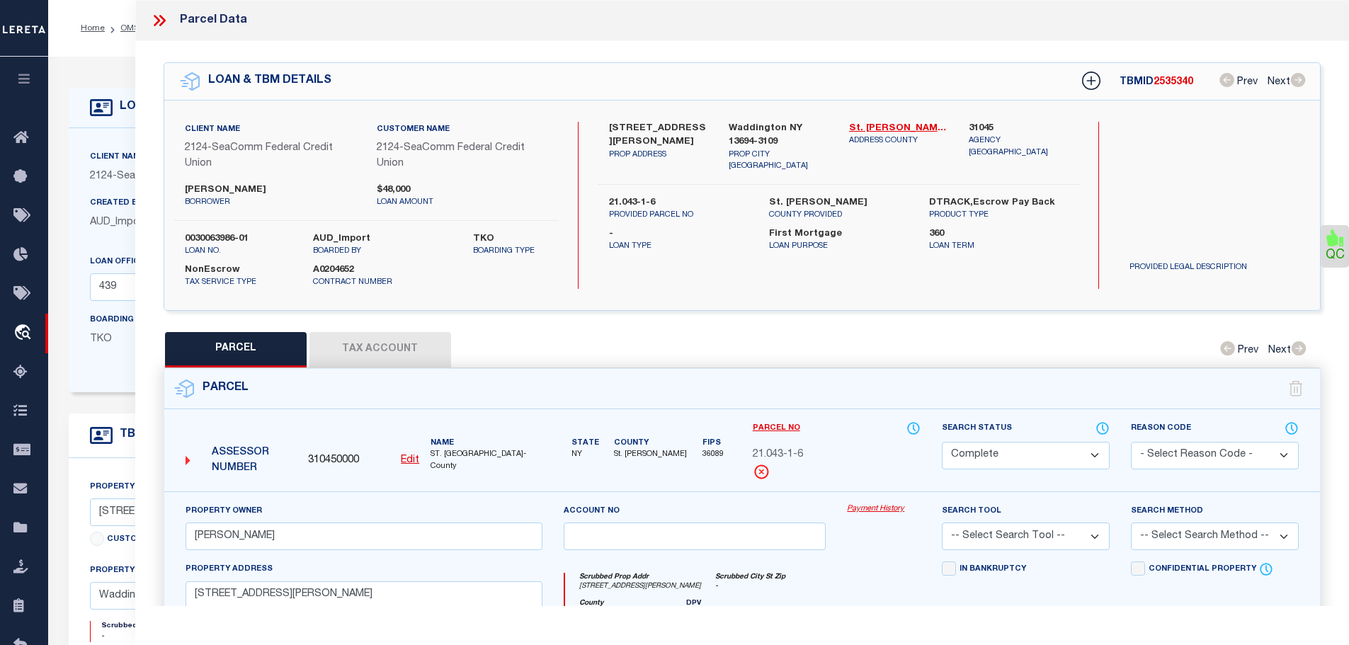
click at [411, 355] on button "Tax Account" at bounding box center [380, 349] width 142 height 35
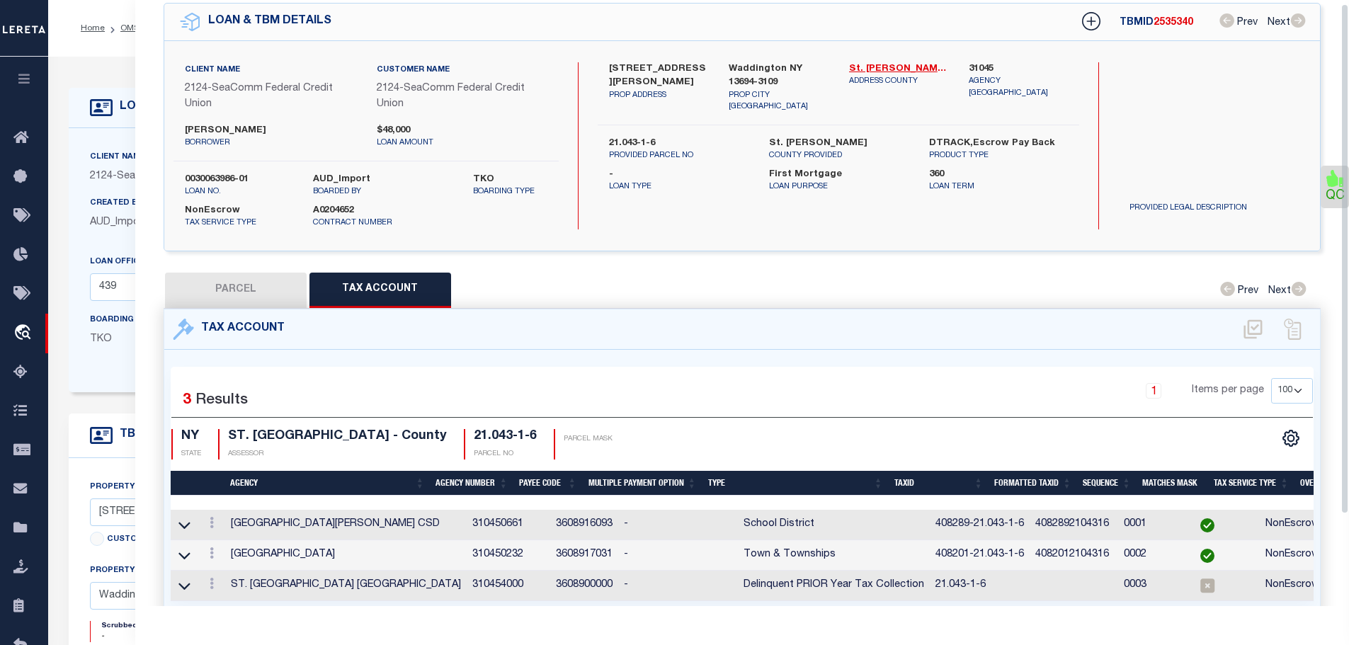
scroll to position [113, 0]
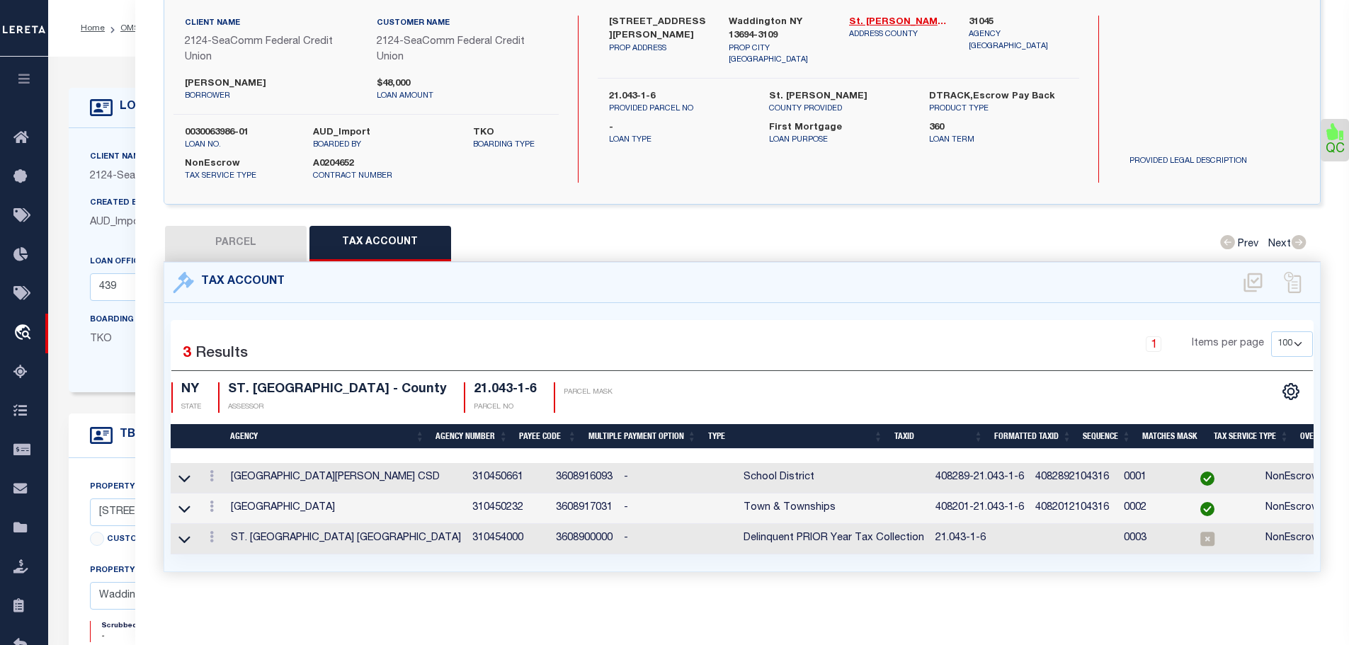
click at [217, 503] on link at bounding box center [212, 508] width 16 height 11
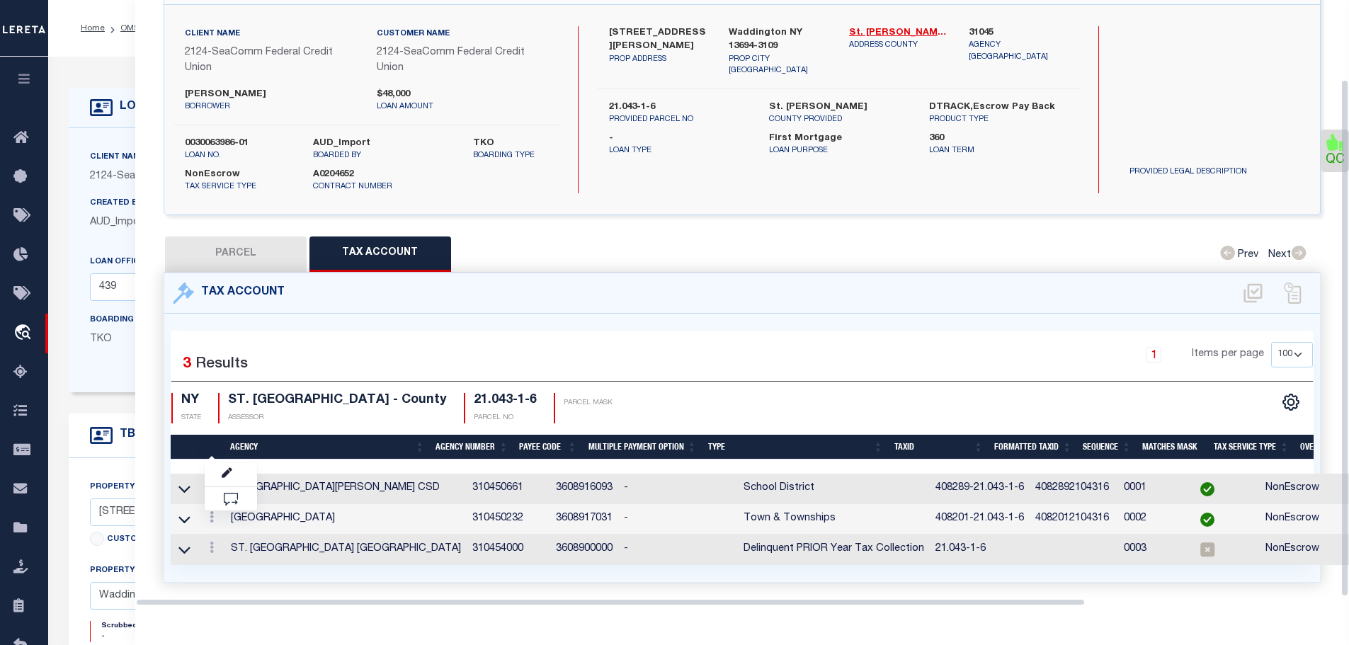
scroll to position [93, 0]
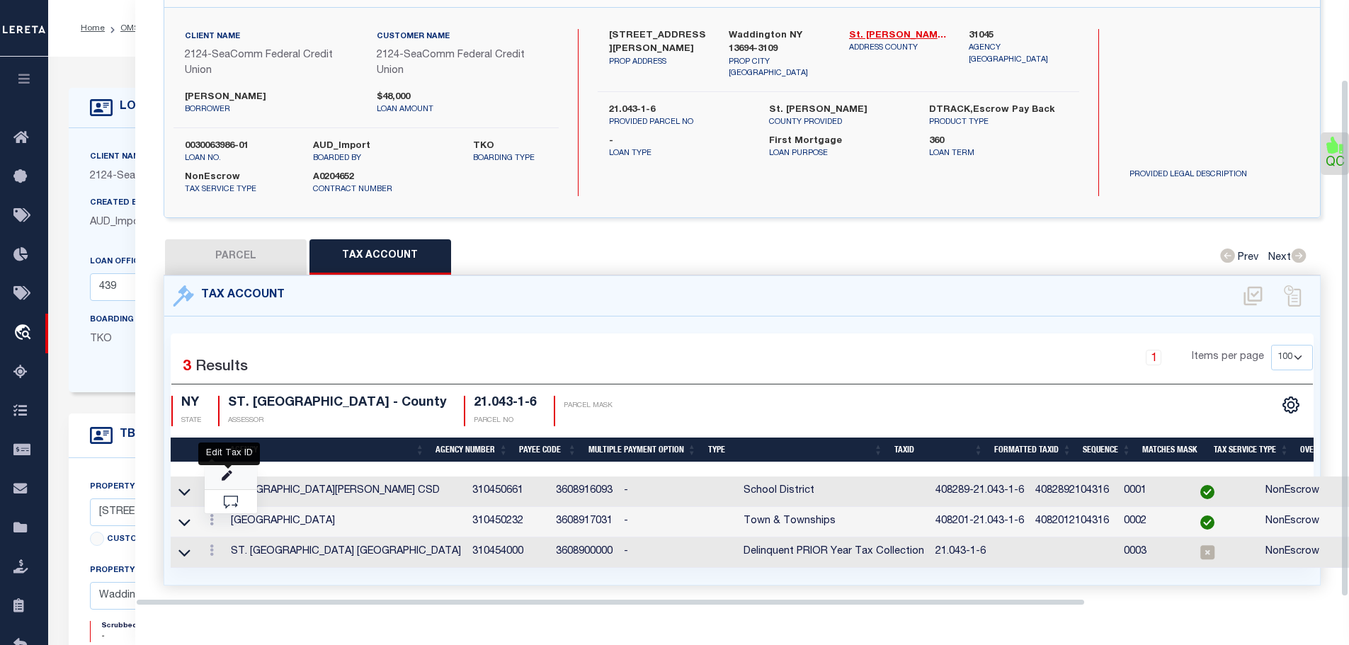
click at [226, 471] on icon "" at bounding box center [227, 476] width 11 height 11
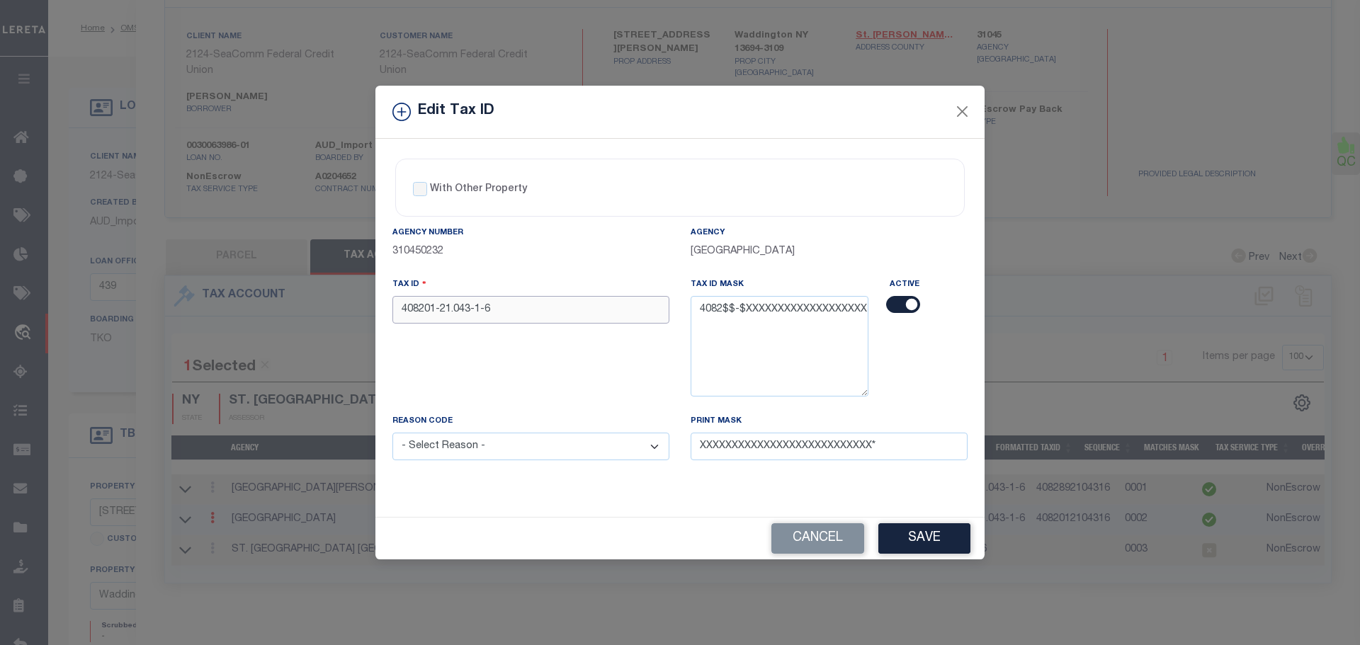
drag, startPoint x: 426, startPoint y: 310, endPoint x: 436, endPoint y: 315, distance: 11.1
click at [436, 315] on input "408201-21.043-1-6" at bounding box center [530, 310] width 277 height 28
click at [512, 464] on div "Reason Code - Select Reason - 099 - Other (Provide additional detail) ACT - Age…" at bounding box center [531, 446] width 298 height 64
click at [508, 451] on select "- Select Reason - 099 - Other (Provide additional detail) ACT - Agency Changed …" at bounding box center [530, 447] width 277 height 28
click at [392, 433] on select "- Select Reason - 099 - Other (Provide additional detail) ACT - Agency Changed …" at bounding box center [530, 447] width 277 height 28
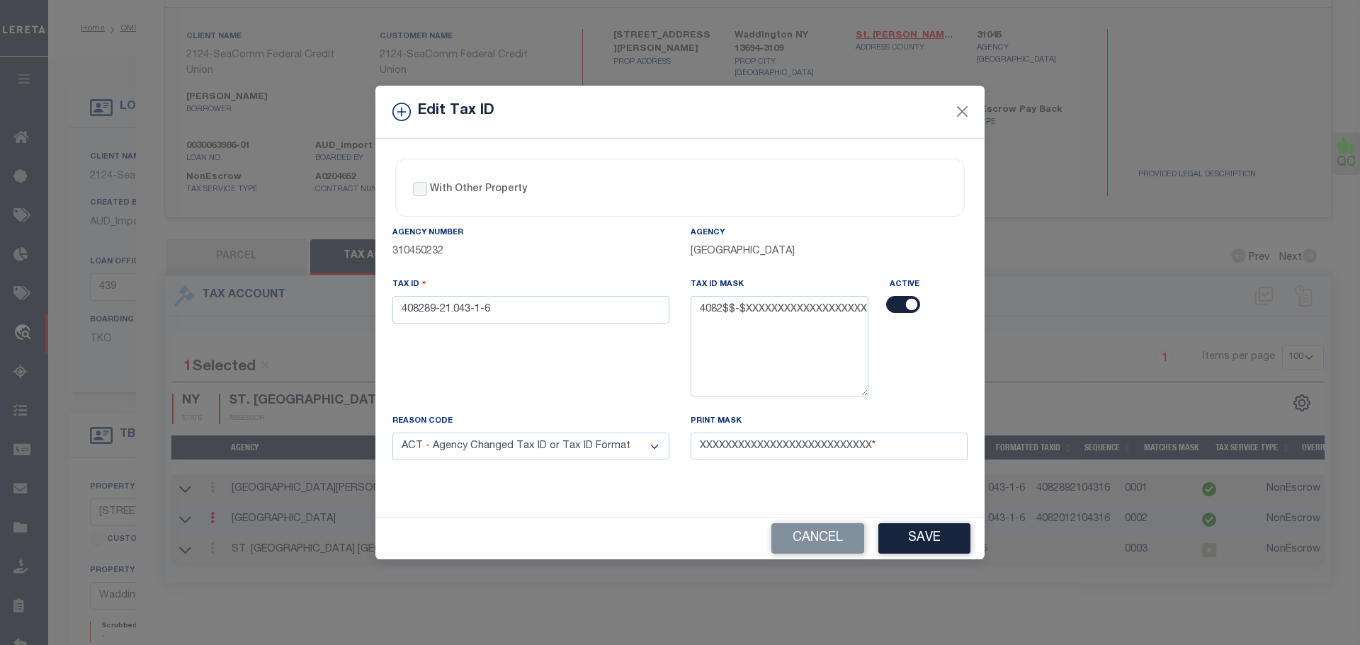
click at [913, 544] on button "Save" at bounding box center [924, 538] width 92 height 30
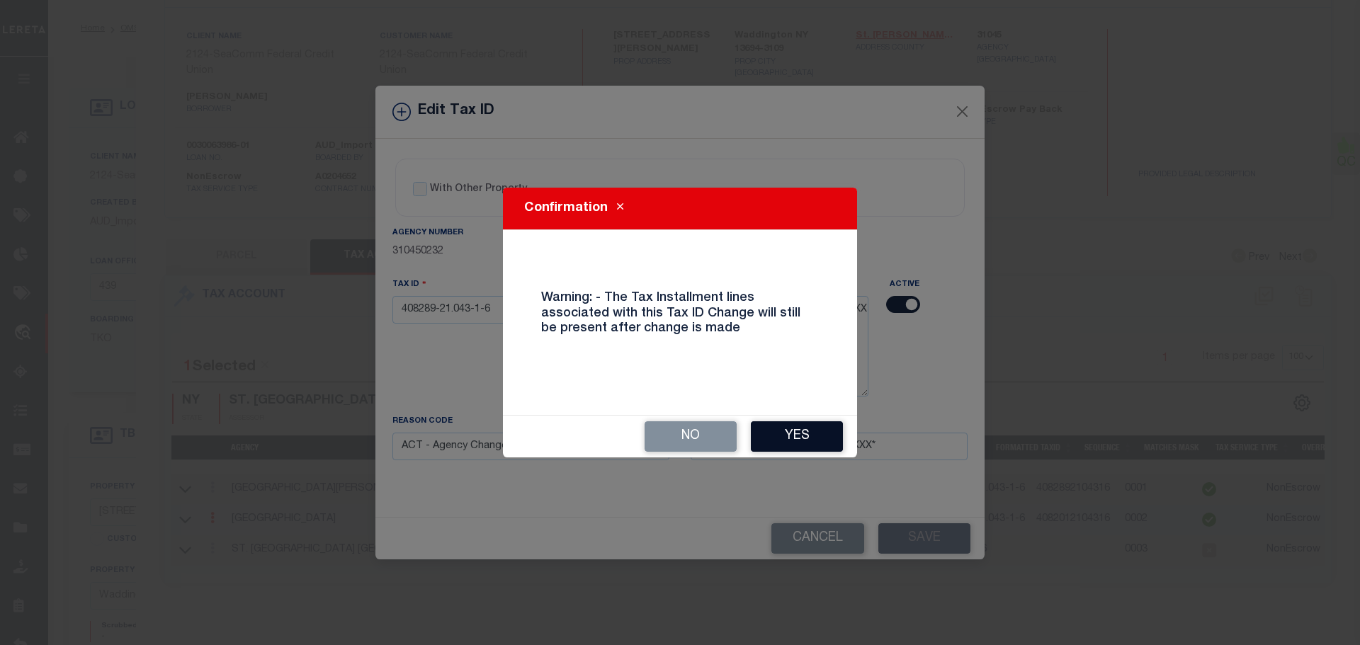
click at [782, 443] on div "No Yes" at bounding box center [680, 437] width 354 height 42
click at [782, 443] on button "Yes" at bounding box center [797, 436] width 92 height 30
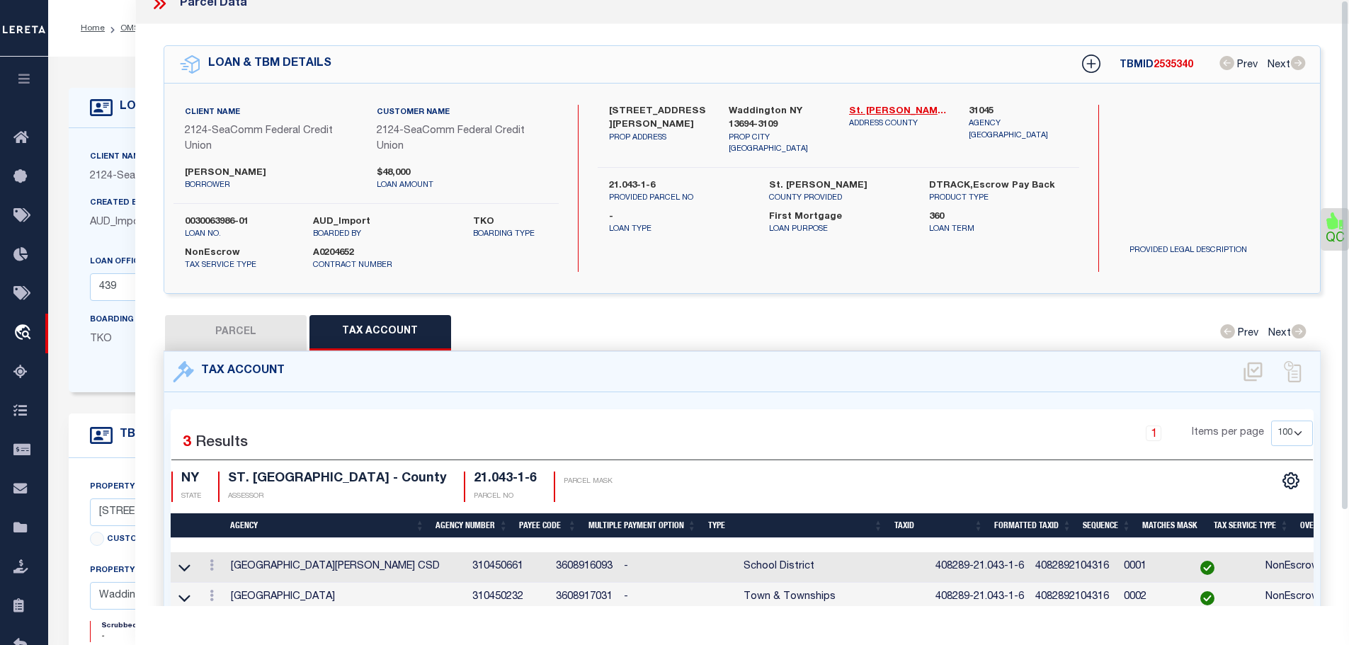
scroll to position [0, 0]
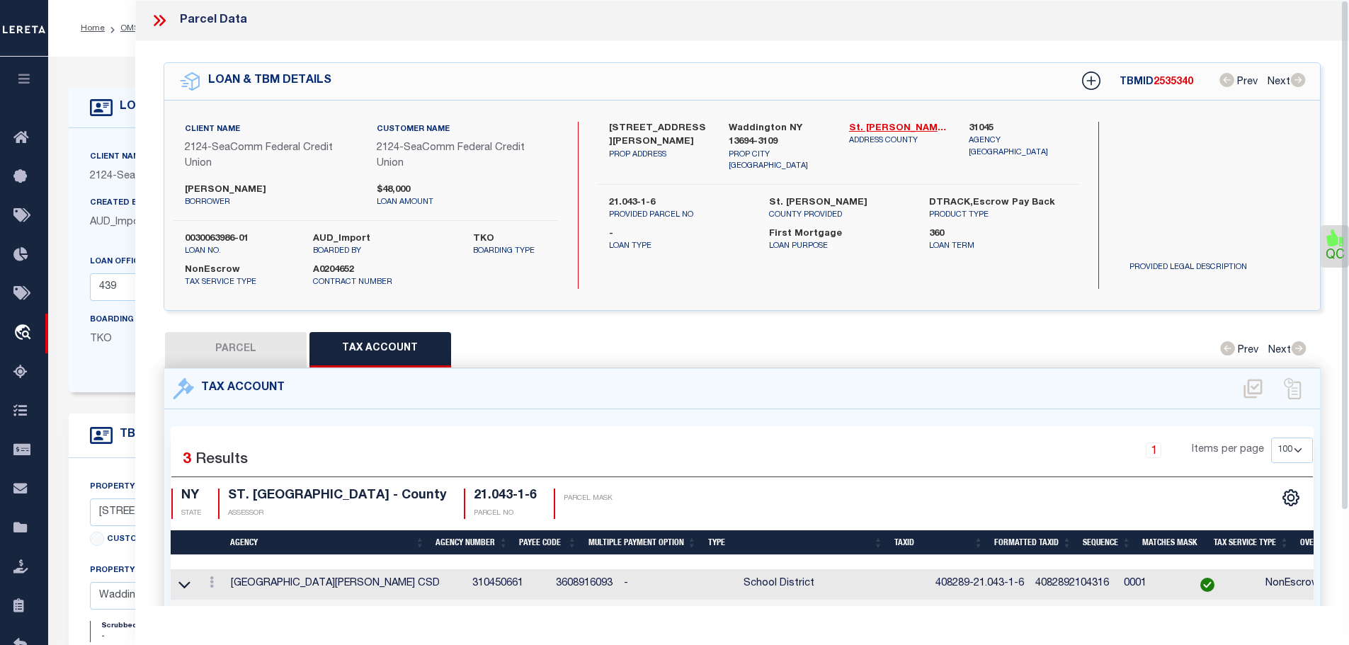
click at [156, 19] on icon at bounding box center [159, 20] width 18 height 18
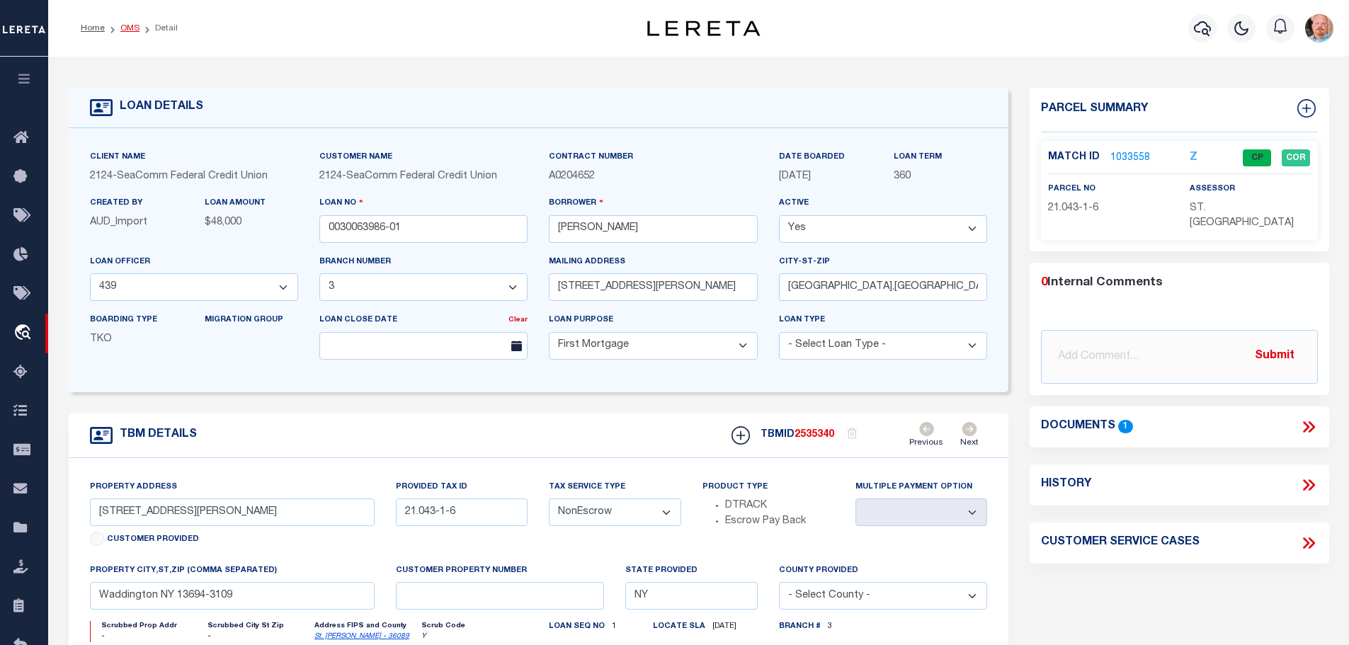
click at [129, 25] on link "OMS" at bounding box center [129, 28] width 19 height 8
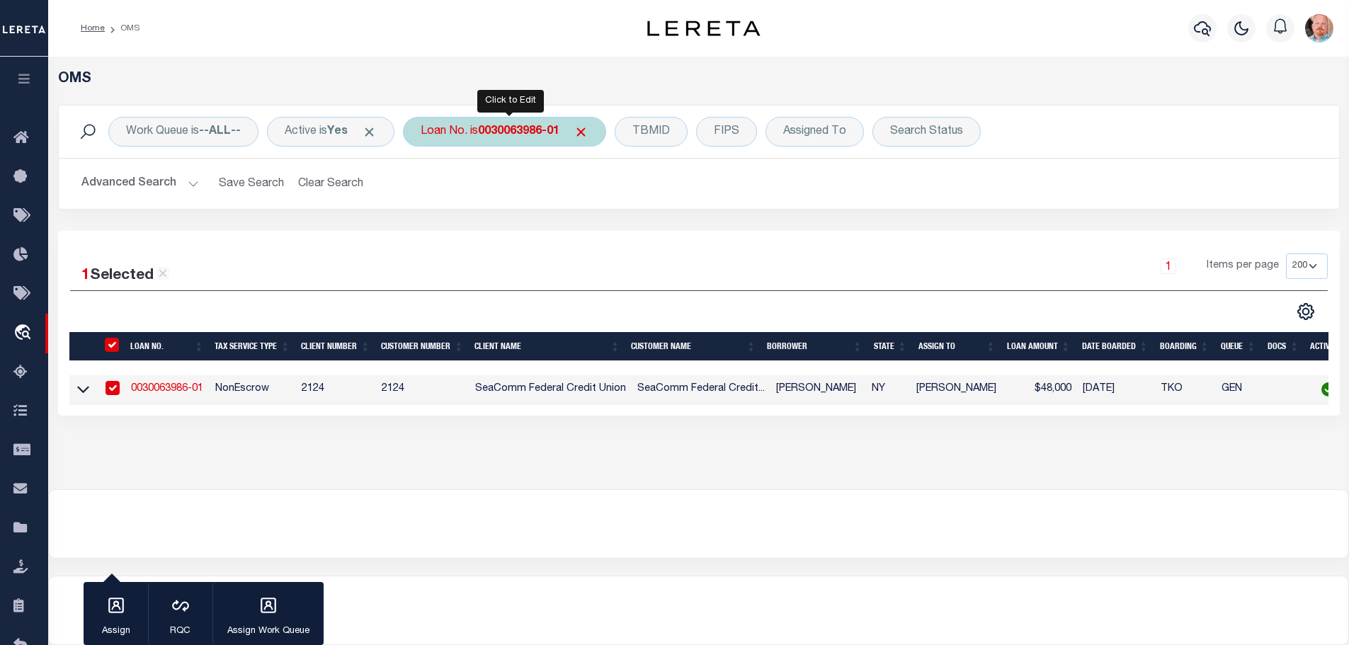
click at [563, 120] on div "Loan No. is 0030063986-01" at bounding box center [504, 132] width 203 height 30
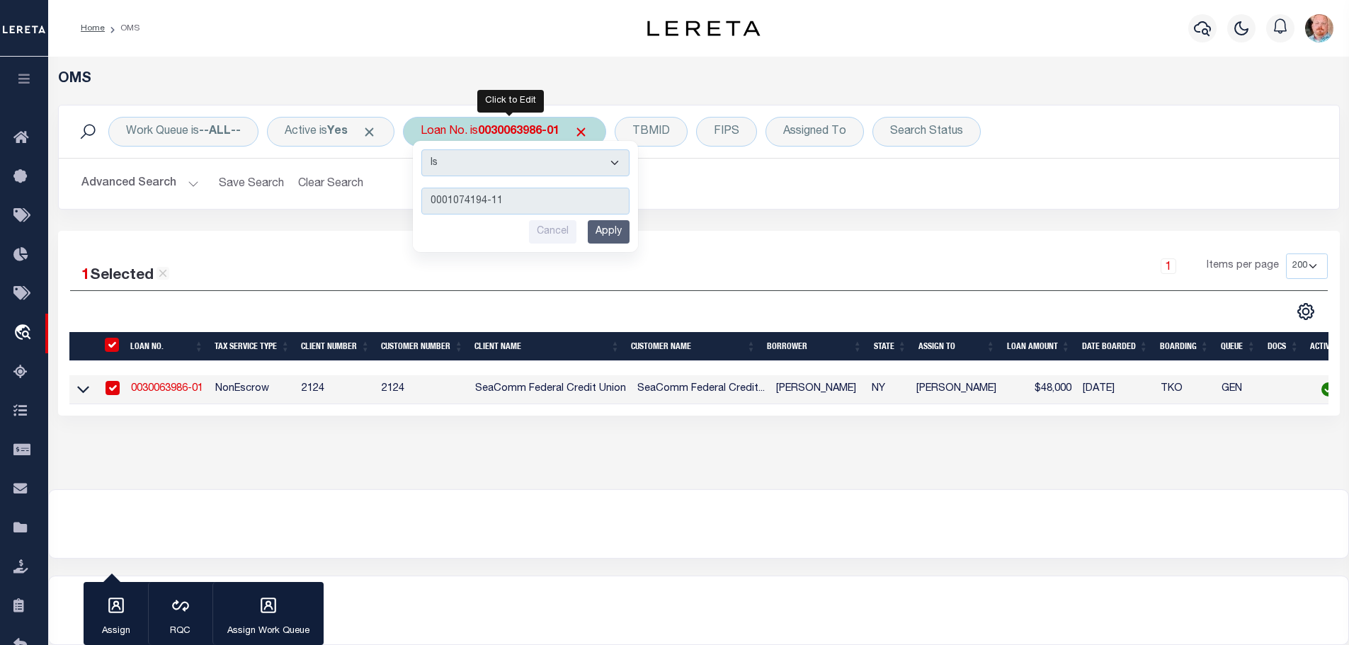
click at [619, 232] on input "Apply" at bounding box center [609, 231] width 42 height 23
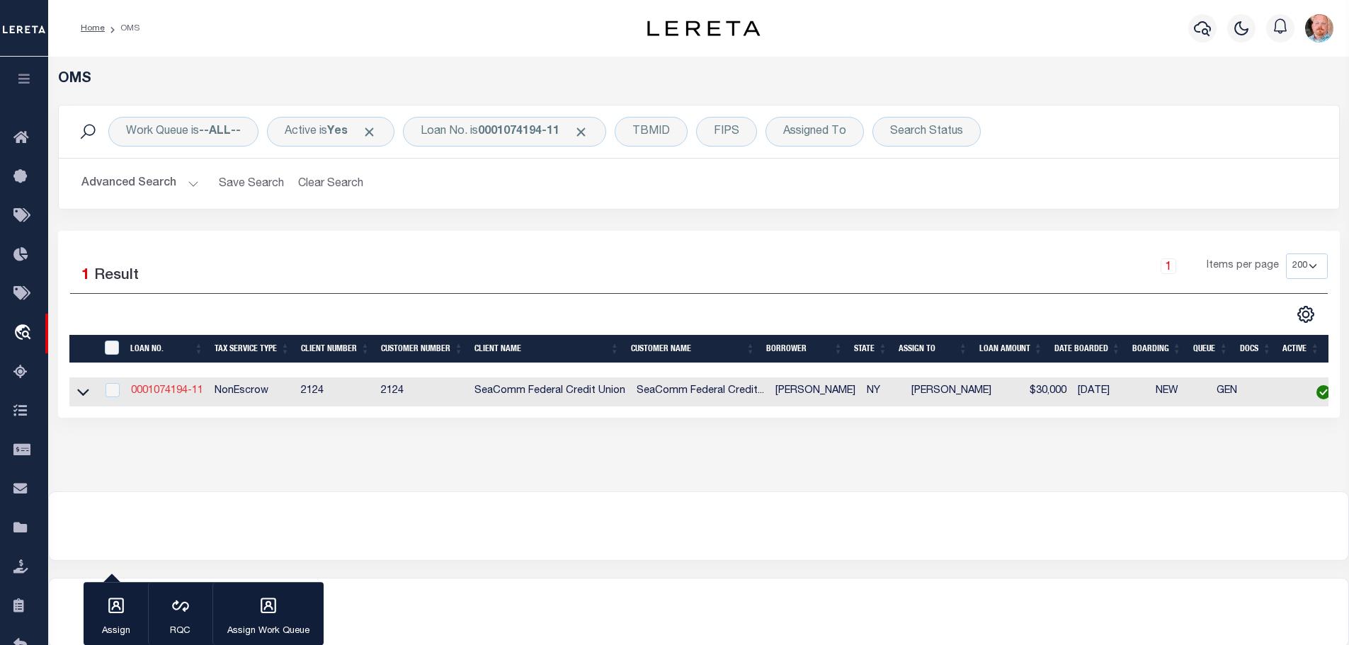
click at [162, 389] on link "0001074194-11" at bounding box center [167, 391] width 72 height 10
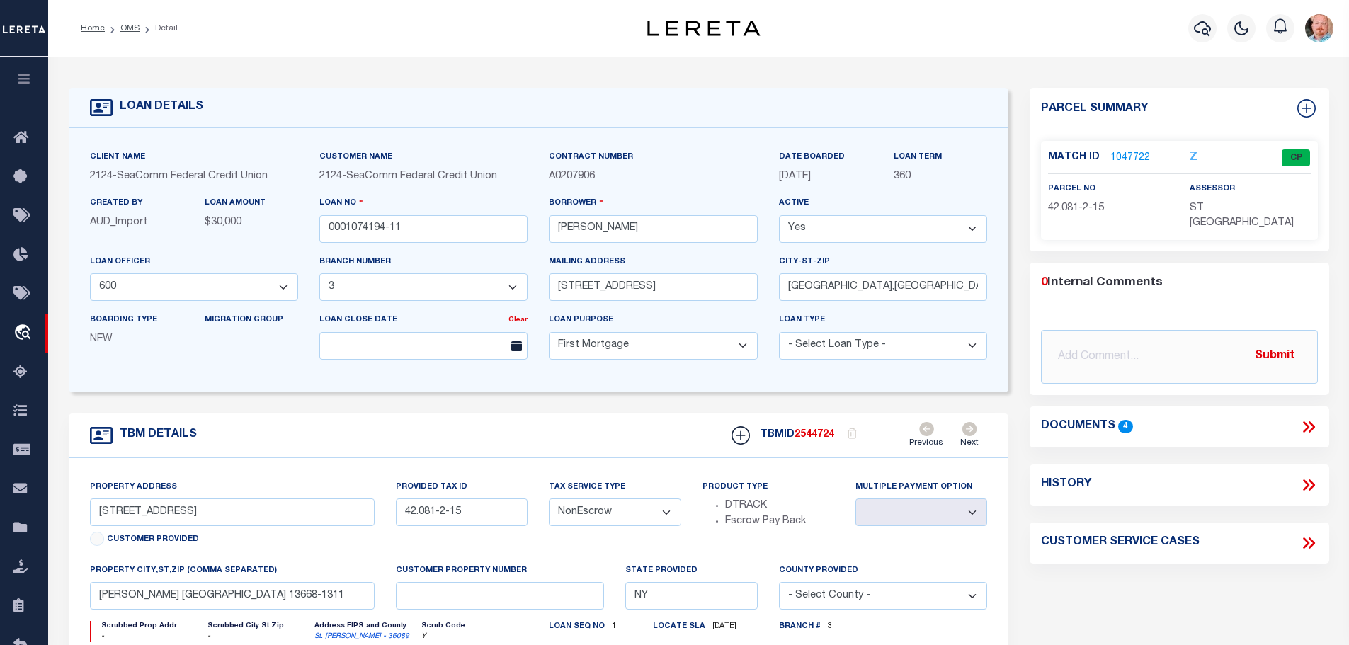
click at [1125, 153] on link "1047722" at bounding box center [1130, 158] width 40 height 15
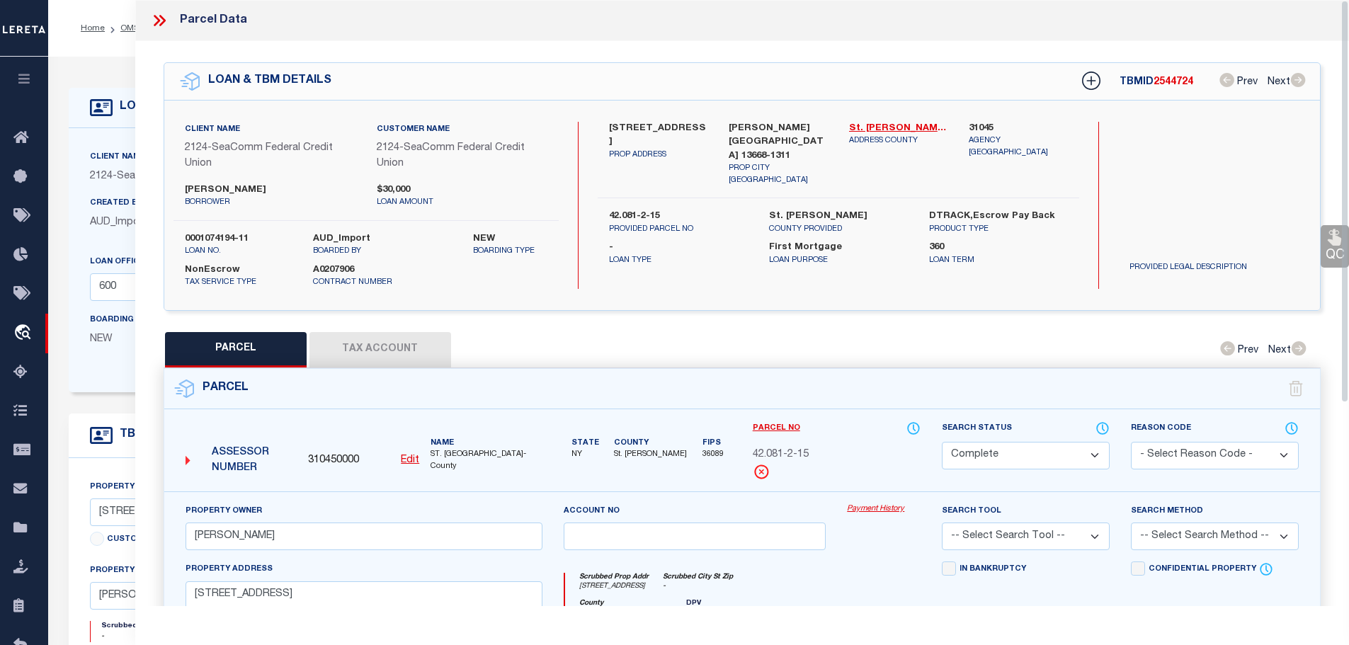
click at [378, 348] on button "Tax Account" at bounding box center [380, 349] width 142 height 35
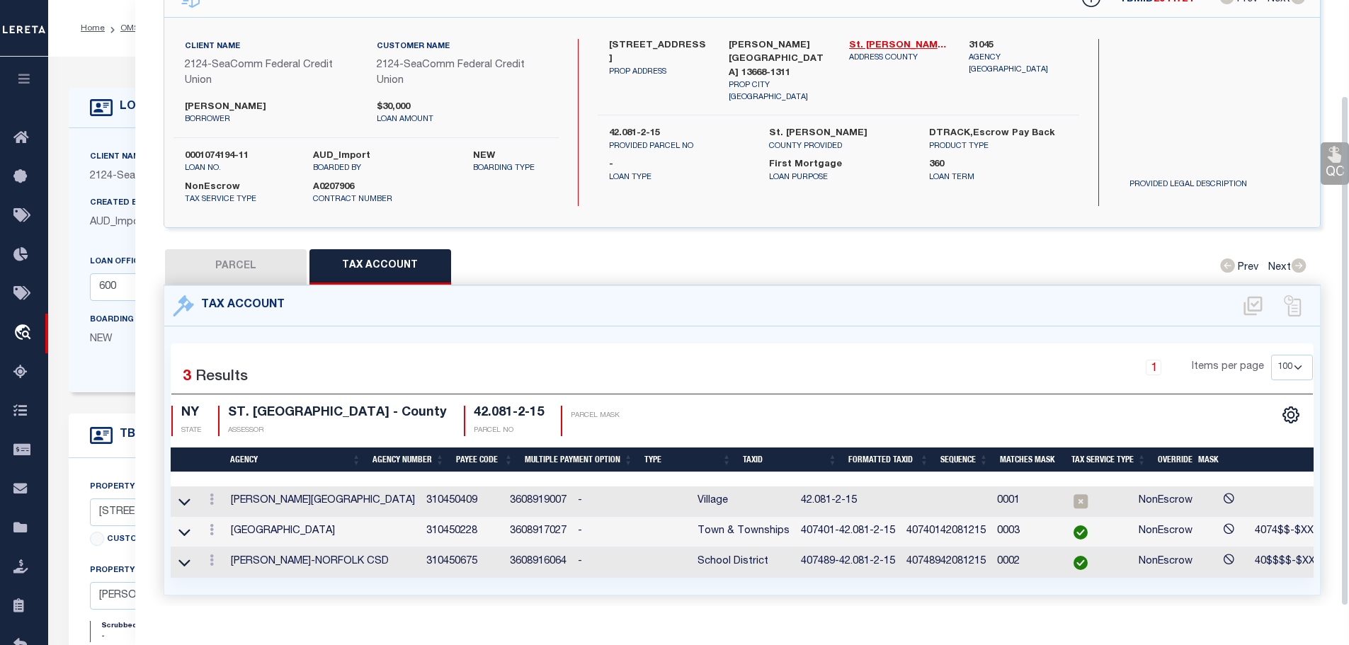
scroll to position [113, 0]
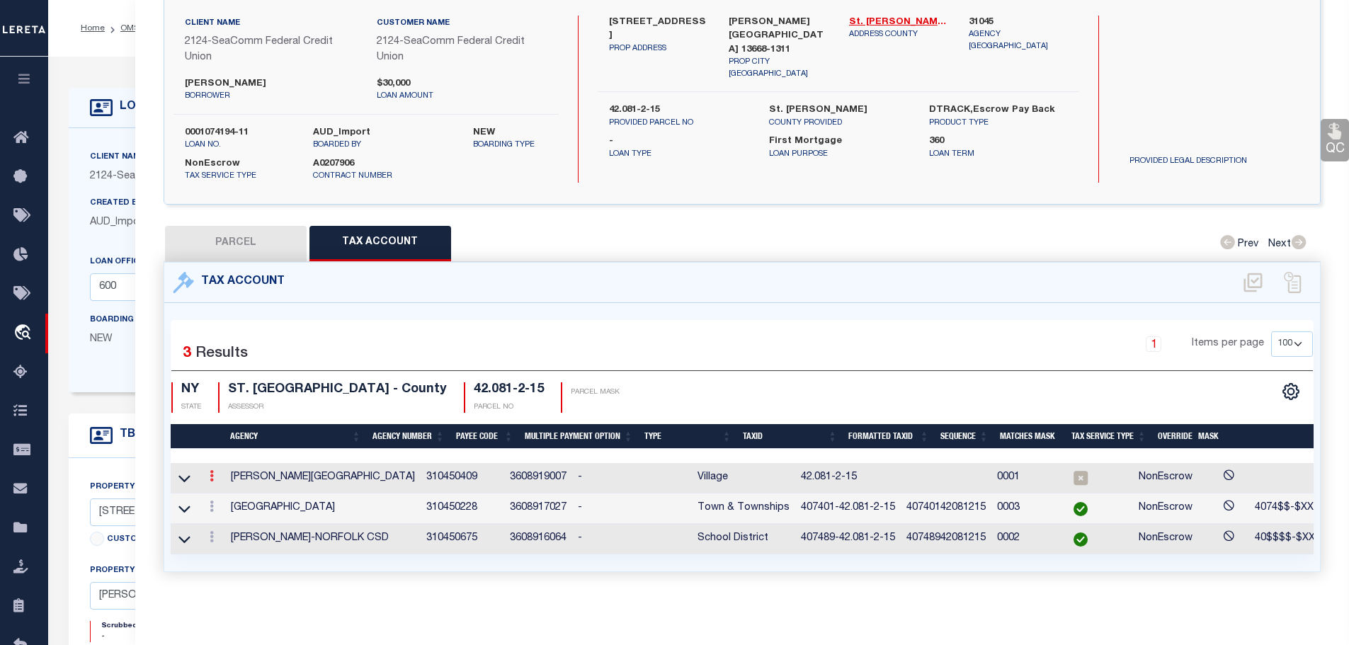
click at [213, 470] on icon at bounding box center [212, 475] width 4 height 11
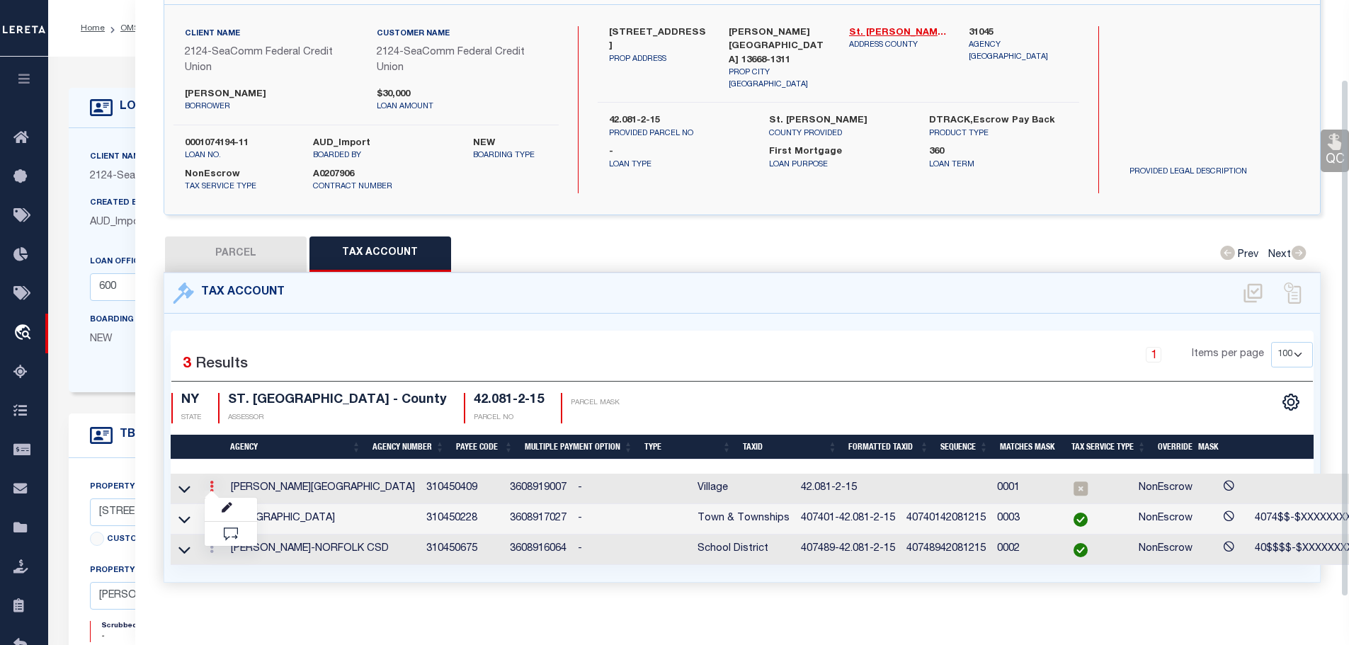
scroll to position [93, 0]
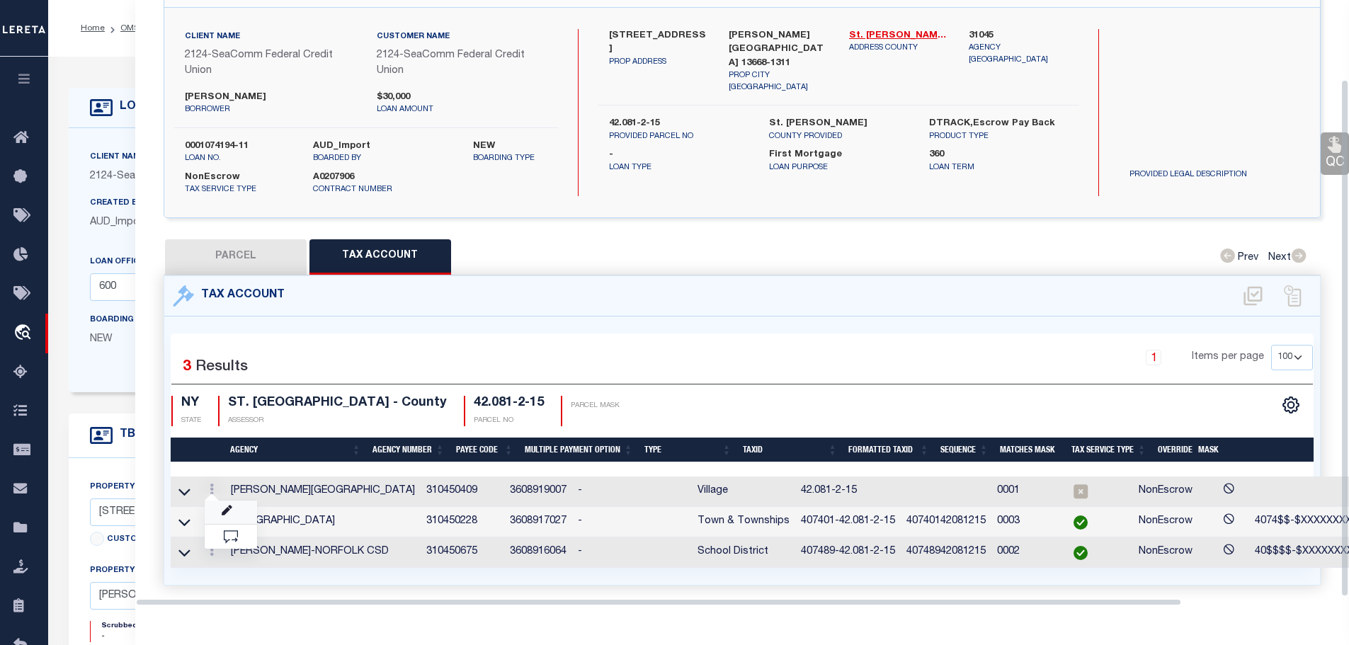
click at [224, 508] on icon at bounding box center [227, 511] width 11 height 11
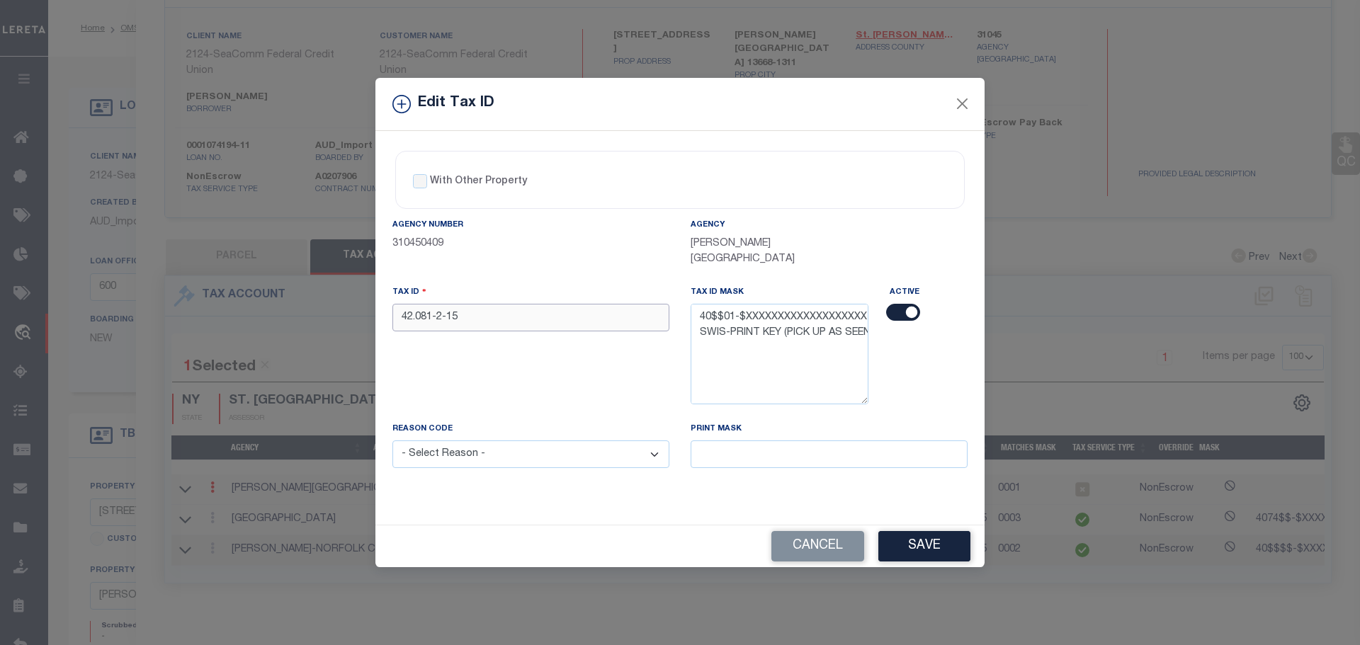
click at [477, 311] on input "42.081-2-15" at bounding box center [530, 318] width 277 height 28
paste input "407401-"
click at [527, 450] on select "- Select Reason - 099 - Other (Provide additional detail) ACT - Agency Changed …" at bounding box center [530, 454] width 277 height 28
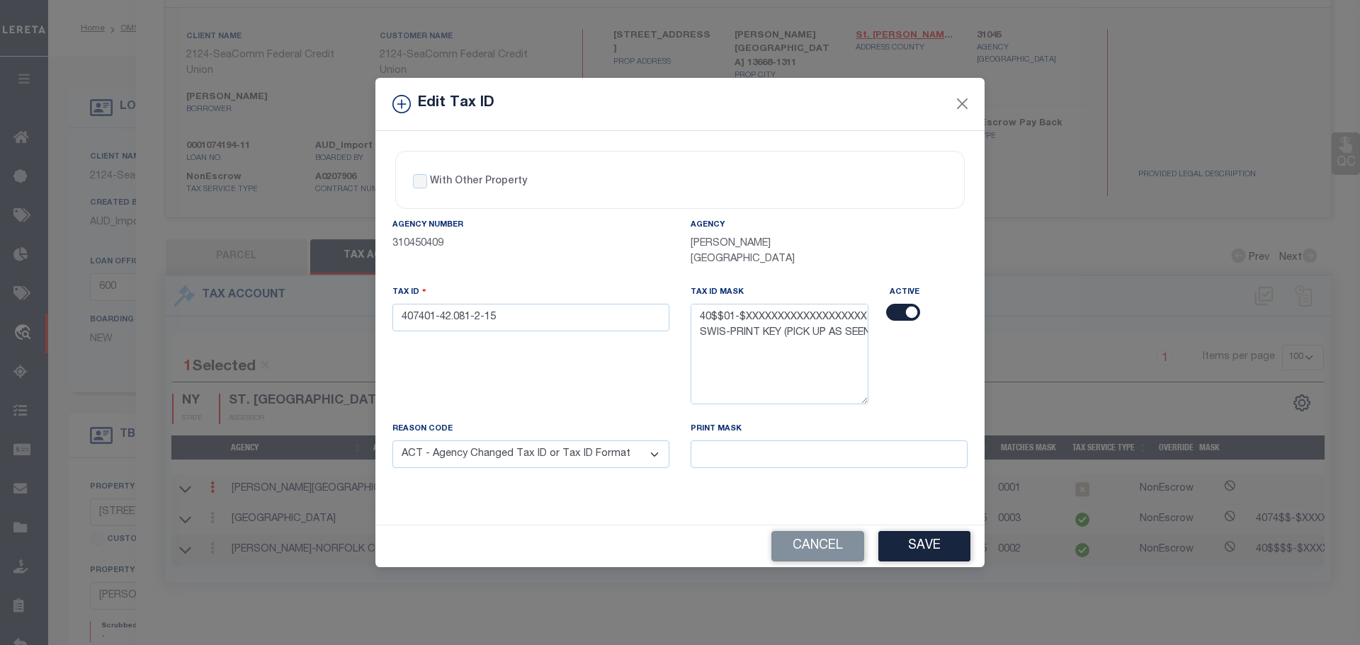
click at [392, 440] on select "- Select Reason - 099 - Other (Provide additional detail) ACT - Agency Changed …" at bounding box center [530, 454] width 277 height 28
click at [916, 542] on button "Save" at bounding box center [924, 546] width 92 height 30
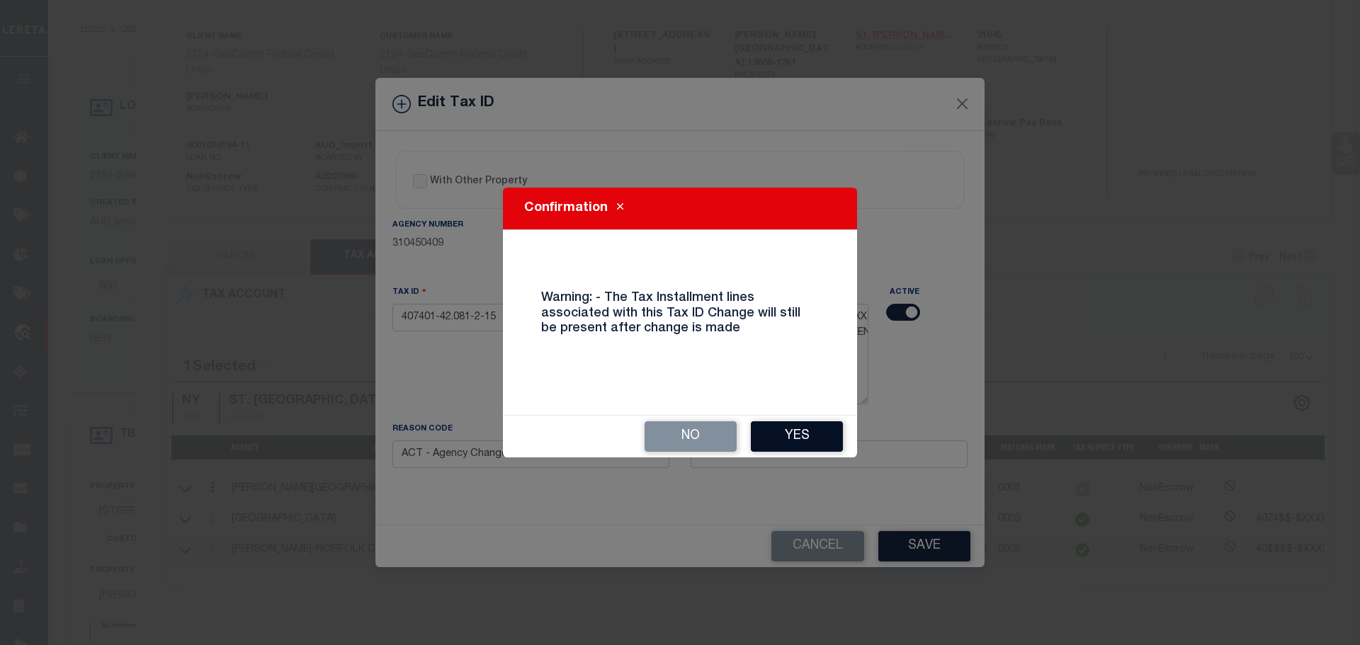
click at [794, 431] on button "Yes" at bounding box center [797, 436] width 92 height 30
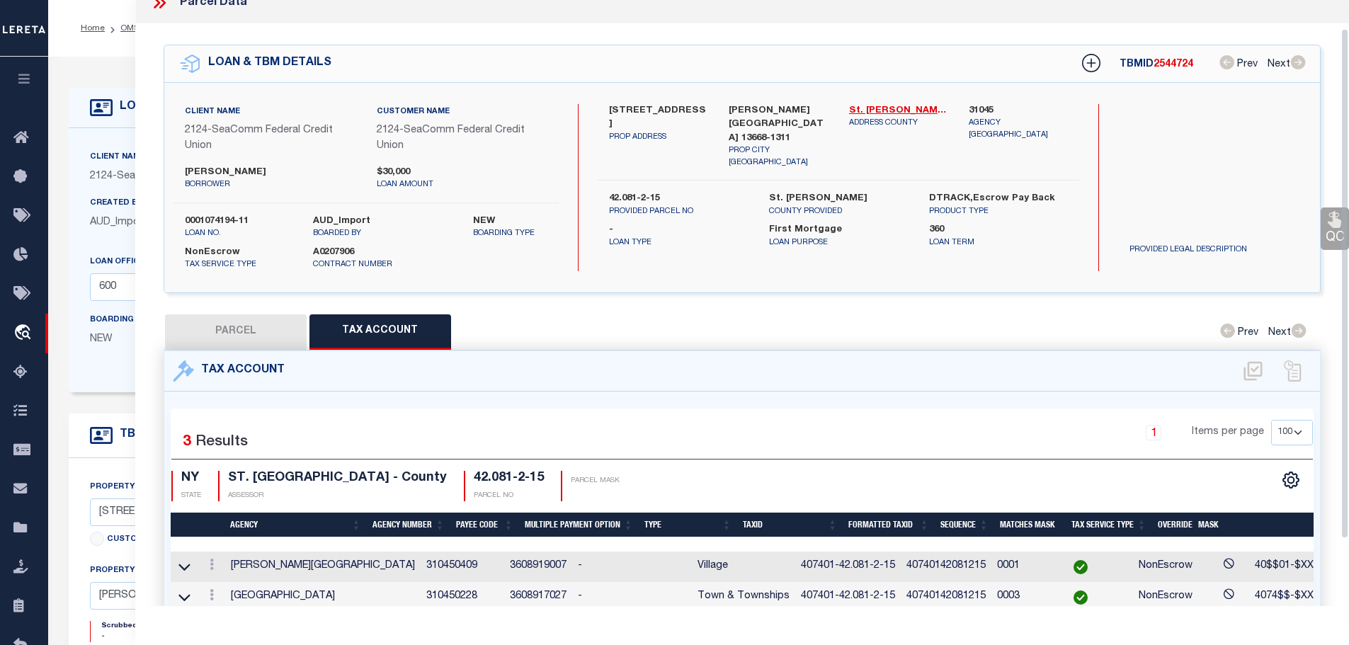
scroll to position [0, 0]
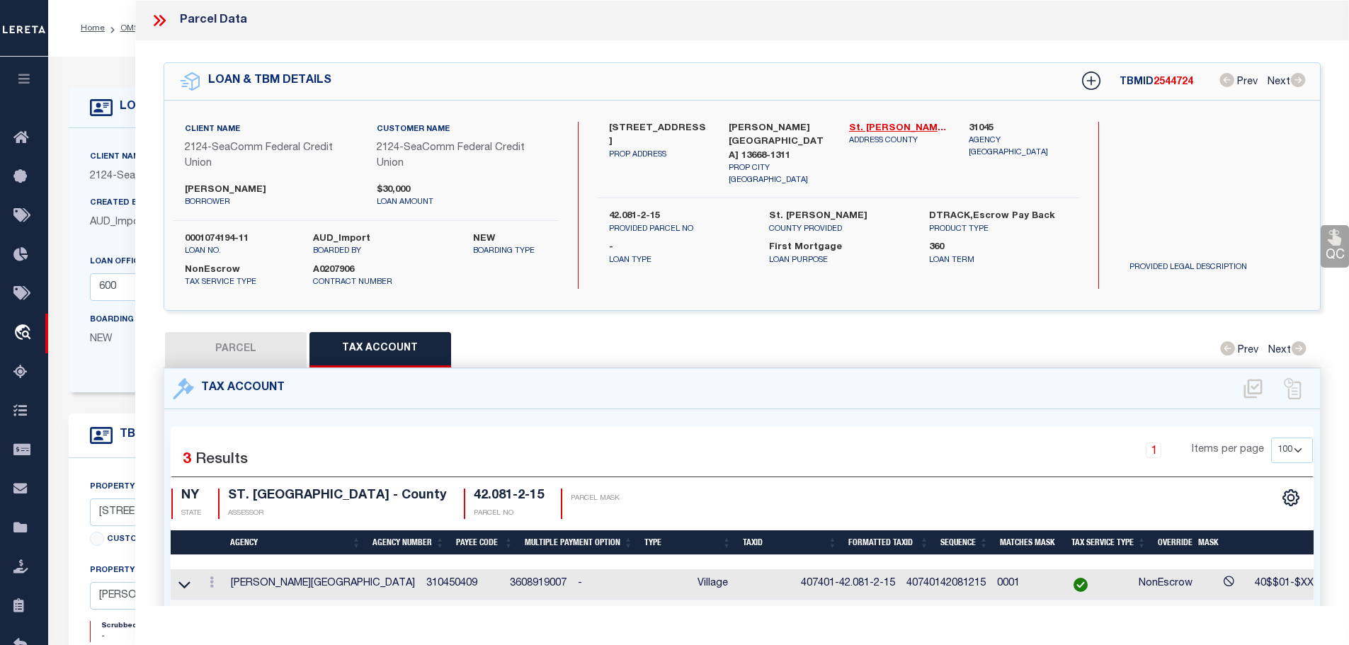
click at [159, 21] on icon at bounding box center [159, 20] width 18 height 18
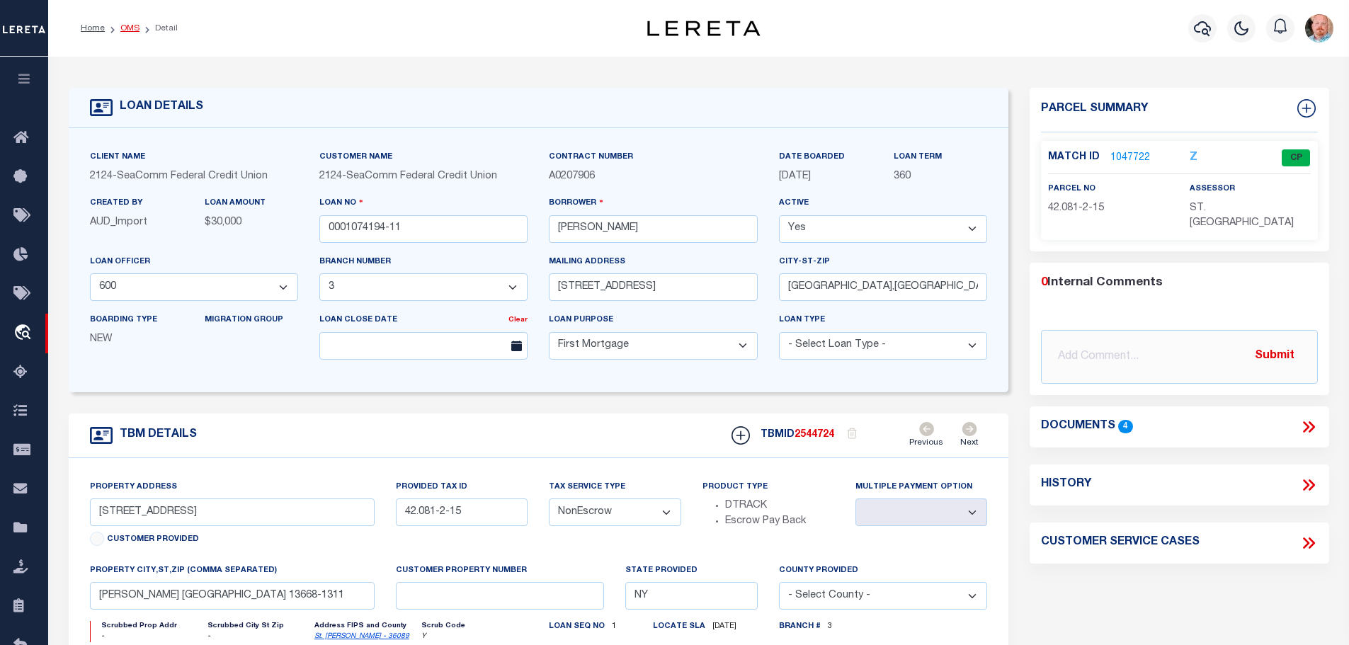
click at [120, 24] on link "OMS" at bounding box center [129, 28] width 19 height 8
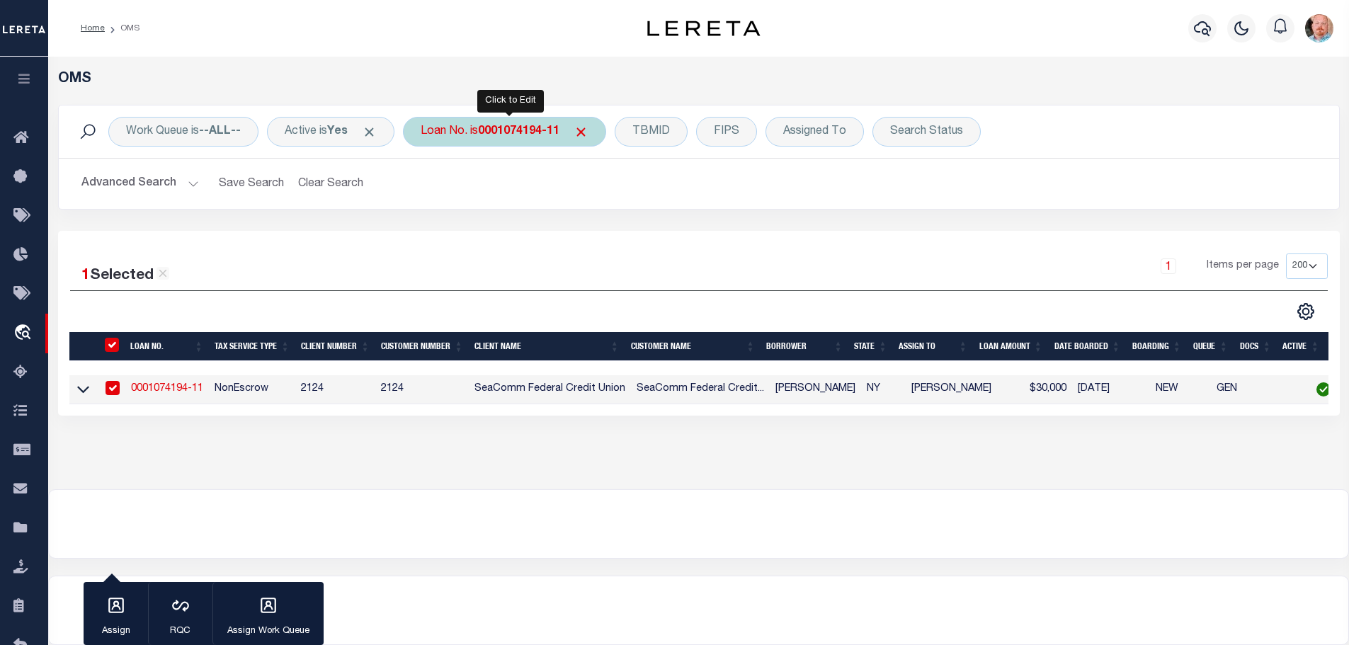
click at [522, 133] on b "0001074194-11" at bounding box center [518, 131] width 81 height 11
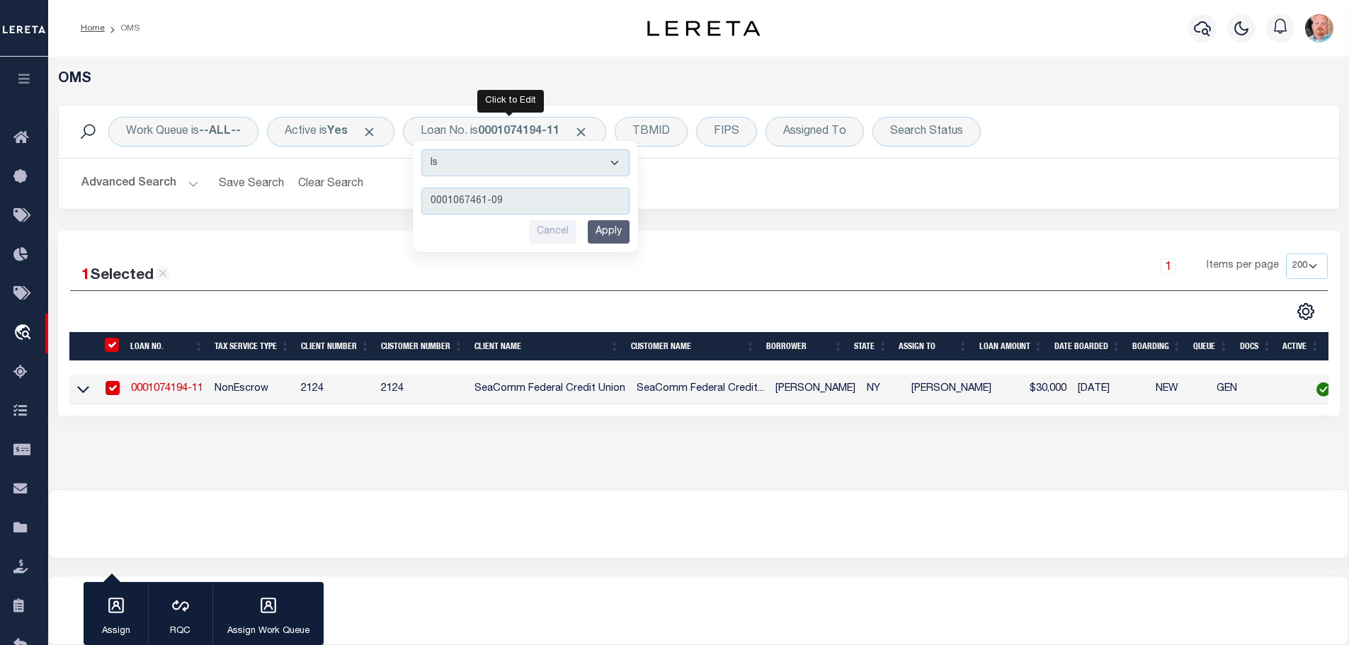
click at [601, 232] on input "Apply" at bounding box center [609, 231] width 42 height 23
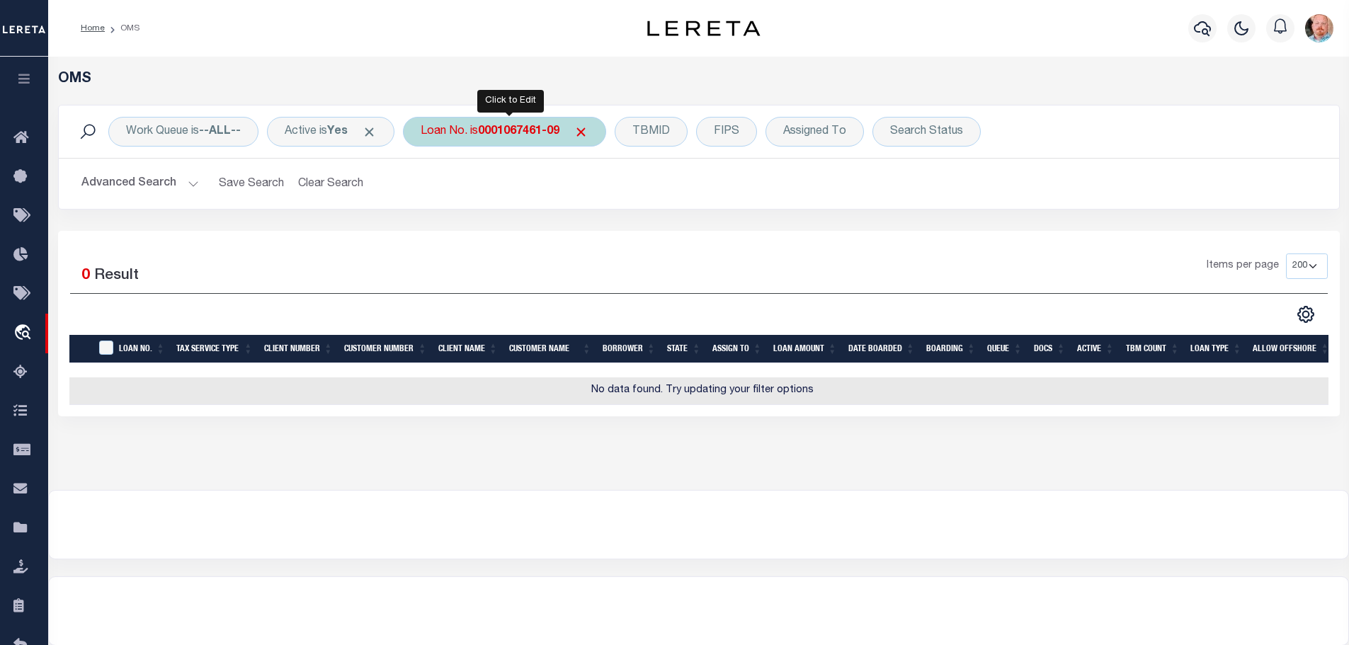
click at [537, 136] on b "0001067461-09" at bounding box center [518, 131] width 81 height 11
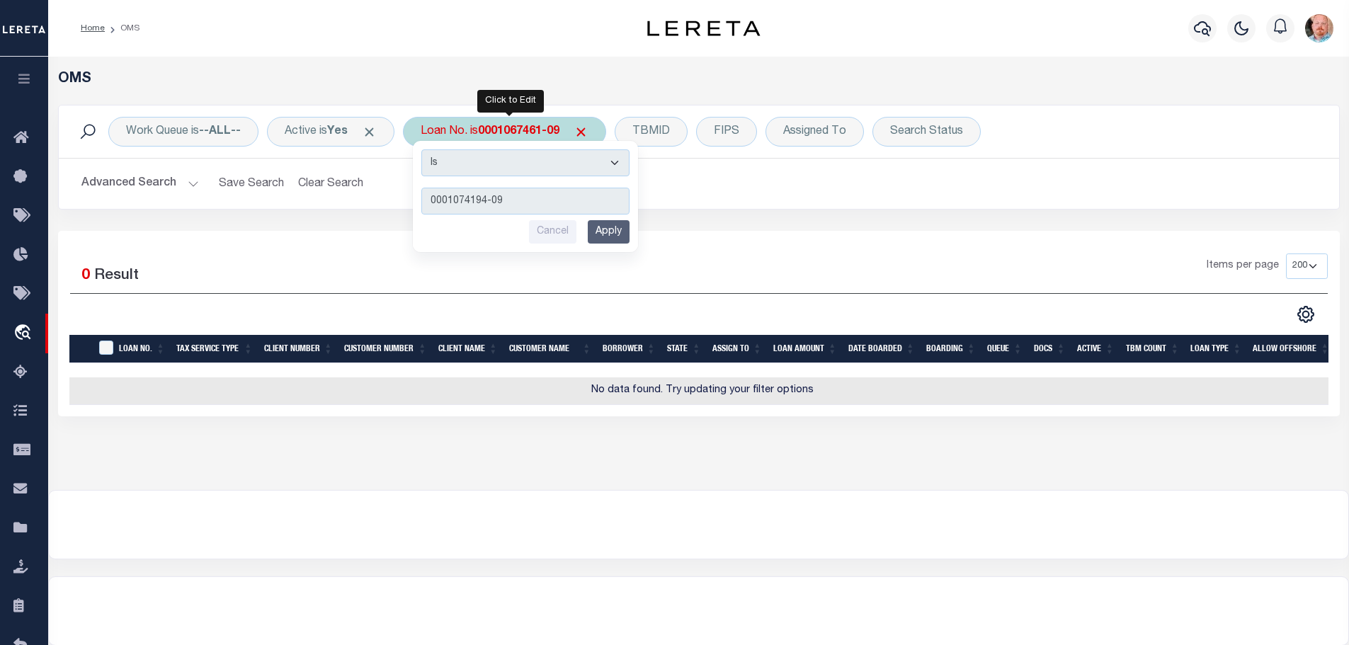
click at [615, 229] on input "Apply" at bounding box center [609, 231] width 42 height 23
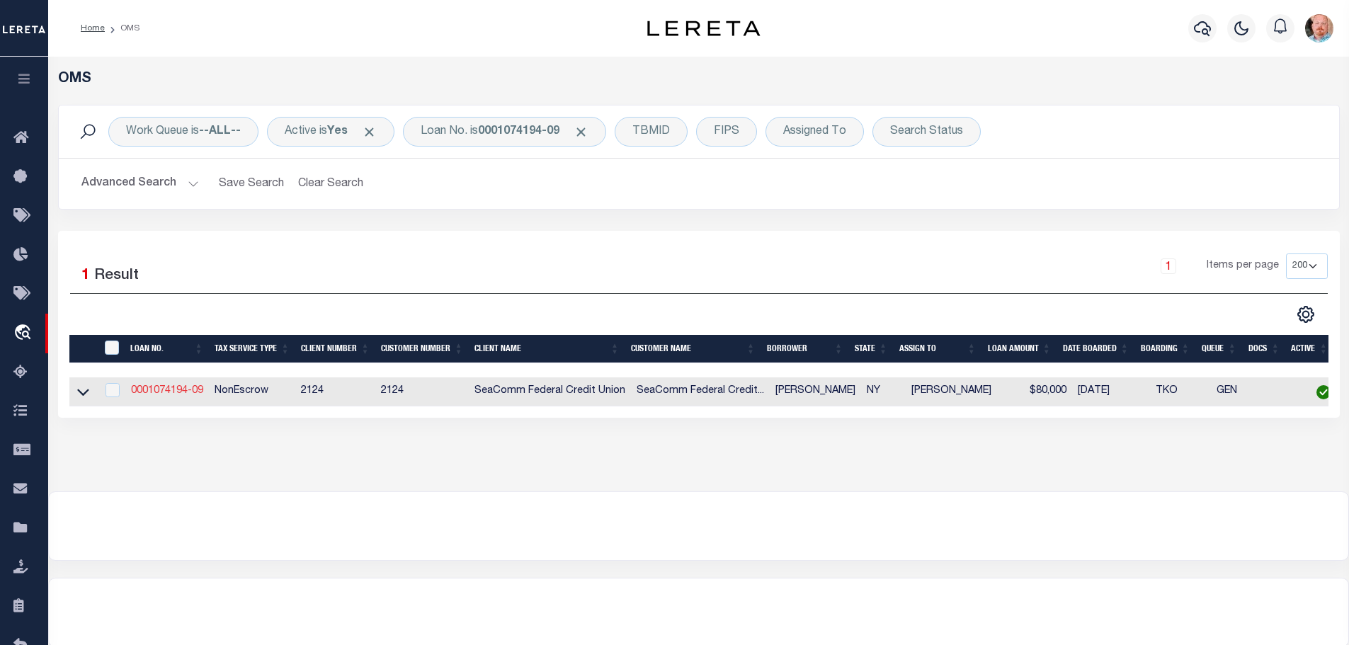
click at [169, 390] on link "0001074194-09" at bounding box center [167, 391] width 72 height 10
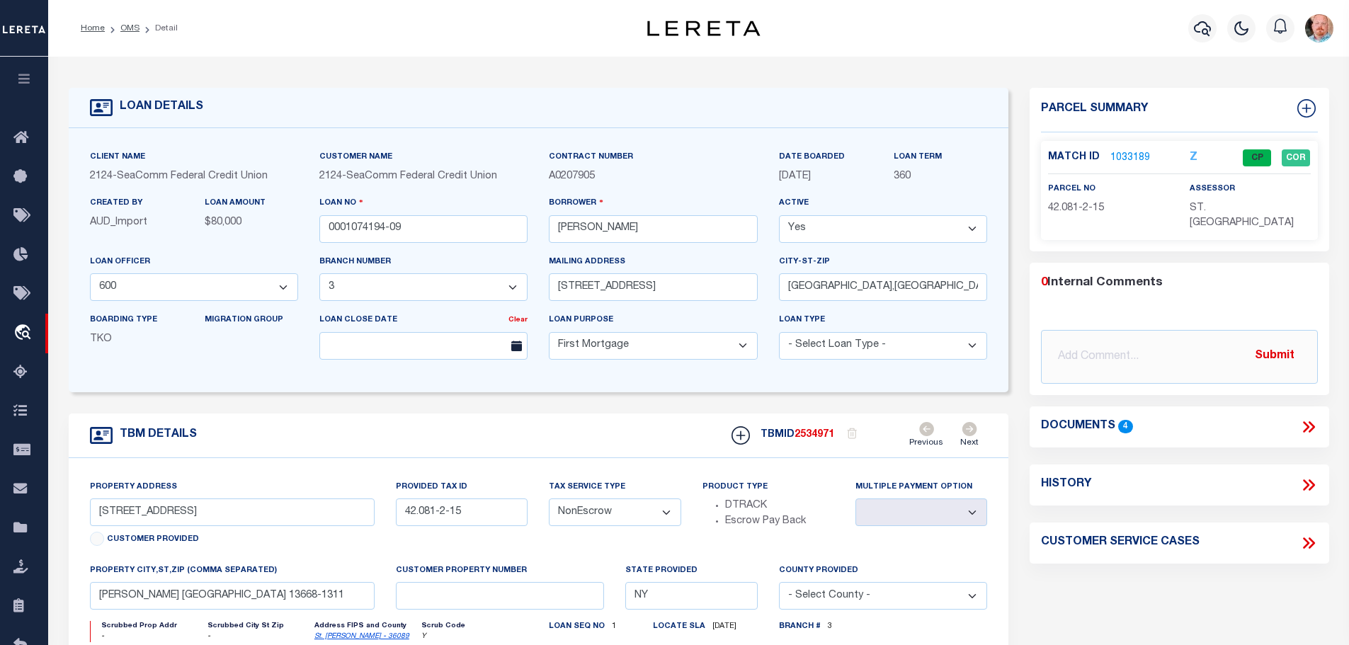
click at [1117, 152] on link "1033189" at bounding box center [1130, 158] width 40 height 15
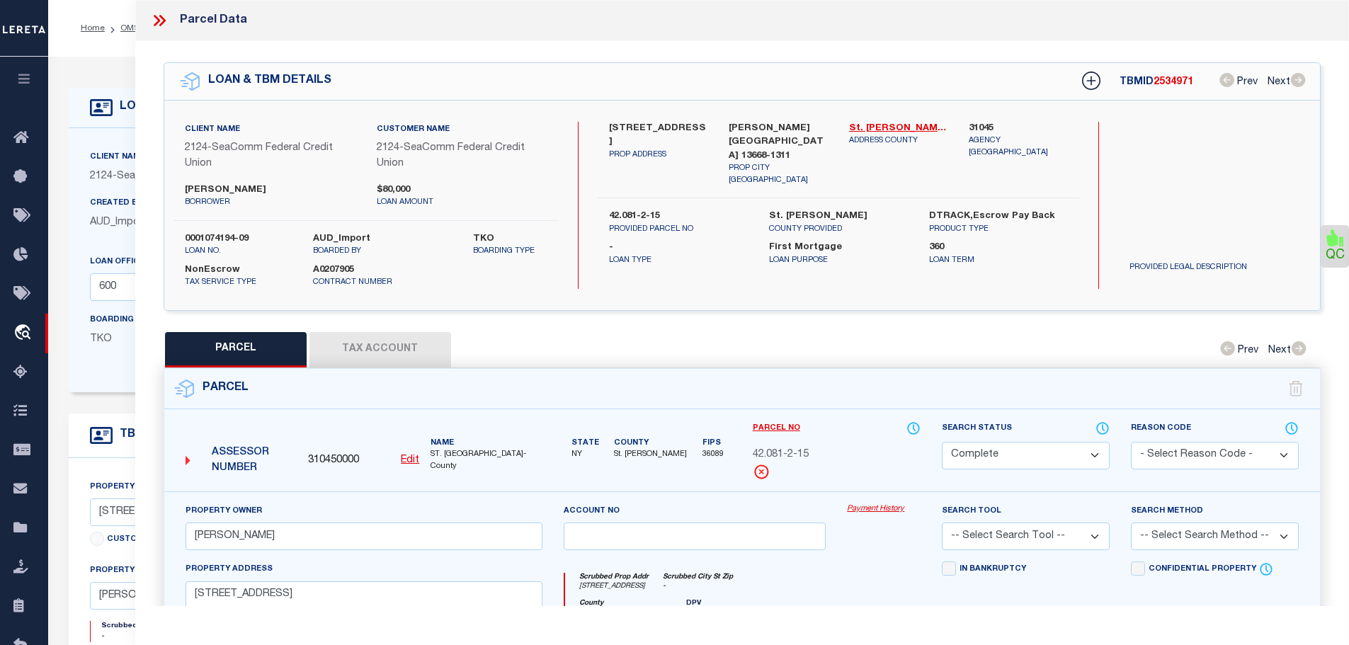
click at [435, 338] on button "Tax Account" at bounding box center [380, 349] width 142 height 35
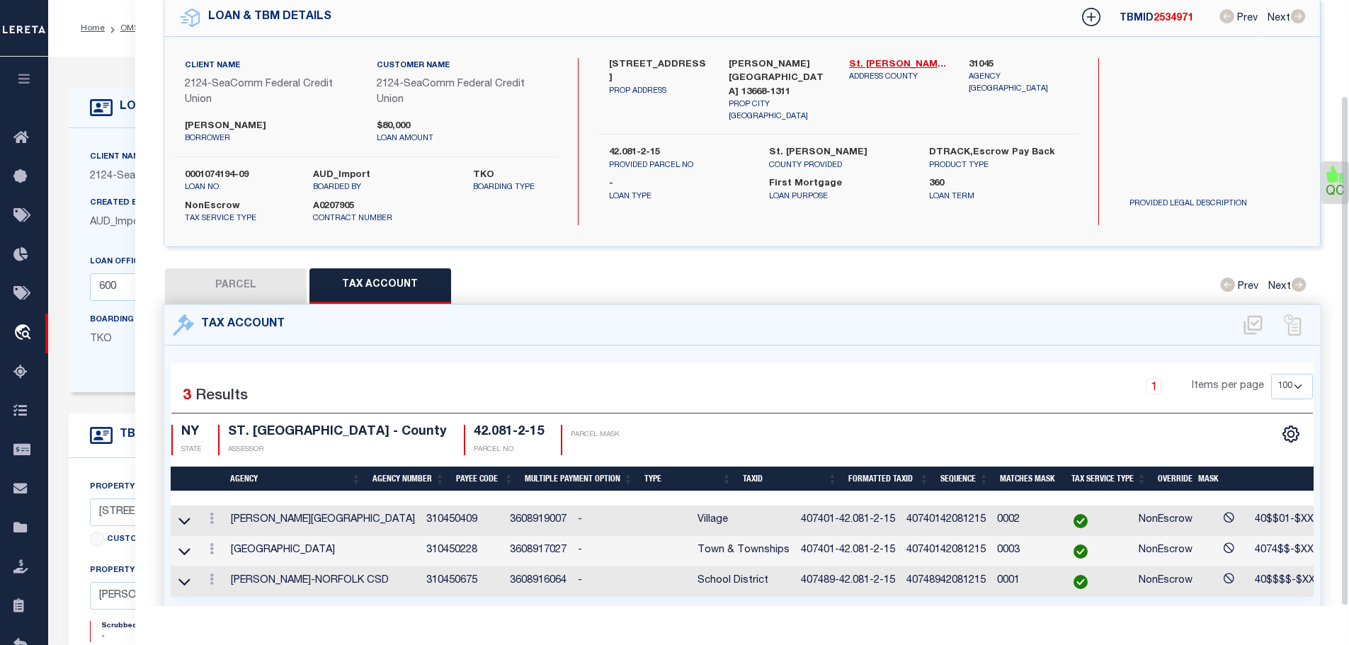
scroll to position [113, 0]
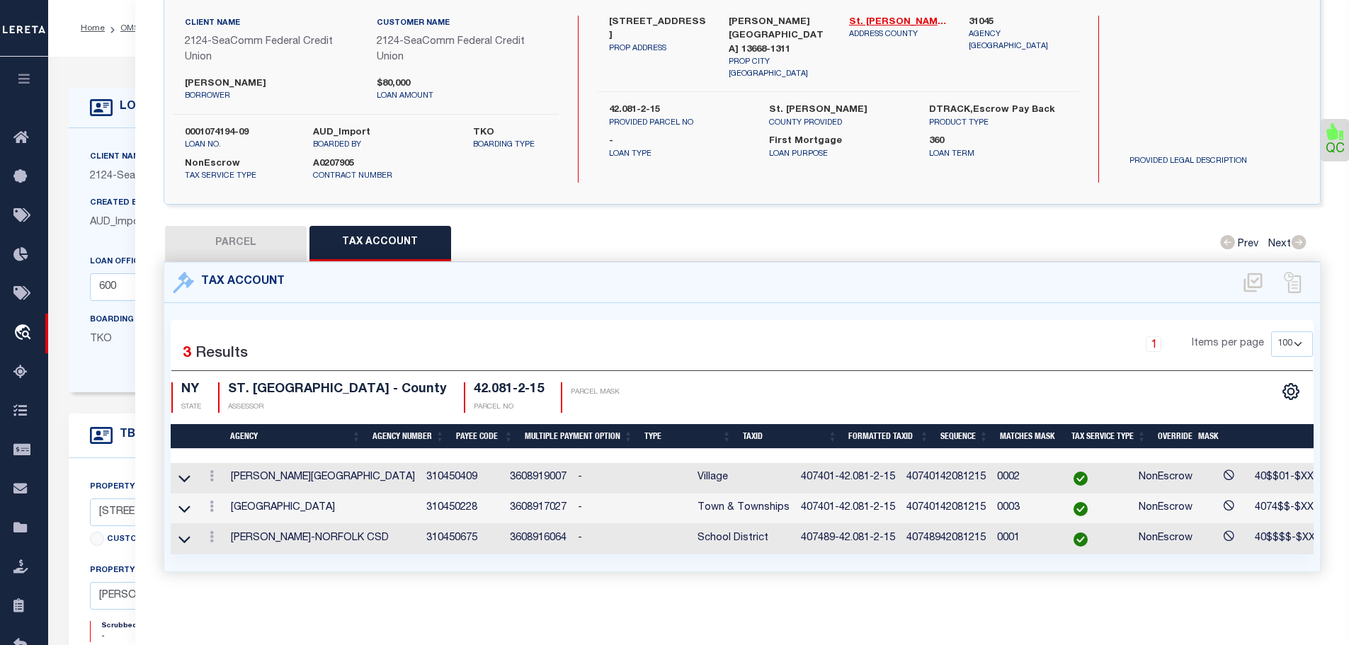
click at [205, 465] on td at bounding box center [211, 478] width 27 height 30
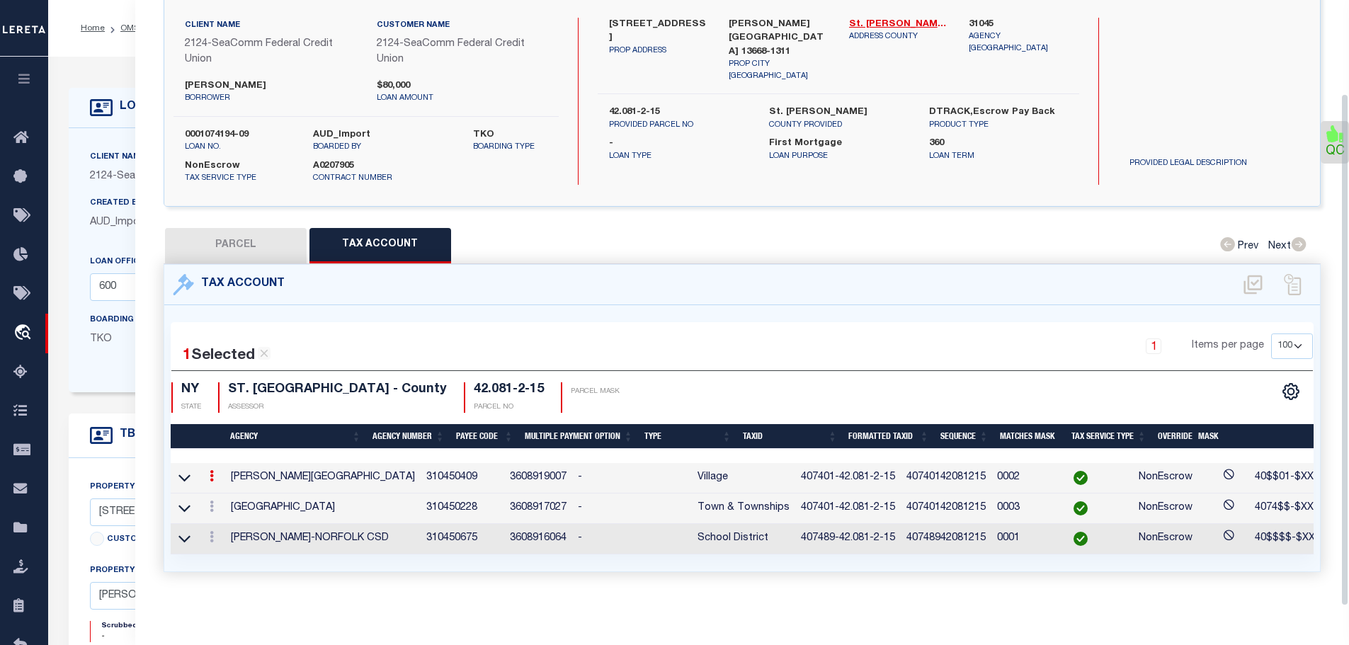
click at [217, 472] on link at bounding box center [212, 477] width 16 height 11
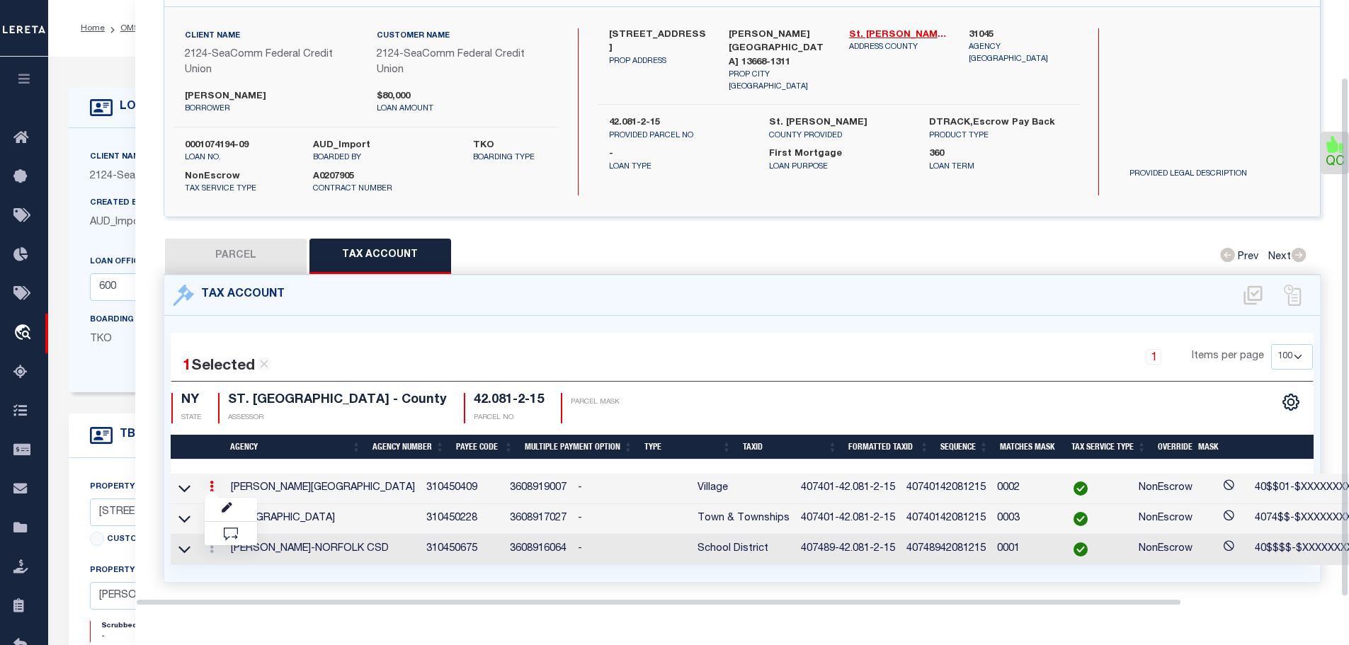
scroll to position [90, 0]
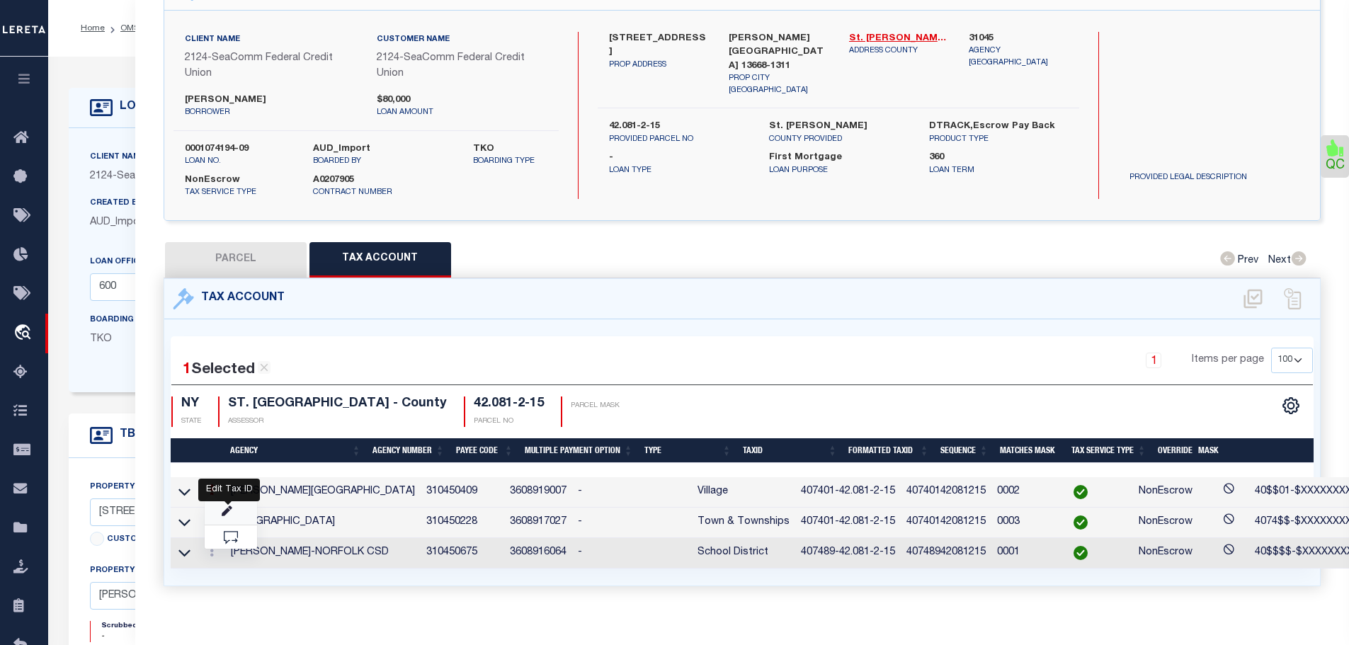
click at [232, 506] on icon "" at bounding box center [227, 511] width 11 height 11
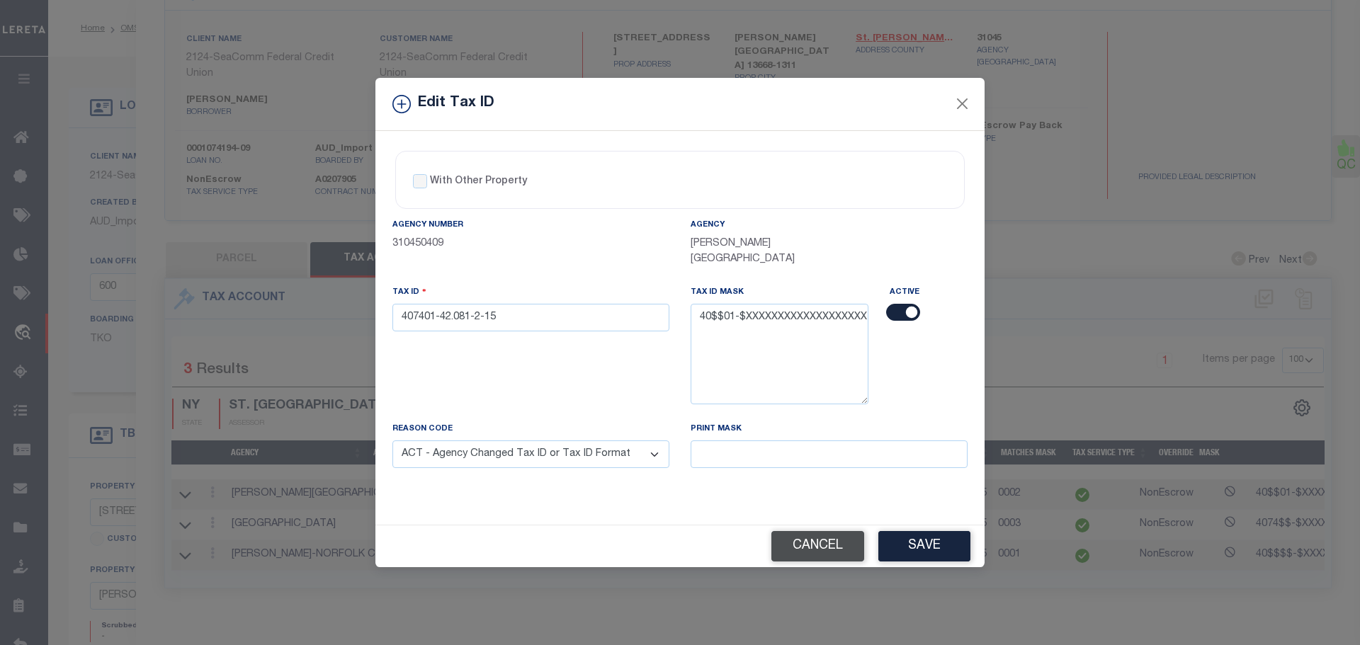
click at [820, 533] on button "Cancel" at bounding box center [817, 546] width 93 height 30
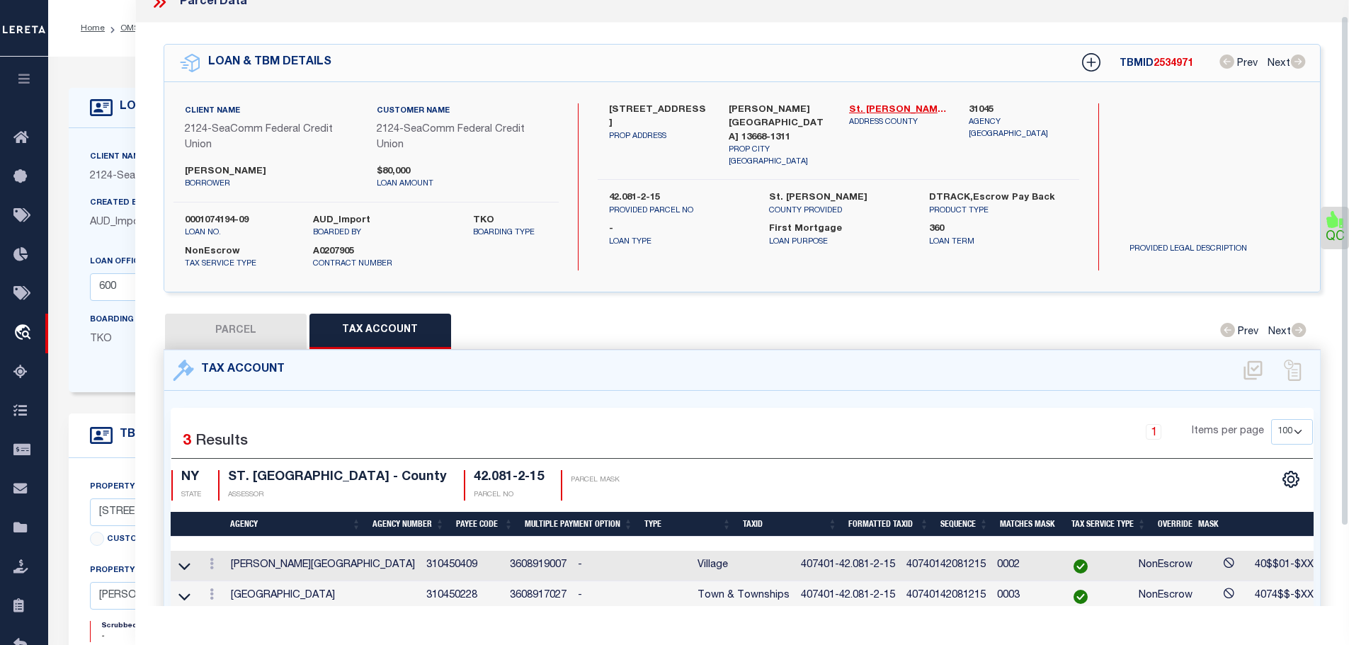
scroll to position [0, 0]
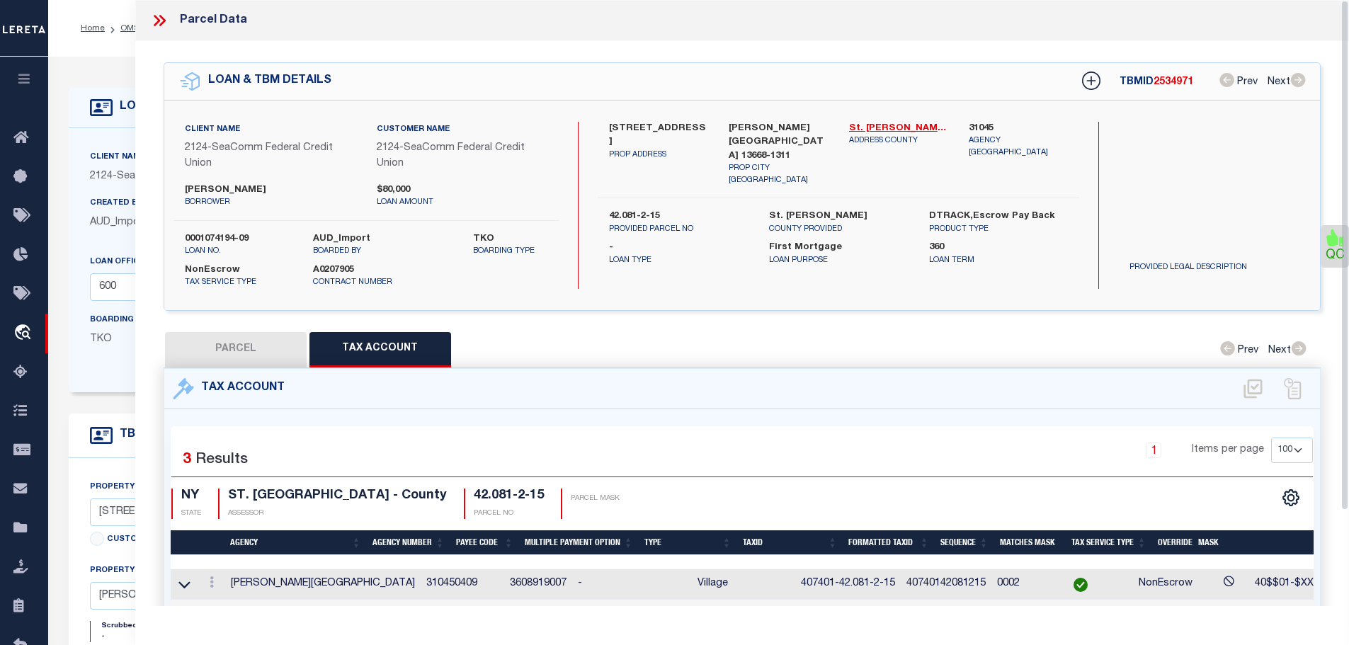
click at [159, 21] on icon at bounding box center [157, 20] width 6 height 11
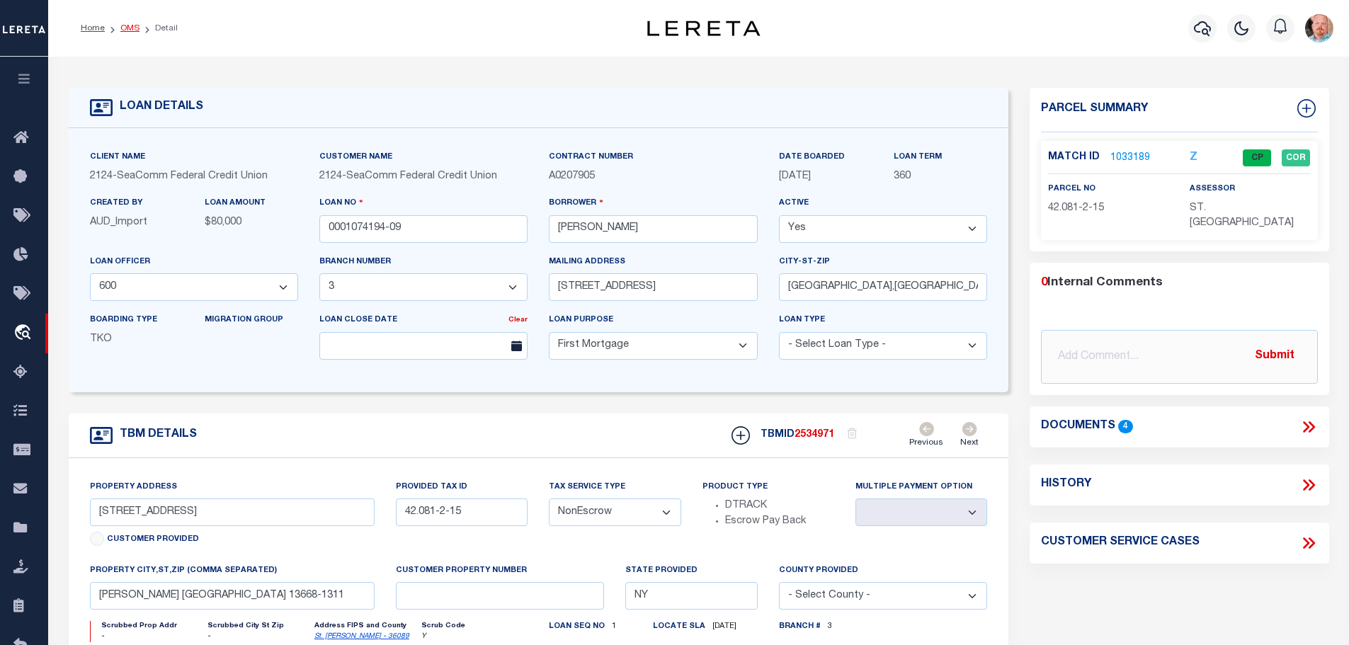
click at [127, 28] on link "OMS" at bounding box center [129, 28] width 19 height 8
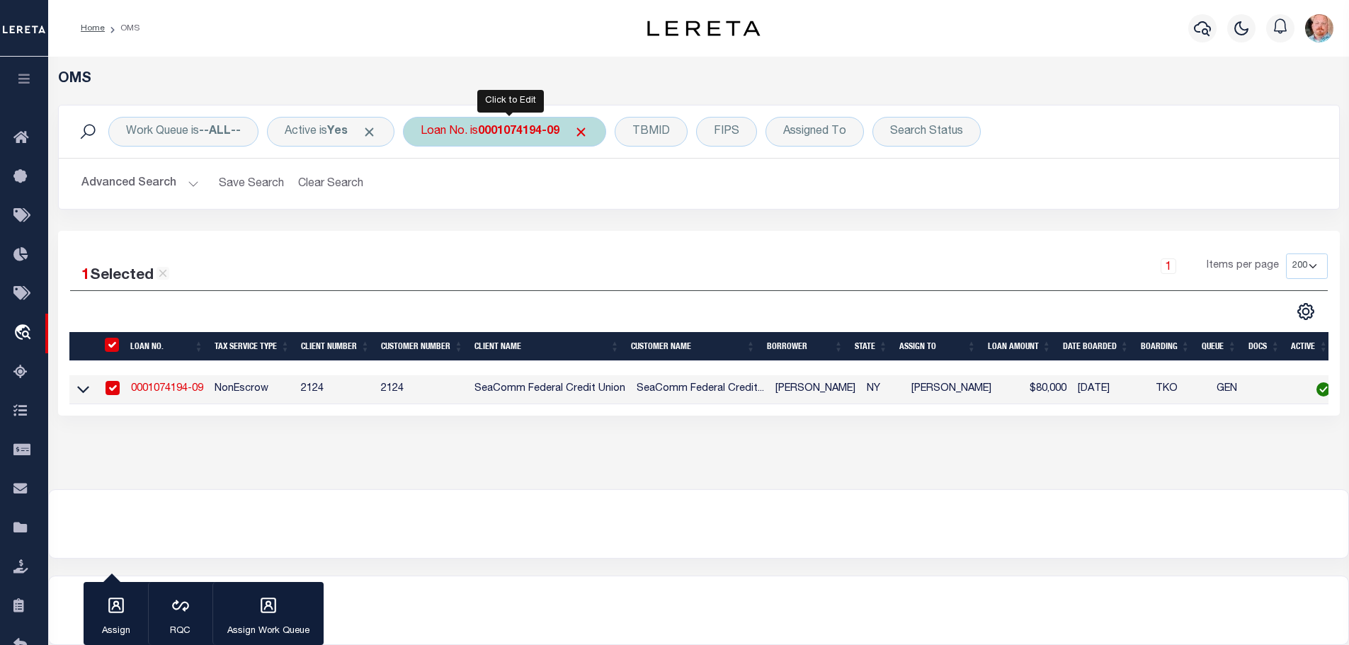
click at [537, 131] on b "0001074194-09" at bounding box center [518, 131] width 81 height 11
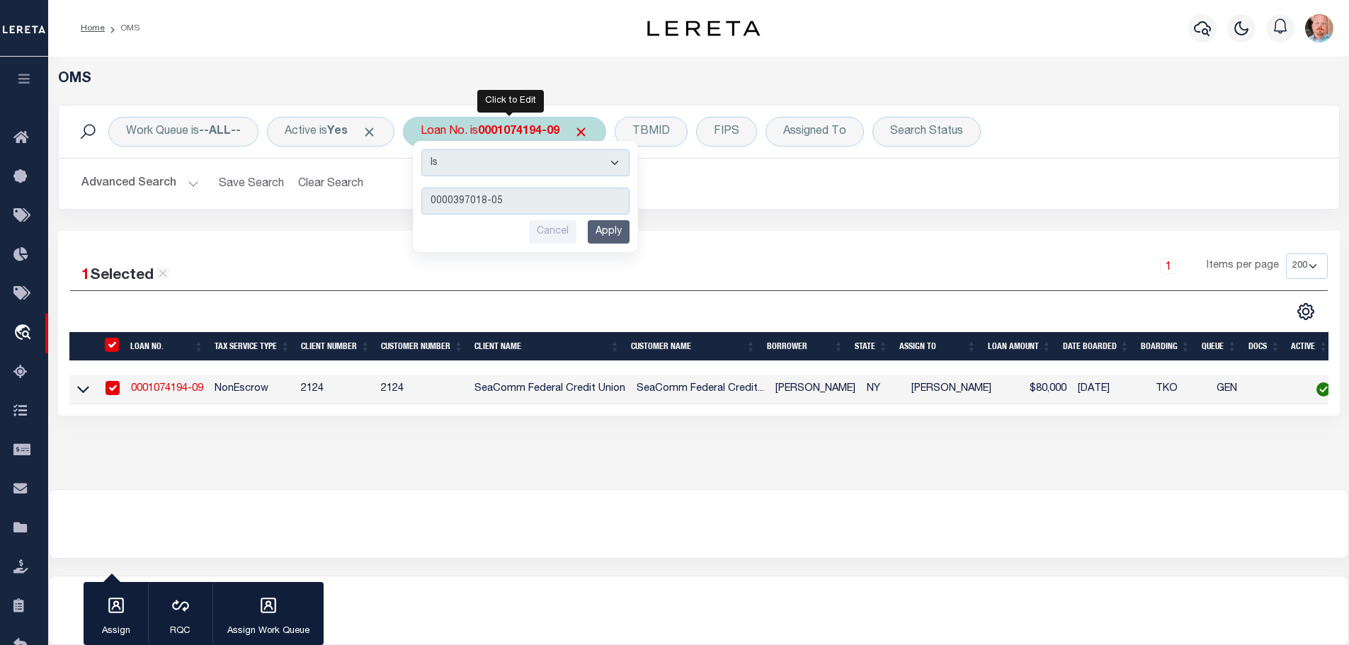
click at [610, 234] on input "Apply" at bounding box center [609, 231] width 42 height 23
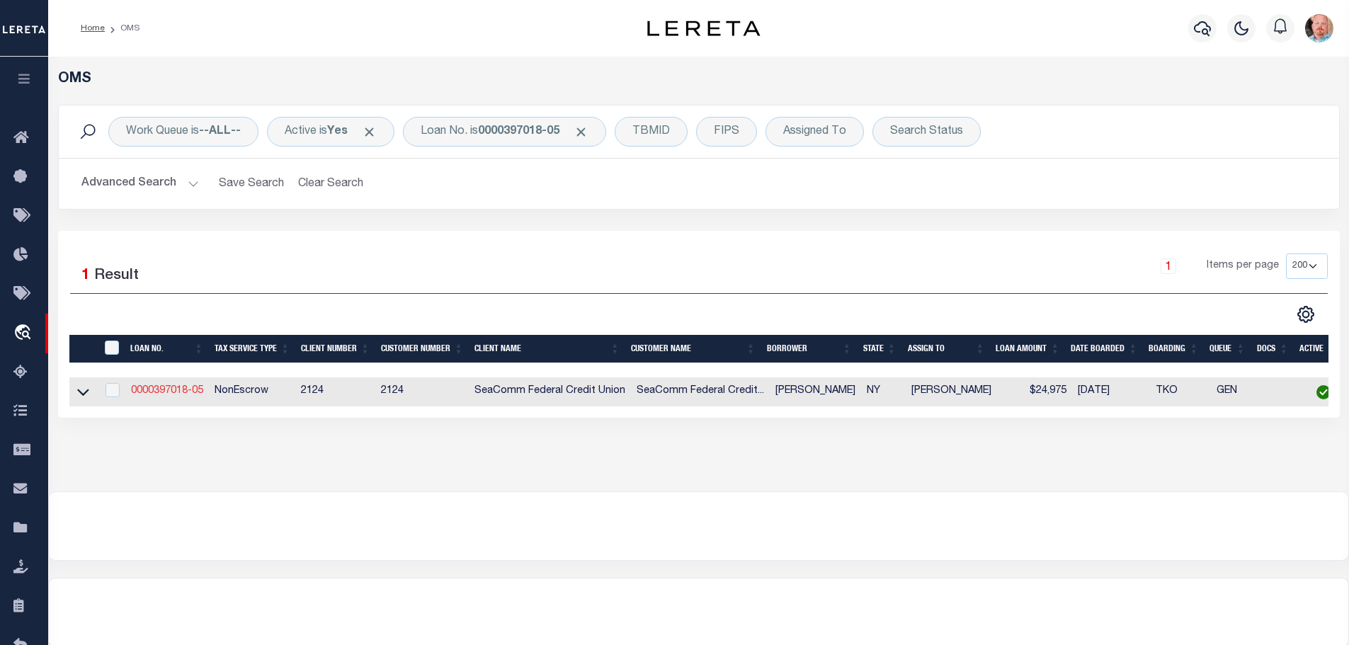
click at [148, 388] on link "0000397018-05" at bounding box center [167, 391] width 72 height 10
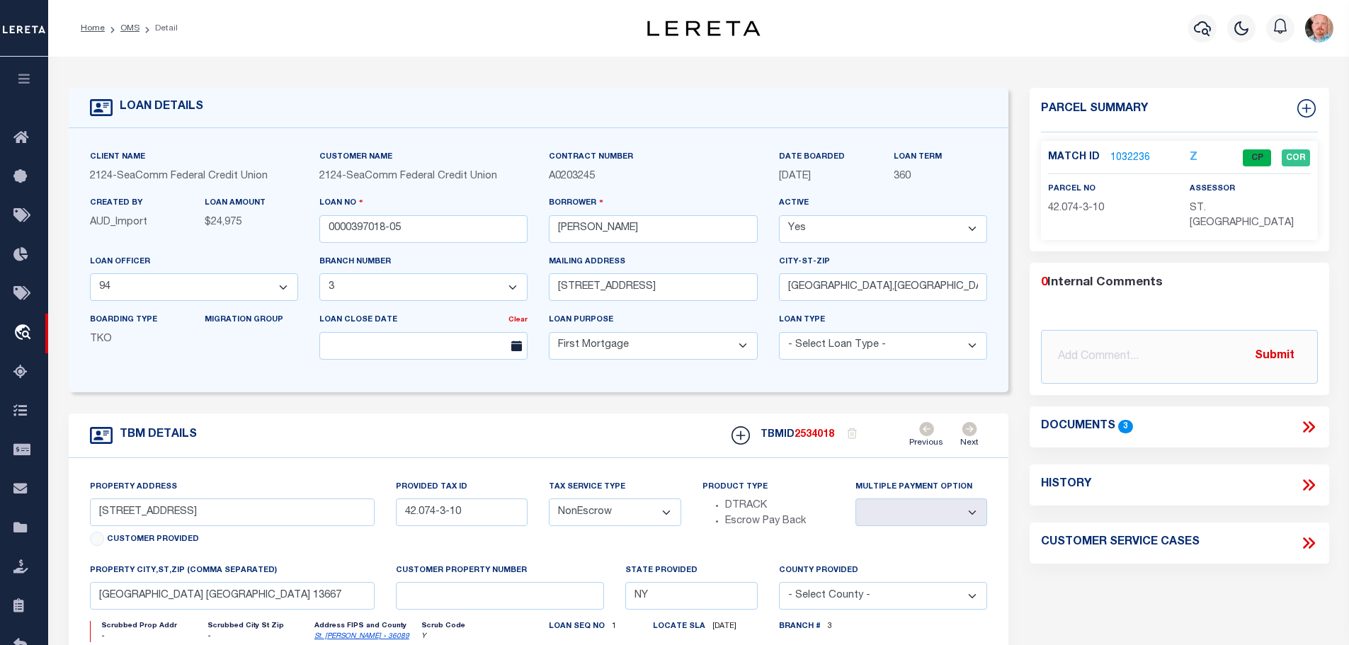
click at [1124, 151] on link "1032236" at bounding box center [1130, 158] width 40 height 15
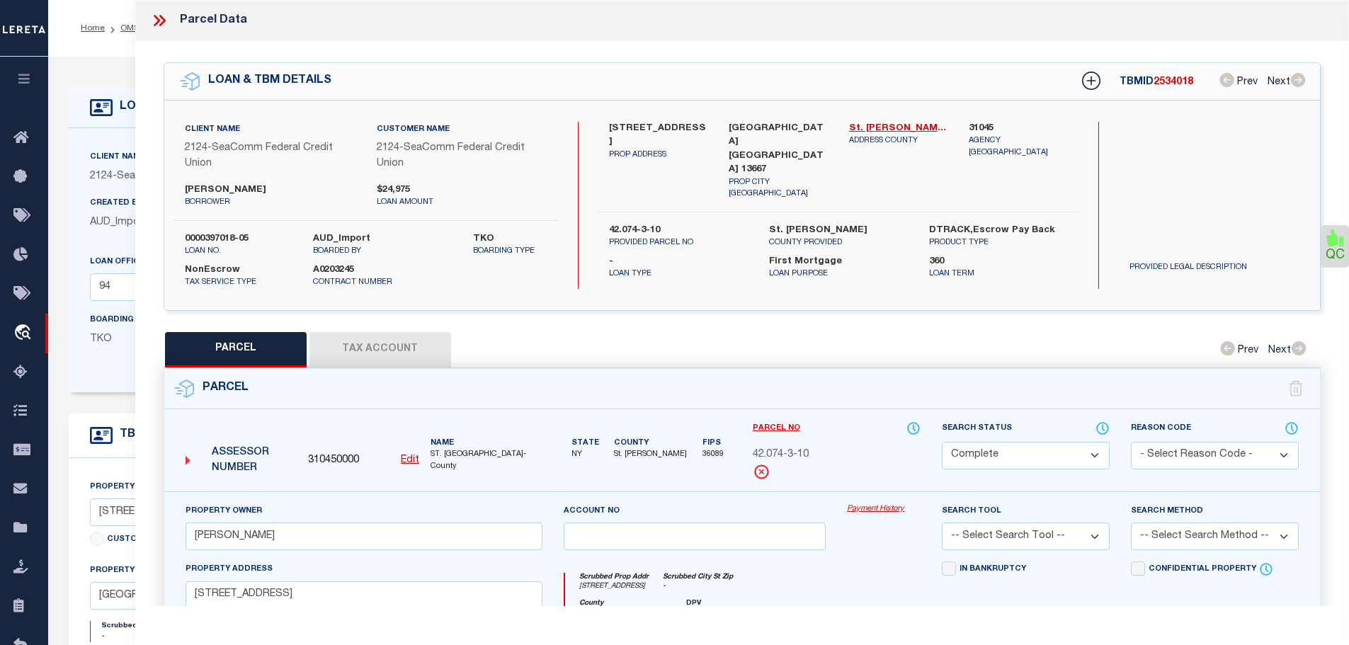
click at [379, 335] on button "Tax Account" at bounding box center [380, 349] width 142 height 35
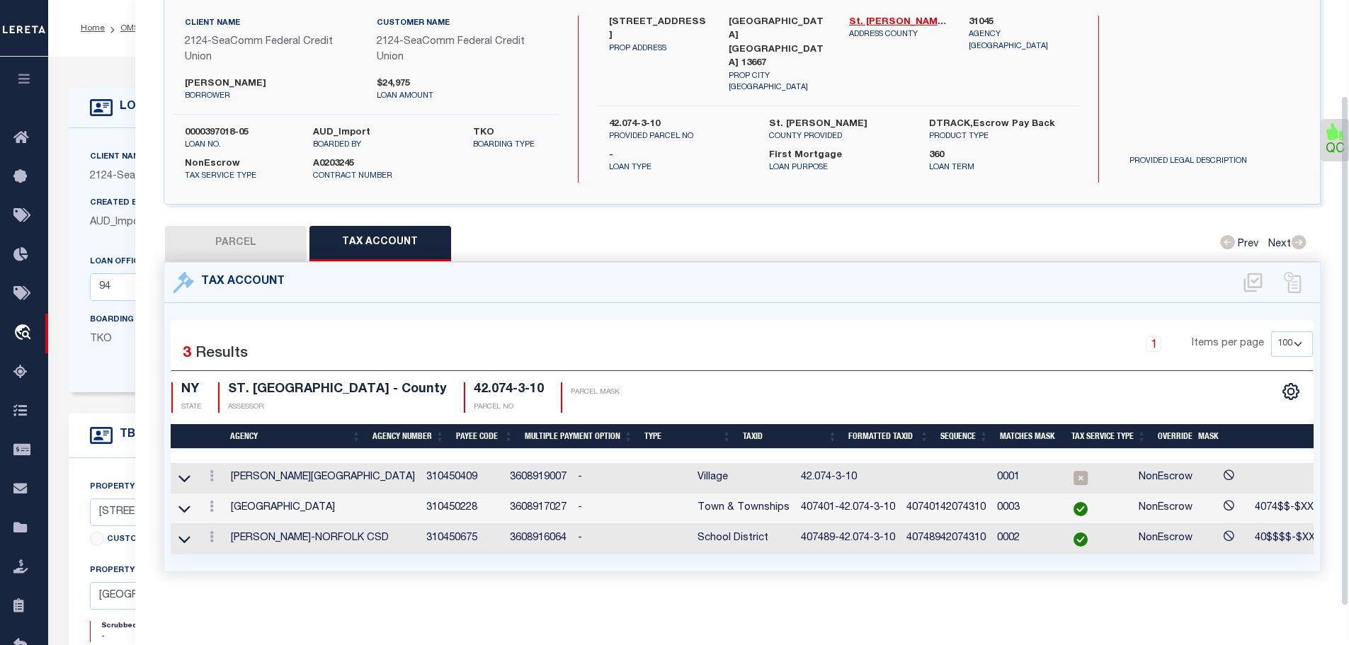
scroll to position [113, 0]
click at [212, 470] on icon at bounding box center [212, 475] width 4 height 11
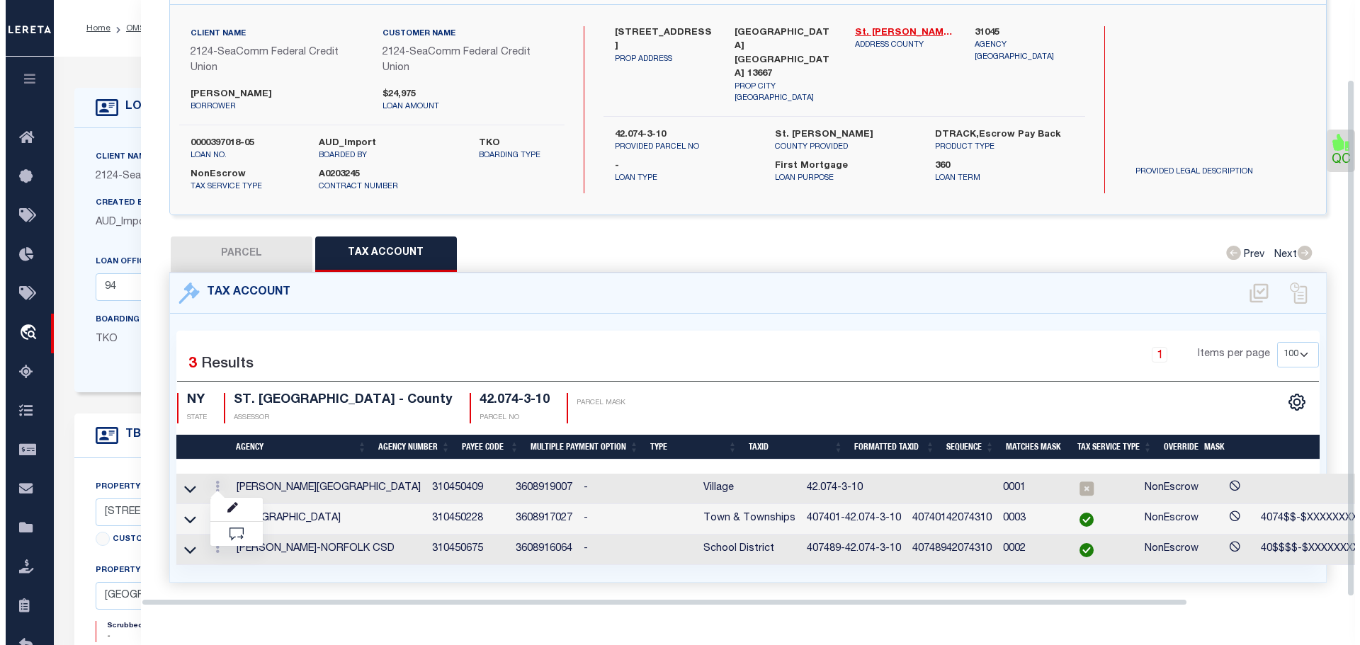
scroll to position [93, 0]
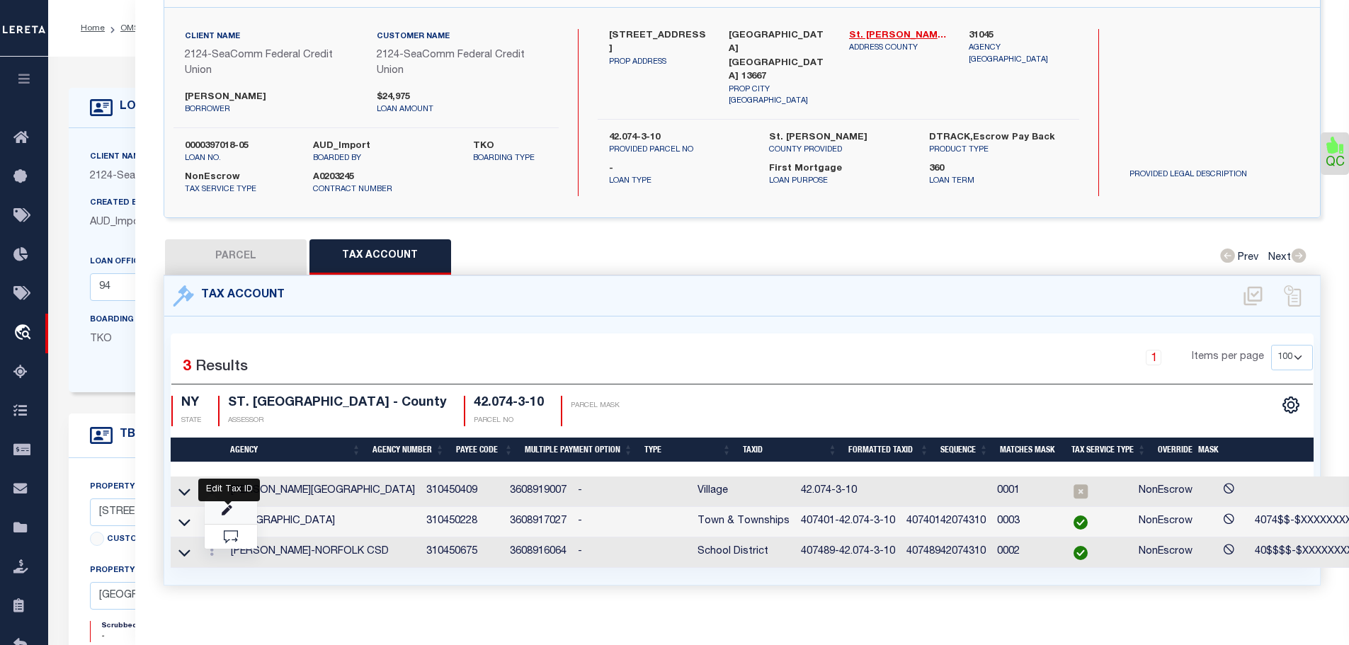
click at [232, 506] on icon "" at bounding box center [227, 511] width 11 height 11
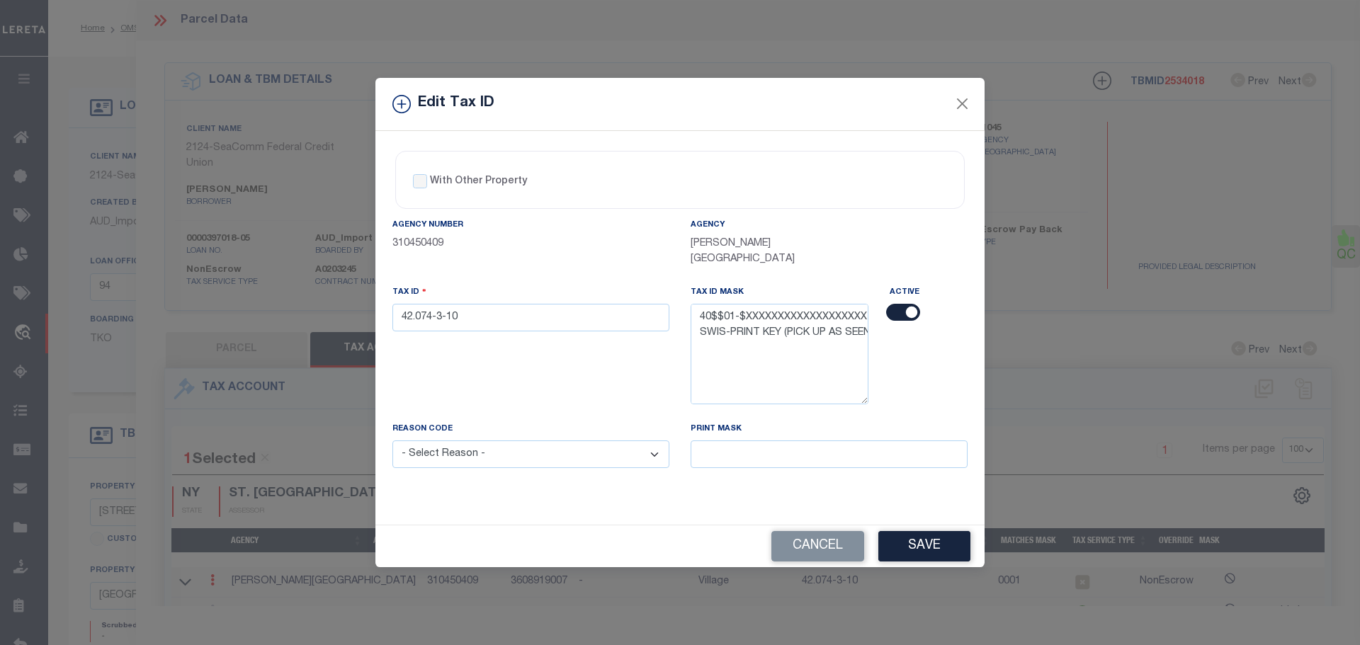
select select "100"
select select "4688"
select select "2359"
select select "10"
select select "NonEscrow"
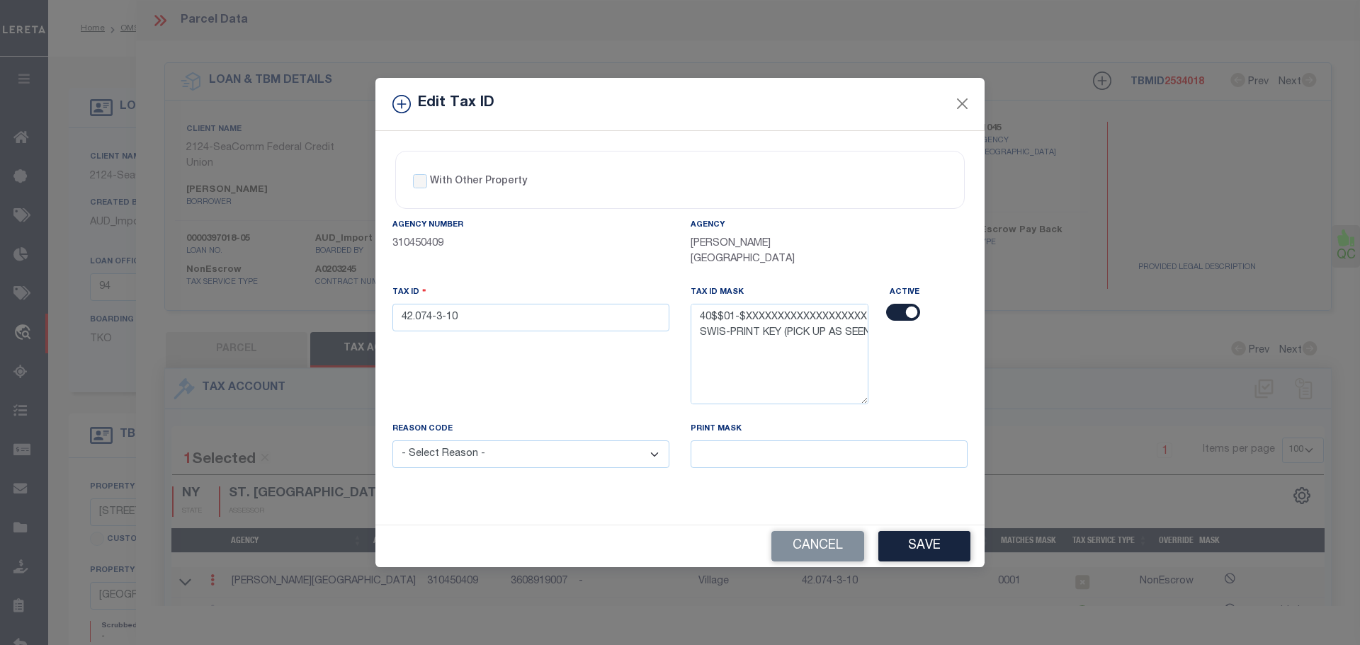
select select
click at [508, 319] on input "42.074-3-10" at bounding box center [530, 318] width 277 height 28
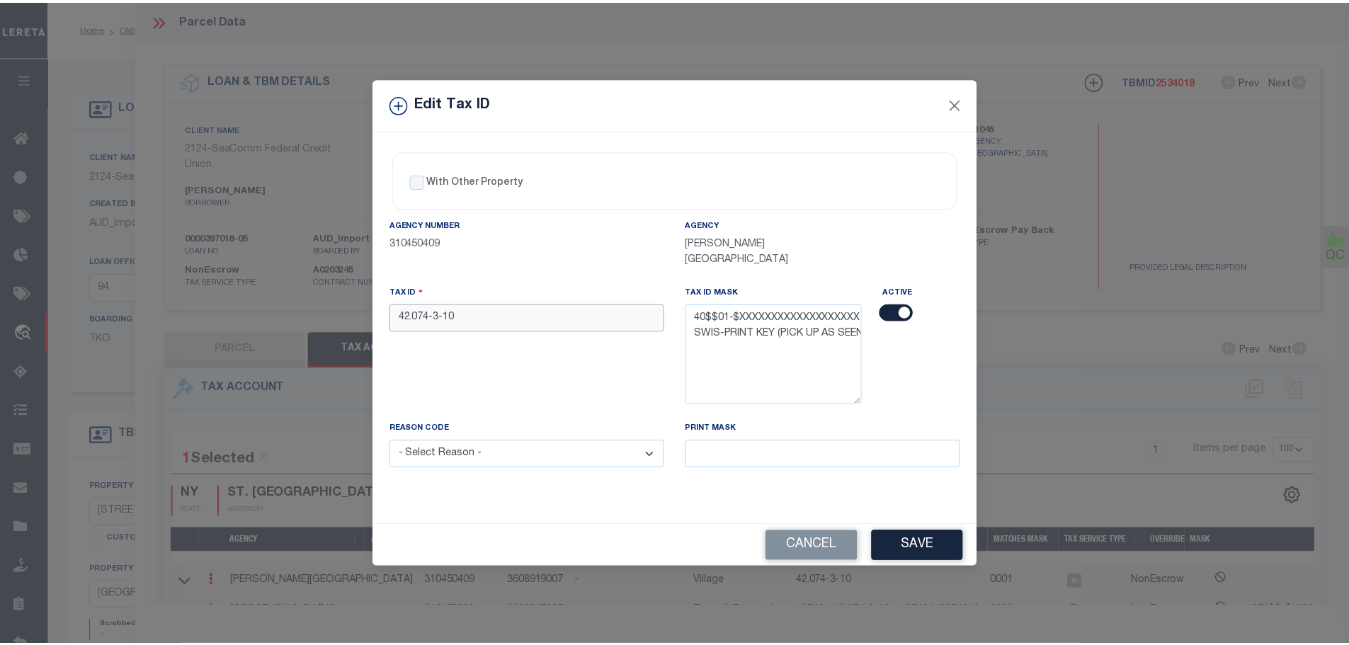
scroll to position [93, 0]
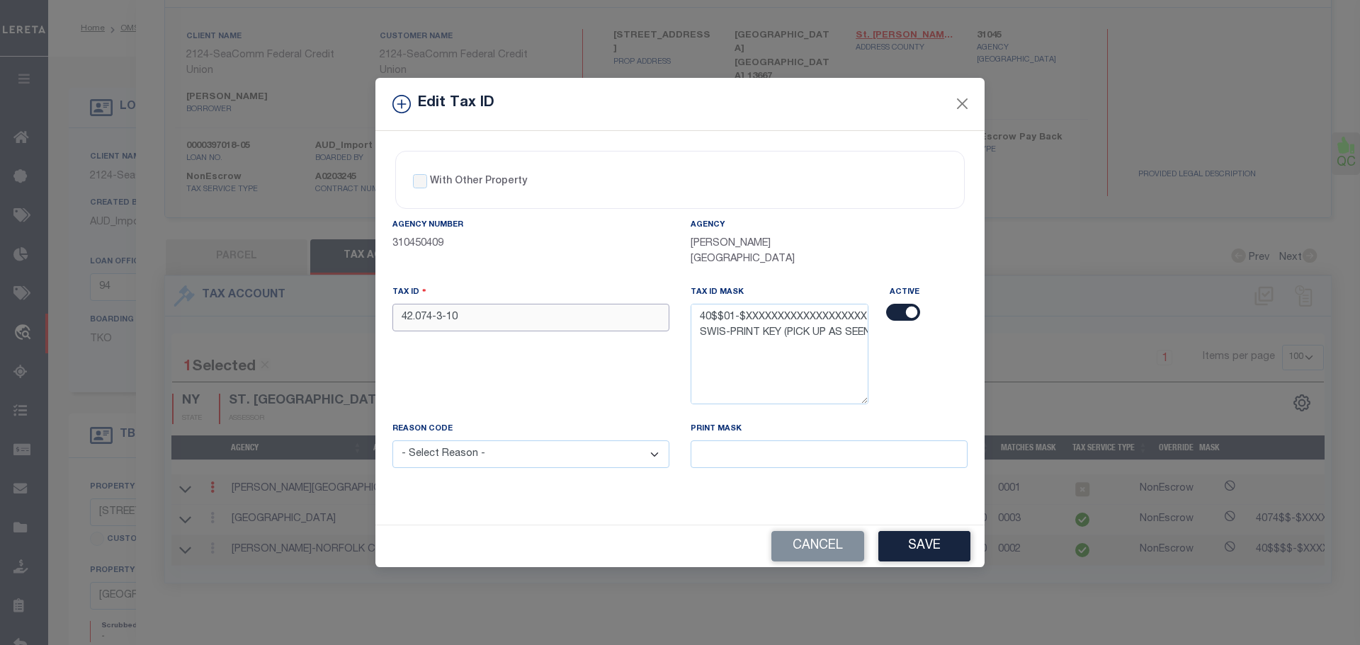
click at [508, 319] on input "42.074-3-10" at bounding box center [530, 318] width 277 height 28
paste input "407401-"
type input "407401-42.074-3-10"
click at [522, 461] on select "- Select Reason - 099 - Other (Provide additional detail) ACT - Agency Changed …" at bounding box center [530, 454] width 277 height 28
select select "ACT"
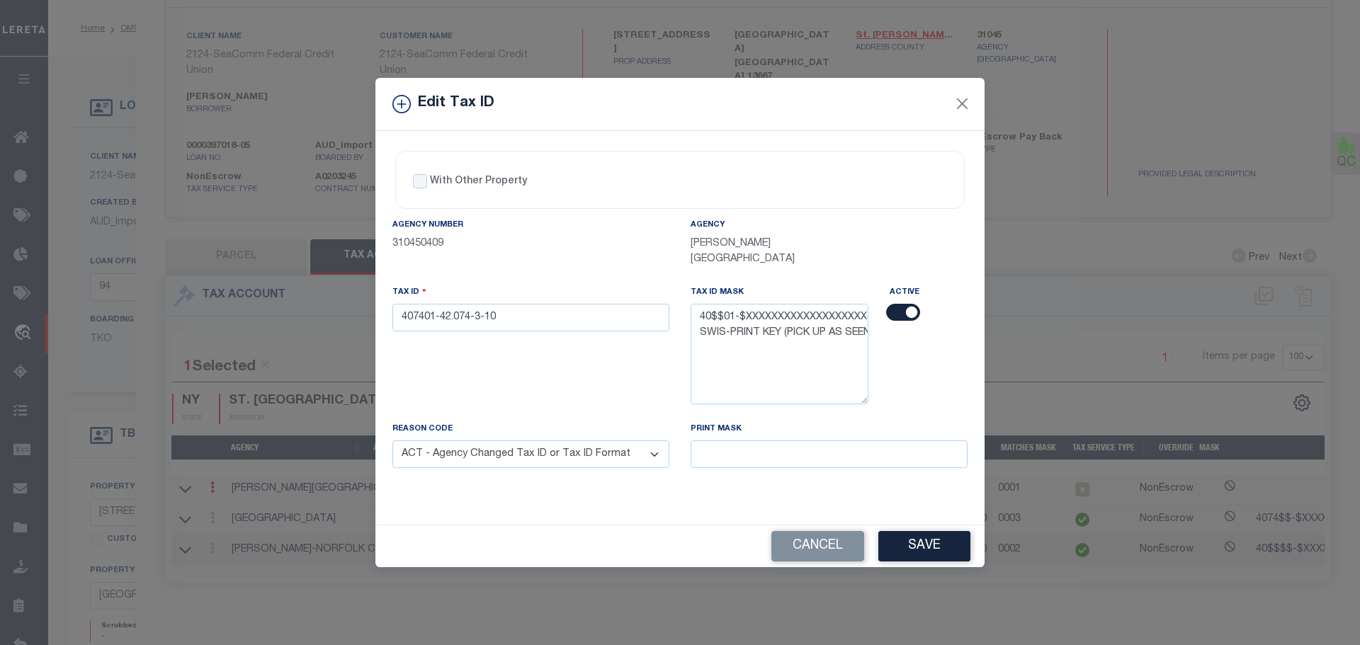
click at [392, 440] on select "- Select Reason - 099 - Other (Provide additional detail) ACT - Agency Changed …" at bounding box center [530, 454] width 277 height 28
click at [921, 542] on button "Save" at bounding box center [924, 546] width 92 height 30
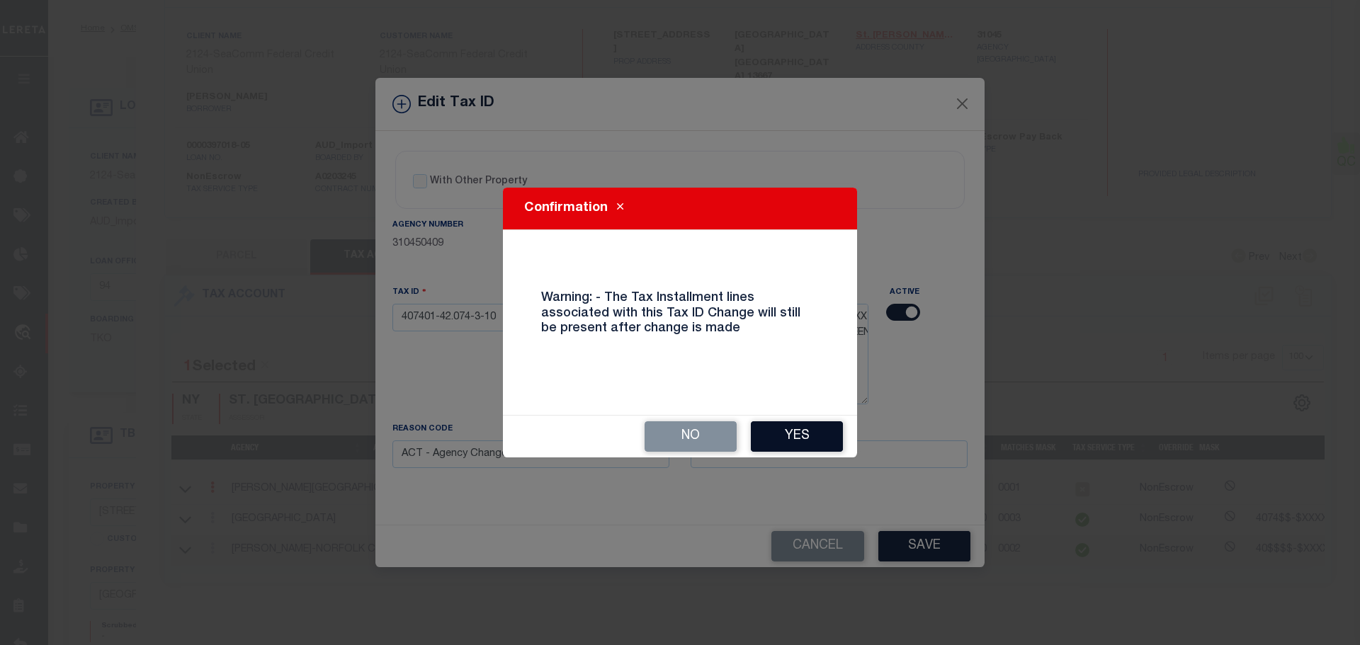
click at [826, 433] on button "Yes" at bounding box center [797, 436] width 92 height 30
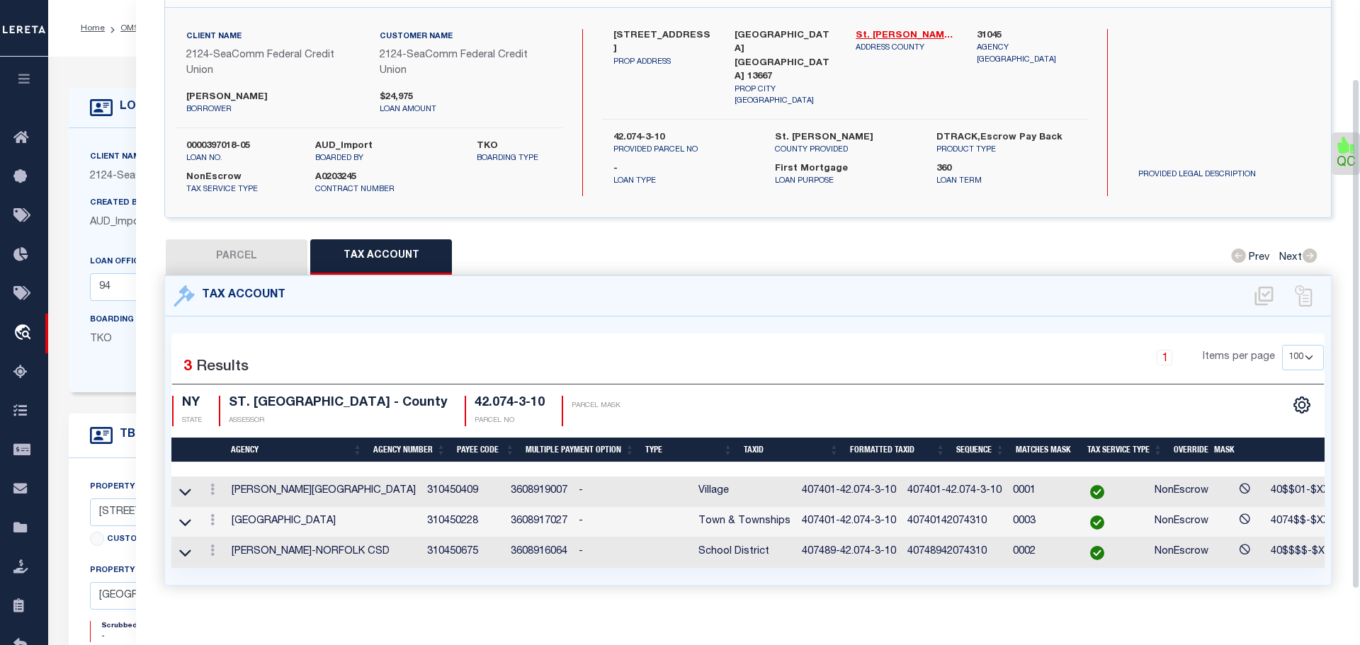
select select
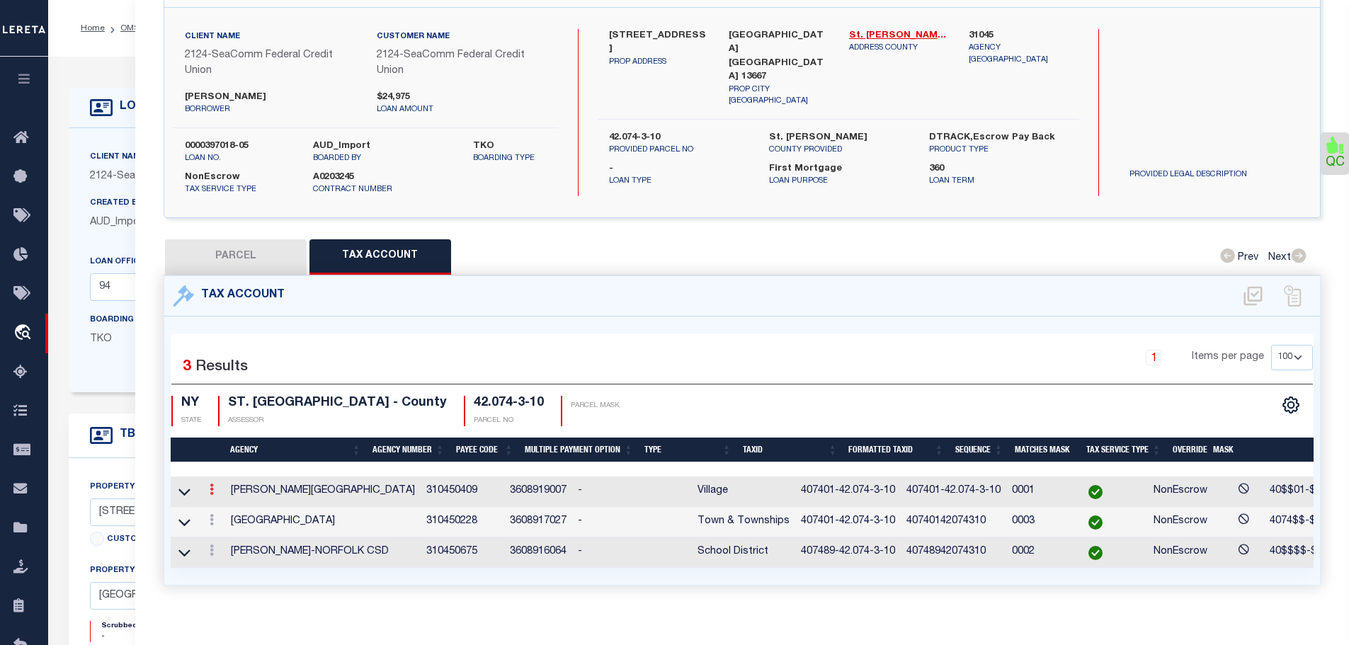
click at [210, 486] on link at bounding box center [212, 491] width 16 height 11
click at [280, 317] on div "1 Selected 3 Results 1 Items per page 10 25 50 100 NY" at bounding box center [742, 451] width 1156 height 268
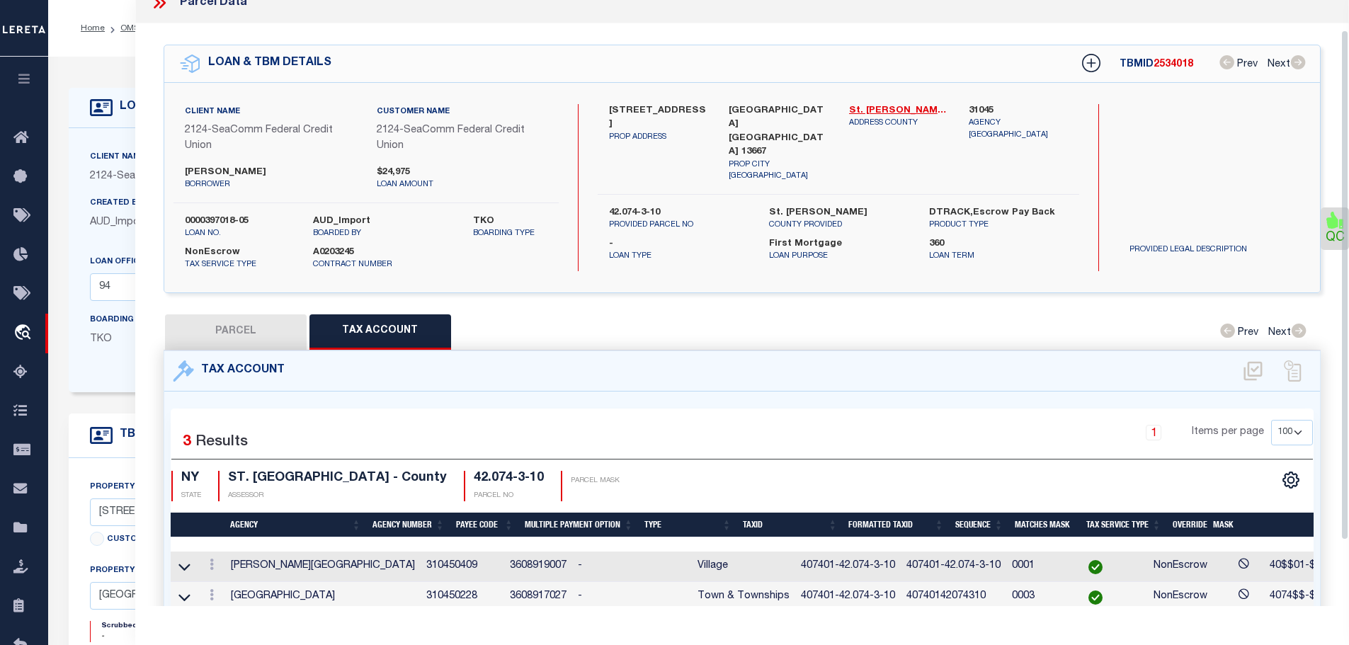
scroll to position [0, 0]
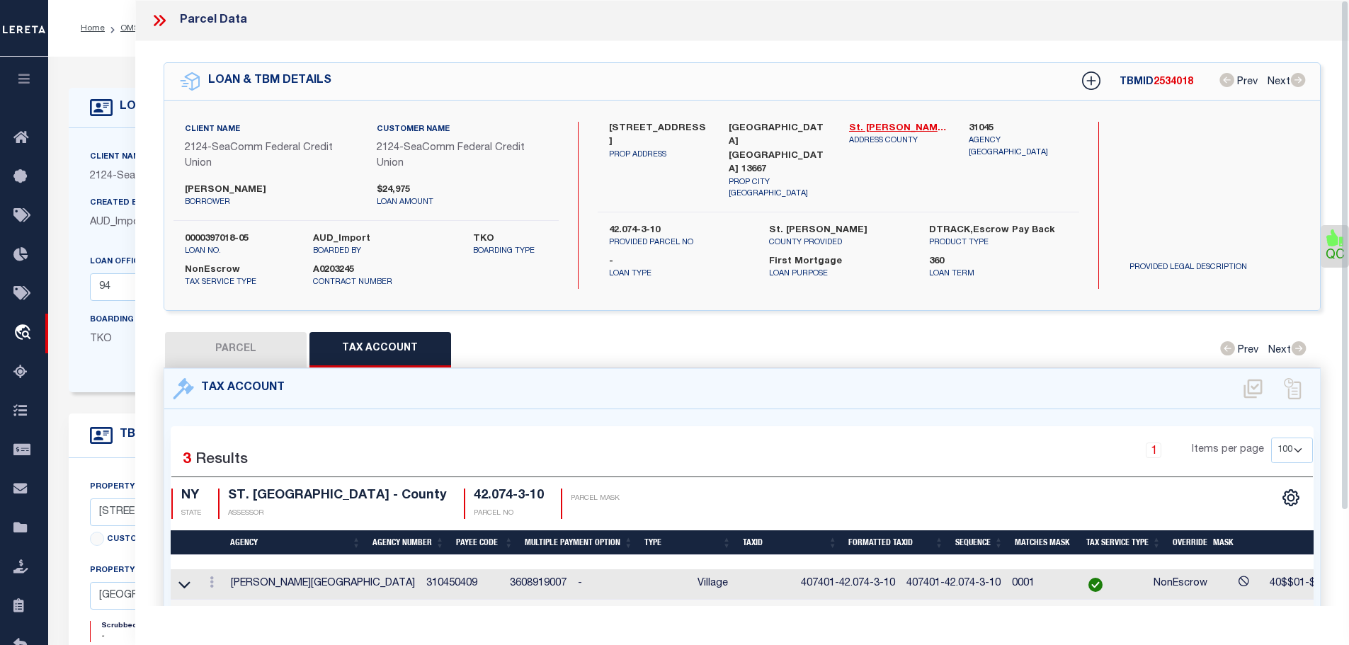
click at [156, 23] on icon at bounding box center [157, 20] width 6 height 11
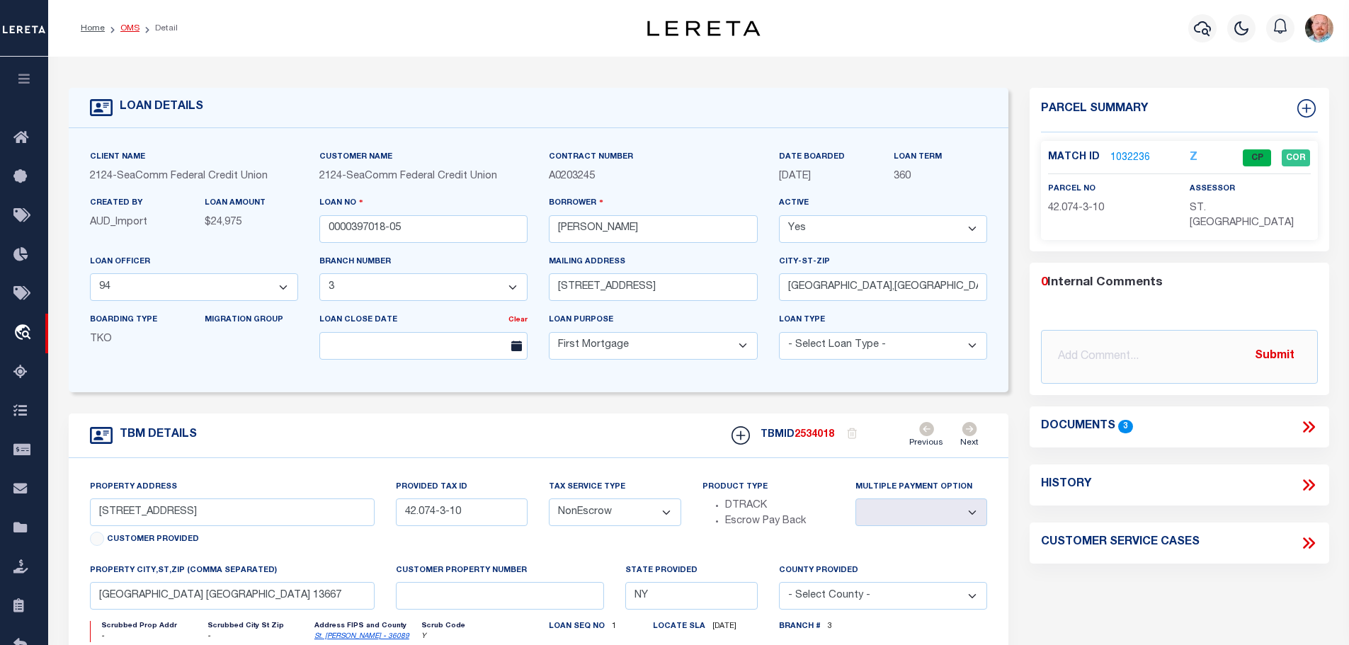
click at [126, 28] on link "OMS" at bounding box center [129, 28] width 19 height 8
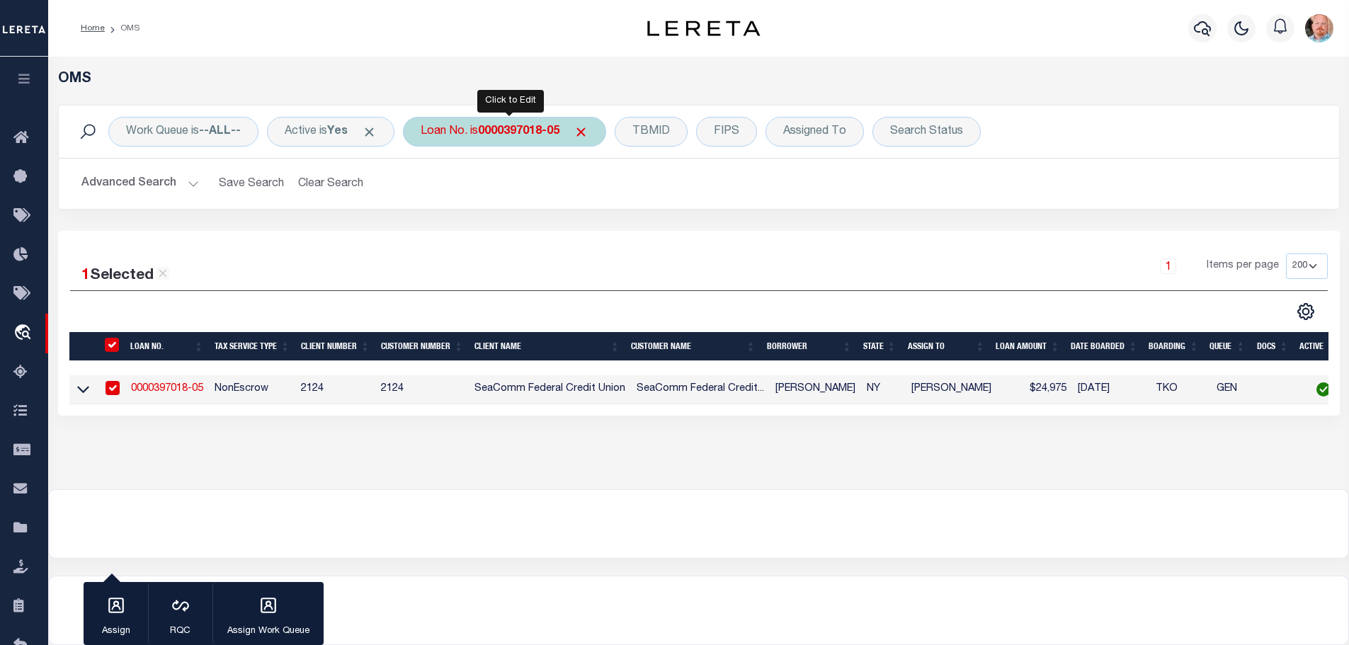
click at [501, 136] on b "0000397018-05" at bounding box center [518, 131] width 81 height 11
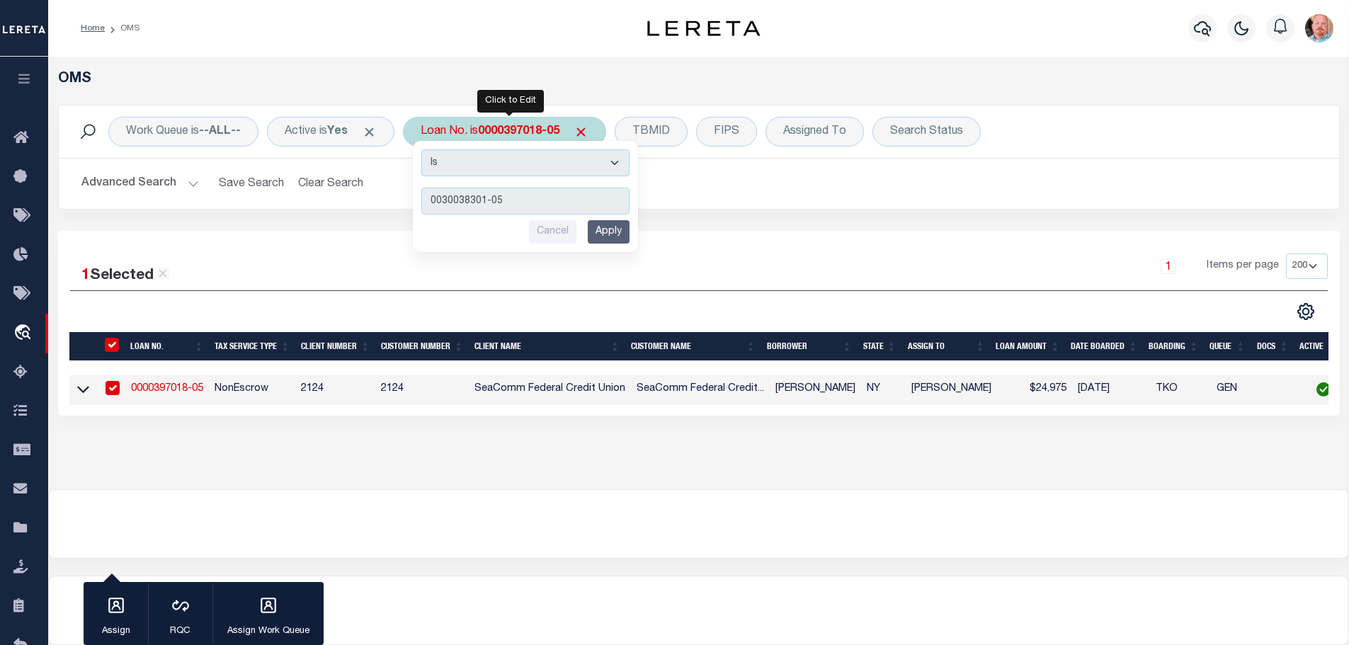
type input "0030038301-05"
click at [620, 234] on input "Apply" at bounding box center [609, 231] width 42 height 23
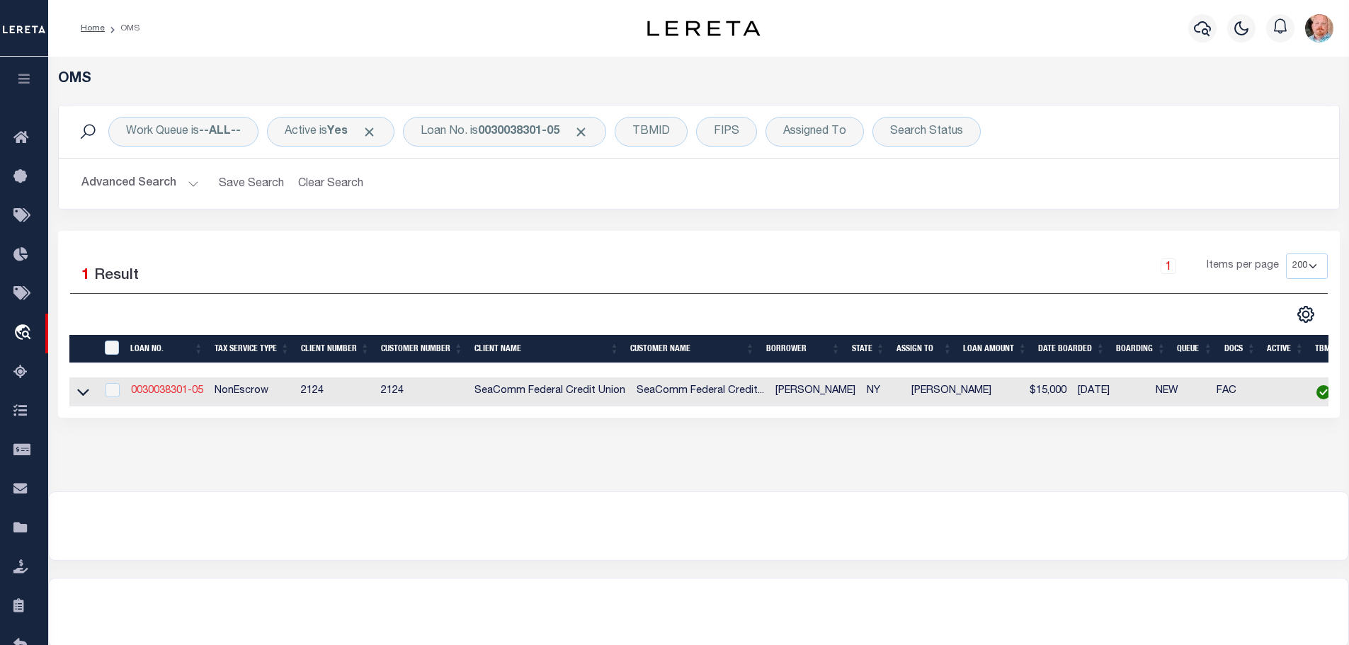
click at [188, 390] on link "0030038301-05" at bounding box center [167, 391] width 72 height 10
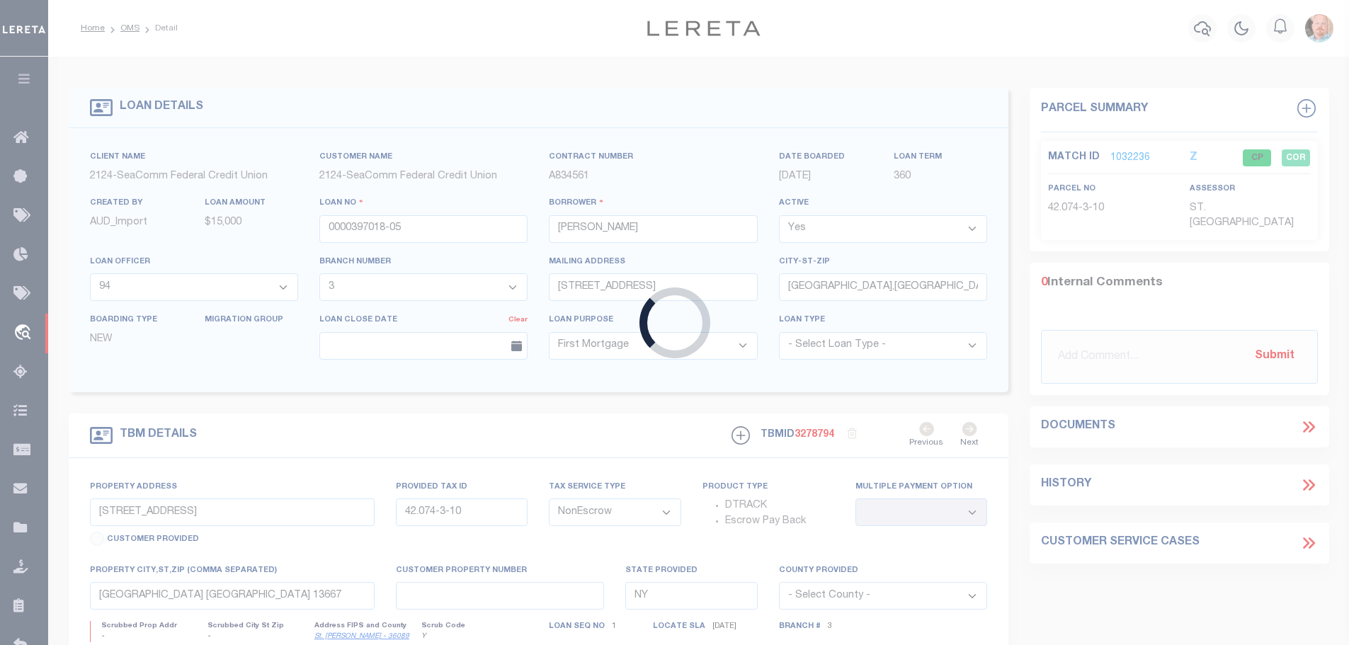
type input "0030038301-05"
type input "PAUL R LABIER"
select select "10203"
type input "4 PROSPECT ST"
type input "NORWOOD,NY,13668-1111"
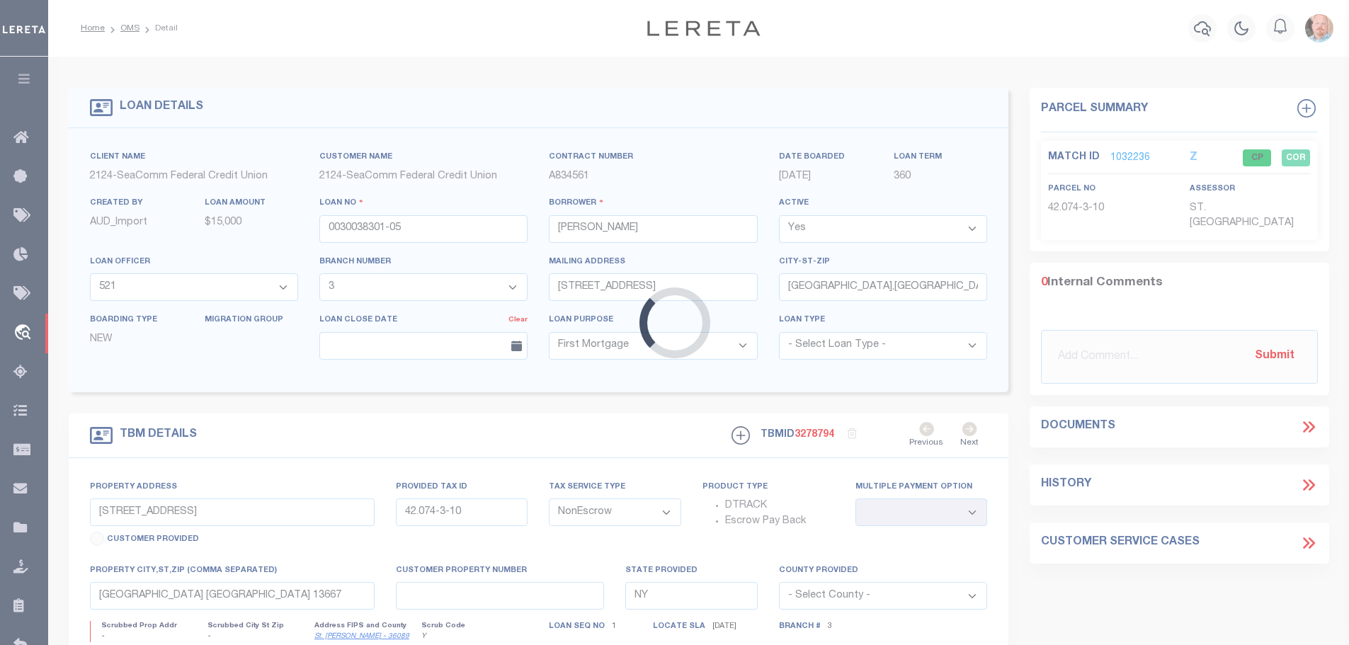
type input "4 Prospect St"
type input "42.066-6-17"
type input "Norwood,NY,13668-1111"
select select "10203"
select select "2359"
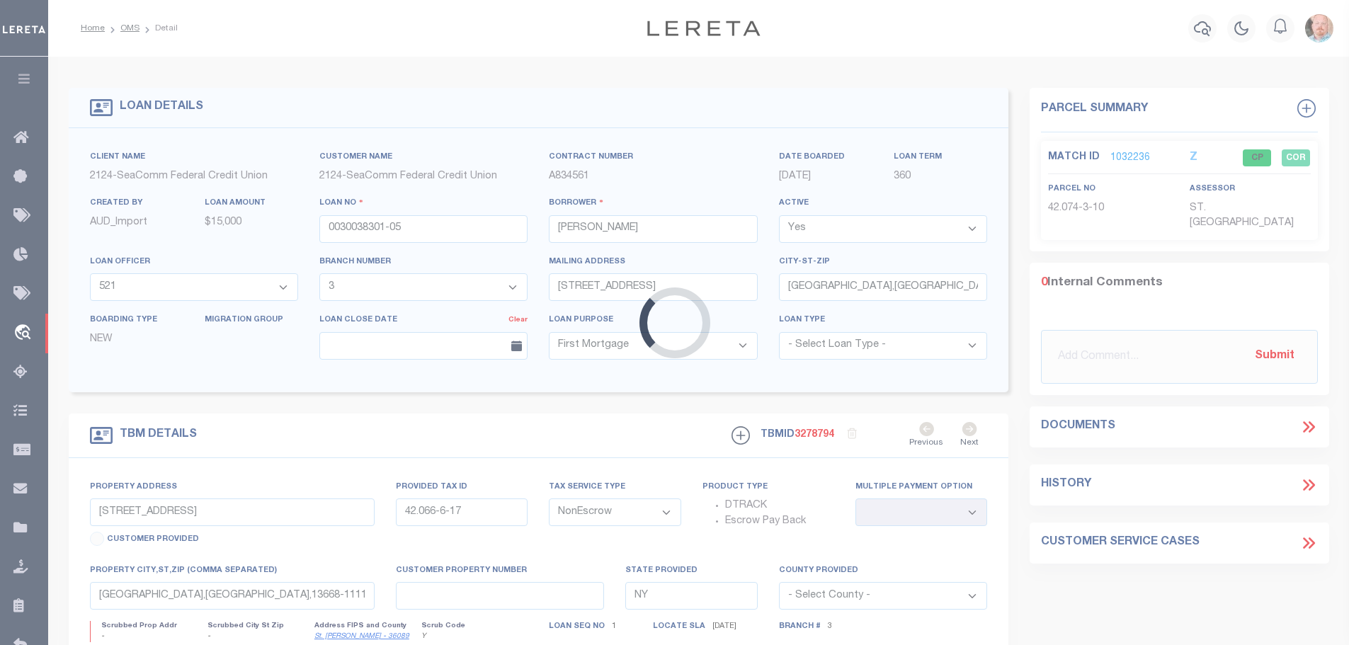
select select
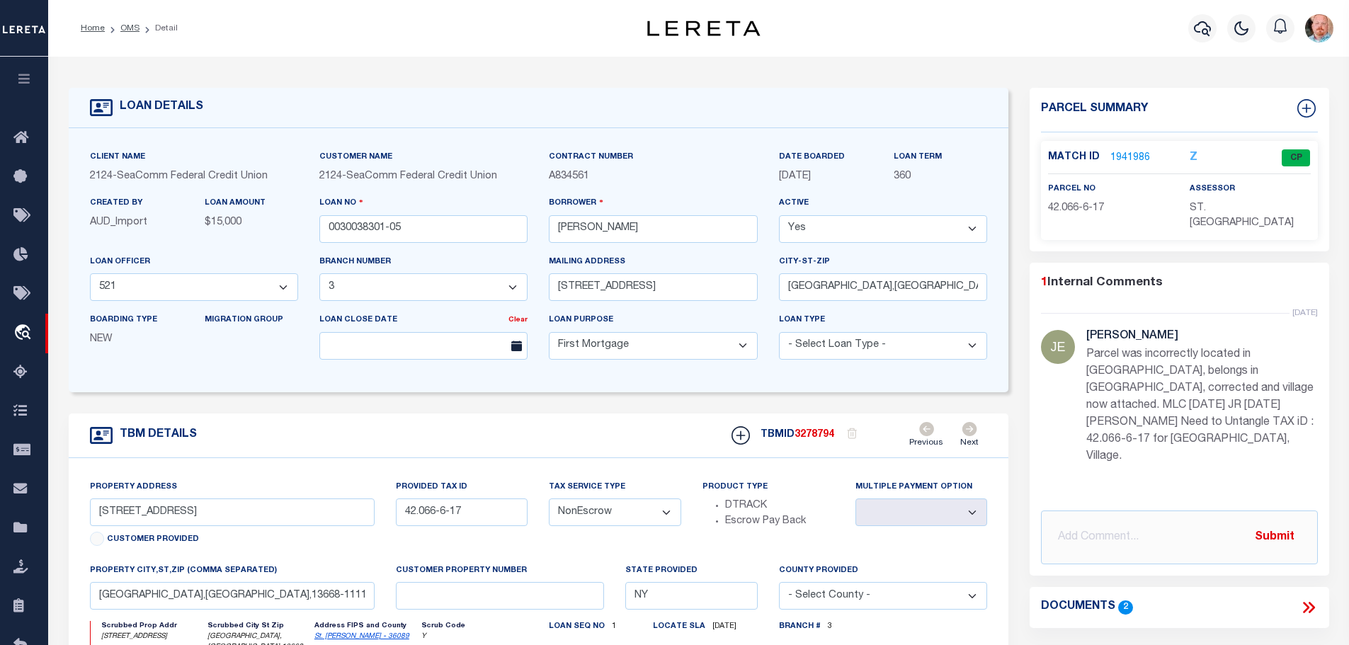
click at [1134, 157] on link "1941986" at bounding box center [1130, 158] width 40 height 15
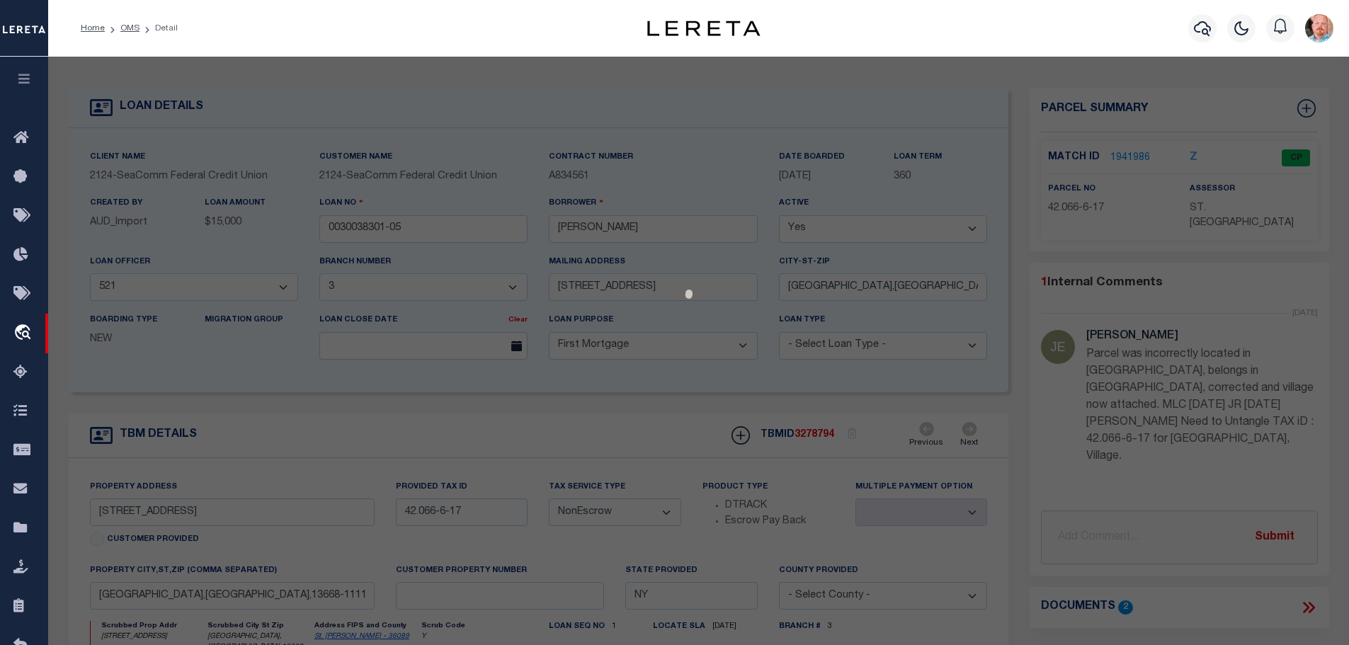
select select "AS"
checkbox input "false"
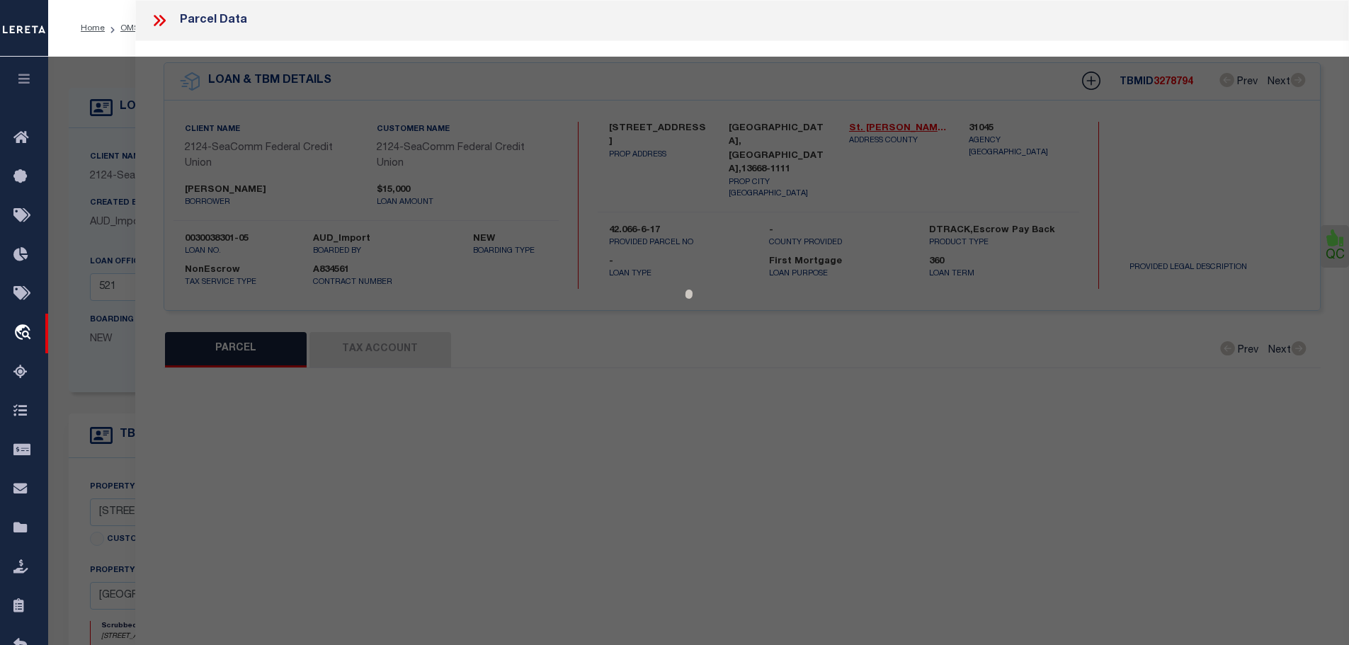
select select "CP"
type input "PAUL R LABIER"
select select
type input "4 Prospect St"
type input "[GEOGRAPHIC_DATA] NY 13668"
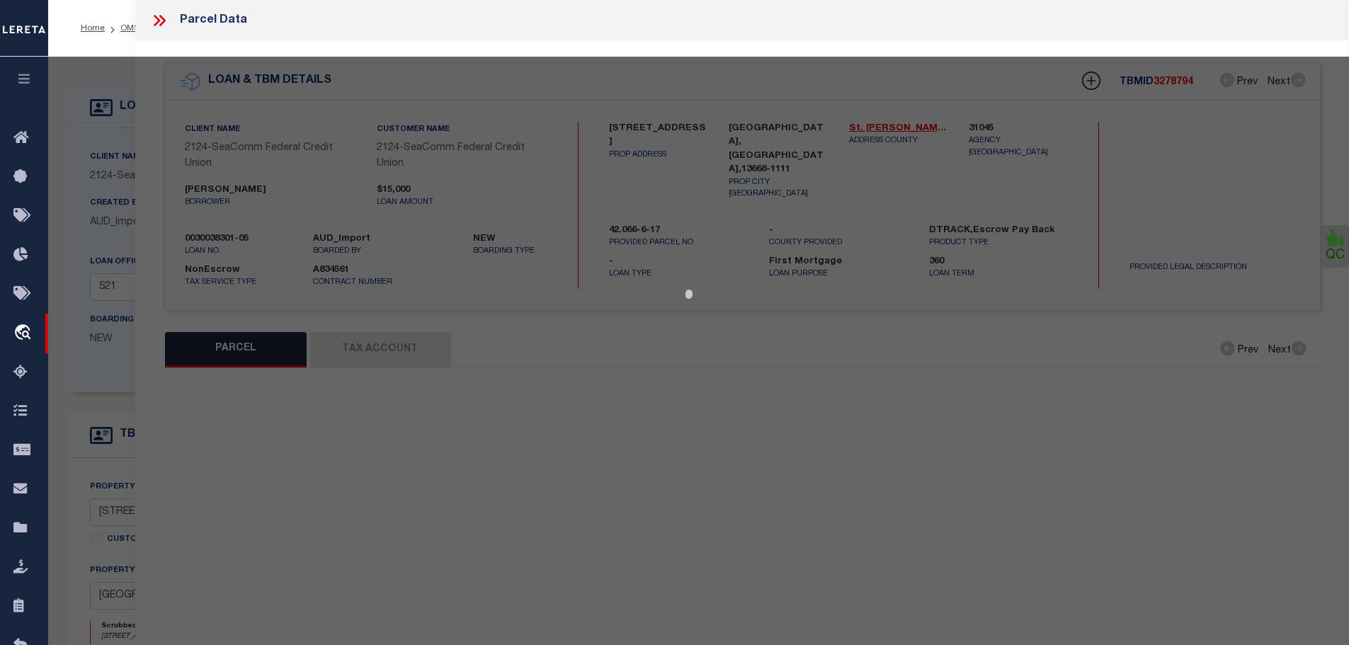
type textarea "ACRES : 0.37"
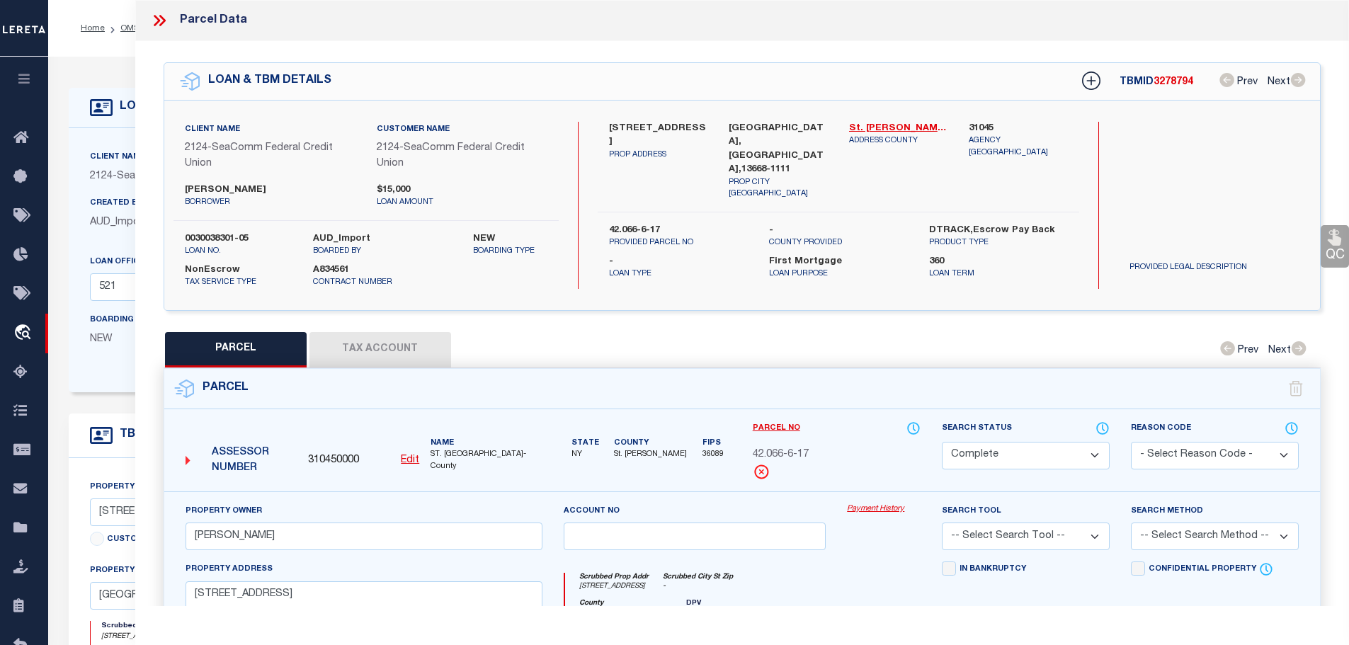
click at [387, 348] on button "Tax Account" at bounding box center [380, 349] width 142 height 35
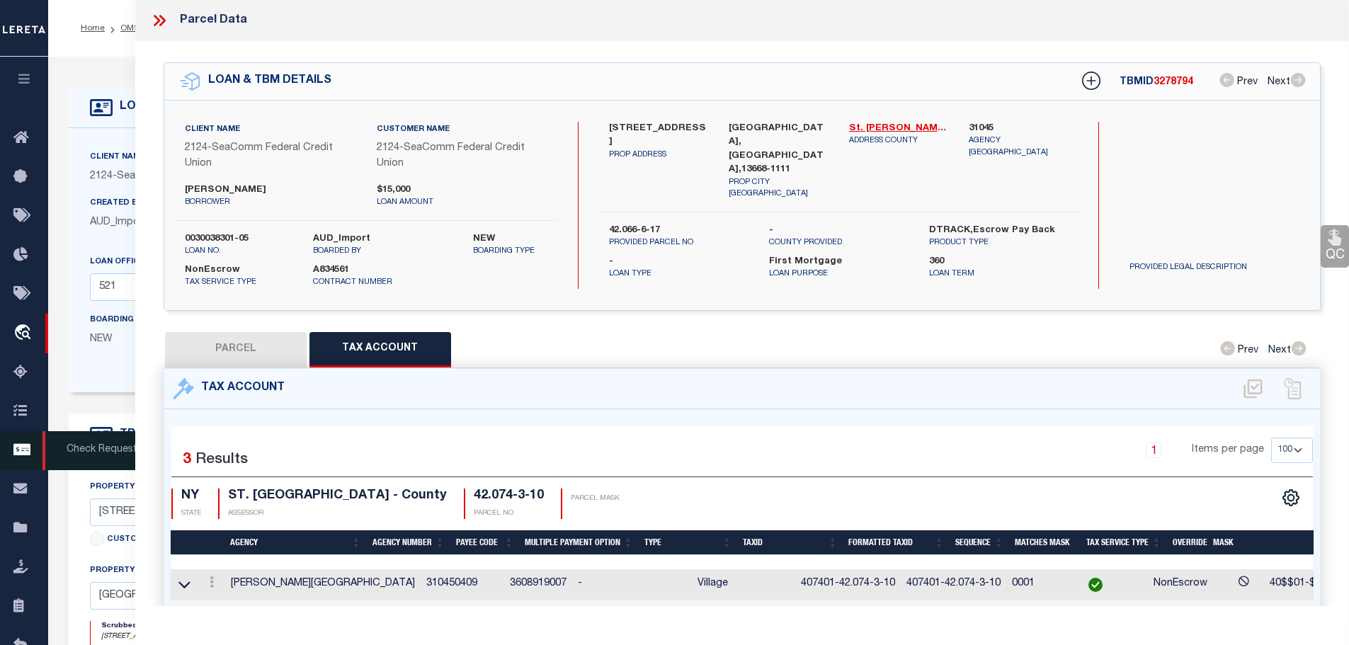
select select "100"
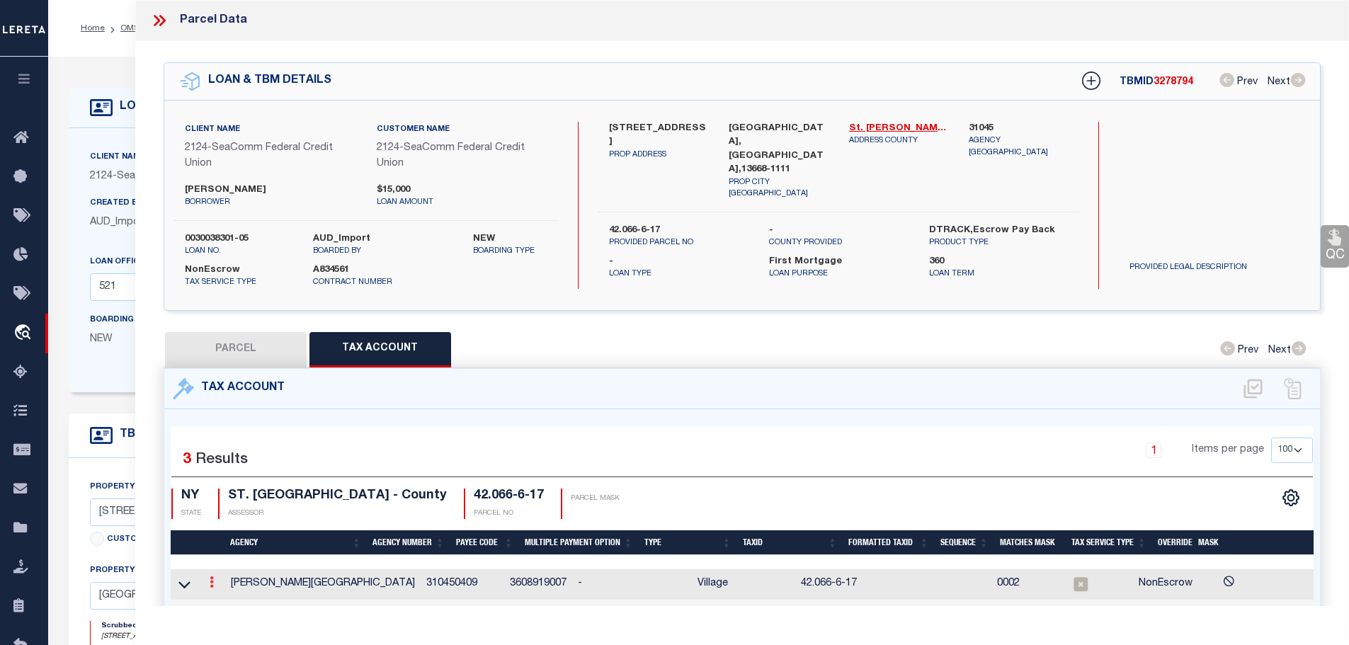
click at [212, 576] on icon at bounding box center [212, 581] width 4 height 11
click at [229, 596] on body "Home OMS Detail" at bounding box center [674, 549] width 1349 height 1098
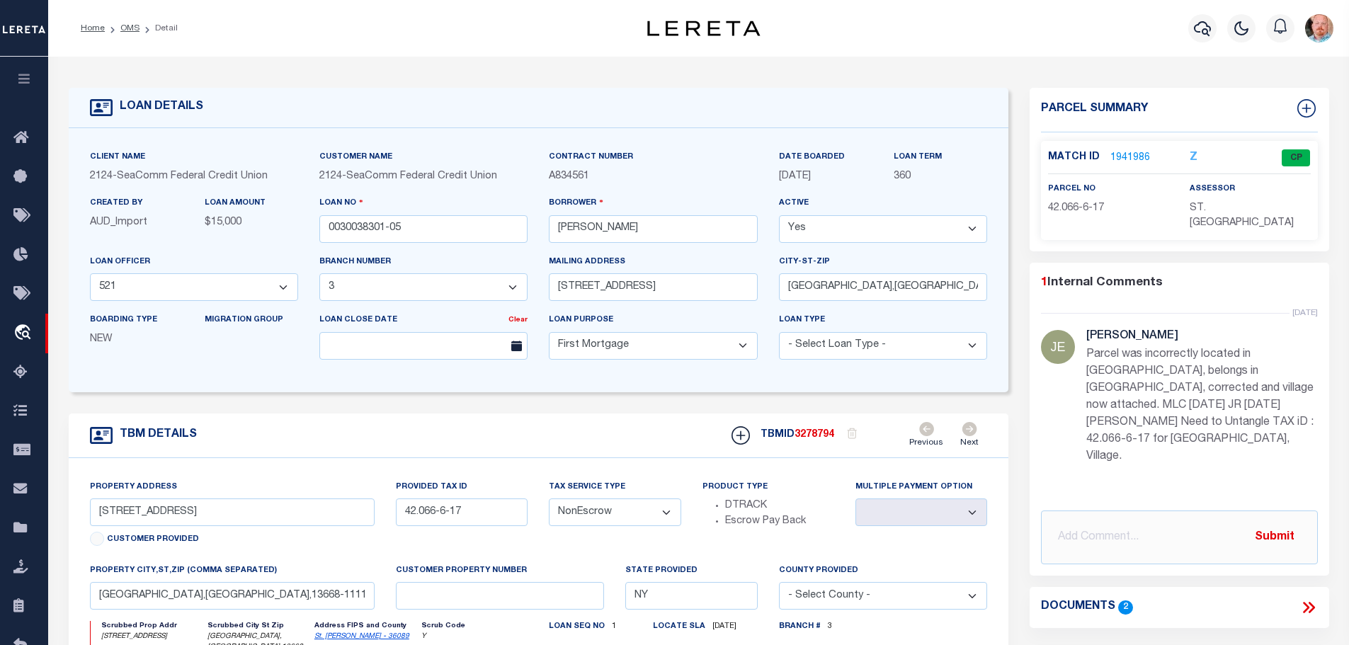
click at [1142, 152] on link "1941986" at bounding box center [1130, 158] width 40 height 15
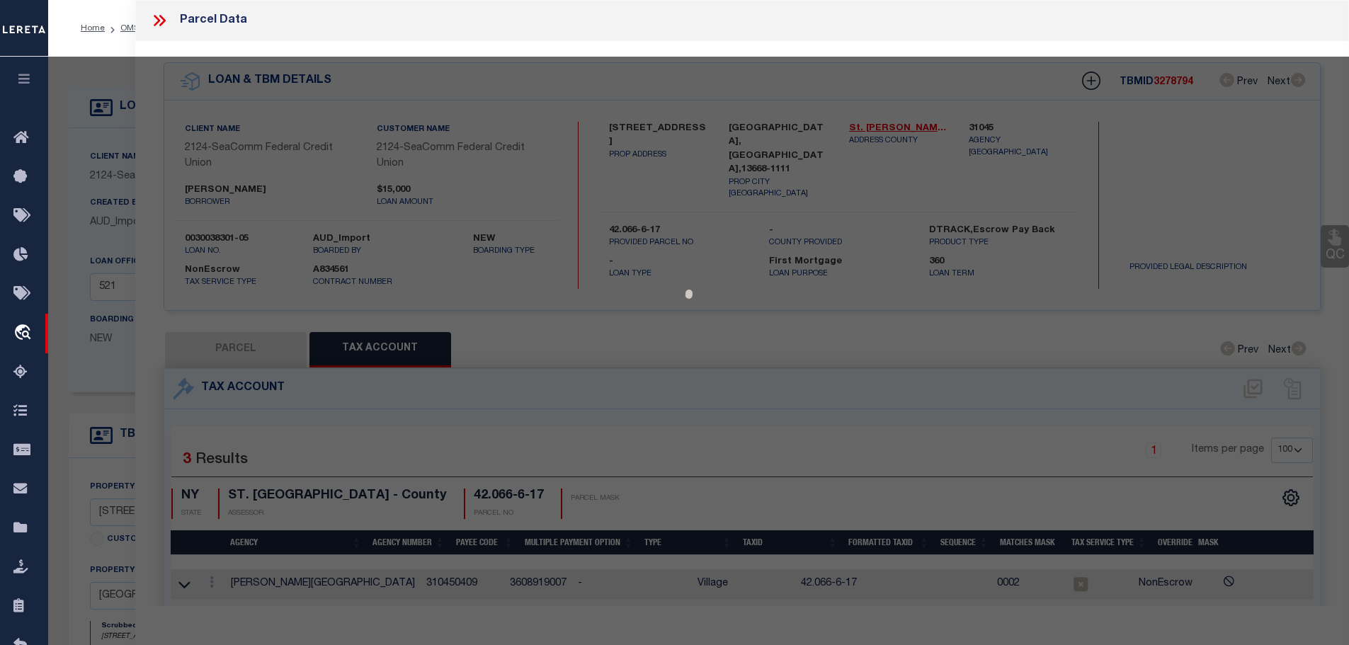
select select "AS"
checkbox input "false"
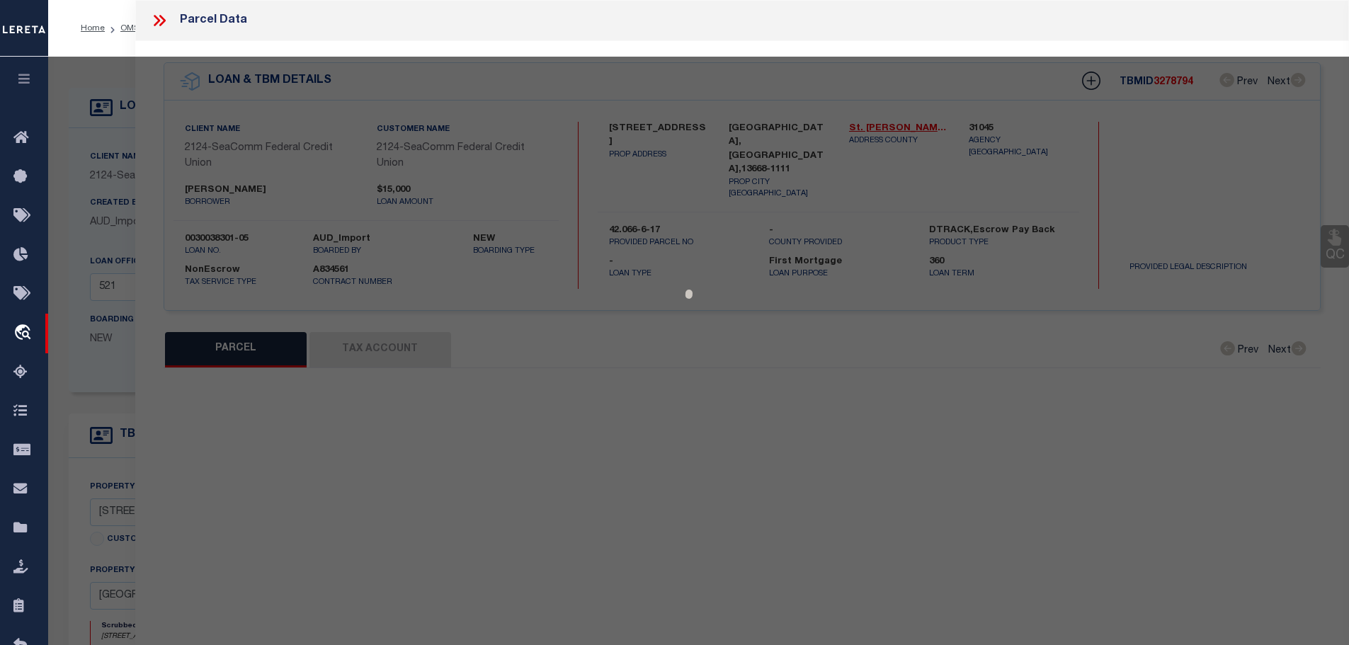
select select "CP"
type input "PAUL R LABIER"
select select
type input "4 Prospect St"
type input "[GEOGRAPHIC_DATA] NY 13668"
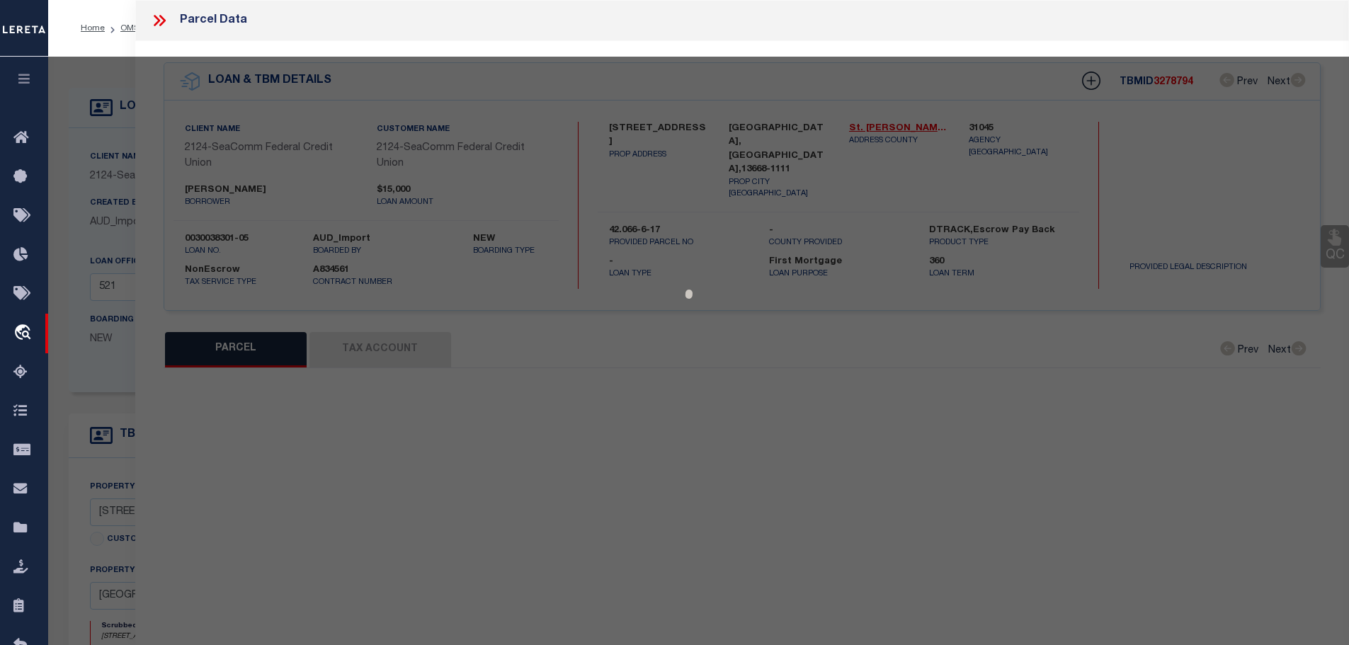
type textarea "ACRES : 0.37"
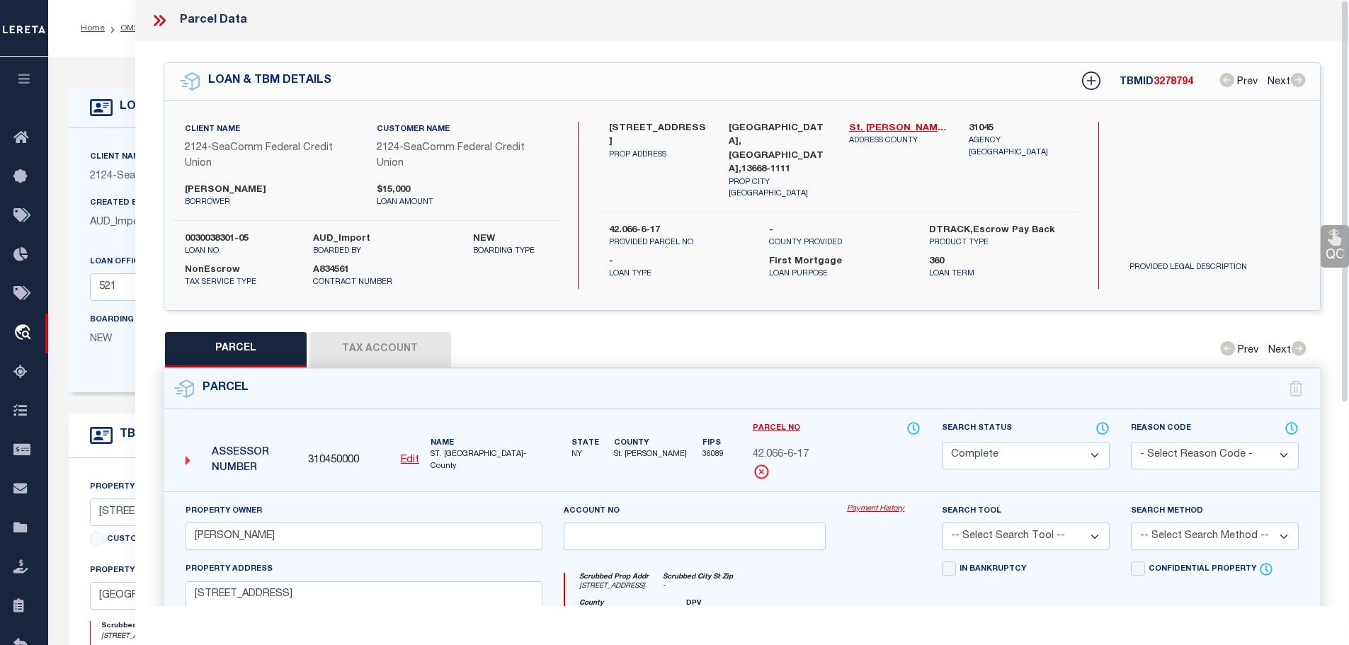
click at [380, 336] on button "Tax Account" at bounding box center [380, 349] width 142 height 35
select select "100"
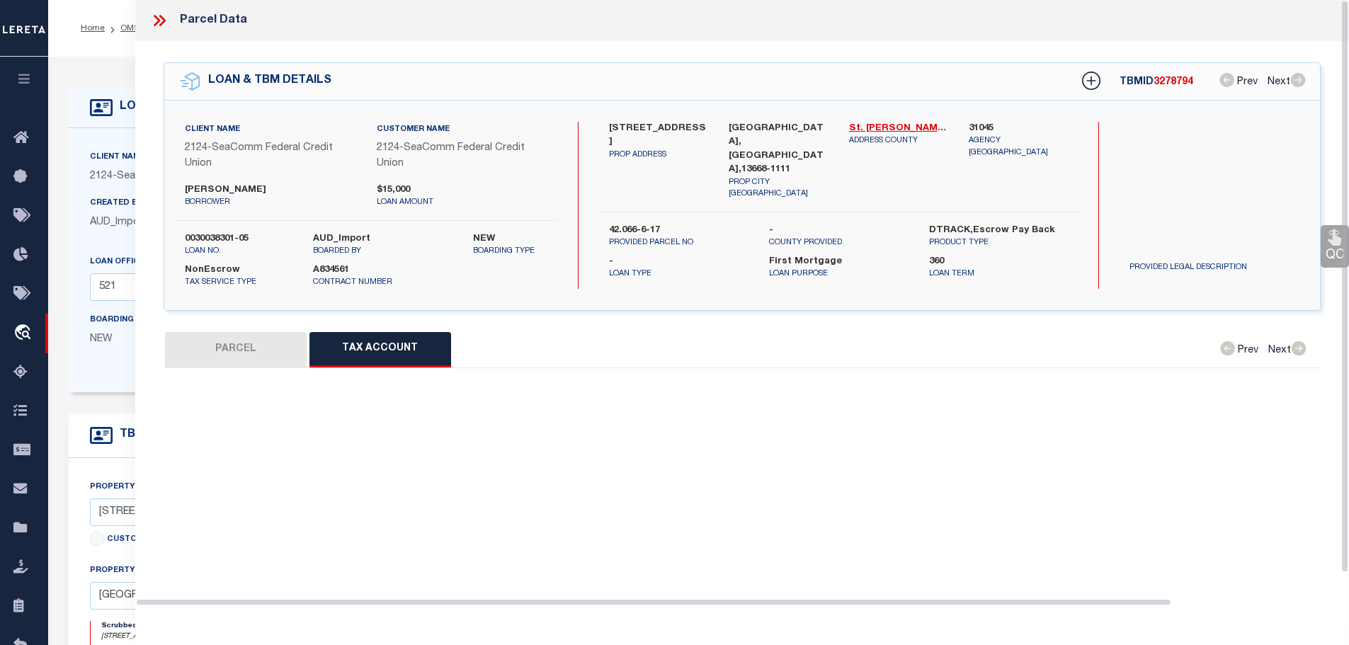
select select "100"
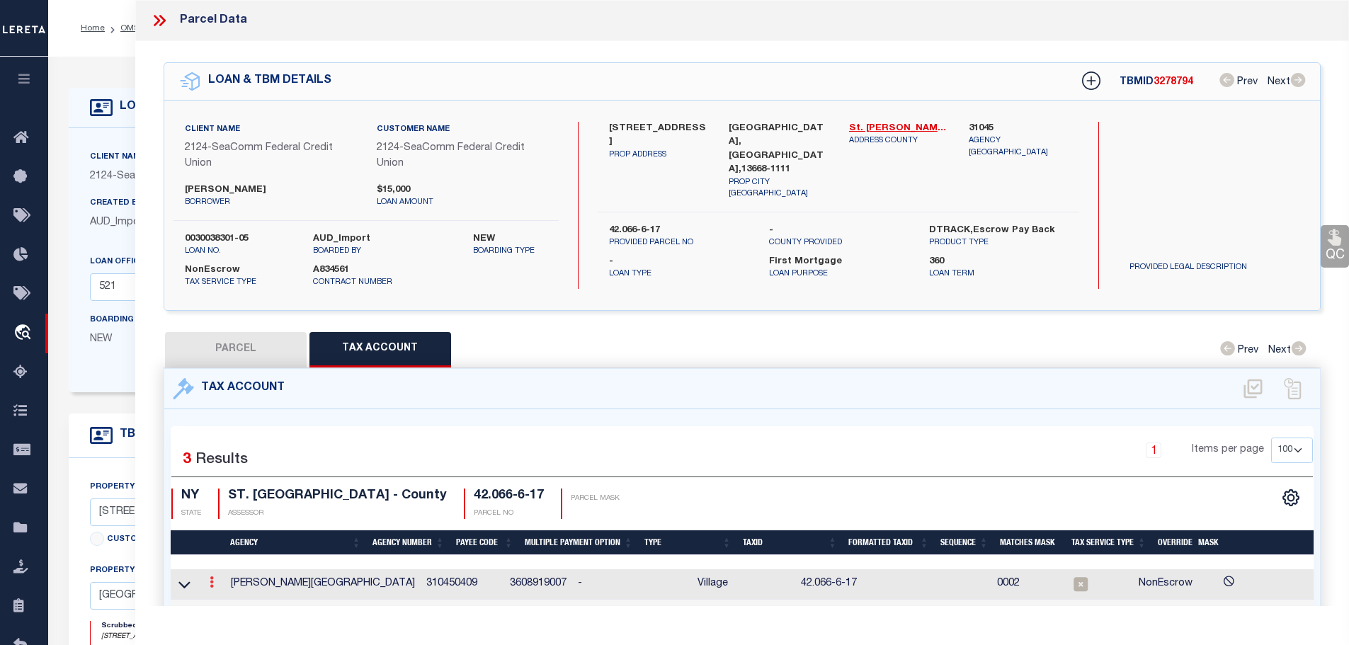
click at [212, 579] on icon at bounding box center [212, 581] width 4 height 11
click at [230, 598] on icon "" at bounding box center [227, 603] width 11 height 11
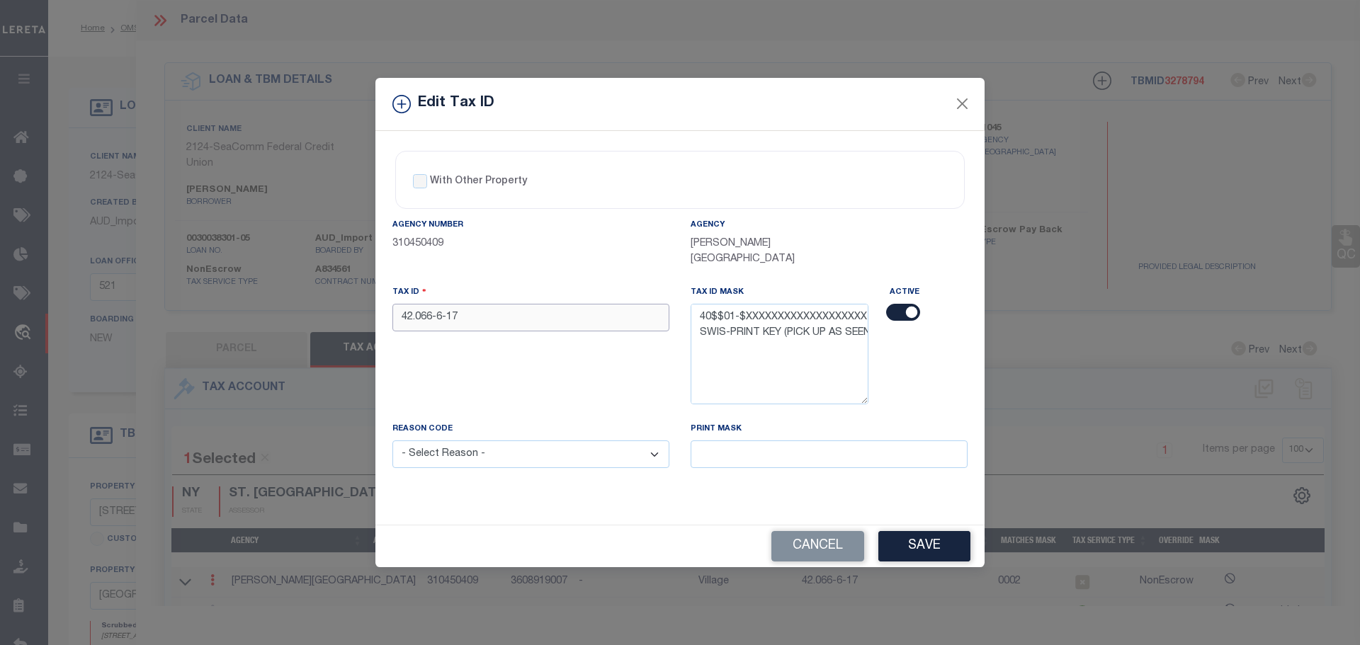
click at [576, 304] on input "42.066-6-17" at bounding box center [530, 318] width 277 height 28
paste input "407401-"
type input "407401-42.066-6-17"
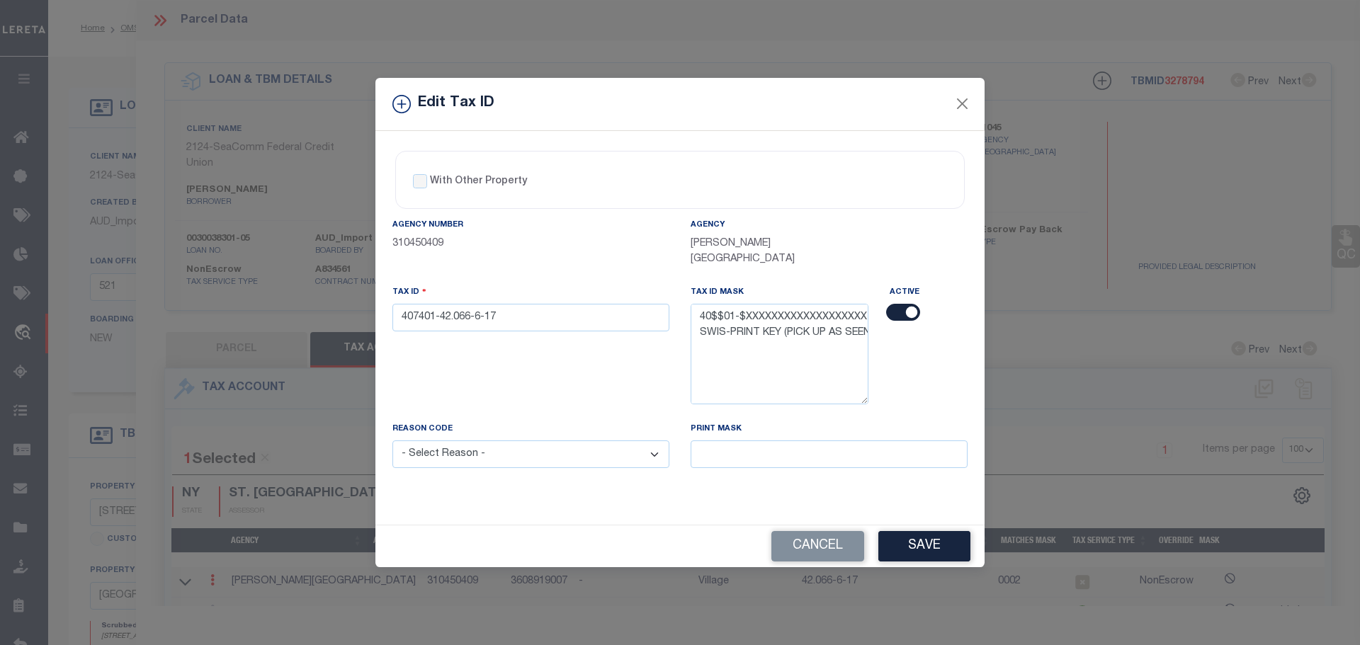
click at [601, 449] on select "- Select Reason - 099 - Other (Provide additional detail) ACT - Agency Changed …" at bounding box center [530, 454] width 277 height 28
select select "ACT"
click at [392, 440] on select "- Select Reason - 099 - Other (Provide additional detail) ACT - Agency Changed …" at bounding box center [530, 454] width 277 height 28
click at [927, 537] on button "Save" at bounding box center [924, 546] width 92 height 30
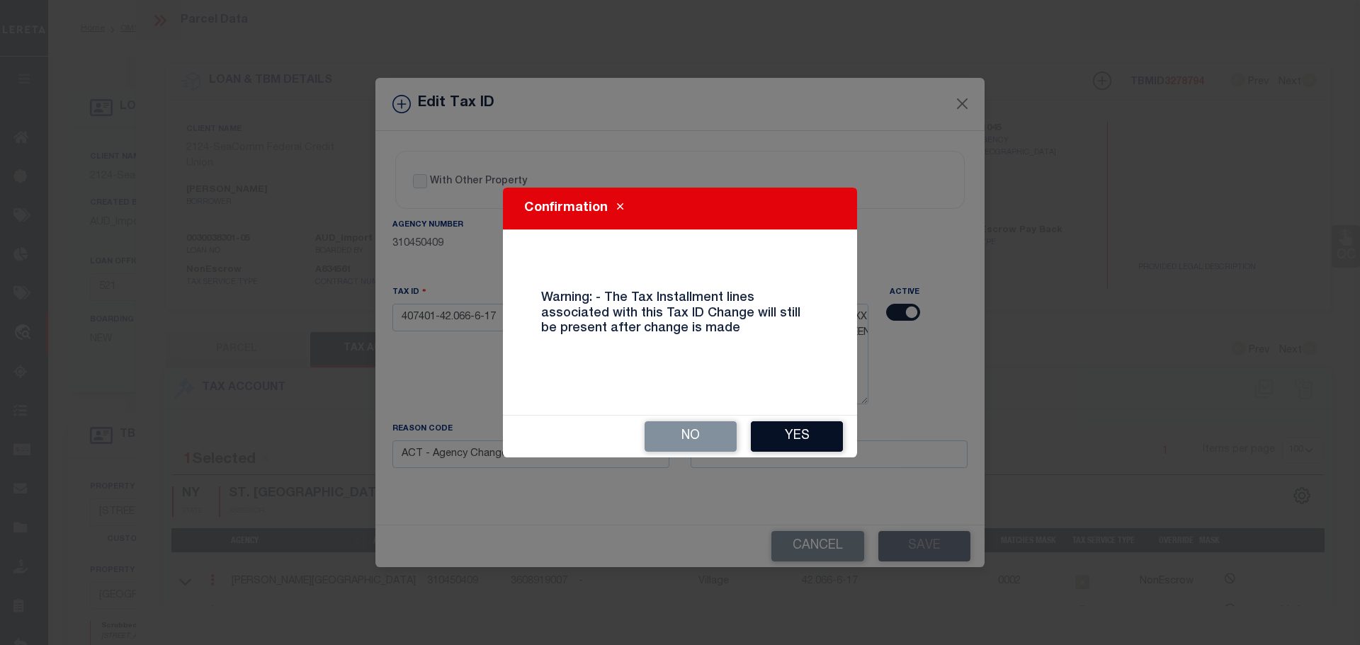
click at [780, 430] on button "Yes" at bounding box center [797, 436] width 92 height 30
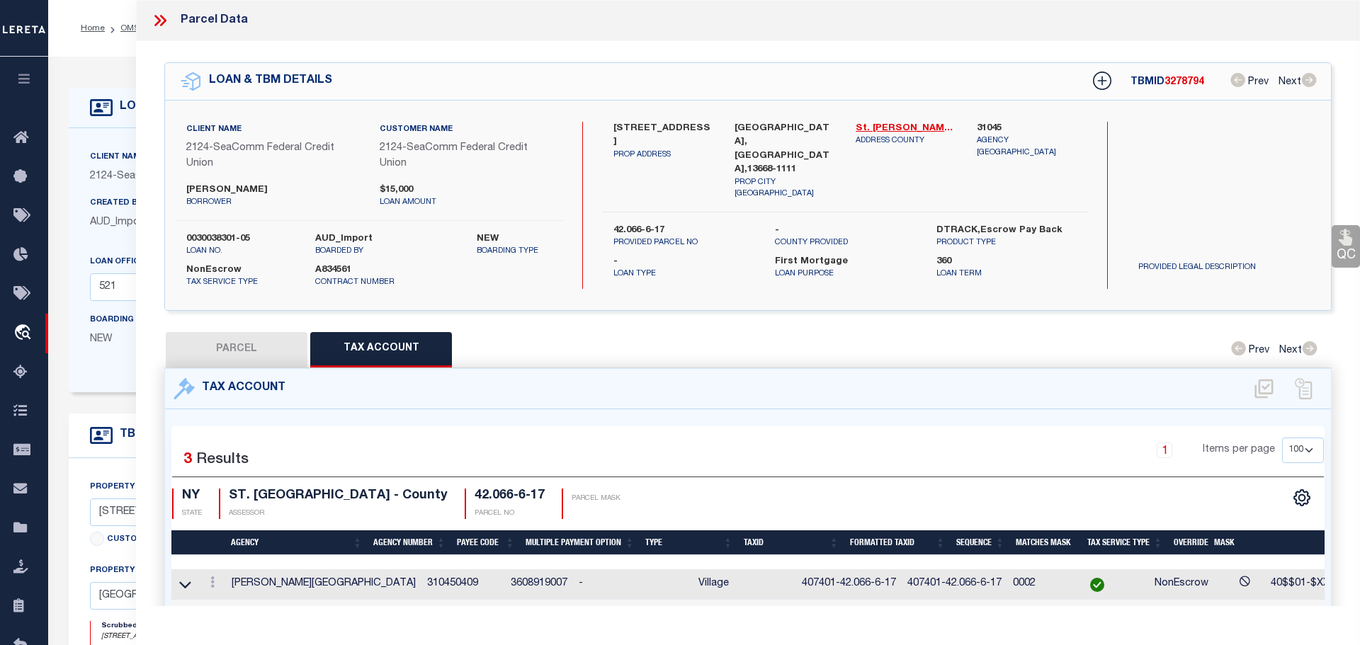
select select
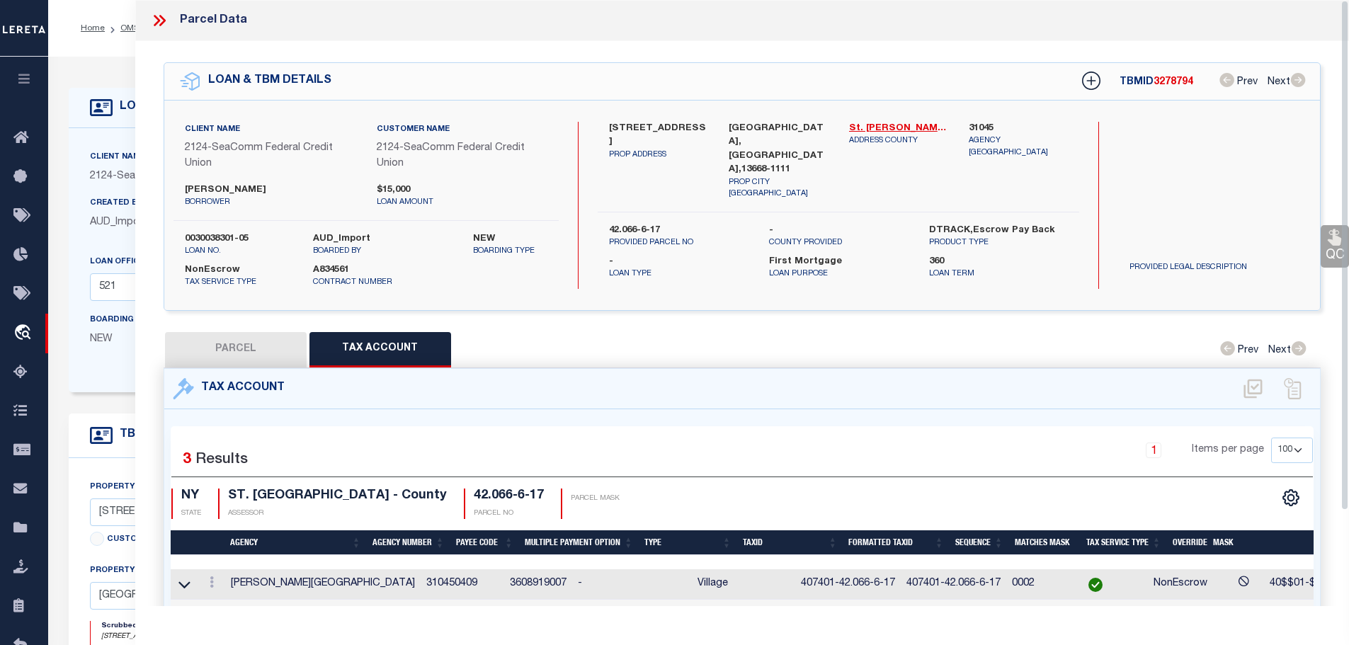
click at [157, 13] on icon at bounding box center [159, 20] width 18 height 18
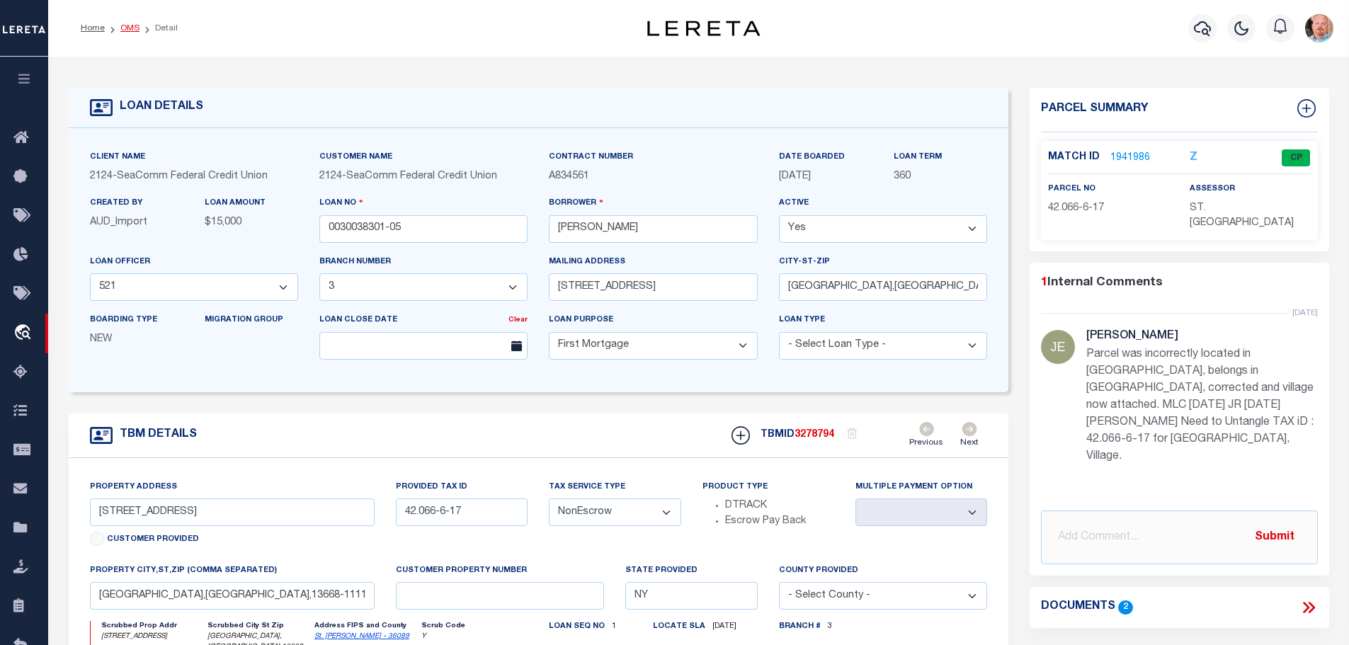
click at [129, 27] on link "OMS" at bounding box center [129, 28] width 19 height 8
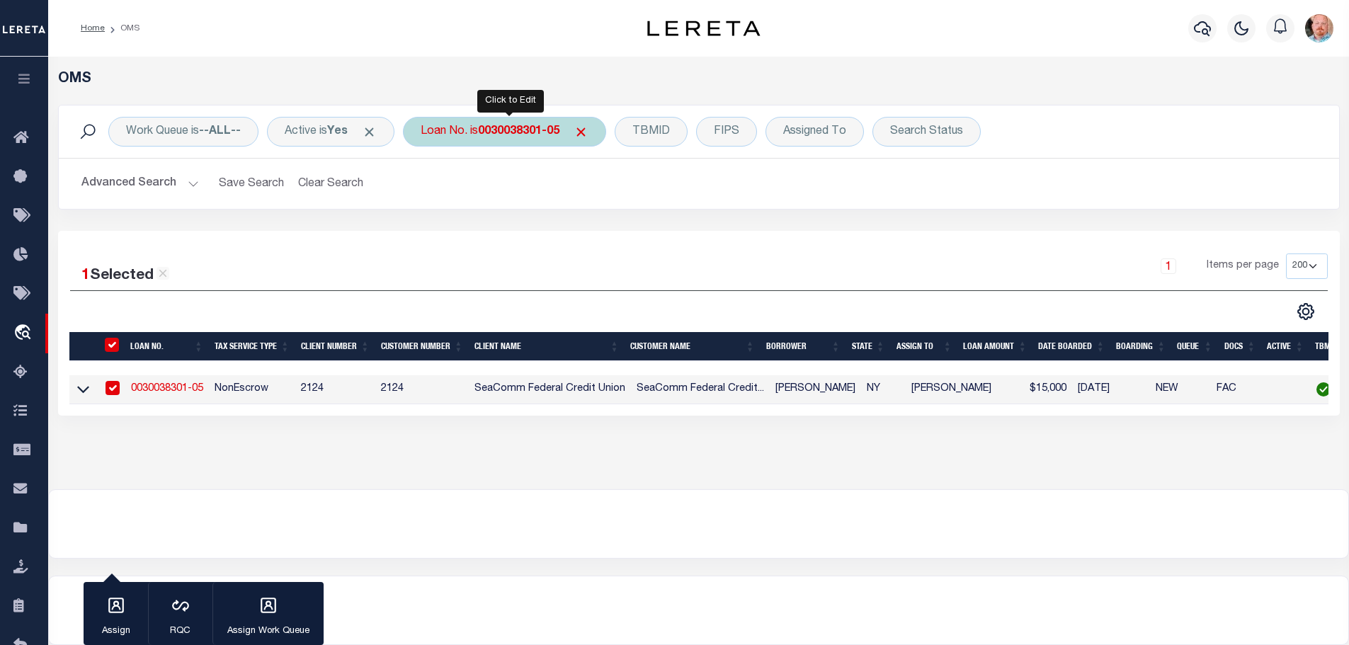
click at [534, 132] on b "0030038301-05" at bounding box center [518, 131] width 81 height 11
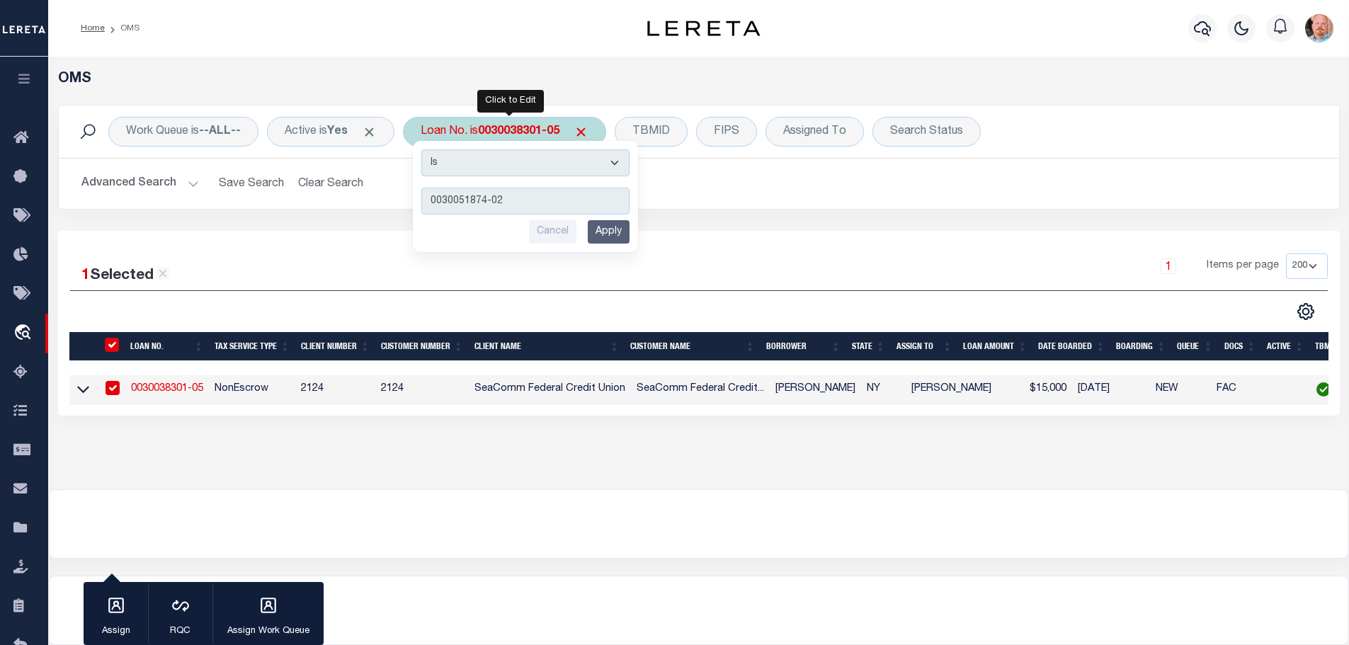
type input "0030051874-02"
click at [608, 237] on input "Apply" at bounding box center [609, 231] width 42 height 23
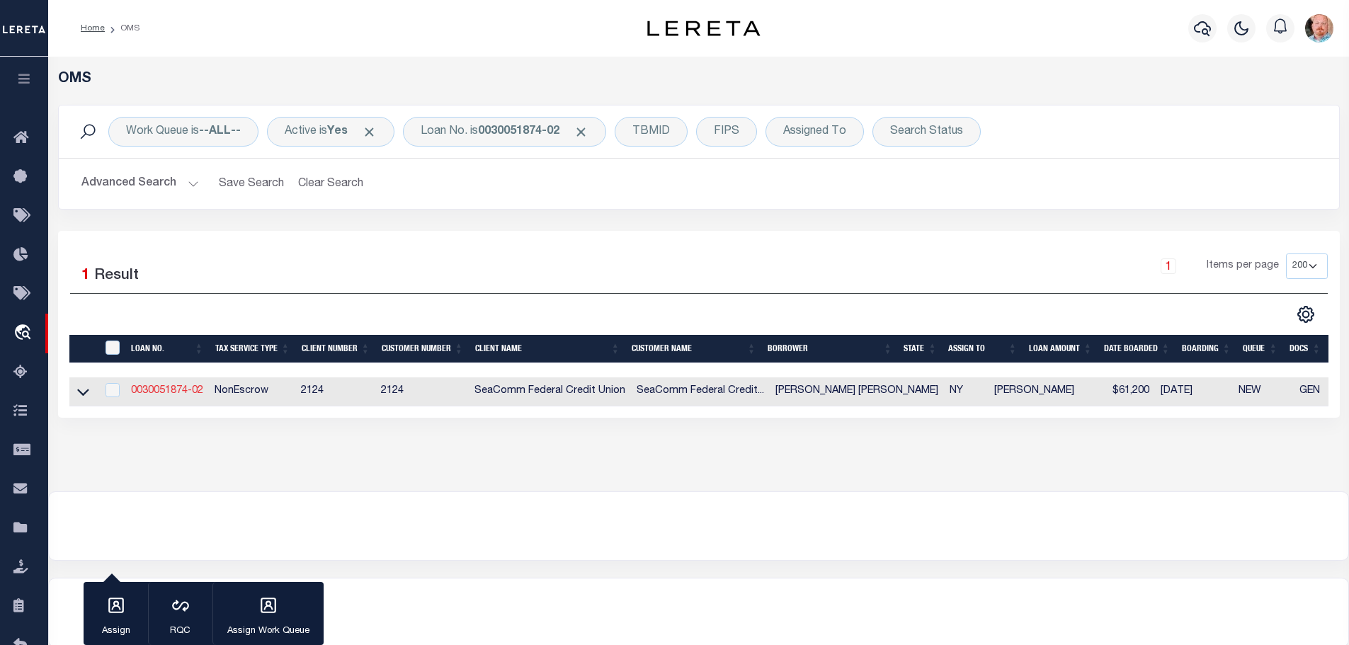
click at [166, 387] on link "0030051874-02" at bounding box center [167, 391] width 72 height 10
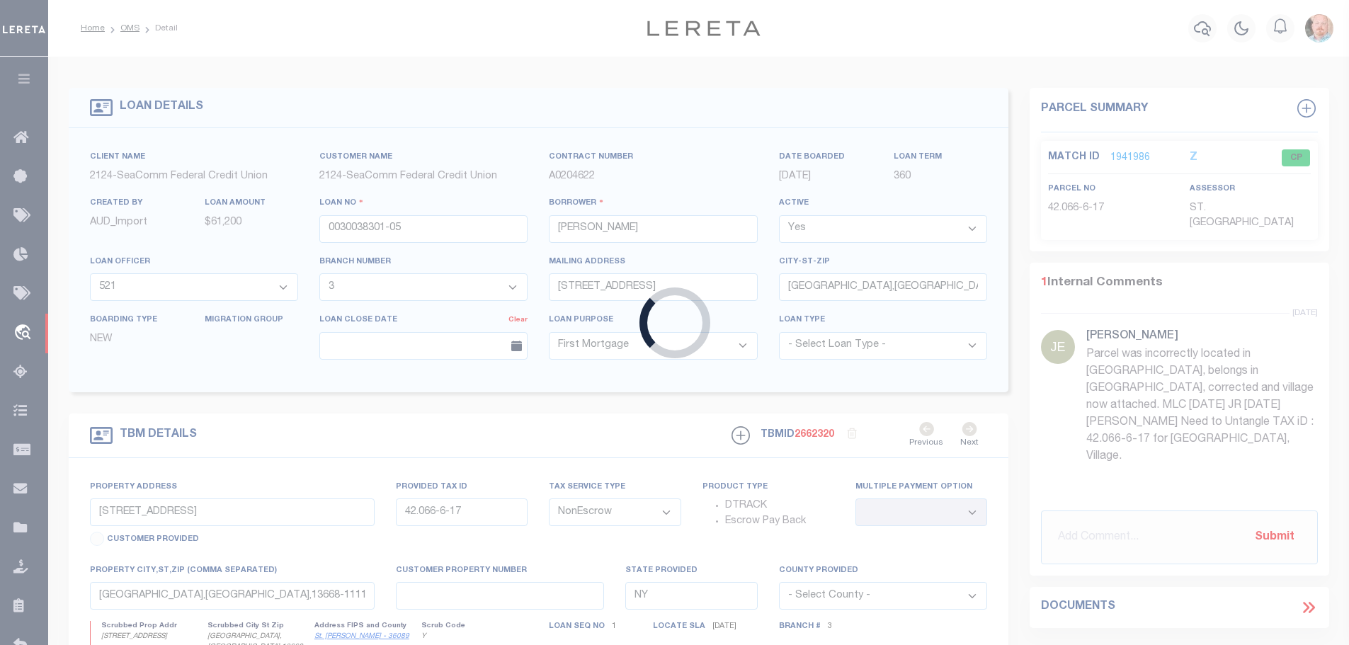
type input "0030051874-02"
type input "ASHLEY MEGAN CHEVIER"
select select "4699"
type input "7 MORGAN ST"
type input "NORWOOD,NY,13668-1404"
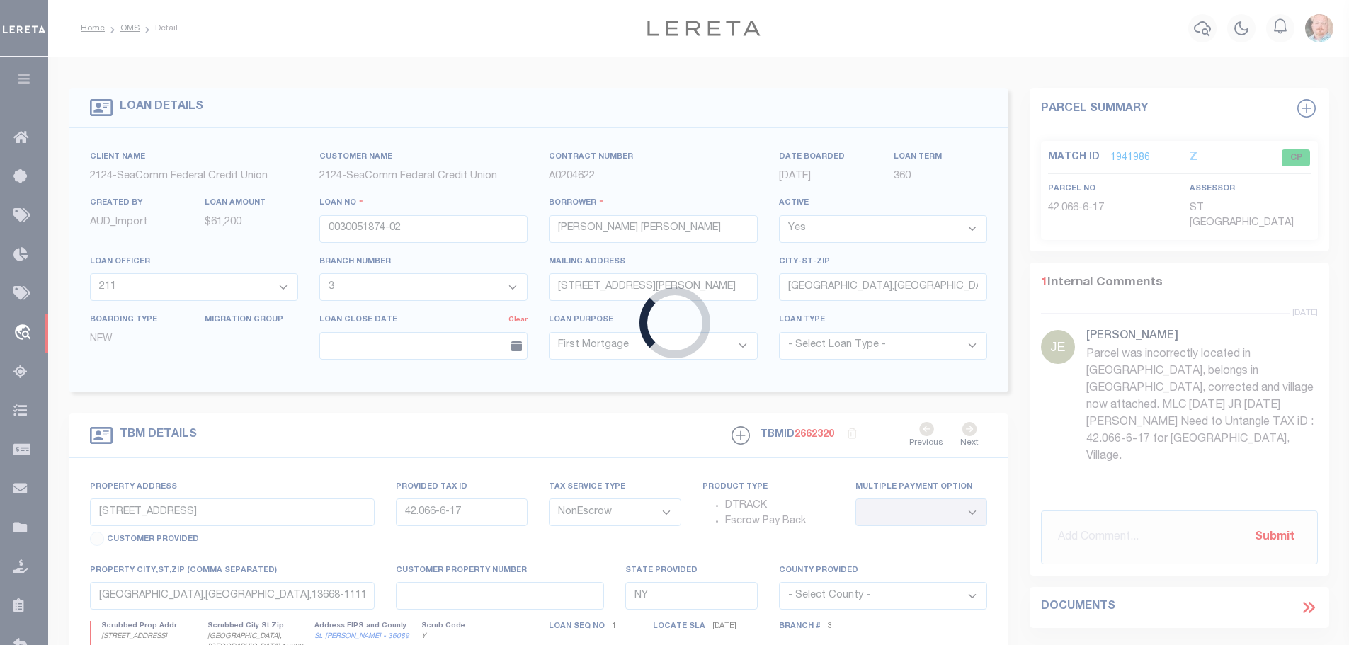
type input "7 MORGAN ST"
type input "42.074-4-9"
type input "NORWOOD NY 13676-3105"
select select
select select "4699"
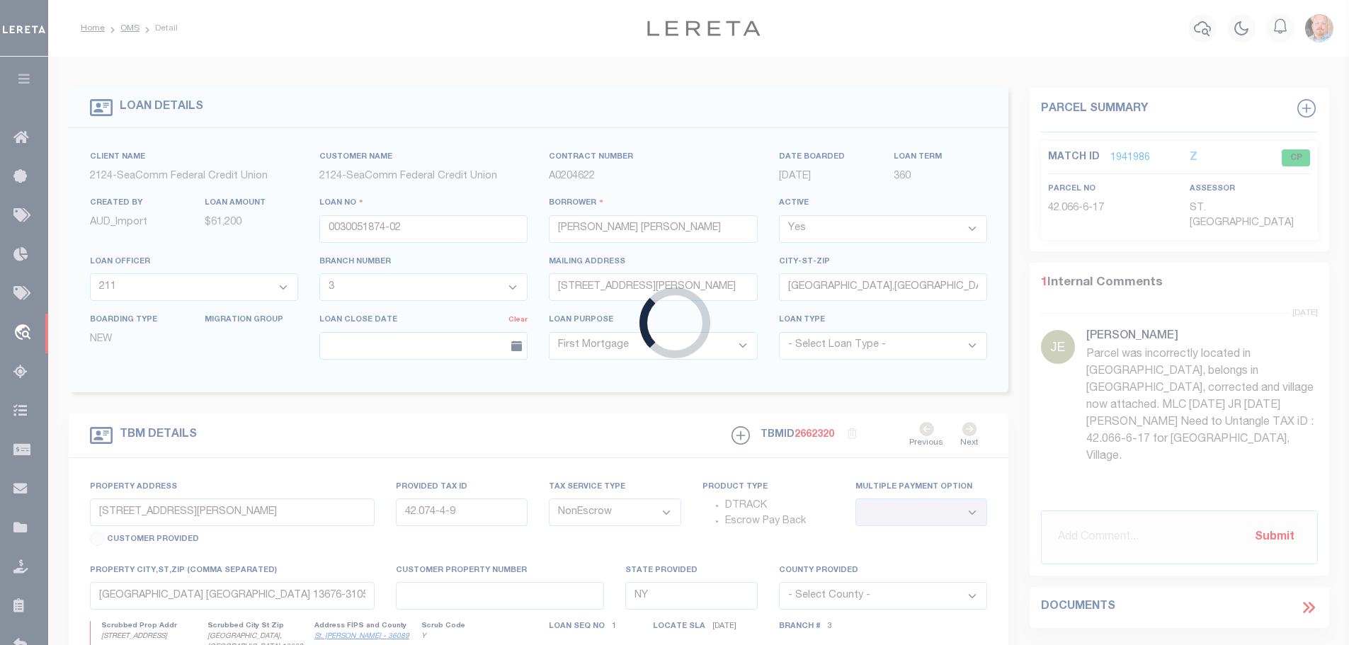
select select "2359"
select select
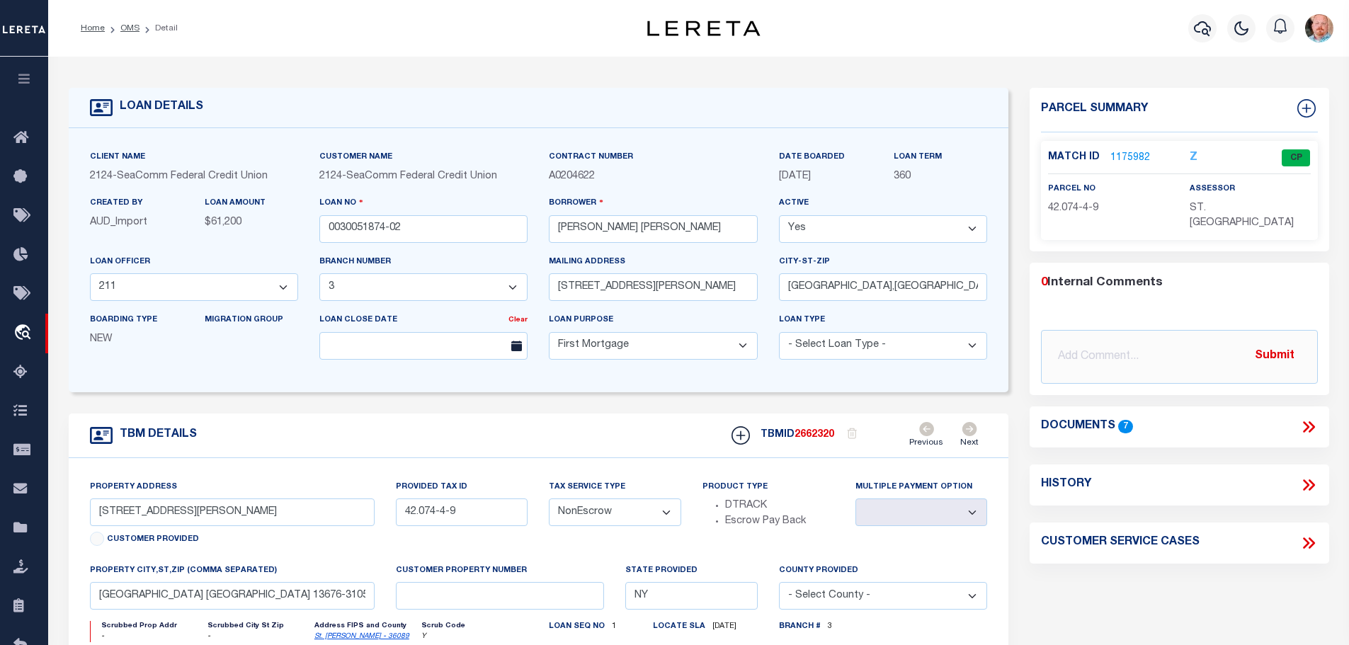
click at [1133, 158] on link "1175982" at bounding box center [1130, 158] width 40 height 15
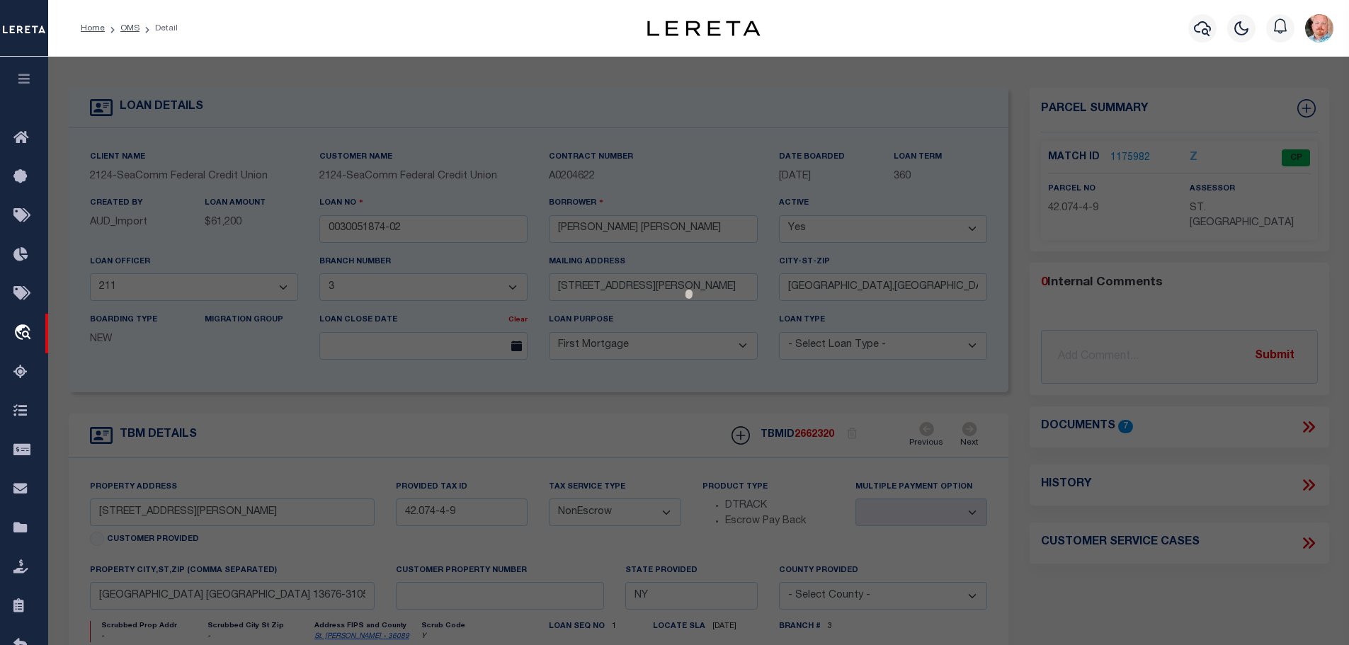
select select "AS"
checkbox input "false"
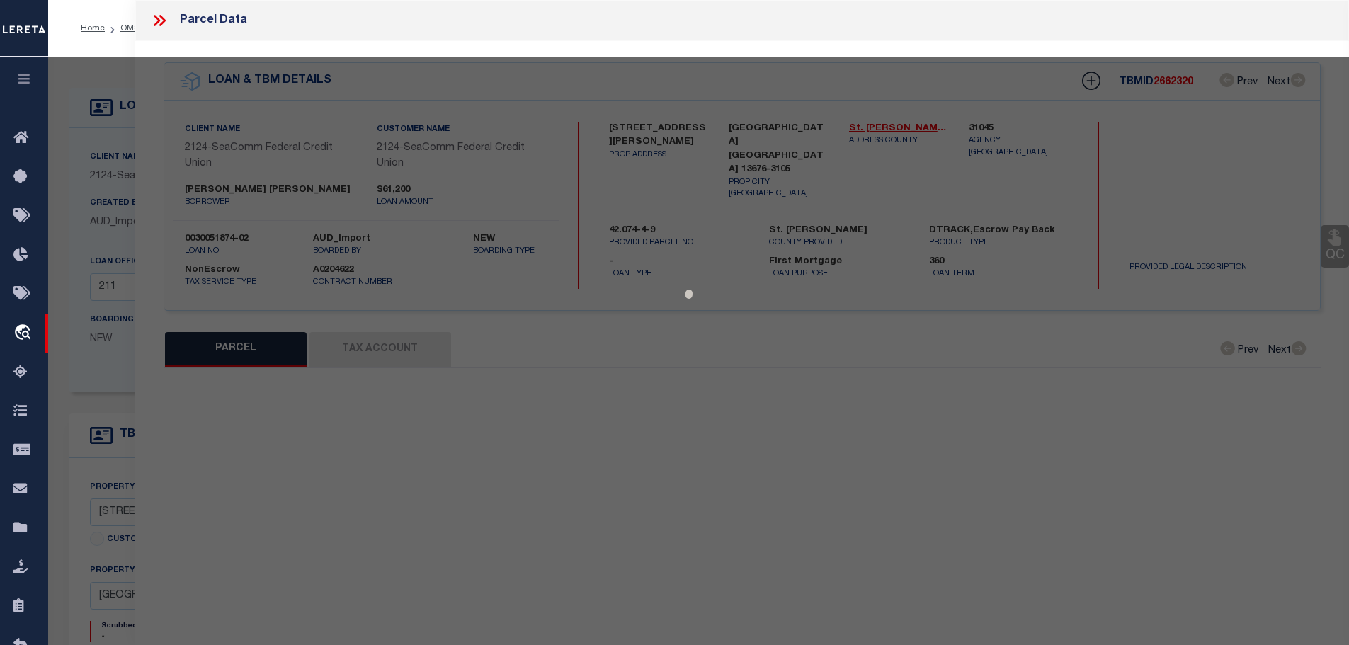
select select "CP"
type input "CHEVIER ASHLEY"
select select
type input "7 MORGAN ST"
checkbox input "false"
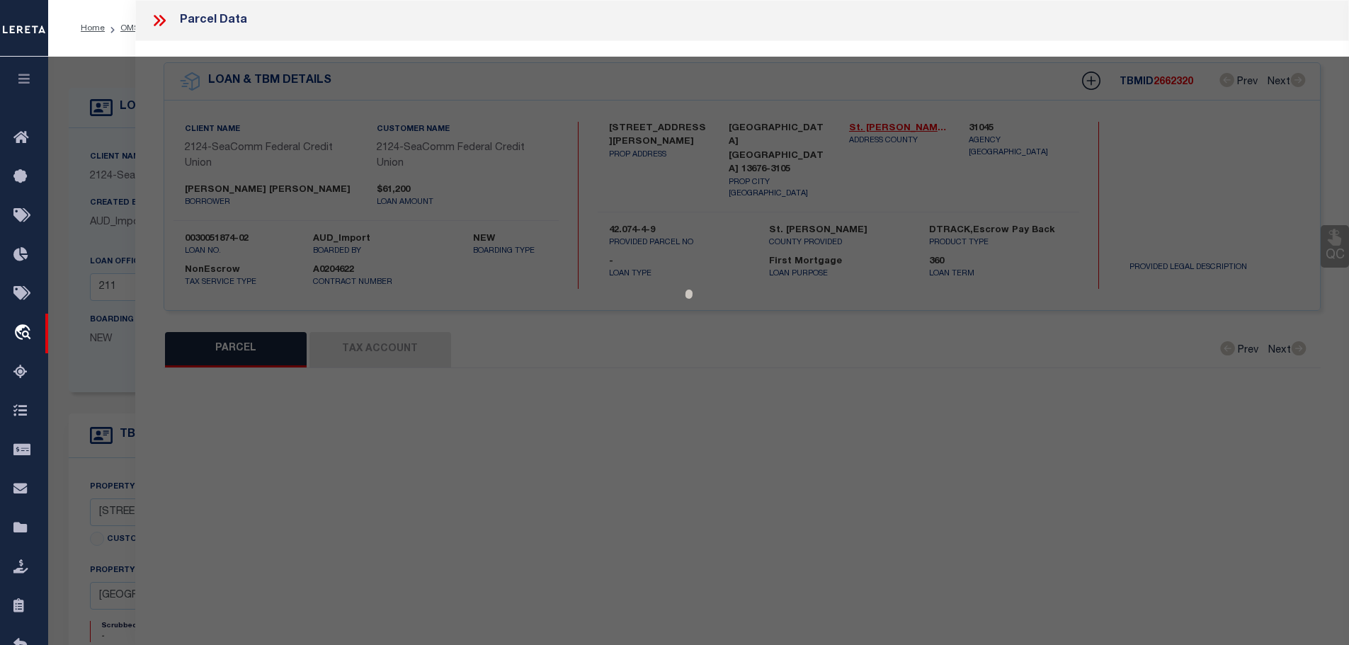
type input "[GEOGRAPHIC_DATA] NY 13668"
type textarea "LOT SIZE 83 X 264"
type textarea "Tax ID Special Project"
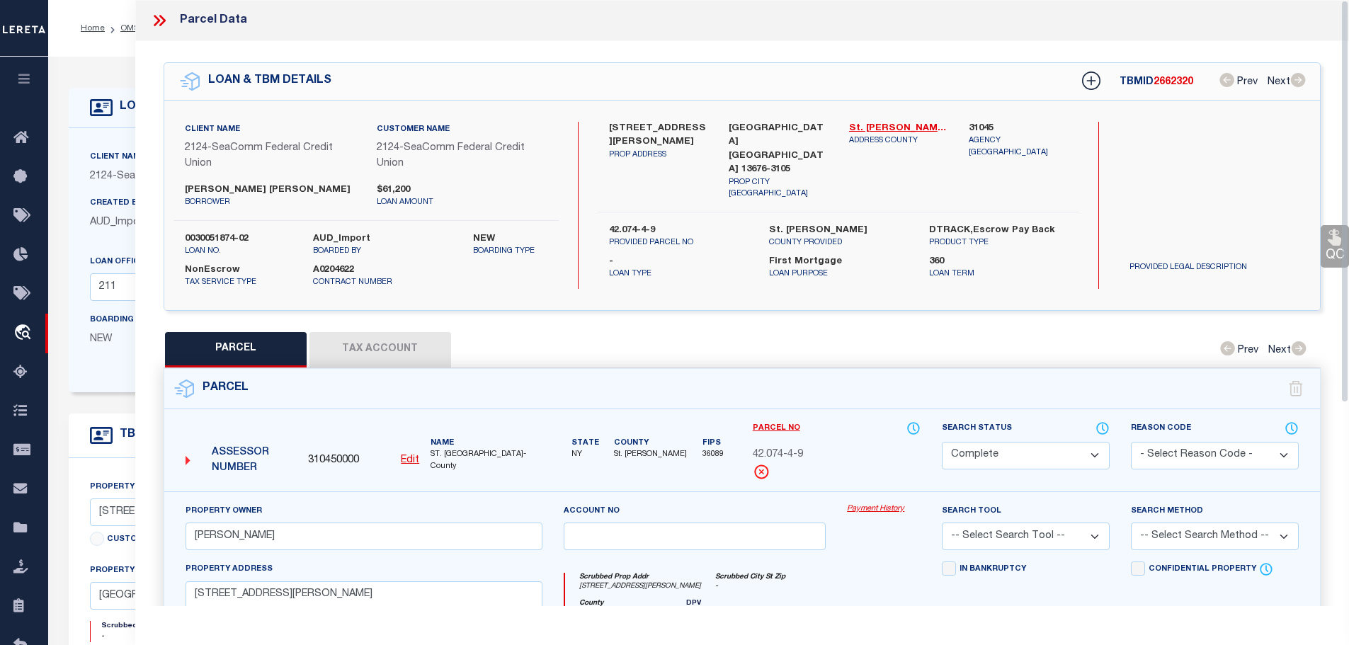
click at [392, 348] on button "Tax Account" at bounding box center [380, 349] width 142 height 35
select select "100"
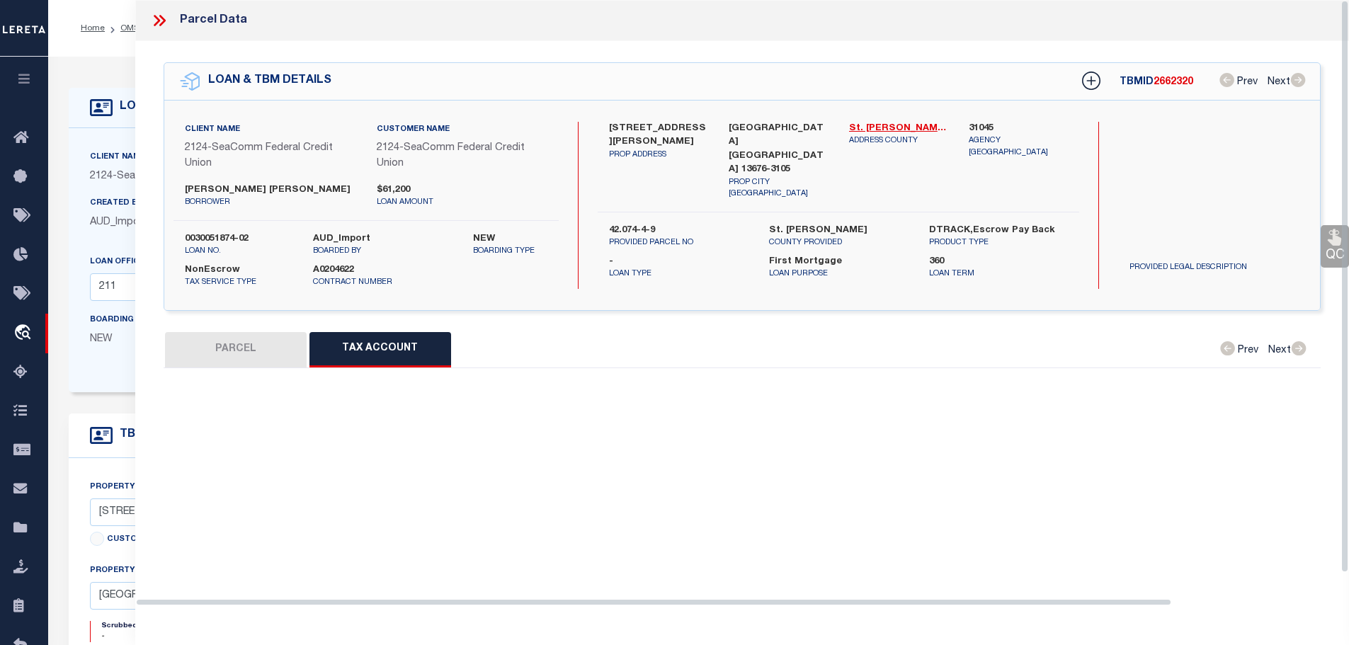
select select "100"
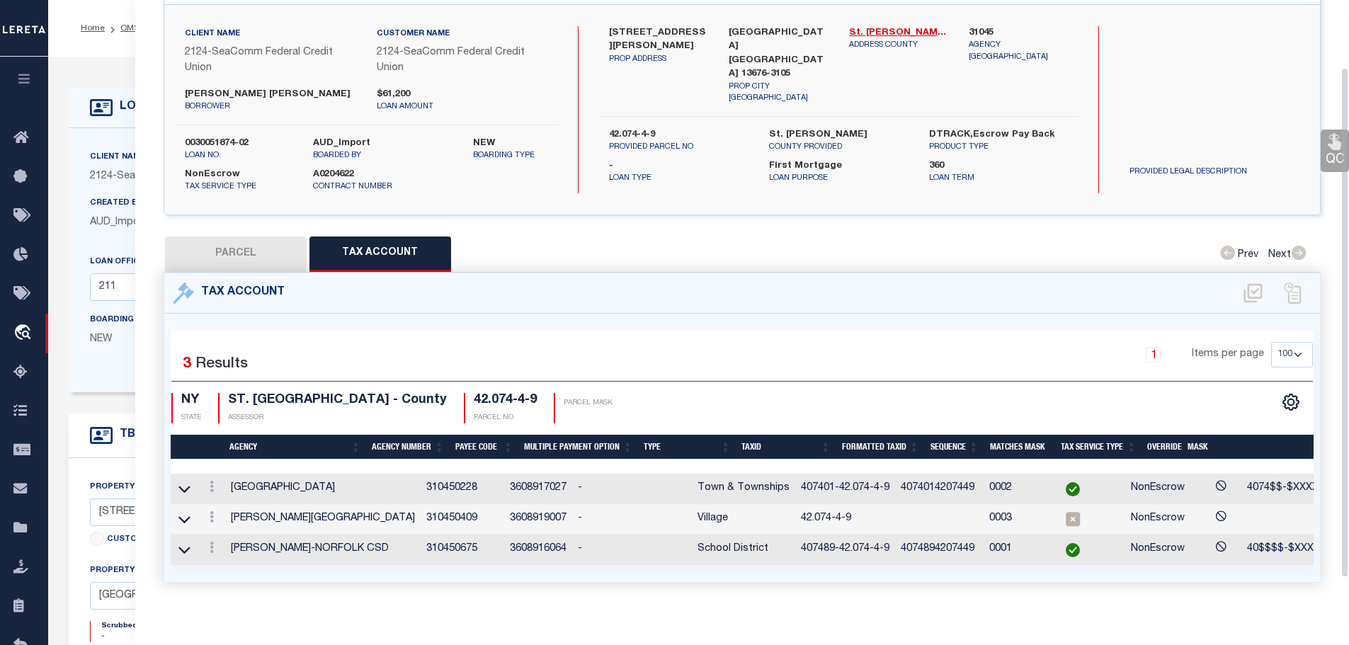
scroll to position [113, 0]
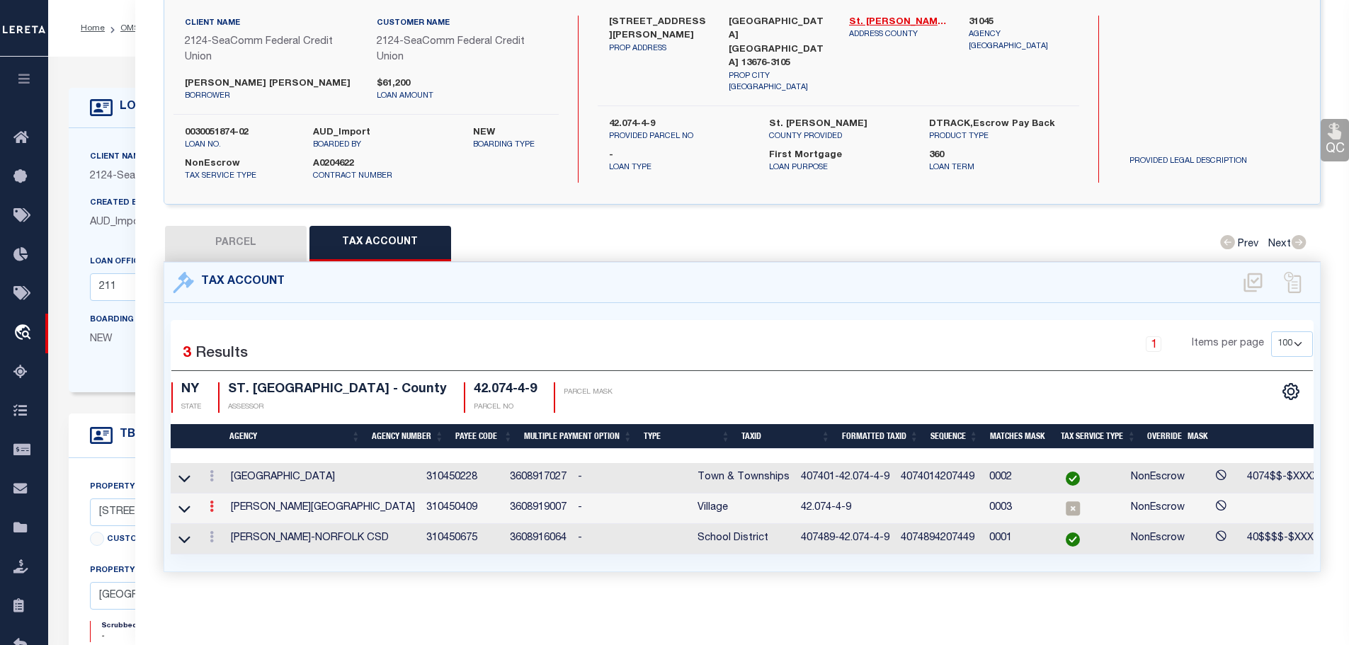
click at [214, 501] on icon at bounding box center [212, 506] width 4 height 11
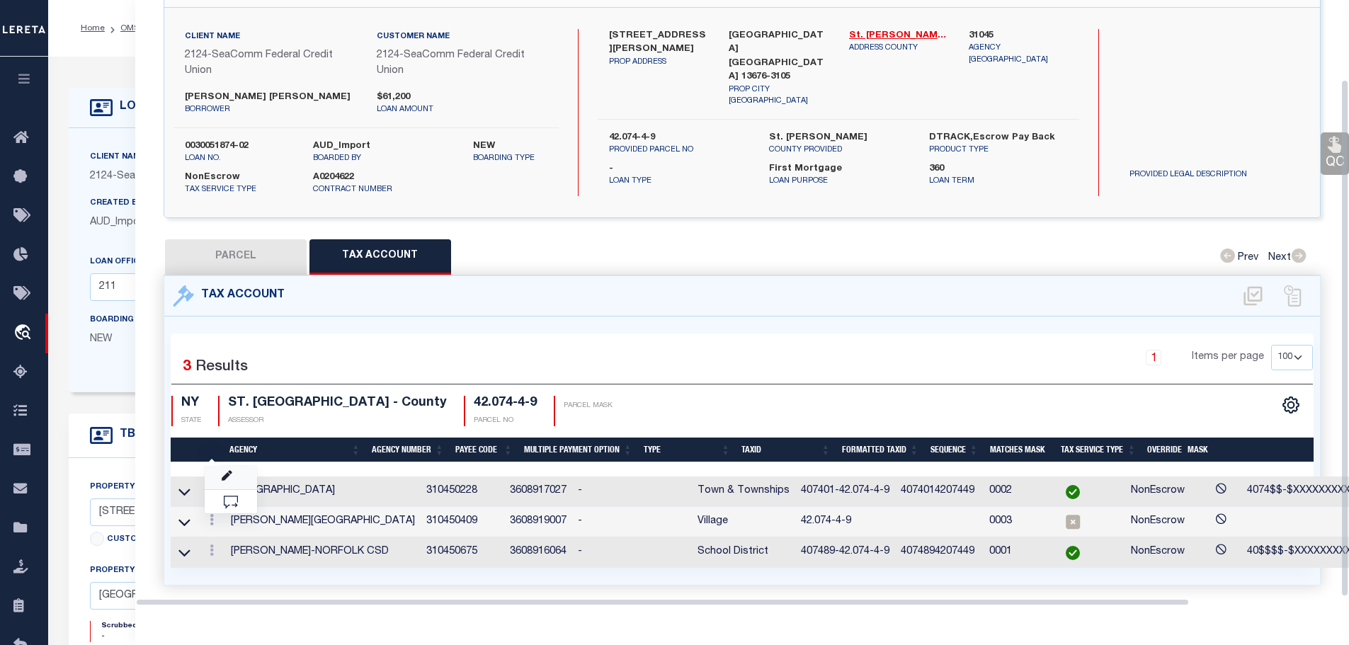
click at [230, 466] on link at bounding box center [231, 477] width 52 height 23
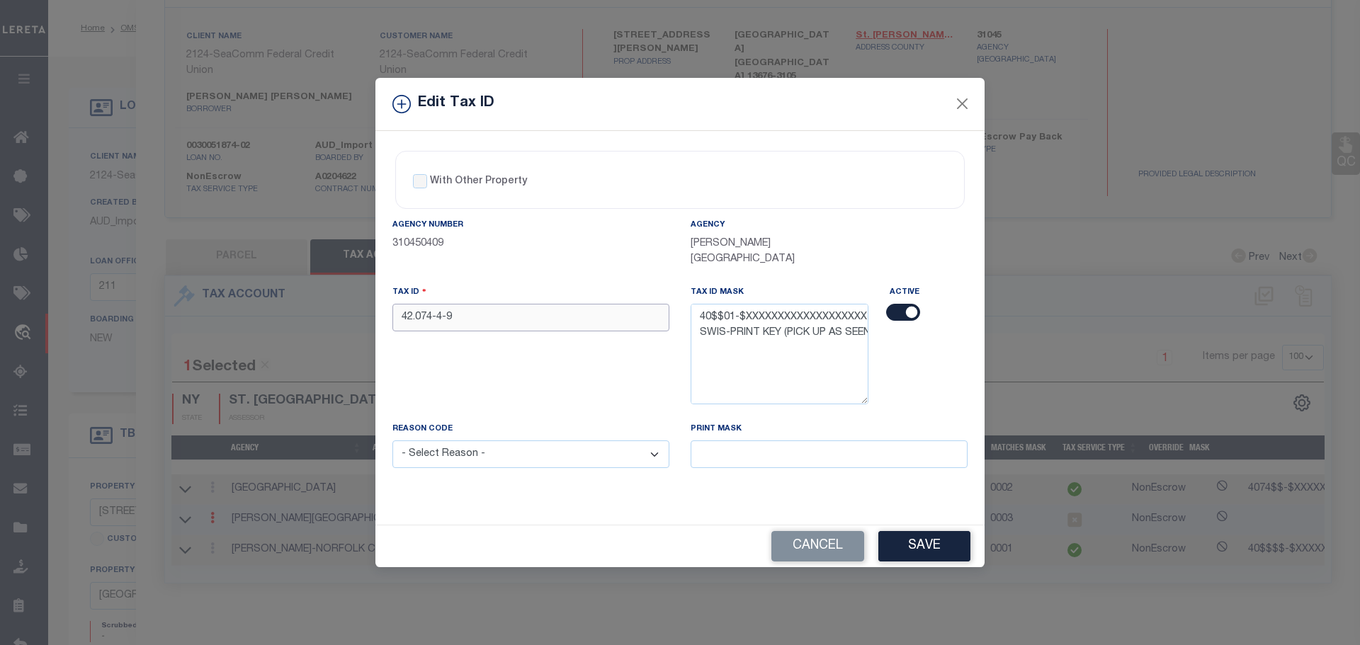
click at [493, 316] on input "42.074-4-9" at bounding box center [530, 318] width 277 height 28
paste input "407401-"
type input "407401-42.074-4-9"
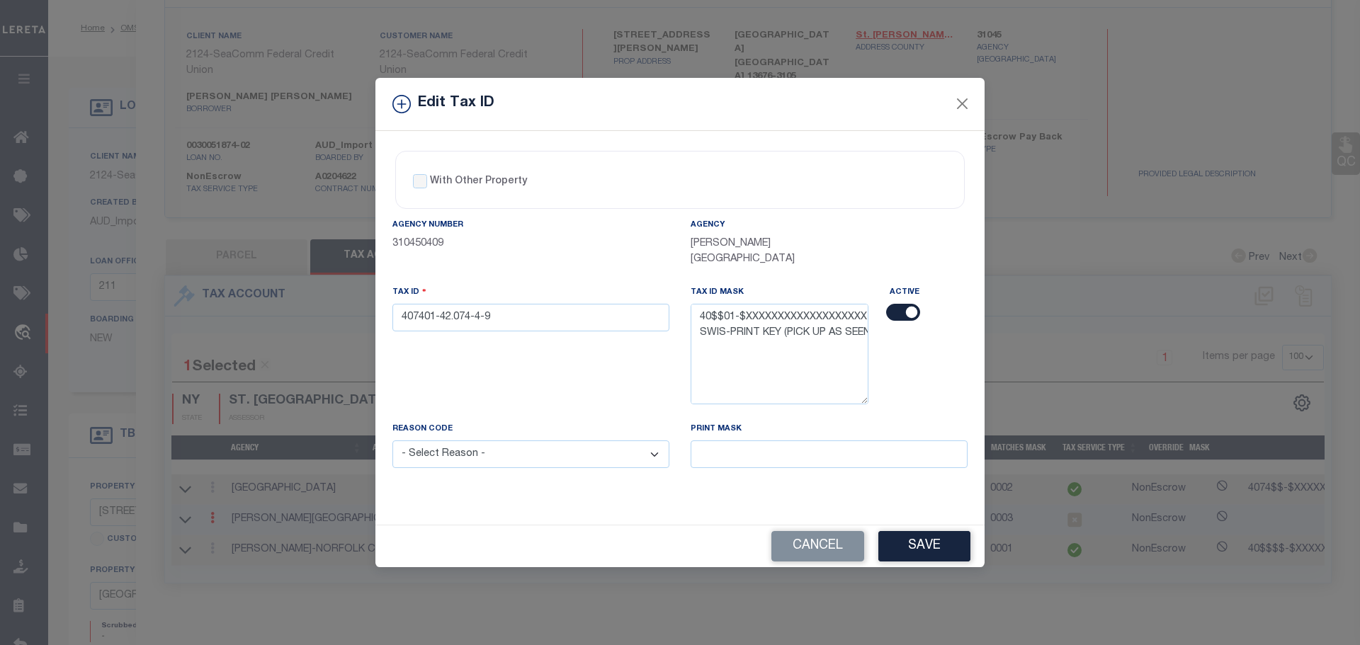
click at [551, 443] on select "- Select Reason - 099 - Other (Provide additional detail) ACT - Agency Changed …" at bounding box center [530, 454] width 277 height 28
select select "ACT"
click at [392, 440] on select "- Select Reason - 099 - Other (Provide additional detail) ACT - Agency Changed …" at bounding box center [530, 454] width 277 height 28
click at [930, 539] on button "Save" at bounding box center [924, 546] width 92 height 30
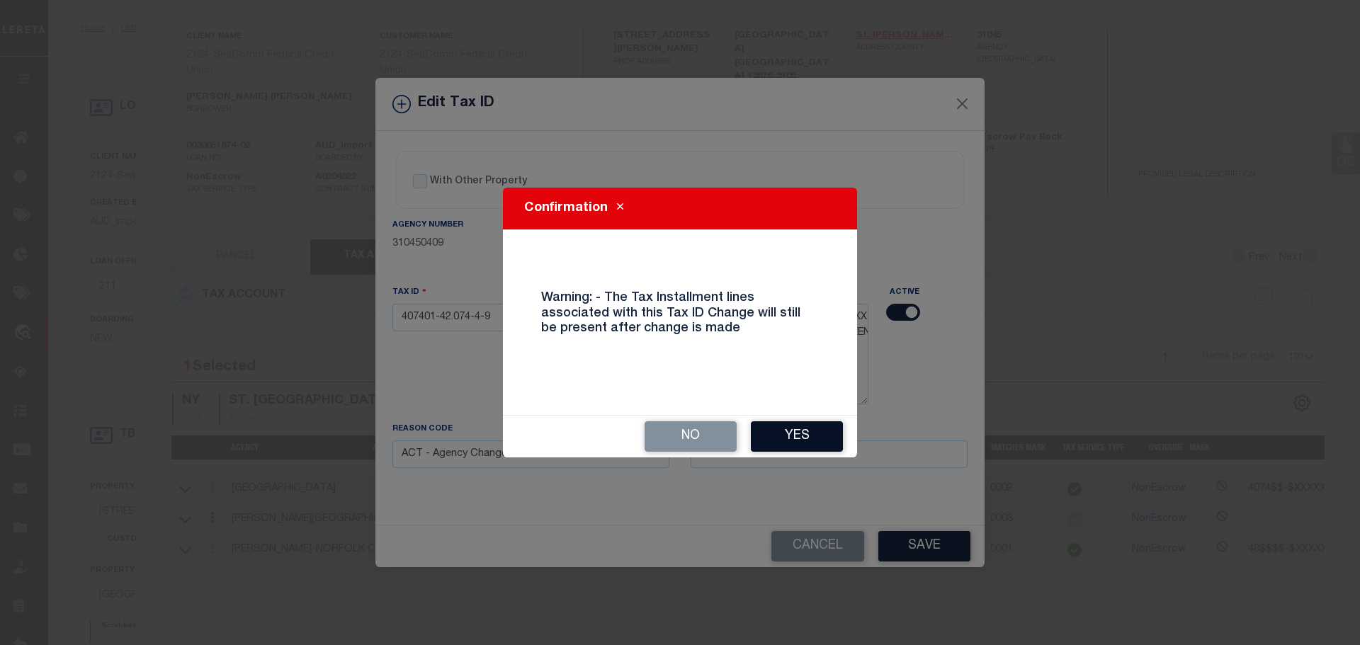
click at [773, 429] on button "Yes" at bounding box center [797, 436] width 92 height 30
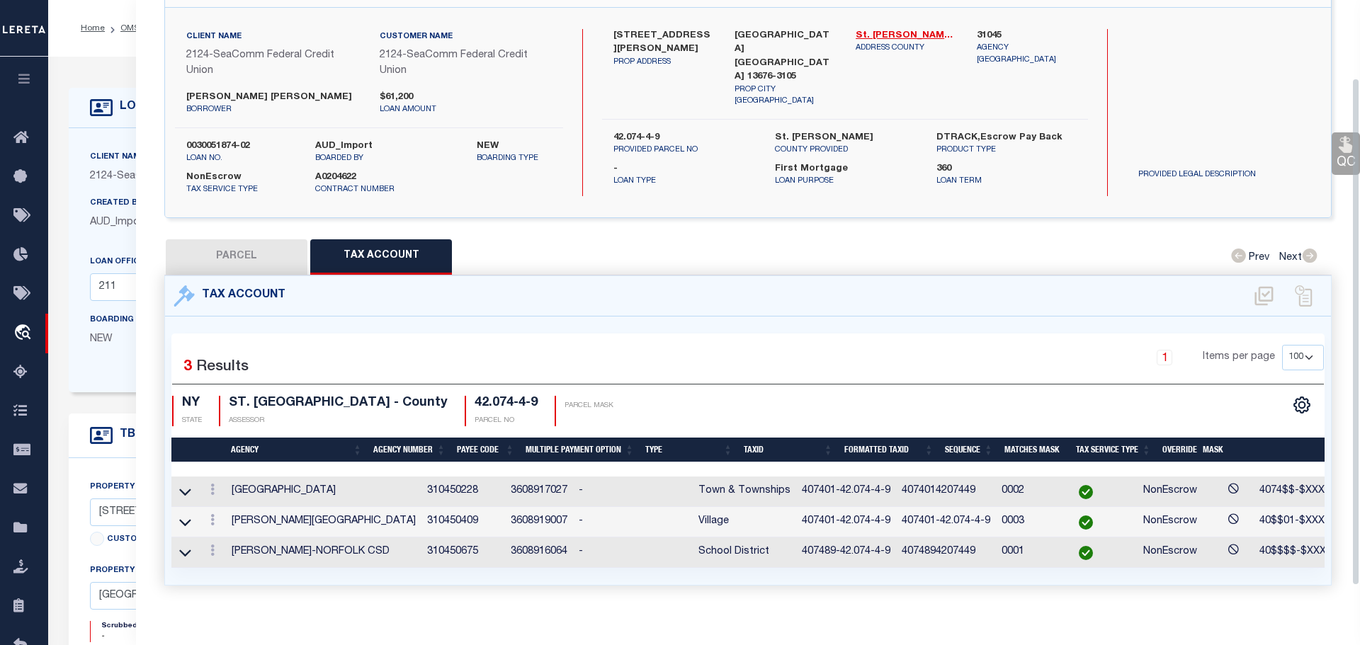
select select
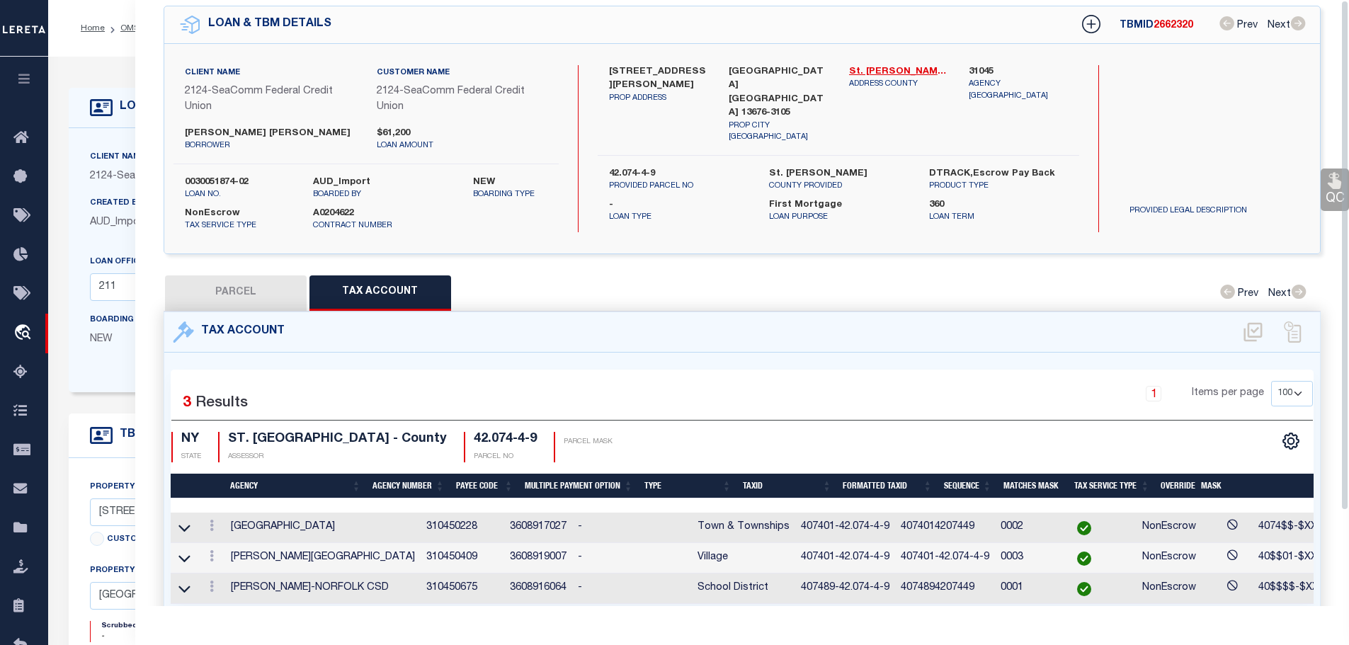
scroll to position [0, 0]
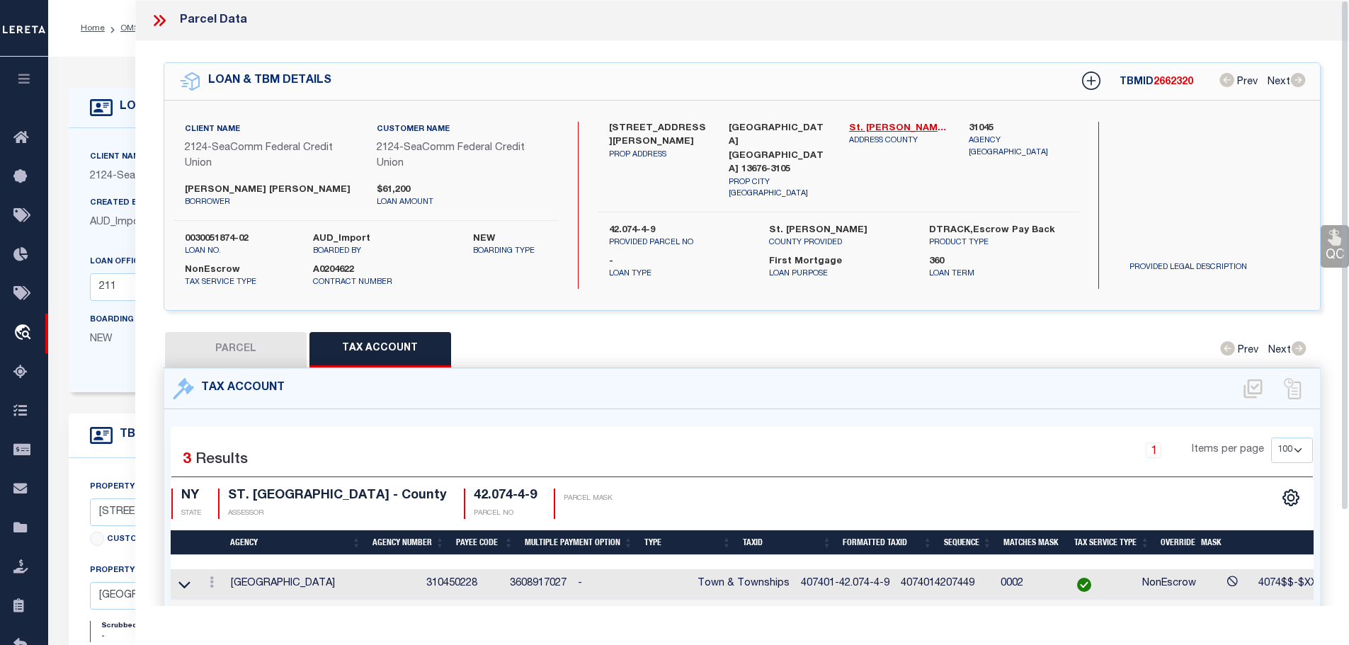
click at [160, 19] on icon at bounding box center [159, 20] width 18 height 18
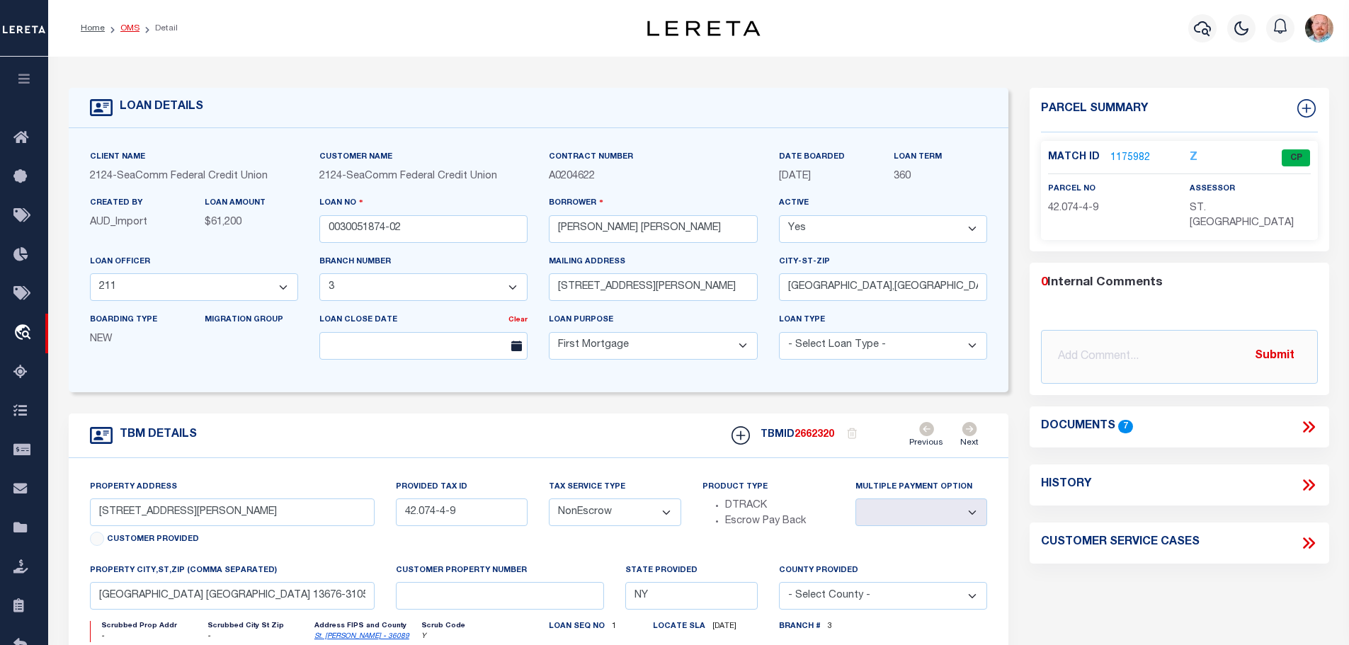
click at [130, 28] on link "OMS" at bounding box center [129, 28] width 19 height 8
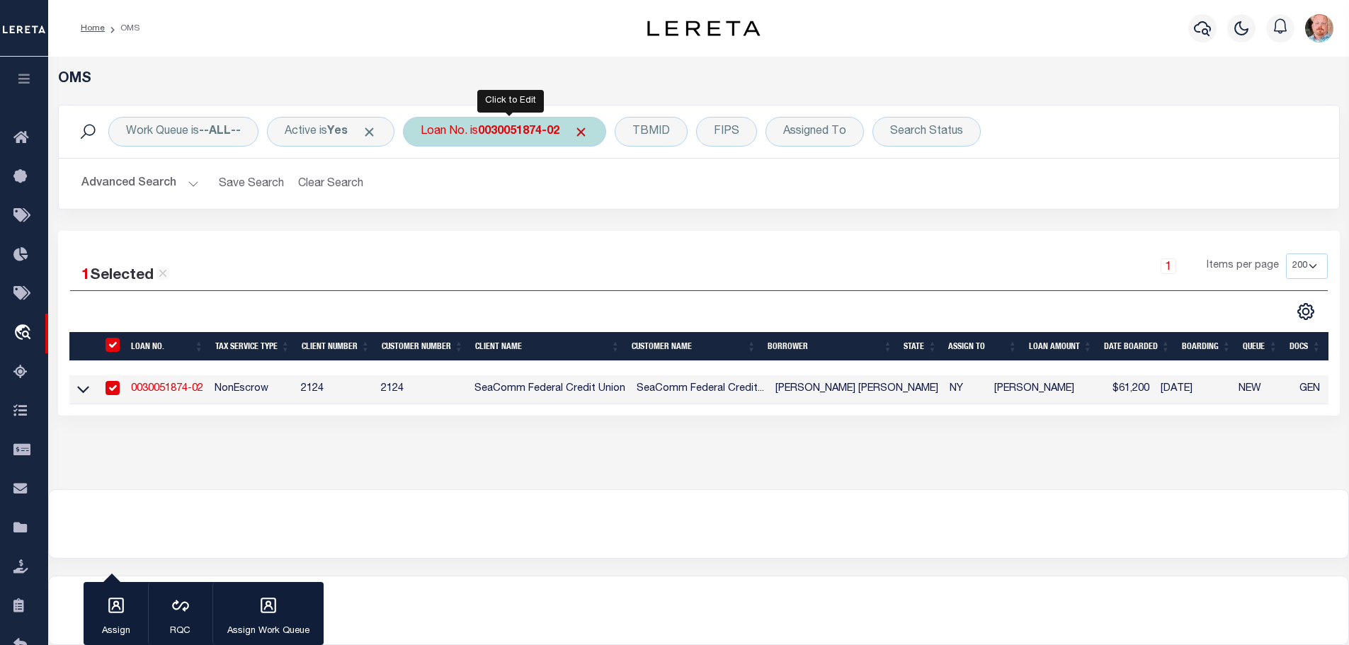
click at [517, 127] on b "0030051874-02" at bounding box center [518, 131] width 81 height 11
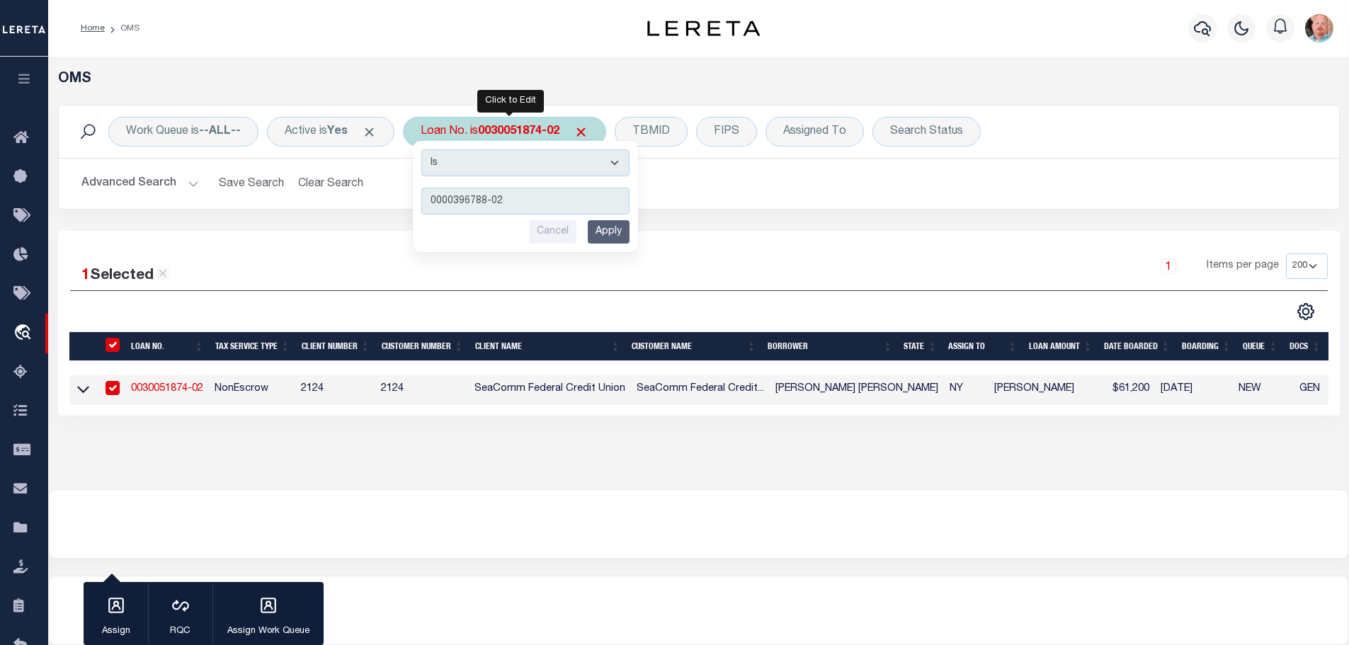
type input "0000396788-02"
click at [617, 234] on input "Apply" at bounding box center [609, 231] width 42 height 23
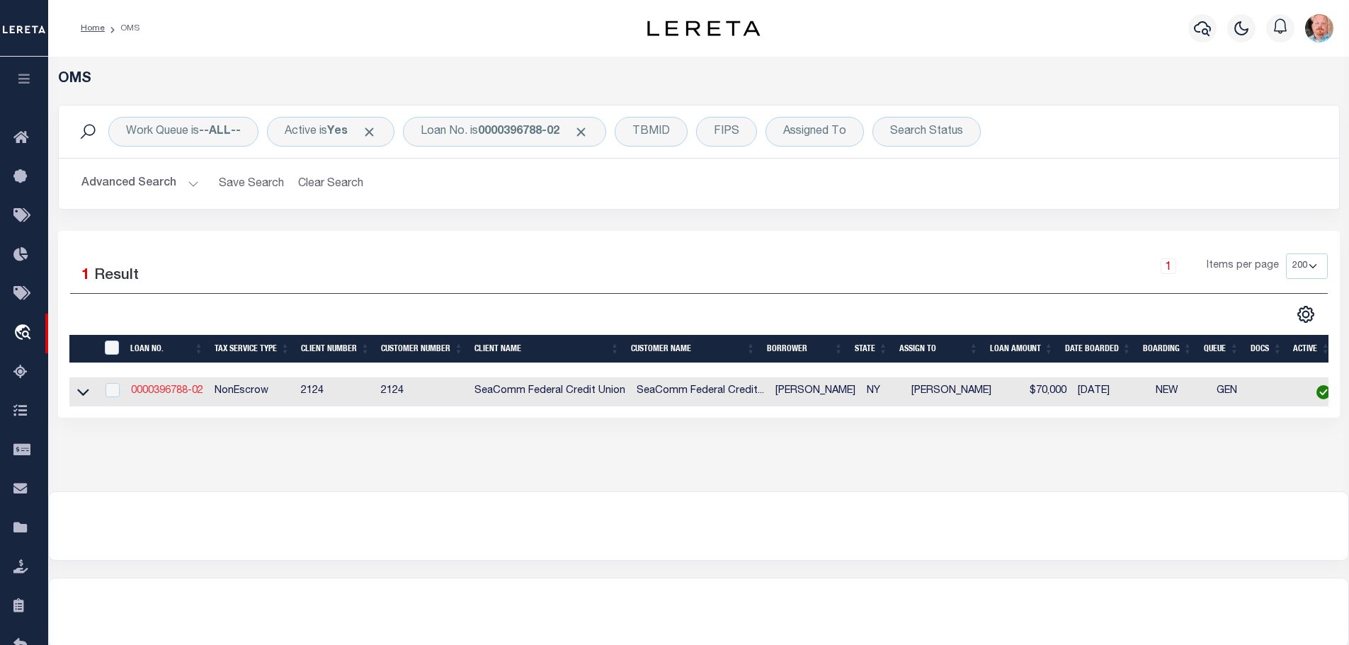
click at [176, 387] on link "0000396788-02" at bounding box center [167, 391] width 72 height 10
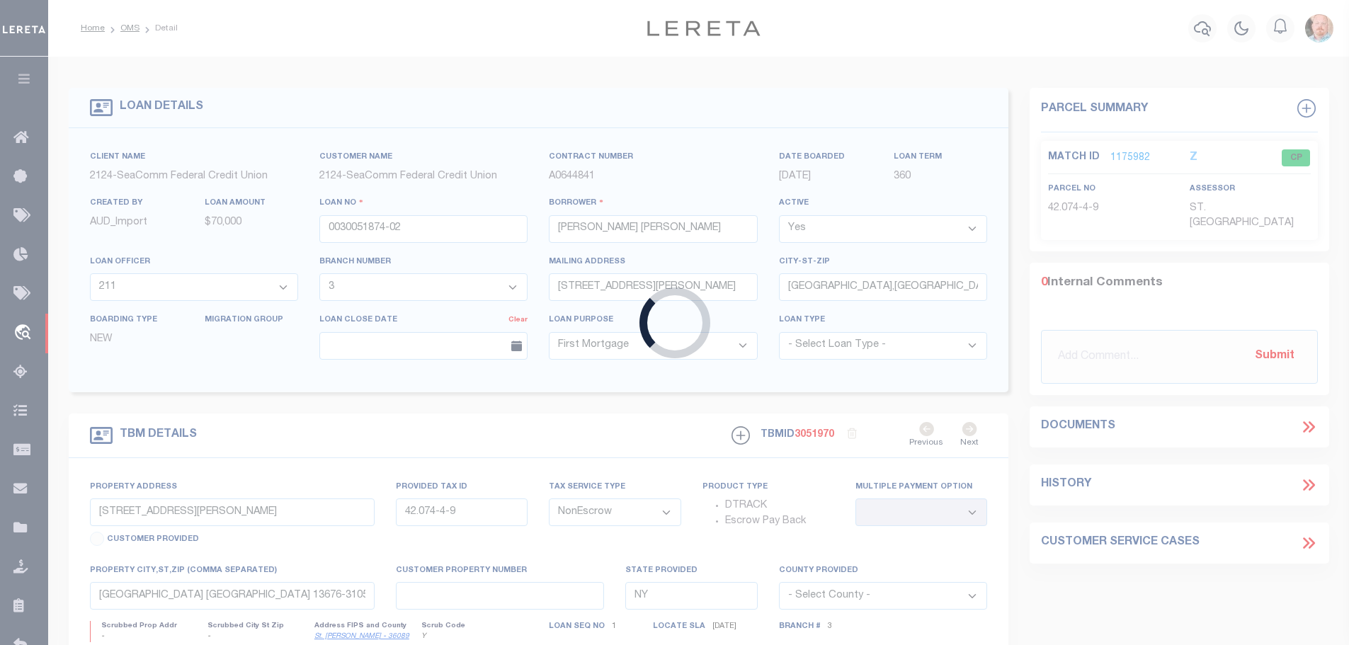
type input "0000396788-02"
type input "DIANE K TULGA"
type input "11 PROSPECT ST"
type input "NORWOOD,NY,13668-1110"
type input "11 Prospect St"
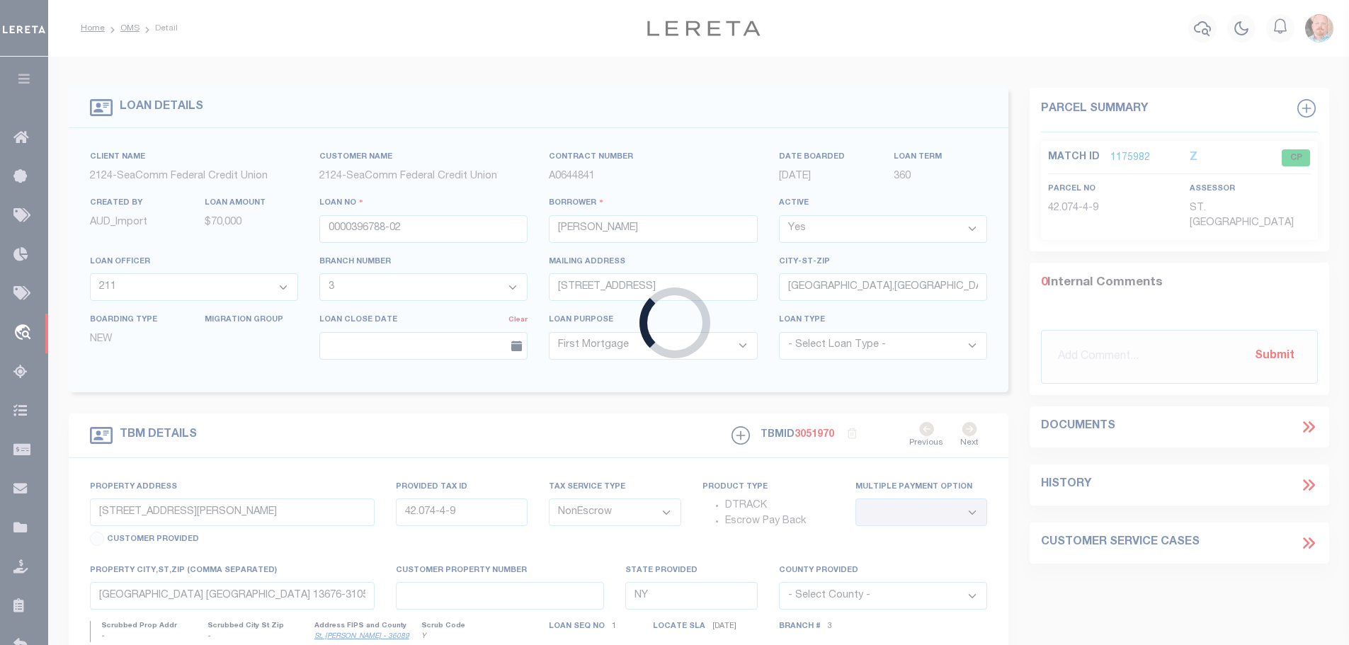
type input "42.066-6-29"
type input "Norwood,NY,13668-1110"
select select
select select "4699"
select select "2359"
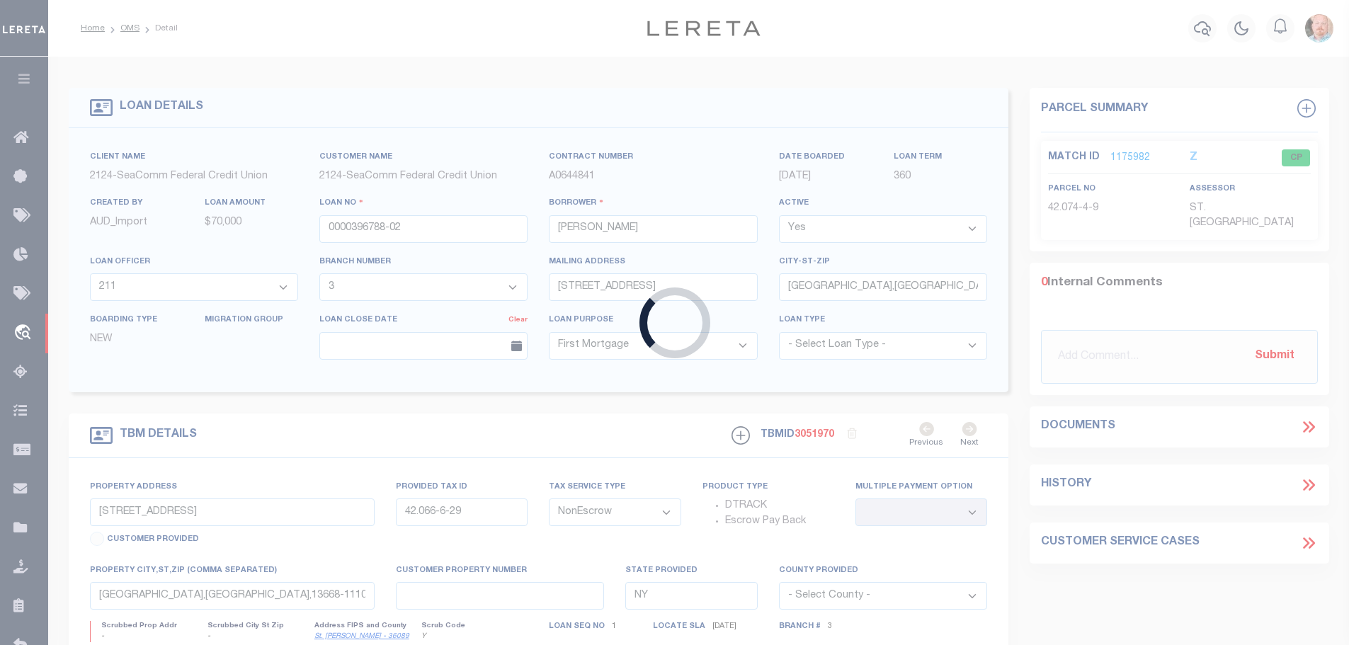
select select
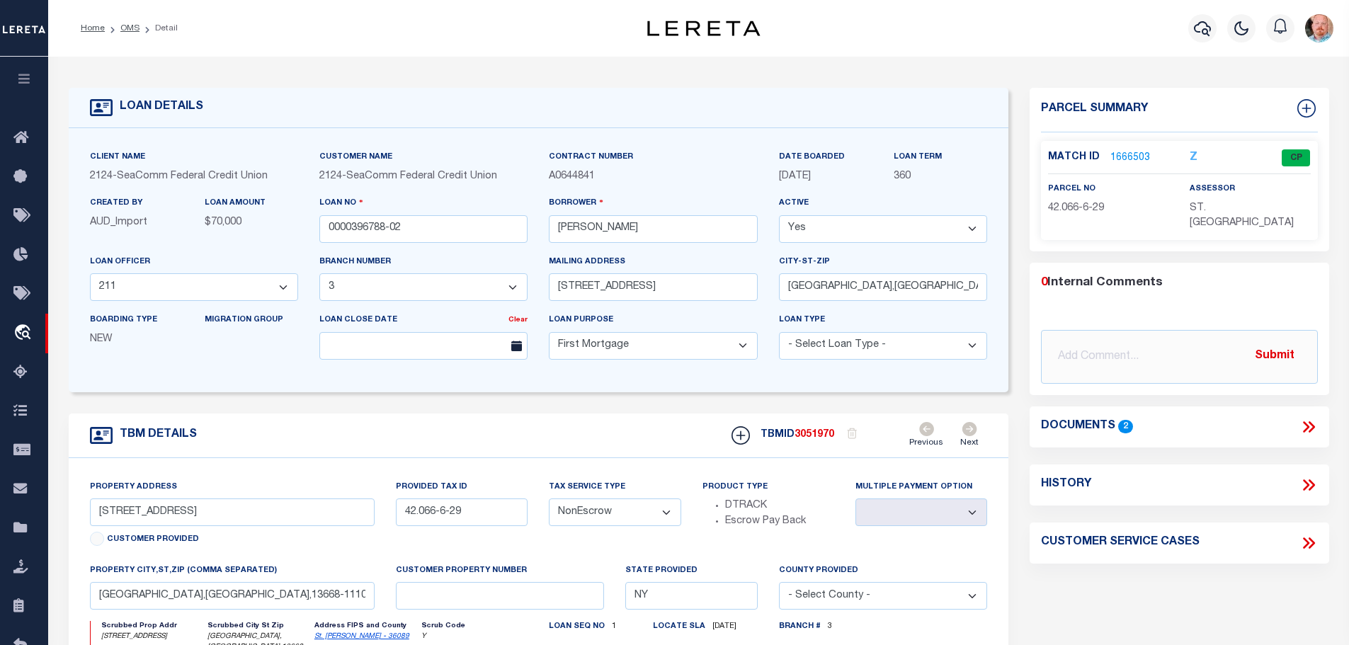
click at [1129, 158] on link "1666503" at bounding box center [1130, 158] width 40 height 15
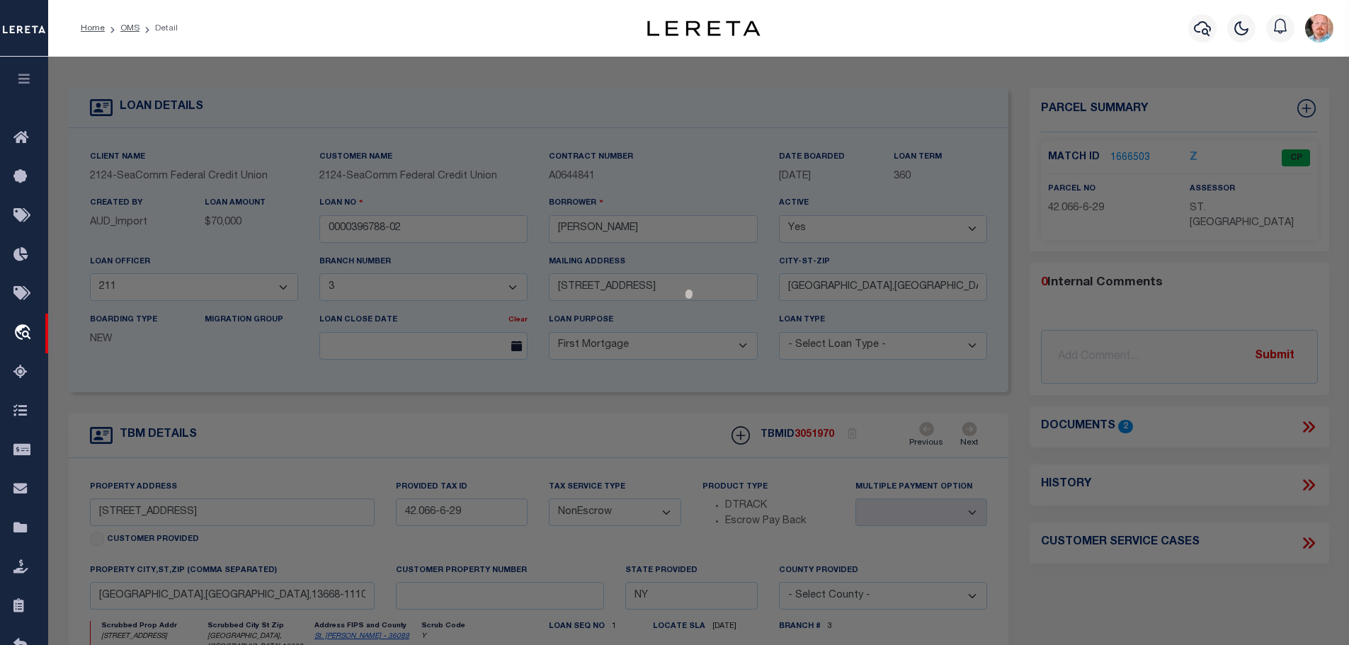
select select "AS"
checkbox input "false"
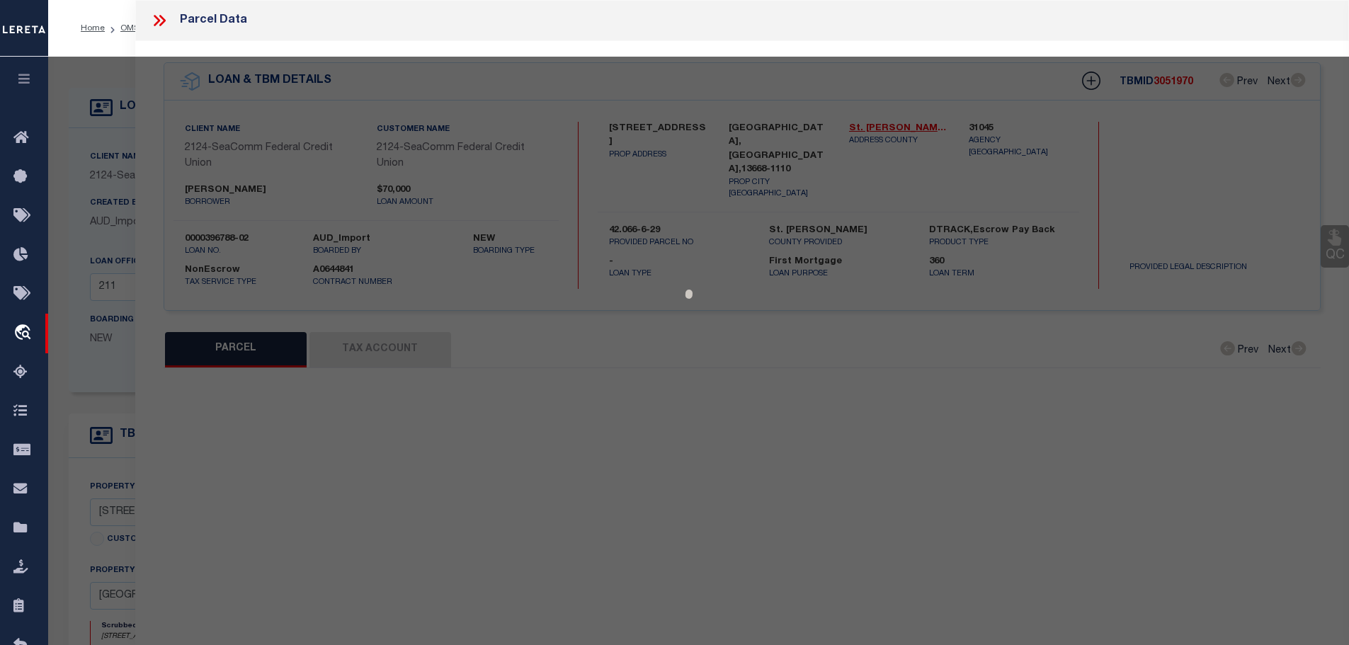
select select "CP"
type input "Purvis Diane"
select select
type input "11 Prospect St"
checkbox input "false"
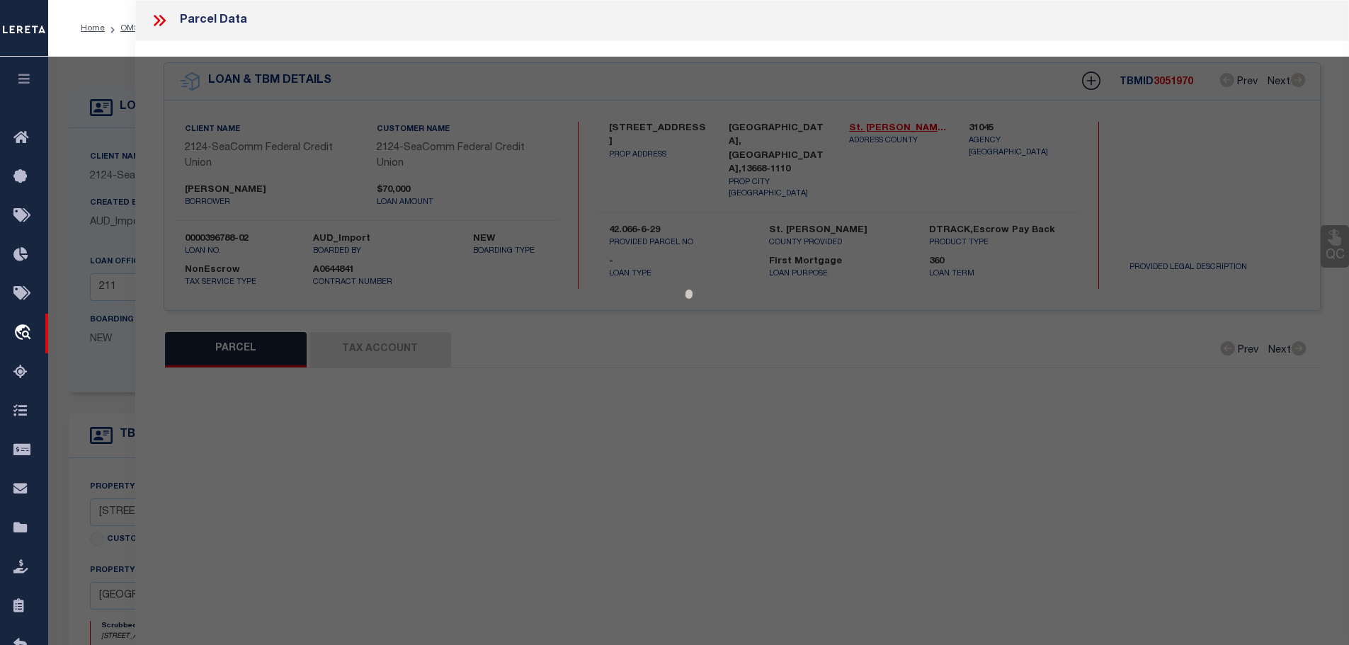
type input "[GEOGRAPHIC_DATA] NY 13668"
type textarea "Tax ID Special Project"
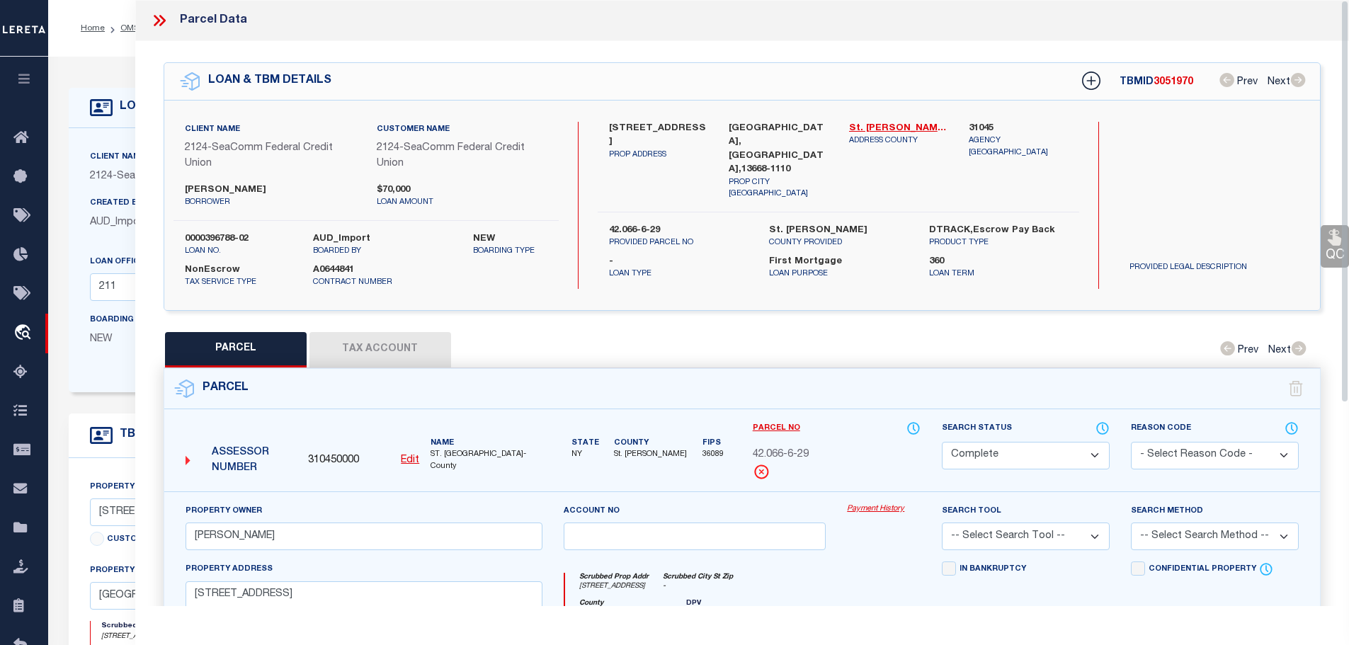
click at [389, 342] on button "Tax Account" at bounding box center [380, 349] width 142 height 35
select select "100"
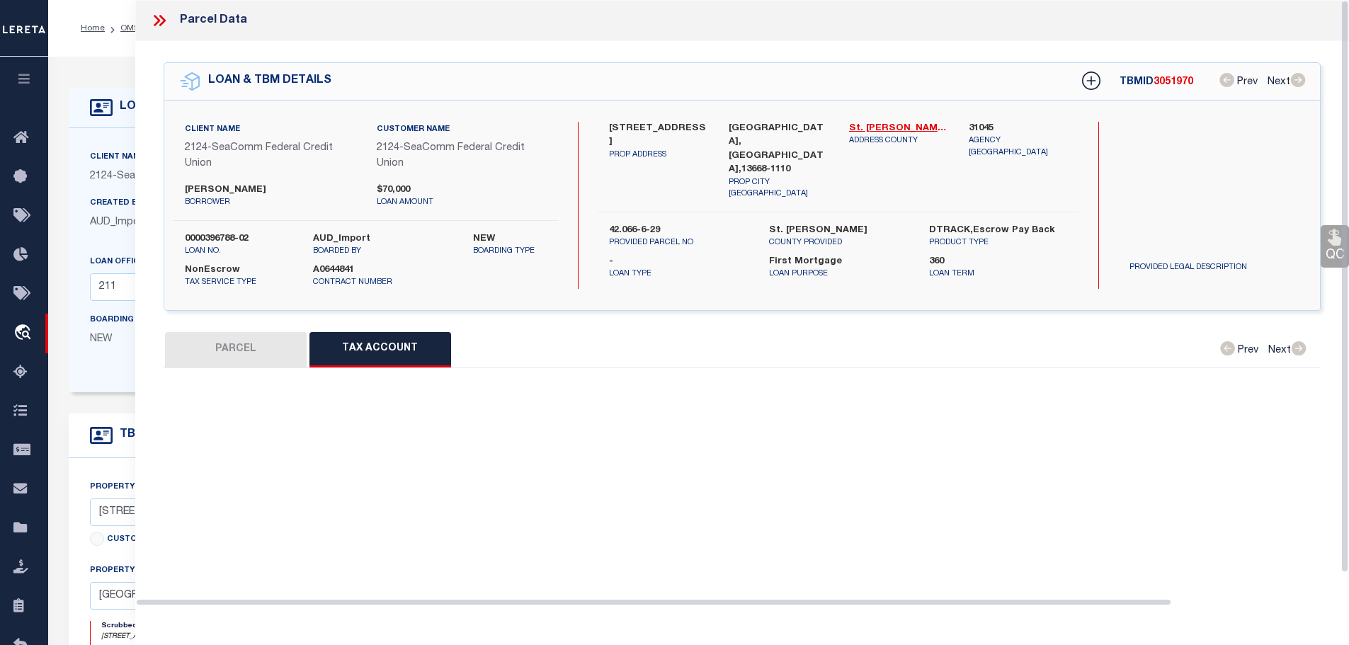
select select "100"
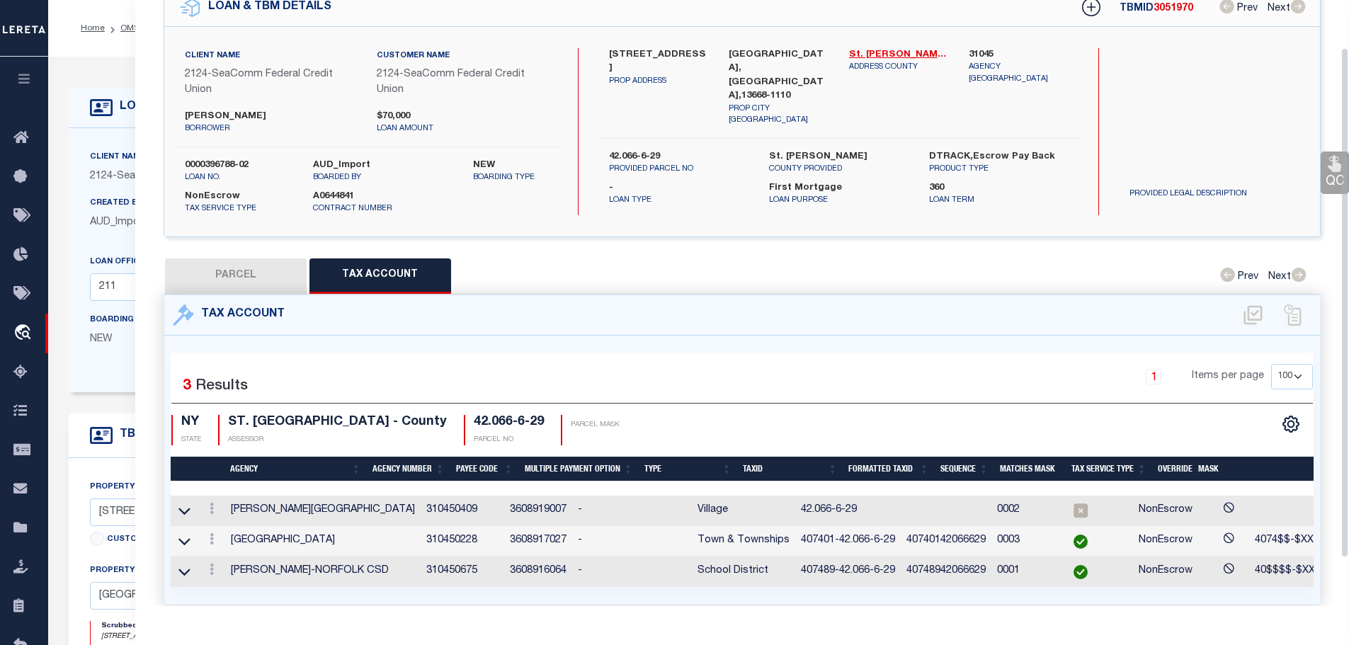
scroll to position [113, 0]
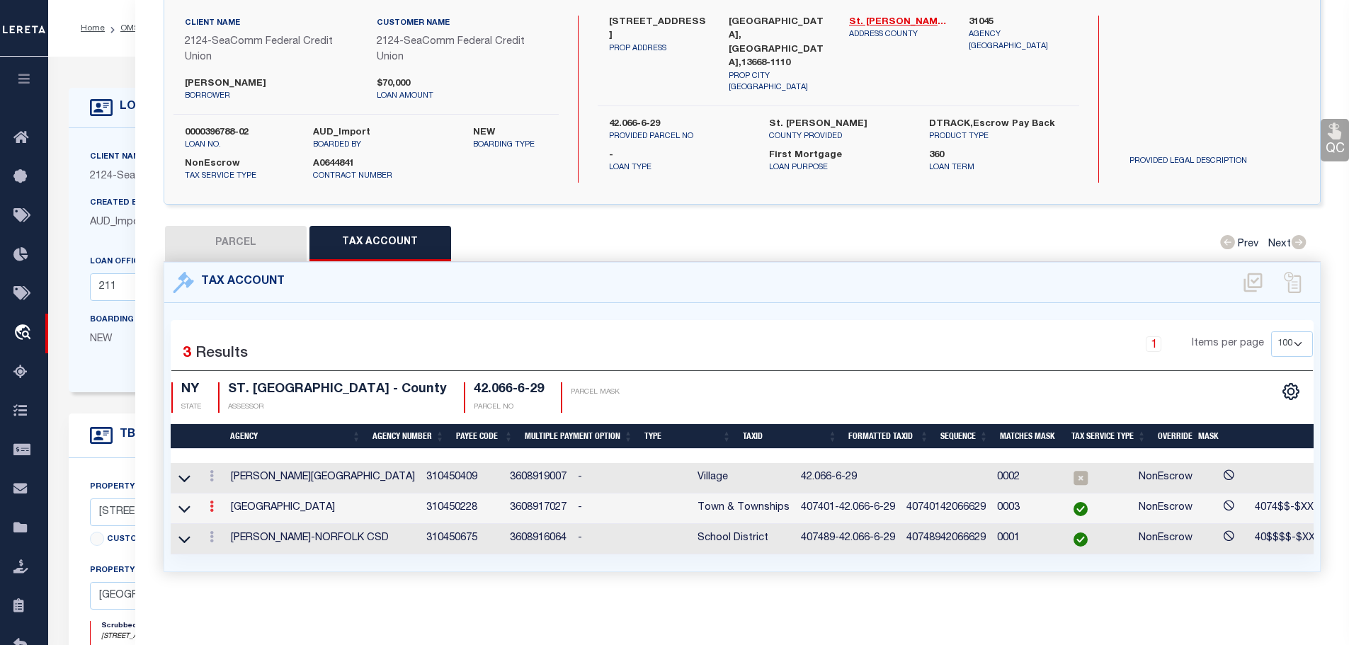
click at [213, 501] on icon at bounding box center [212, 506] width 4 height 11
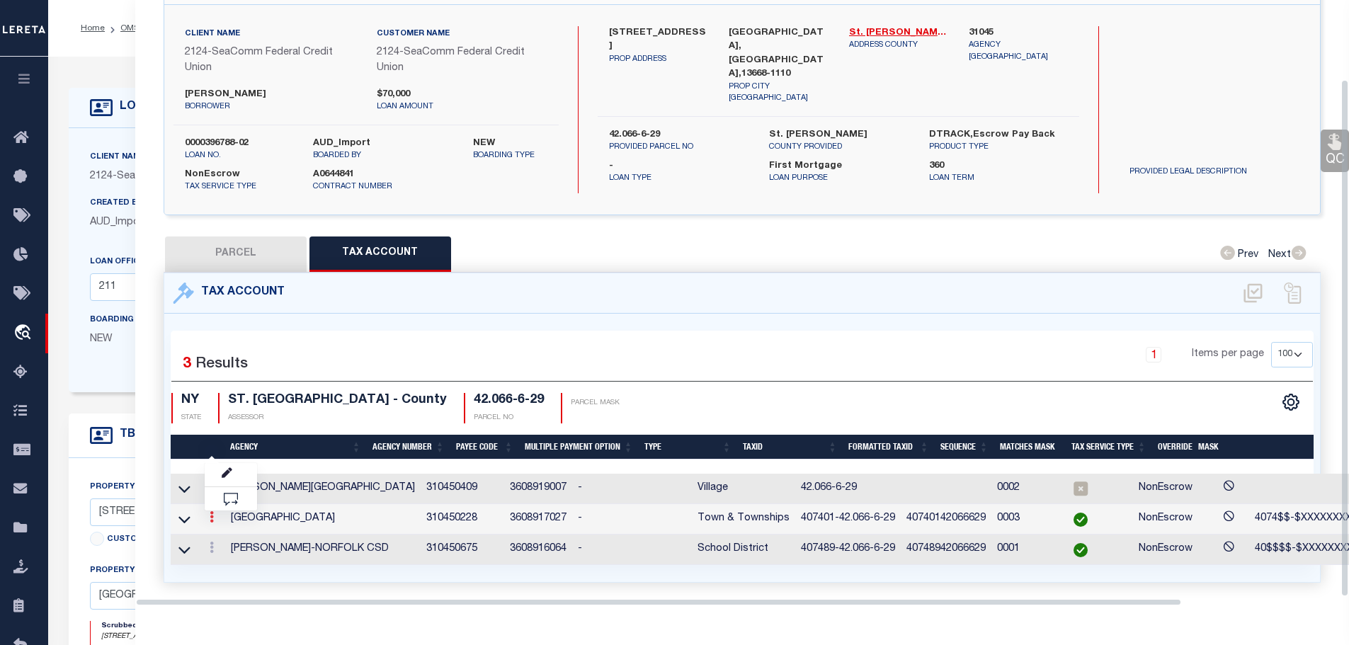
scroll to position [93, 0]
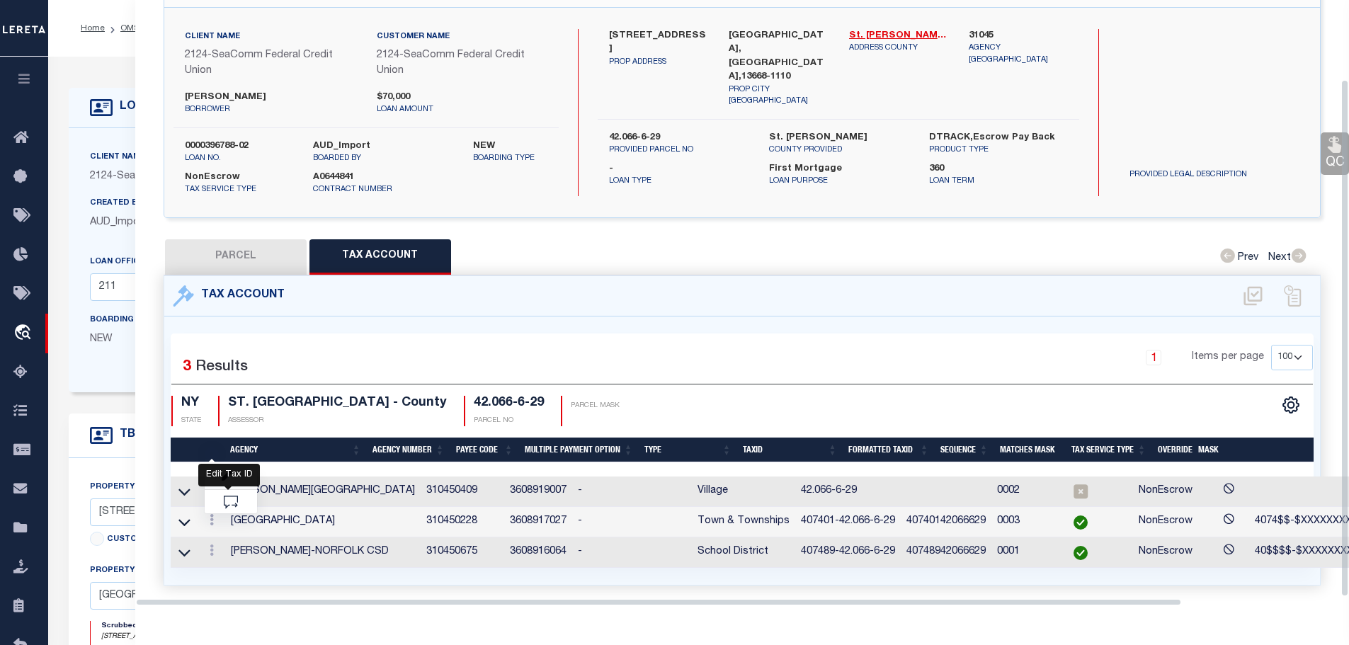
click at [229, 471] on icon "" at bounding box center [227, 476] width 11 height 11
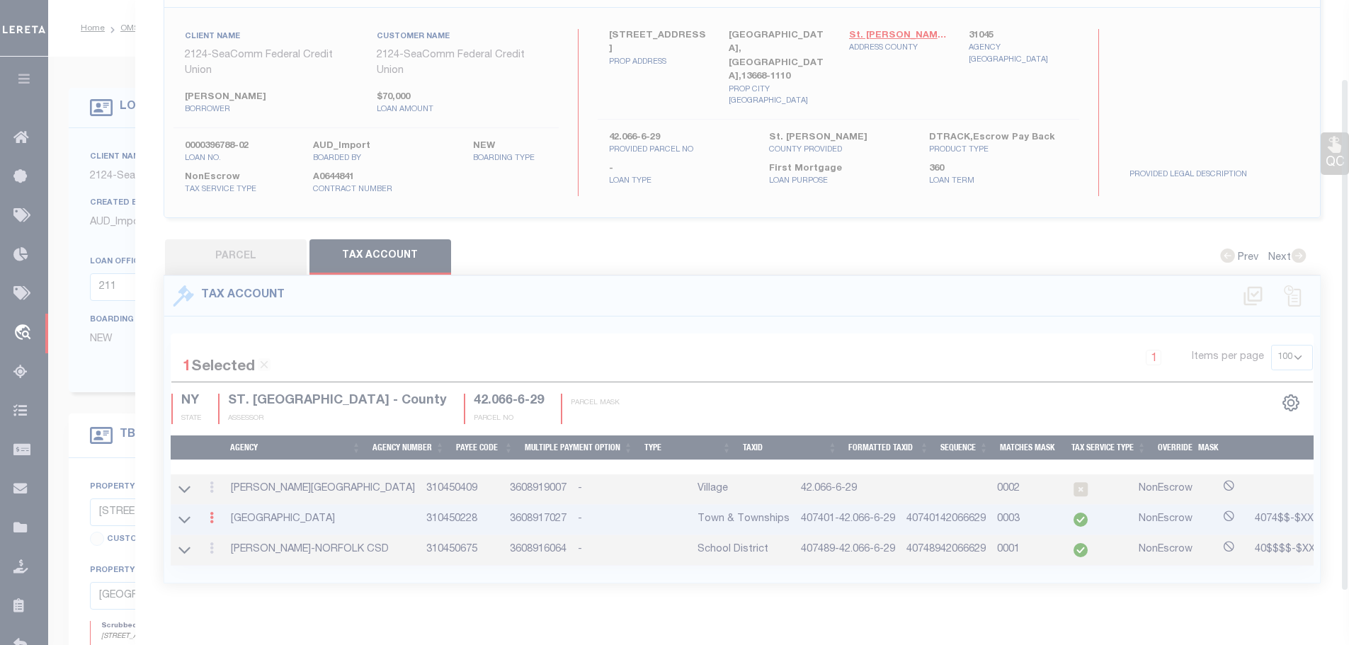
type input "407401-42.066-6-29"
type textarea "4074$$-$XXXXXXXXXXXXXXXXXXX"
select select "ACT"
type input "XXXXXXXXXXXXXXXXXXXXXXXXXXX*"
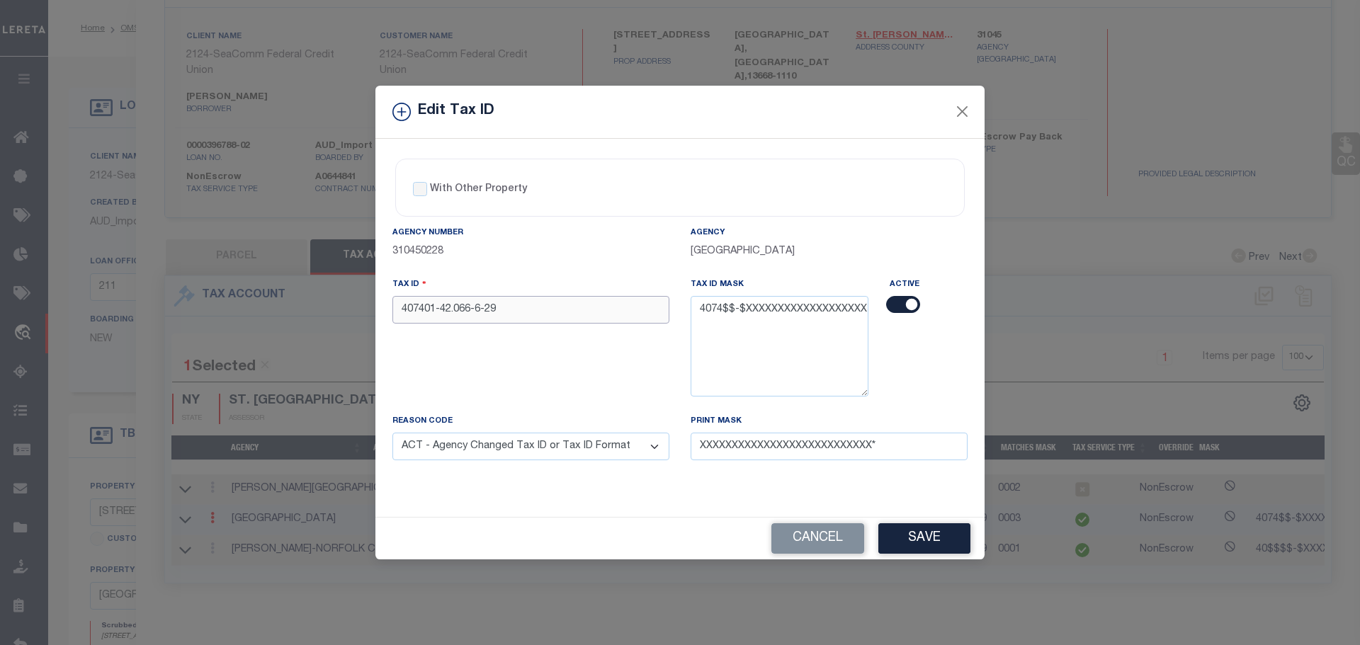
click at [522, 318] on input "407401-42.066-6-29" at bounding box center [530, 310] width 277 height 28
drag, startPoint x: 522, startPoint y: 318, endPoint x: 808, endPoint y: 539, distance: 361.5
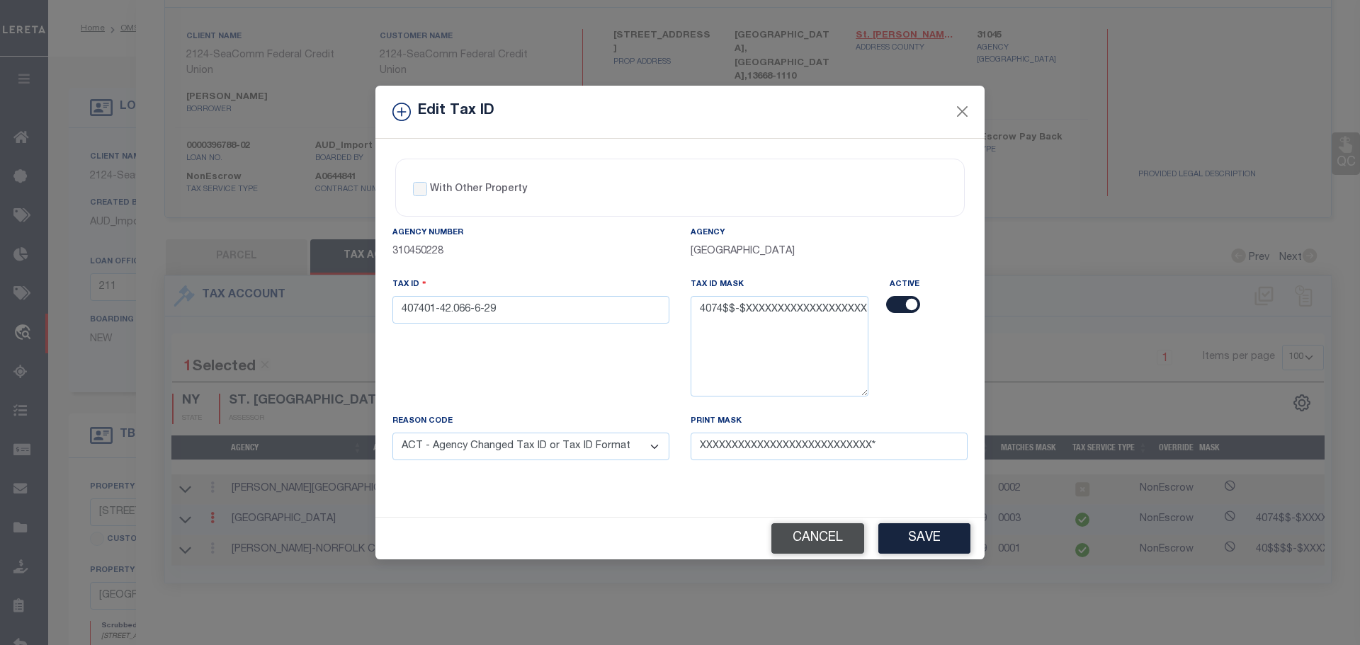
click at [808, 539] on button "Cancel" at bounding box center [817, 538] width 93 height 30
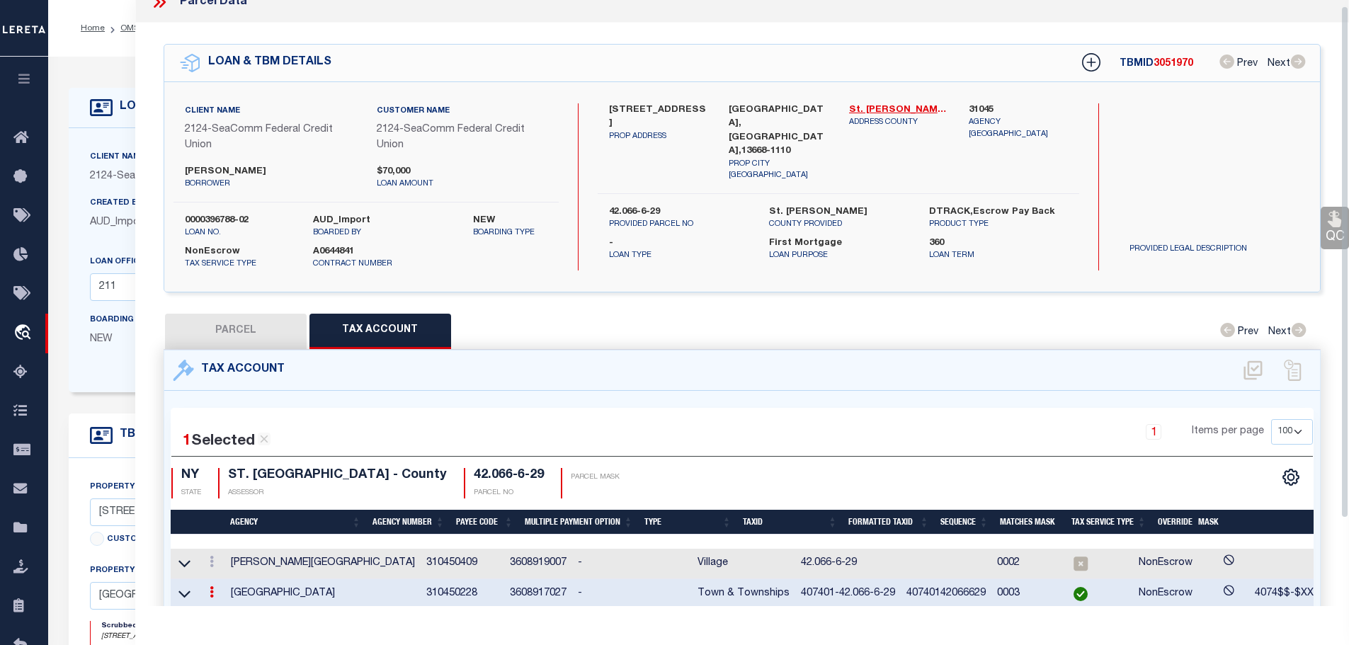
scroll to position [0, 0]
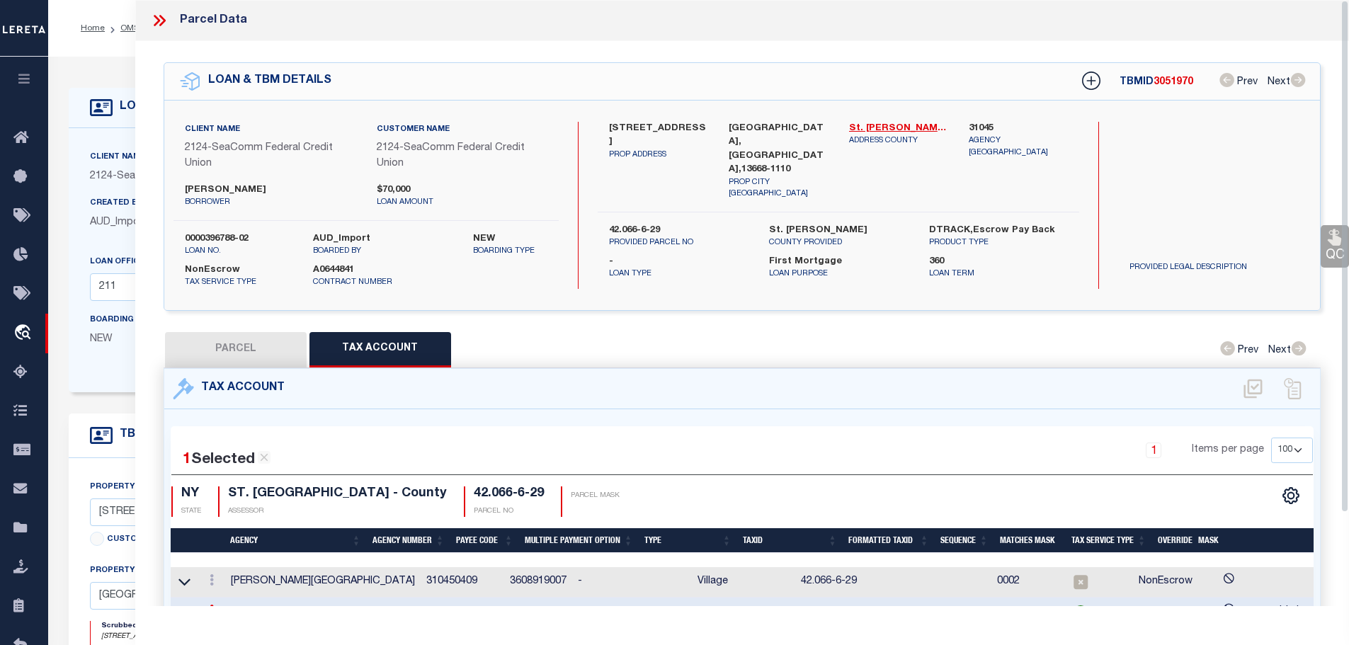
click at [158, 18] on icon at bounding box center [159, 20] width 18 height 18
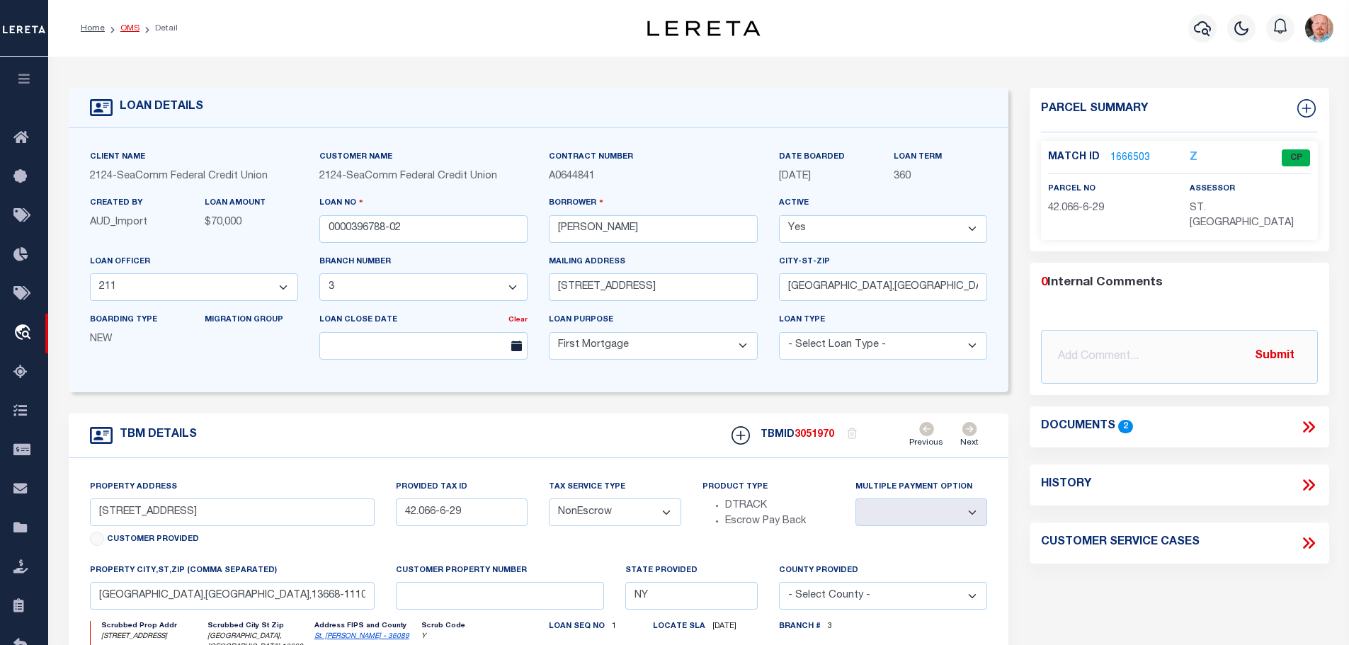
click at [125, 32] on link "OMS" at bounding box center [129, 28] width 19 height 8
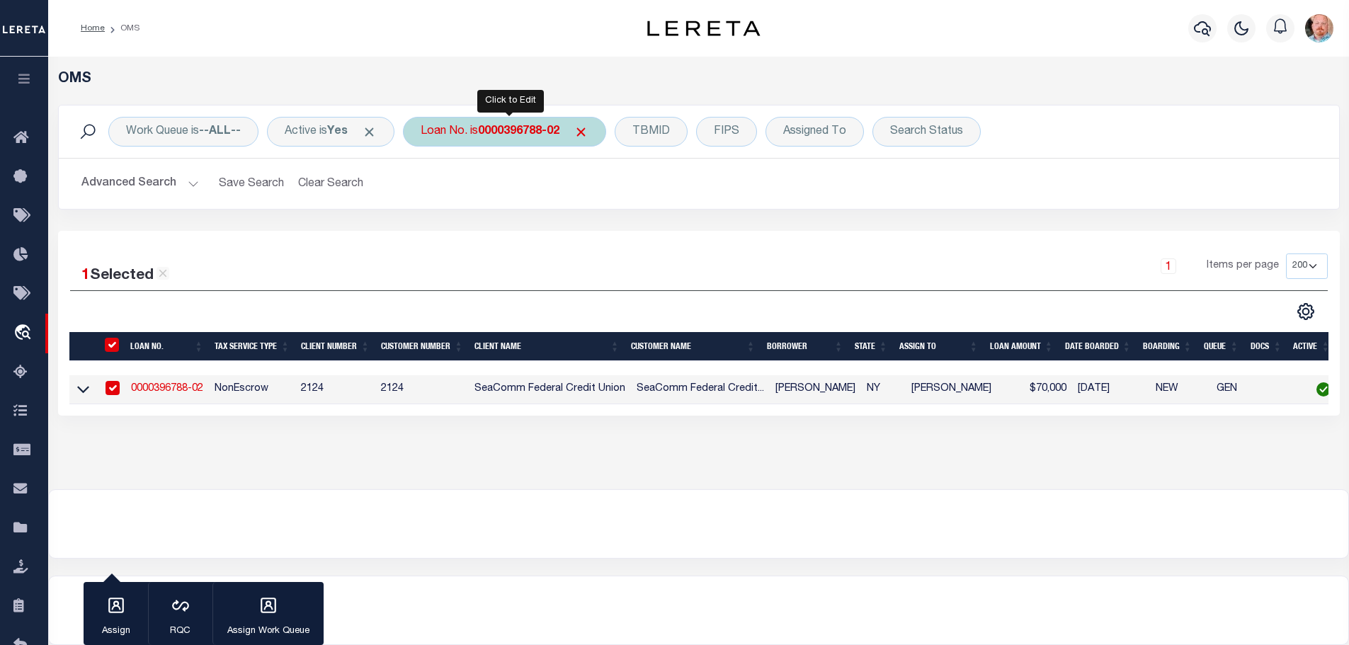
click at [493, 133] on b "0000396788-02" at bounding box center [518, 131] width 81 height 11
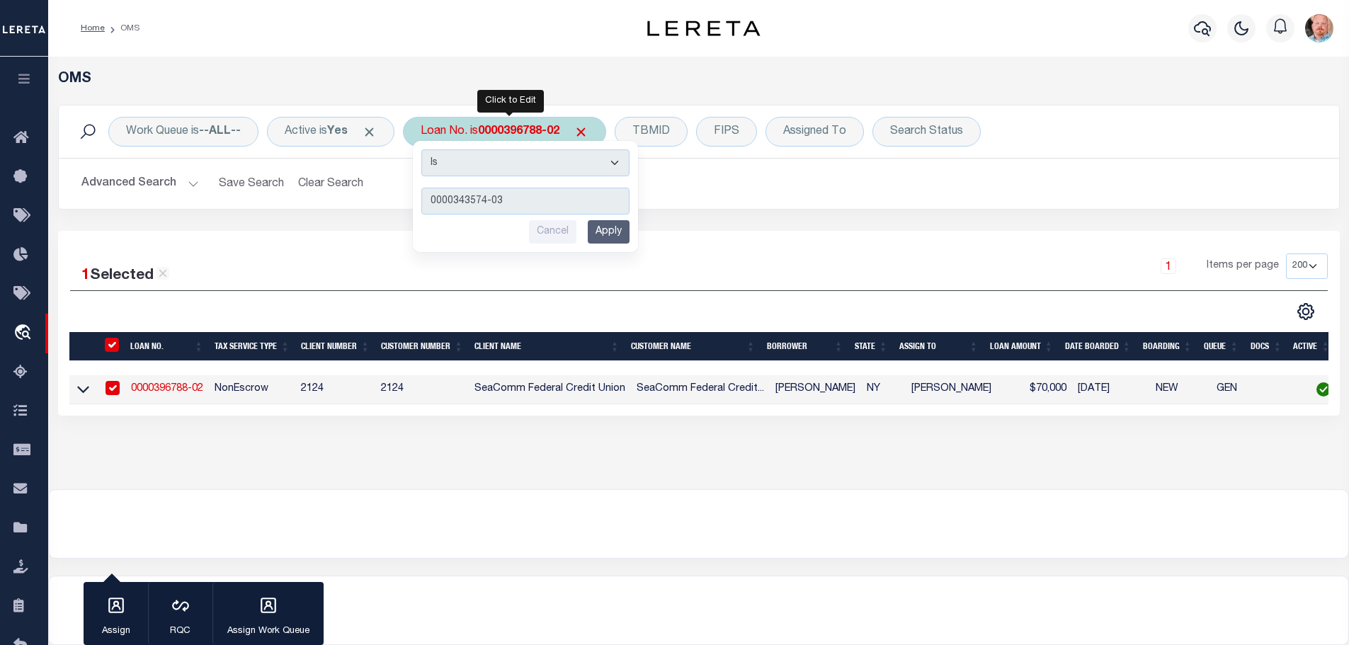
type input "0000343574-03"
click at [616, 236] on input "Apply" at bounding box center [609, 231] width 42 height 23
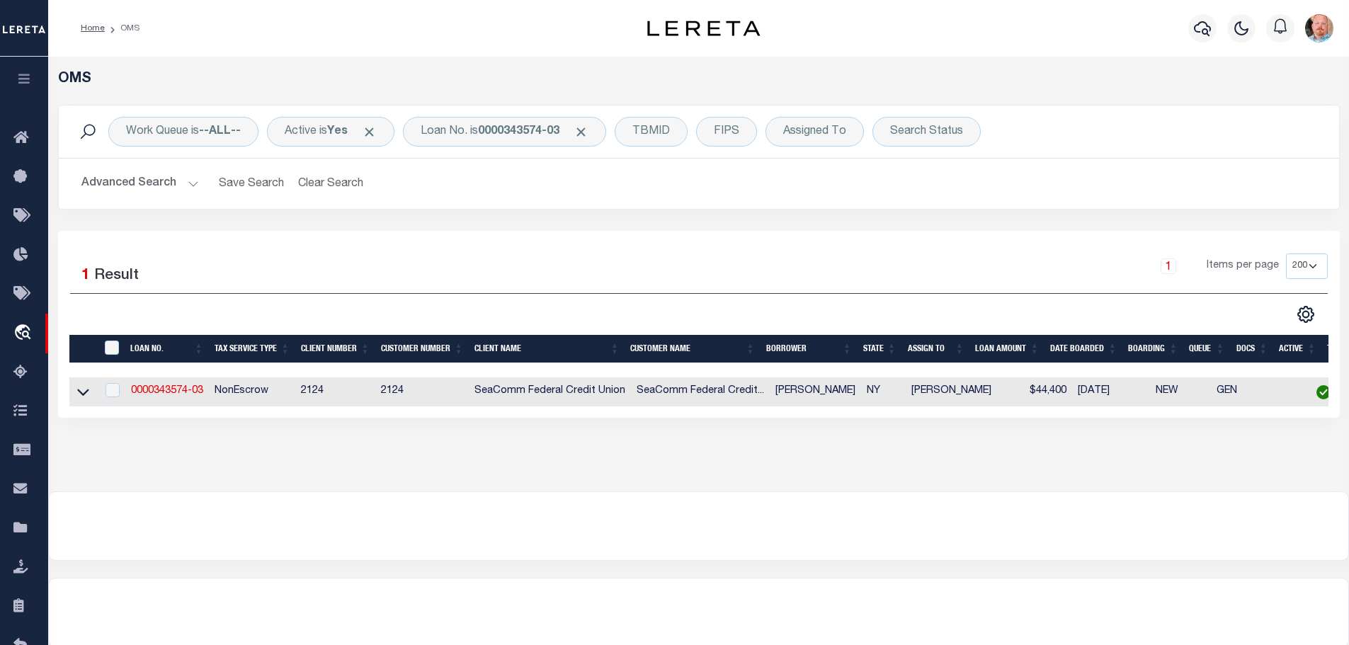
click at [174, 395] on td "0000343574-03" at bounding box center [167, 391] width 84 height 29
checkbox input "true"
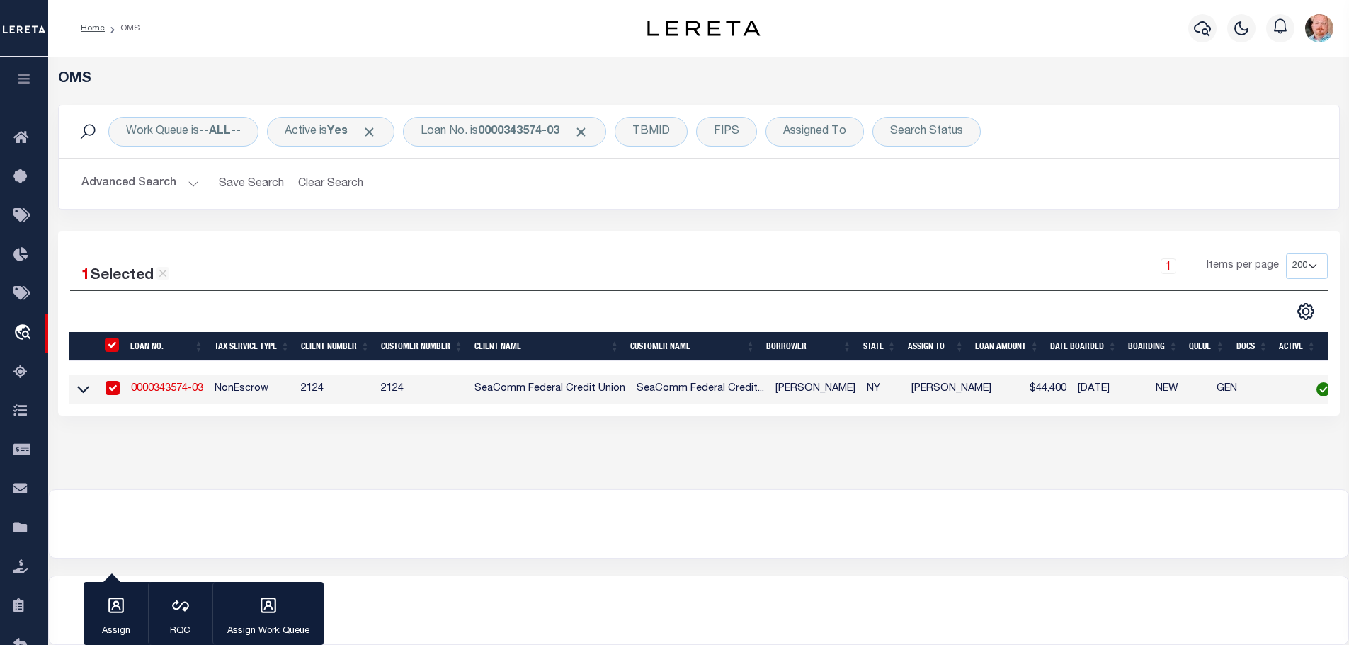
click at [171, 387] on link "0000343574-03" at bounding box center [167, 389] width 72 height 10
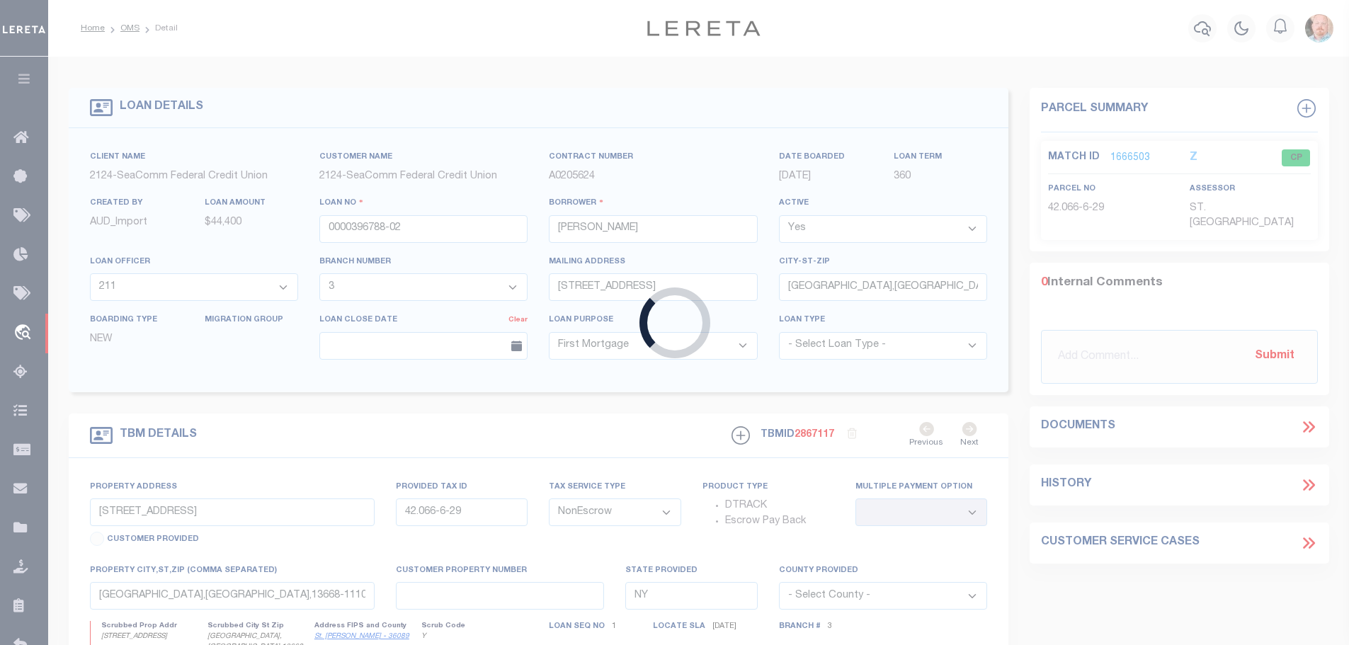
type input "0000343574-03"
type input "JULIAN H DICKER"
type input "5 ASHLEY ST"
type input "NORWOOD,NY,13668-1001"
type input "5 Ashley St"
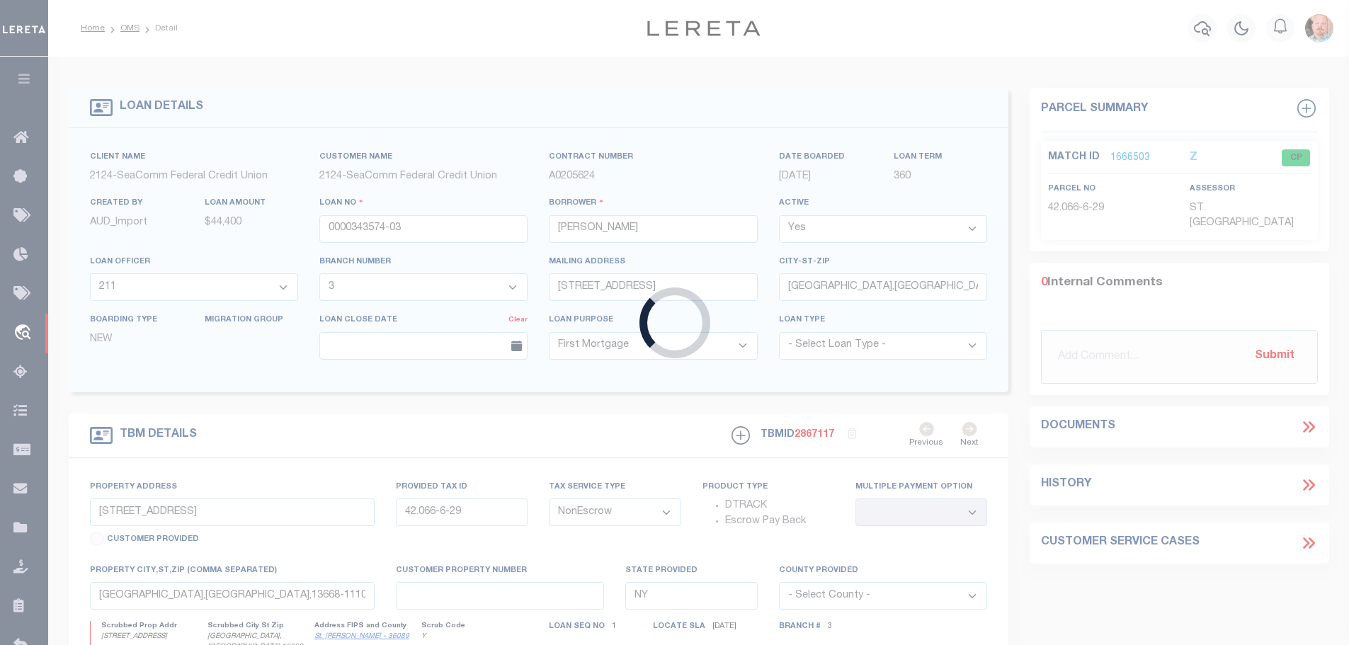
type input "42.073-7-2"
type input "Norwood,NY,13668-1001"
select select
select select "4699"
select select "2359"
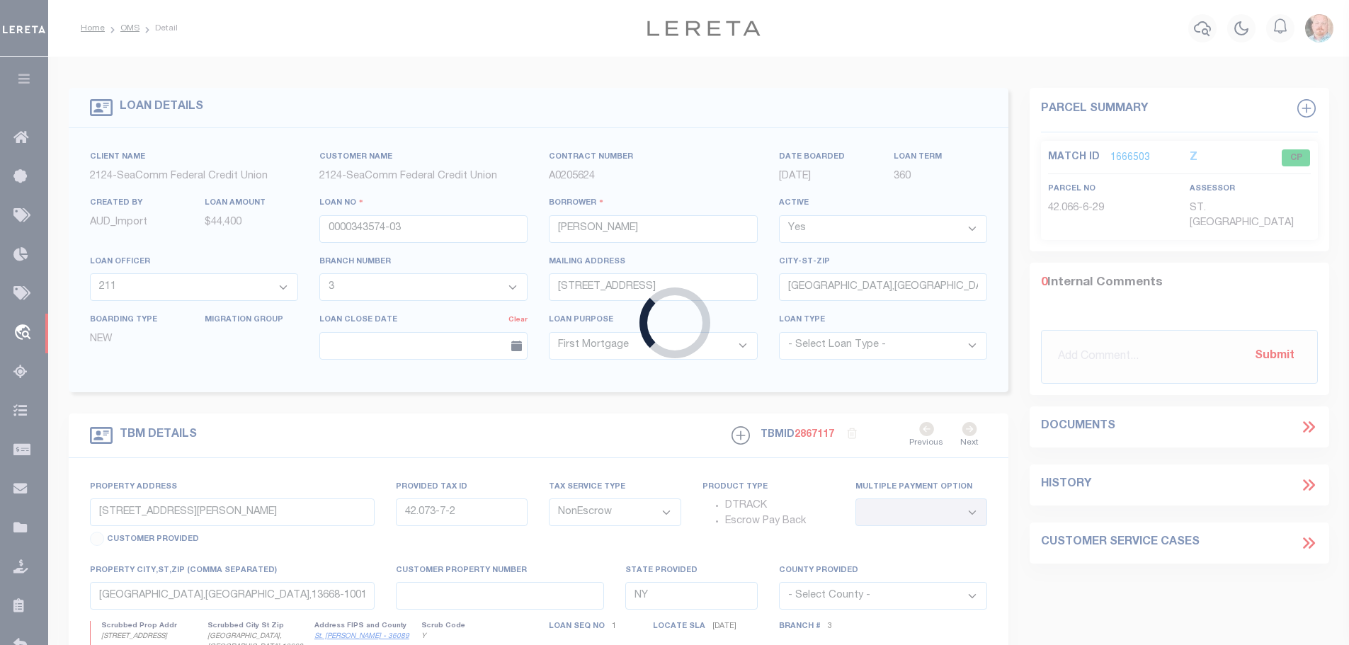
select select
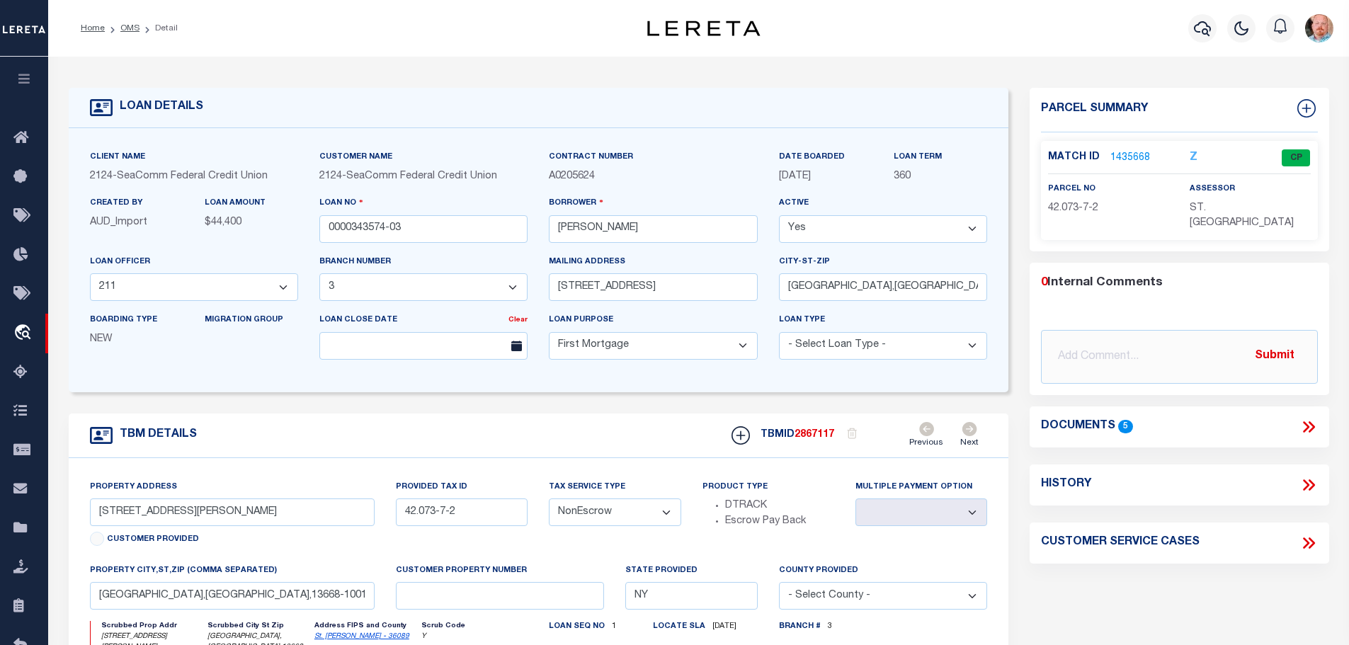
click at [1123, 152] on link "1435668" at bounding box center [1130, 158] width 40 height 15
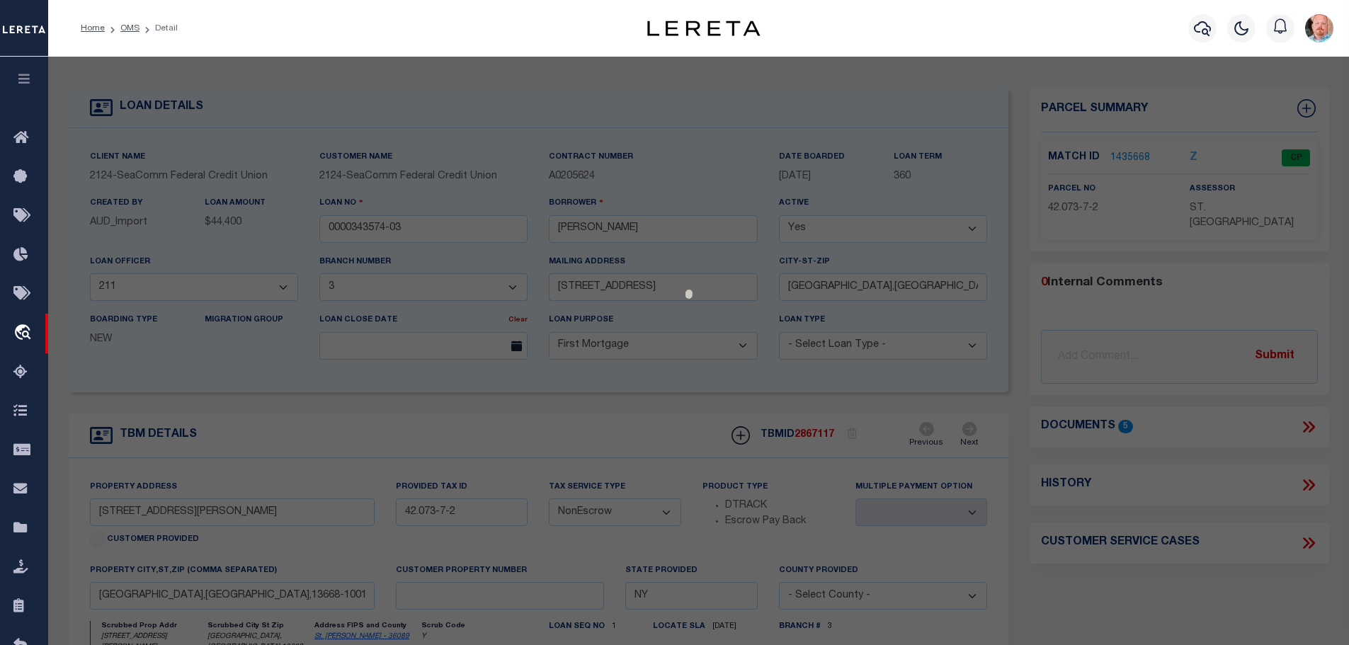
select select "AS"
checkbox input "false"
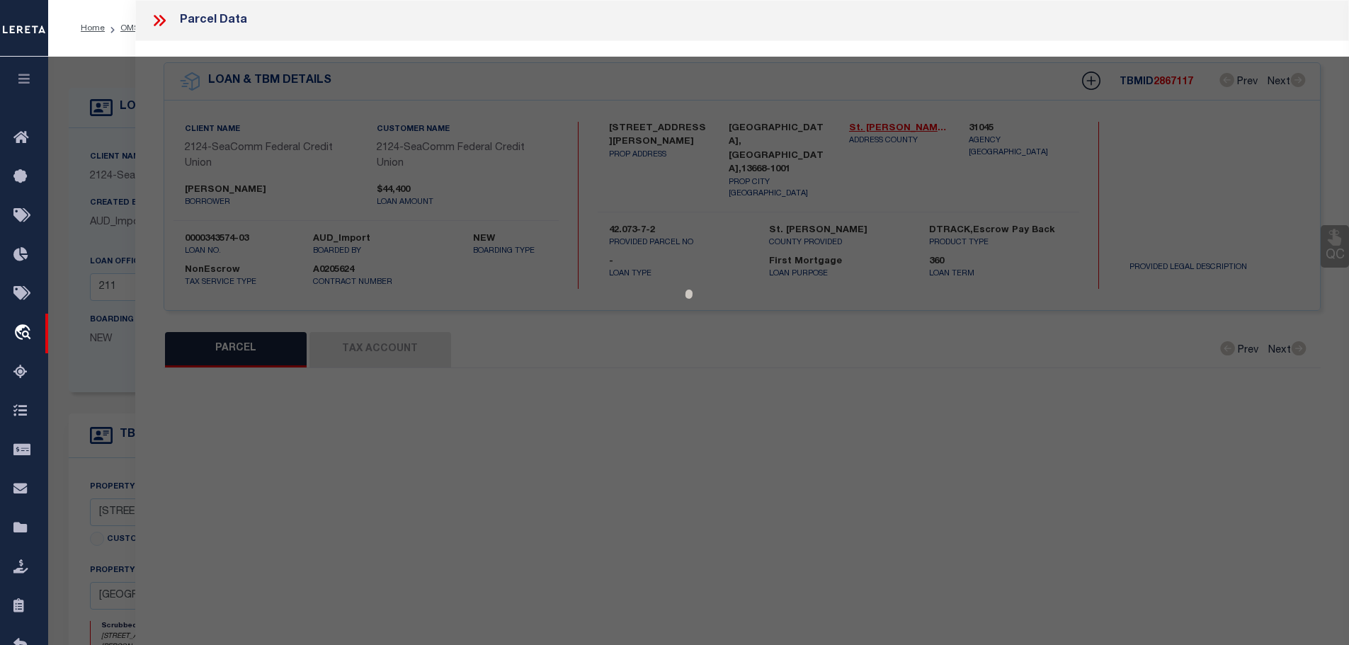
select select "CP"
type input "Dicker Julian"
select select
type input "5 Ashley St"
checkbox input "false"
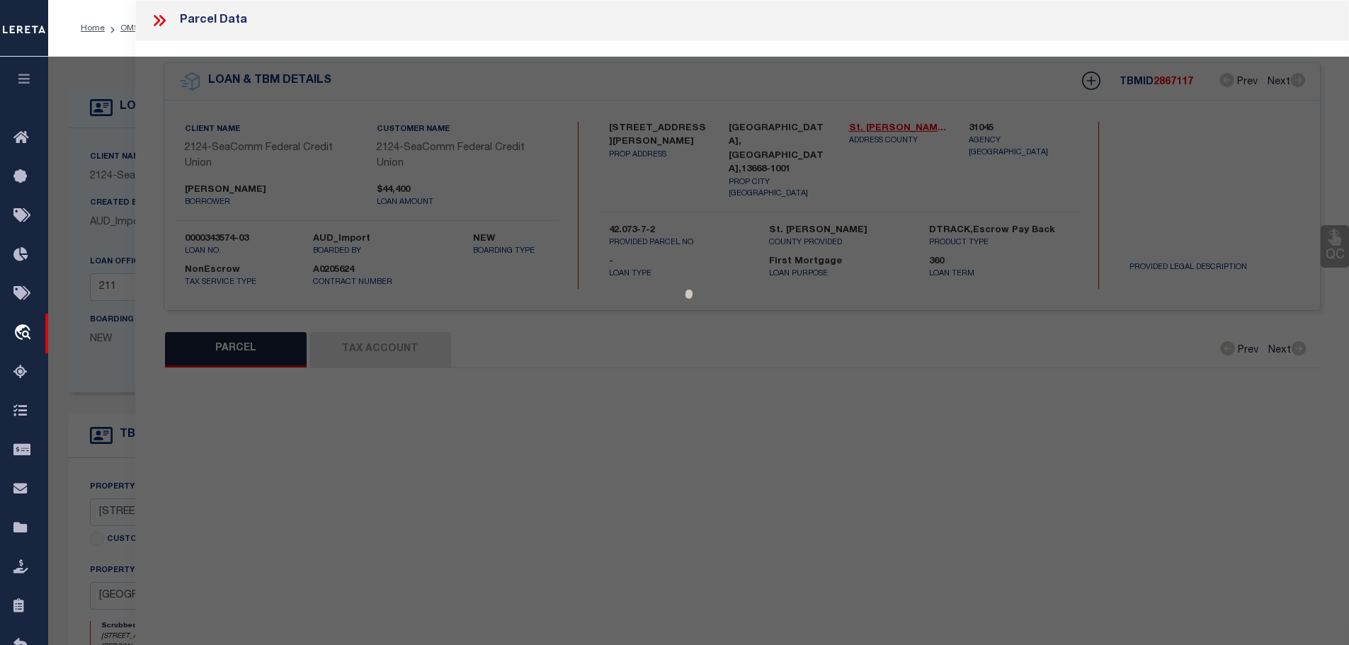
type input "NY"
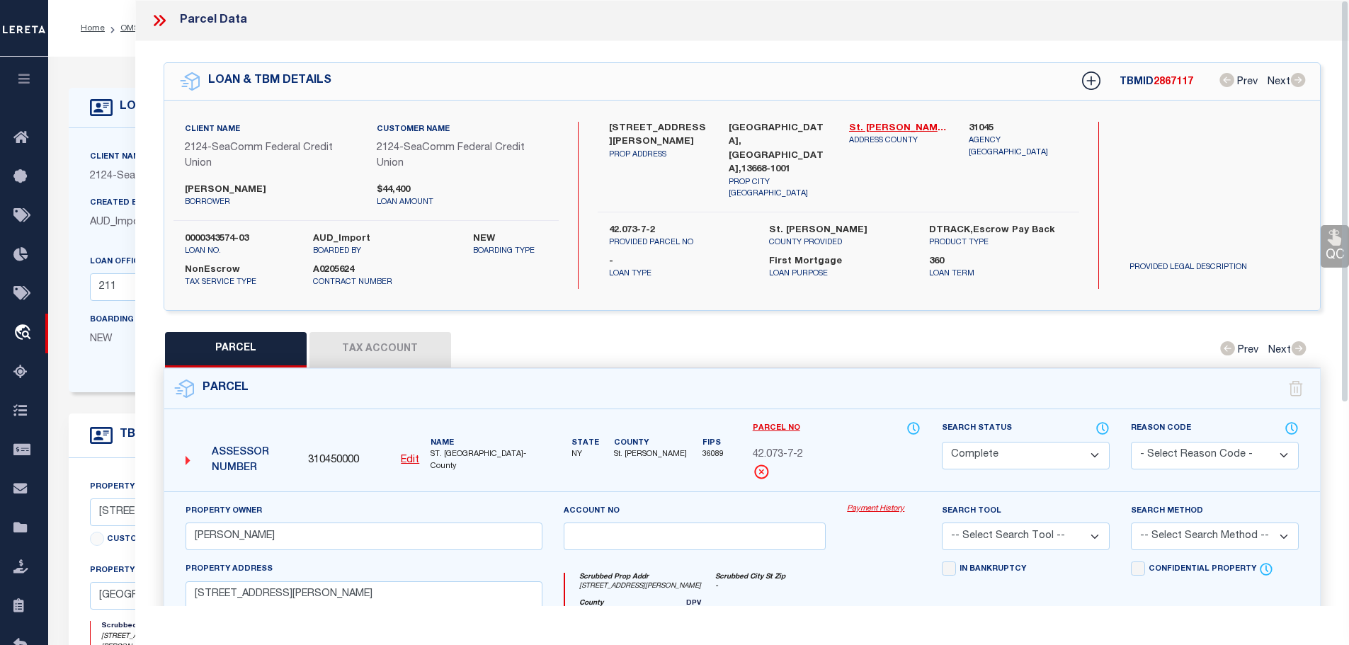
click at [373, 347] on button "Tax Account" at bounding box center [380, 349] width 142 height 35
select select "100"
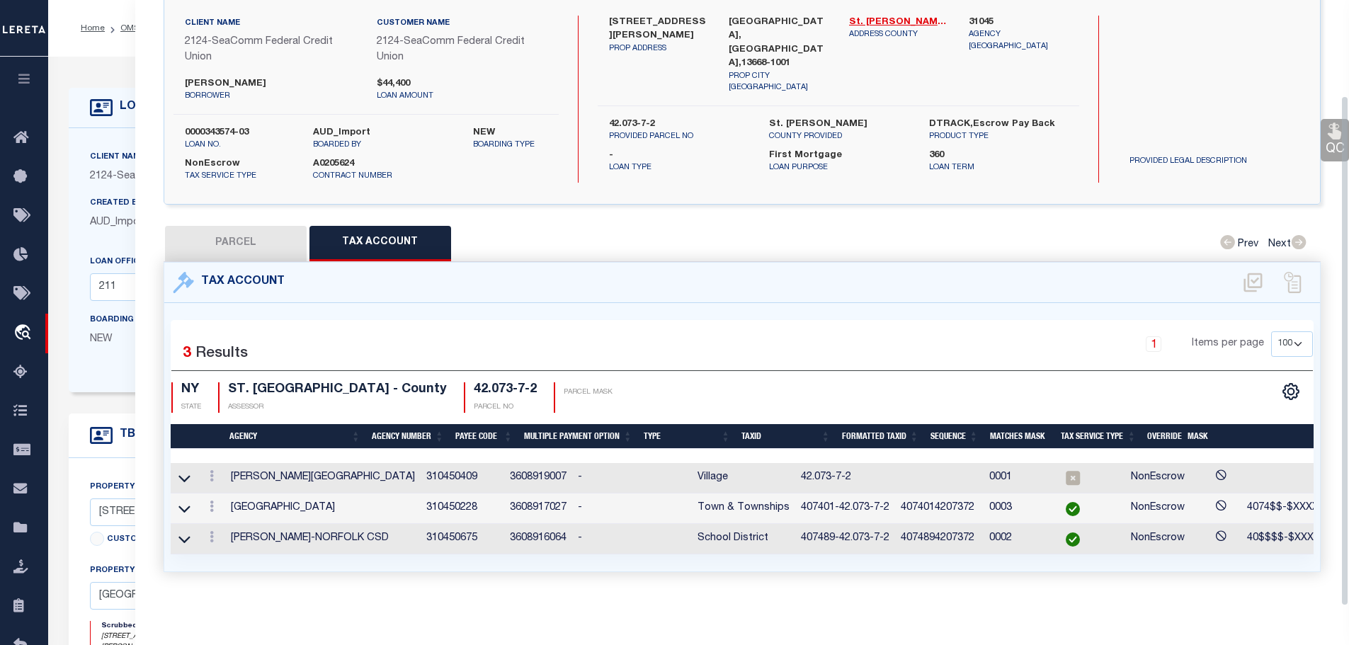
scroll to position [113, 0]
click at [217, 472] on link at bounding box center [212, 477] width 16 height 11
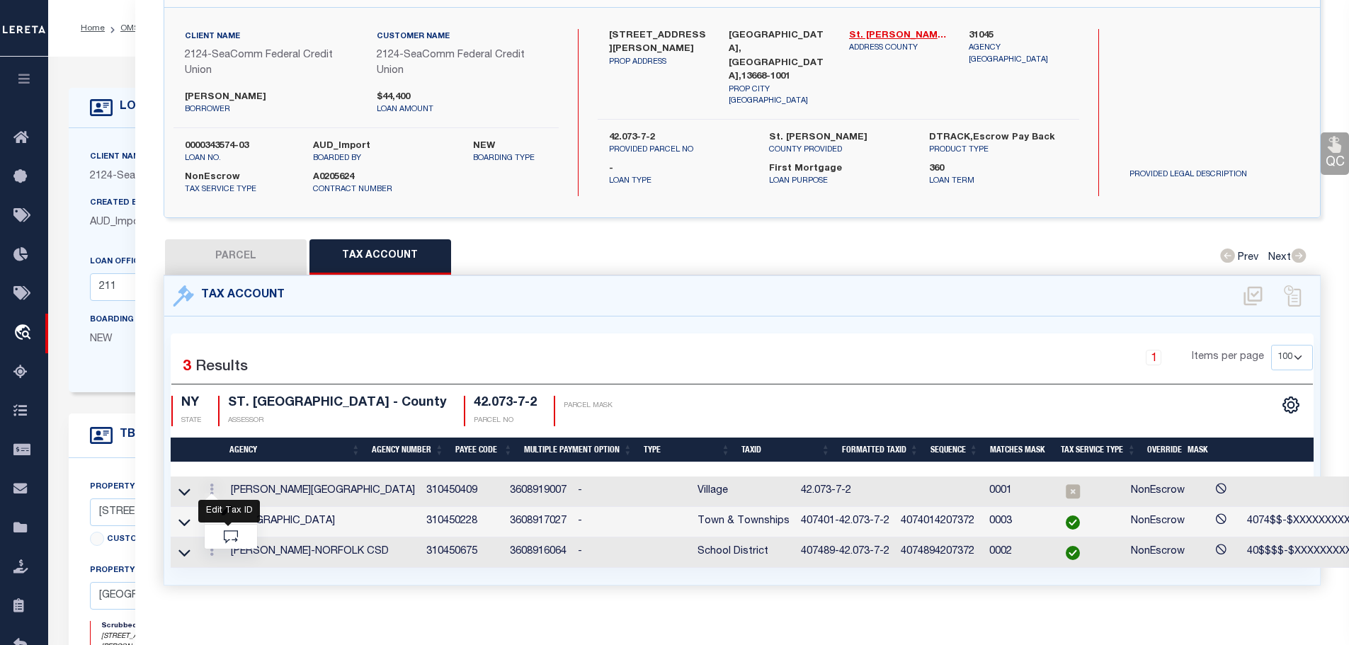
click at [230, 506] on icon "" at bounding box center [227, 511] width 11 height 11
type input "42.073-7-2"
type textarea "40$$01-$XXXXXXXXXXXXXXXXXXX SWIS-PRINT KEY (PICK UP AS SEEN)"
select select
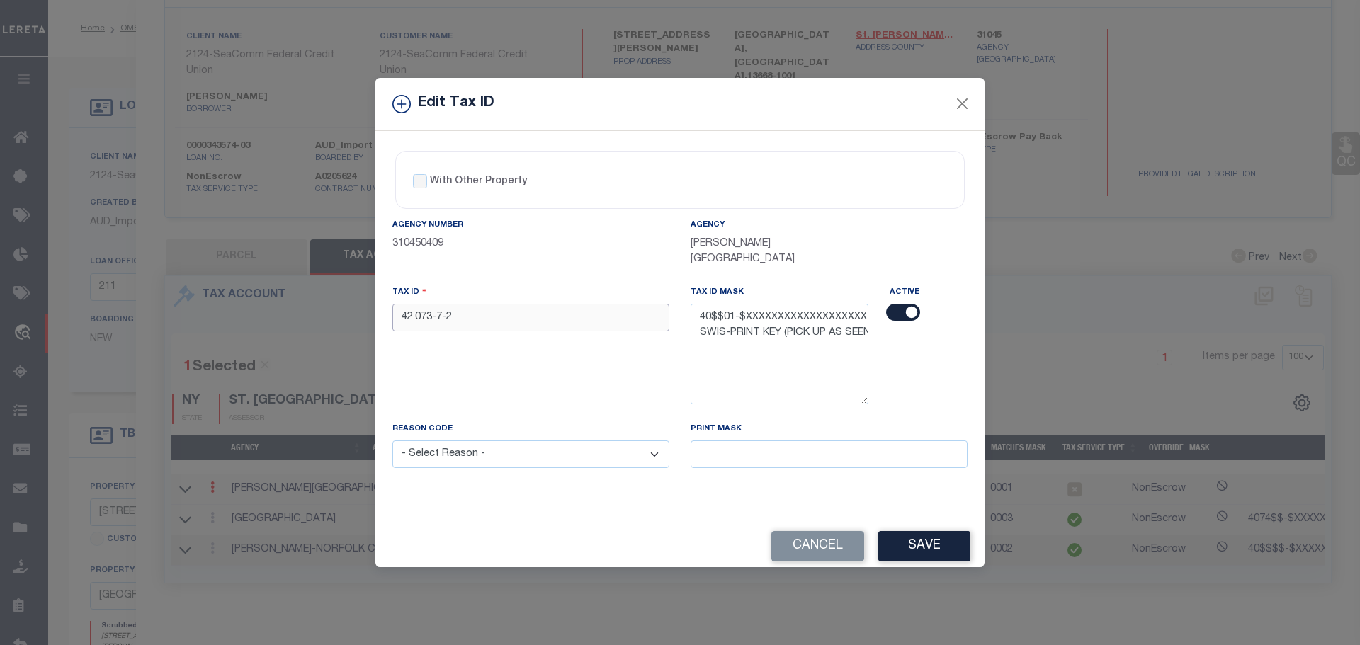
click at [480, 304] on input "42.073-7-2" at bounding box center [530, 318] width 277 height 28
paste input "407401-"
type input "407401-42.073-7-2"
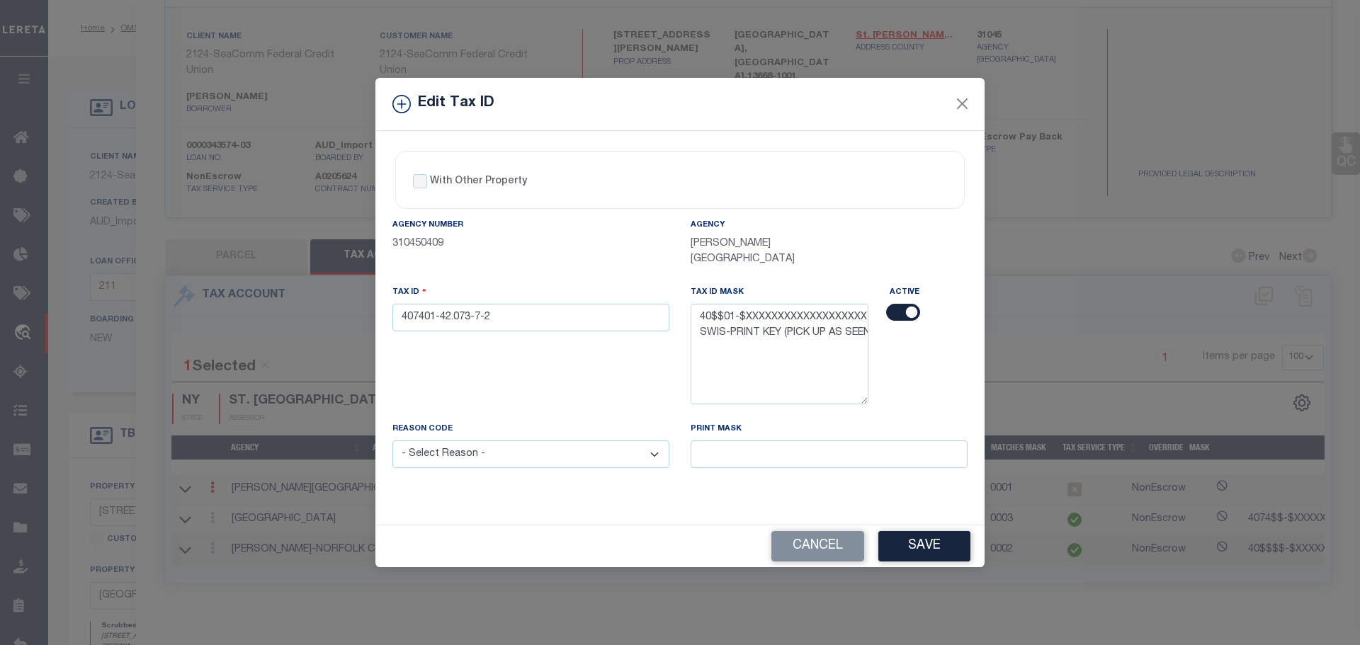
click at [540, 455] on select "- Select Reason - 099 - Other (Provide additional detail) ACT - Agency Changed …" at bounding box center [530, 454] width 277 height 28
select select "ACT"
click at [392, 440] on select "- Select Reason - 099 - Other (Provide additional detail) ACT - Agency Changed …" at bounding box center [530, 454] width 277 height 28
click at [921, 532] on button "Save" at bounding box center [924, 546] width 92 height 30
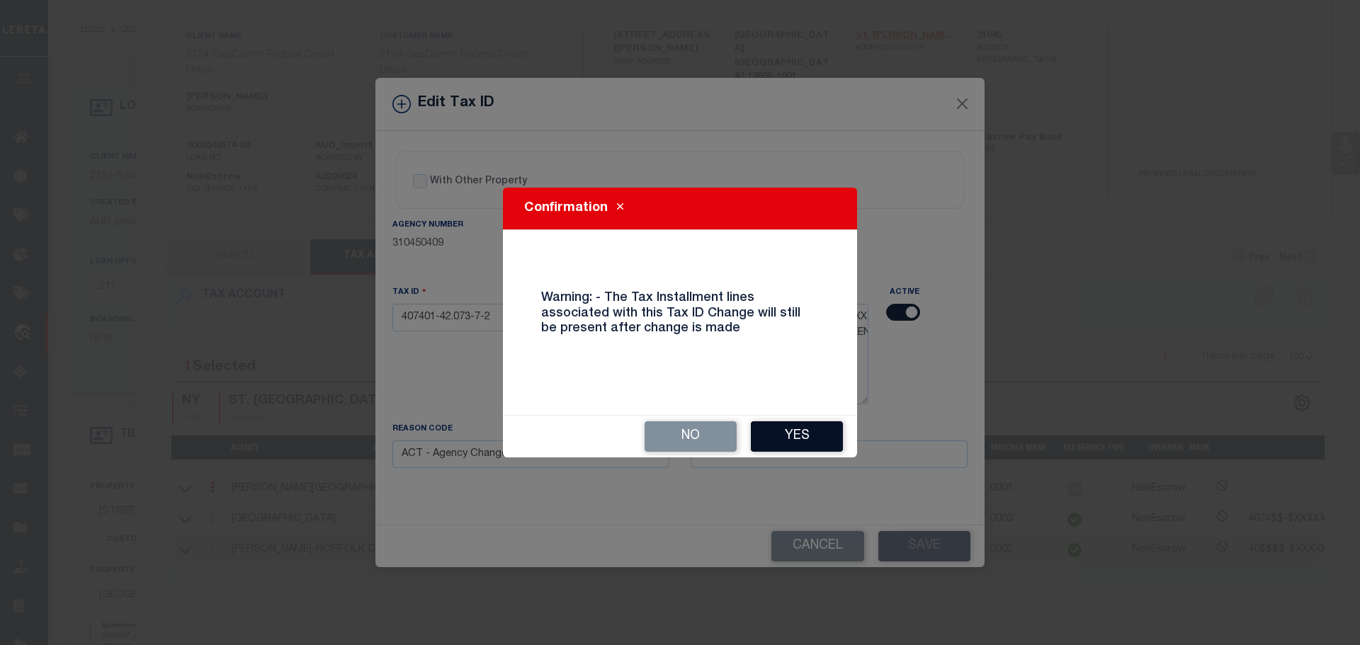
click at [778, 434] on button "Yes" at bounding box center [797, 436] width 92 height 30
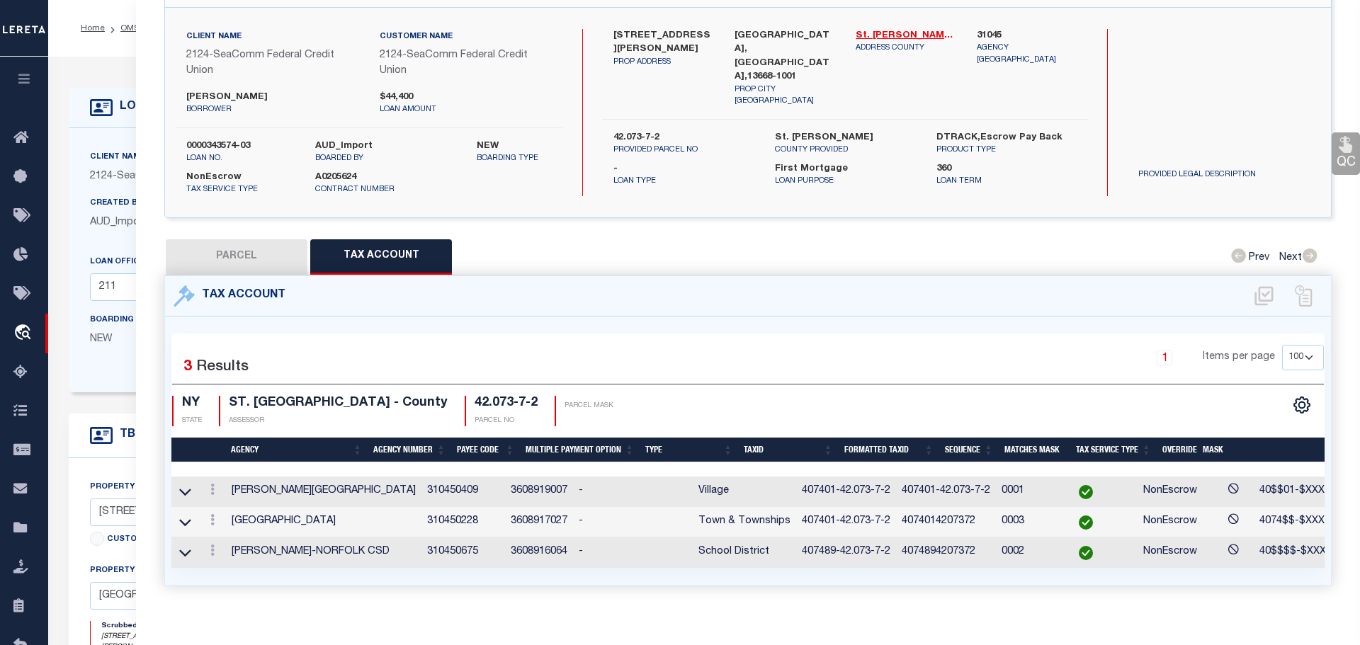
select select
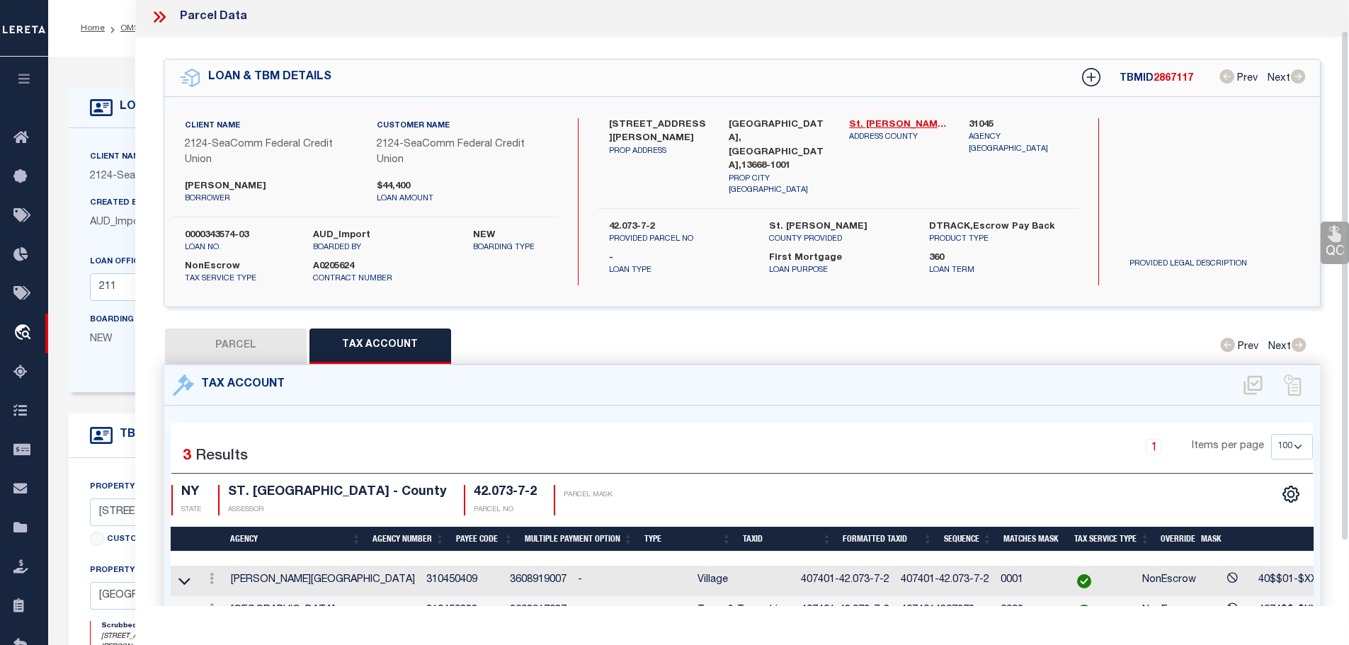
scroll to position [0, 0]
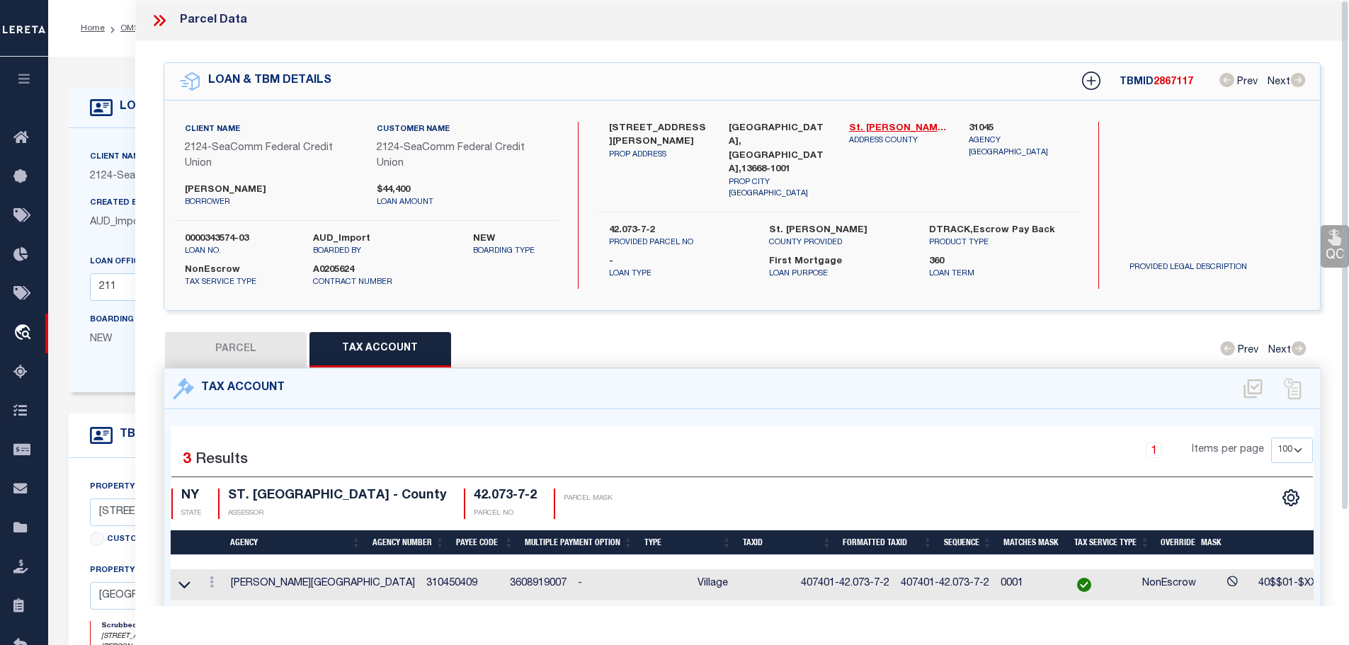
click at [162, 21] on icon at bounding box center [159, 20] width 18 height 18
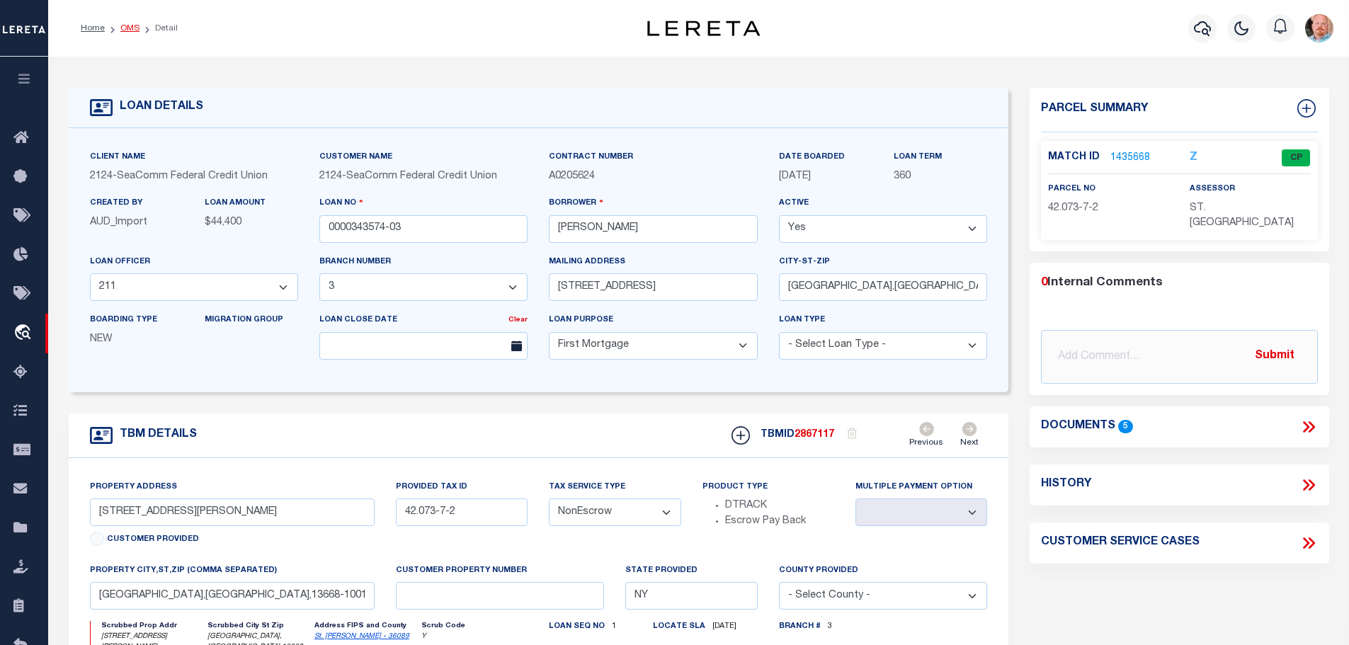
click at [120, 30] on link "OMS" at bounding box center [129, 28] width 19 height 8
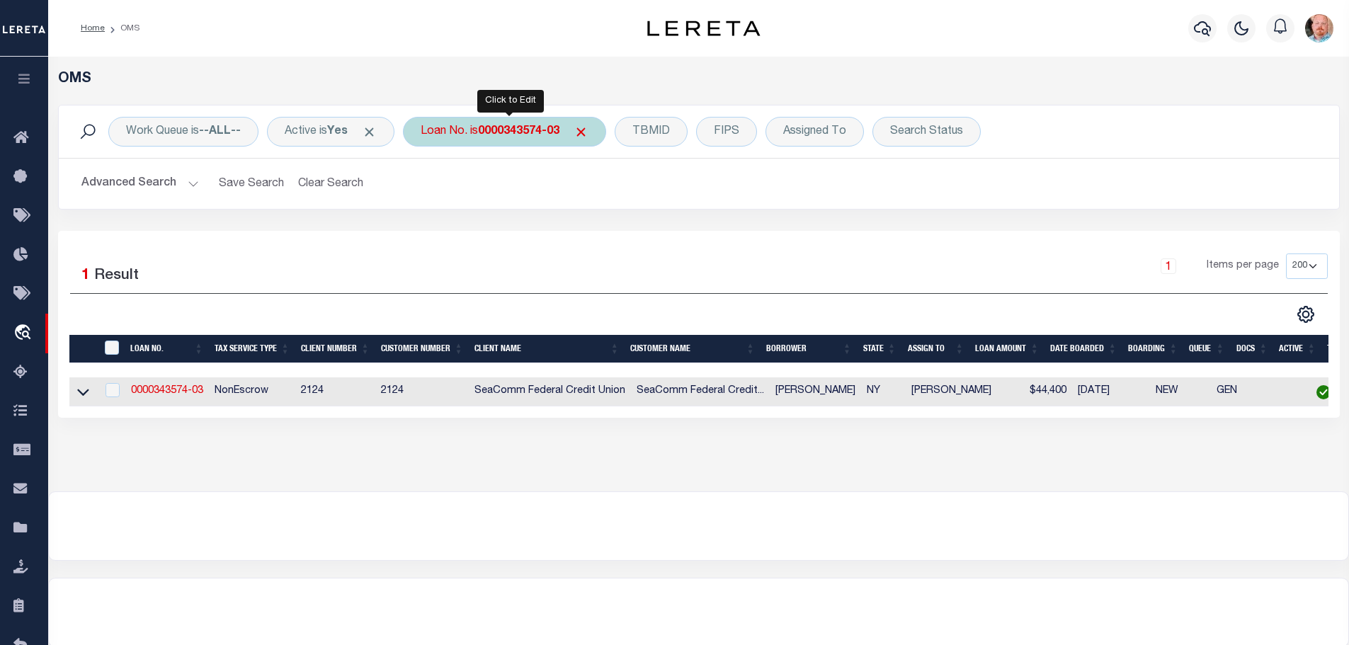
click at [523, 134] on b "0000343574-03" at bounding box center [518, 131] width 81 height 11
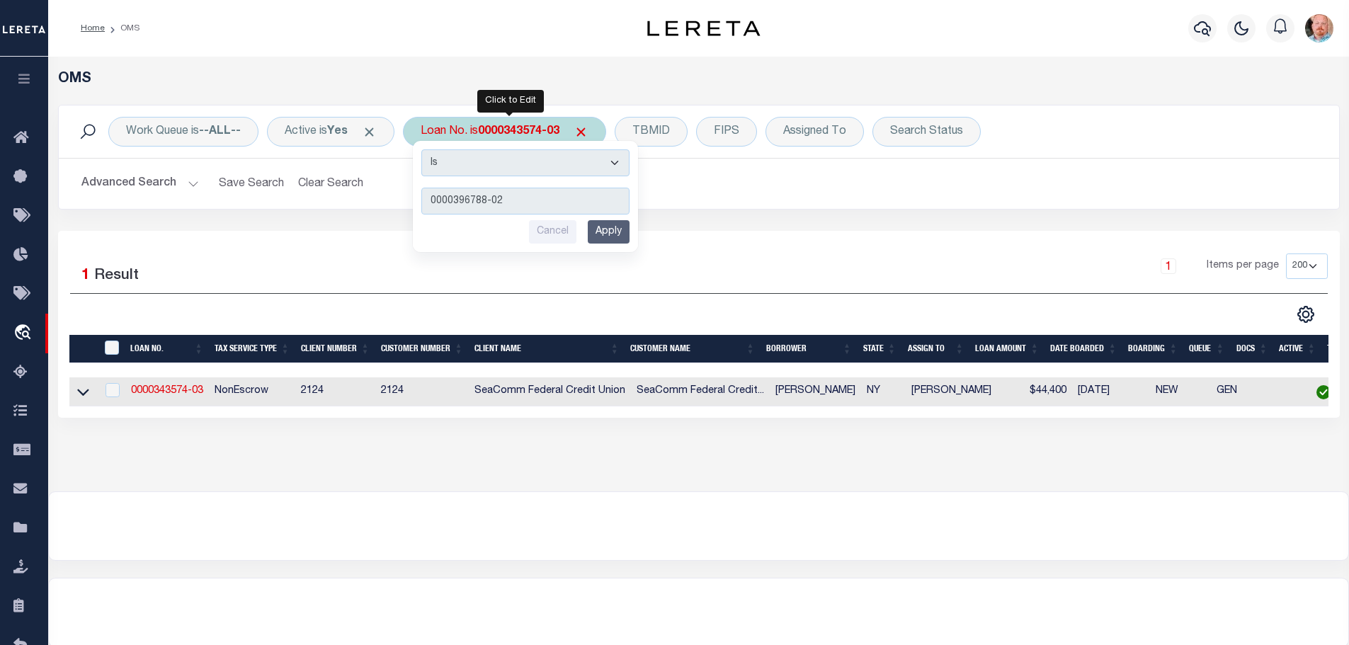
type input "0000396788-02"
click at [610, 234] on input "Apply" at bounding box center [609, 231] width 42 height 23
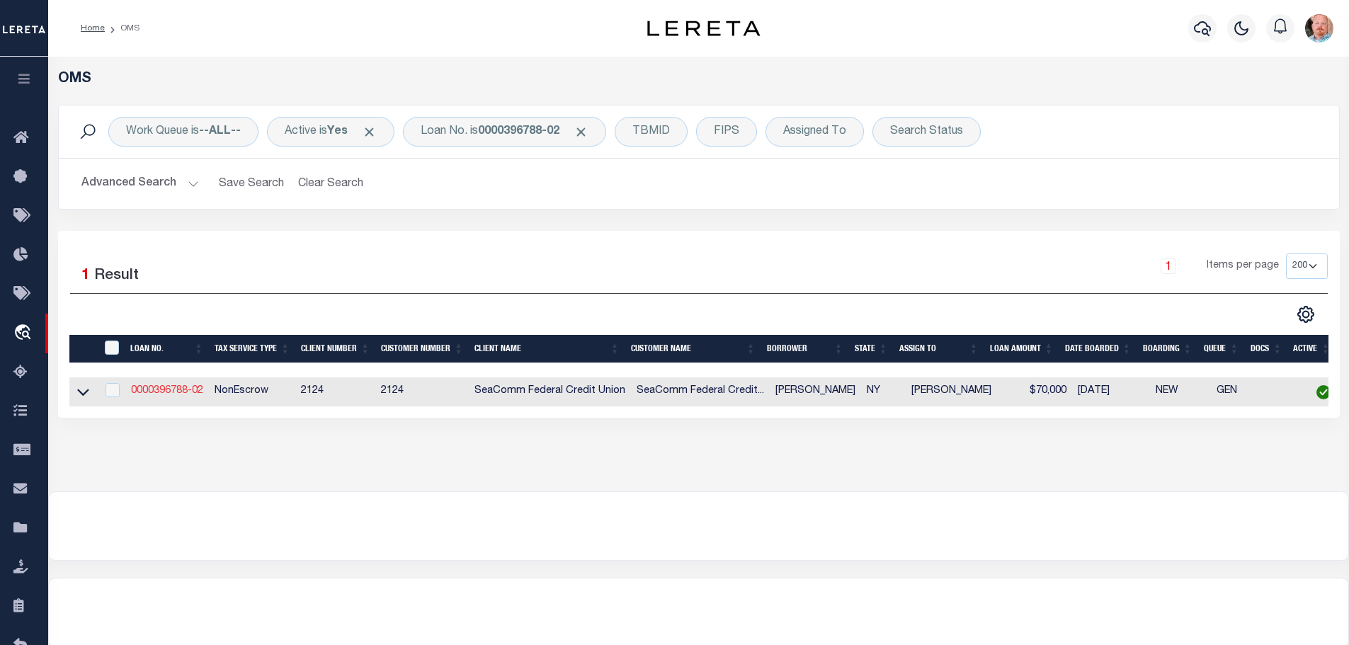
click at [176, 387] on link "0000396788-02" at bounding box center [167, 391] width 72 height 10
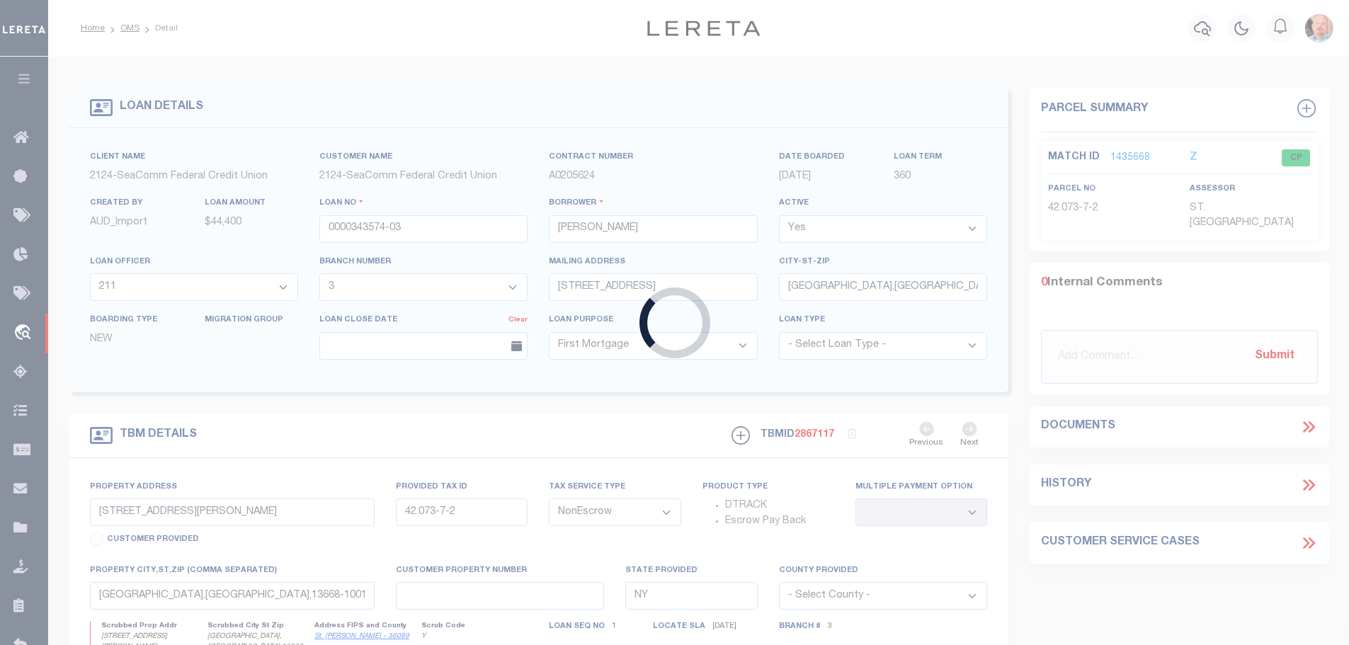
type input "0000396788-02"
type input "DIANE K TULGA"
type input "11 PROSPECT ST"
type input "NORWOOD,NY,13668-1110"
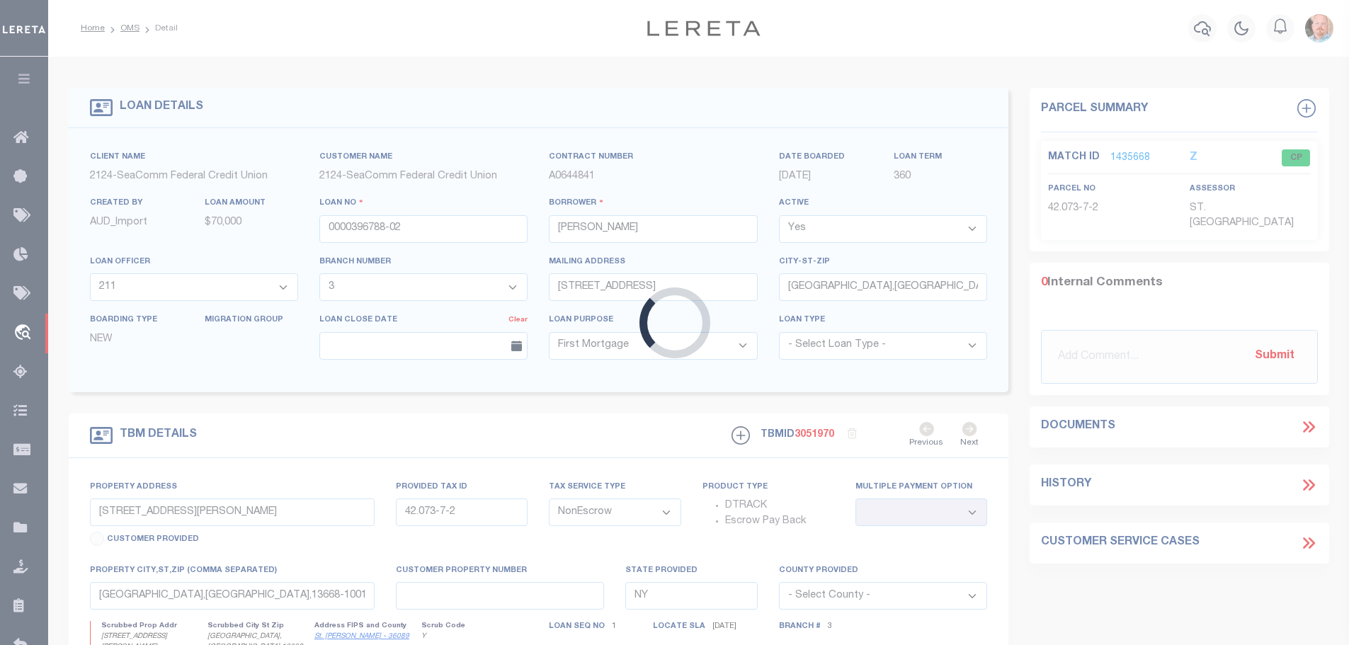
type input "11 Prospect St"
type input "42.066-6-29"
type input "Norwood,NY,13668-1110"
select select
select select "4699"
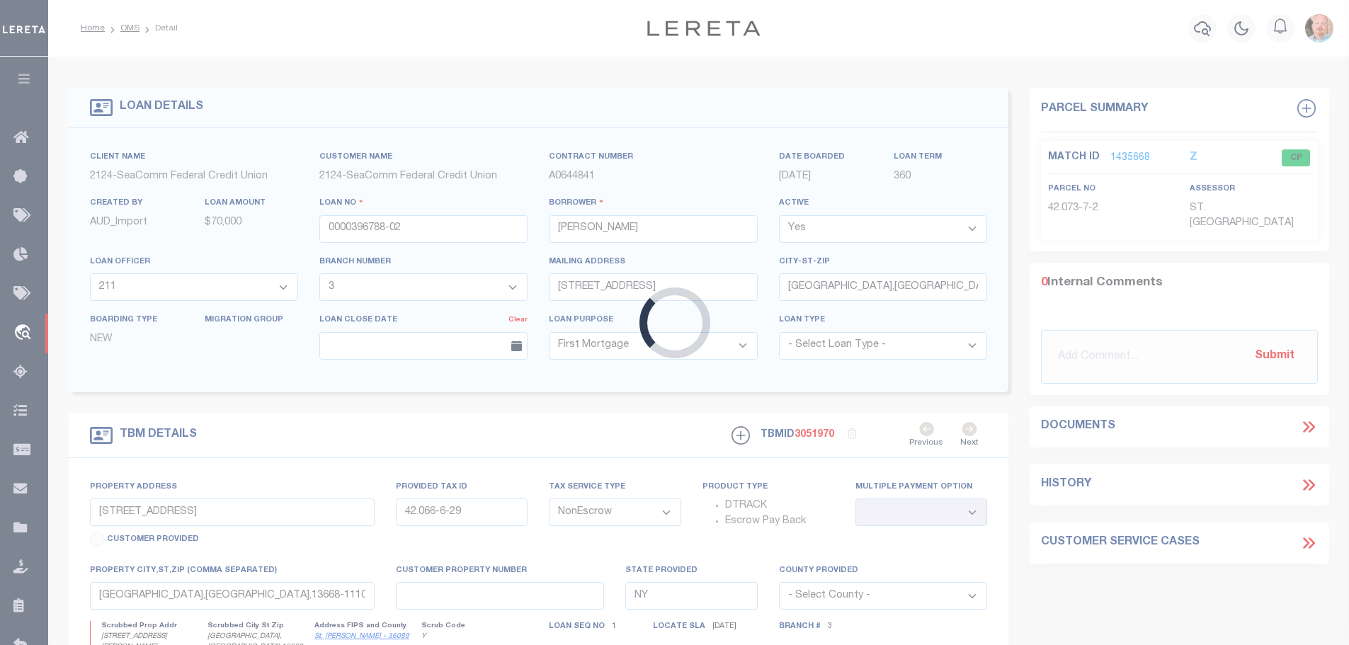
select select "2359"
select select
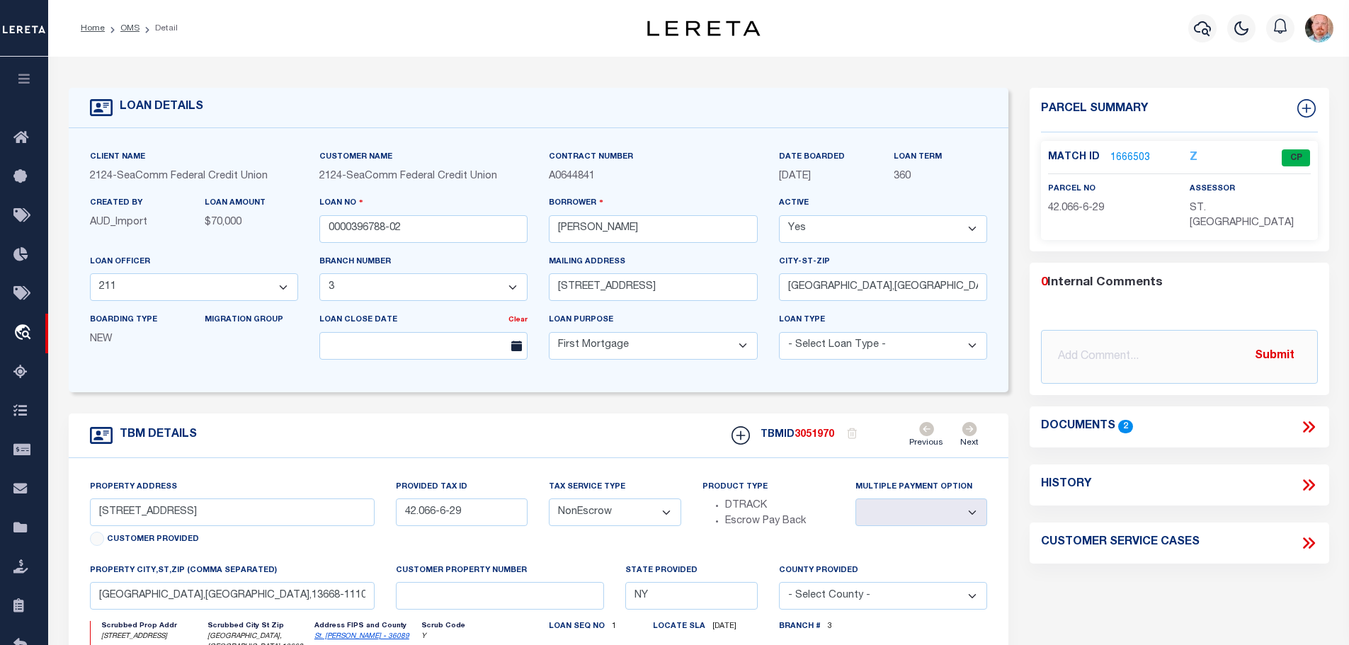
click at [1129, 158] on link "1666503" at bounding box center [1130, 158] width 40 height 15
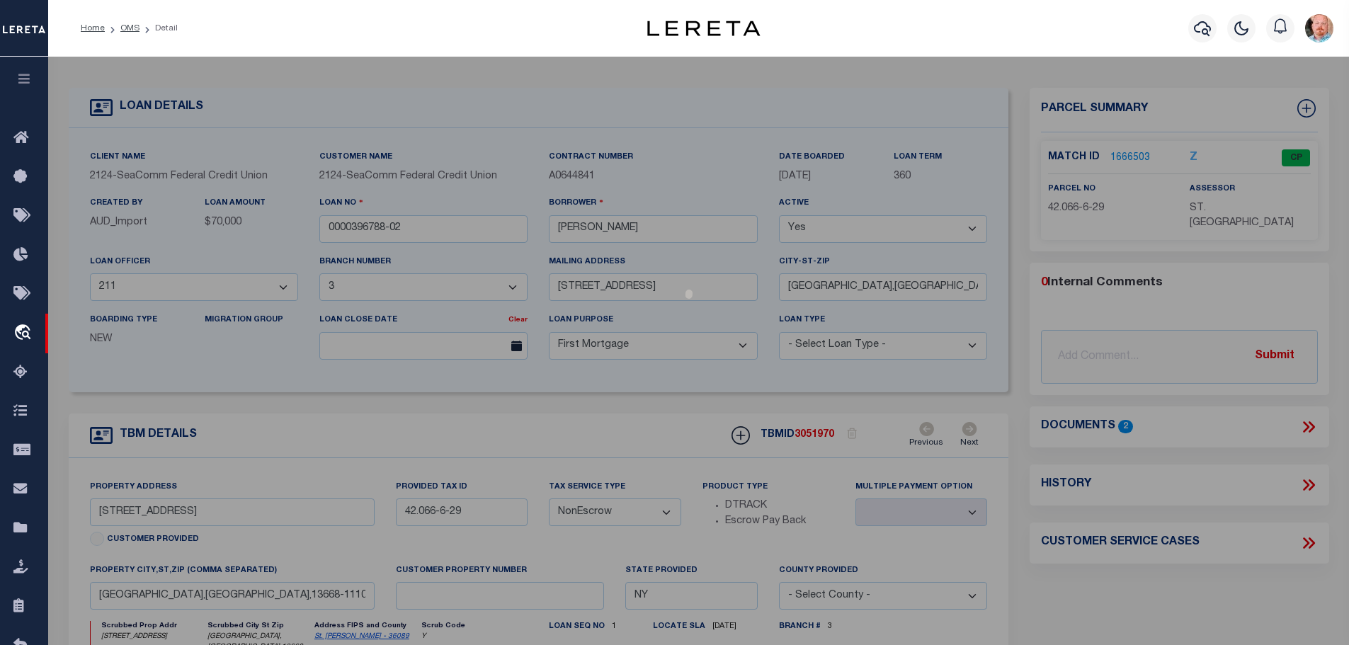
select select "AS"
checkbox input "false"
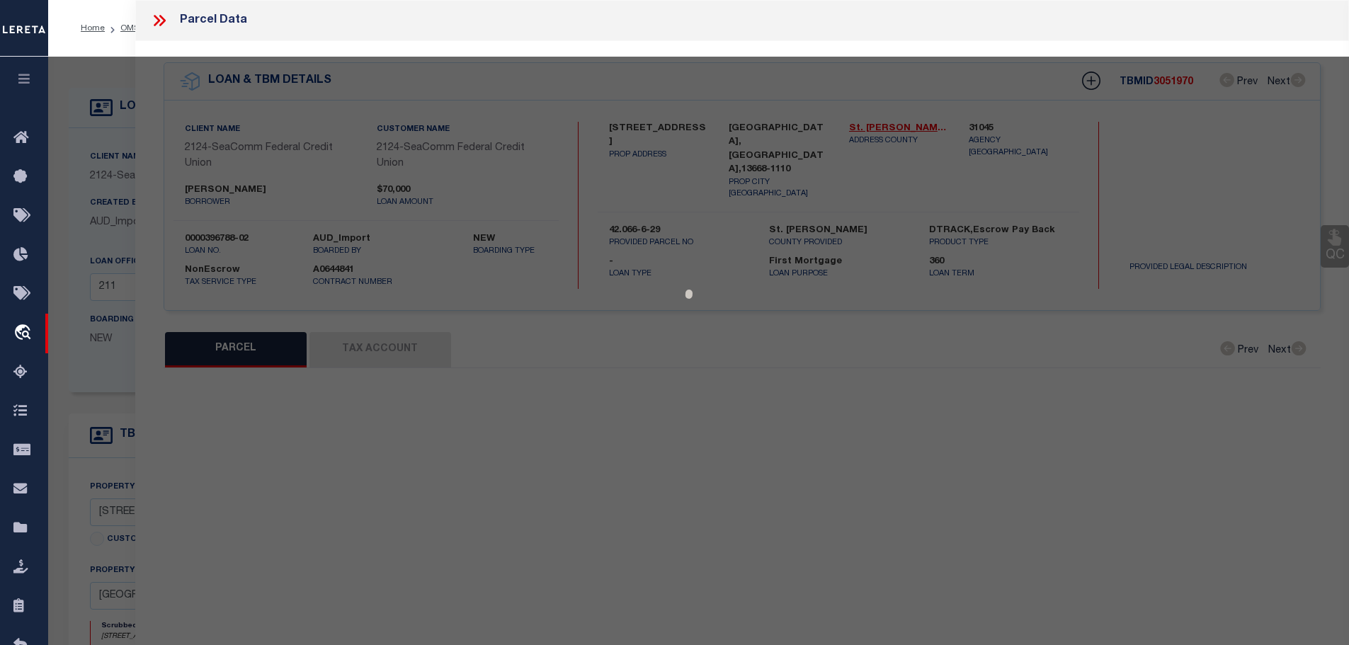
select select "CP"
type input "Purvis Diane"
select select
type input "11 Prospect St"
checkbox input "false"
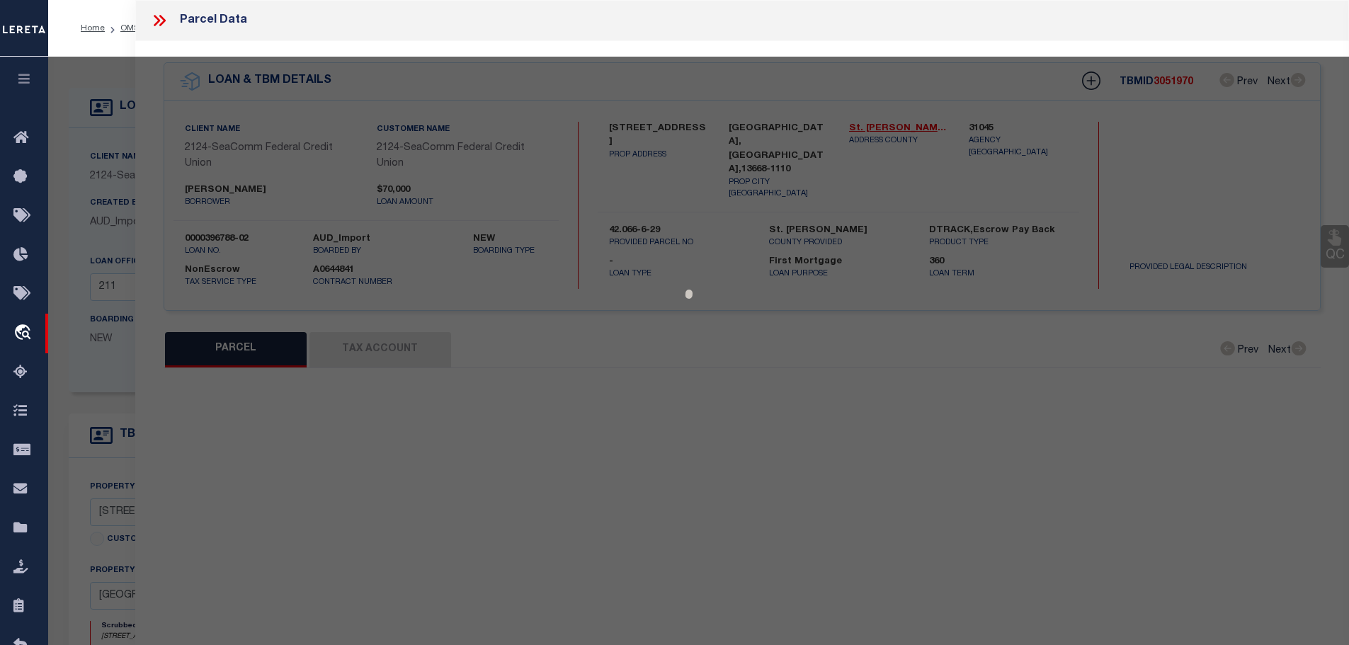
type input "[GEOGRAPHIC_DATA] NY 13668"
type textarea "Tax ID Special Project"
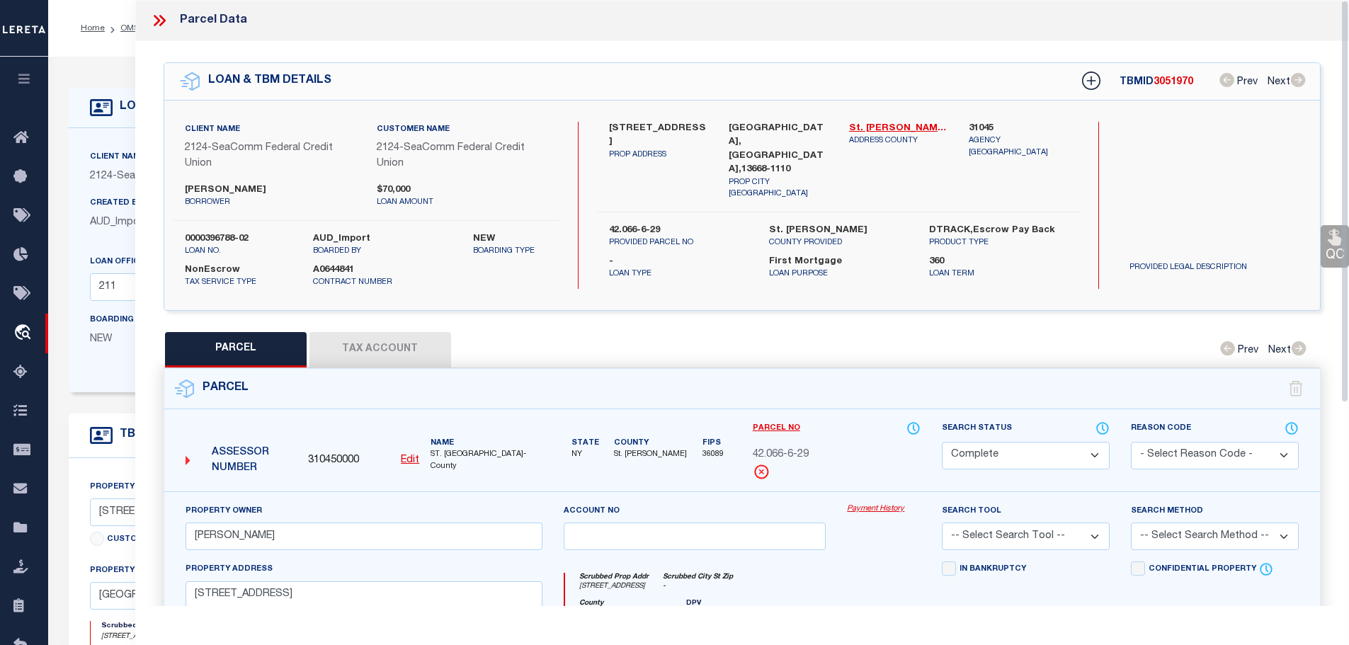
click at [355, 345] on button "Tax Account" at bounding box center [380, 349] width 142 height 35
select select "100"
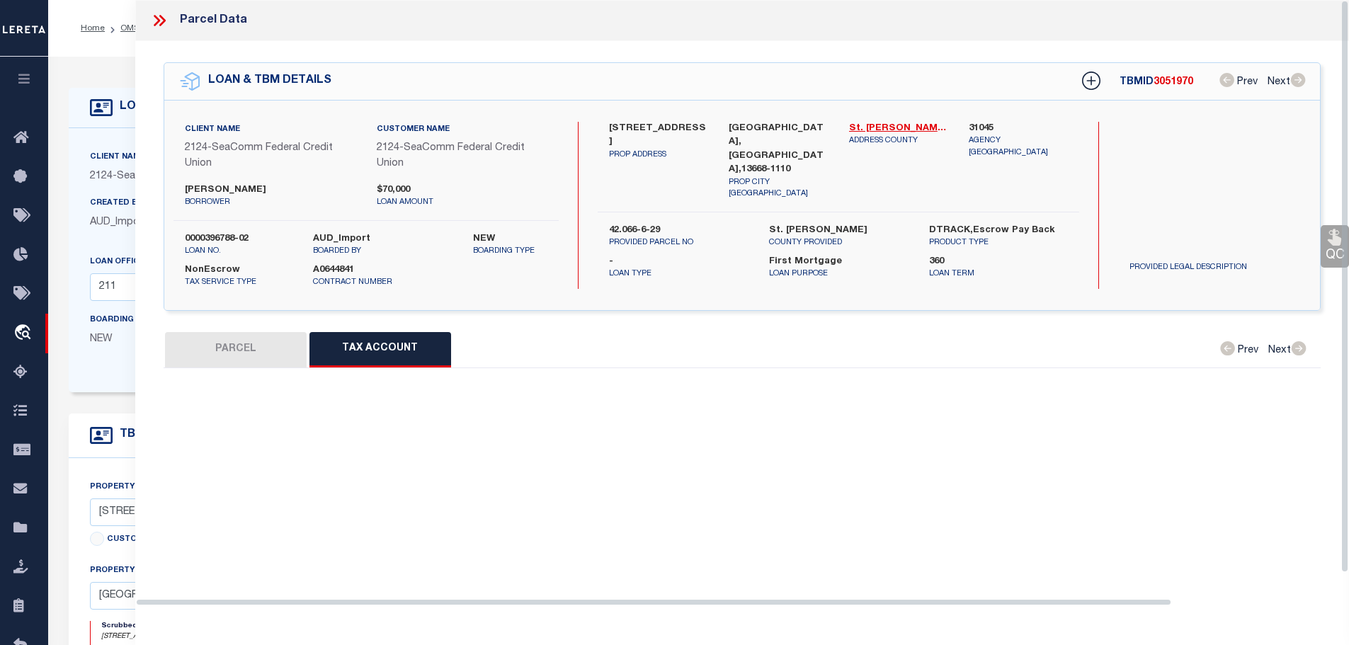
select select "100"
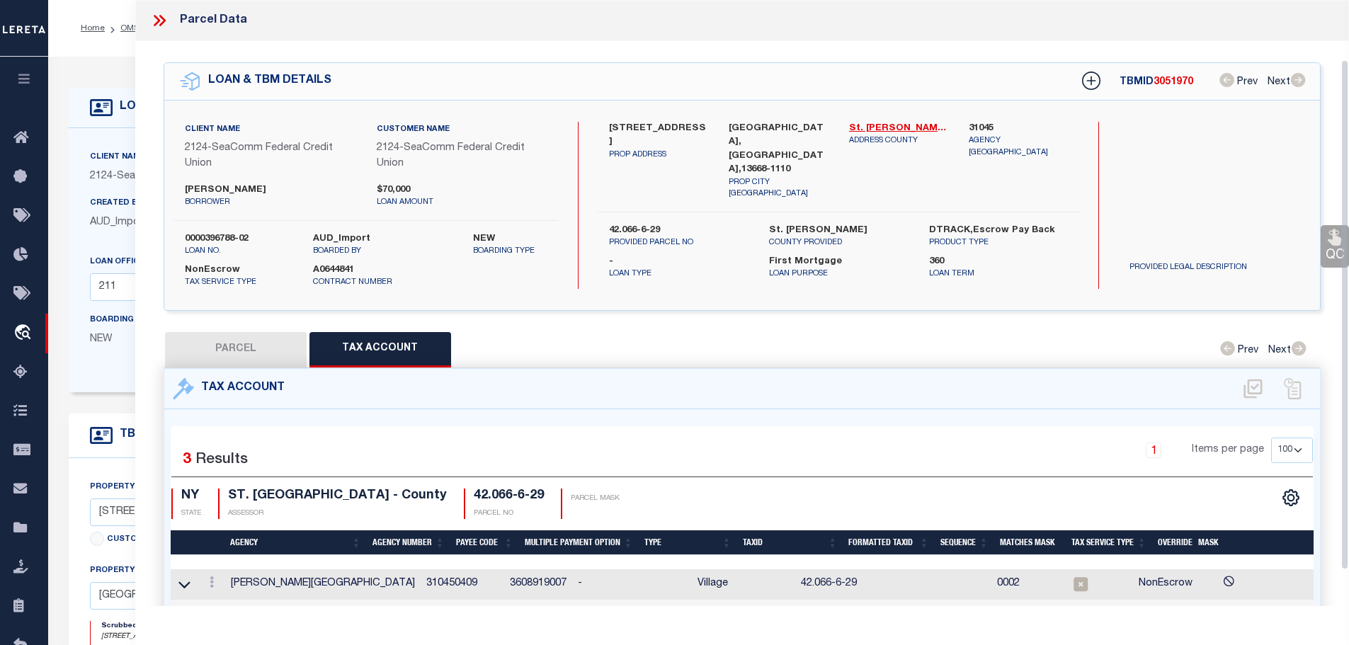
scroll to position [71, 0]
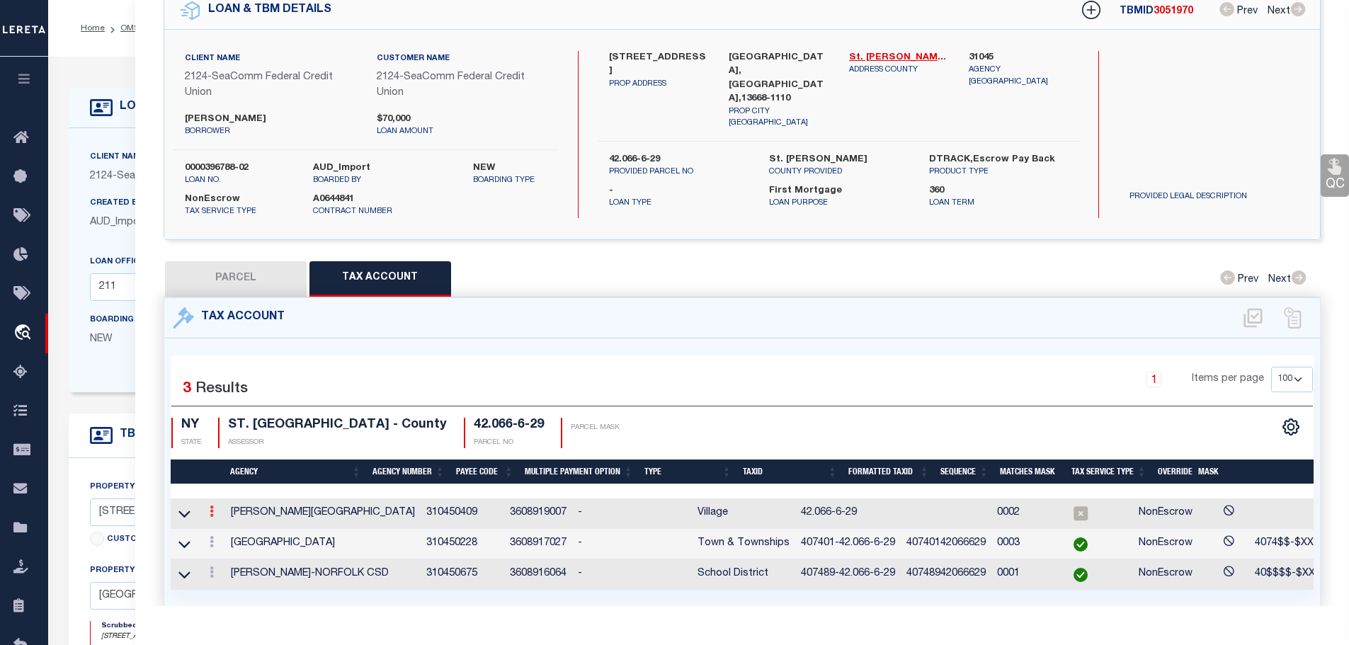
click at [214, 506] on icon at bounding box center [212, 511] width 4 height 11
click at [229, 531] on icon "" at bounding box center [227, 533] width 11 height 11
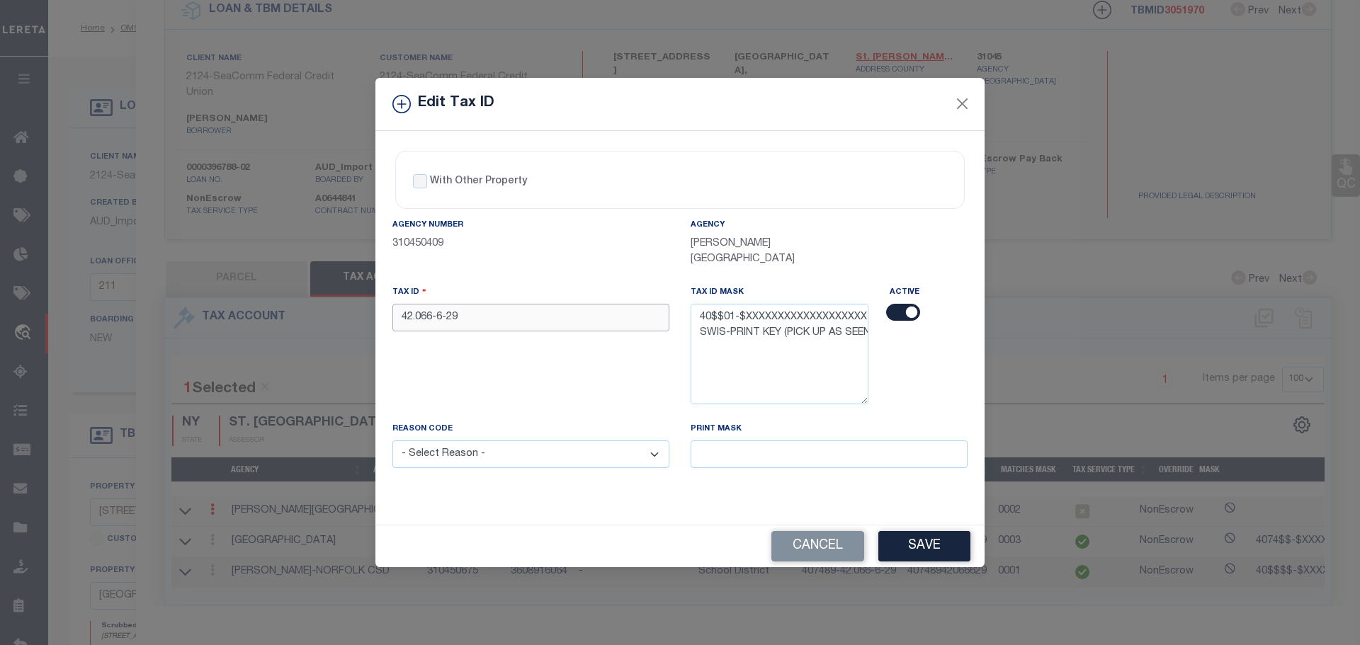
click at [482, 309] on input "42.066-6-29" at bounding box center [530, 318] width 277 height 28
paste input "407401-"
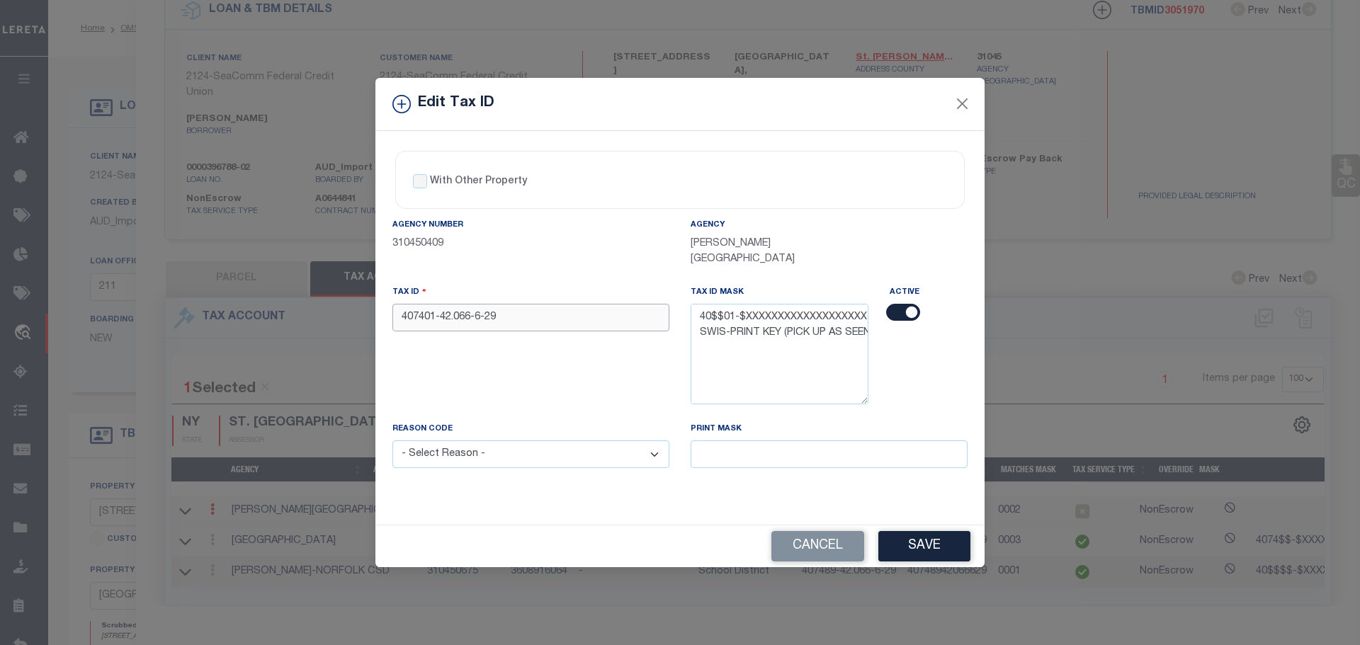
type input "407401-42.066-6-29"
click at [510, 455] on select "- Select Reason - 099 - Other (Provide additional detail) ACT - Agency Changed …" at bounding box center [530, 454] width 277 height 28
select select "ACT"
click at [392, 440] on select "- Select Reason - 099 - Other (Provide additional detail) ACT - Agency Changed …" at bounding box center [530, 454] width 277 height 28
click at [957, 533] on button "Save" at bounding box center [924, 546] width 92 height 30
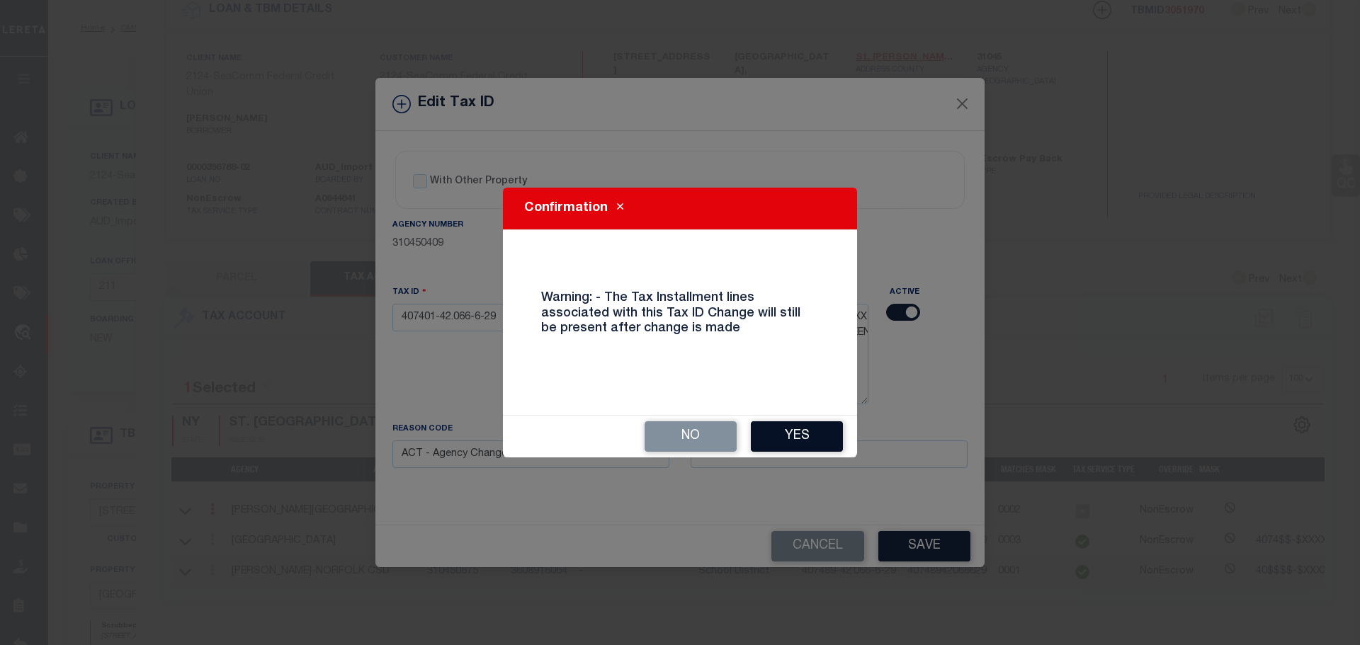
click at [800, 428] on button "Yes" at bounding box center [797, 436] width 92 height 30
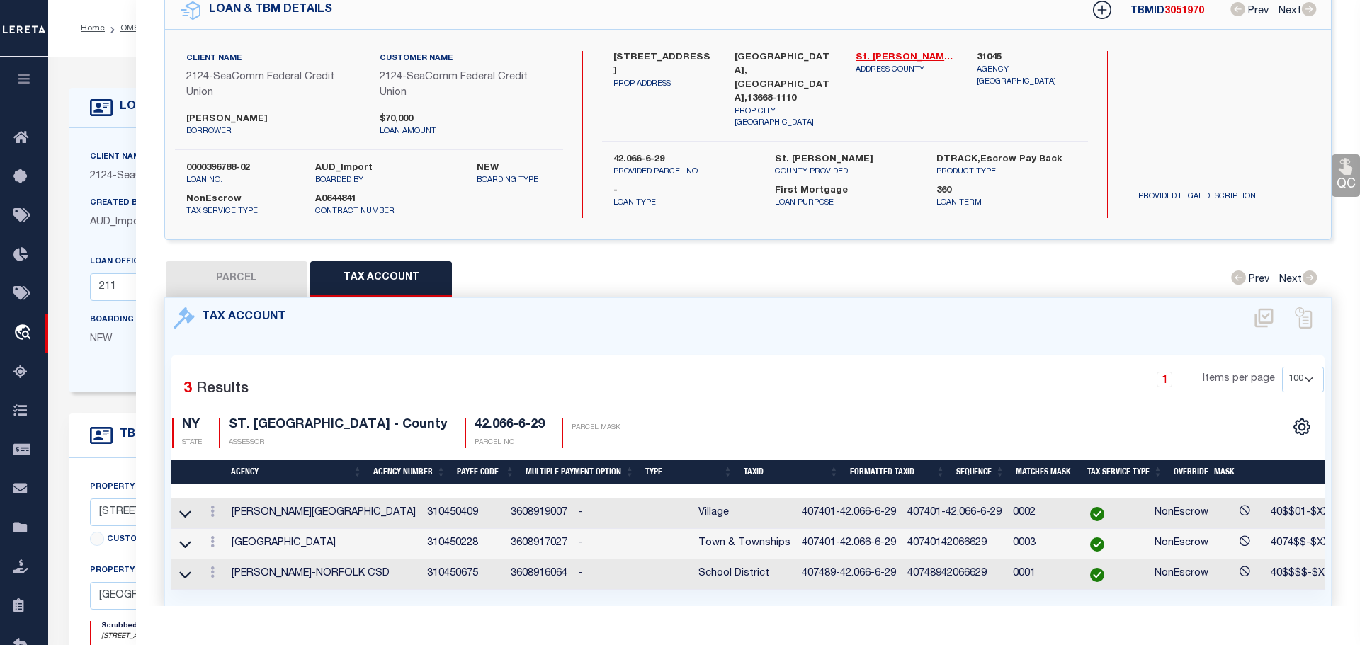
select select
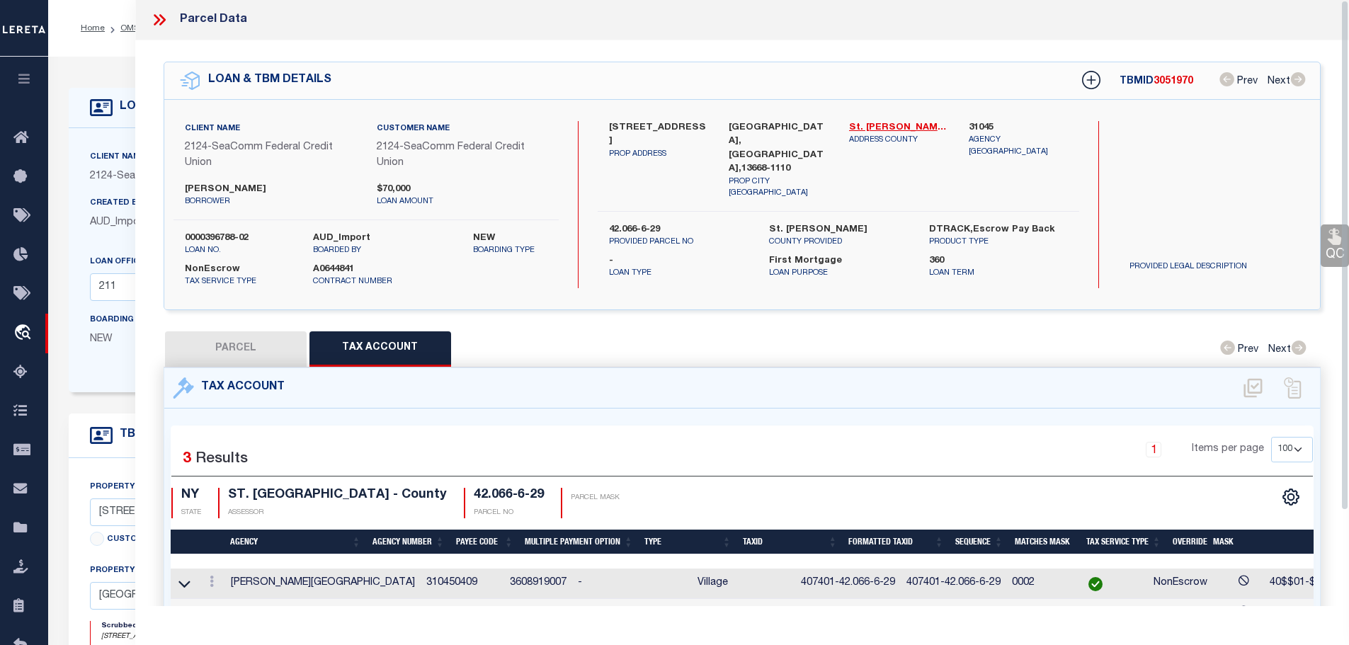
scroll to position [0, 0]
click at [158, 18] on icon at bounding box center [159, 20] width 18 height 18
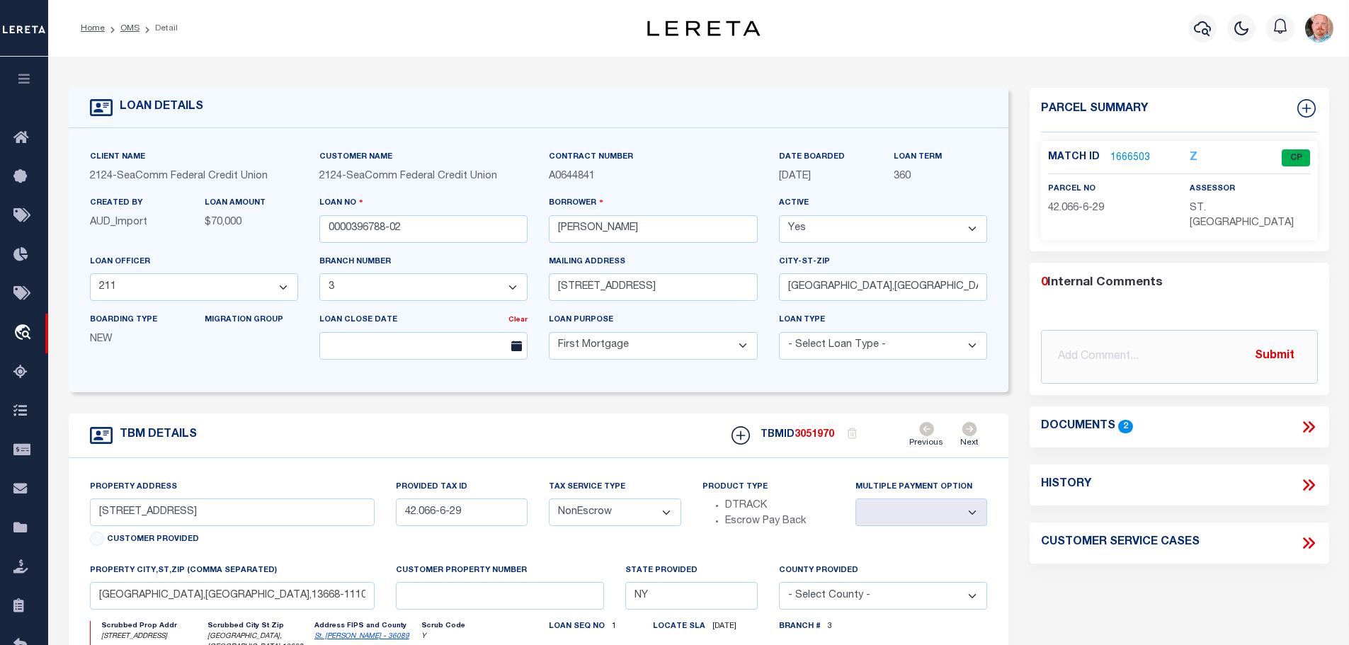
click at [113, 26] on li "OMS" at bounding box center [122, 28] width 35 height 13
click at [120, 28] on link "OMS" at bounding box center [129, 28] width 19 height 8
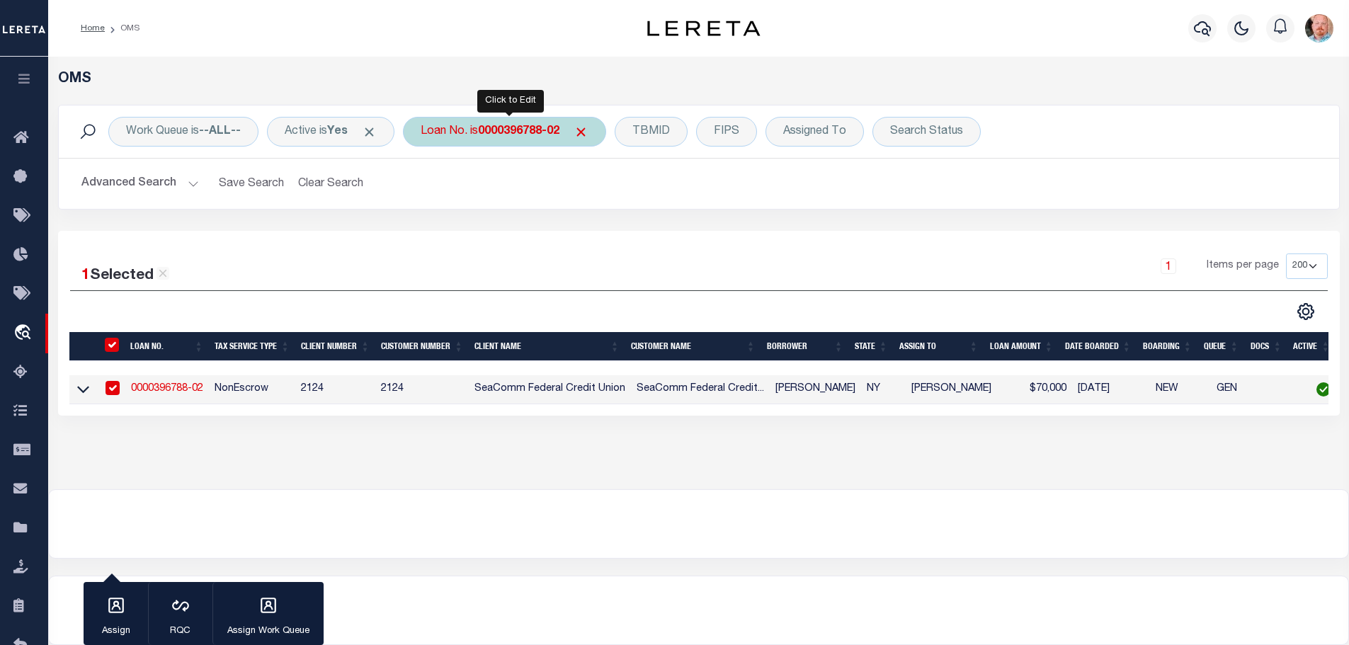
click at [541, 130] on b "0000396788-02" at bounding box center [518, 131] width 81 height 11
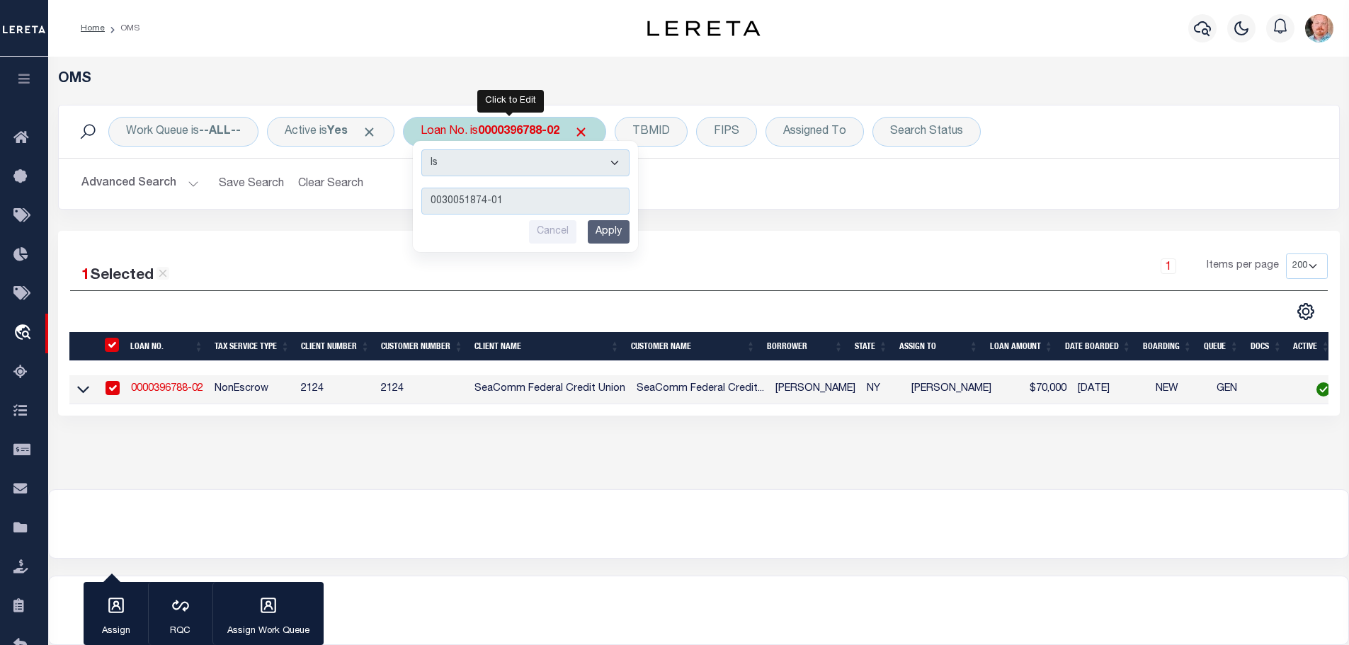
type input "0030051874-01"
click at [613, 241] on input "Apply" at bounding box center [609, 231] width 42 height 23
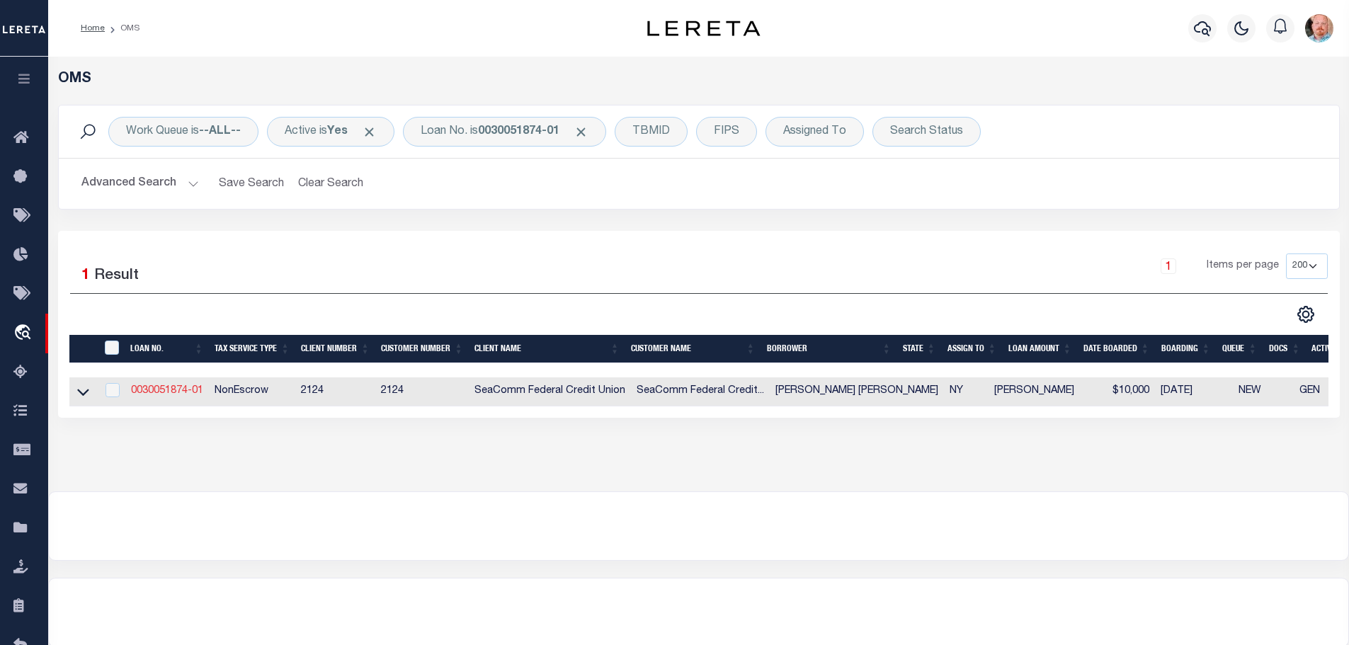
click at [167, 387] on link "0030051874-01" at bounding box center [167, 391] width 72 height 10
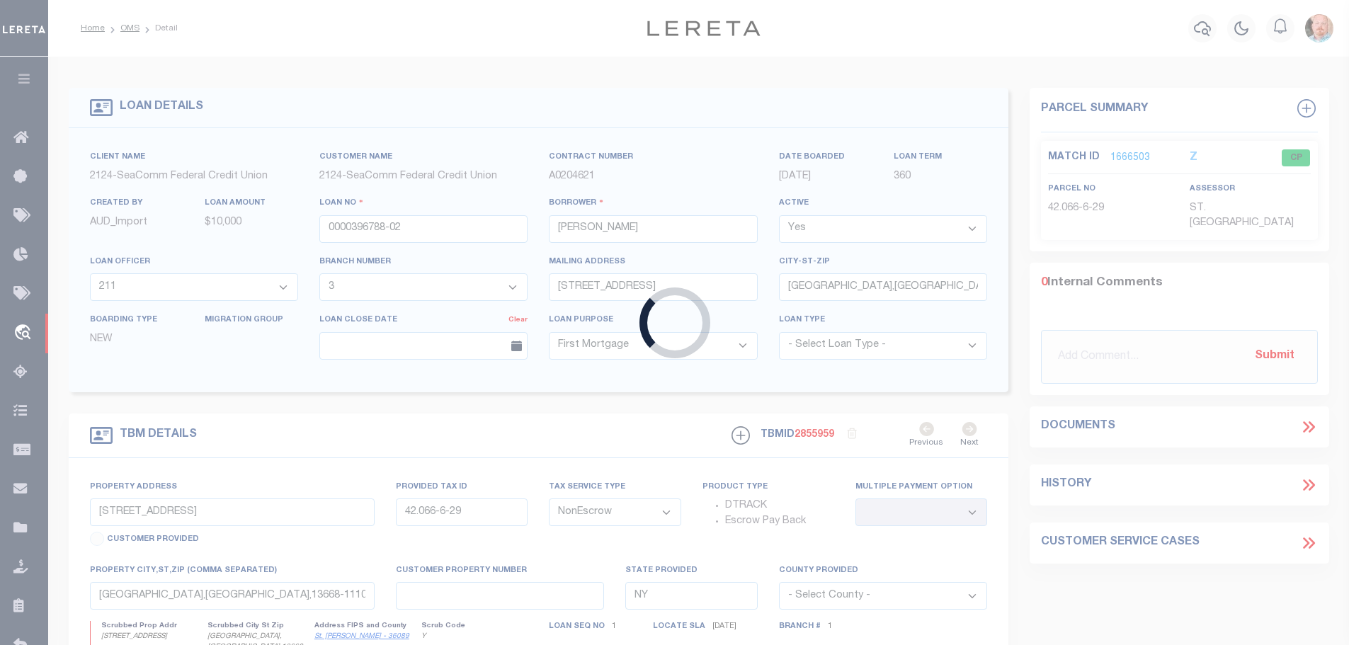
type input "0030051874-01"
type input "ASHLEY MEGAN CHEVIER"
select select "2358"
type input "7 MORGAN ST"
type input "NORWOOD,NY,13668-1404"
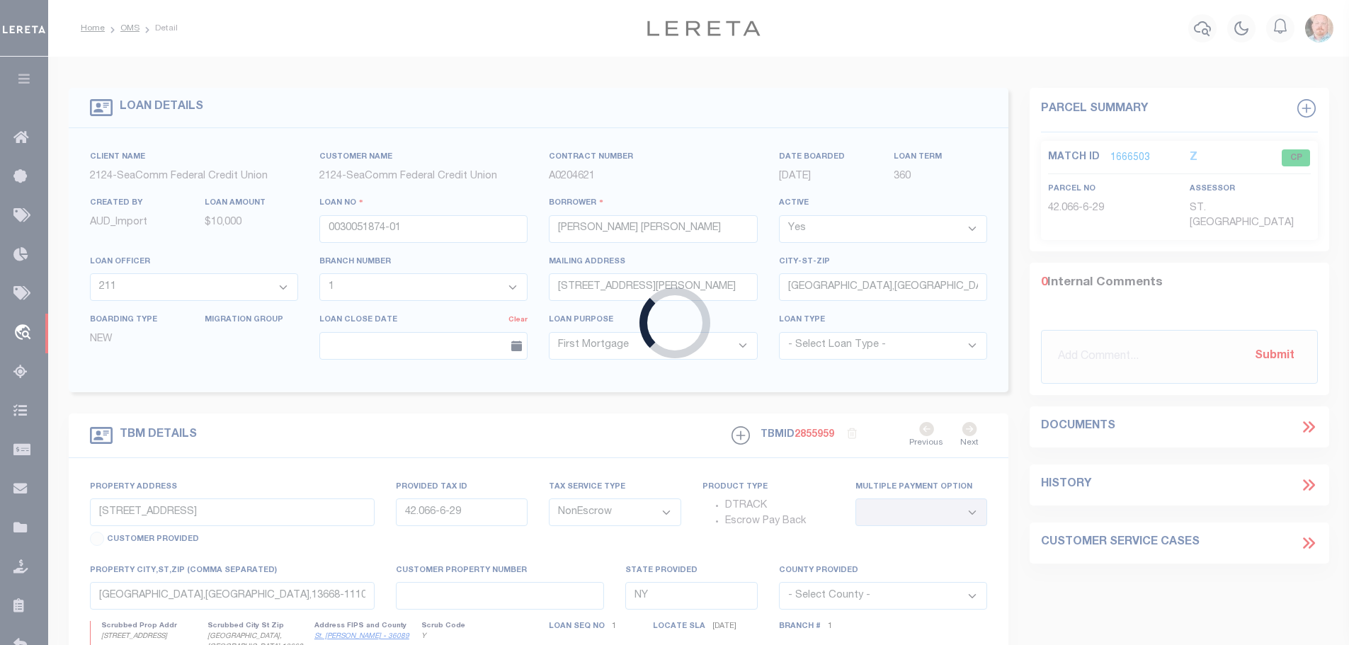
select select "4699"
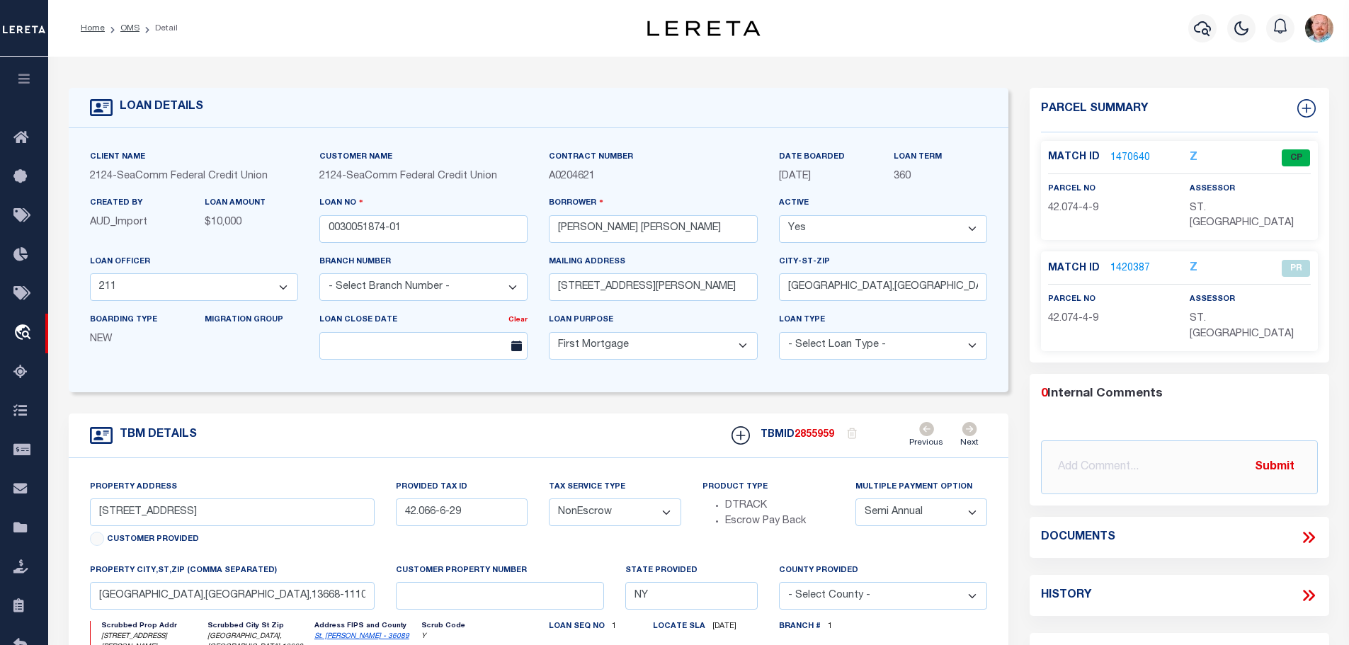
select select "2358"
type input "7 Morgan St"
click at [1111, 163] on div "Match ID 1470640 Z CP" at bounding box center [1179, 157] width 284 height 17
click at [1116, 156] on link "1470640" at bounding box center [1130, 158] width 40 height 15
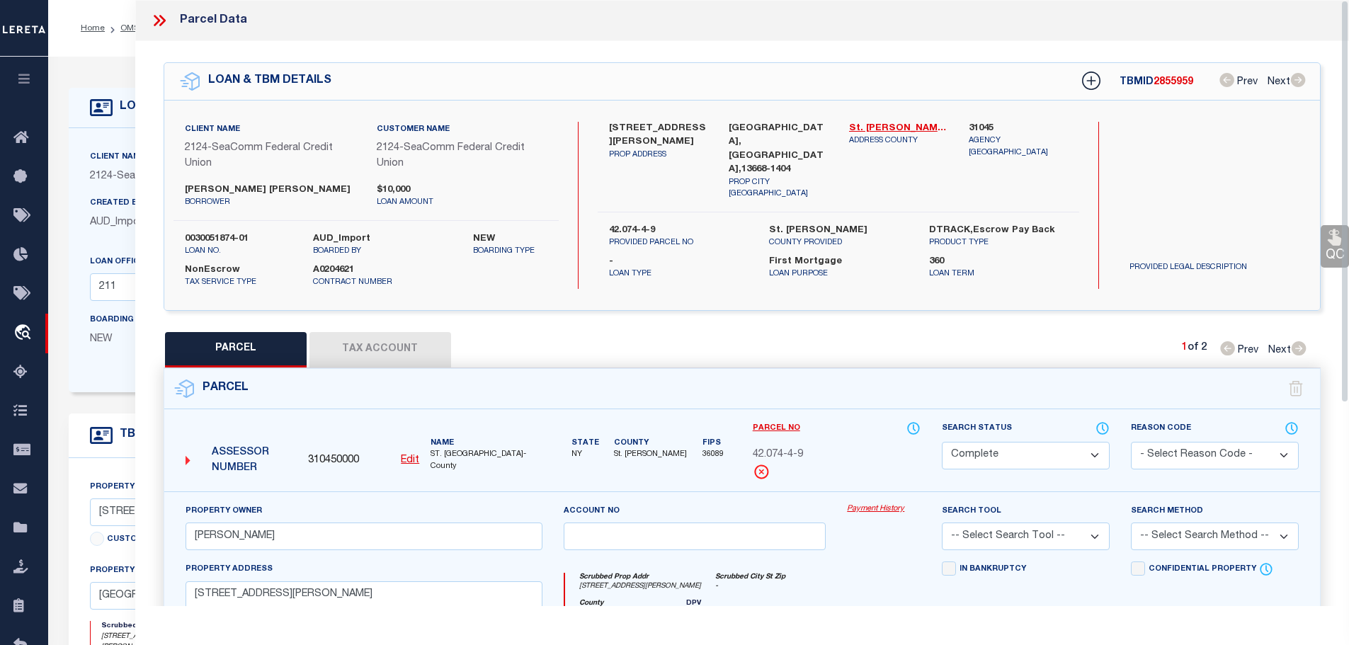
click at [362, 343] on button "Tax Account" at bounding box center [380, 349] width 142 height 35
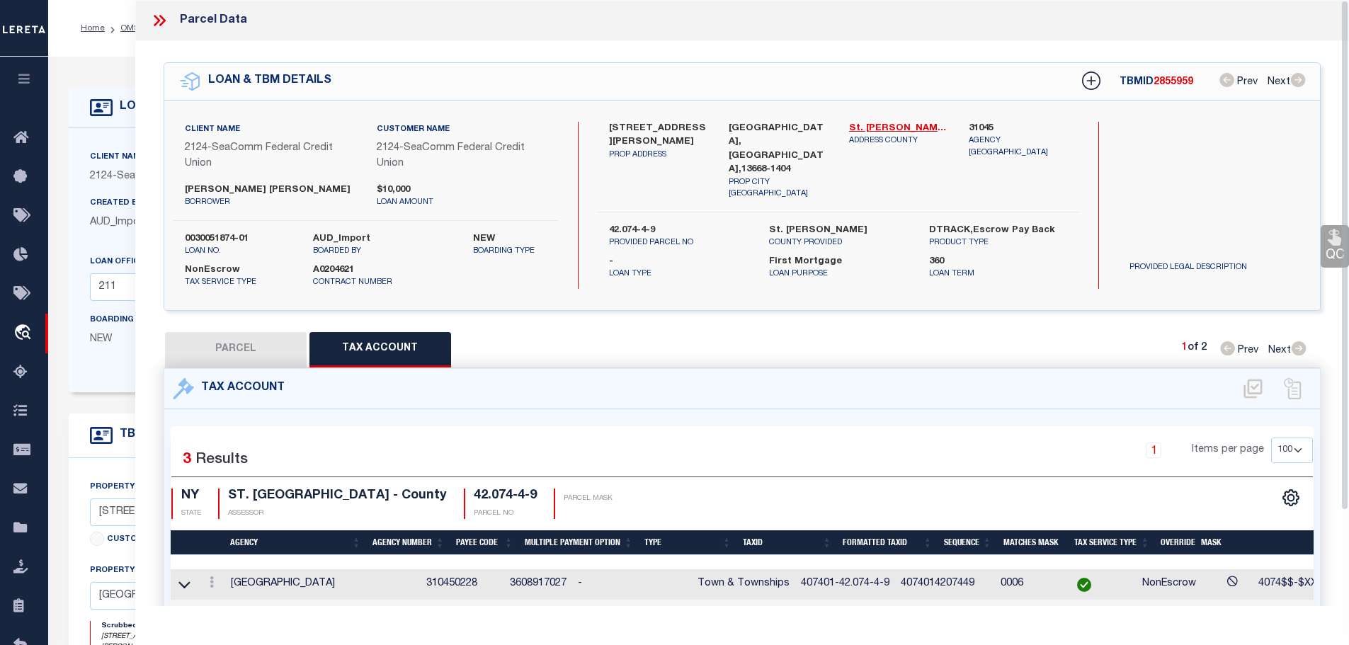
click at [160, 23] on icon at bounding box center [159, 20] width 18 height 18
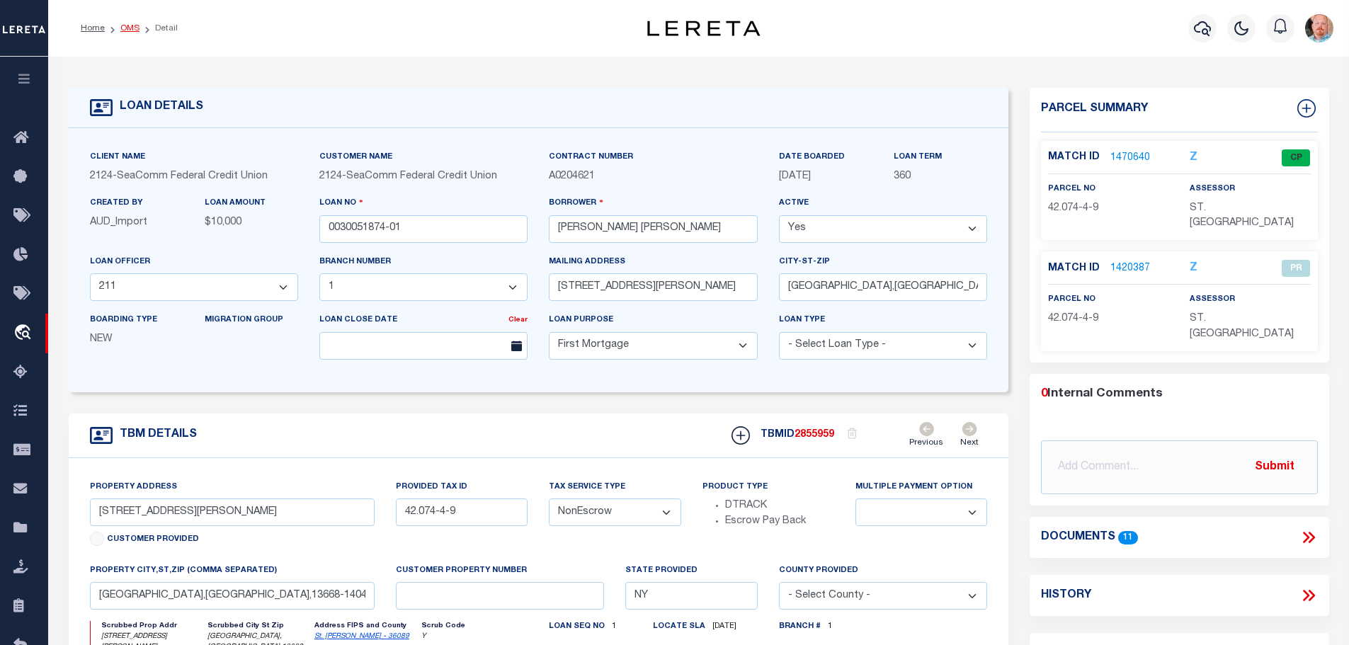
click at [125, 29] on link "OMS" at bounding box center [129, 28] width 19 height 8
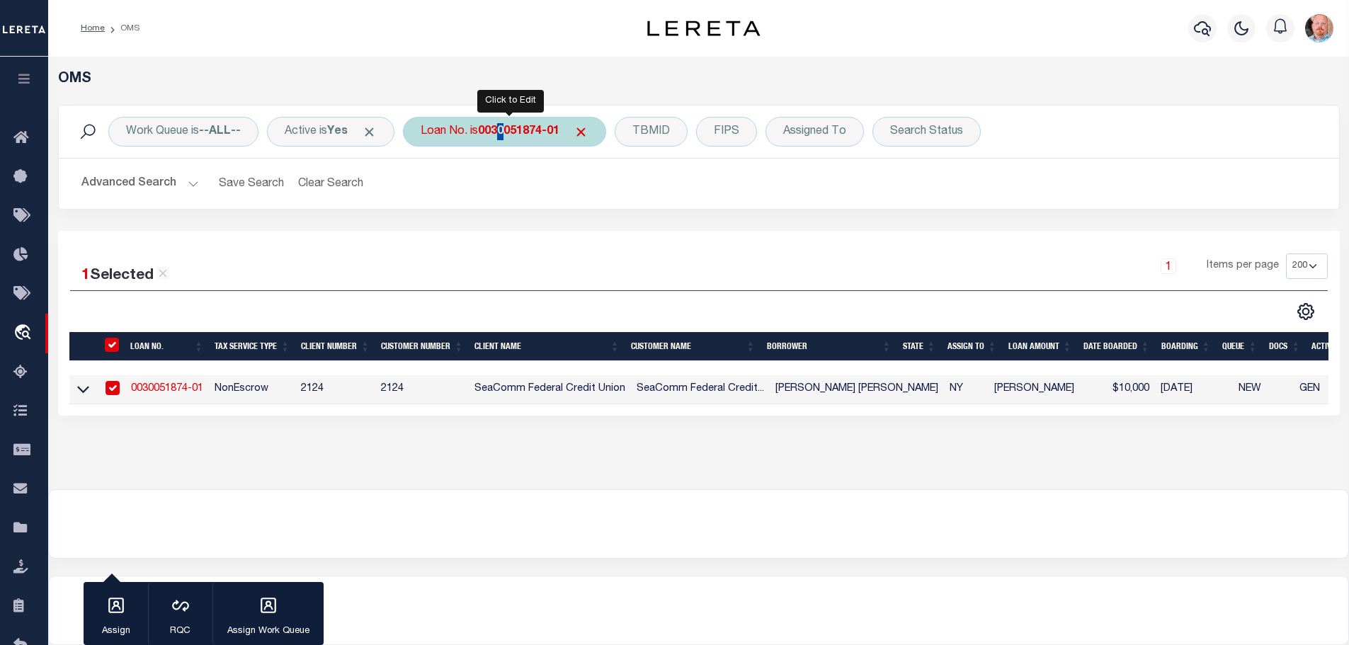
click at [508, 126] on b "0030051874-01" at bounding box center [518, 131] width 81 height 11
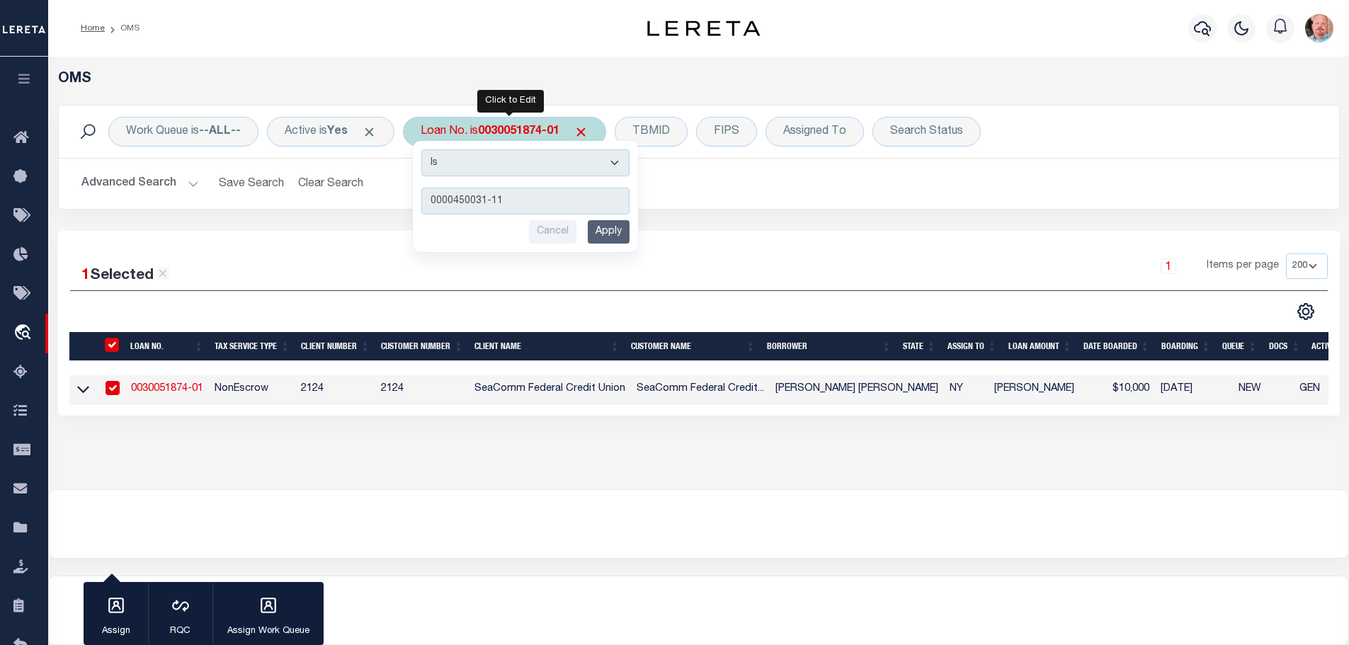
click at [615, 234] on input "Apply" at bounding box center [609, 231] width 42 height 23
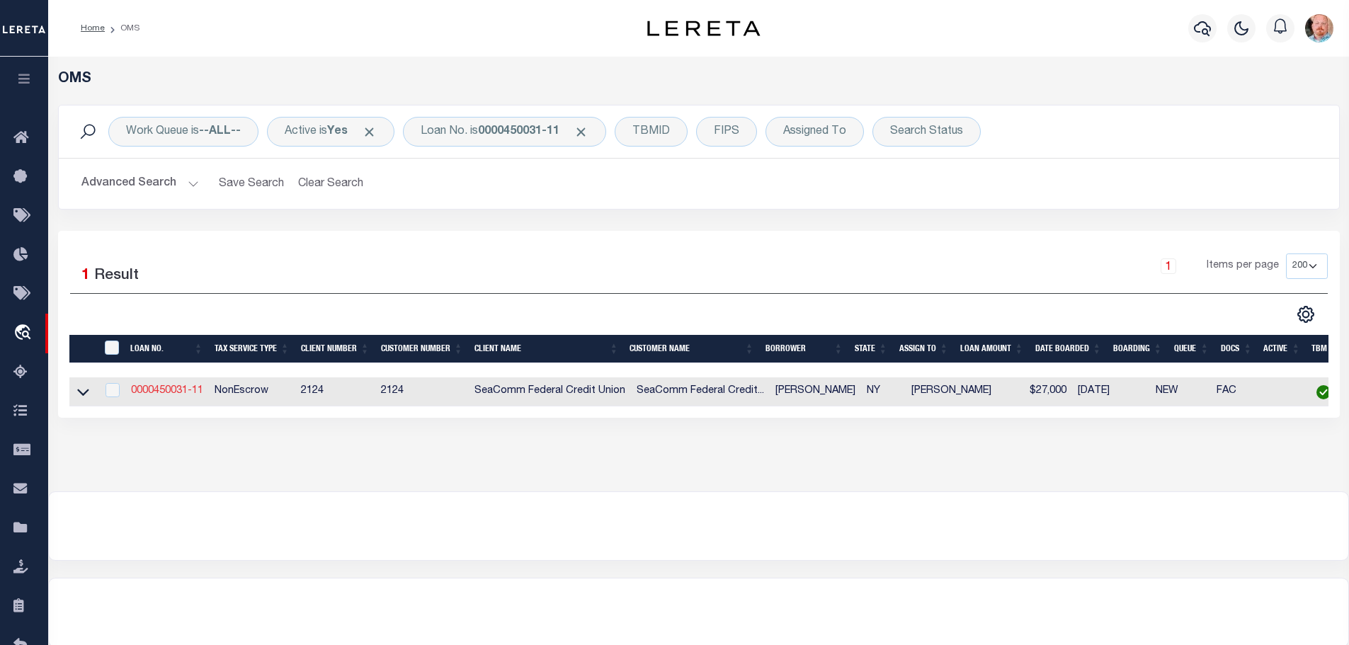
click at [169, 387] on link "0000450031-11" at bounding box center [167, 391] width 72 height 10
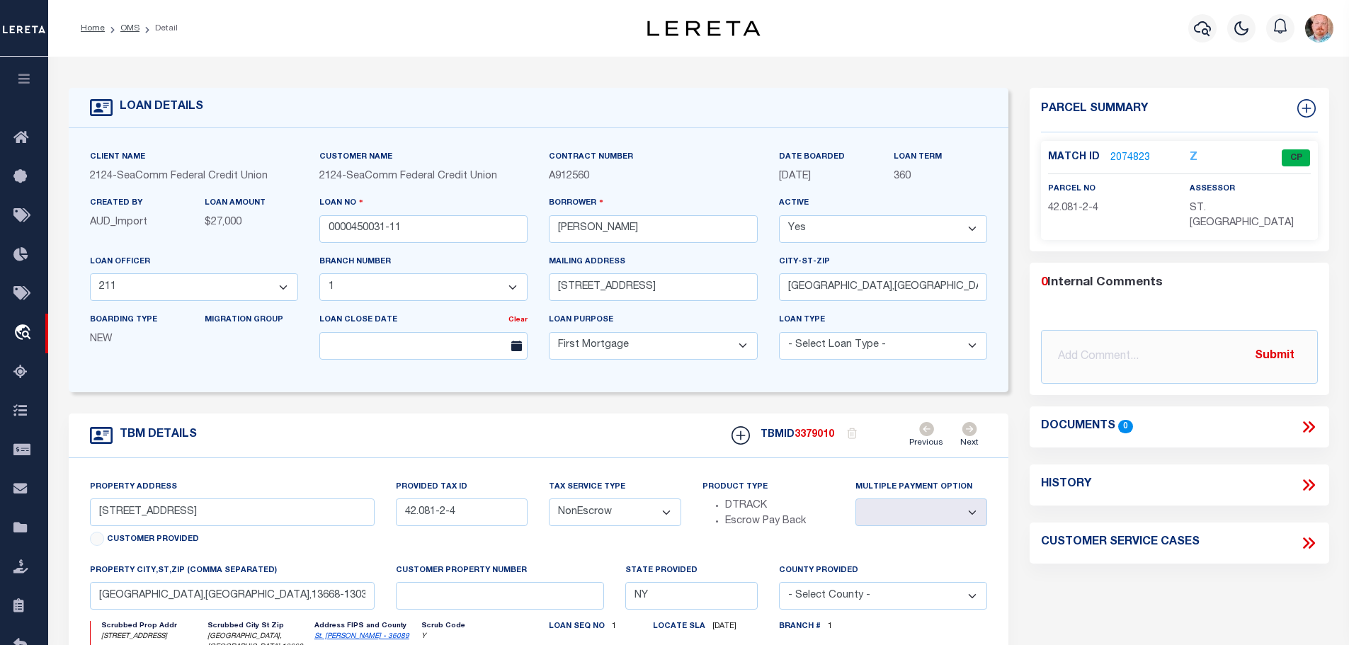
click at [1134, 153] on link "2074823" at bounding box center [1130, 158] width 40 height 15
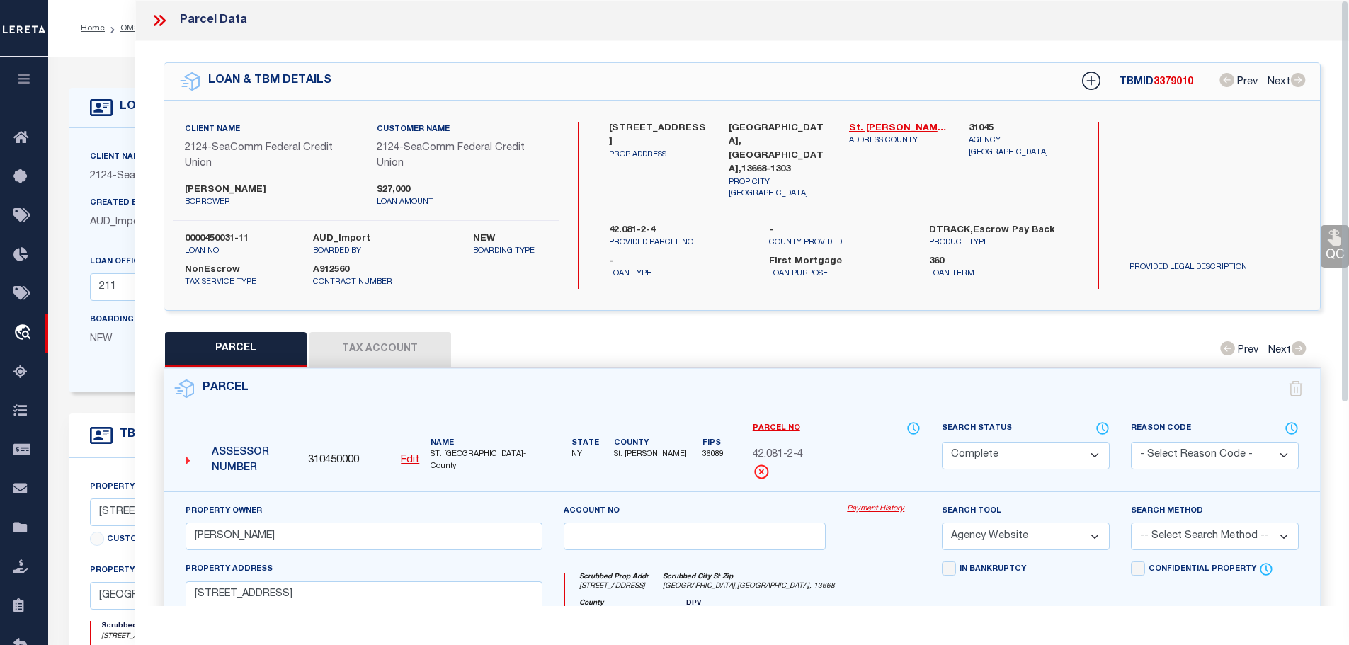
click at [370, 353] on button "Tax Account" at bounding box center [380, 349] width 142 height 35
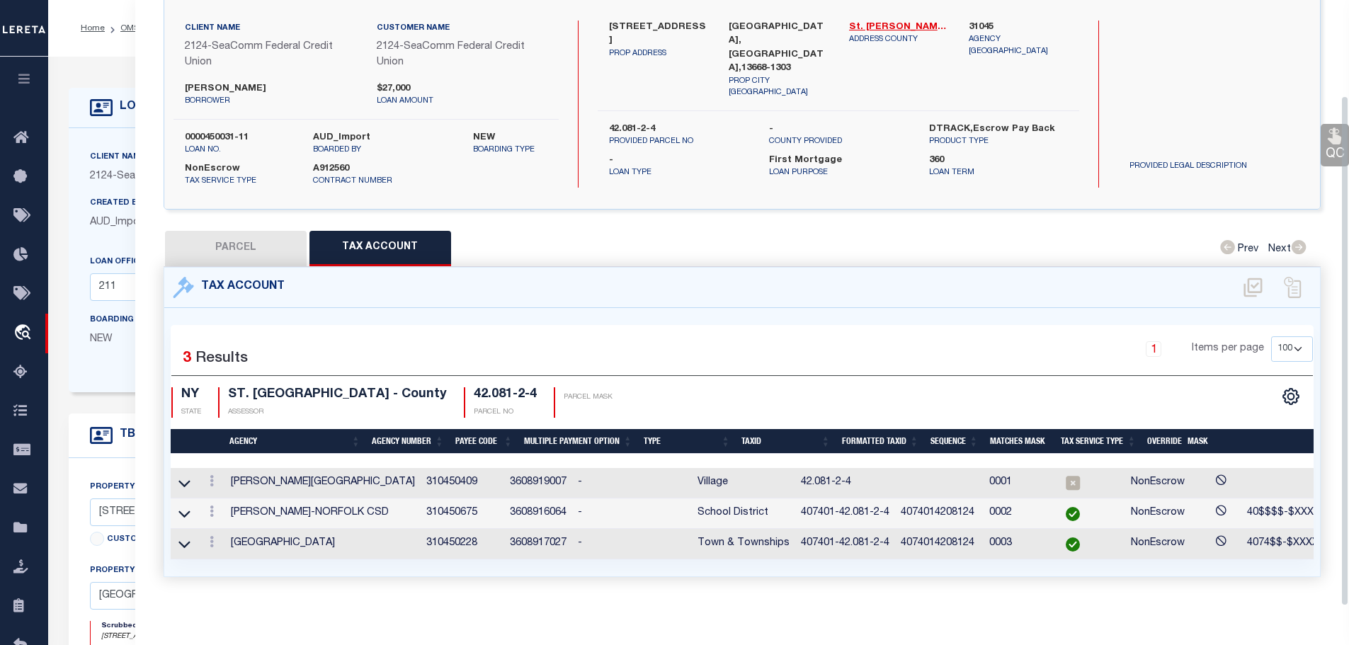
scroll to position [113, 0]
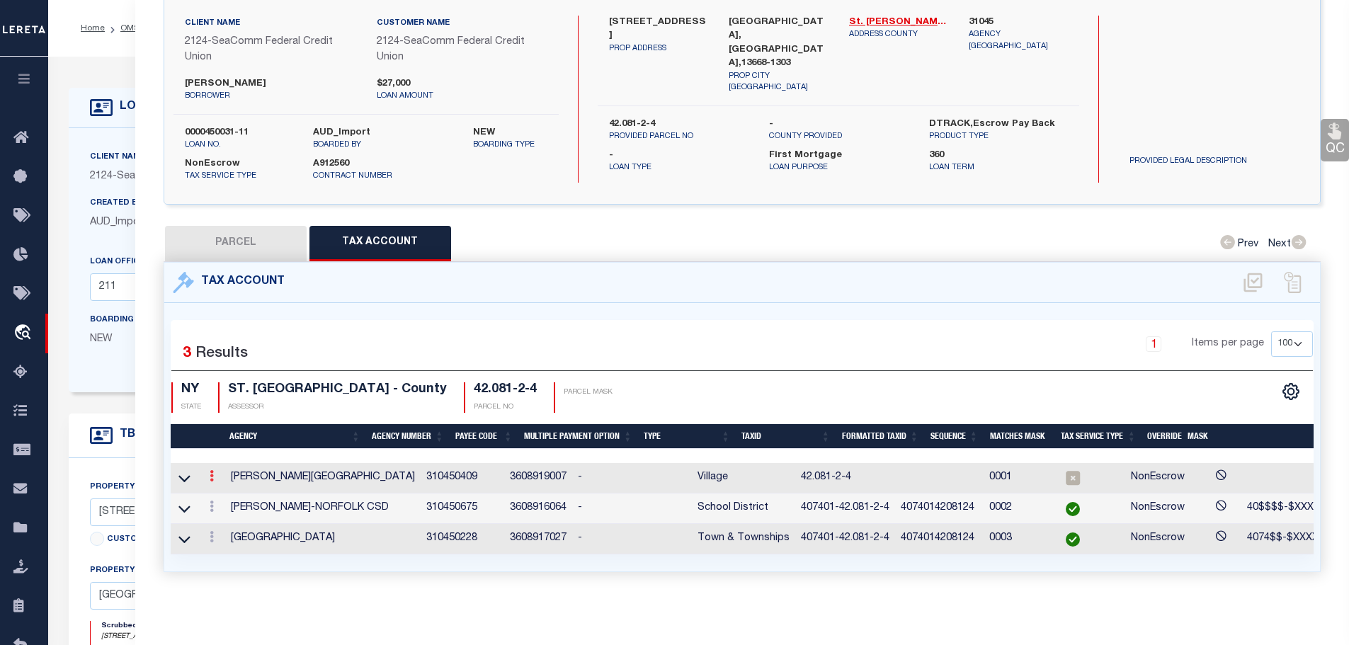
click at [214, 470] on icon at bounding box center [212, 475] width 4 height 11
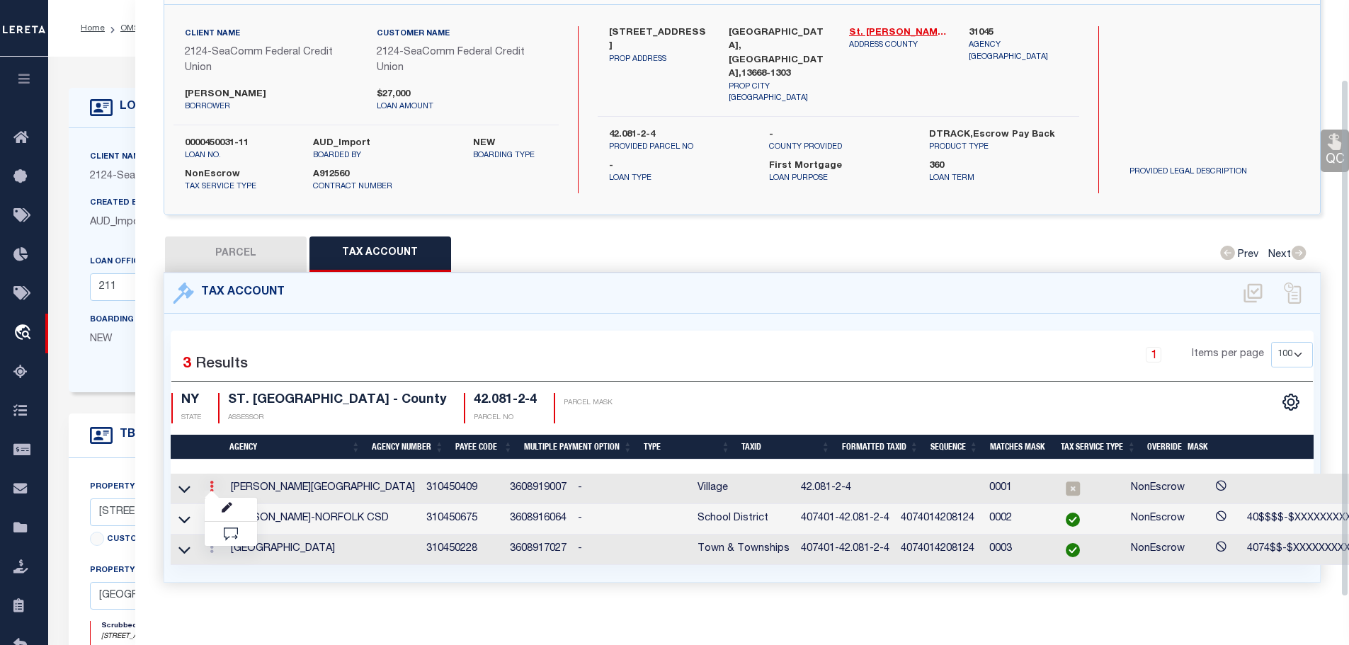
scroll to position [93, 0]
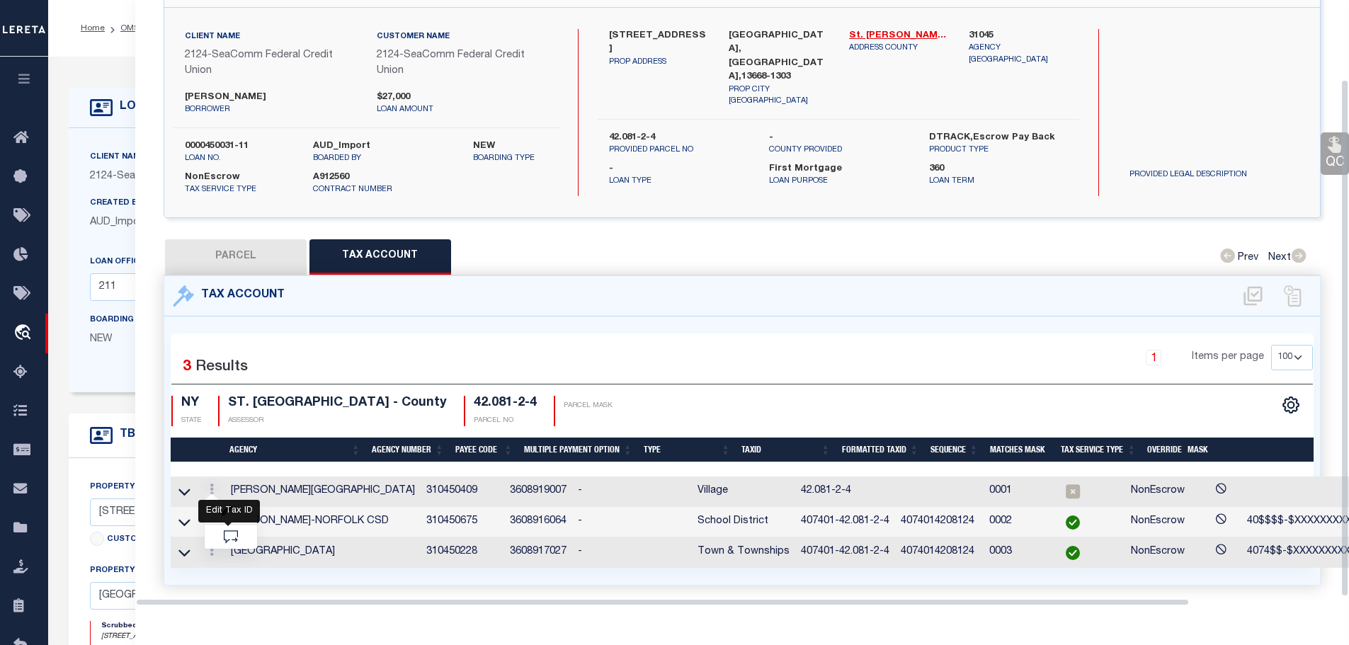
click at [230, 506] on icon "" at bounding box center [227, 511] width 11 height 11
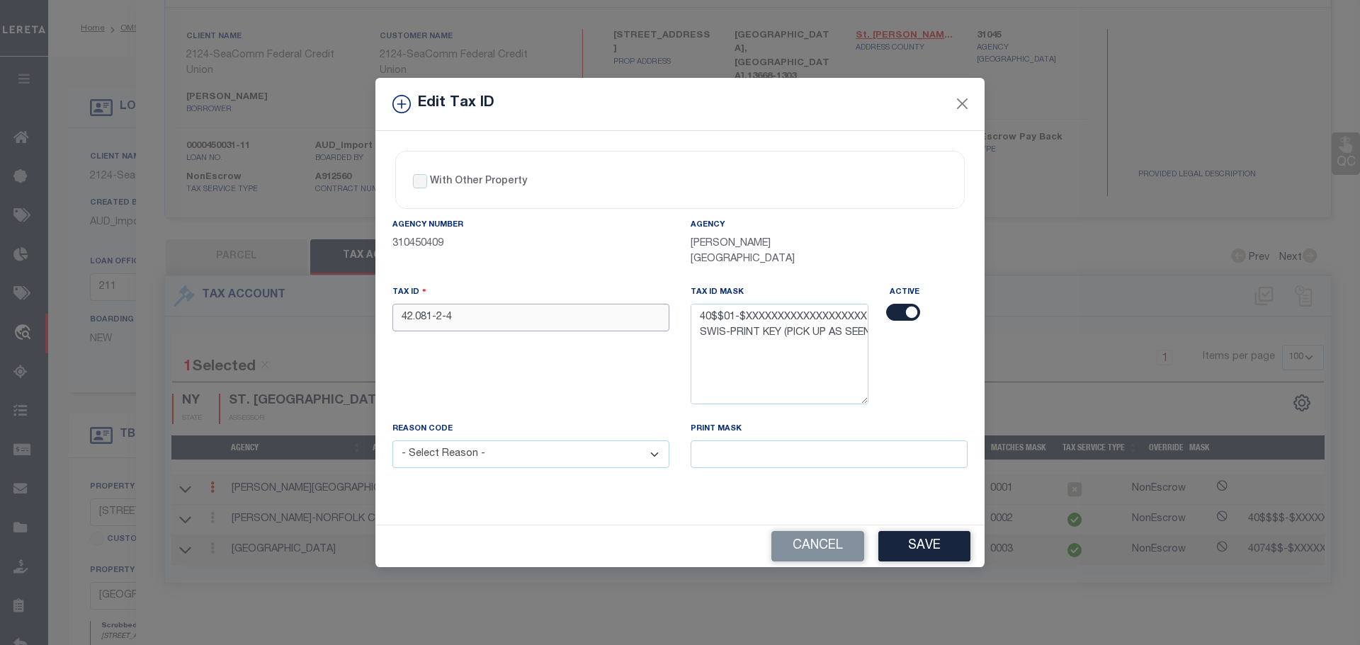
click at [482, 312] on input "42.081-2-4" at bounding box center [530, 318] width 277 height 28
paste input "407401-"
click at [546, 454] on select "- Select Reason - 099 - Other (Provide additional detail) ACT - Agency Changed …" at bounding box center [530, 454] width 277 height 28
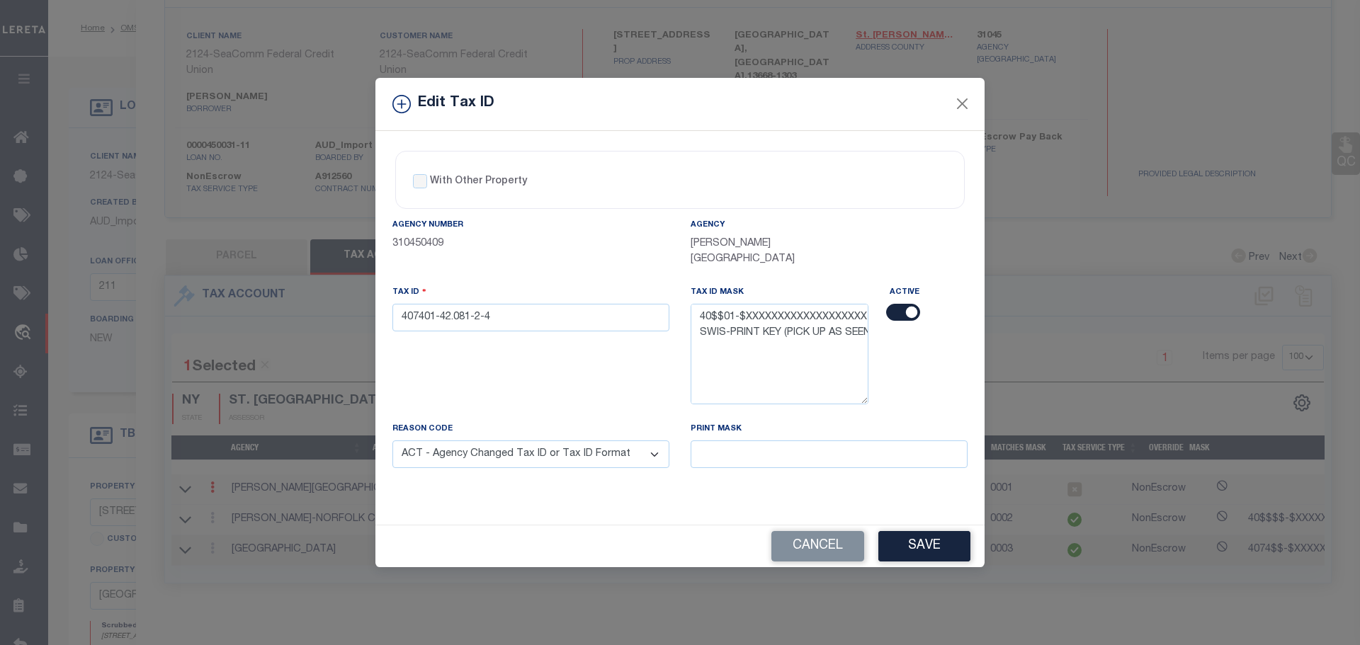
click at [392, 440] on select "- Select Reason - 099 - Other (Provide additional detail) ACT - Agency Changed …" at bounding box center [530, 454] width 277 height 28
click at [932, 541] on button "Save" at bounding box center [924, 546] width 92 height 30
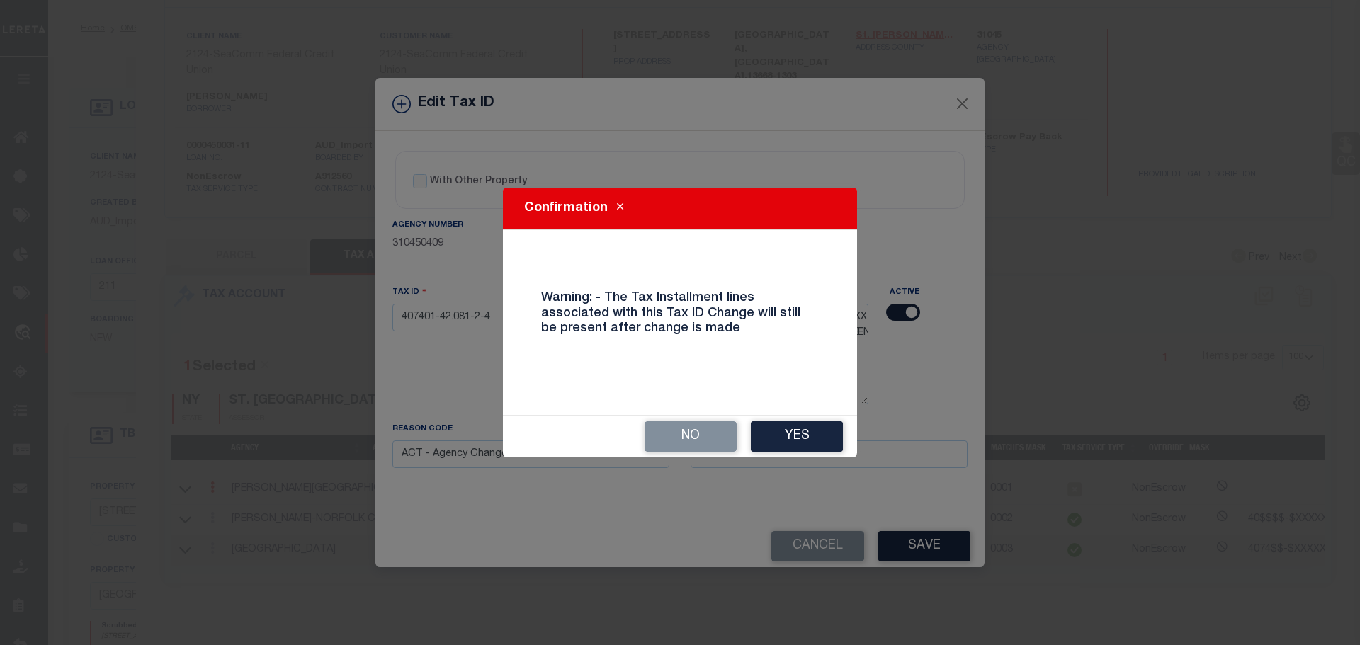
click at [804, 429] on button "Yes" at bounding box center [797, 436] width 92 height 30
